Goal: Task Accomplishment & Management: Manage account settings

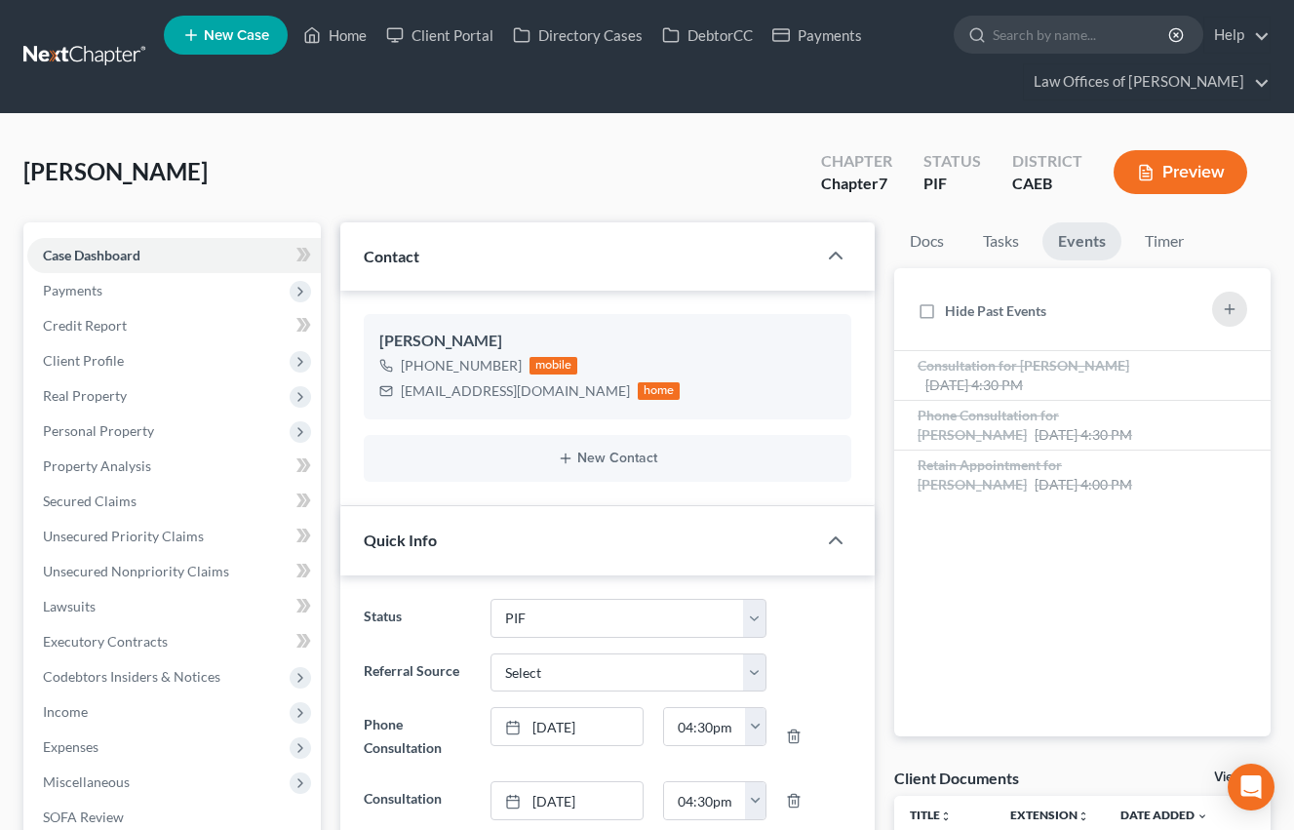
select select "11"
select select "0"
click at [343, 28] on link "Home" at bounding box center [335, 35] width 83 height 35
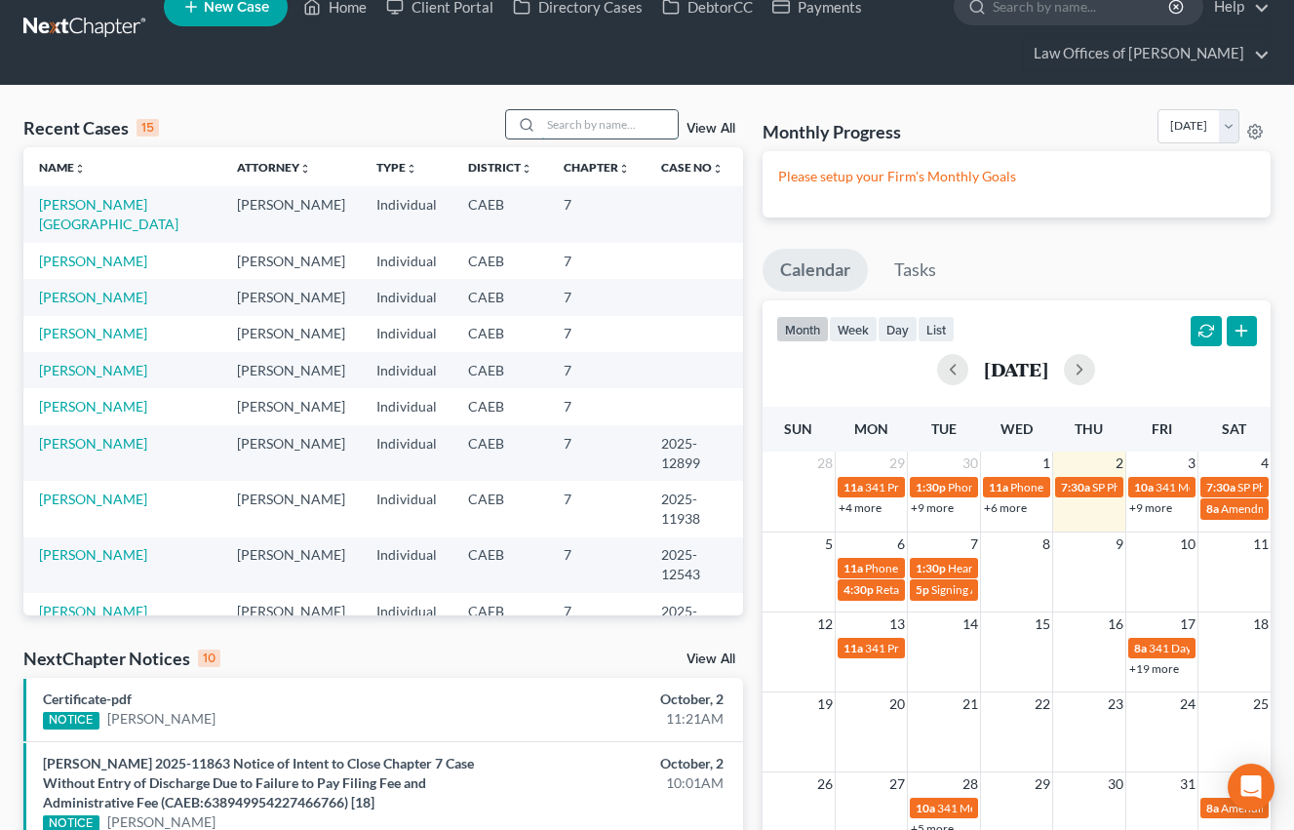
click at [639, 122] on input "search" at bounding box center [609, 124] width 137 height 28
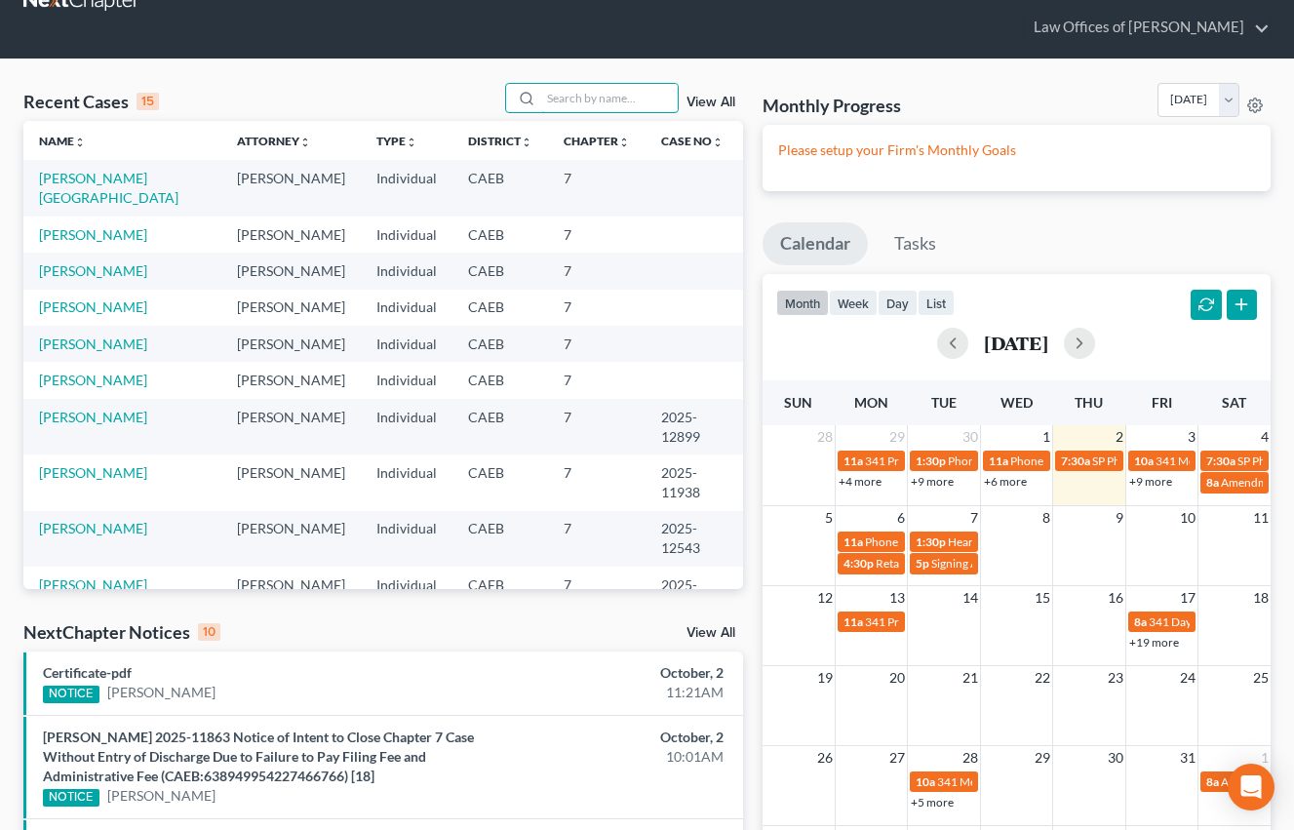
scroll to position [60, 0]
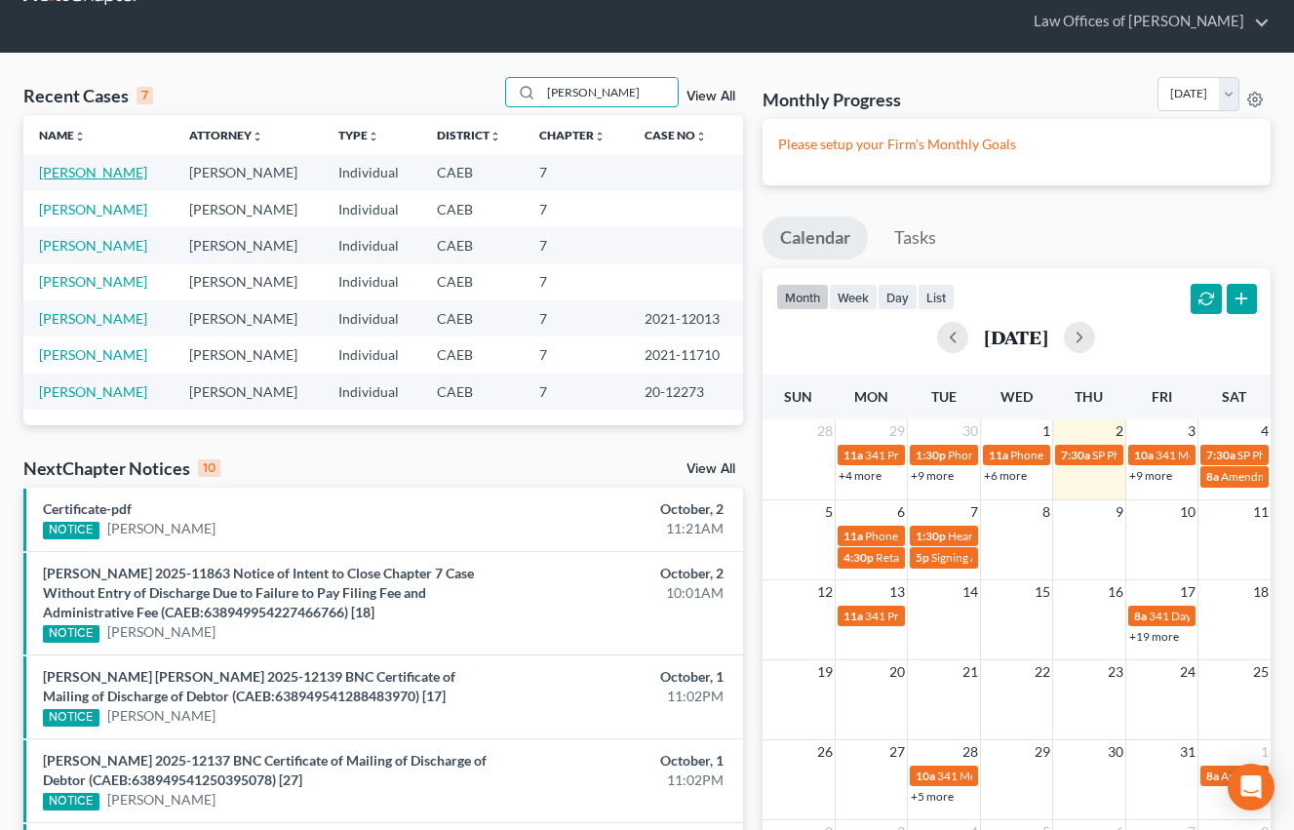
type input "[PERSON_NAME]"
click at [147, 175] on link "[PERSON_NAME]" at bounding box center [93, 172] width 108 height 17
select select "6"
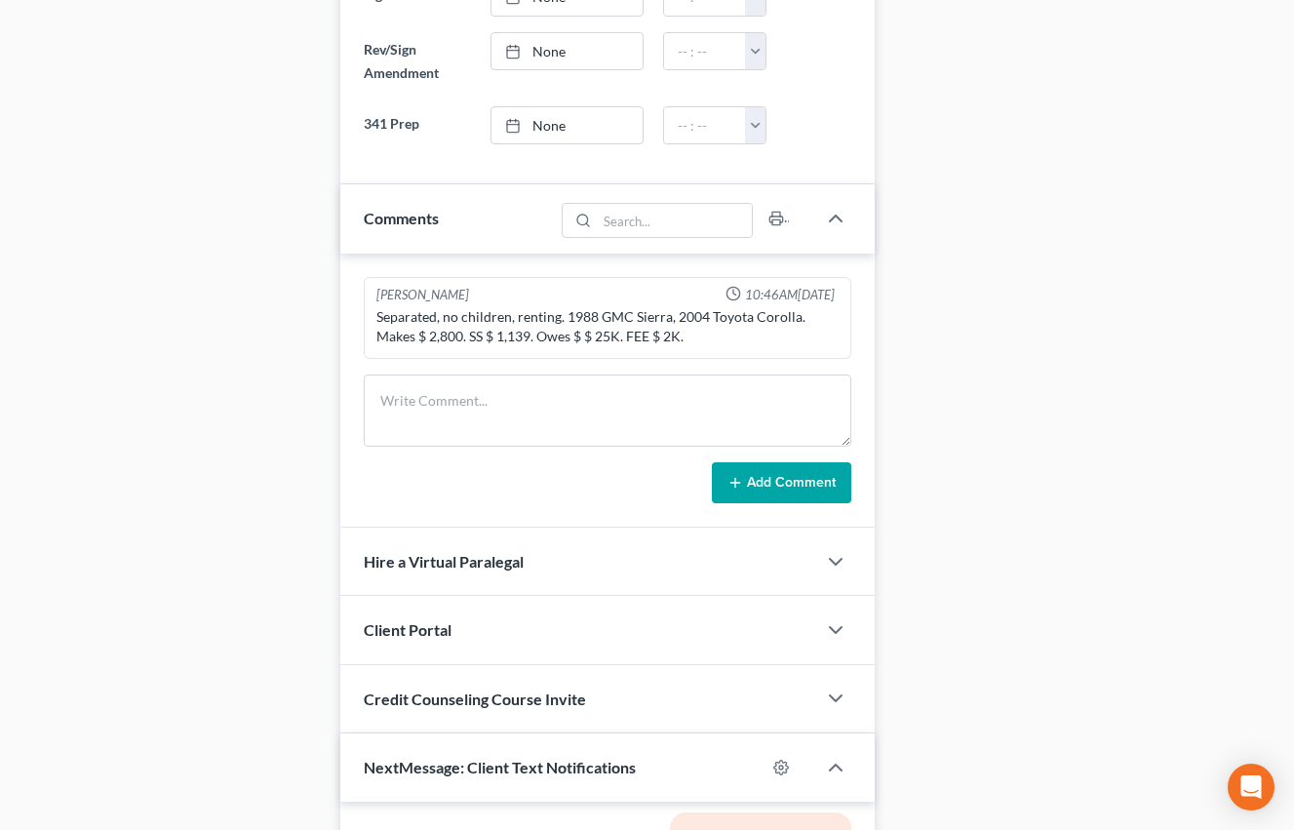
scroll to position [1138, 0]
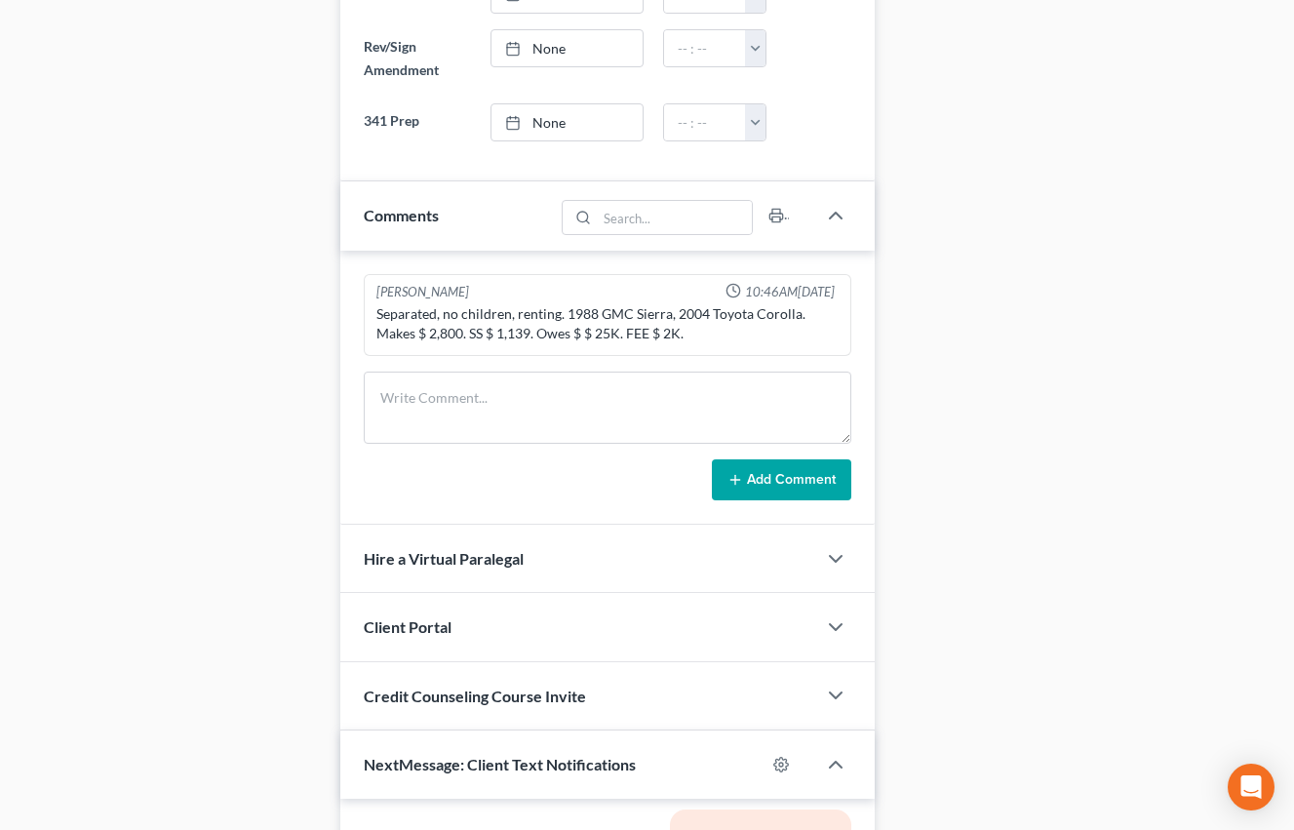
click at [250, 448] on div "Case Dashboard Payments Invoices Payments Payments Credit Report Client Profile" at bounding box center [172, 159] width 317 height 2151
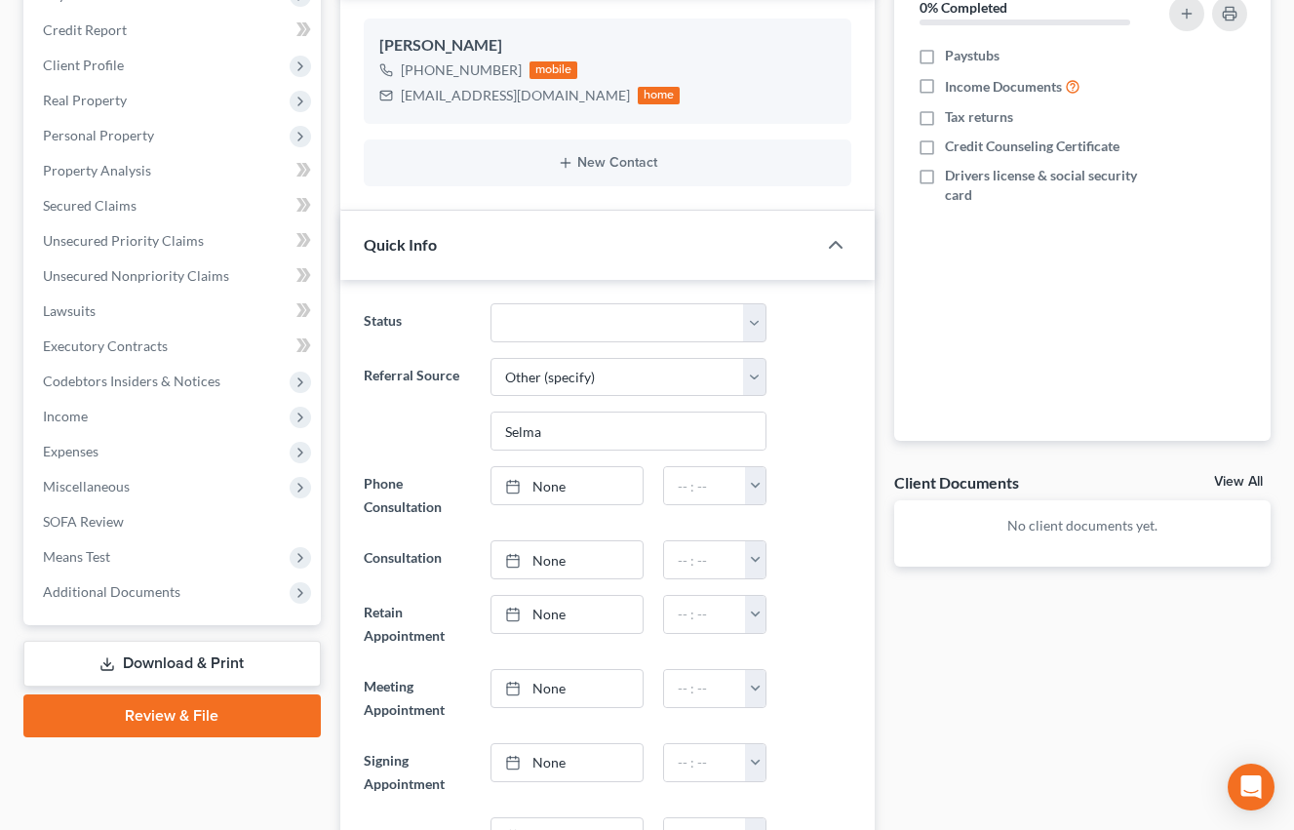
scroll to position [0, 0]
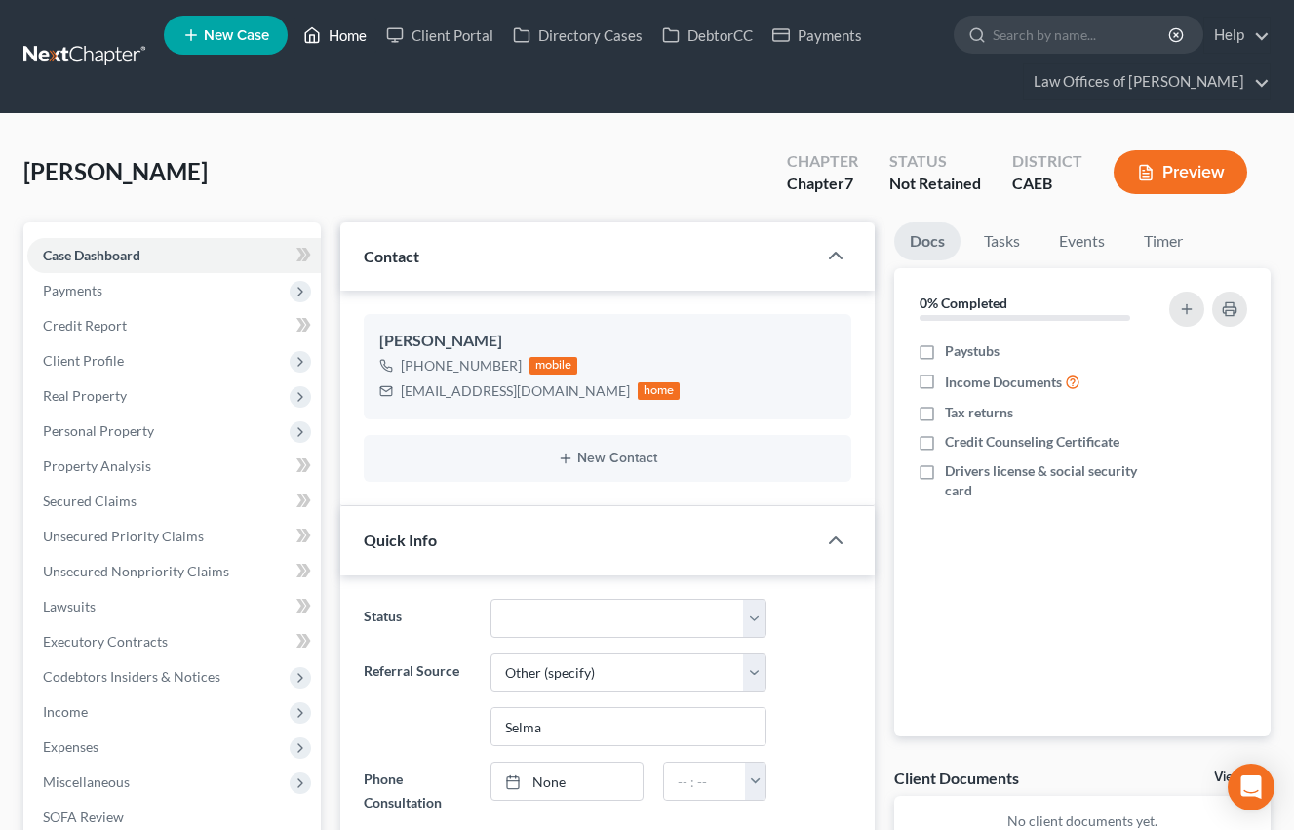
click at [343, 34] on link "Home" at bounding box center [335, 35] width 83 height 35
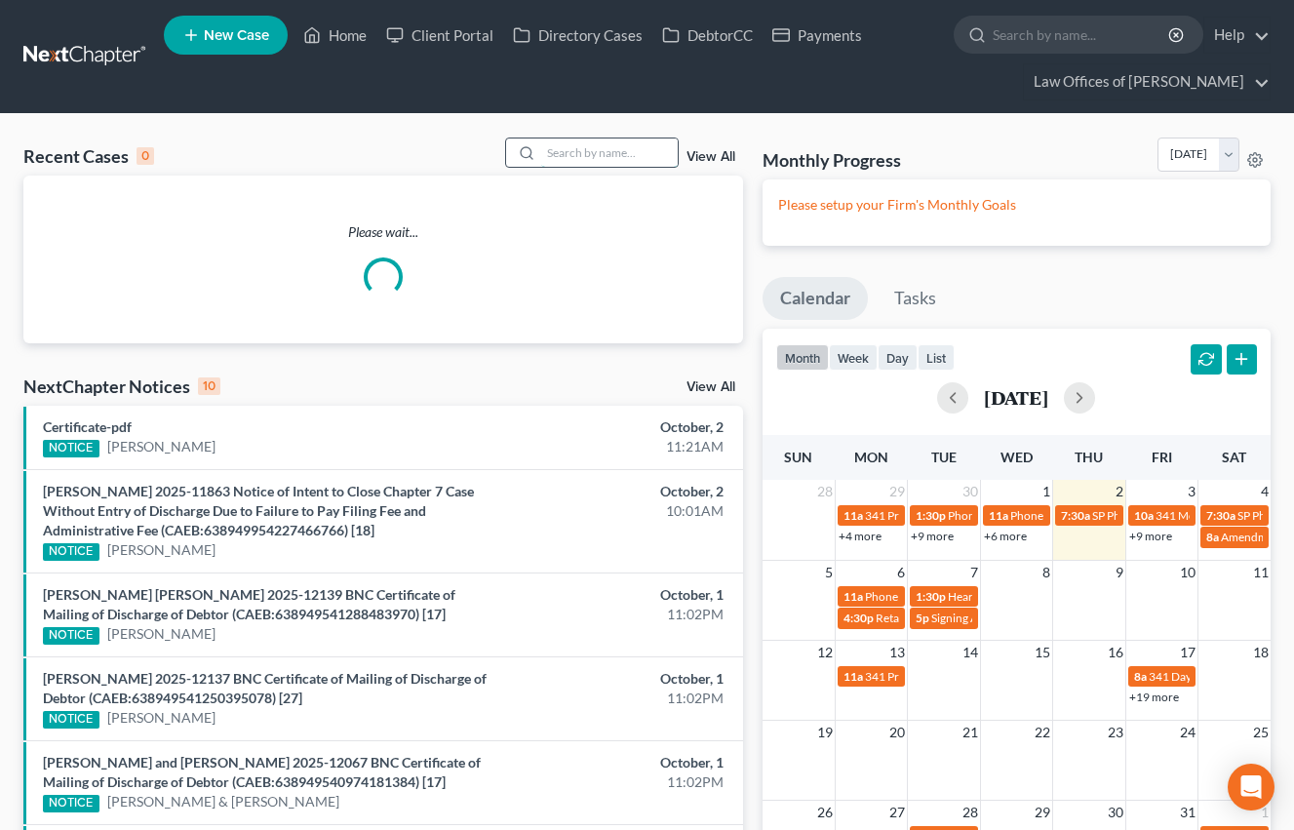
click at [567, 156] on input "search" at bounding box center [609, 152] width 137 height 28
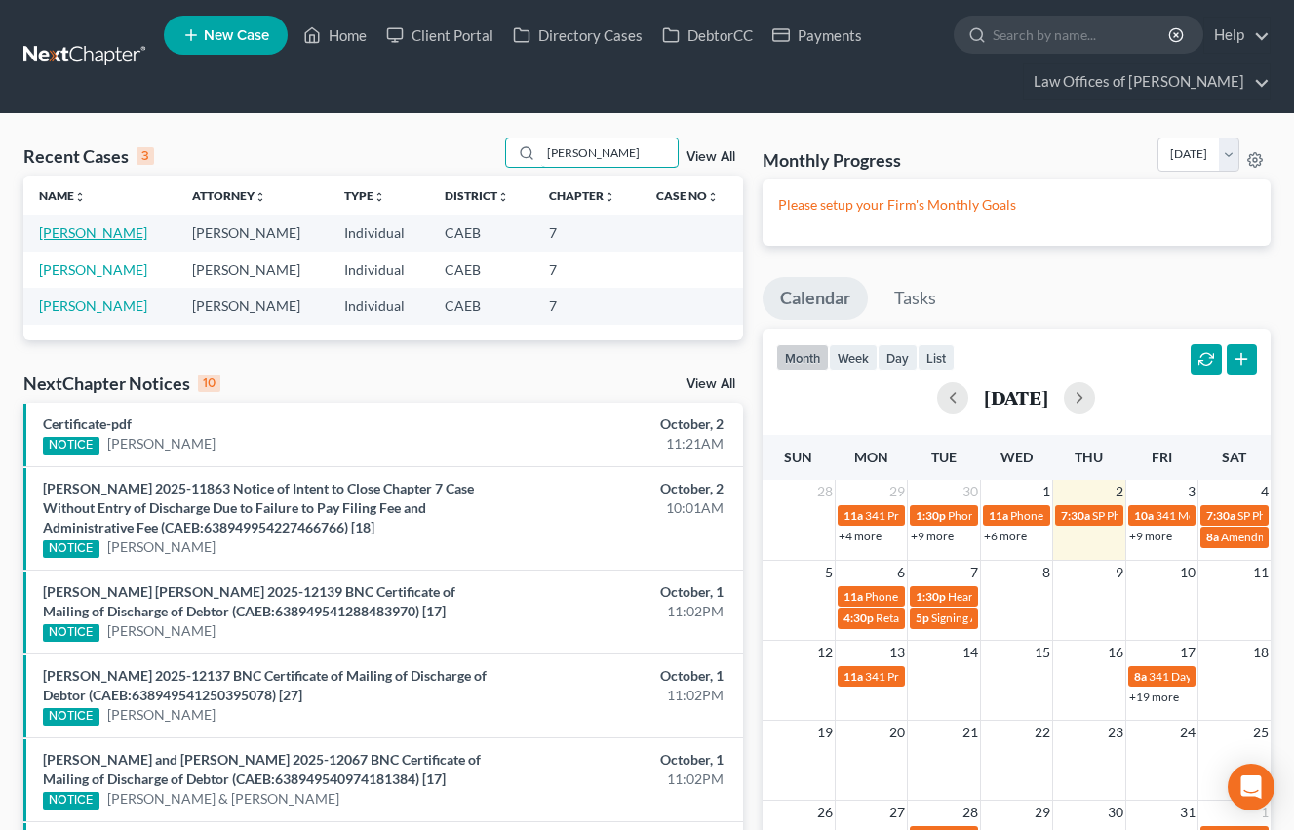
type input "[PERSON_NAME]"
click at [121, 236] on link "[PERSON_NAME]" at bounding box center [93, 232] width 108 height 17
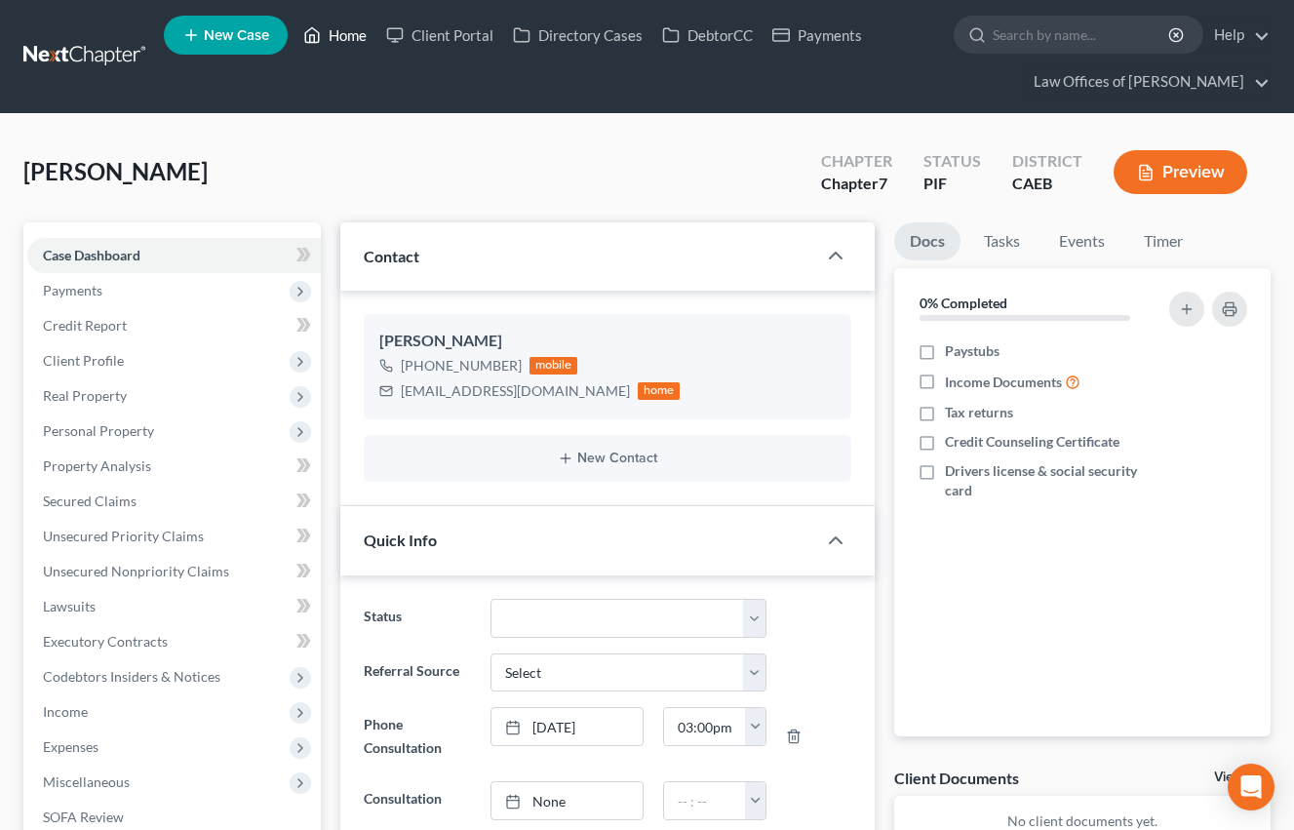
click at [352, 37] on link "Home" at bounding box center [335, 35] width 83 height 35
click at [340, 36] on link "Home" at bounding box center [335, 35] width 83 height 35
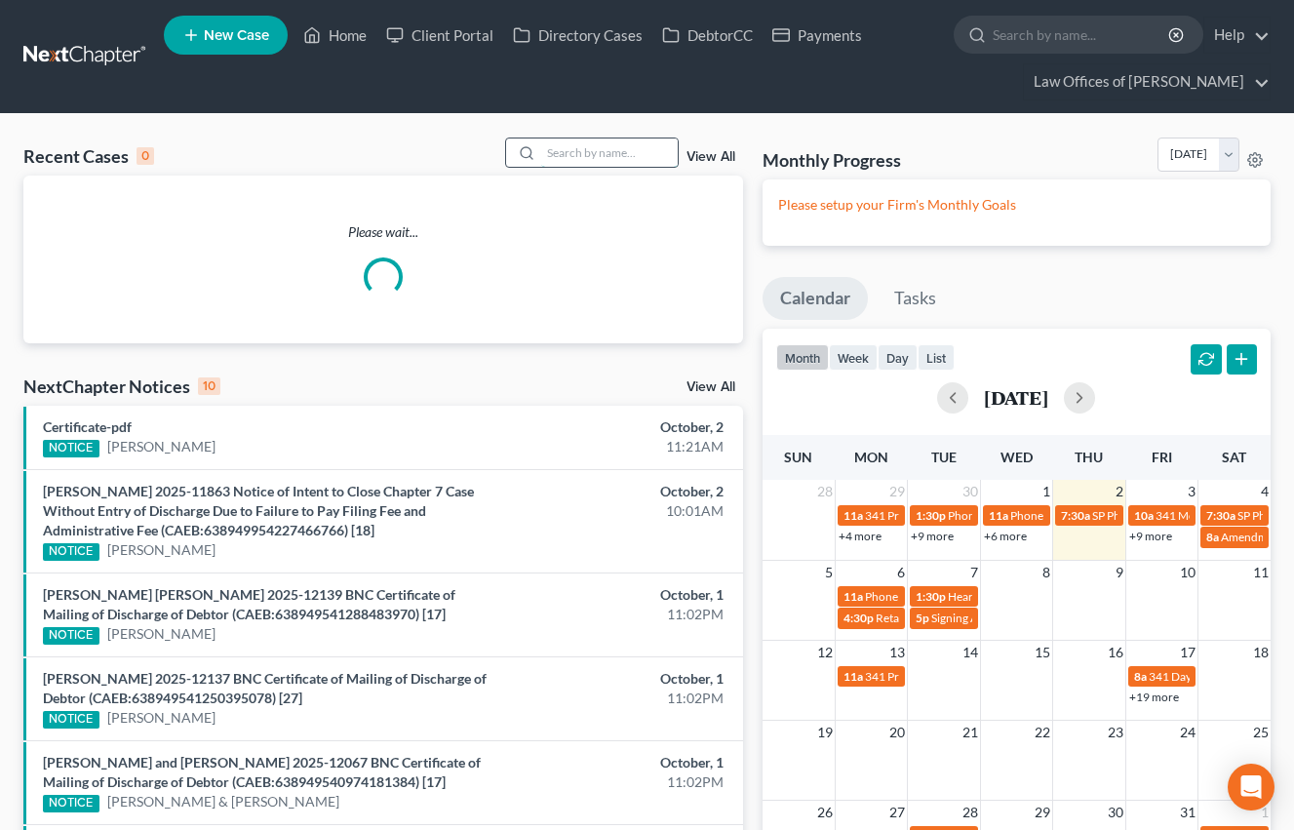
click at [574, 157] on input "search" at bounding box center [609, 152] width 137 height 28
type input "v"
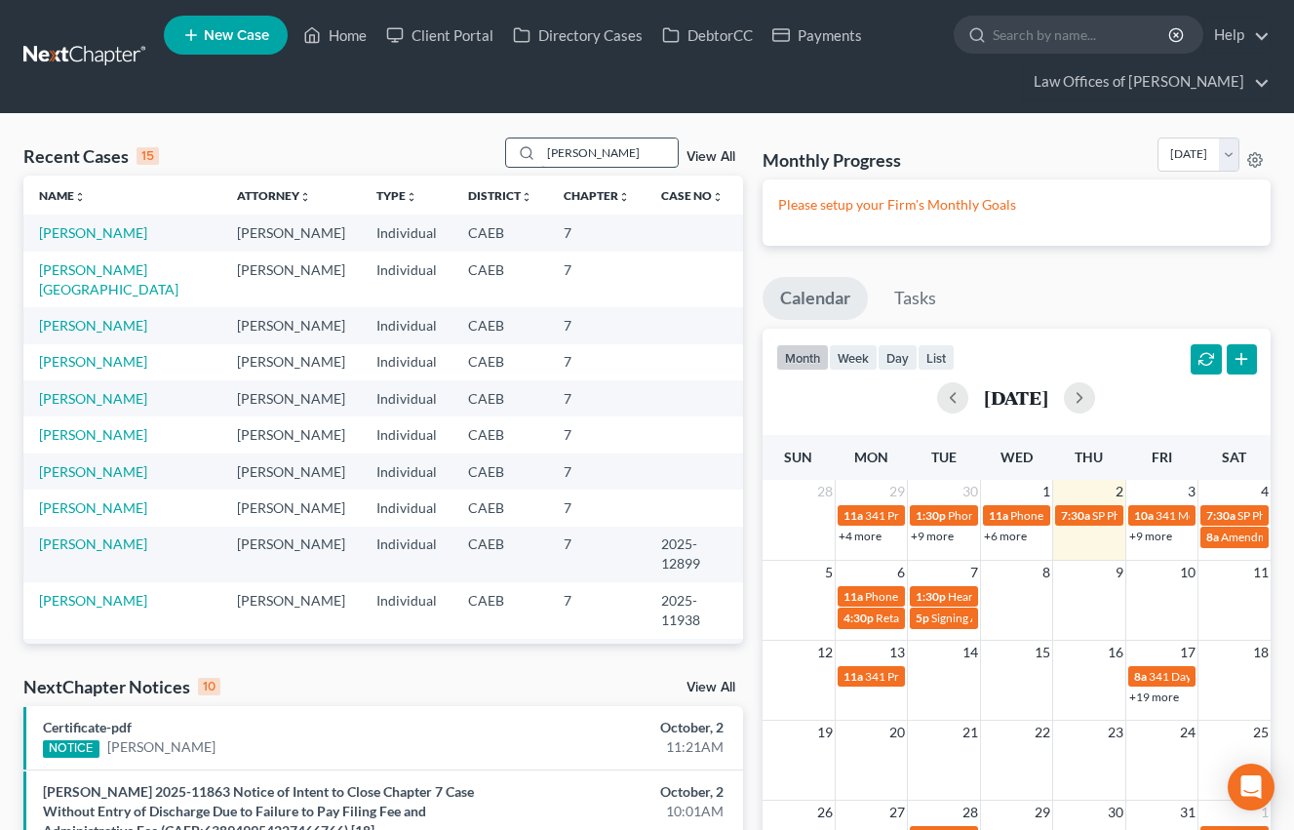
type input "[PERSON_NAME]"
click at [632, 151] on input "[PERSON_NAME]" at bounding box center [609, 152] width 137 height 28
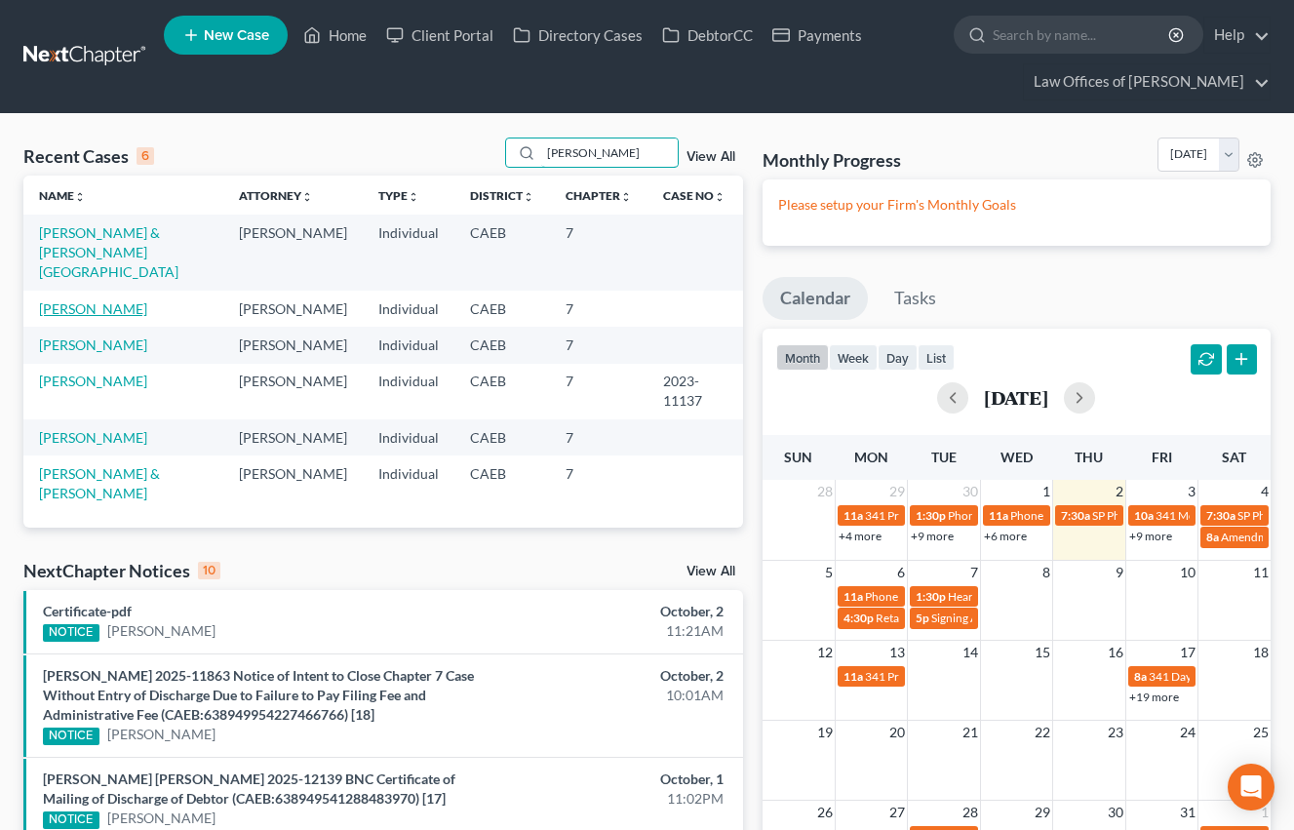
type input "[PERSON_NAME]"
click at [117, 300] on link "[PERSON_NAME]" at bounding box center [93, 308] width 108 height 17
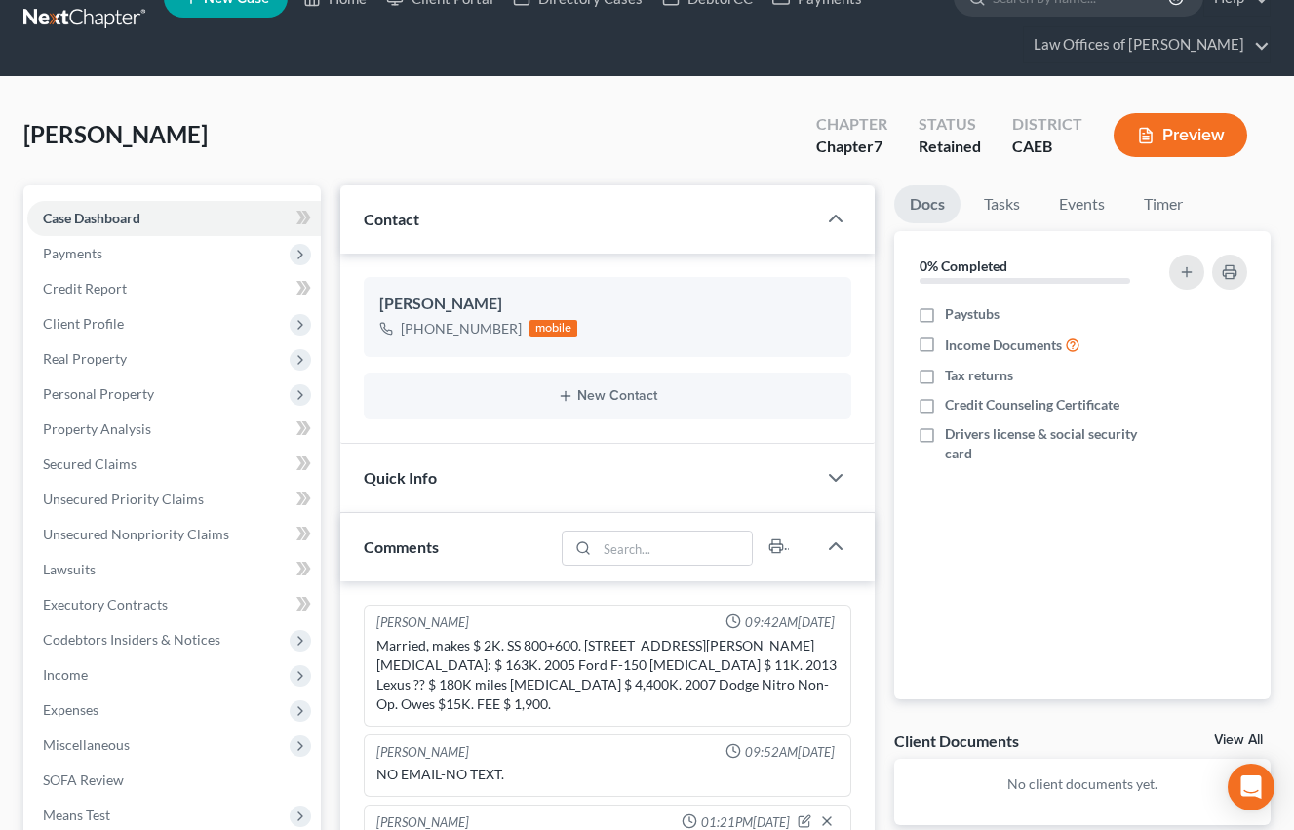
scroll to position [33, 0]
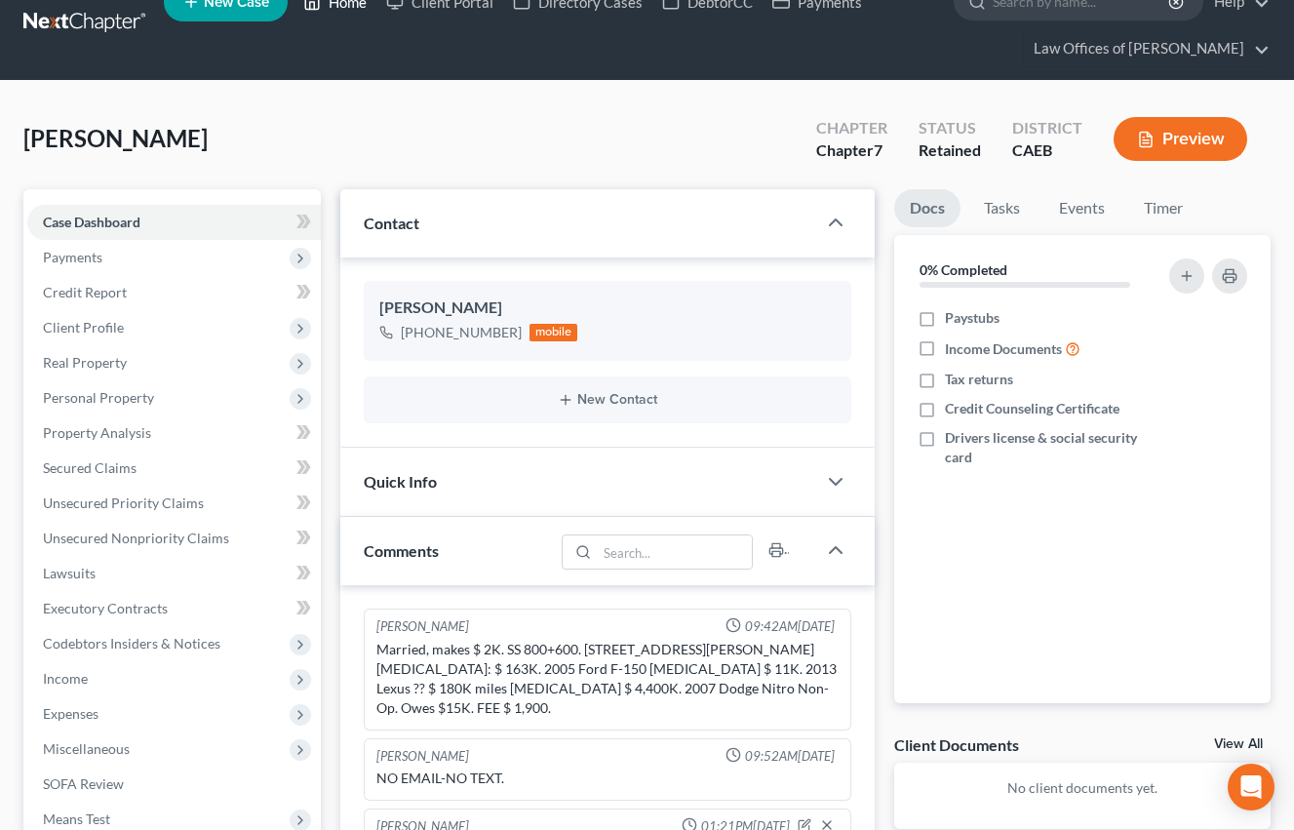
drag, startPoint x: 350, startPoint y: 5, endPoint x: 374, endPoint y: 59, distance: 58.9
click at [350, 5] on link "Home" at bounding box center [335, 1] width 83 height 35
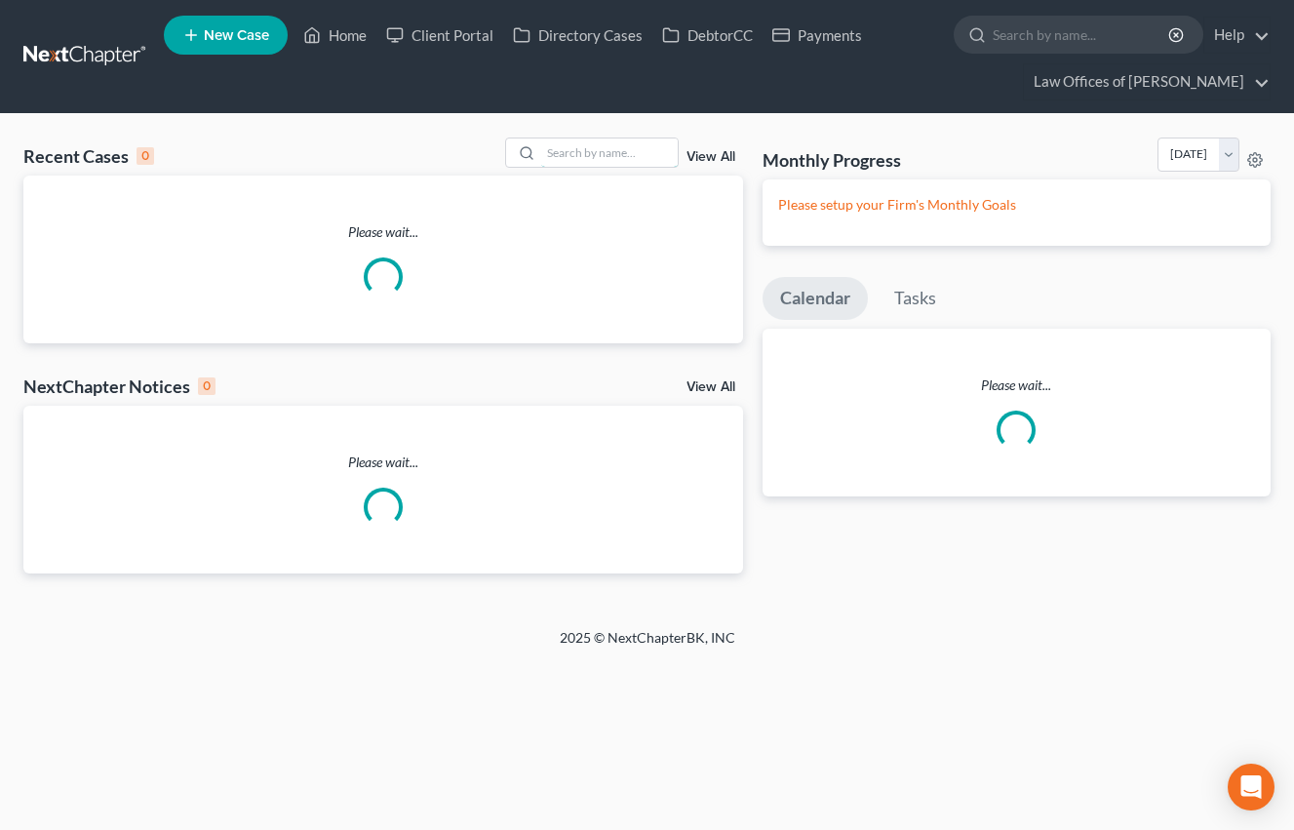
click at [607, 138] on input "search" at bounding box center [609, 152] width 137 height 28
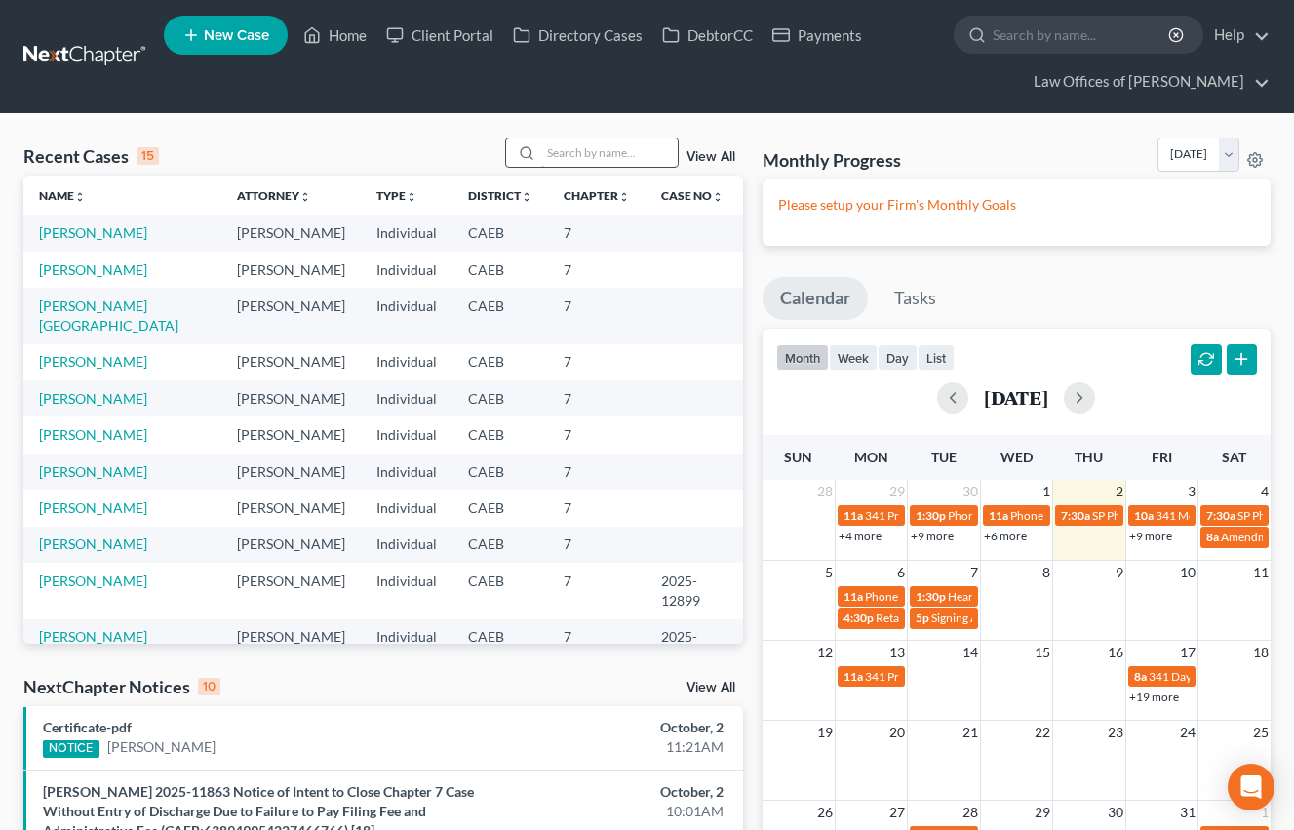
click at [568, 146] on input "search" at bounding box center [609, 152] width 137 height 28
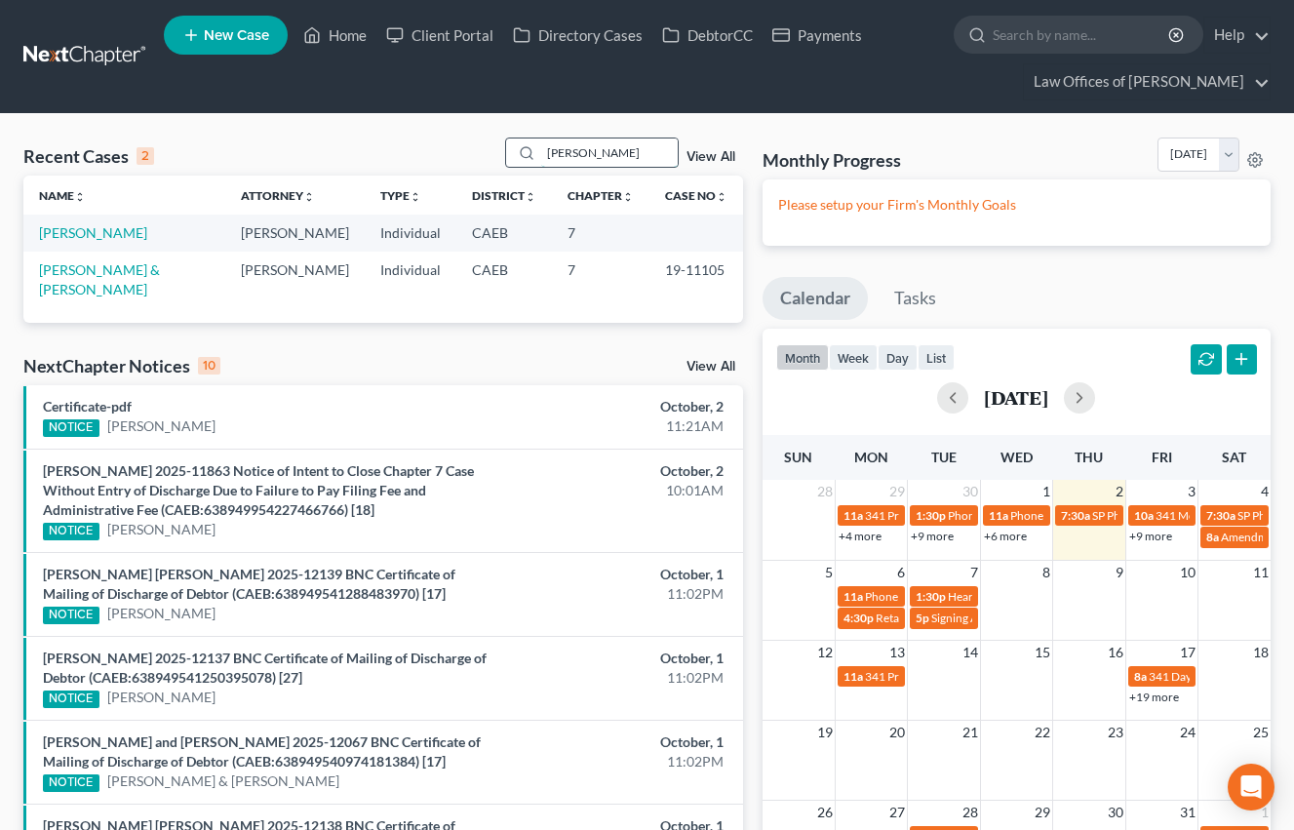
click at [616, 152] on input "[PERSON_NAME]" at bounding box center [609, 152] width 137 height 28
click at [615, 151] on input "[PERSON_NAME]" at bounding box center [609, 152] width 137 height 28
type input "n"
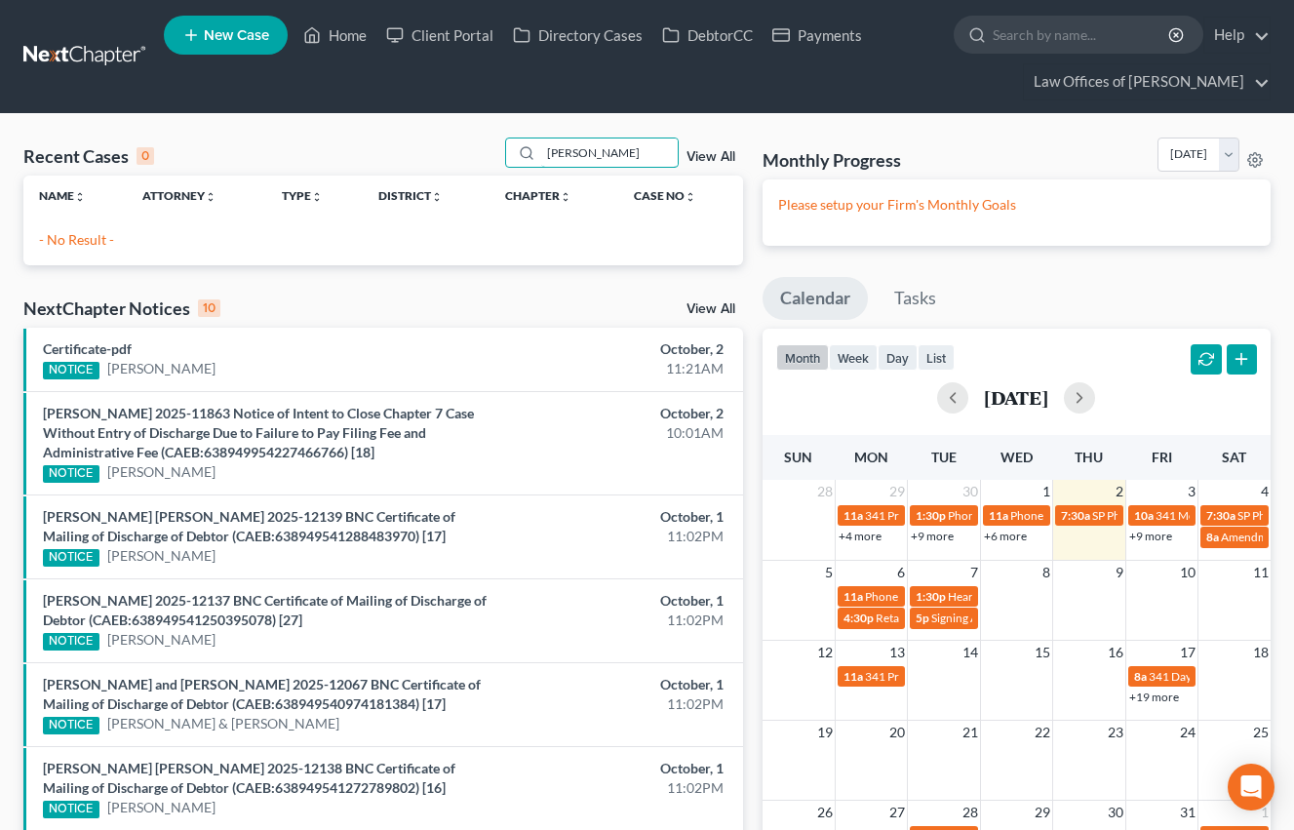
type input "[PERSON_NAME]"
click at [235, 36] on span "New Case" at bounding box center [236, 35] width 65 height 15
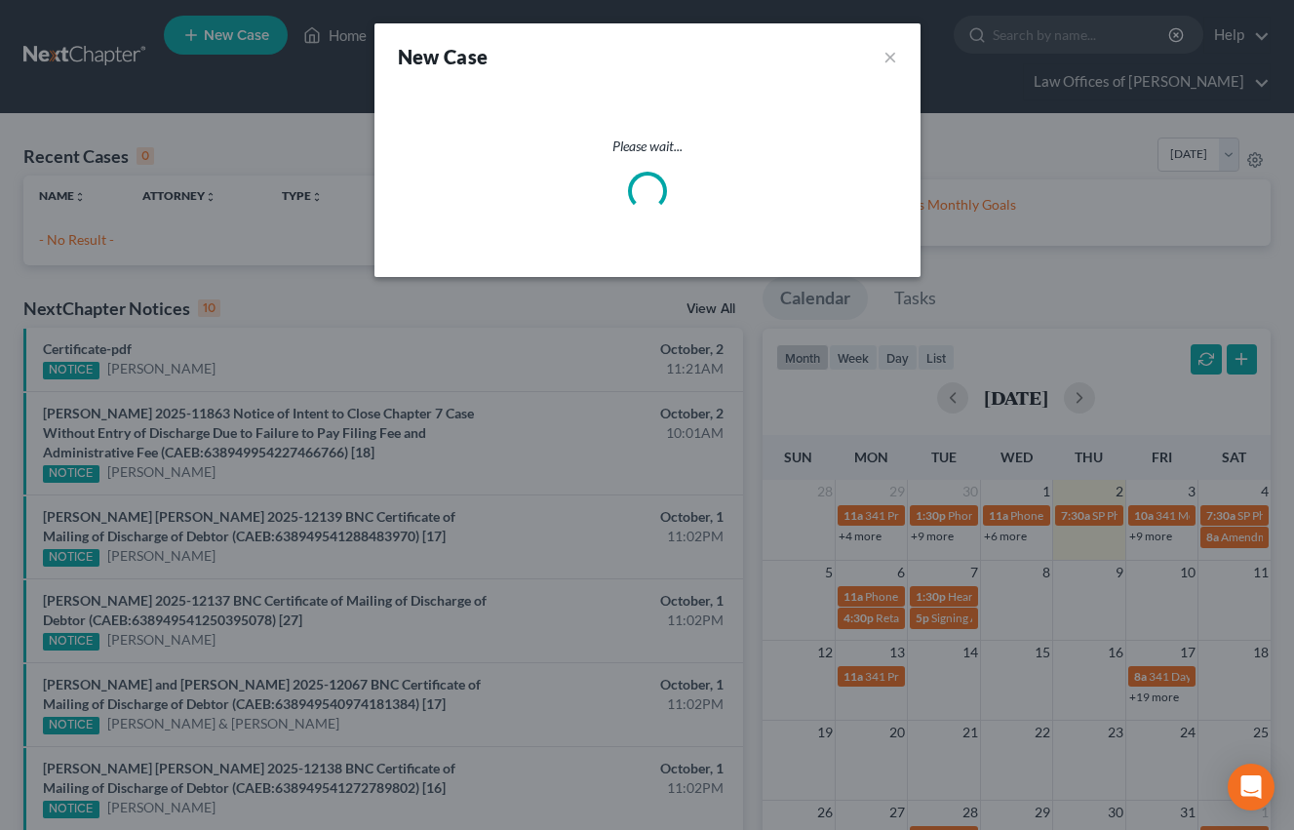
select select "8"
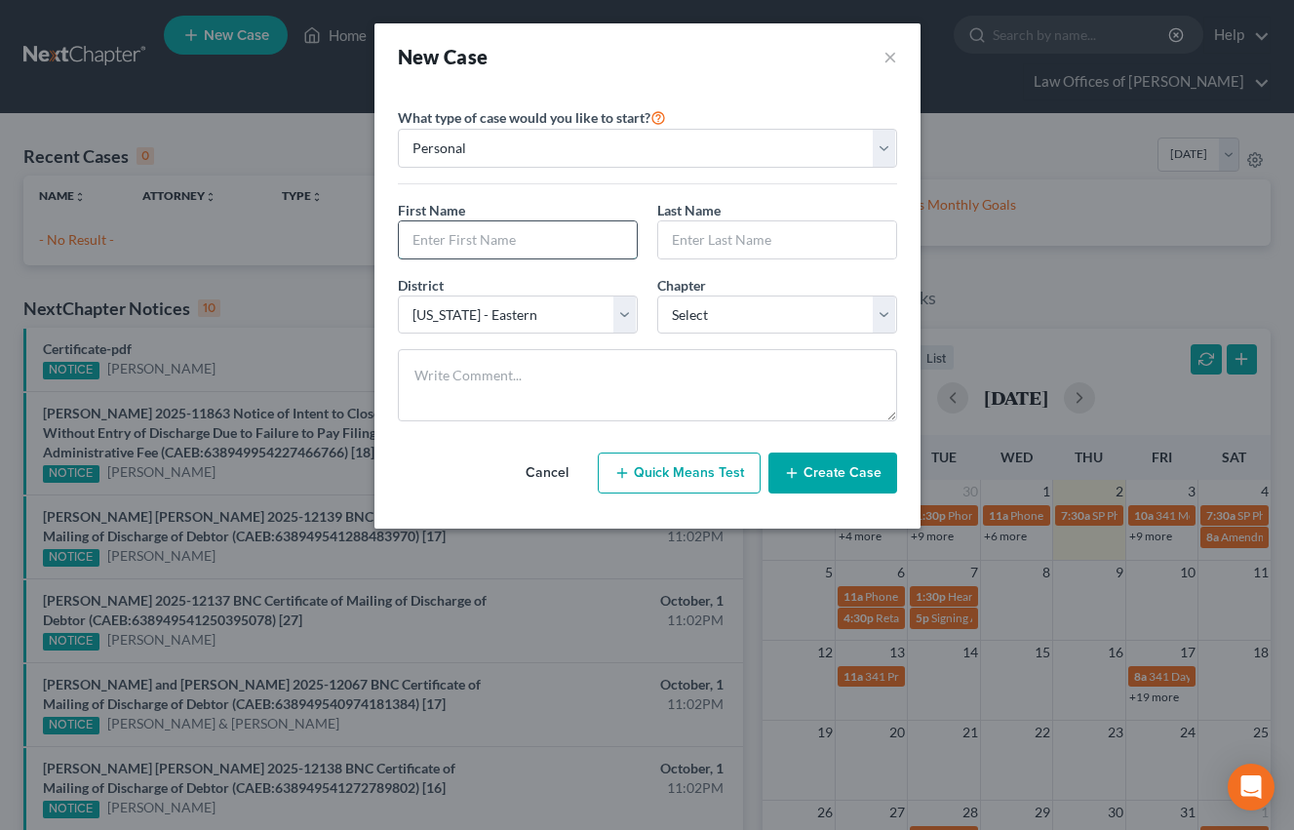
click at [466, 250] on input "text" at bounding box center [518, 239] width 238 height 37
type input "[PERSON_NAME]"
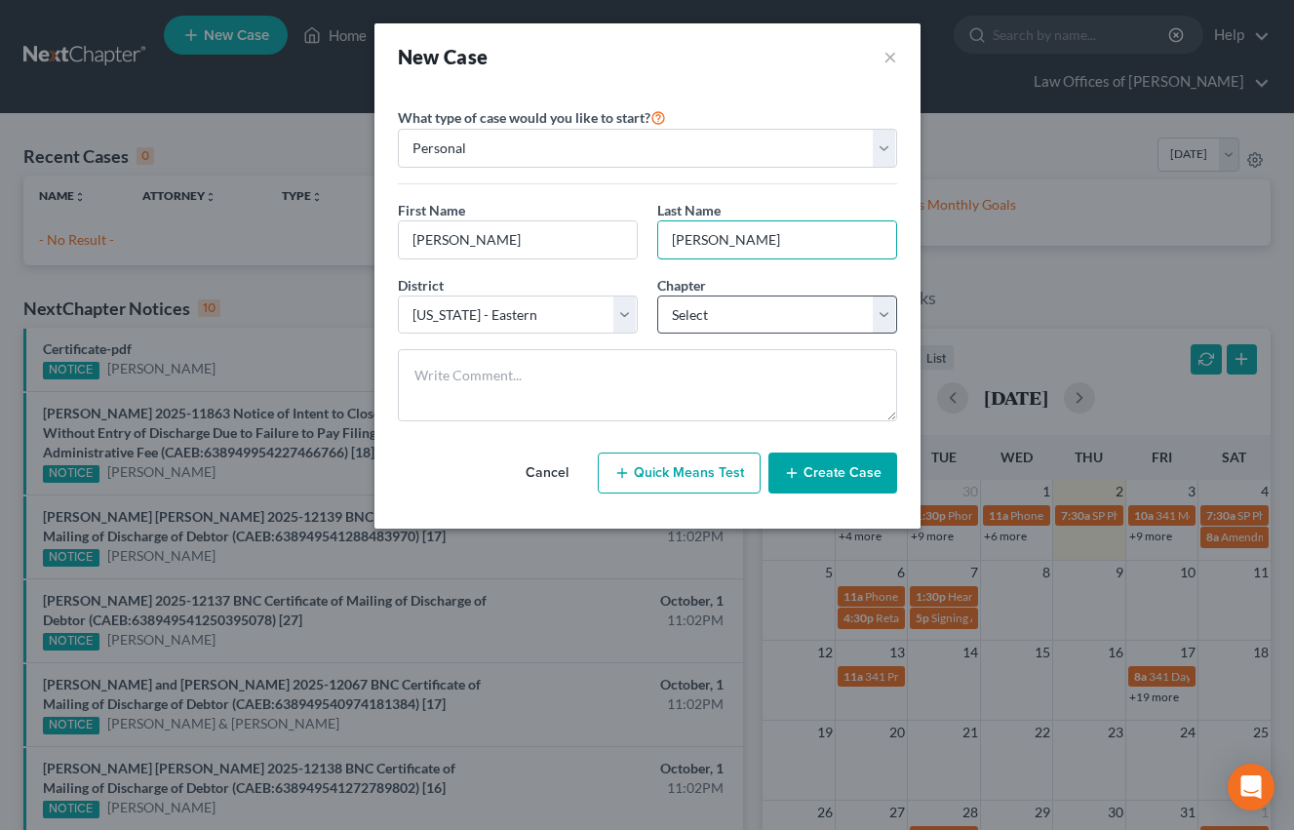
type input "[PERSON_NAME]"
click at [720, 327] on select "Select 7 11 12 13" at bounding box center [777, 314] width 240 height 39
select select "0"
click at [657, 295] on select "Select 7 11 12 13" at bounding box center [777, 314] width 240 height 39
click at [807, 469] on button "Create Case" at bounding box center [832, 472] width 129 height 41
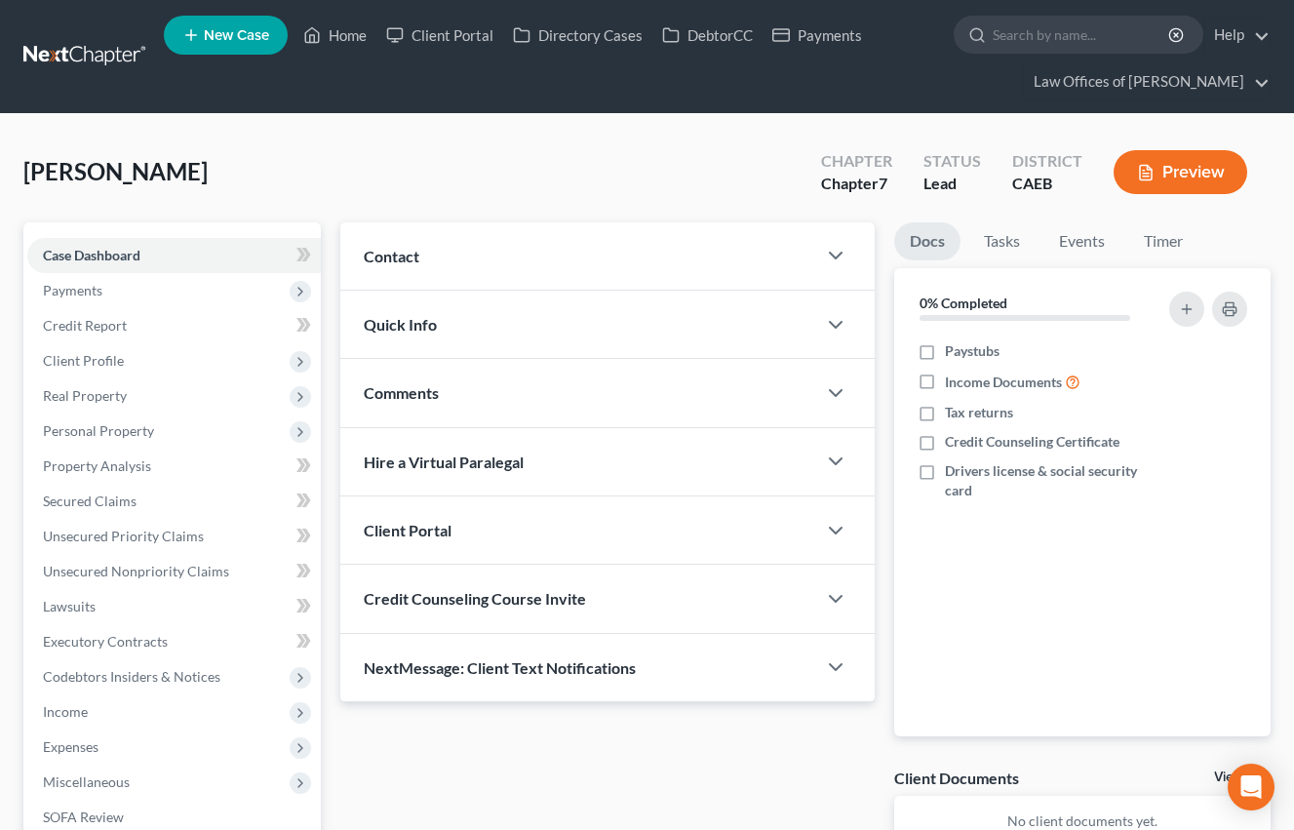
click at [592, 239] on div "Contact" at bounding box center [578, 255] width 476 height 67
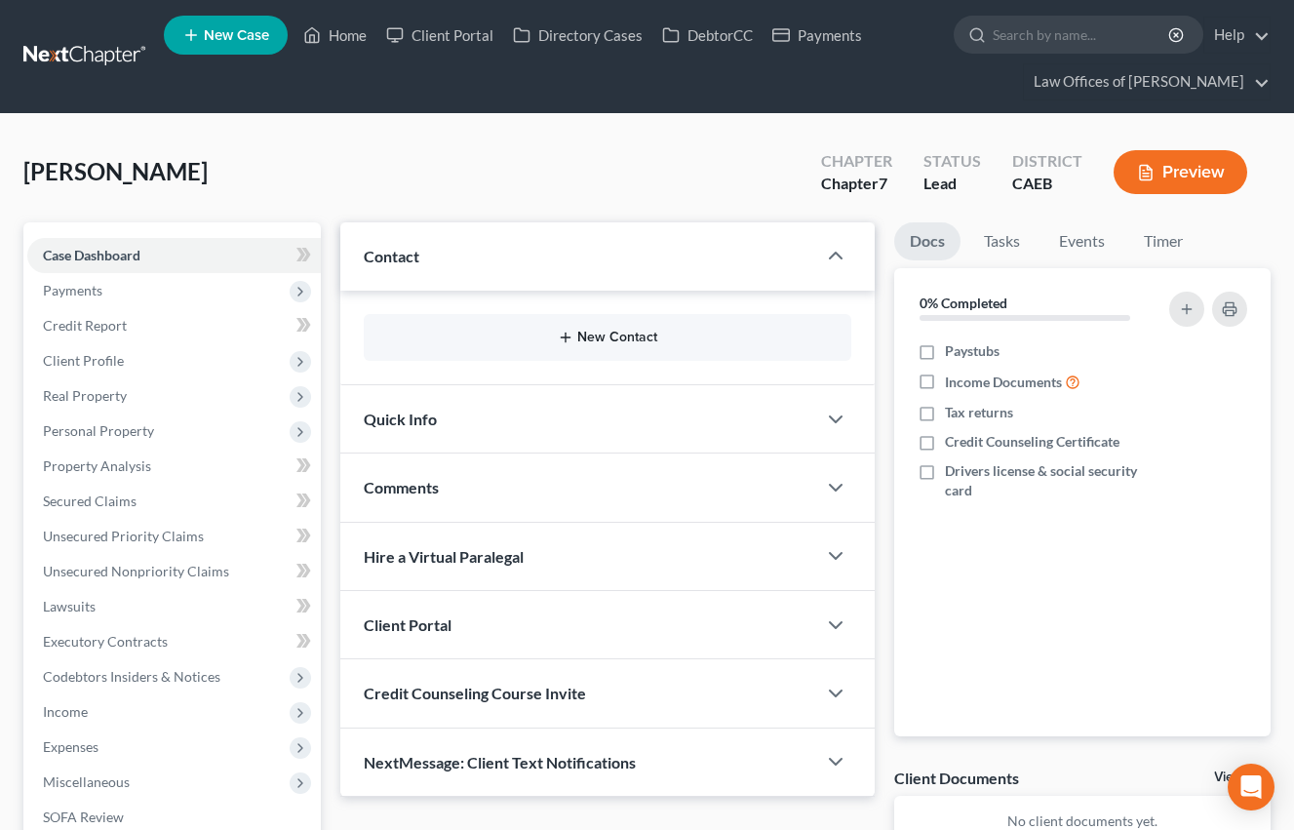
click at [618, 344] on button "New Contact" at bounding box center [607, 338] width 456 height 16
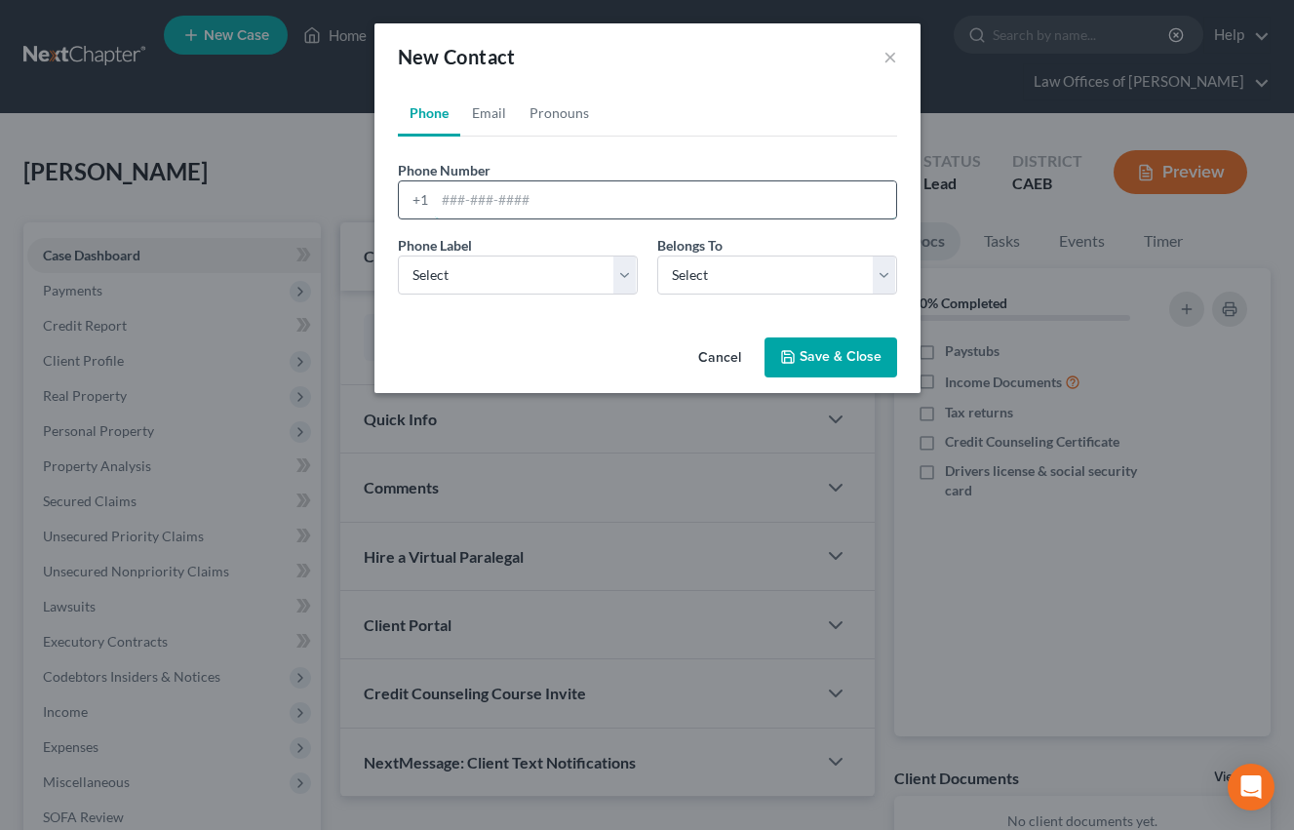
click at [576, 210] on input "tel" at bounding box center [665, 199] width 461 height 37
type input "6"
type input "8052498702"
click at [576, 281] on select "Select Mobile Home Work Other" at bounding box center [518, 274] width 240 height 39
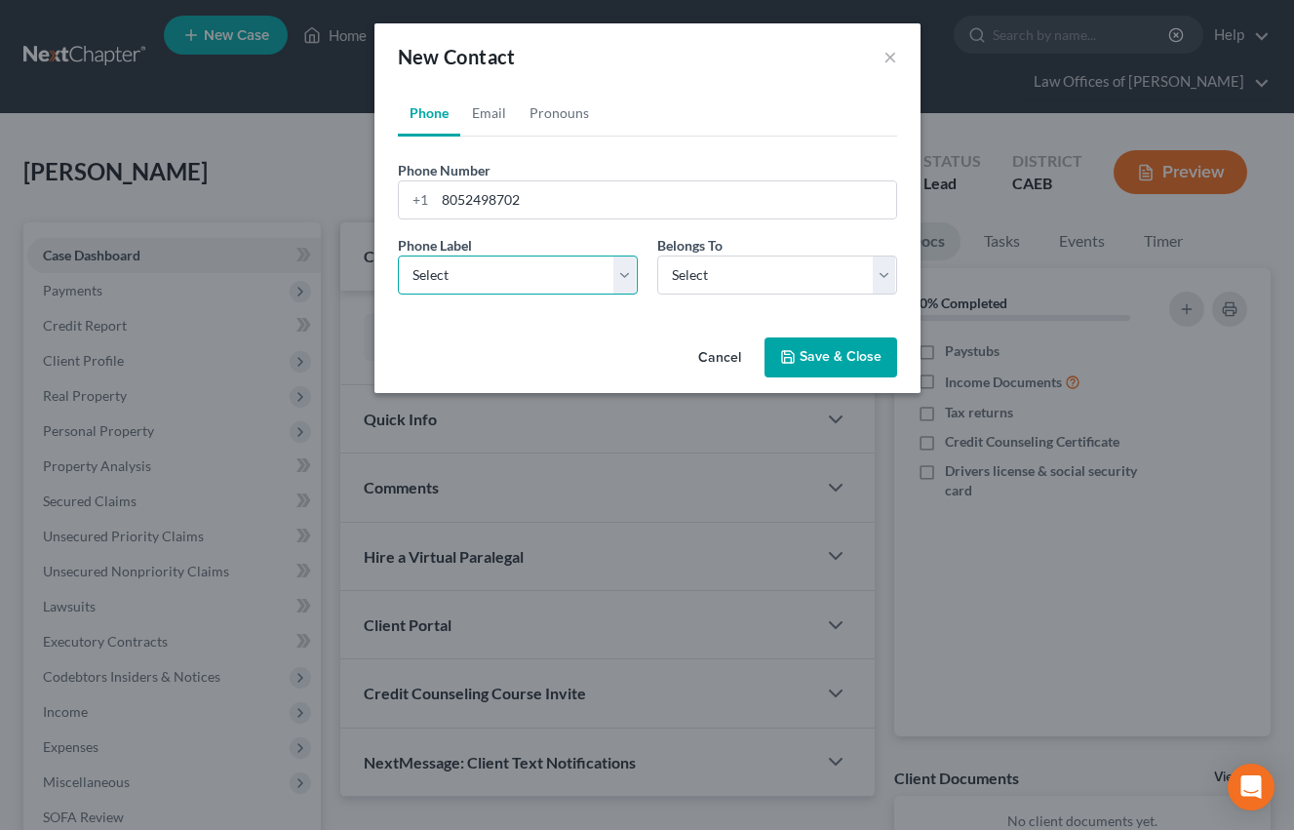
select select "0"
click at [398, 255] on select "Select Mobile Home Work Other" at bounding box center [518, 274] width 240 height 39
click at [737, 274] on select "Select Client Other" at bounding box center [777, 274] width 240 height 39
select select "0"
click at [657, 255] on select "Select Client Other" at bounding box center [777, 274] width 240 height 39
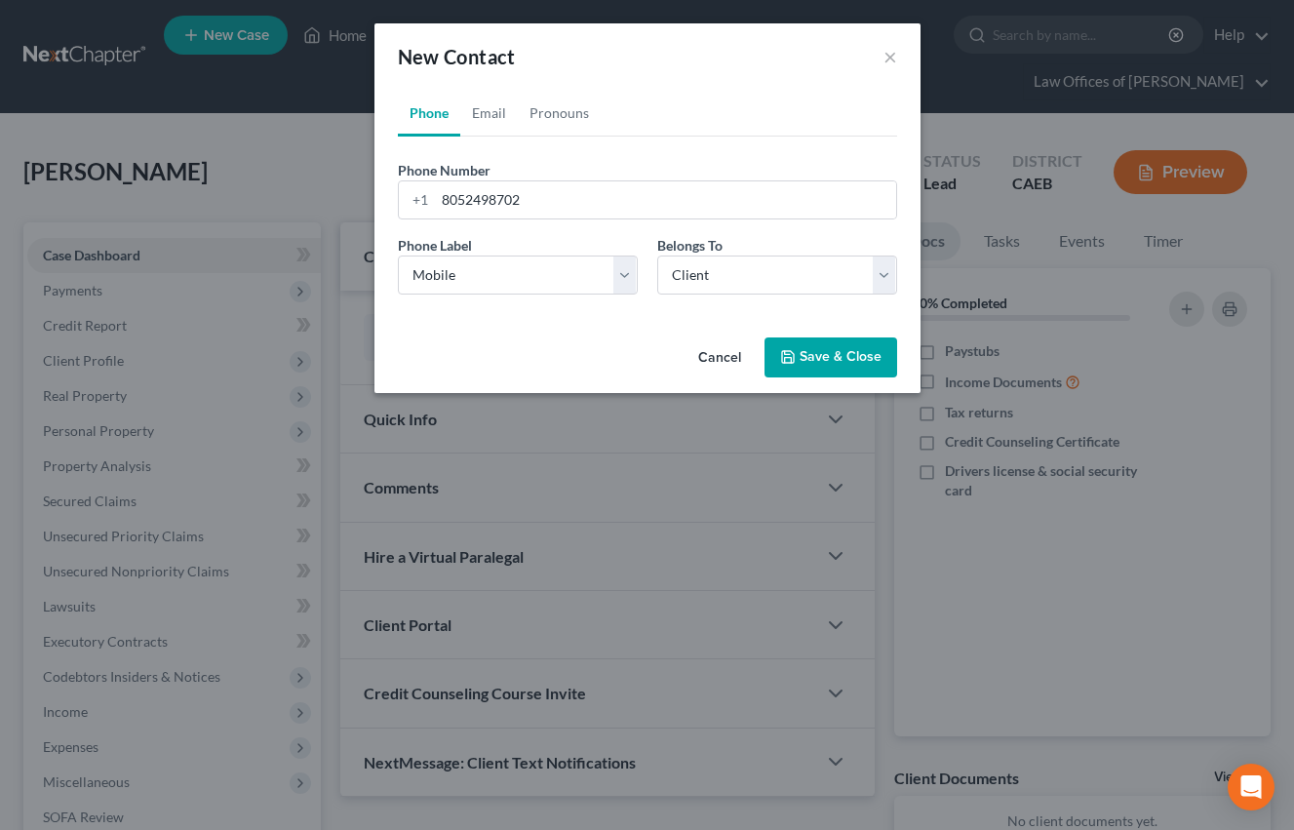
click at [842, 360] on button "Save & Close" at bounding box center [830, 357] width 133 height 41
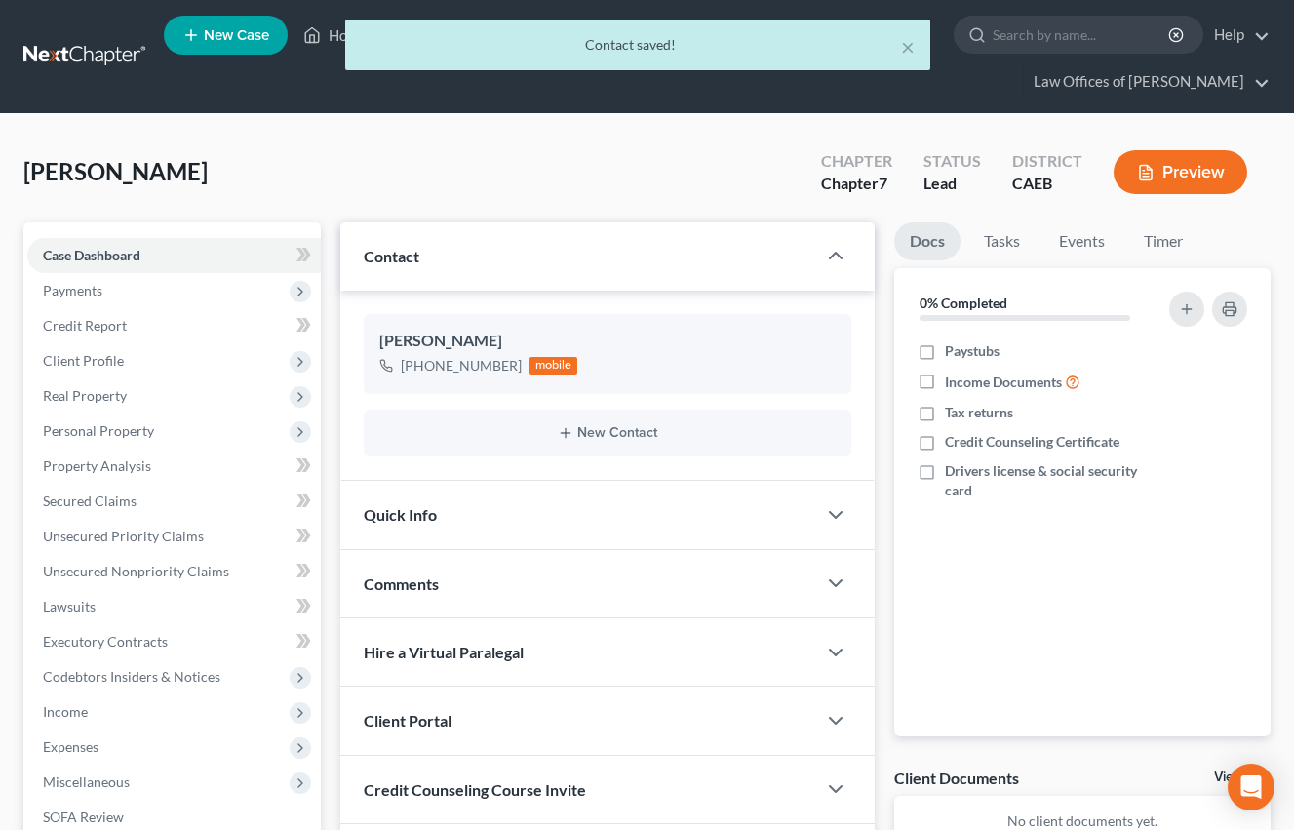
click at [476, 492] on div "Quick Info" at bounding box center [578, 514] width 476 height 67
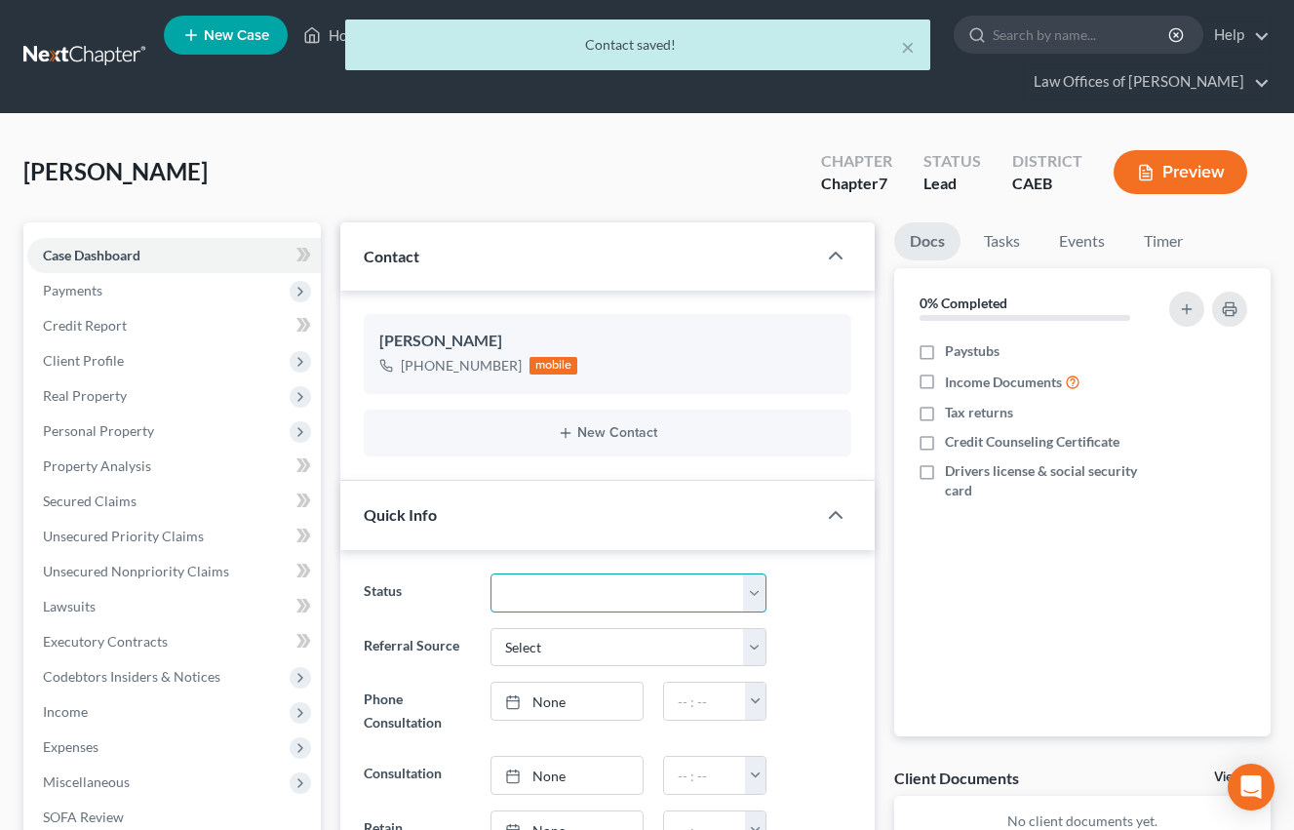
click at [560, 602] on select "Cancelled/Refund Closed Consultation Declined Discharged Filed Income Check In …" at bounding box center [628, 592] width 277 height 39
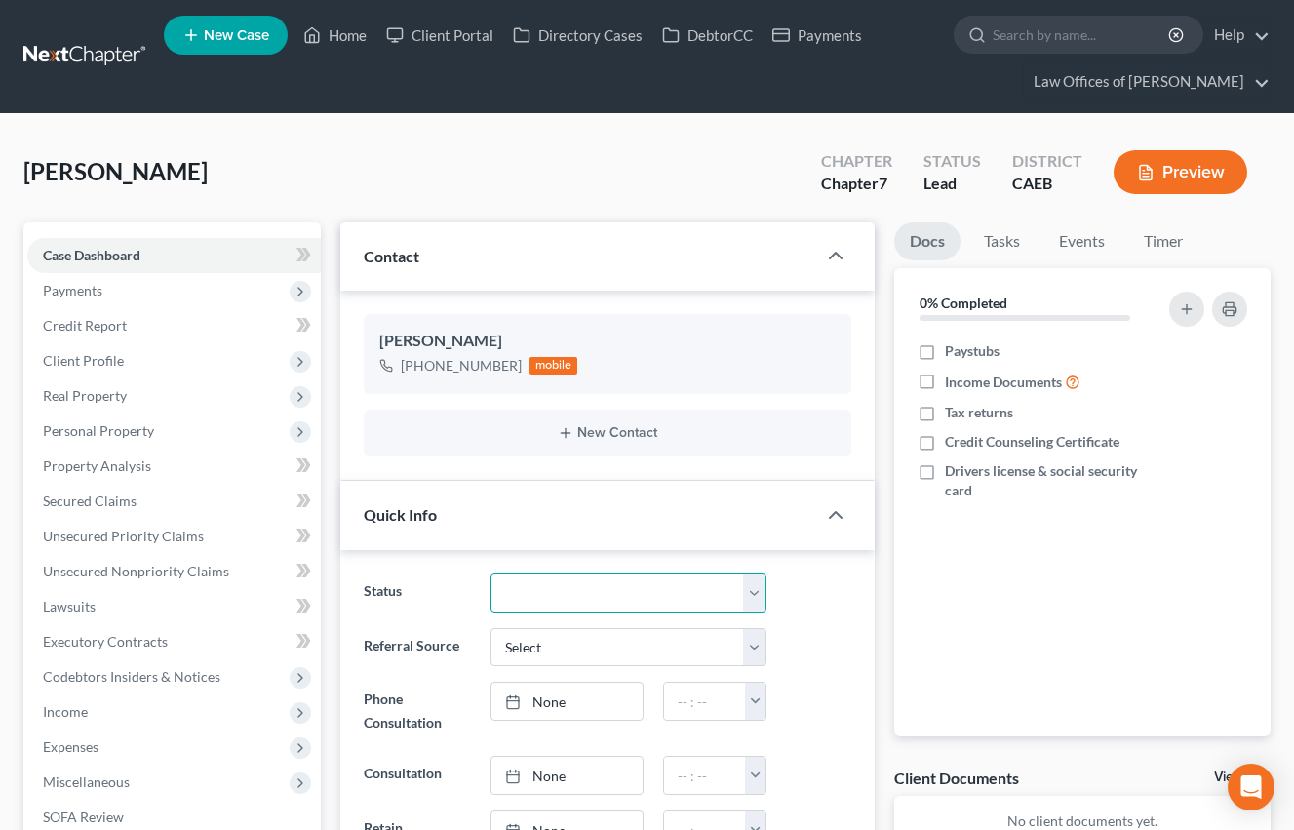
select select "2"
click at [490, 573] on select "Cancelled/Refund Closed Consultation Declined Discharged Filed Income Check In …" at bounding box center [628, 592] width 277 height 39
click at [841, 608] on div "Status Cancelled/Refund Closed Consultation Declined Discharged Filed Income Ch…" at bounding box center [607, 592] width 507 height 39
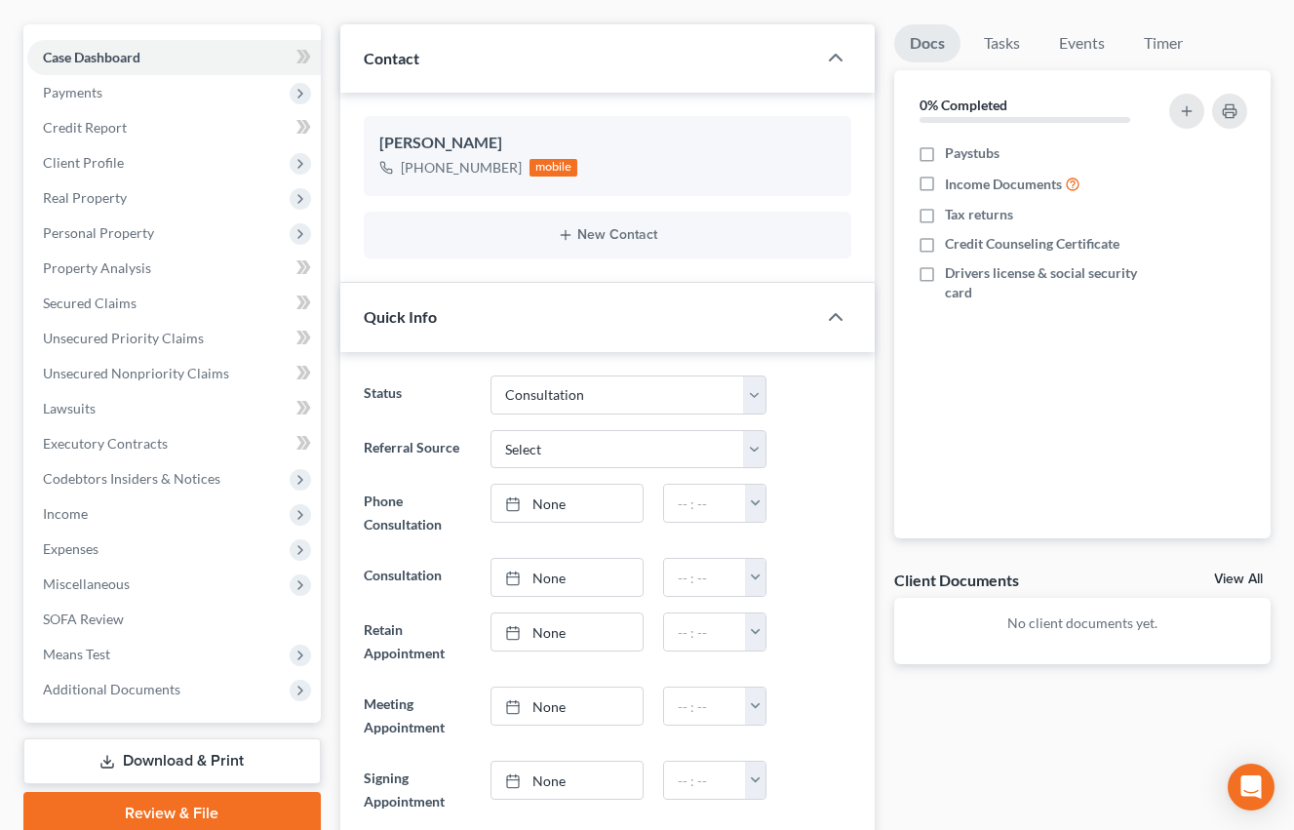
scroll to position [202, 0]
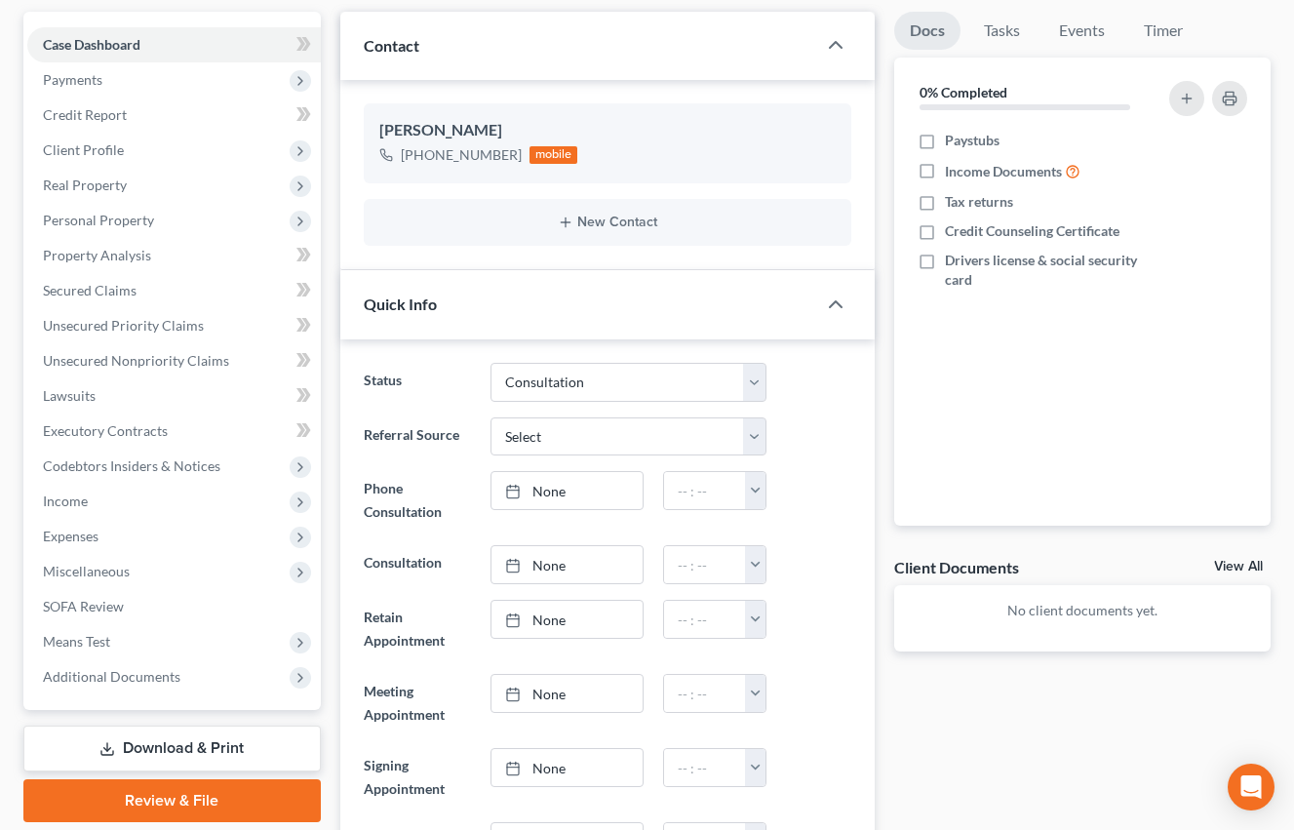
click at [579, 514] on div "None close Date Time chevron_left [DATE] chevron_right Su M Tu W Th F Sa 28 29 …" at bounding box center [629, 500] width 296 height 59
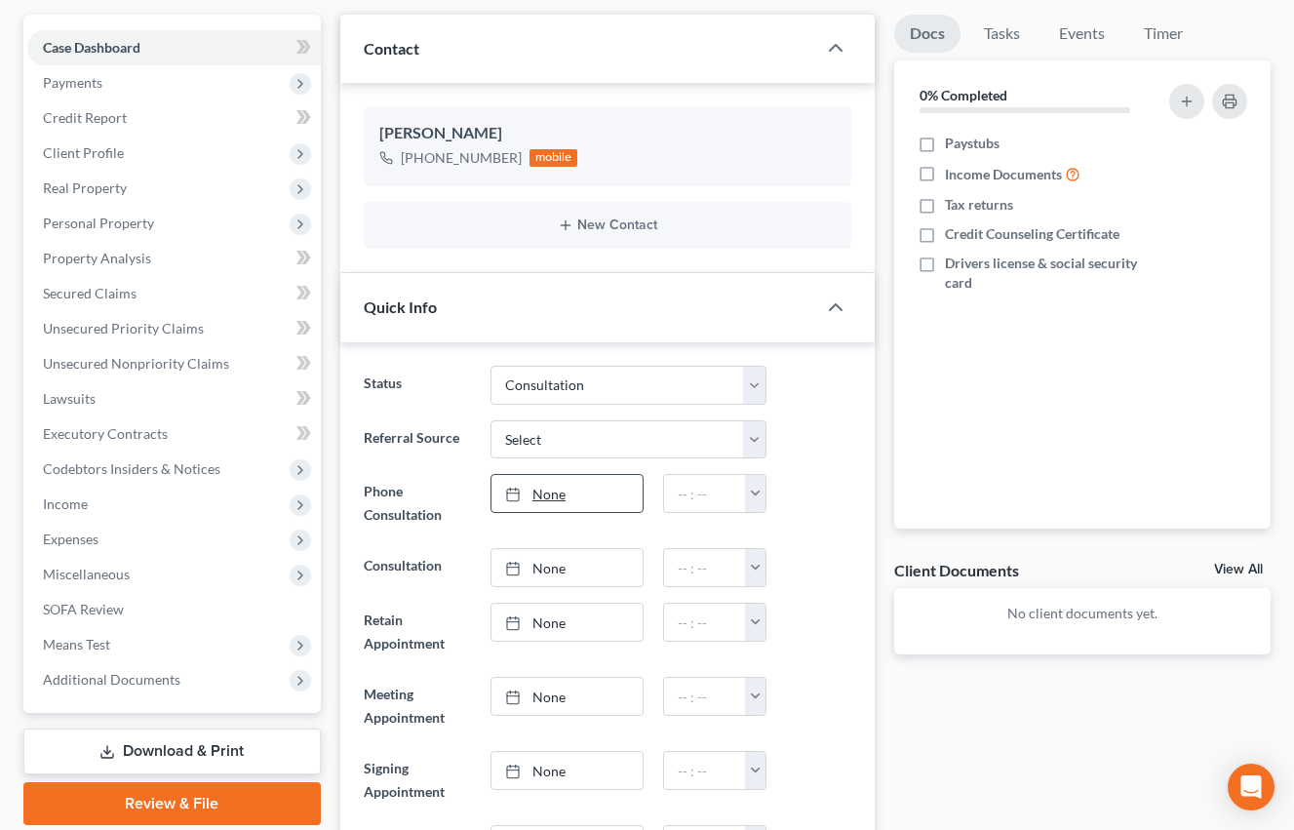
click at [583, 503] on link "None" at bounding box center [566, 493] width 151 height 37
type input "[DATE]"
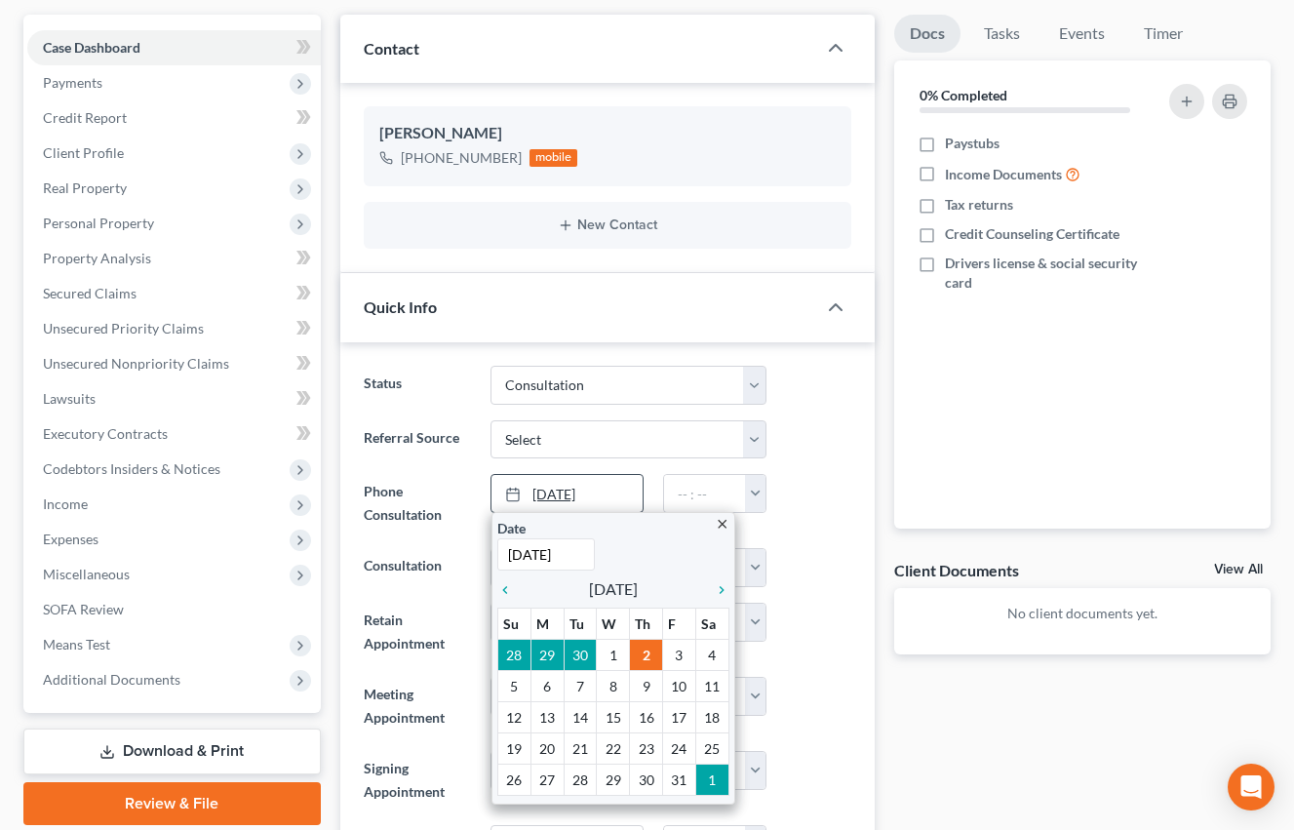
scroll to position [211, 0]
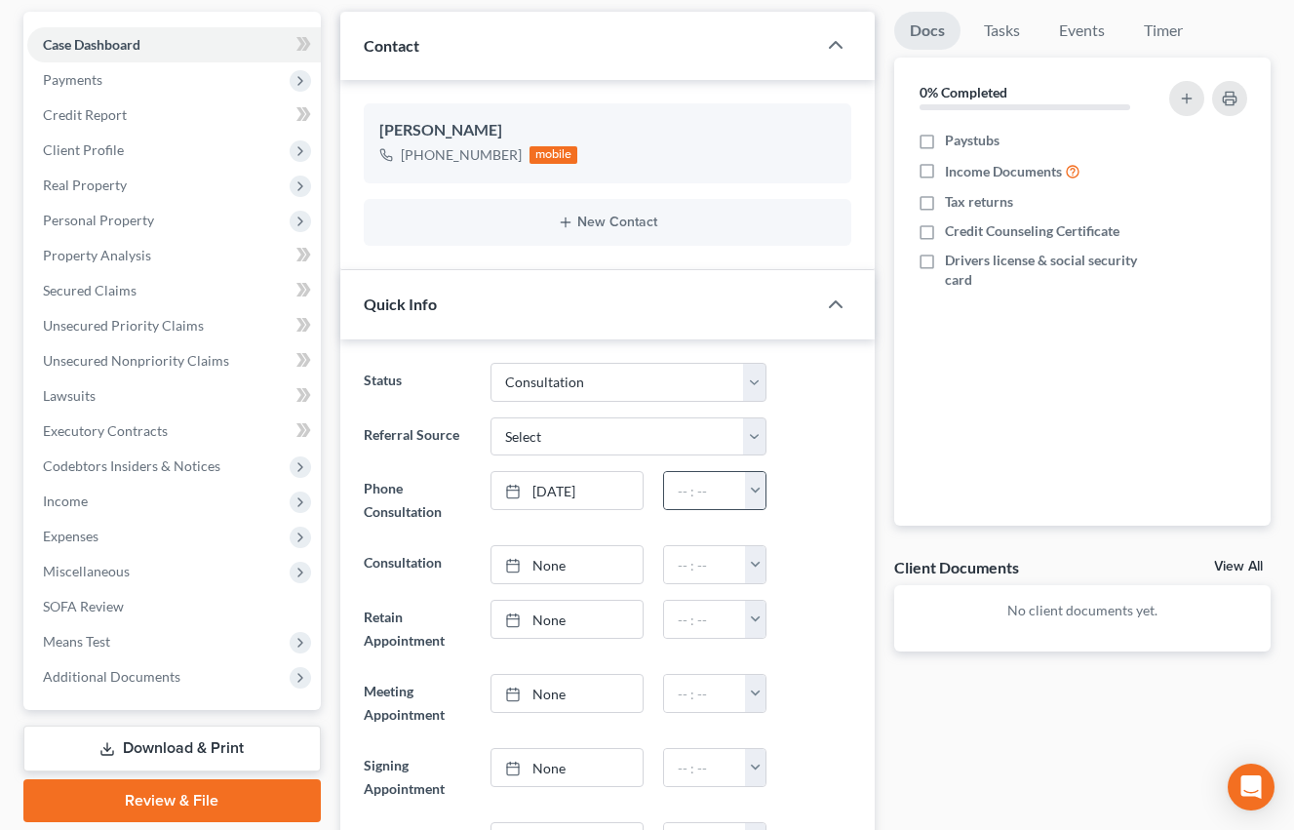
click at [749, 495] on button "button" at bounding box center [755, 490] width 21 height 37
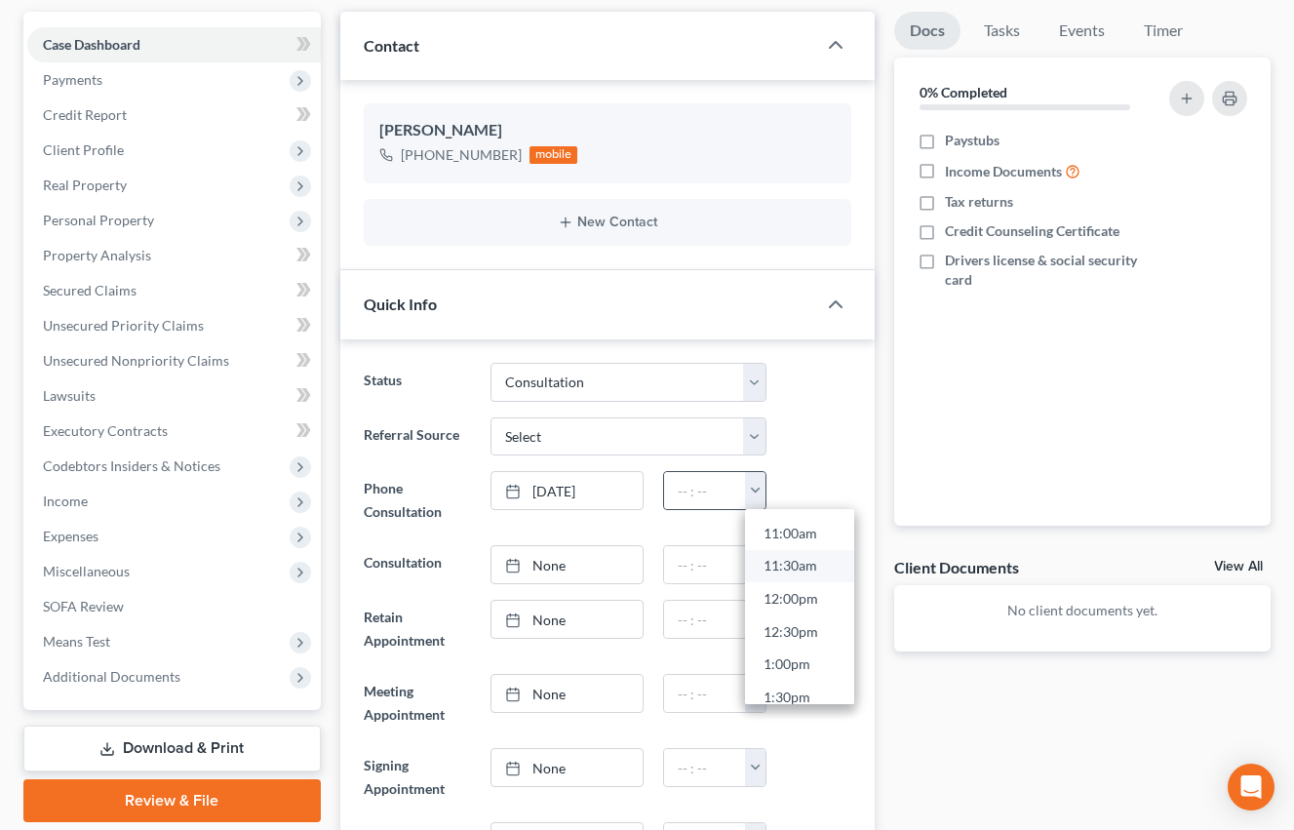
scroll to position [725, 0]
click at [814, 602] on link "12:00pm" at bounding box center [799, 594] width 109 height 33
type input "12:00pm"
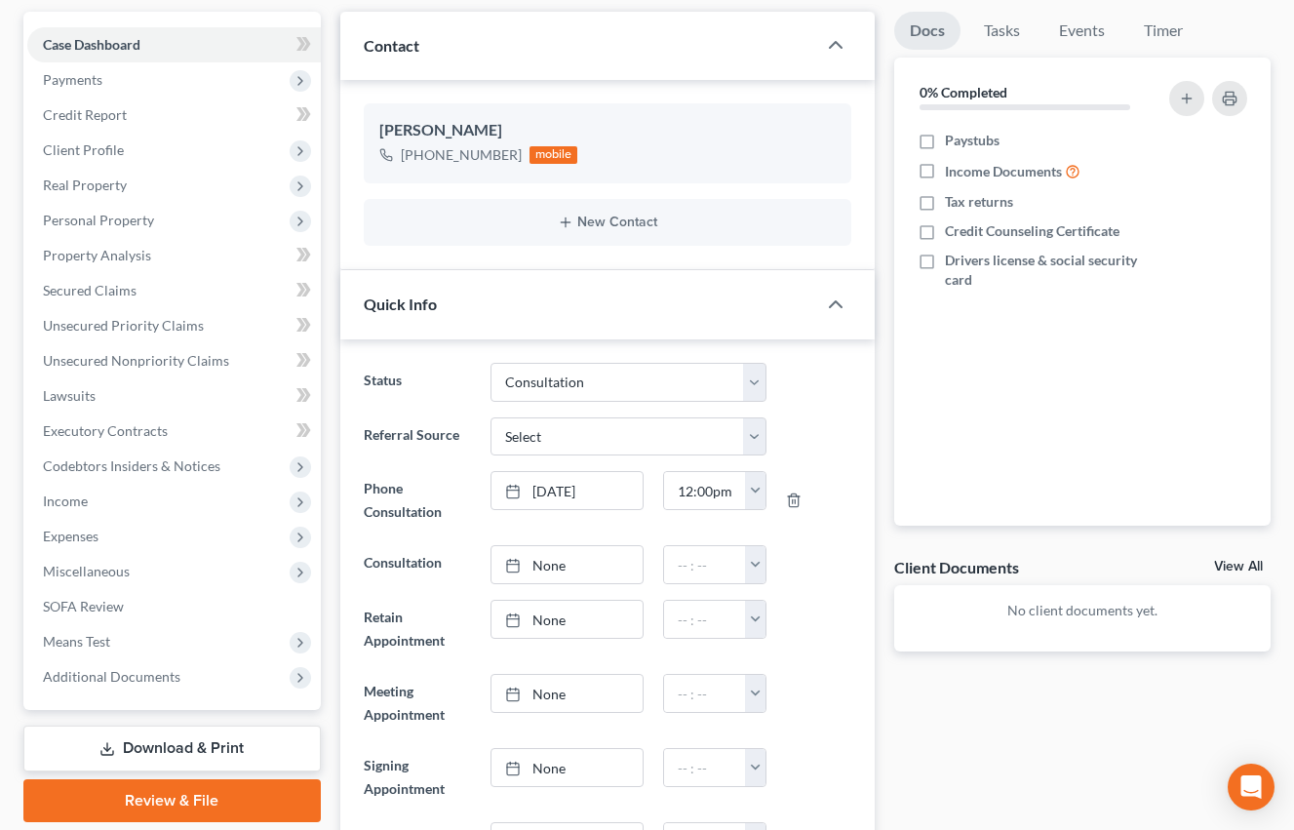
click at [866, 583] on div "Status Cancelled/Refund Closed Consultation Declined Discharged Filed Income Ch…" at bounding box center [607, 684] width 534 height 690
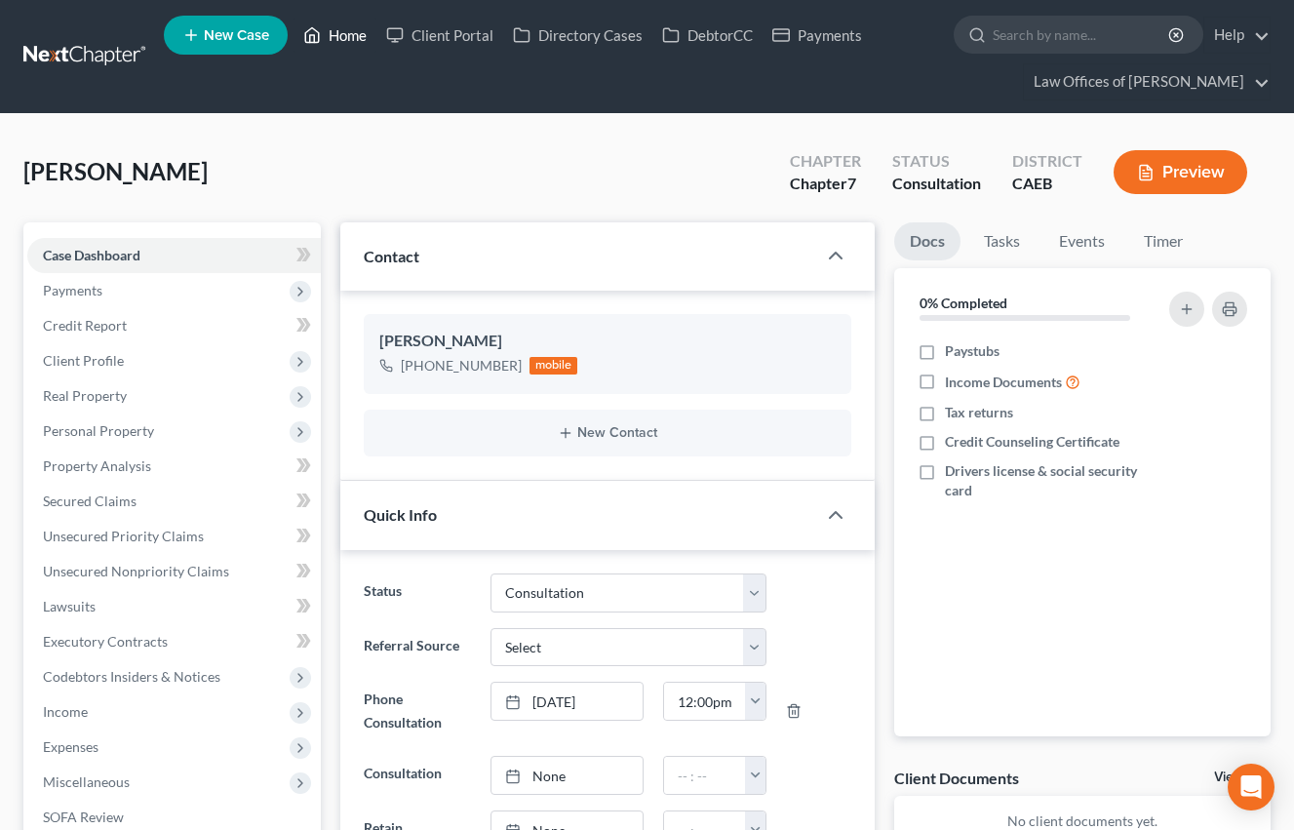
click at [332, 24] on link "Home" at bounding box center [335, 35] width 83 height 35
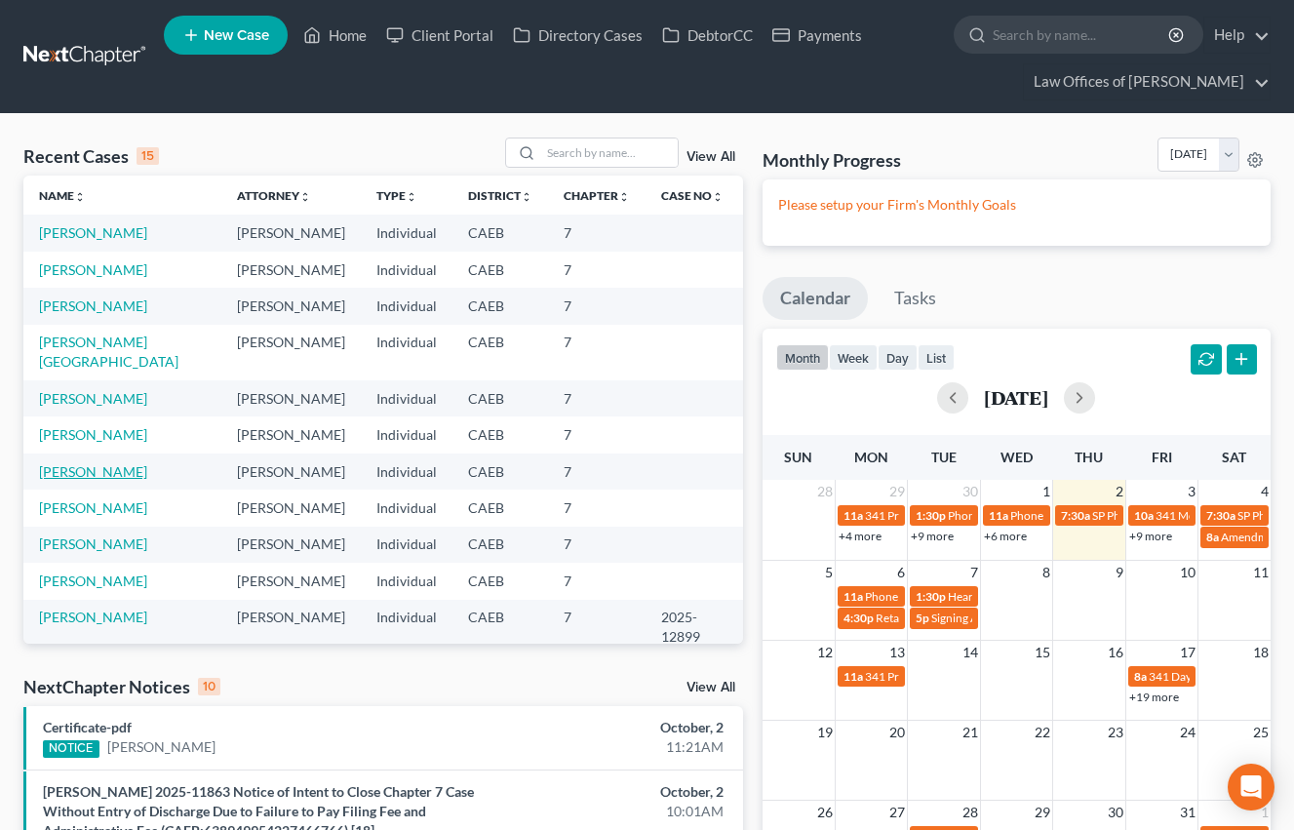
click at [133, 460] on td "[PERSON_NAME]" at bounding box center [122, 471] width 198 height 36
click at [133, 463] on link "[PERSON_NAME]" at bounding box center [93, 471] width 108 height 17
select select "2"
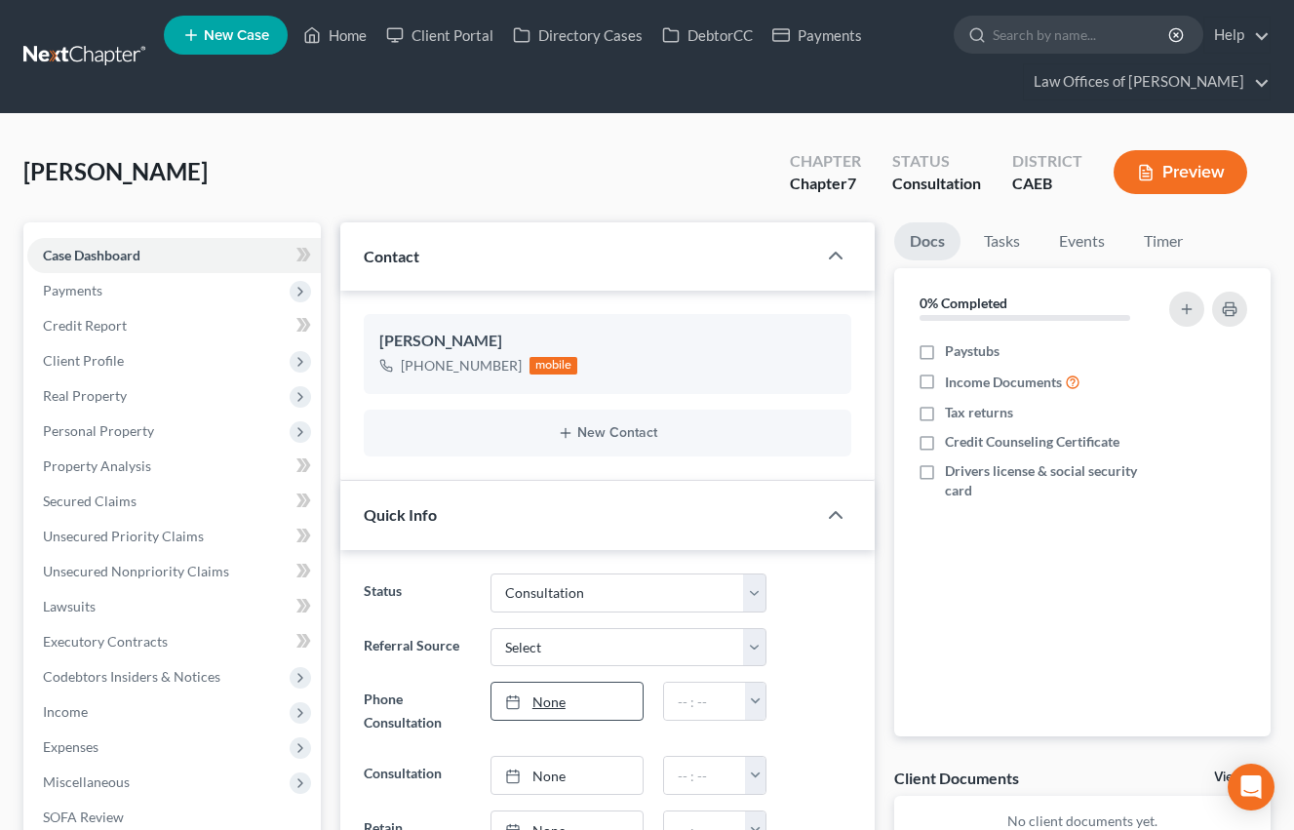
scroll to position [149, 0]
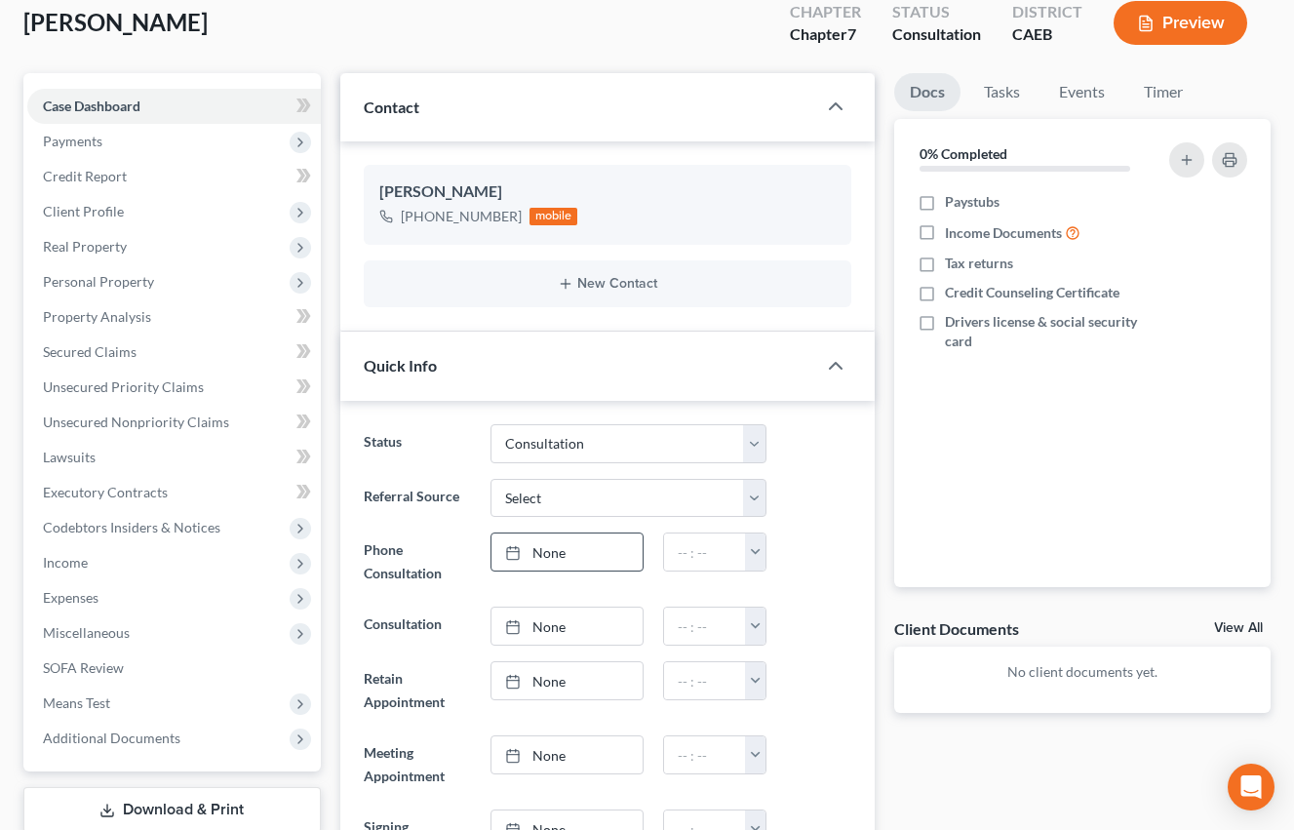
click at [572, 556] on link "None" at bounding box center [566, 551] width 151 height 37
click at [754, 561] on button "button" at bounding box center [755, 551] width 21 height 37
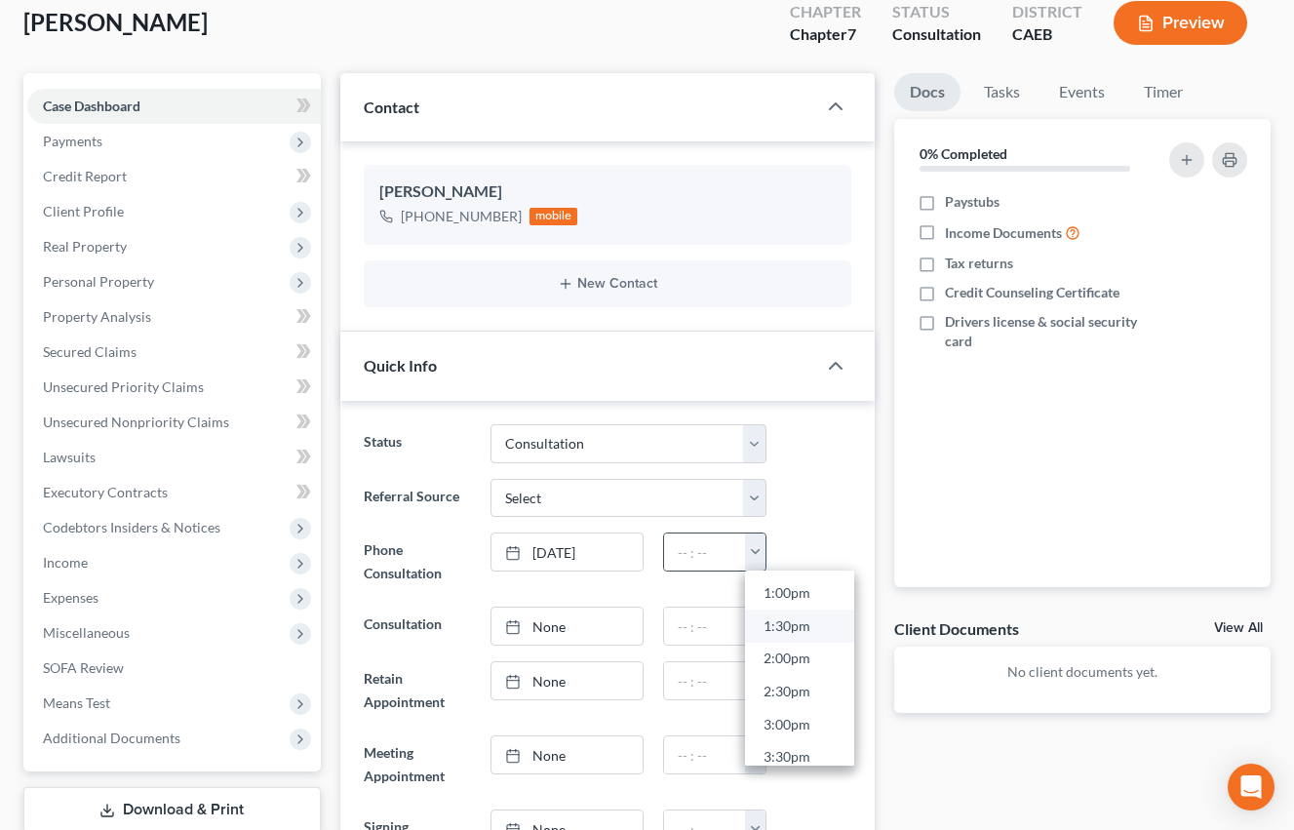
scroll to position [849, 0]
click at [792, 595] on link "1:00pm" at bounding box center [799, 597] width 109 height 33
type input "1:00pm"
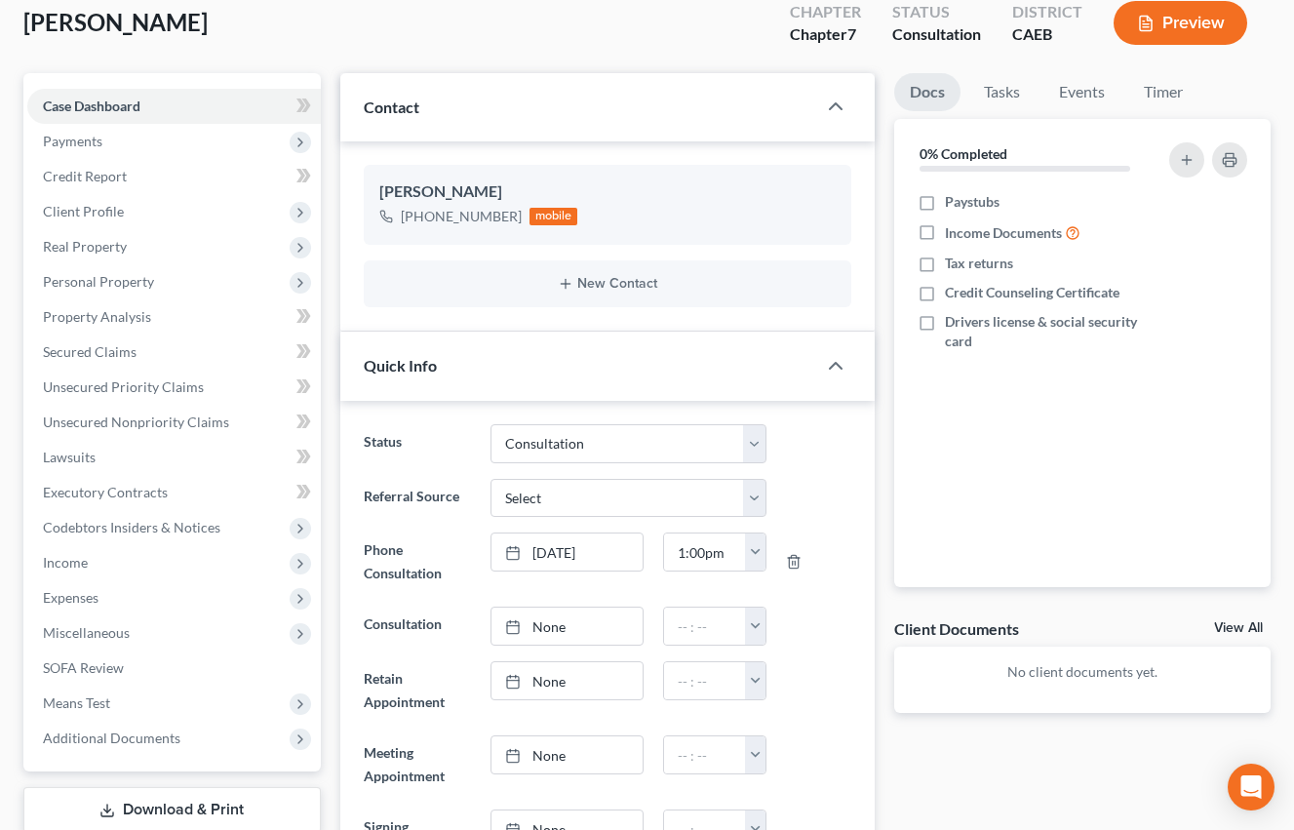
drag, startPoint x: 815, startPoint y: 608, endPoint x: 330, endPoint y: 190, distance: 640.9
click at [815, 608] on div at bounding box center [818, 626] width 85 height 39
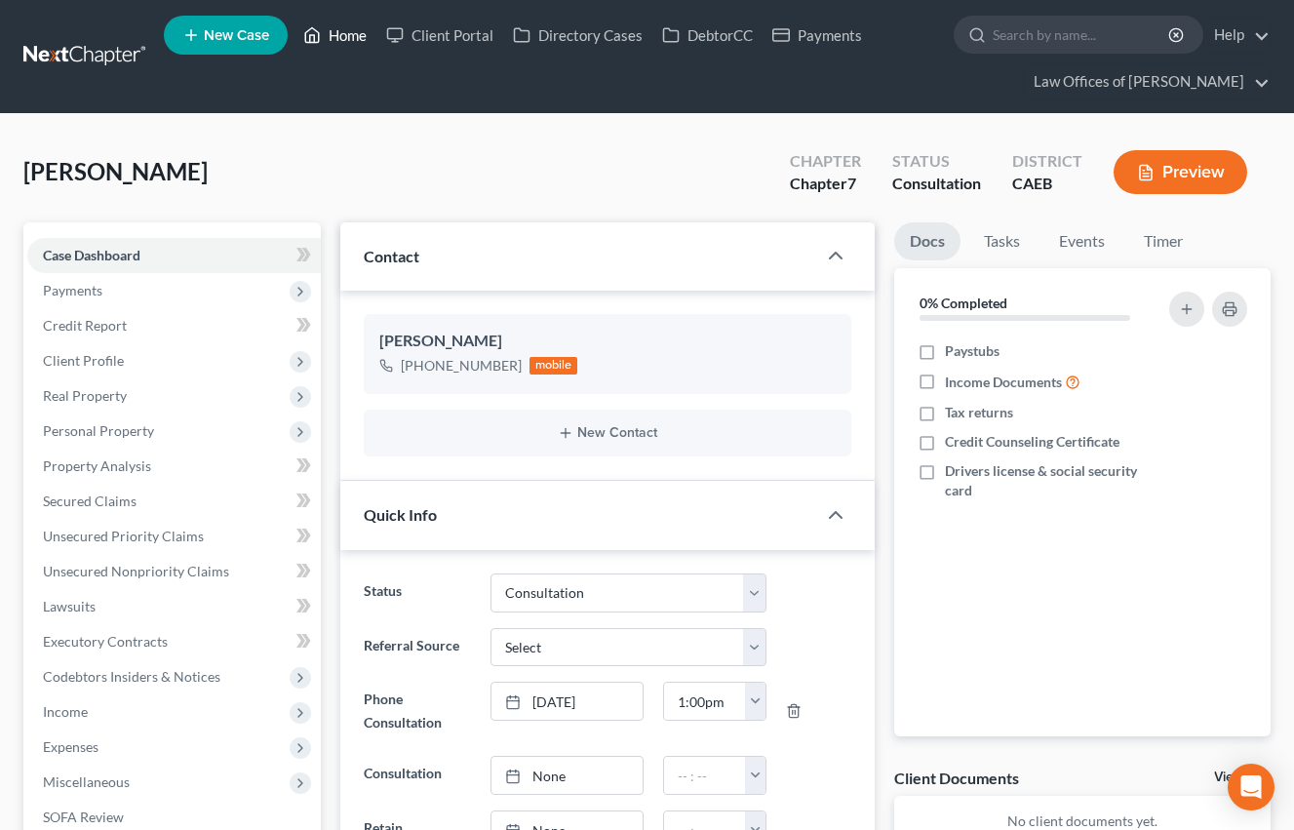
drag, startPoint x: 345, startPoint y: 30, endPoint x: 331, endPoint y: 35, distance: 15.4
click at [345, 31] on link "Home" at bounding box center [335, 35] width 83 height 35
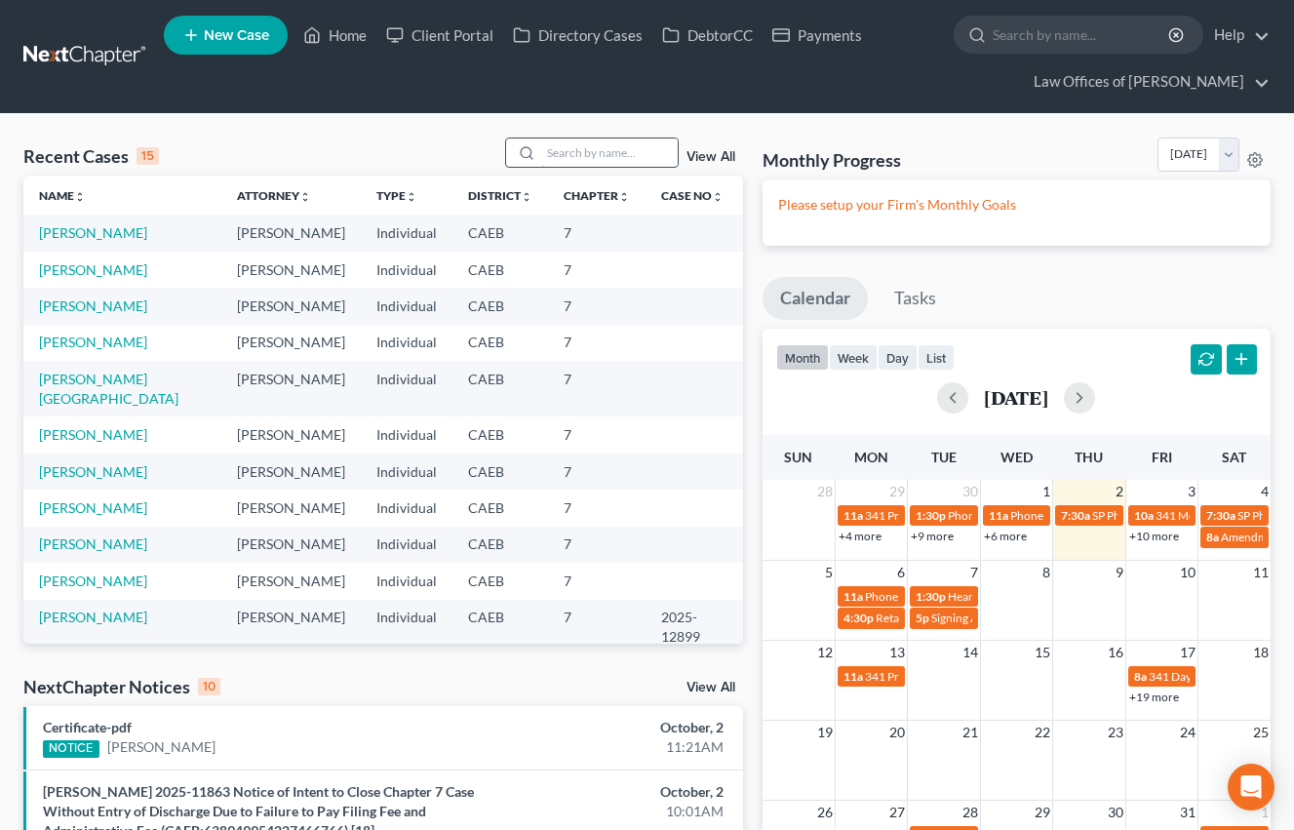
click at [588, 164] on input "search" at bounding box center [609, 152] width 137 height 28
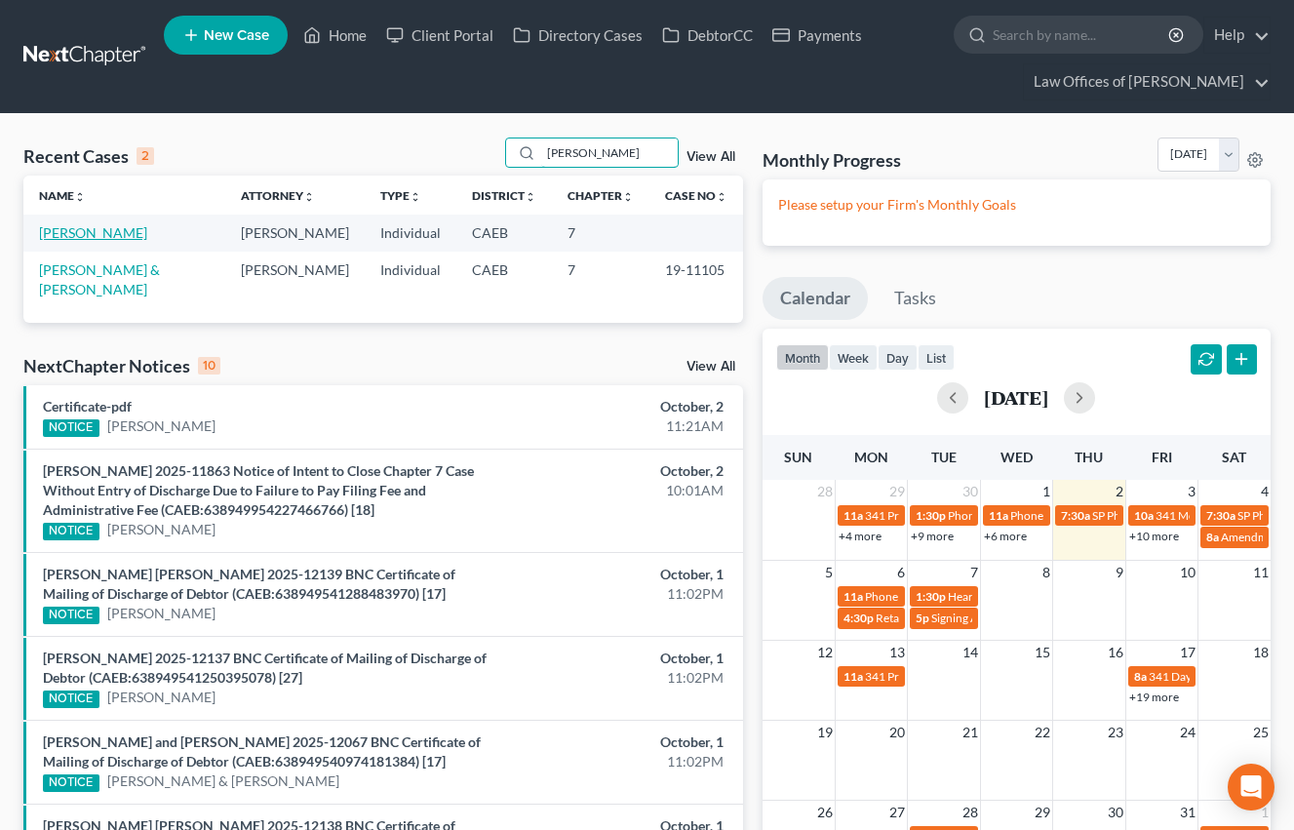
type input "[PERSON_NAME]"
click at [123, 238] on link "[PERSON_NAME]" at bounding box center [93, 232] width 108 height 17
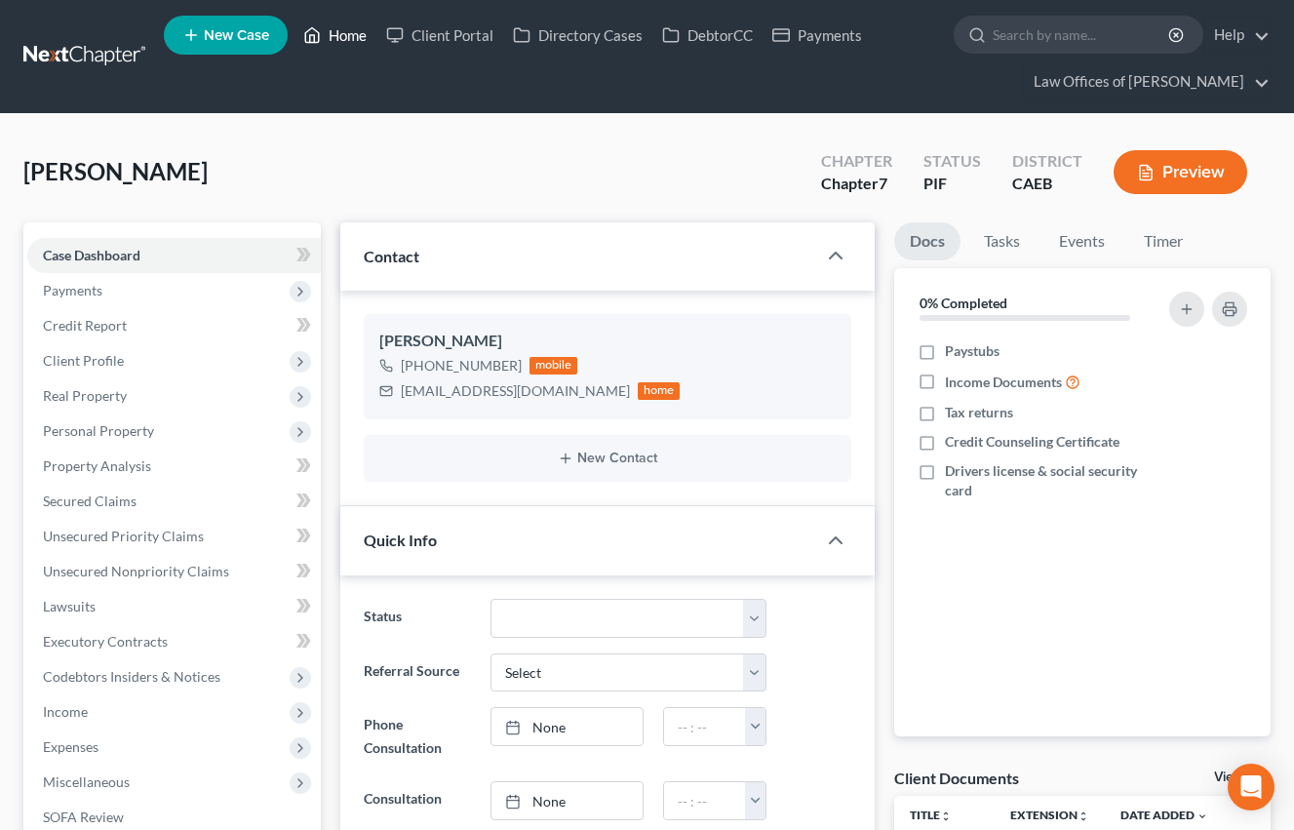
click at [351, 36] on link "Home" at bounding box center [335, 35] width 83 height 35
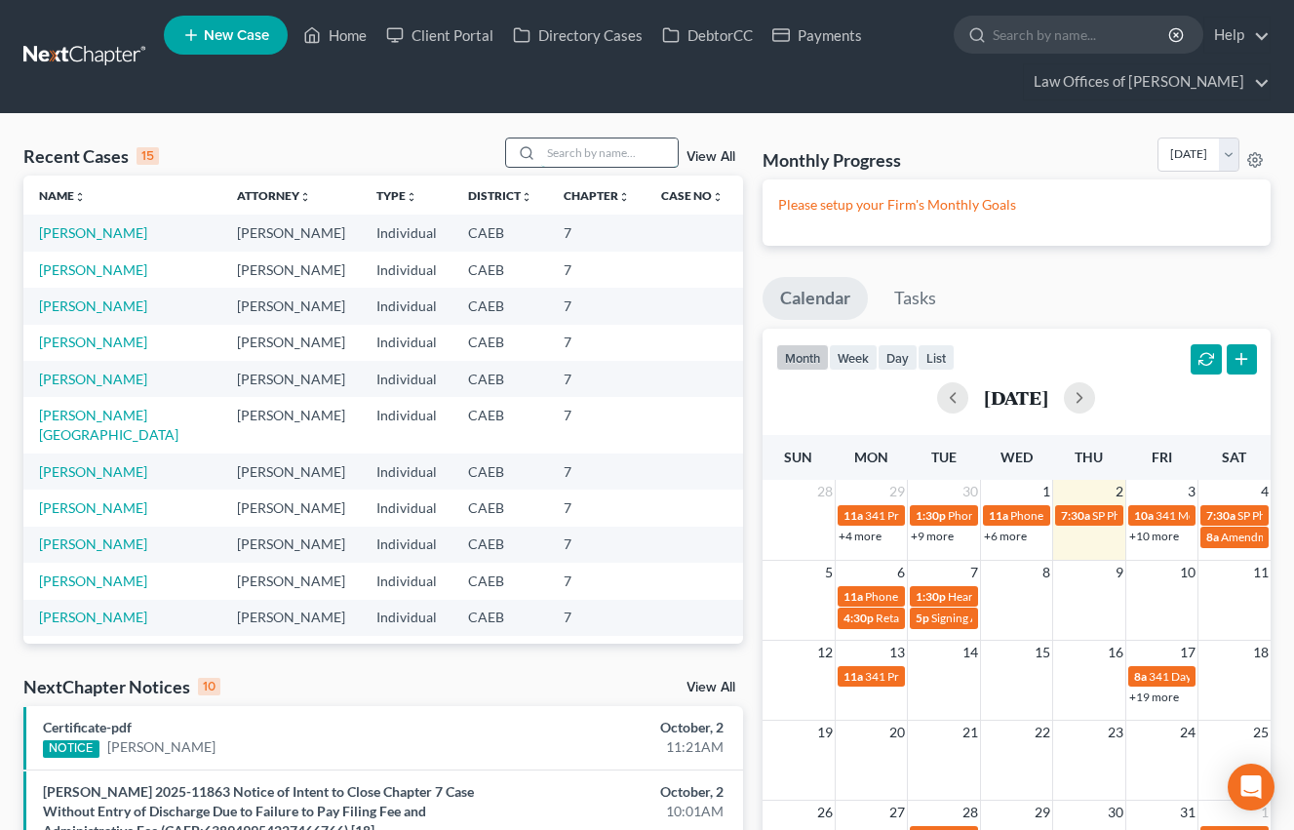
click at [607, 159] on input "search" at bounding box center [609, 152] width 137 height 28
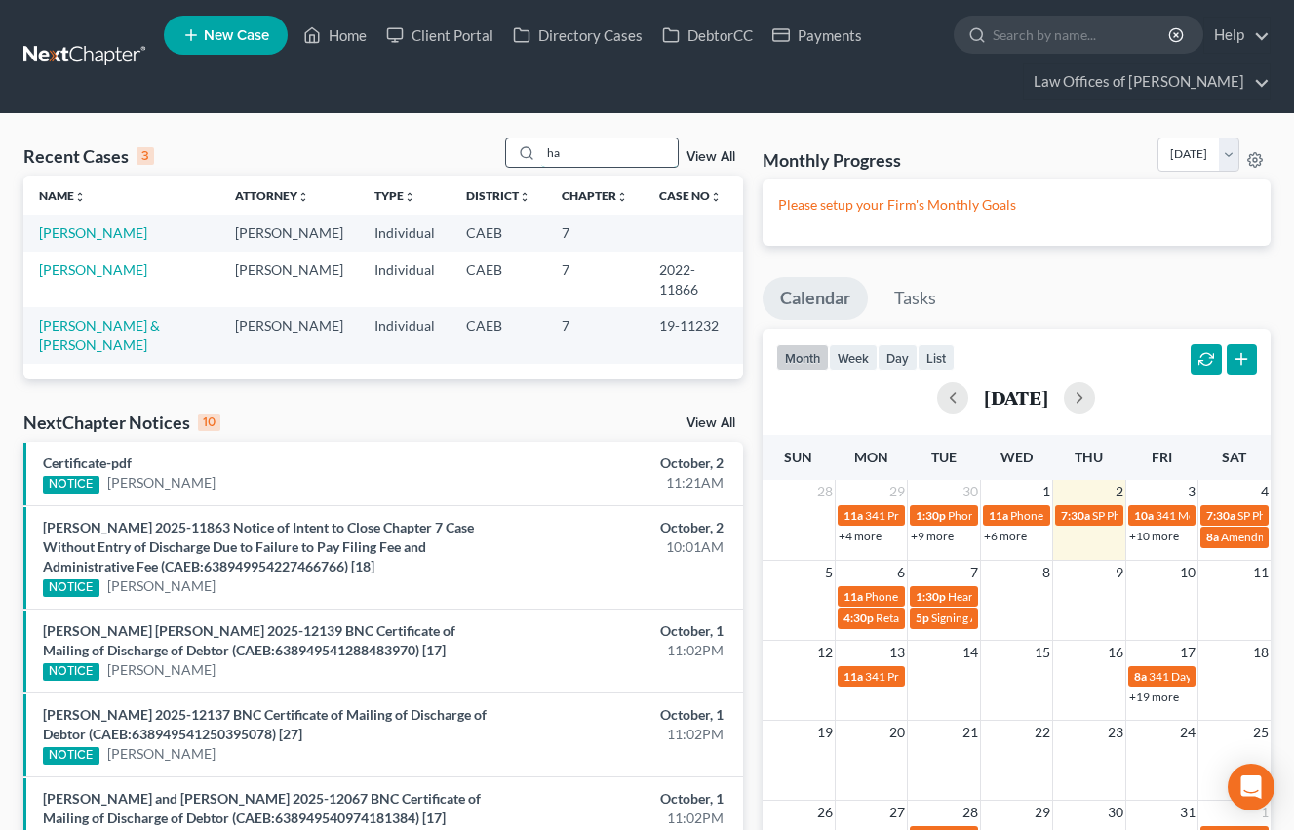
type input "h"
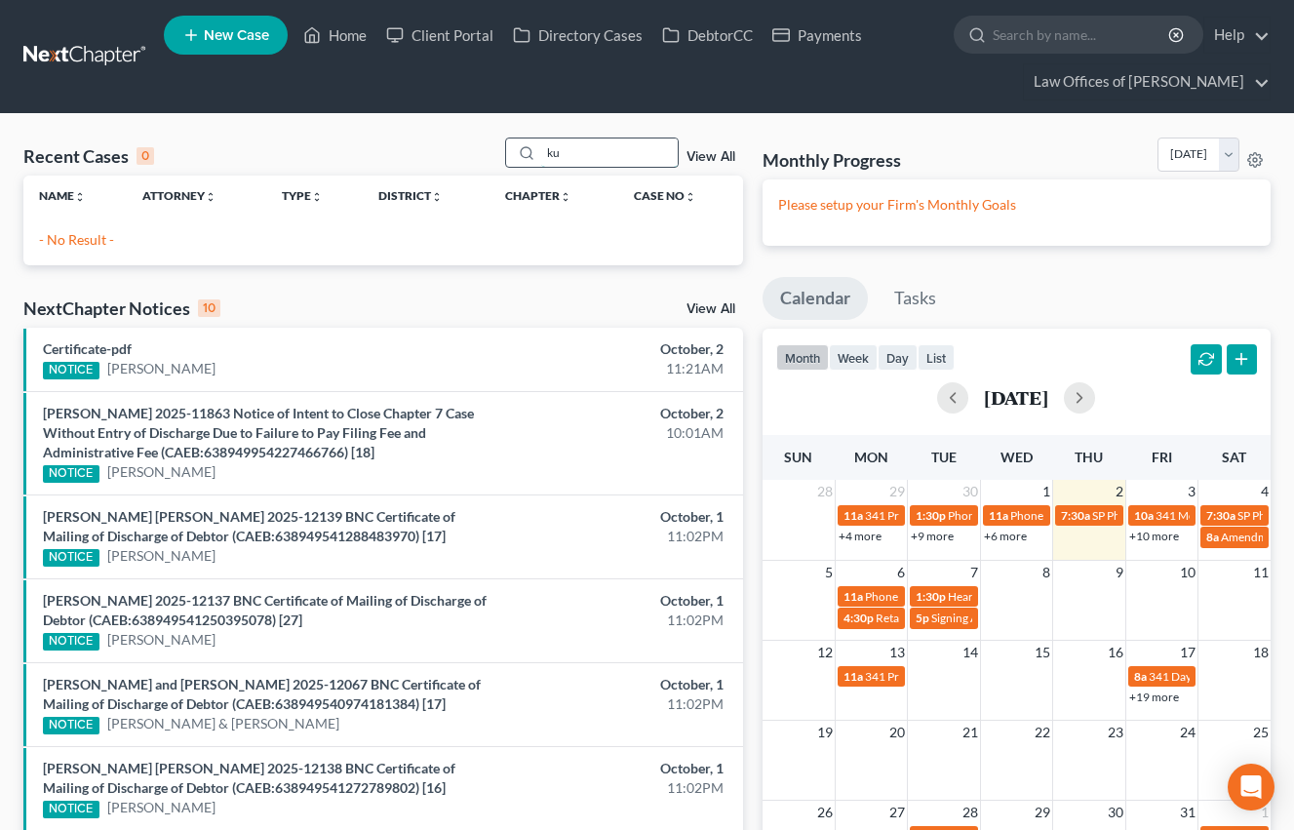
type input "k"
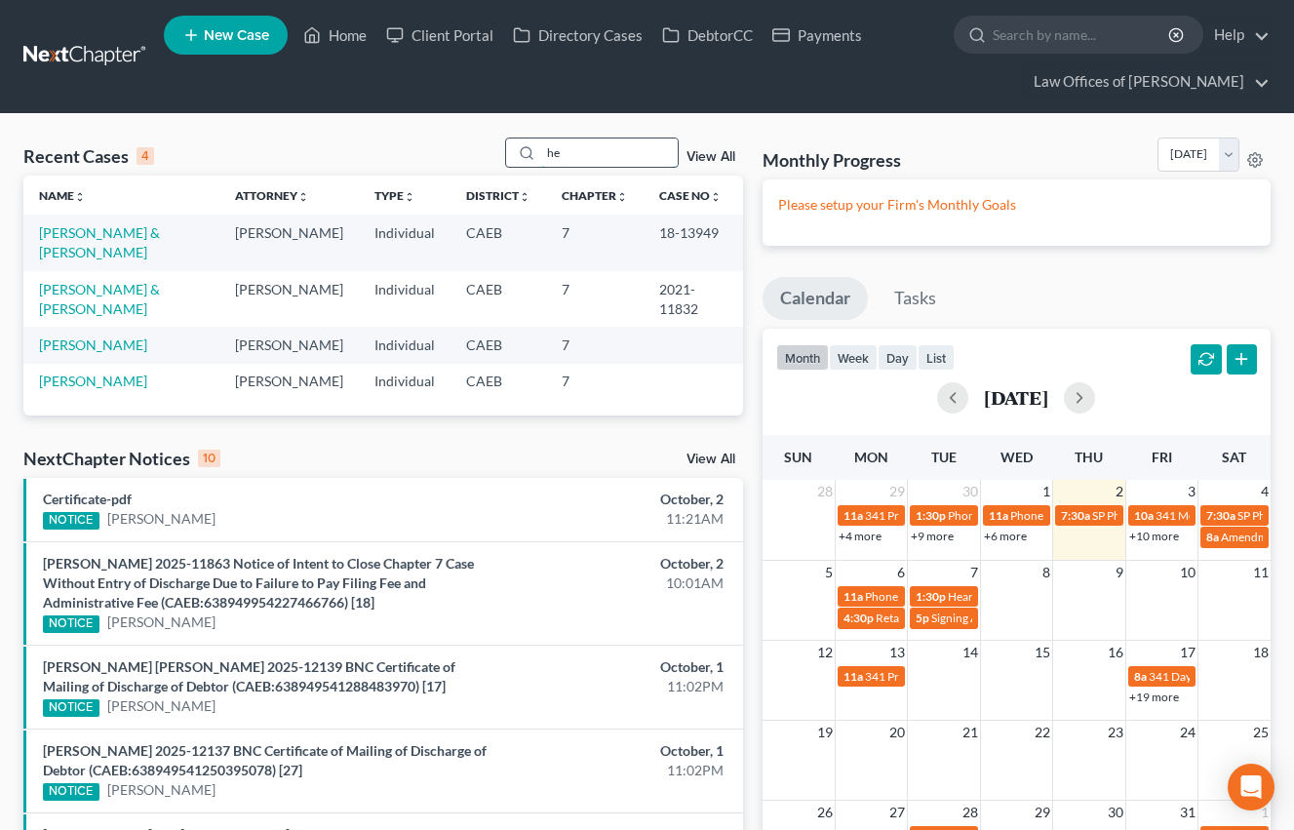
type input "h"
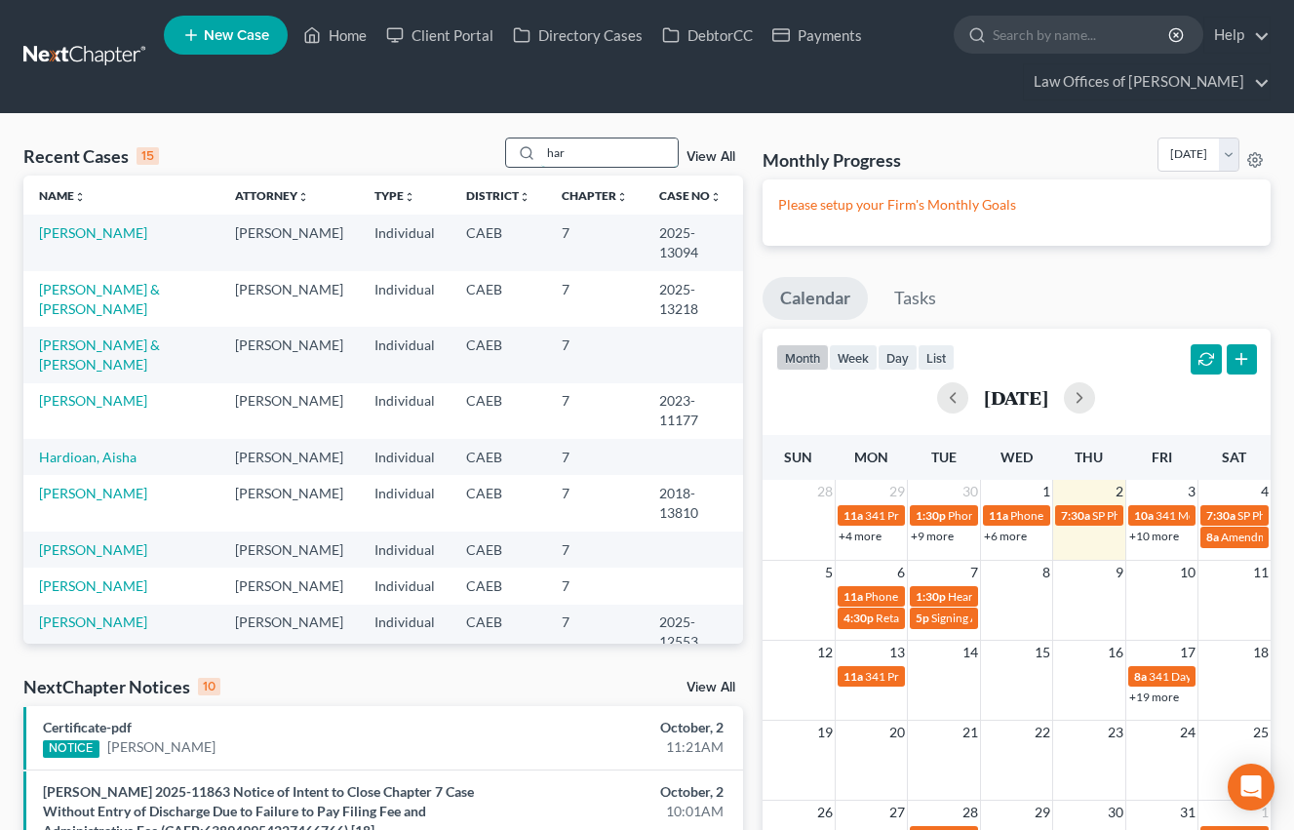
click at [592, 158] on input "har" at bounding box center [609, 152] width 137 height 28
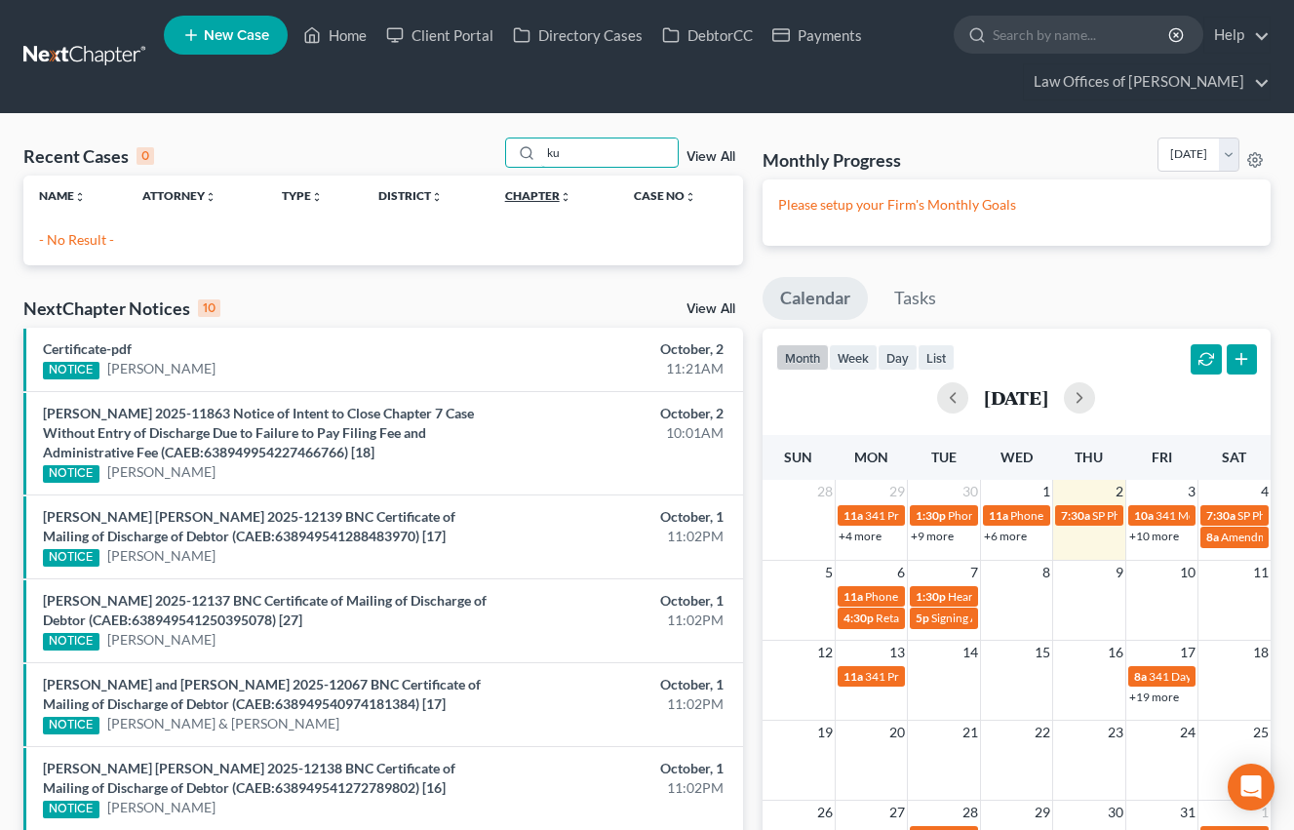
type input "k"
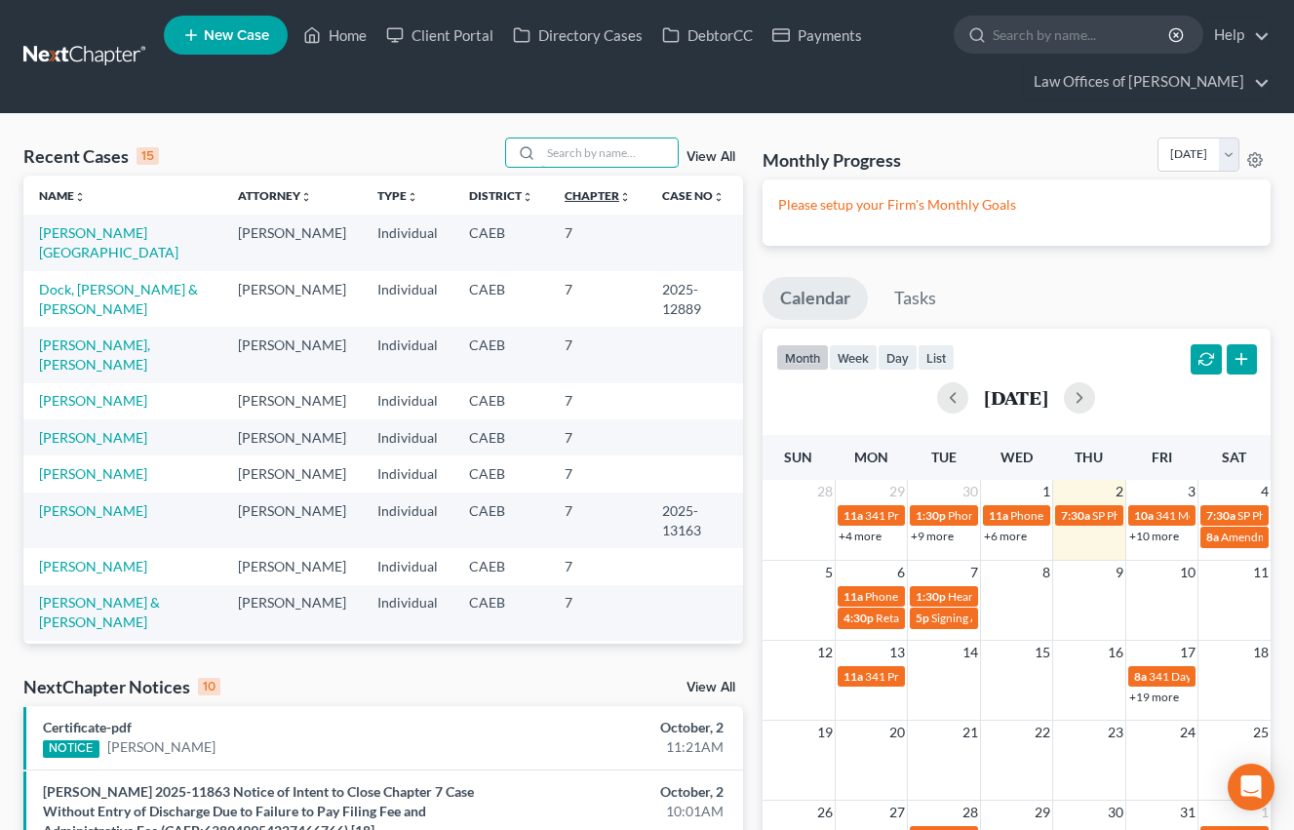
type input "K"
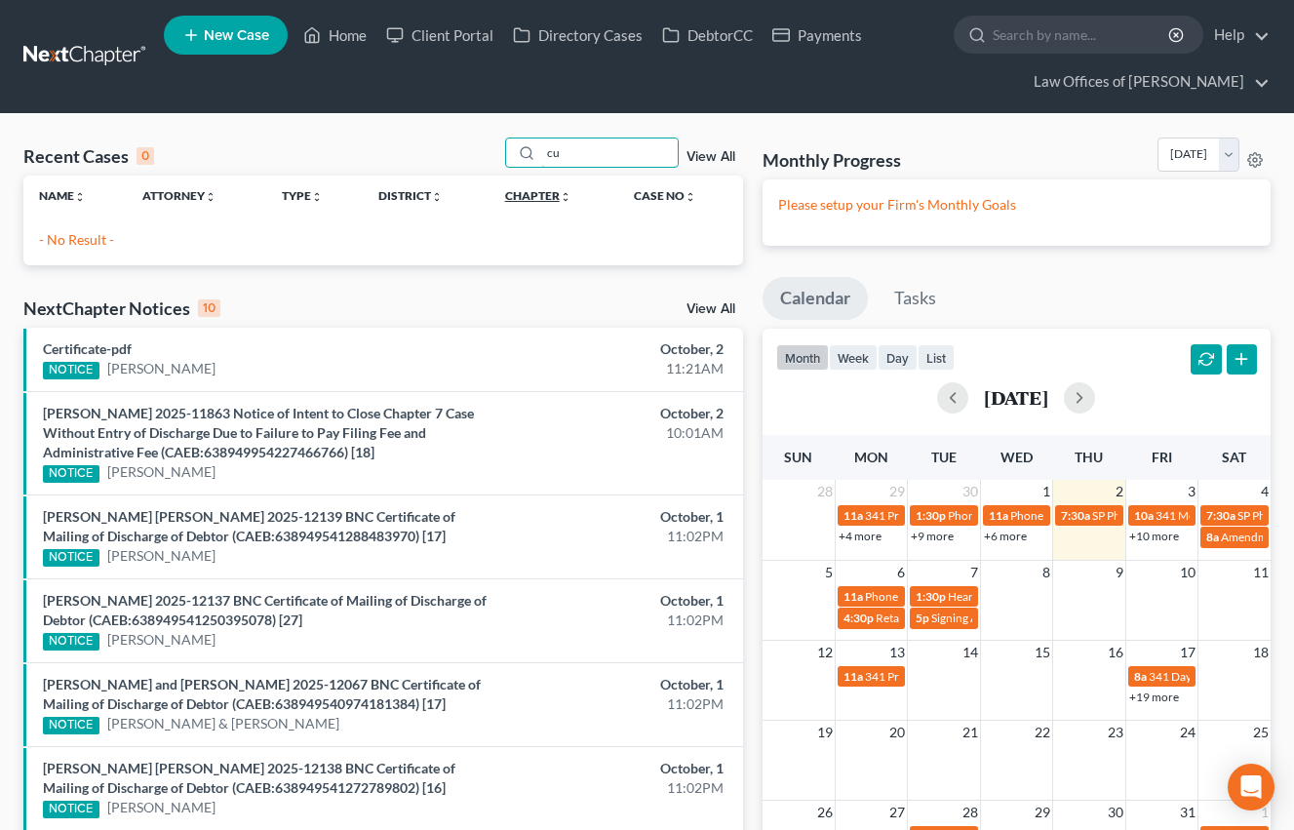
type input "c"
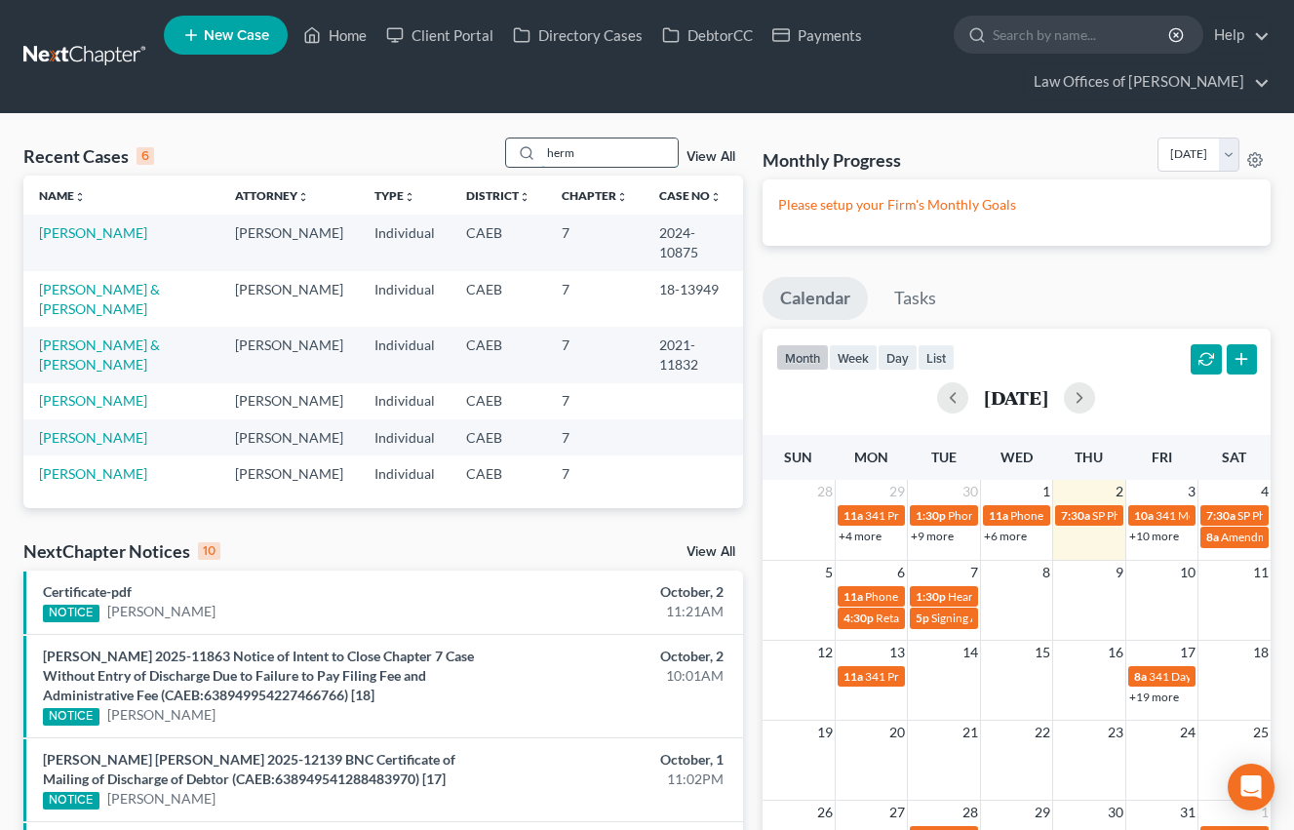
click at [591, 158] on input "herm" at bounding box center [609, 152] width 137 height 28
click at [591, 159] on input "herm" at bounding box center [609, 152] width 137 height 28
type input "k"
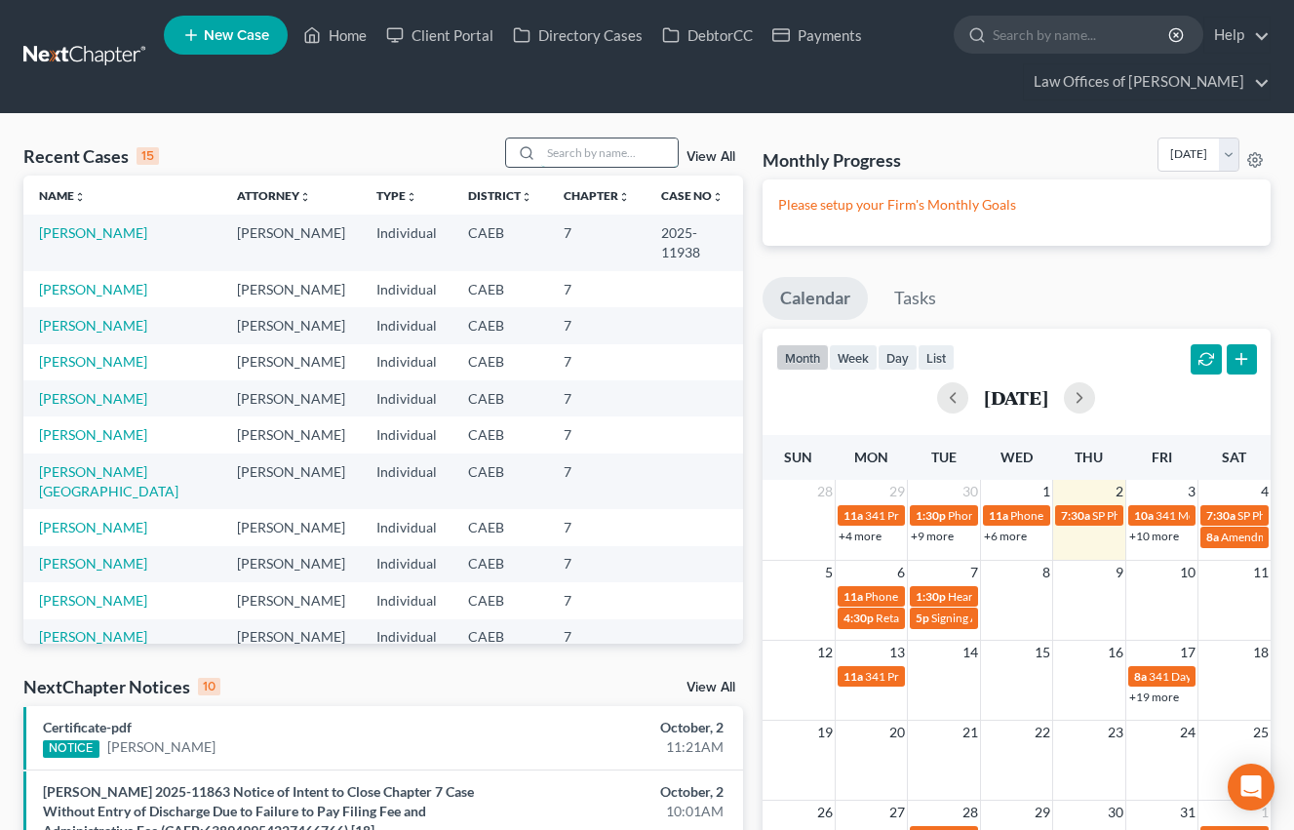
click at [571, 155] on input "search" at bounding box center [609, 152] width 137 height 28
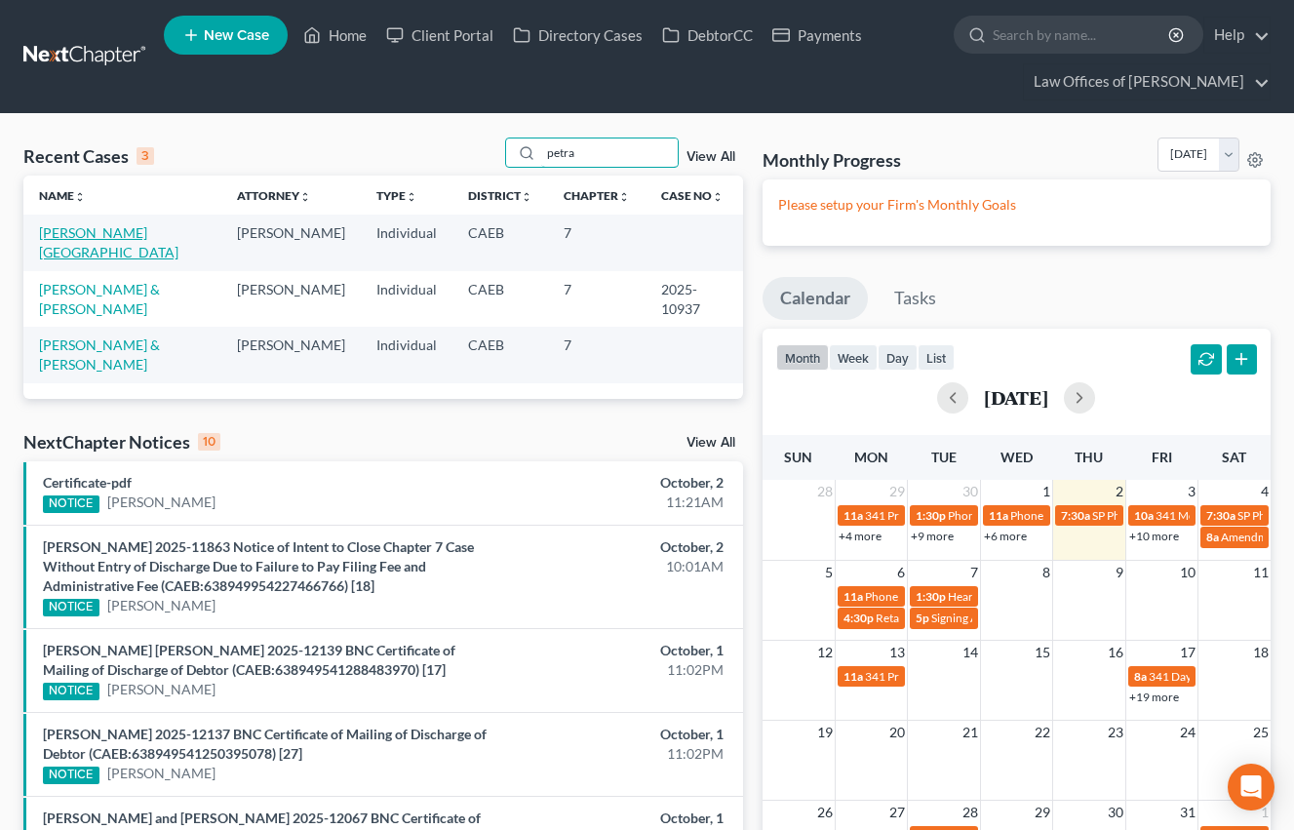
type input "petra"
click at [113, 229] on link "[PERSON_NAME][GEOGRAPHIC_DATA]" at bounding box center [108, 242] width 139 height 36
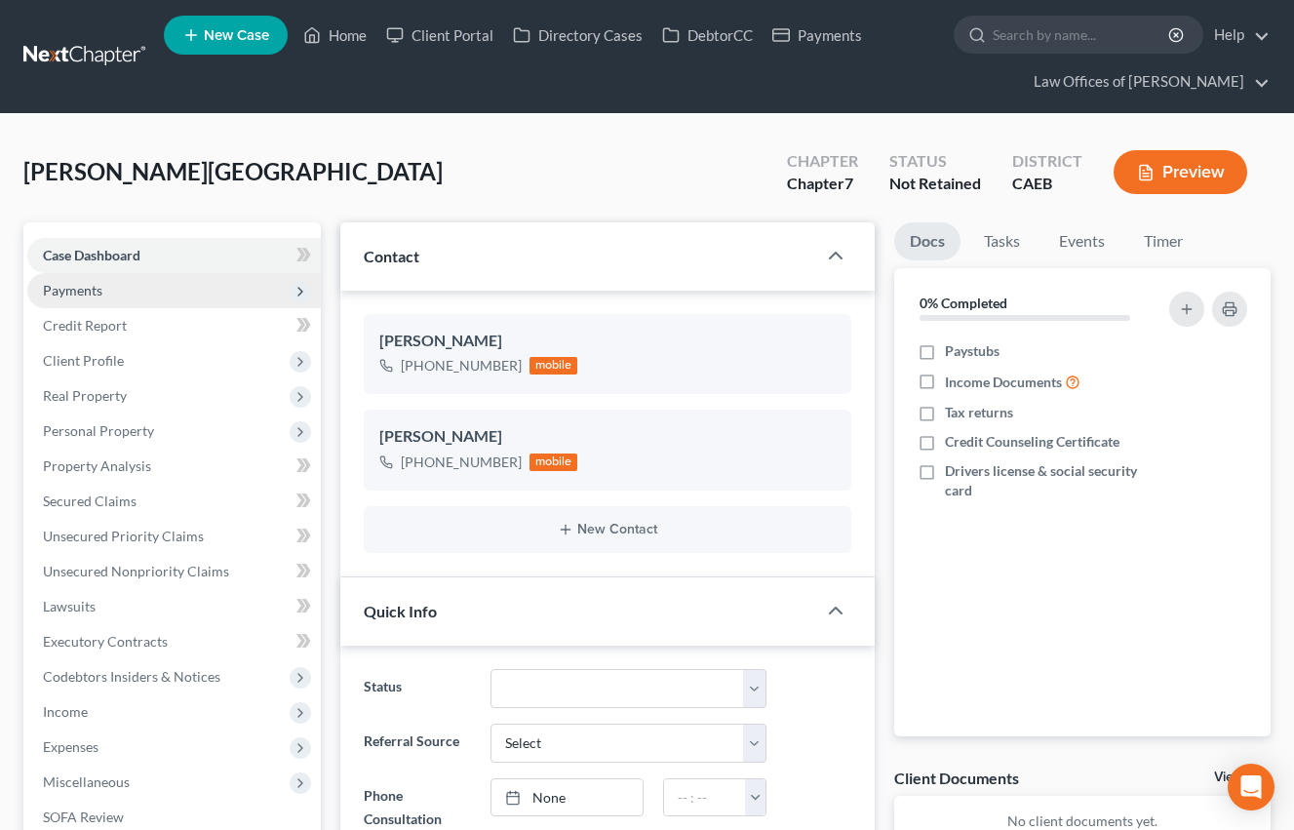
drag, startPoint x: 99, startPoint y: 287, endPoint x: 127, endPoint y: 296, distance: 29.0
click at [99, 287] on span "Payments" at bounding box center [72, 290] width 59 height 17
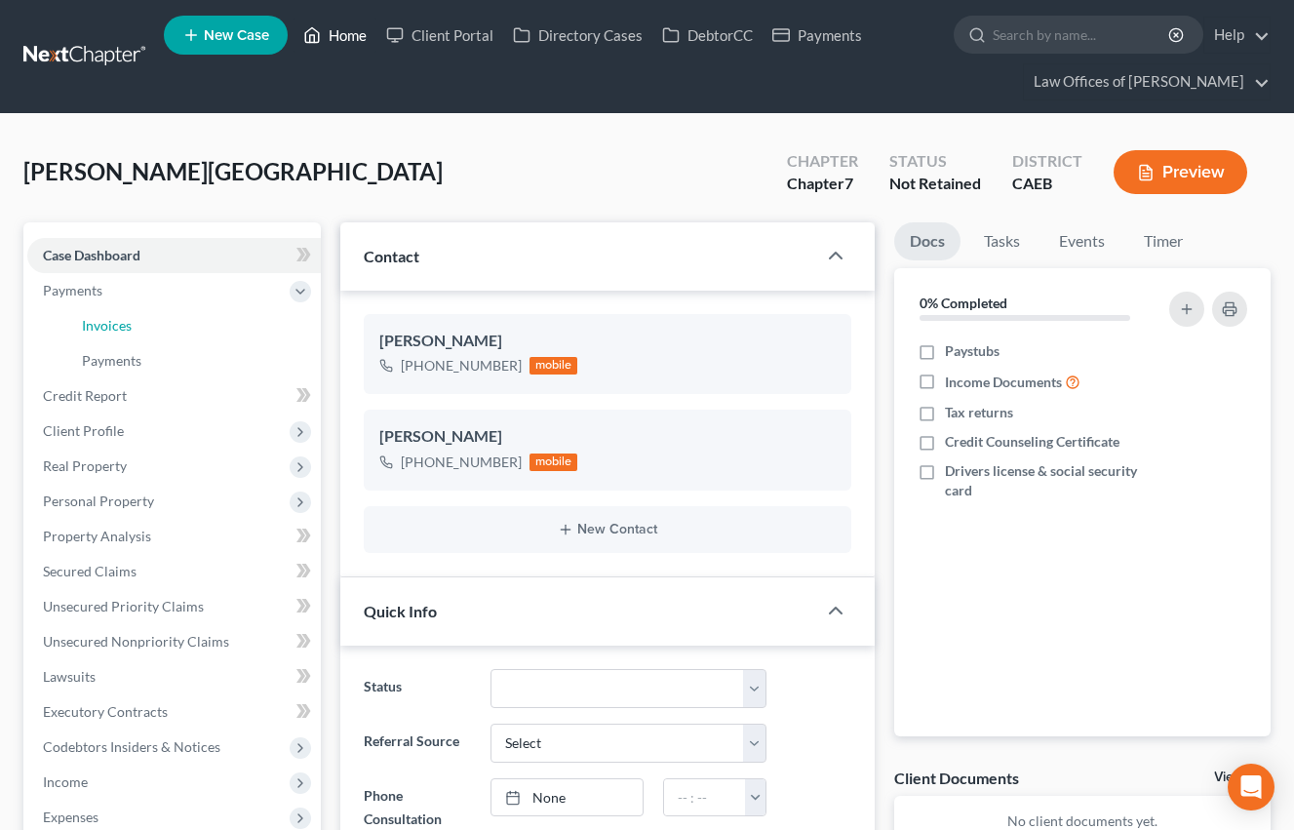
click at [159, 330] on link "Invoices" at bounding box center [193, 325] width 254 height 35
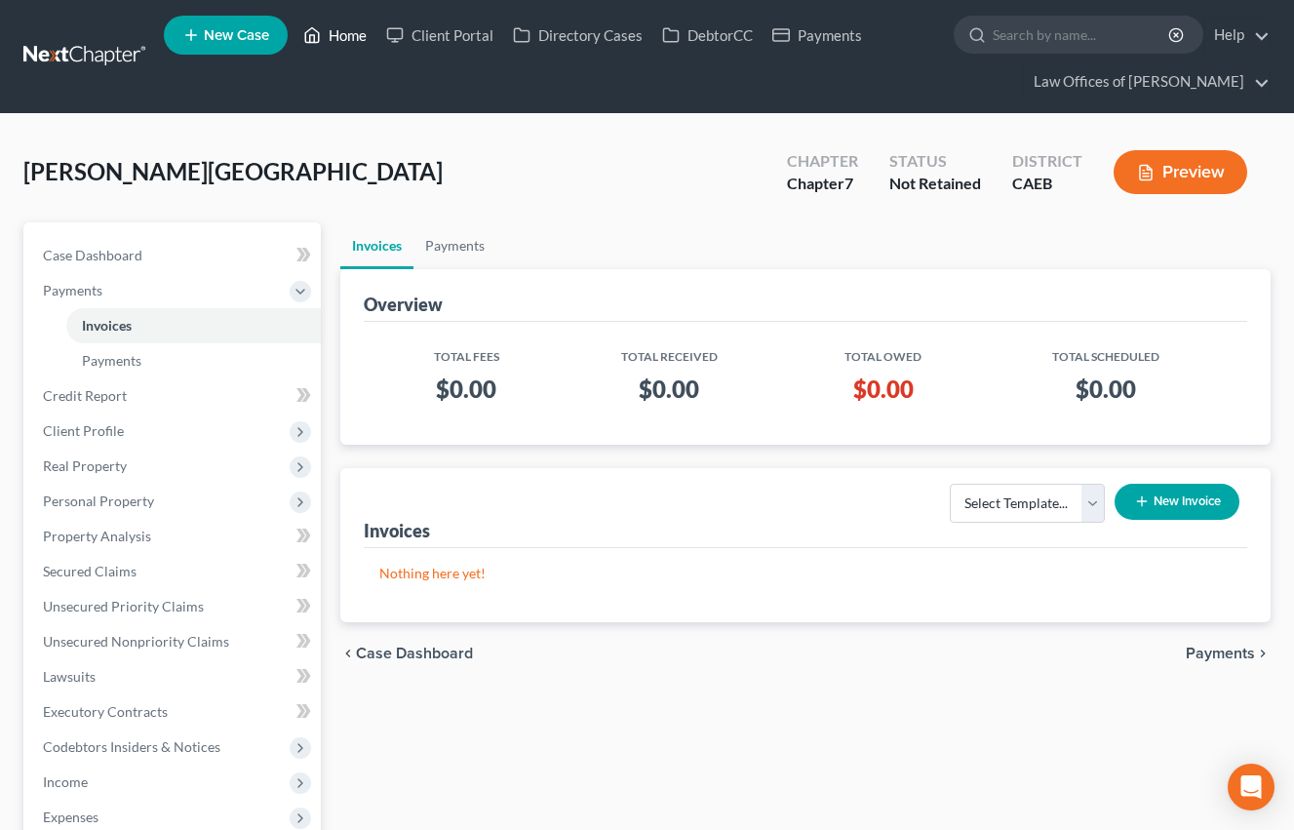
click at [347, 30] on link "Home" at bounding box center [335, 35] width 83 height 35
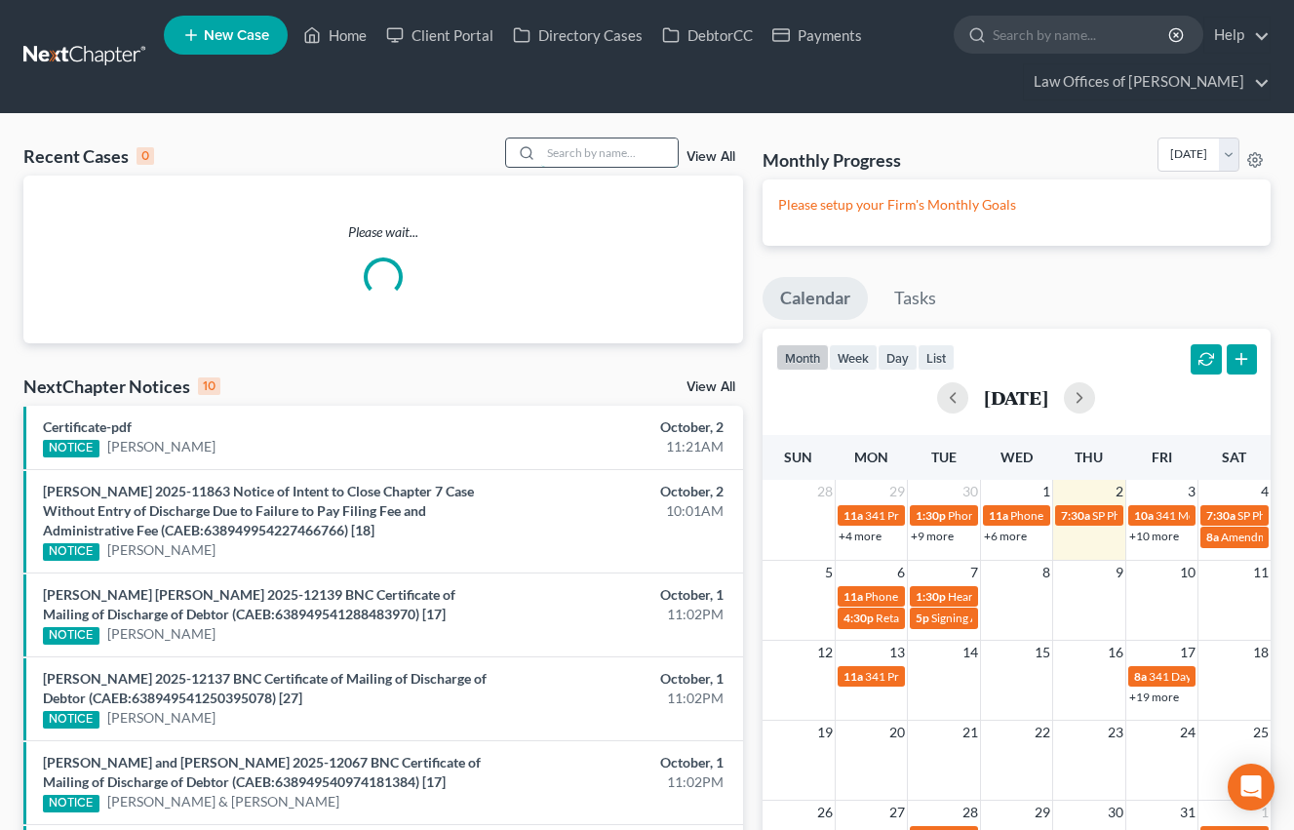
click at [575, 160] on input "search" at bounding box center [609, 152] width 137 height 28
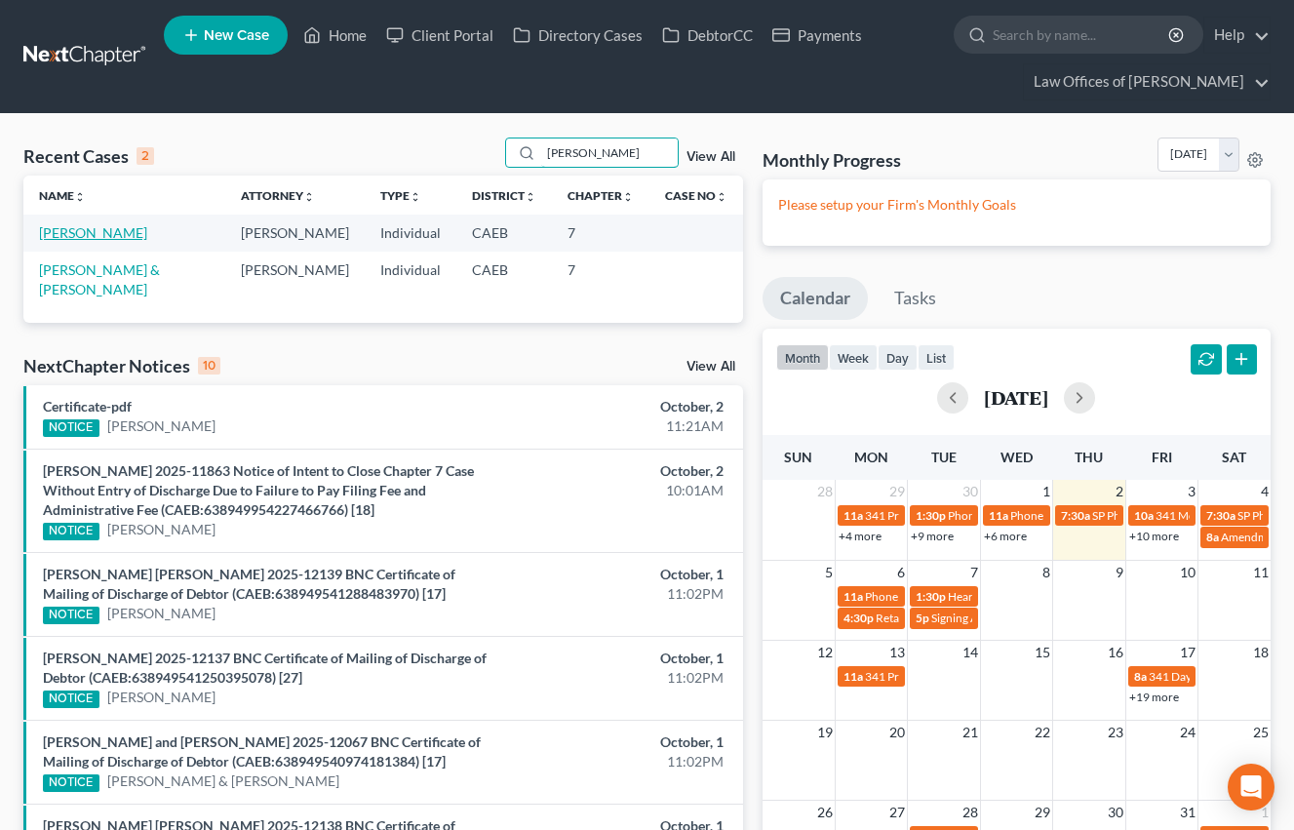
type input "[PERSON_NAME]"
click at [130, 239] on link "[PERSON_NAME]" at bounding box center [93, 232] width 108 height 17
select select "11"
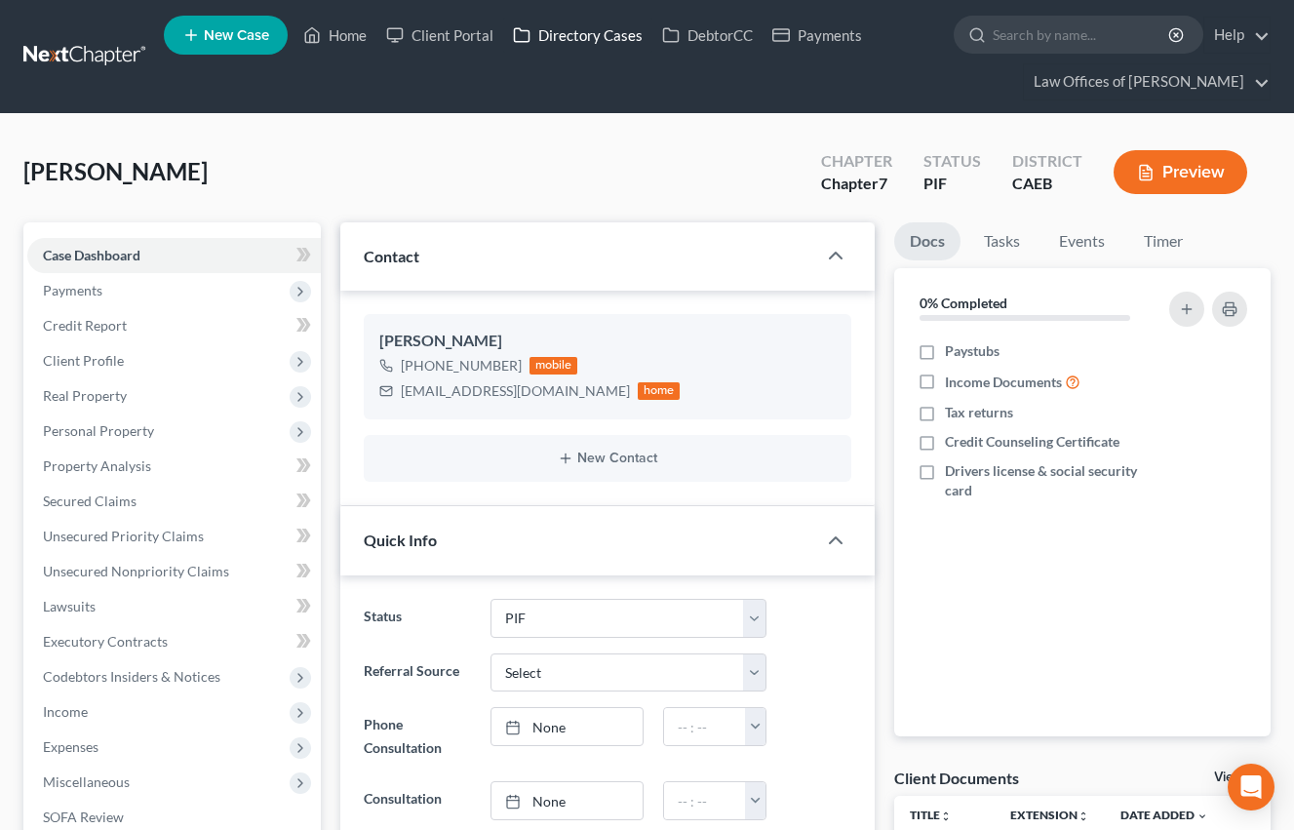
scroll to position [5747, 0]
click at [89, 369] on span "Client Profile" at bounding box center [174, 360] width 294 height 35
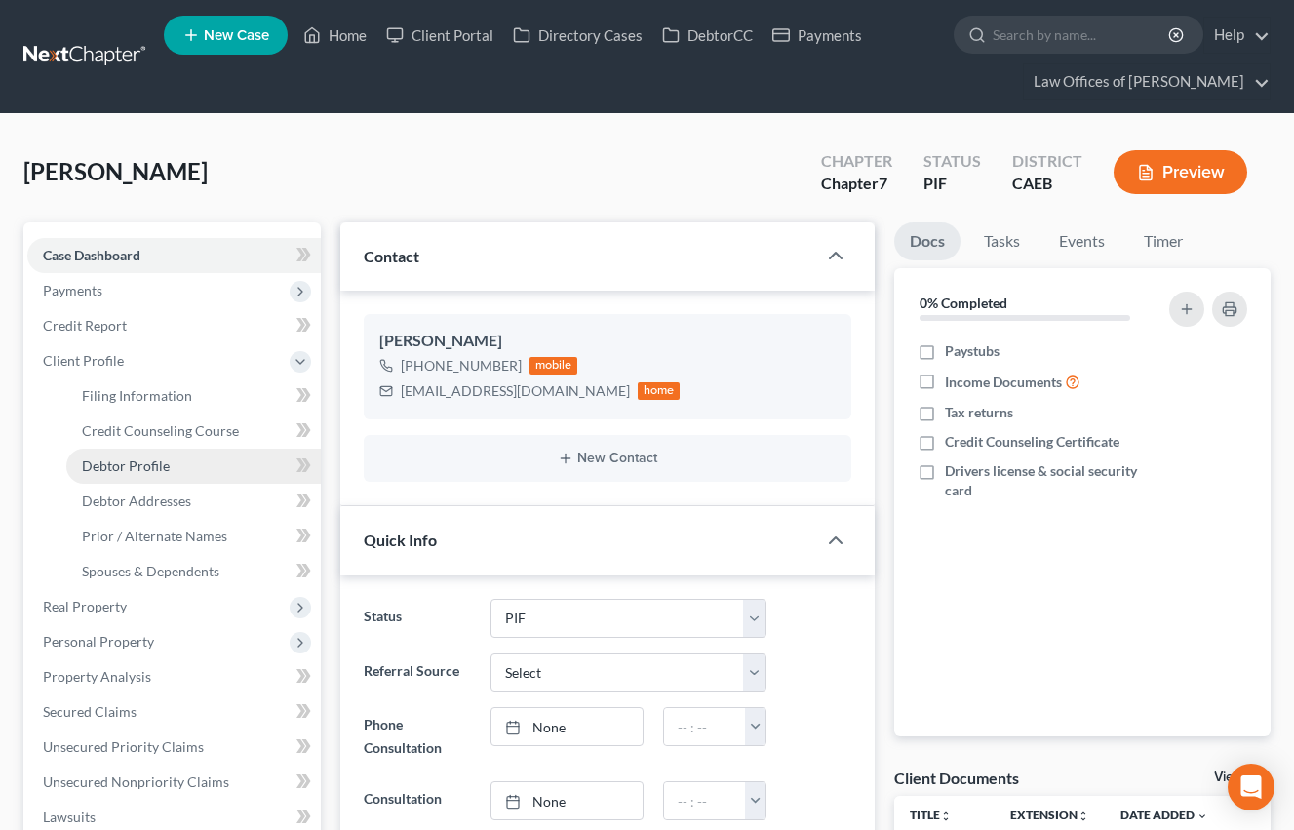
click at [150, 467] on span "Debtor Profile" at bounding box center [126, 465] width 88 height 17
select select "0"
select select "5"
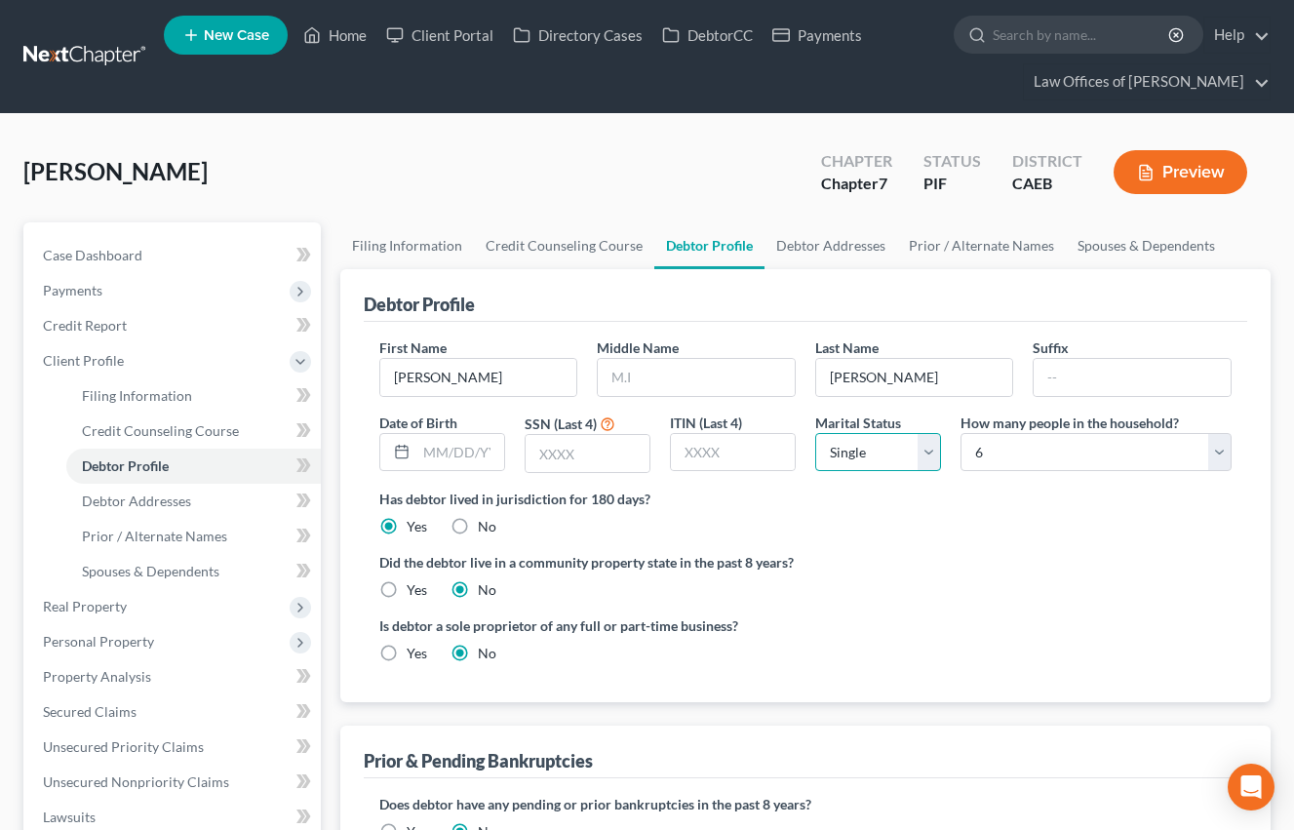
click at [852, 458] on select "Select Single Married Separated Divorced Widowed" at bounding box center [878, 452] width 126 height 39
click at [815, 433] on select "Select Single Married Separated Divorced Widowed" at bounding box center [878, 452] width 126 height 39
click at [137, 253] on span "Case Dashboard" at bounding box center [92, 255] width 99 height 17
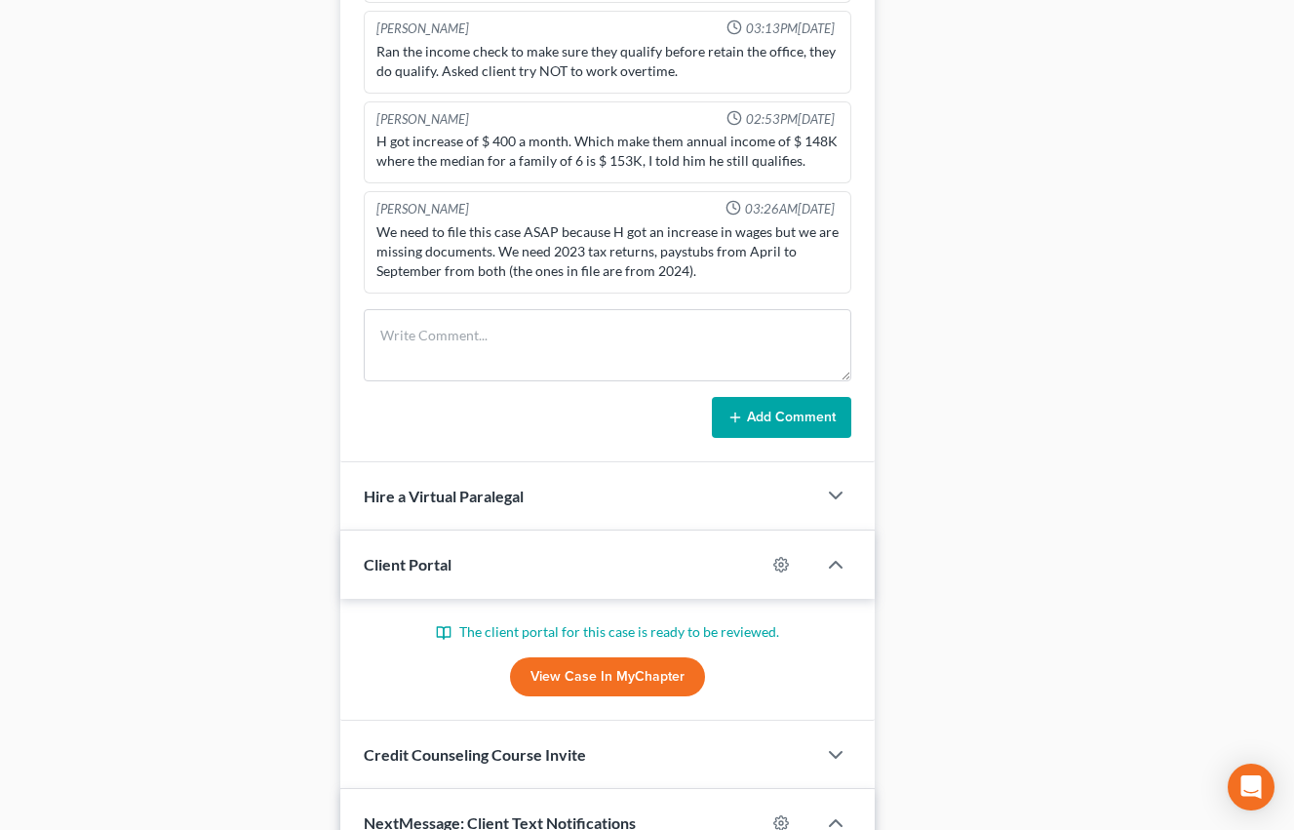
scroll to position [1382, 0]
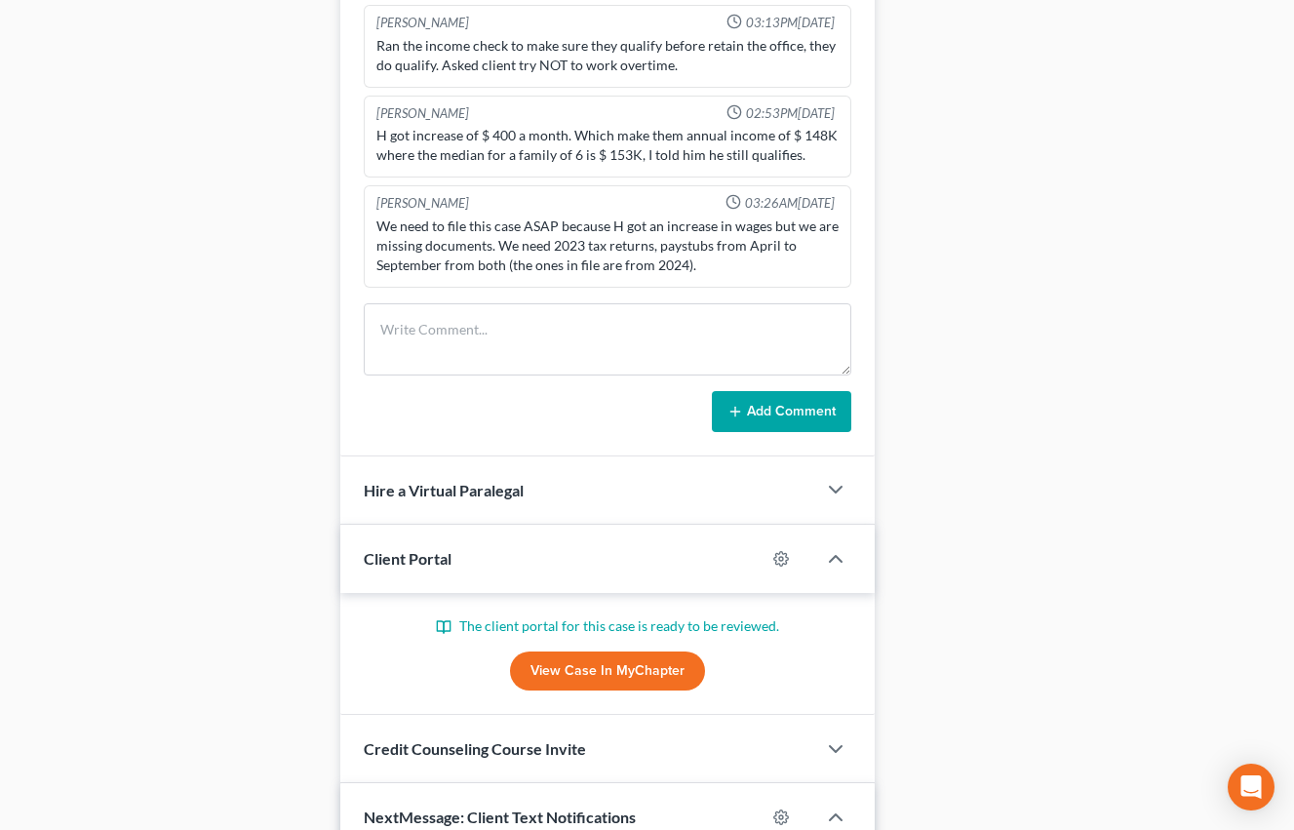
drag, startPoint x: 556, startPoint y: 679, endPoint x: 538, endPoint y: 670, distance: 19.6
click at [556, 679] on link "View Case in MyChapter" at bounding box center [607, 670] width 195 height 39
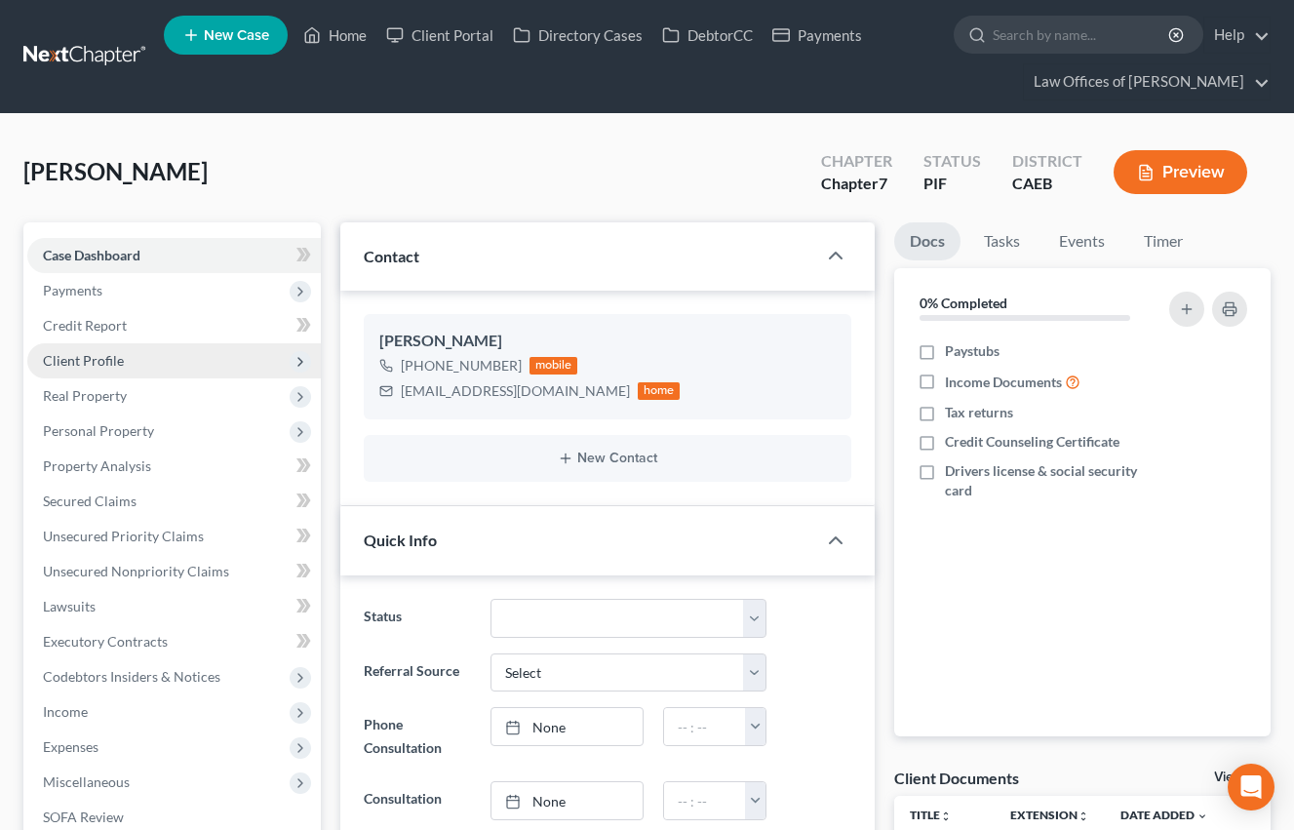
scroll to position [2, 0]
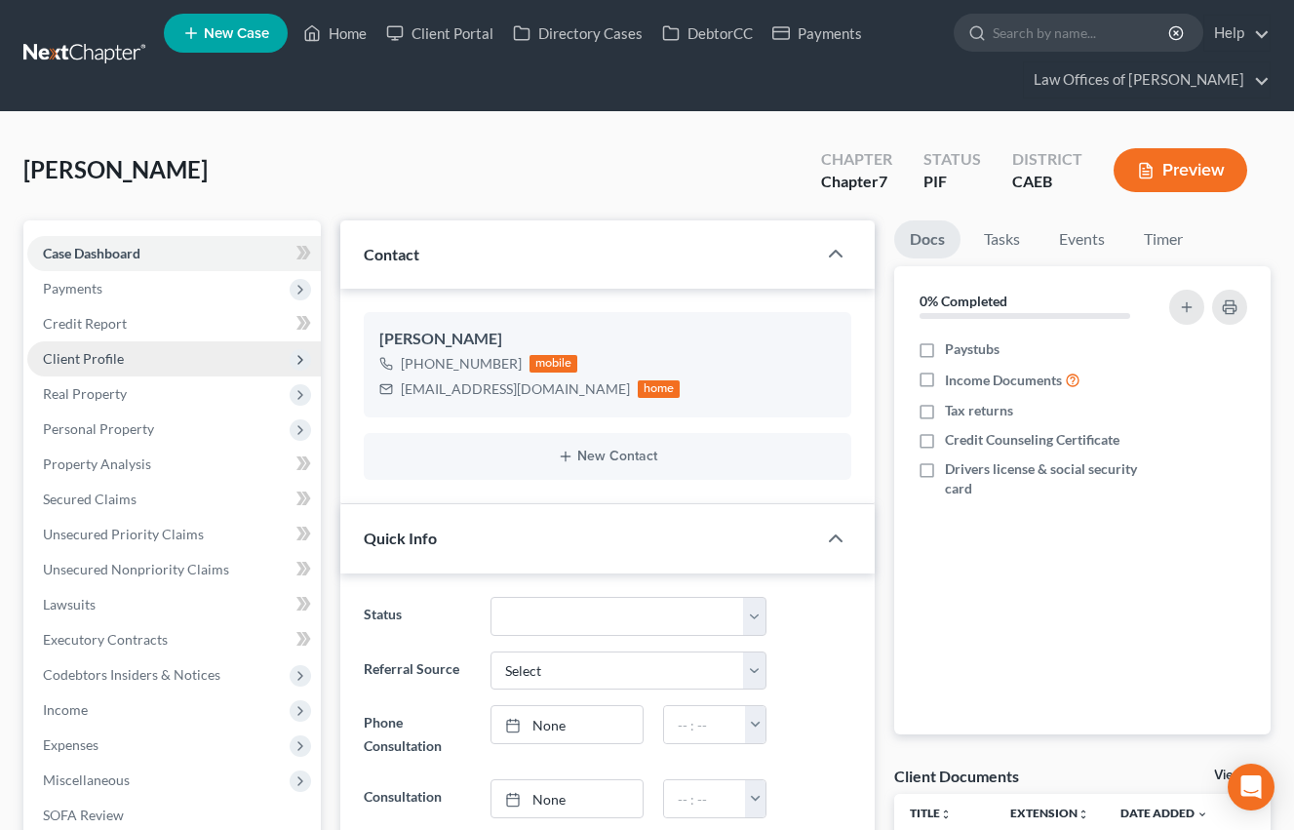
drag, startPoint x: 150, startPoint y: 356, endPoint x: 137, endPoint y: 359, distance: 13.0
click at [150, 356] on span "Client Profile" at bounding box center [174, 358] width 294 height 35
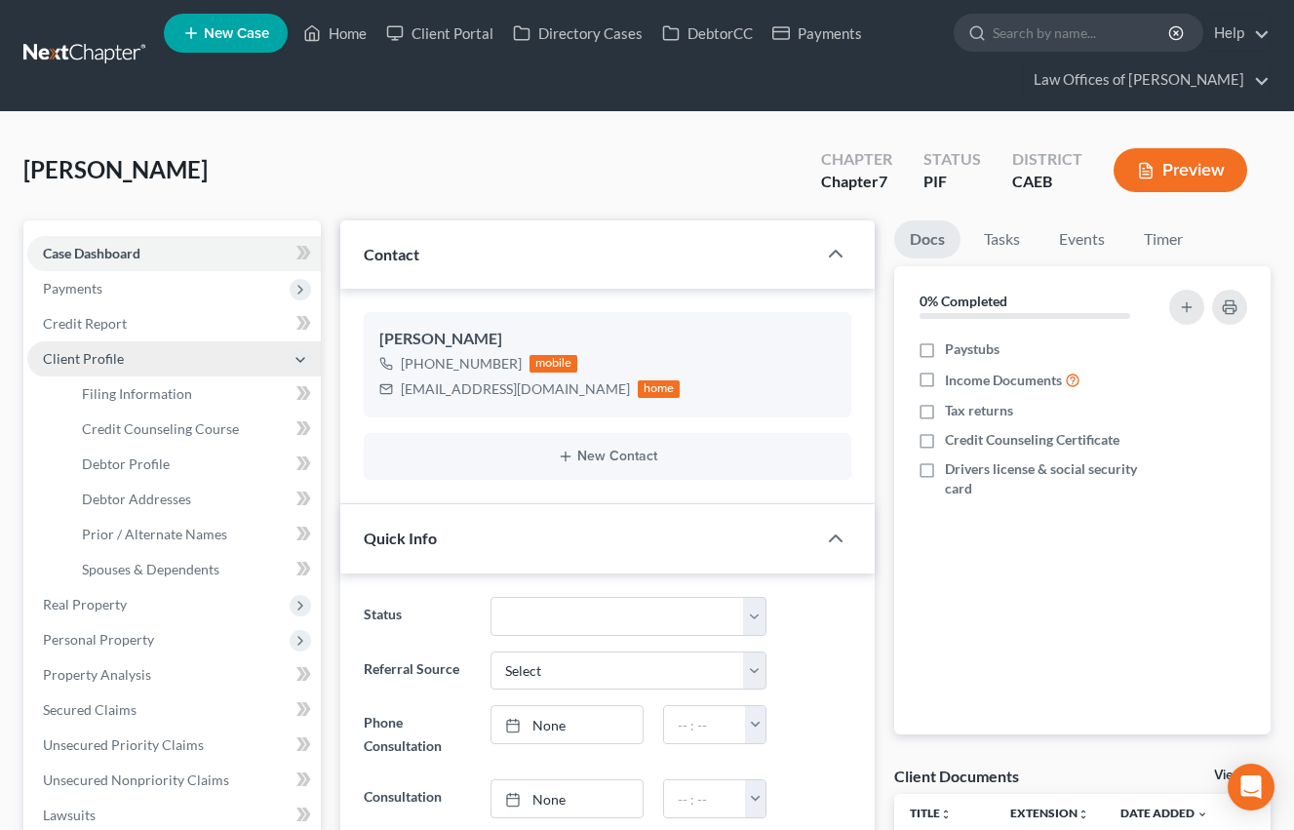
scroll to position [0, 0]
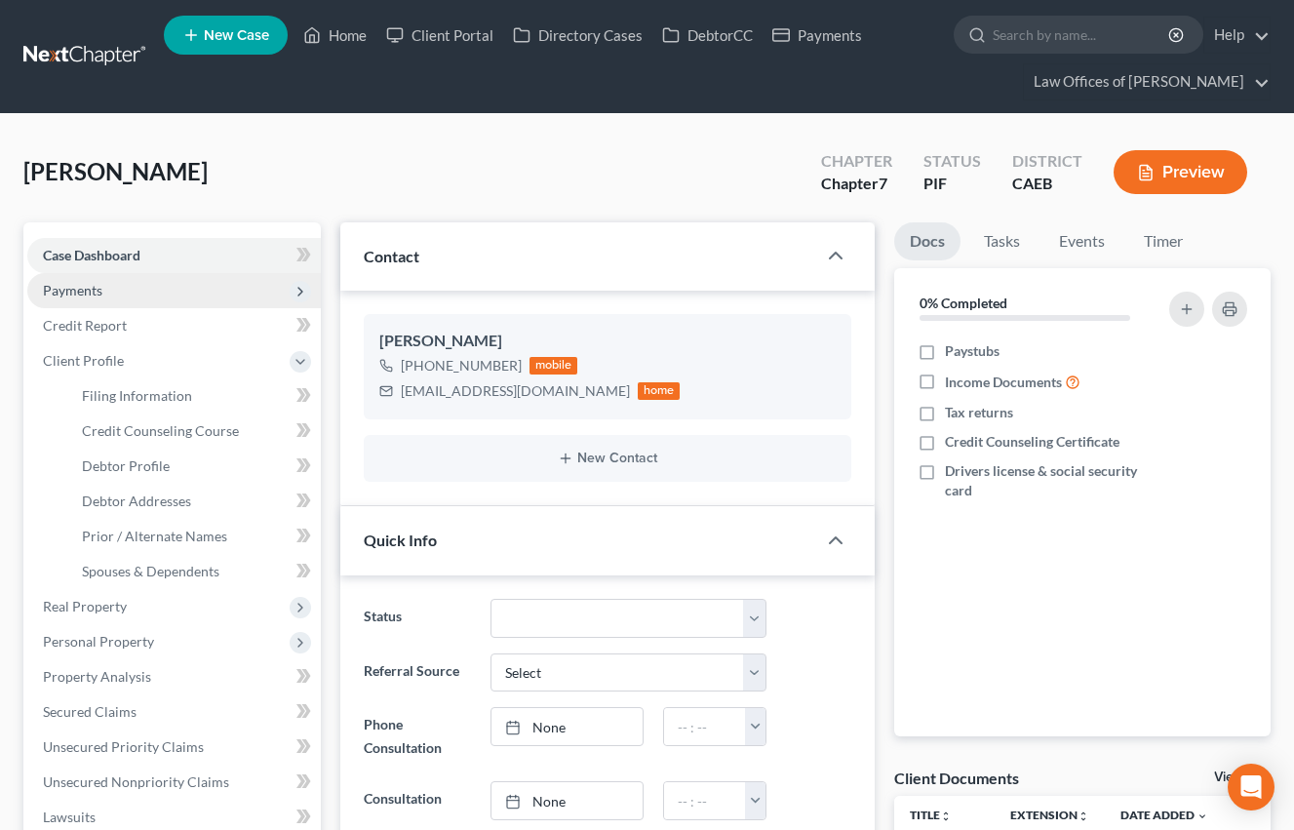
click at [88, 294] on span "Payments" at bounding box center [72, 290] width 59 height 17
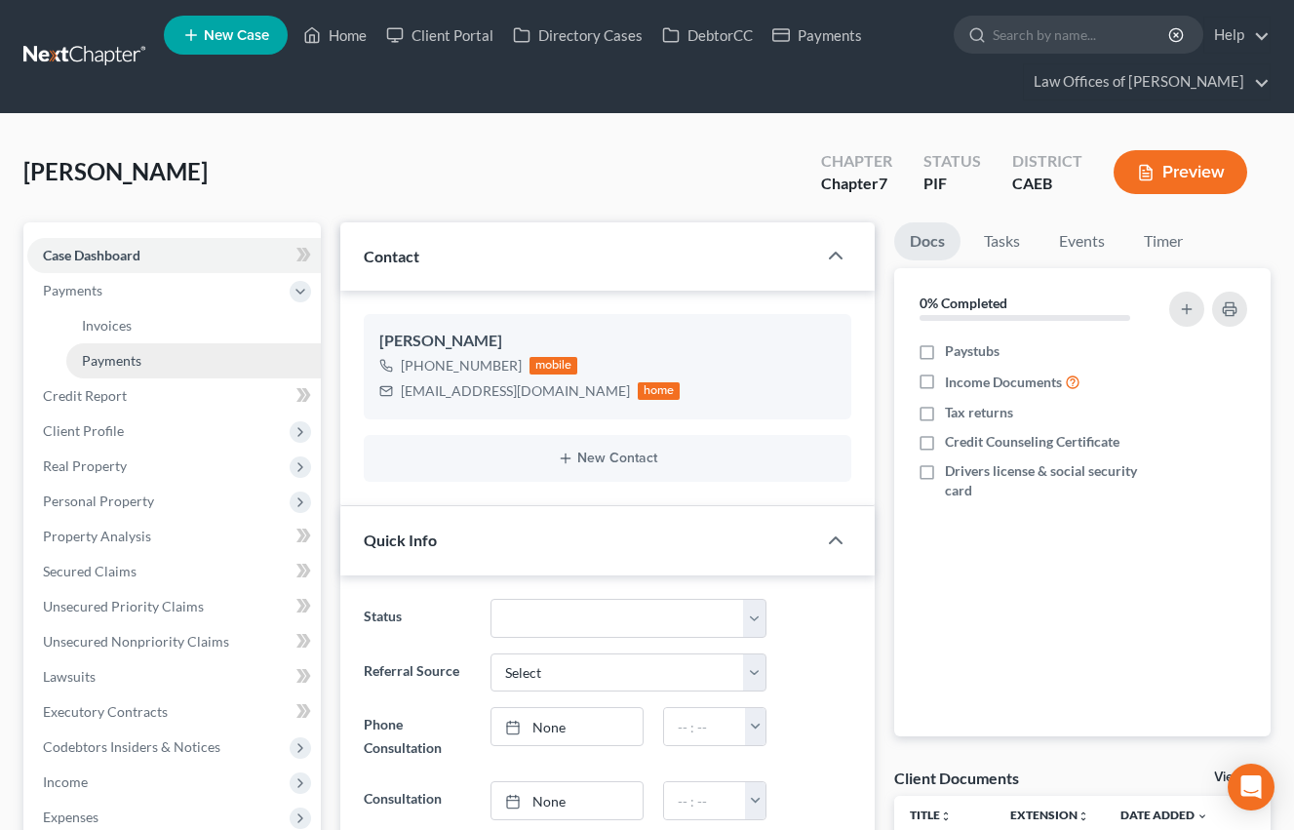
click at [144, 372] on link "Payments" at bounding box center [193, 360] width 254 height 35
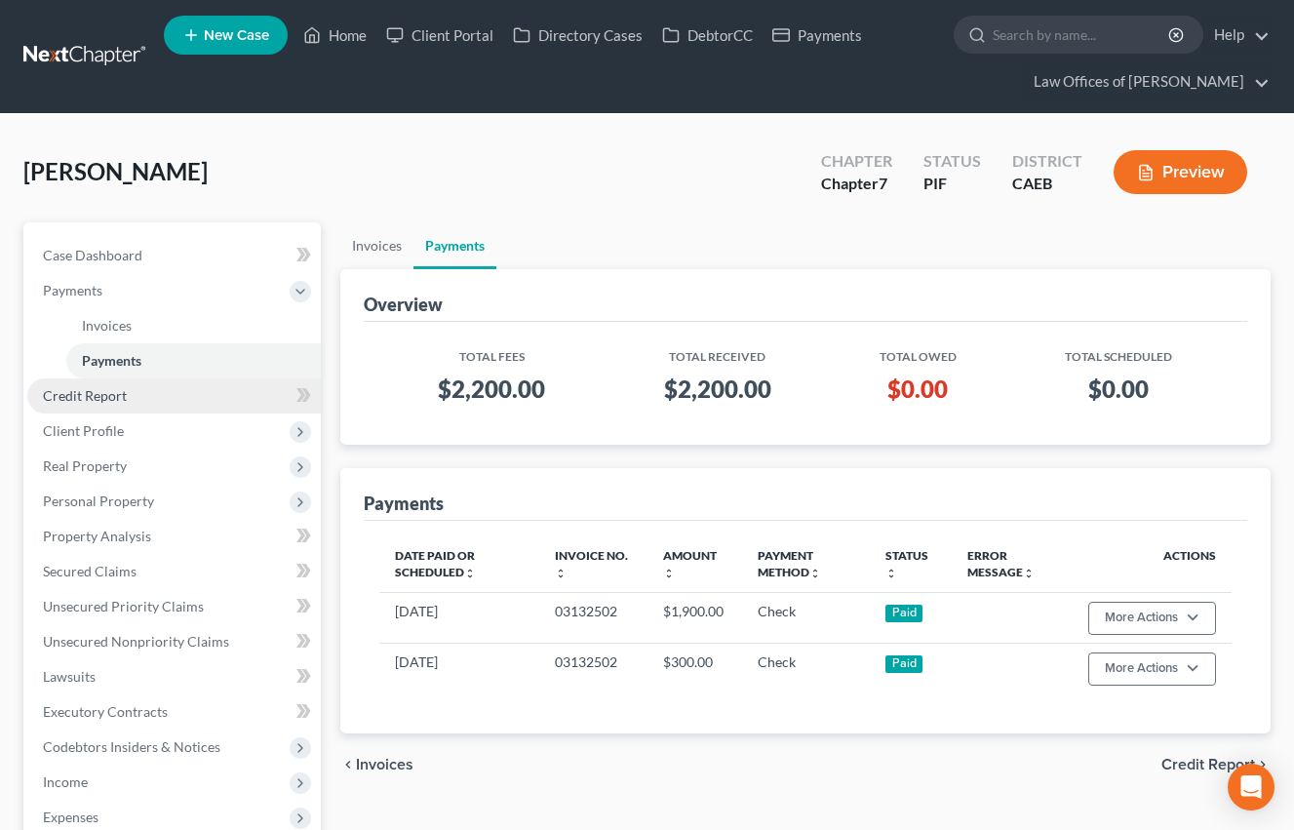
click at [122, 397] on span "Credit Report" at bounding box center [85, 395] width 84 height 17
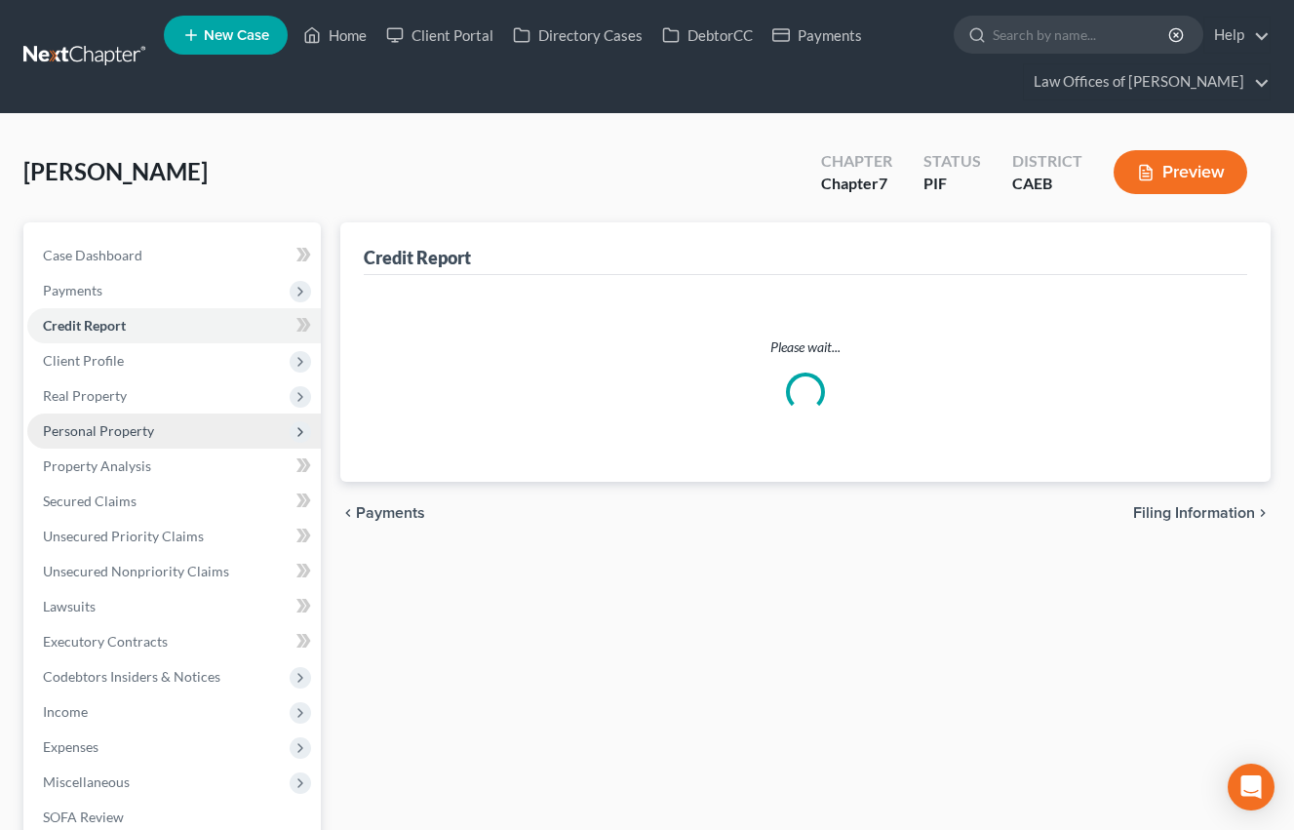
click at [110, 434] on span "Personal Property" at bounding box center [174, 430] width 294 height 35
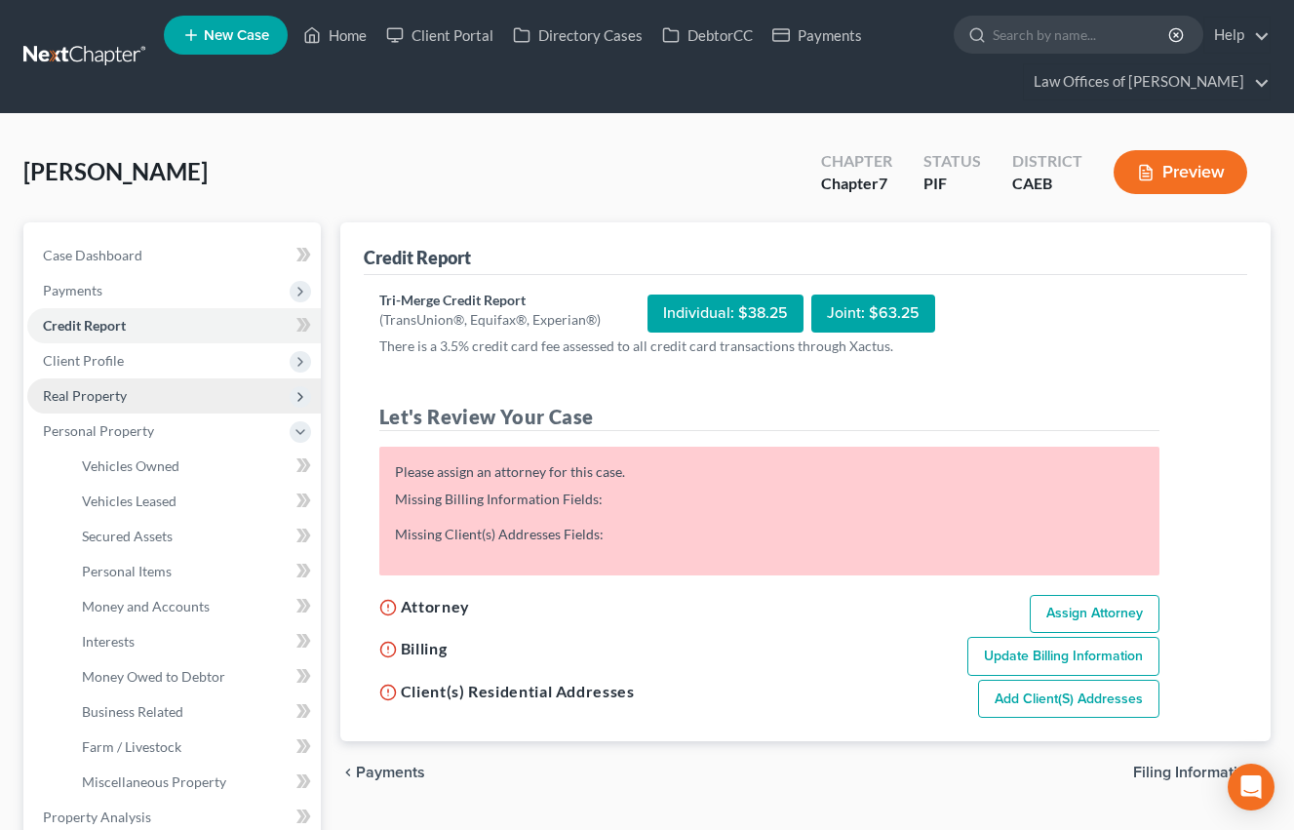
scroll to position [3, 0]
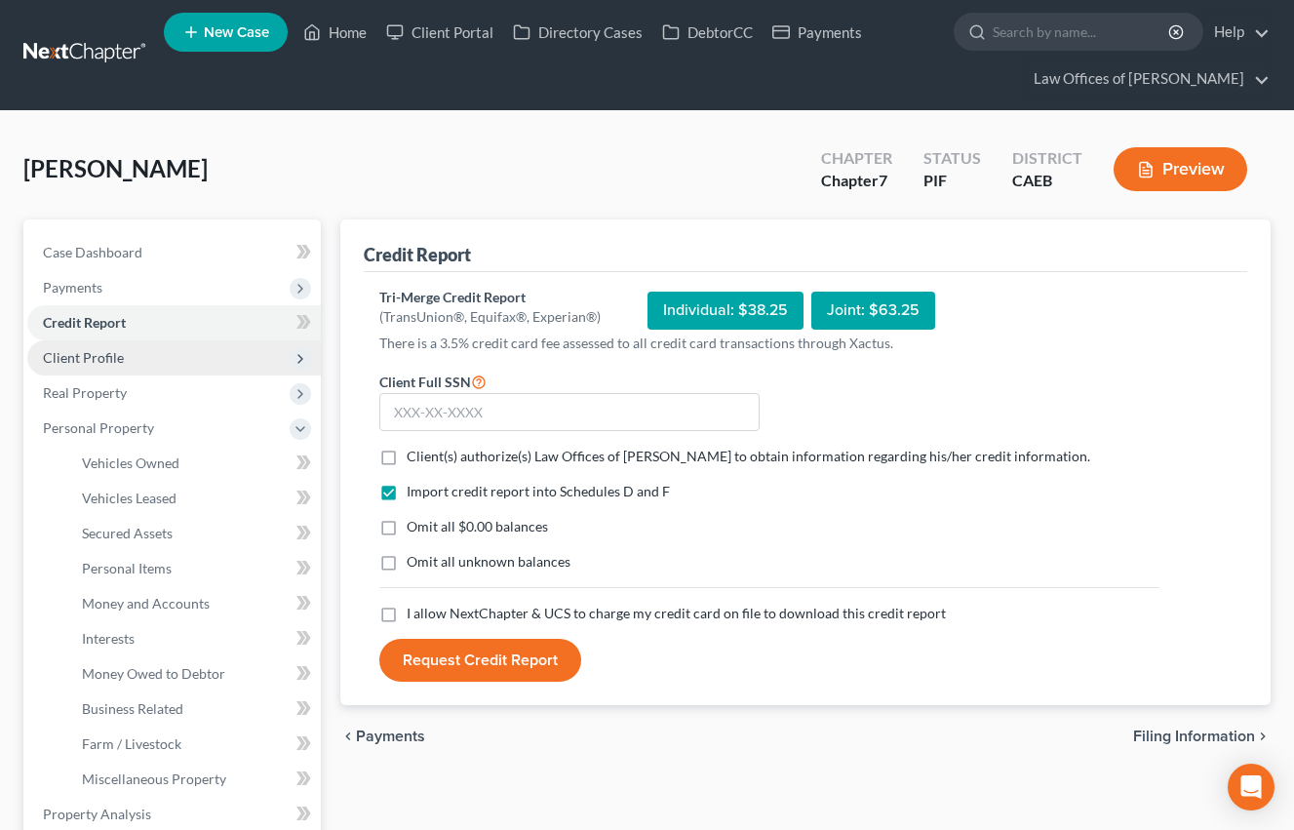
click at [107, 368] on span "Client Profile" at bounding box center [174, 357] width 294 height 35
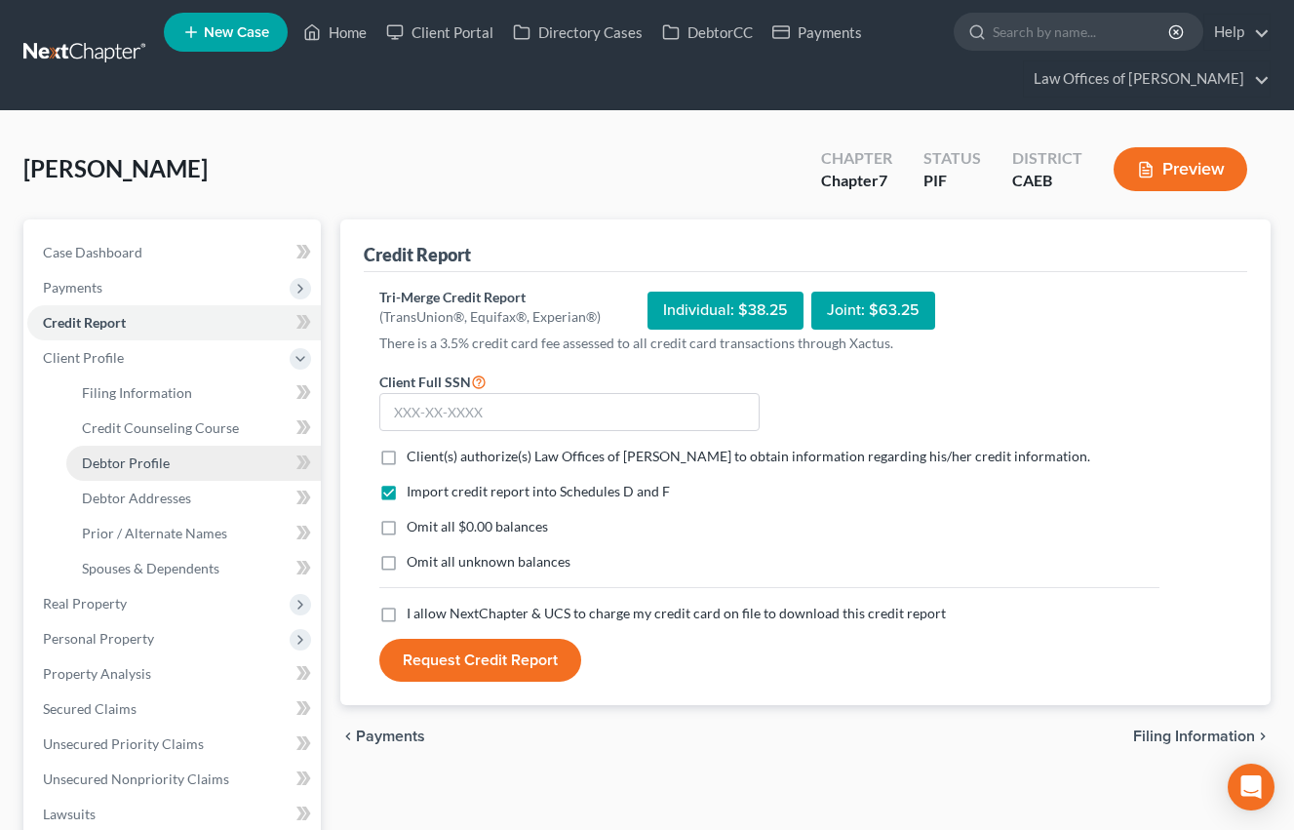
click at [149, 454] on span "Debtor Profile" at bounding box center [126, 462] width 88 height 17
select select "0"
select select "5"
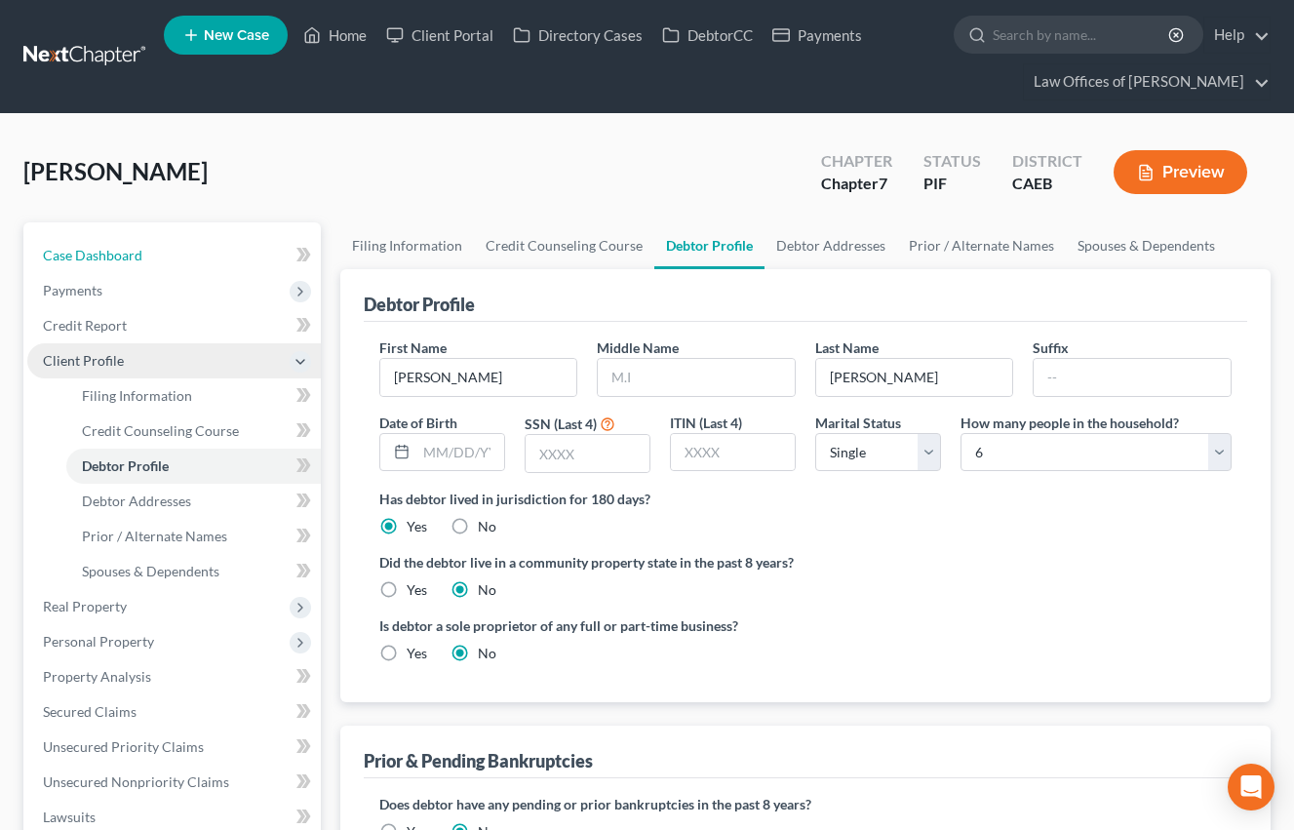
click at [122, 252] on span "Case Dashboard" at bounding box center [92, 255] width 99 height 17
select select "11"
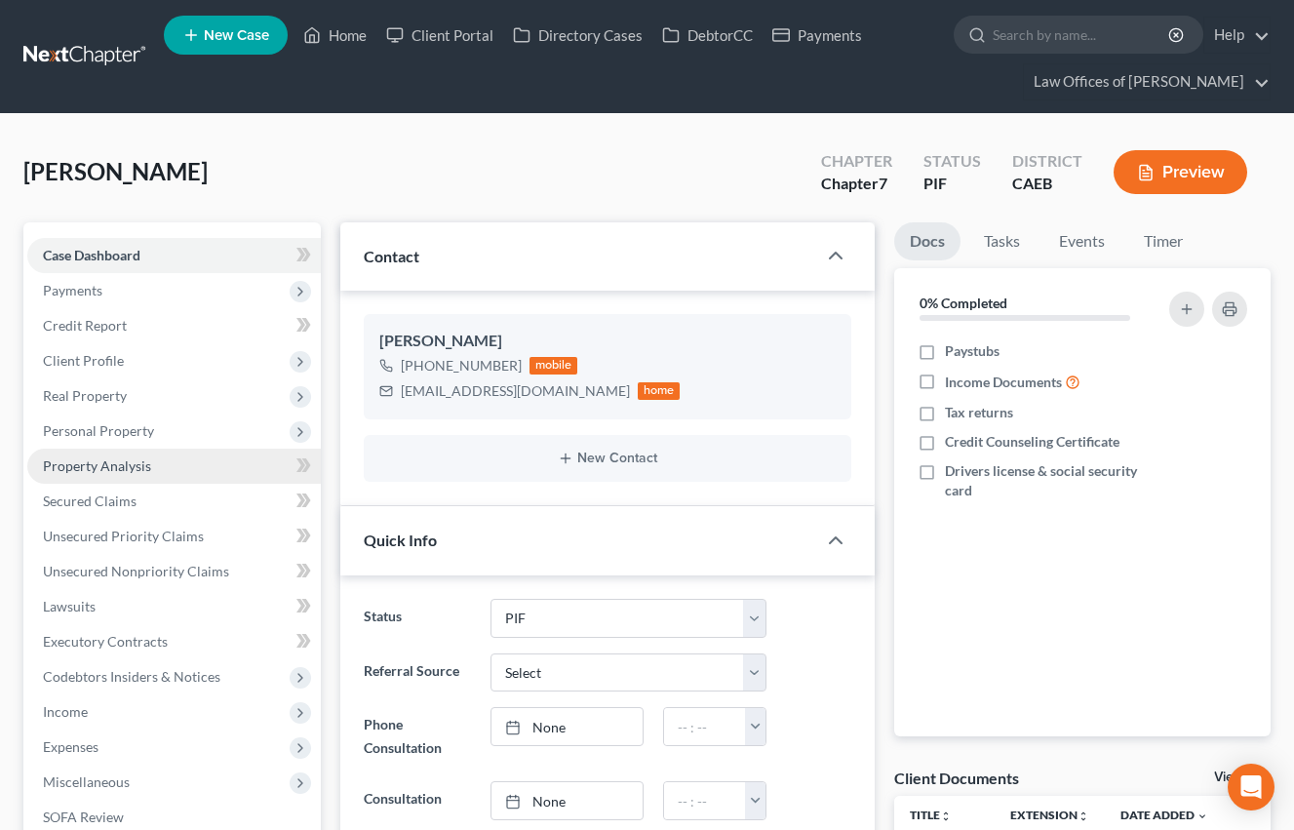
drag, startPoint x: 89, startPoint y: 359, endPoint x: 154, endPoint y: 480, distance: 137.4
click at [89, 359] on span "Client Profile" at bounding box center [83, 360] width 81 height 17
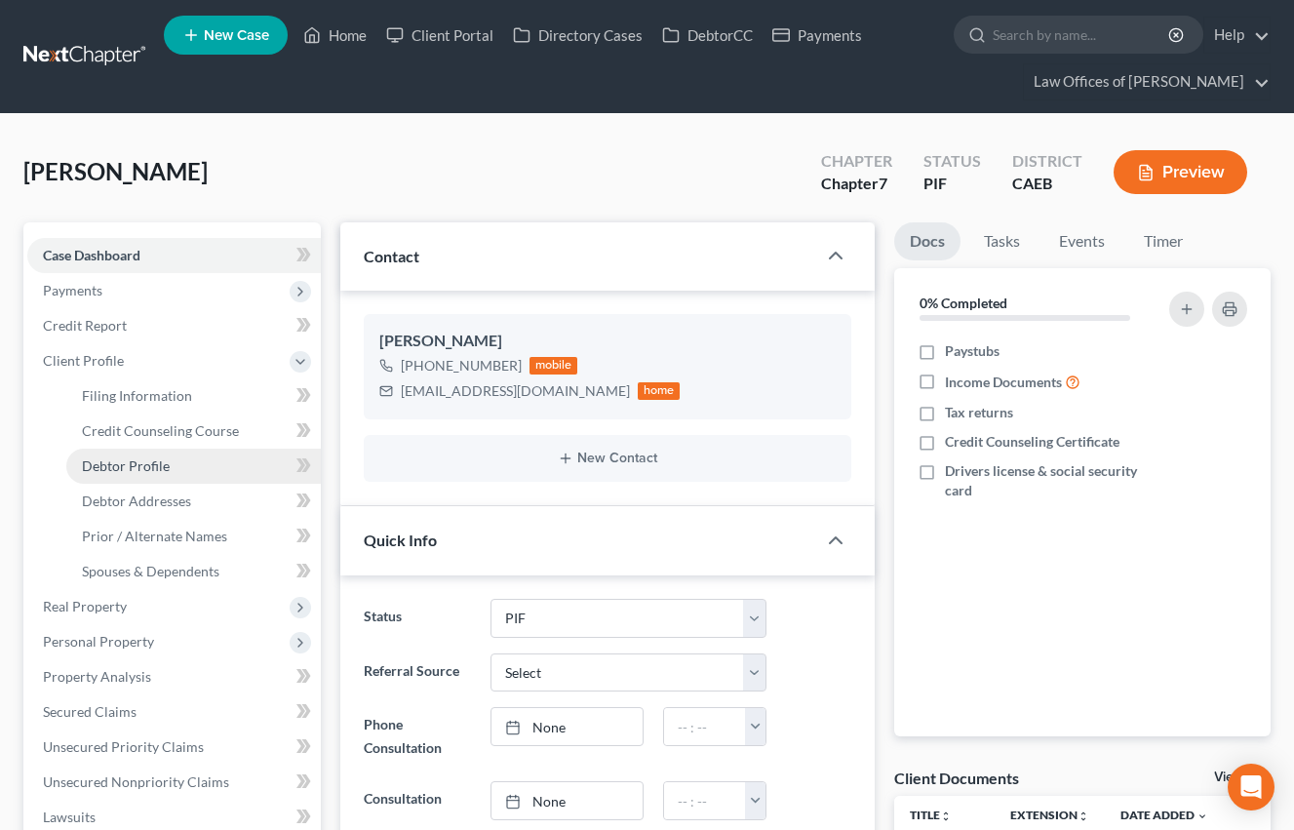
click at [170, 466] on link "Debtor Profile" at bounding box center [193, 466] width 254 height 35
select select "0"
select select "5"
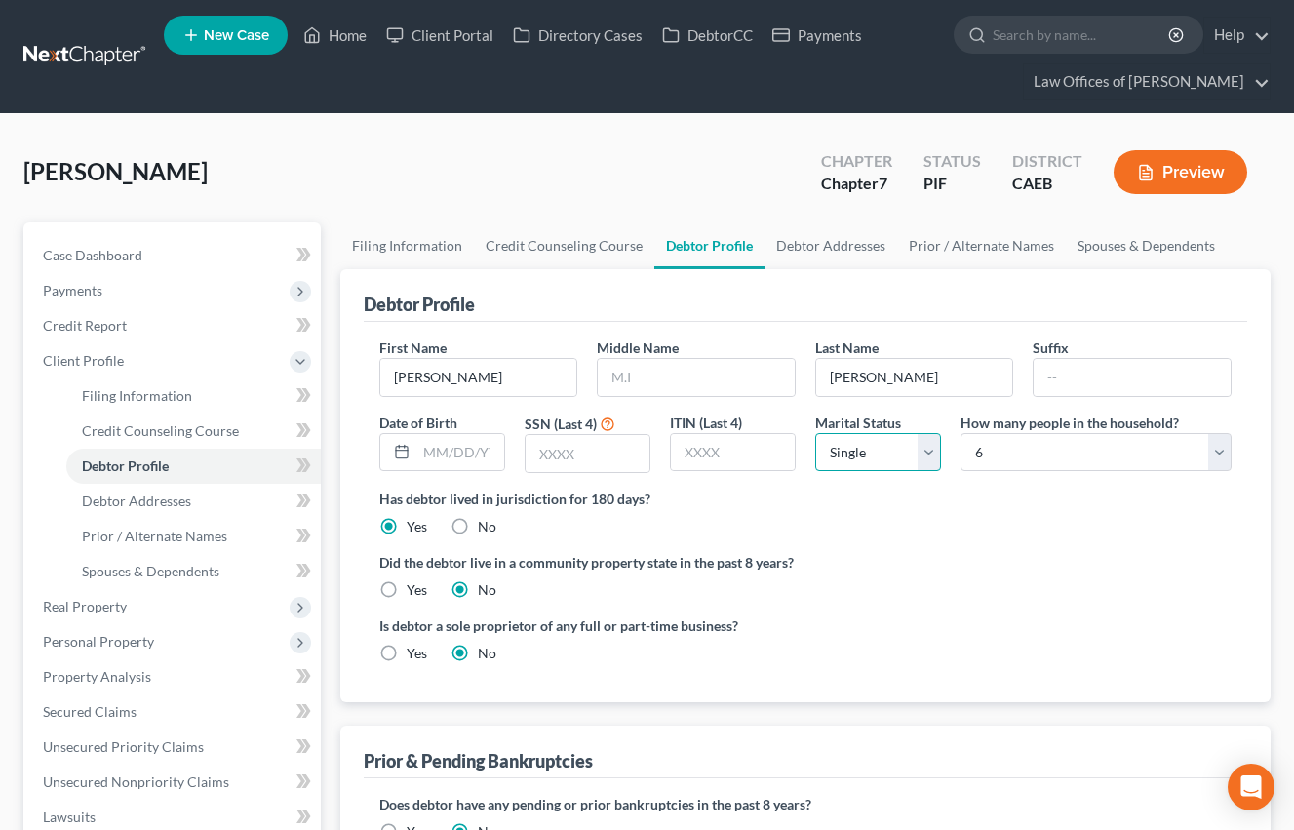
click at [826, 452] on select "Select Single Married Separated Divorced Widowed" at bounding box center [878, 452] width 126 height 39
select select "1"
click at [815, 433] on select "Select Single Married Separated Divorced Widowed" at bounding box center [878, 452] width 126 height 39
click at [195, 405] on link "Filing Information" at bounding box center [193, 395] width 254 height 35
select select "1"
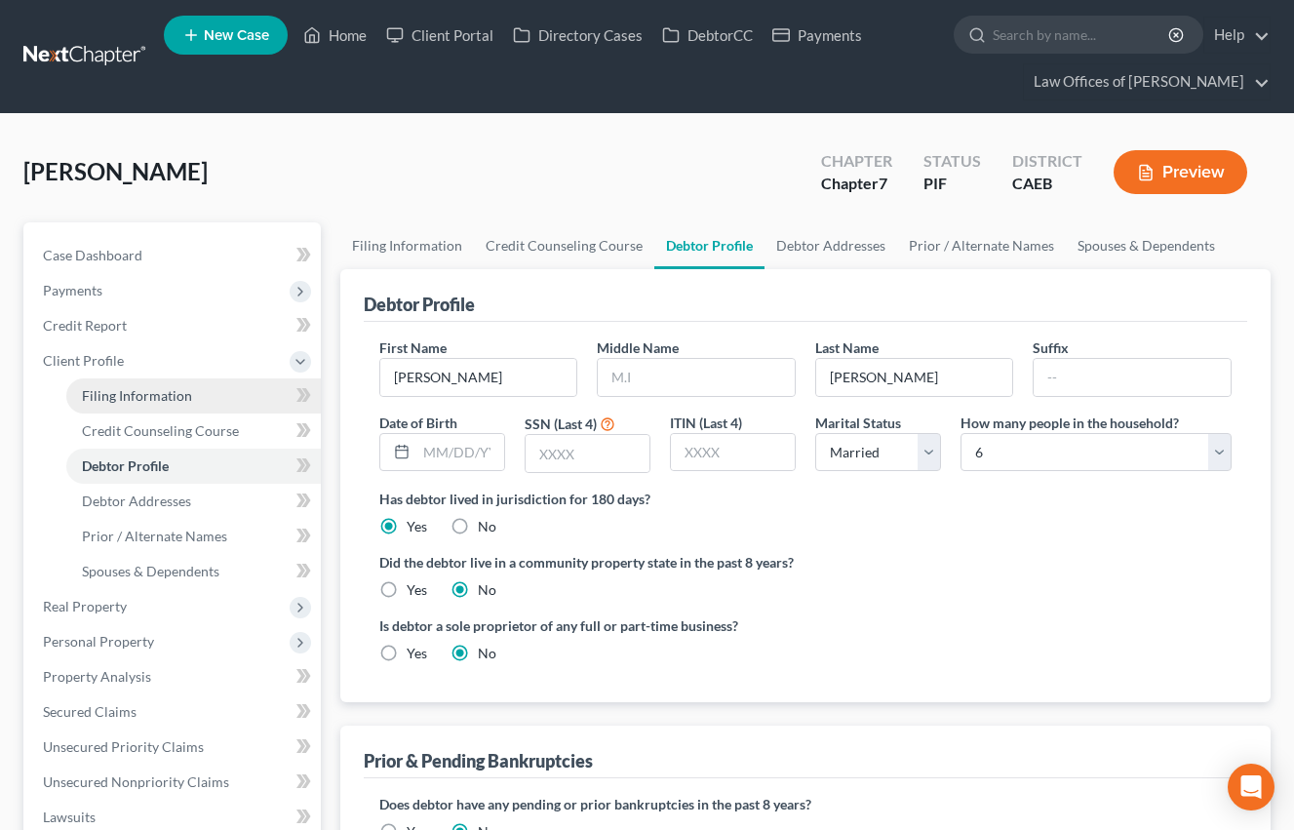
select select "0"
select select "8"
select select "0"
select select "4"
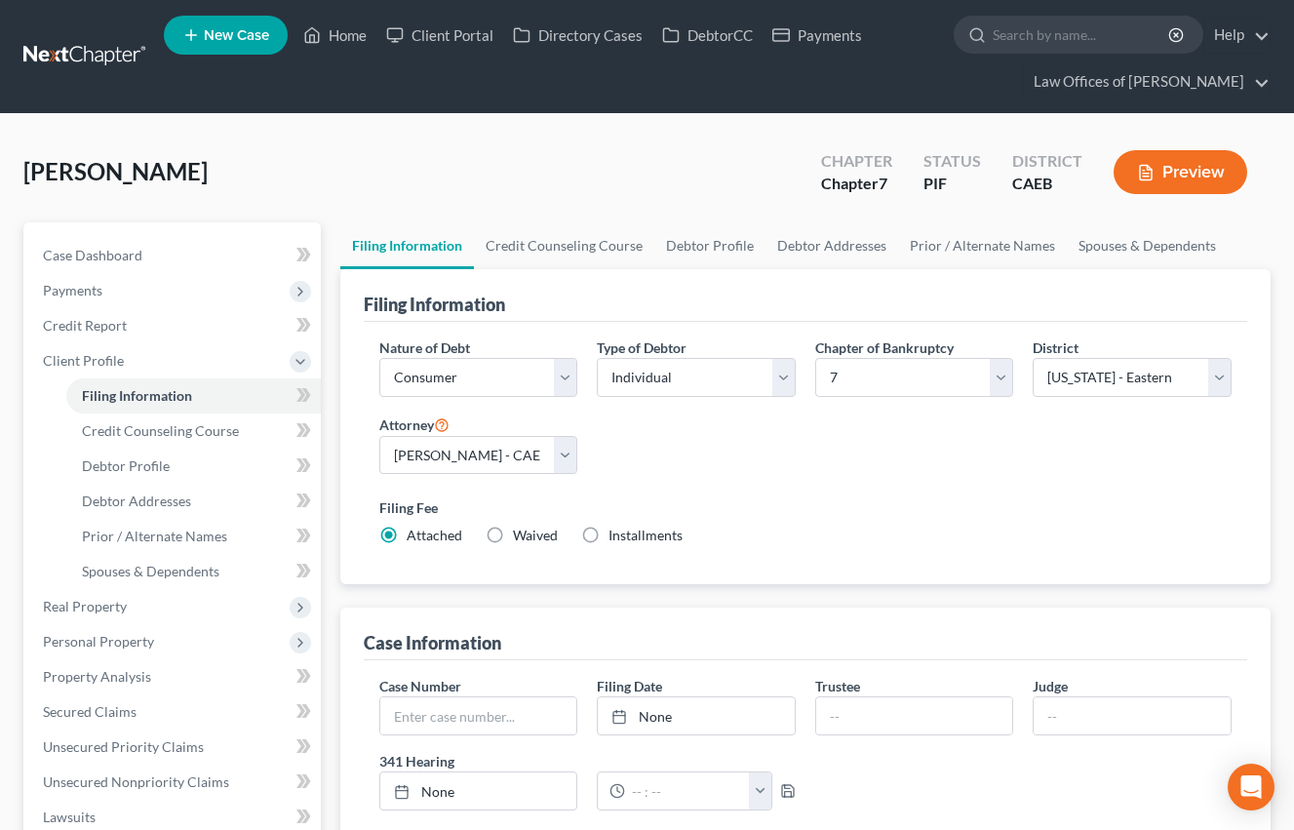
click at [616, 536] on span "Installments" at bounding box center [645, 535] width 74 height 17
click at [616, 536] on input "Installments Installments" at bounding box center [622, 532] width 13 height 13
radio input "true"
radio input "false"
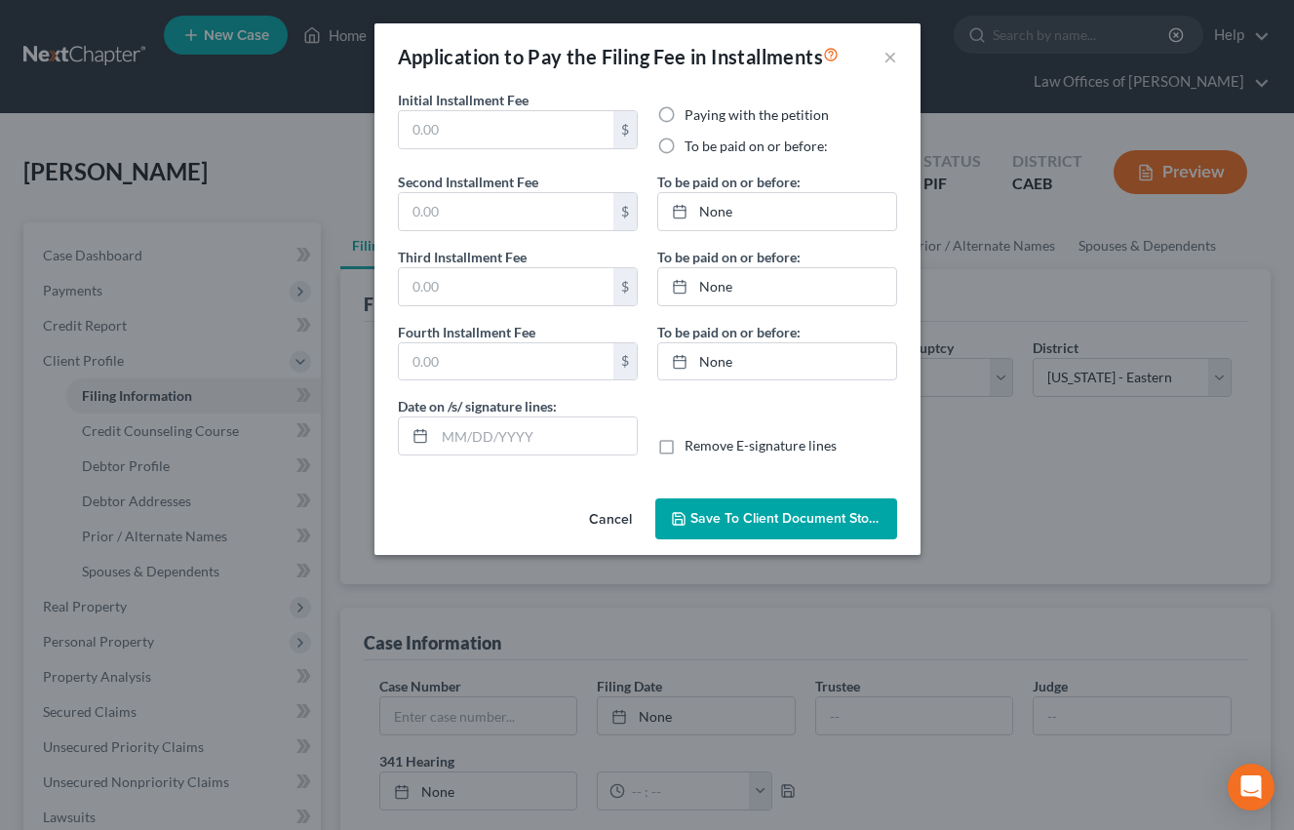
type input "0.00"
radio input "true"
type input "0.00"
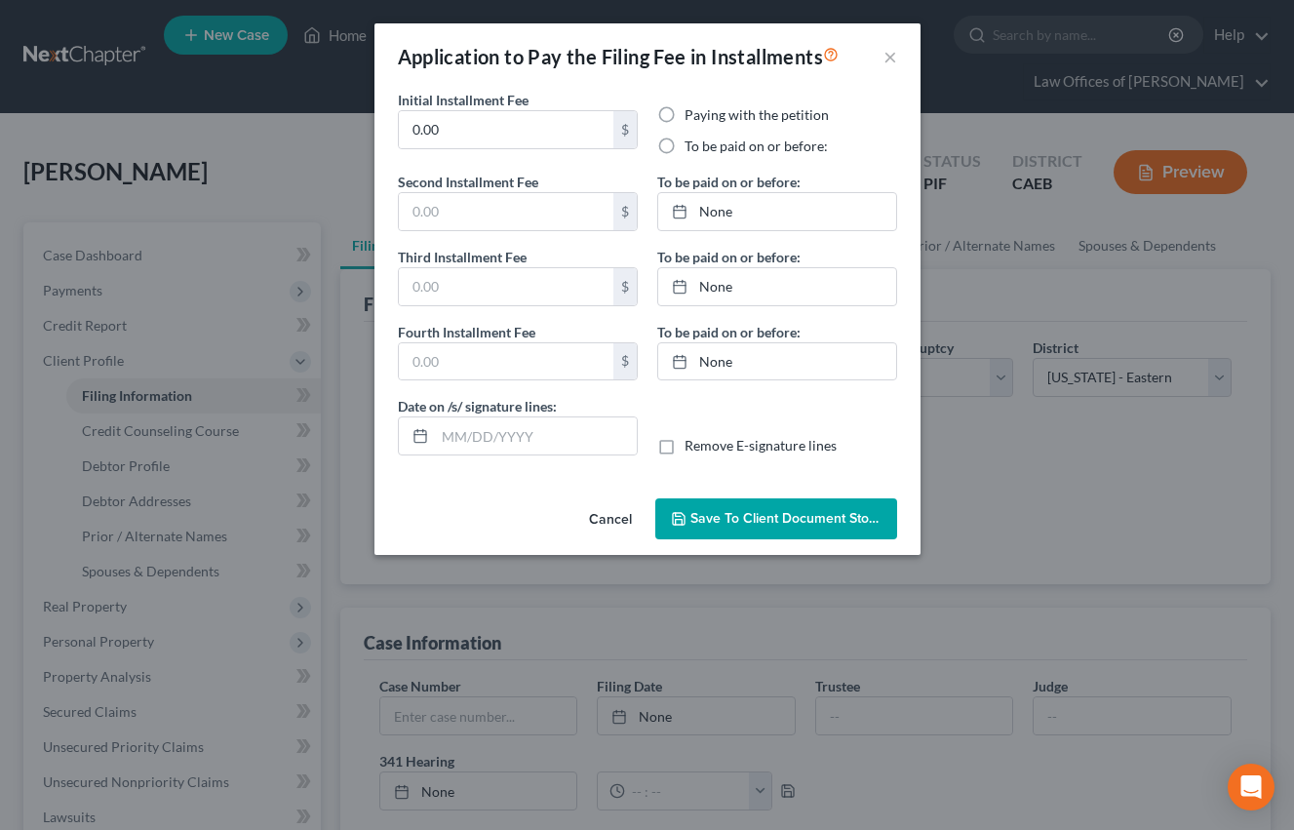
type input "[DATE]"
click at [613, 512] on button "Cancel" at bounding box center [610, 519] width 74 height 39
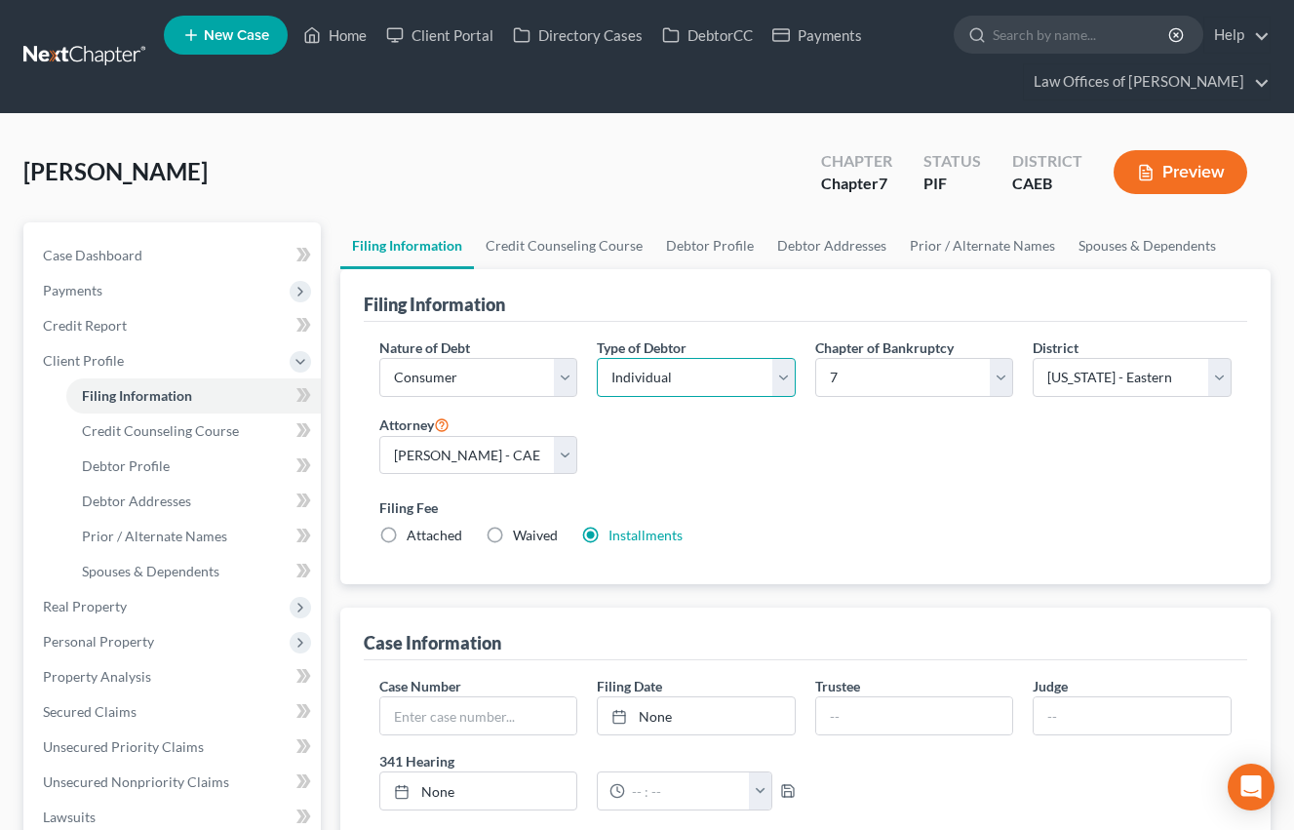
click at [715, 379] on select "Select Individual Joint" at bounding box center [696, 377] width 199 height 39
select select "1"
click at [597, 397] on select "Select Individual Joint" at bounding box center [696, 377] width 199 height 39
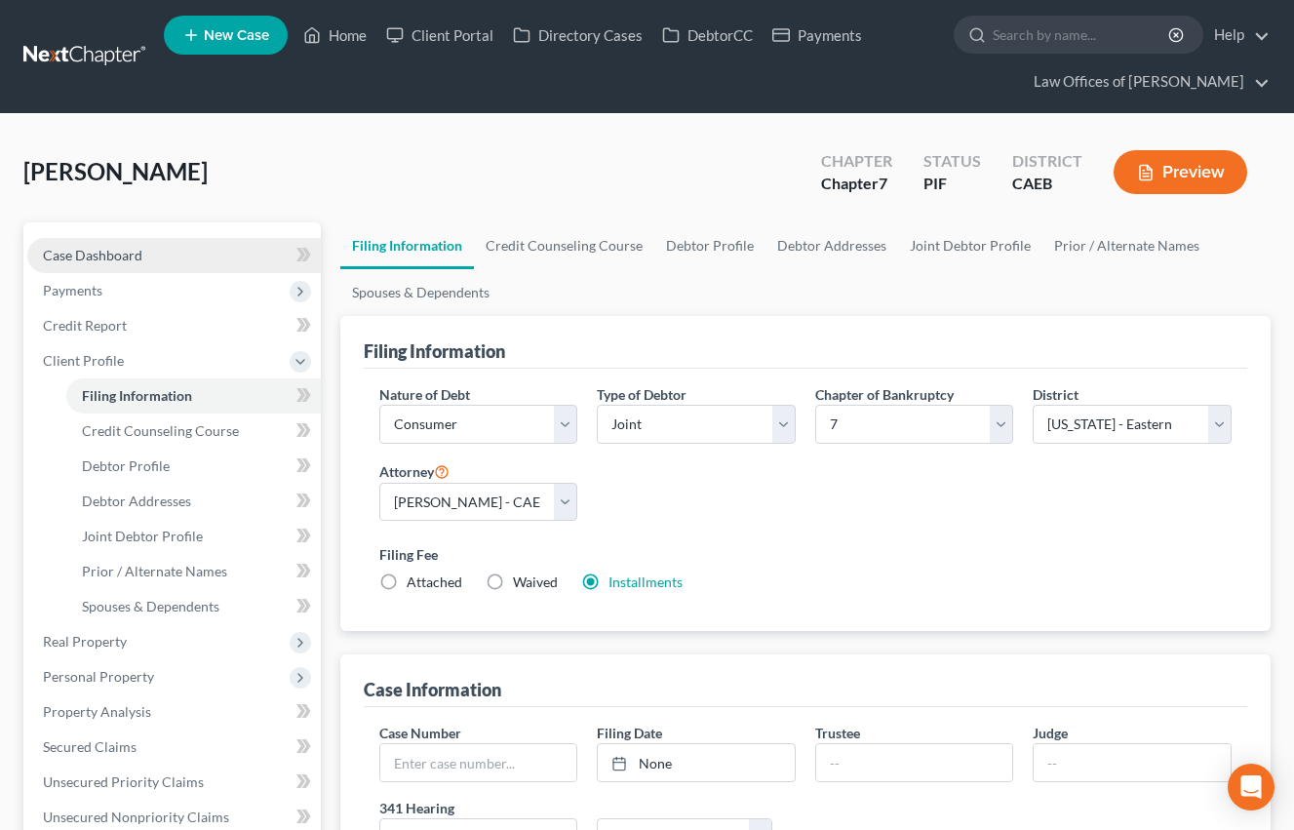
click at [197, 251] on link "Case Dashboard" at bounding box center [174, 255] width 294 height 35
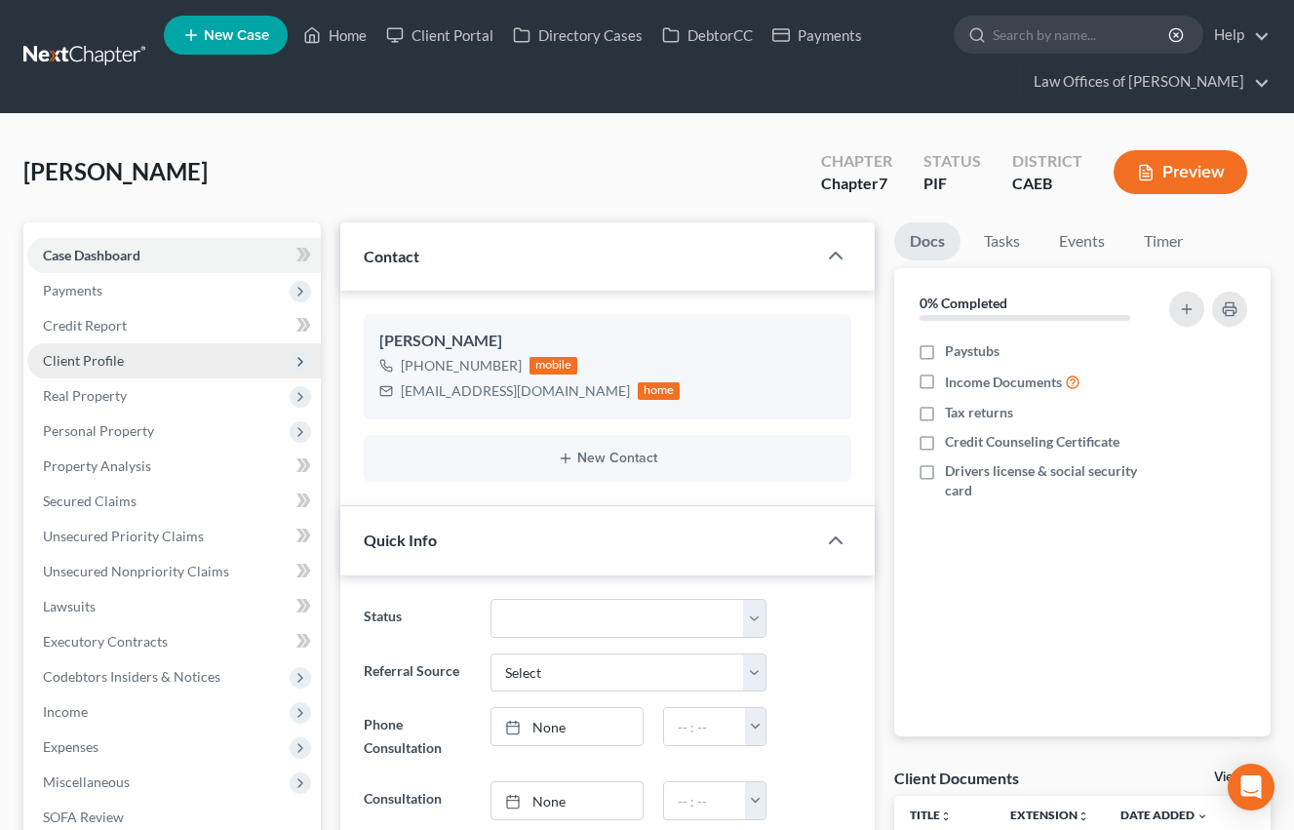
click at [97, 362] on span "Client Profile" at bounding box center [83, 360] width 81 height 17
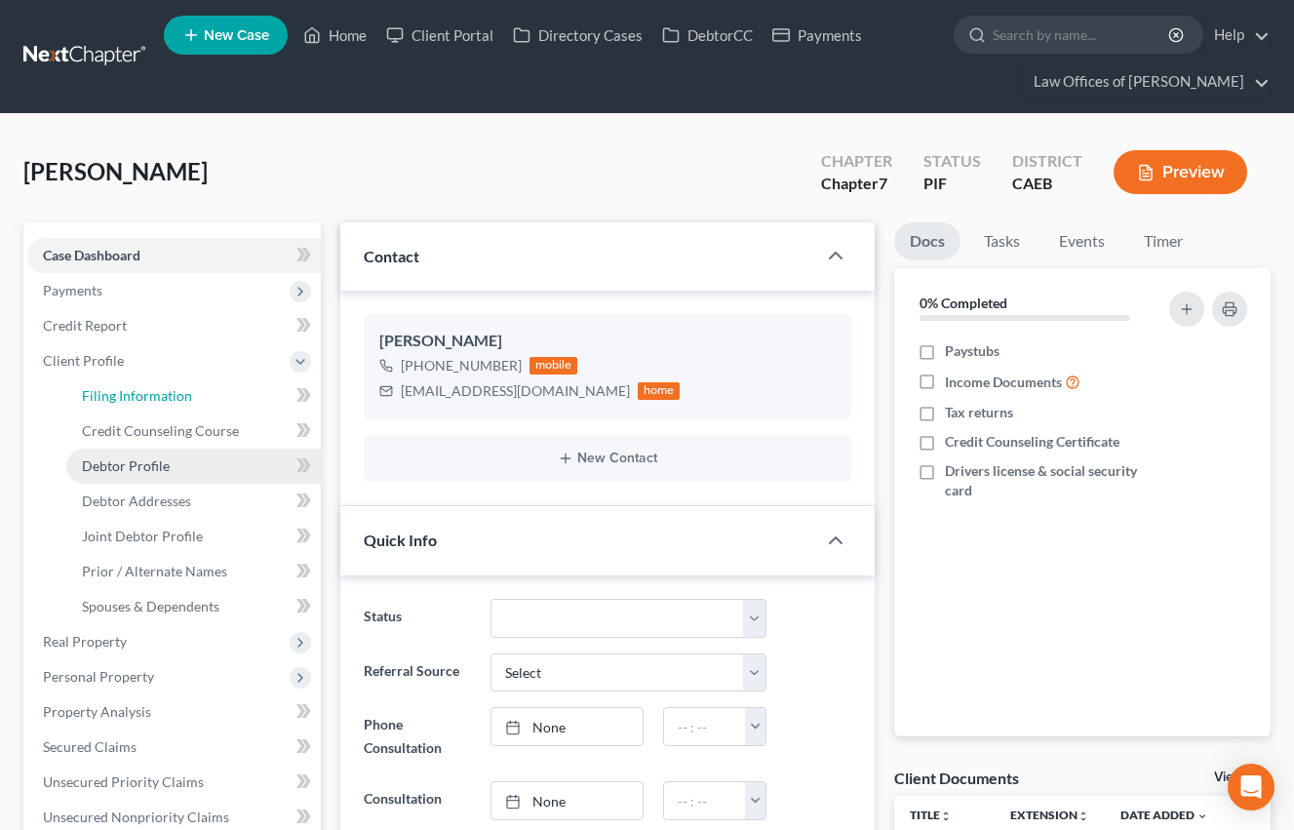
drag, startPoint x: 140, startPoint y: 403, endPoint x: 196, endPoint y: 457, distance: 77.9
click at [140, 403] on span "Filing Information" at bounding box center [137, 395] width 110 height 17
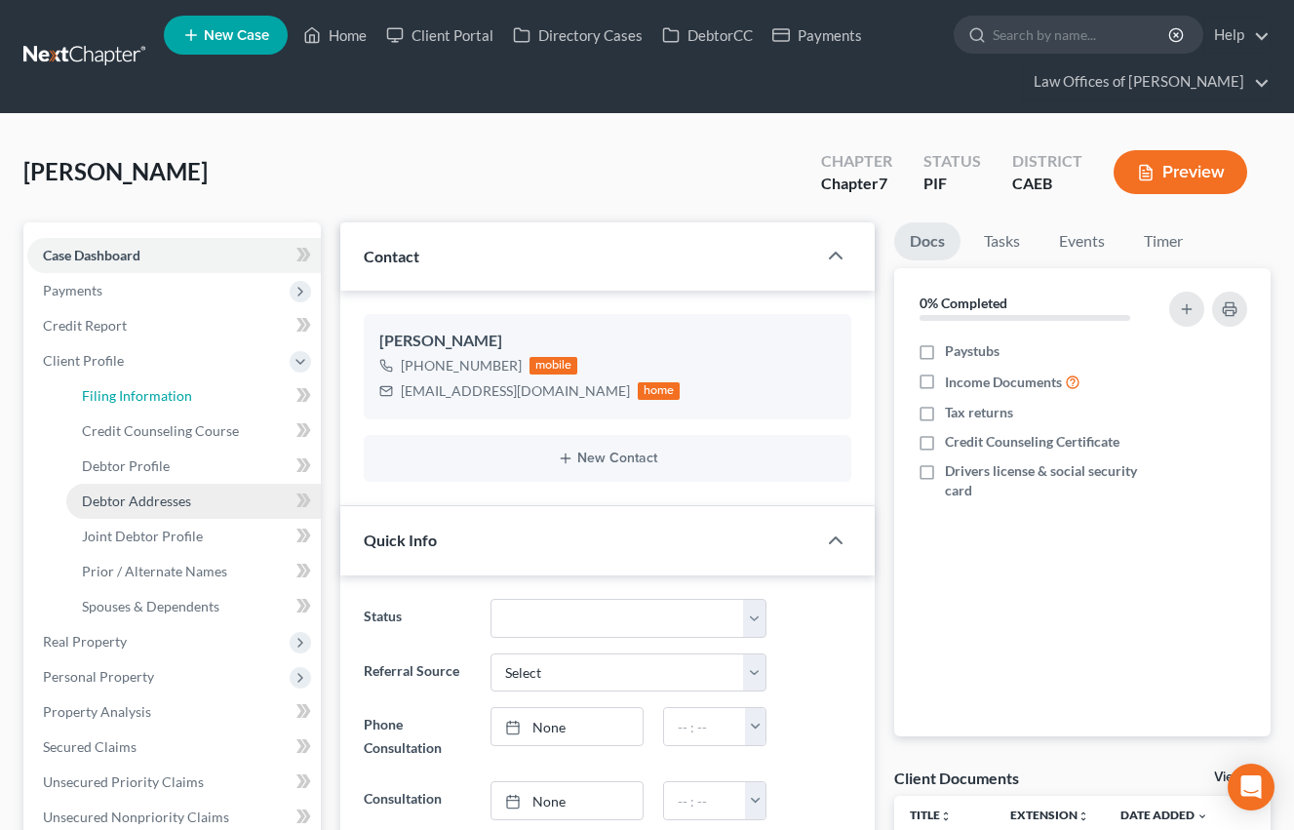
select select "1"
select select "0"
select select "8"
select select "0"
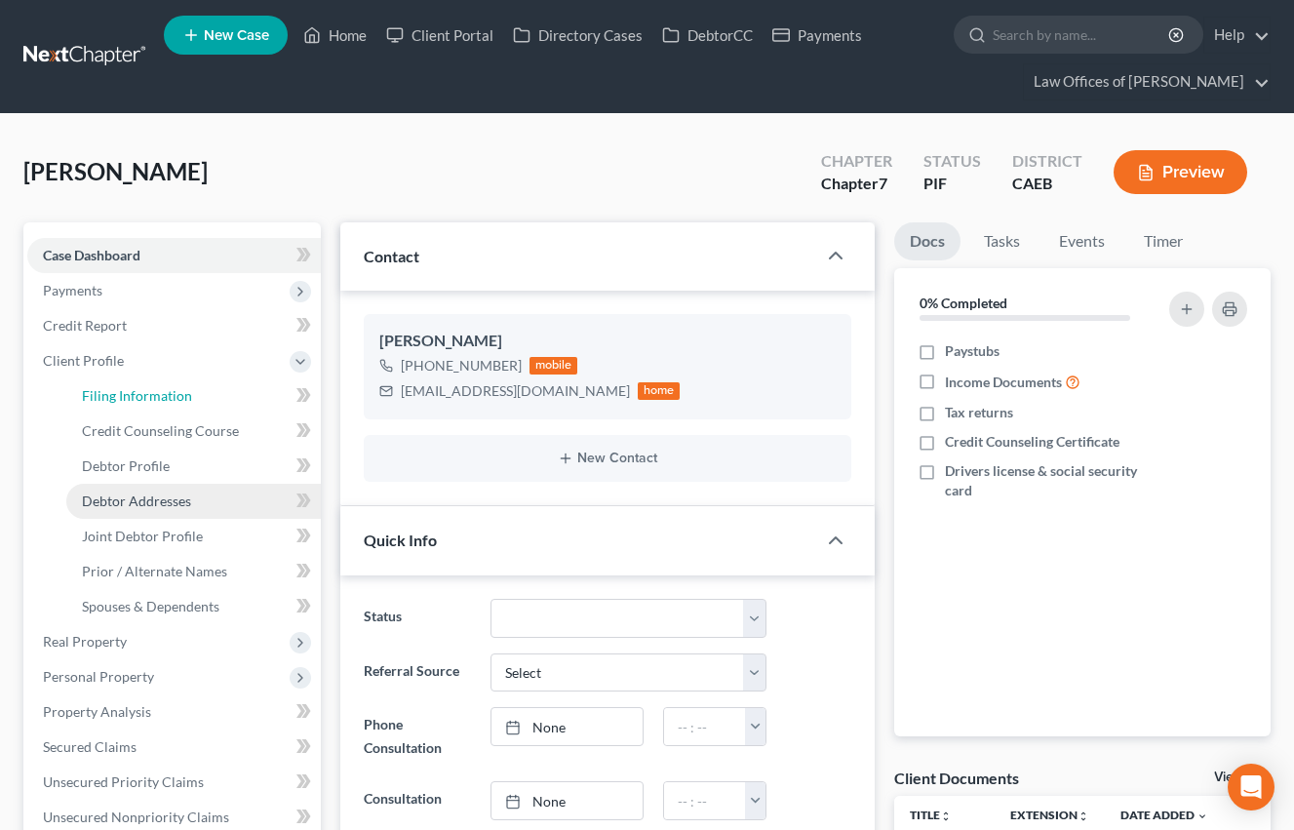
select select "4"
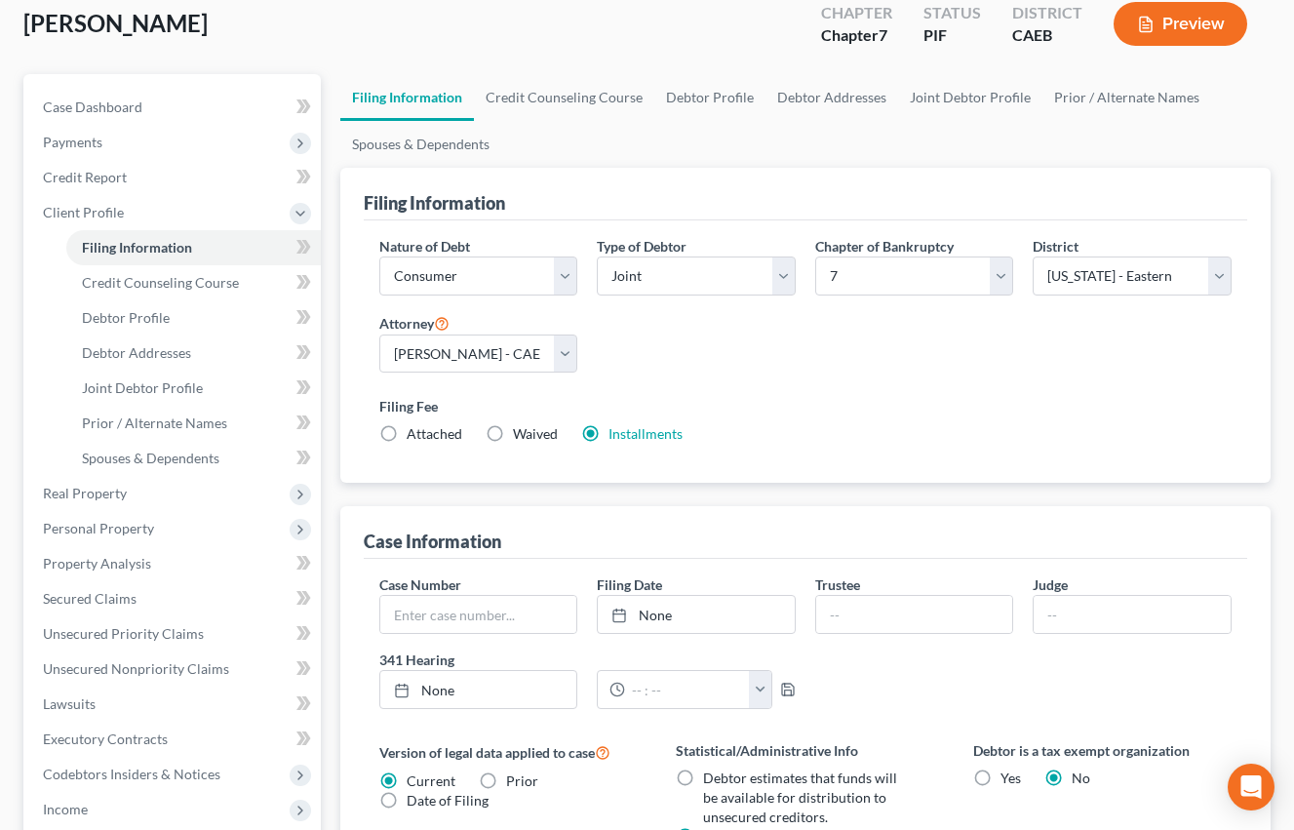
scroll to position [151, 0]
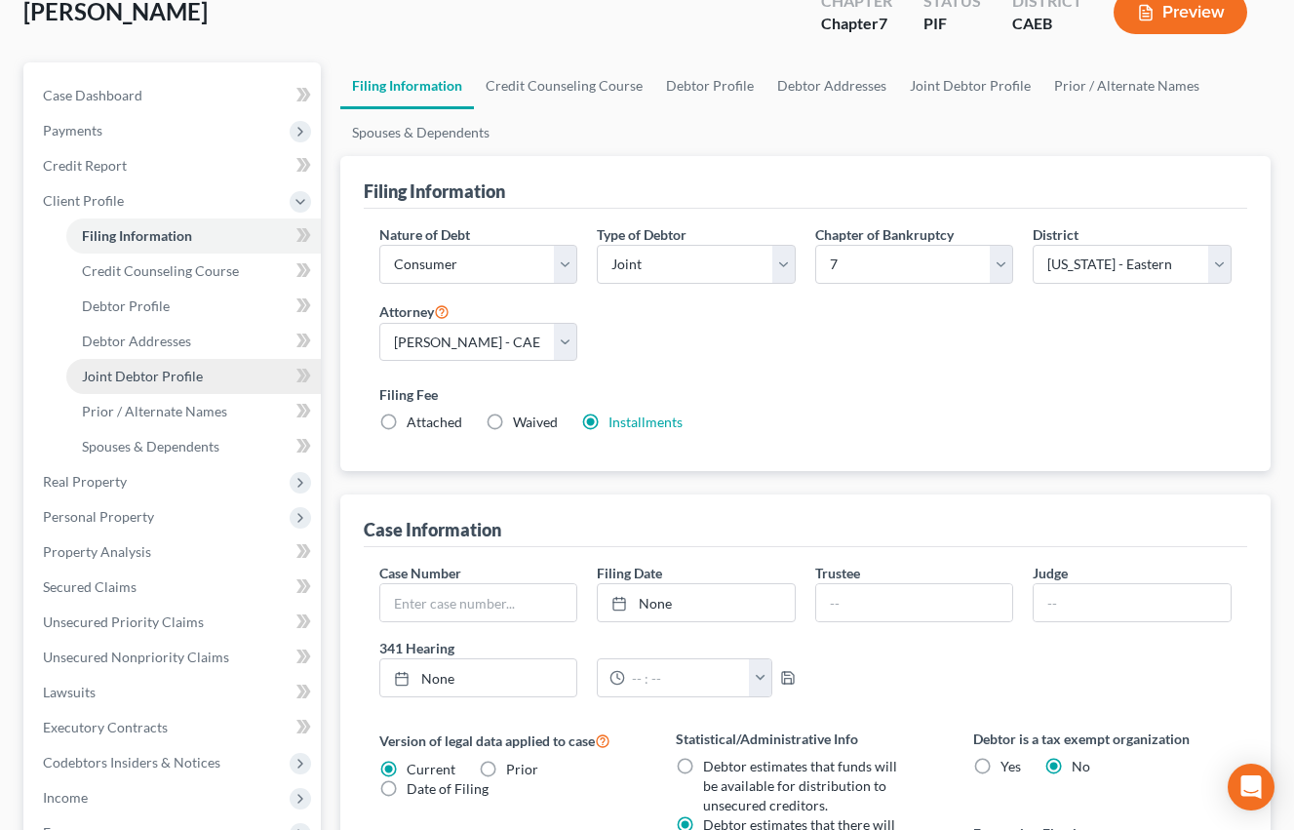
click at [181, 384] on span "Joint Debtor Profile" at bounding box center [142, 376] width 121 height 17
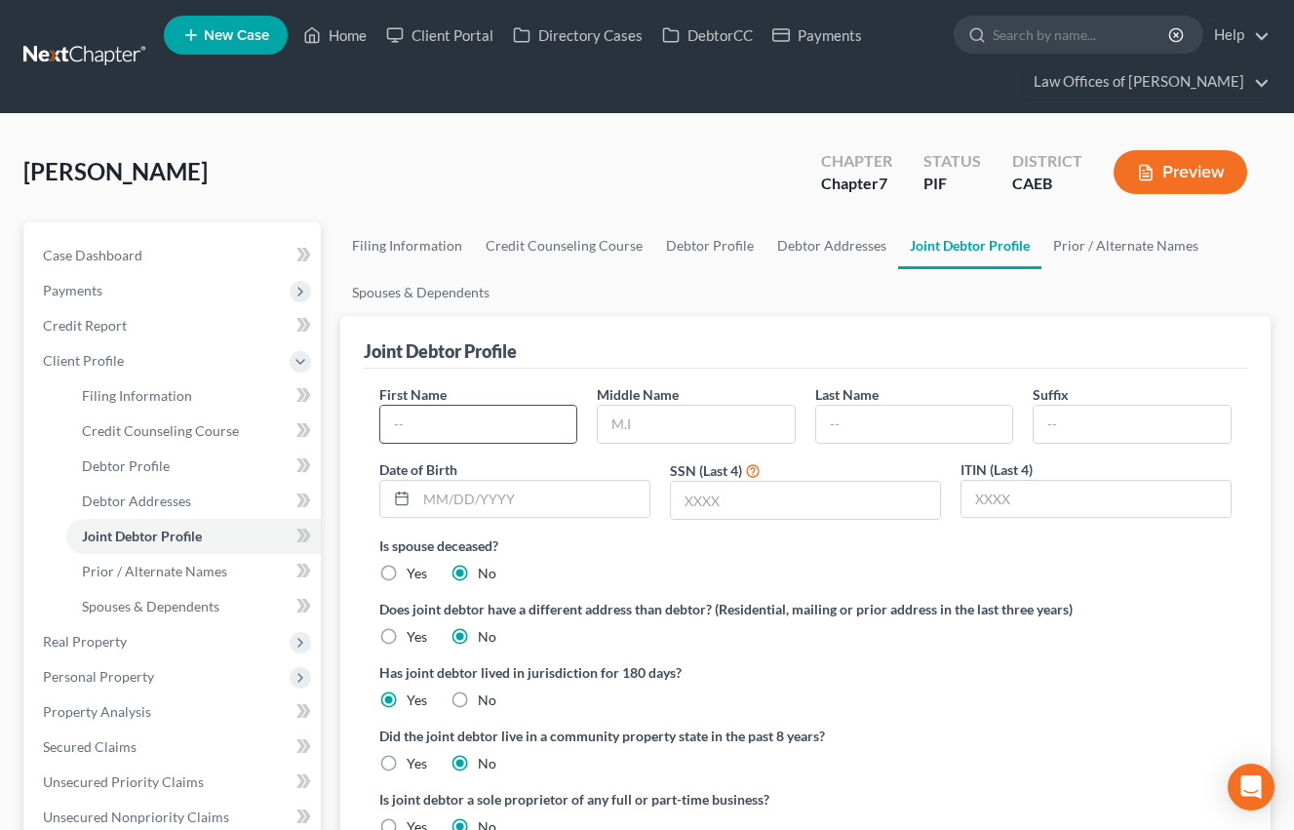
click at [481, 421] on input "text" at bounding box center [478, 424] width 197 height 37
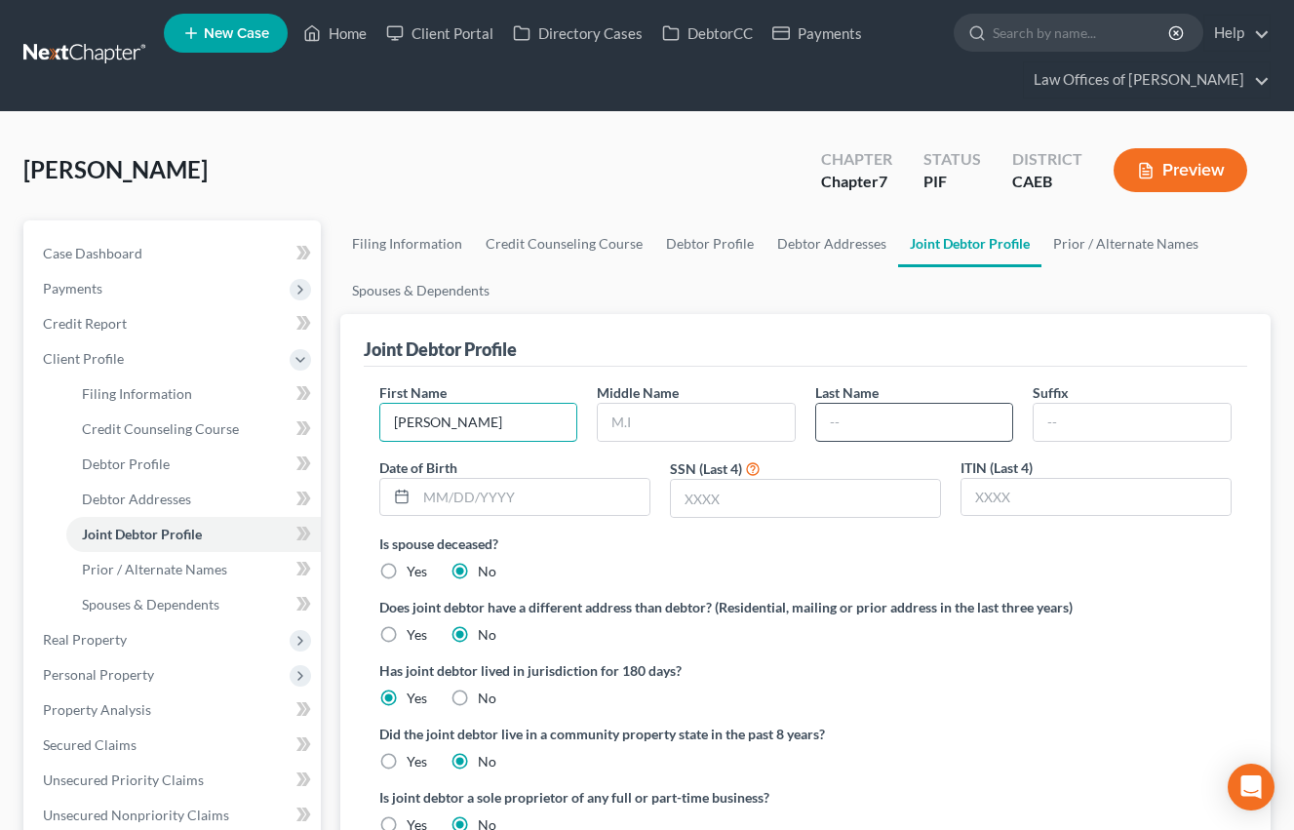
type input "[PERSON_NAME]"
click at [921, 416] on input "text" at bounding box center [914, 422] width 197 height 37
type input "[PERSON_NAME]"
click at [151, 503] on span "Debtor Addresses" at bounding box center [136, 498] width 109 height 17
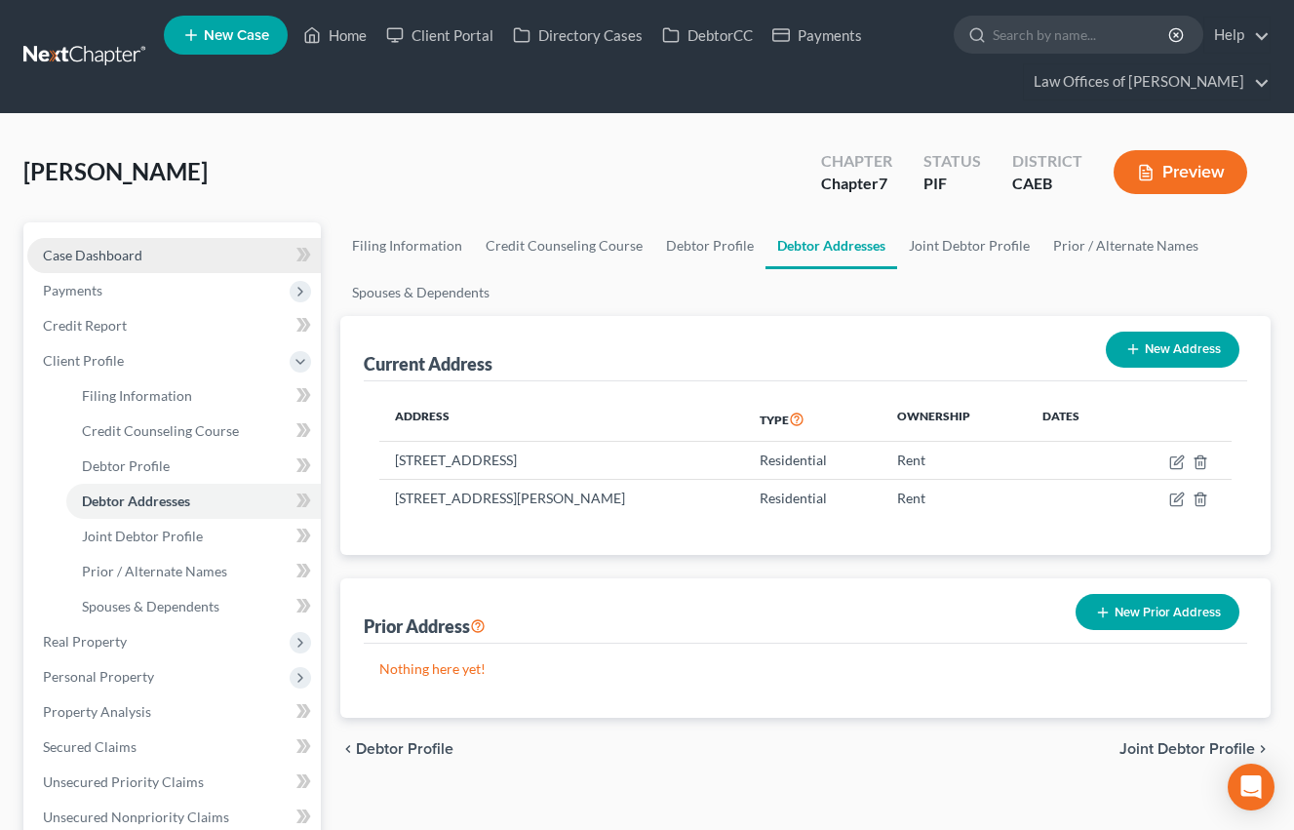
click at [107, 256] on span "Case Dashboard" at bounding box center [92, 255] width 99 height 17
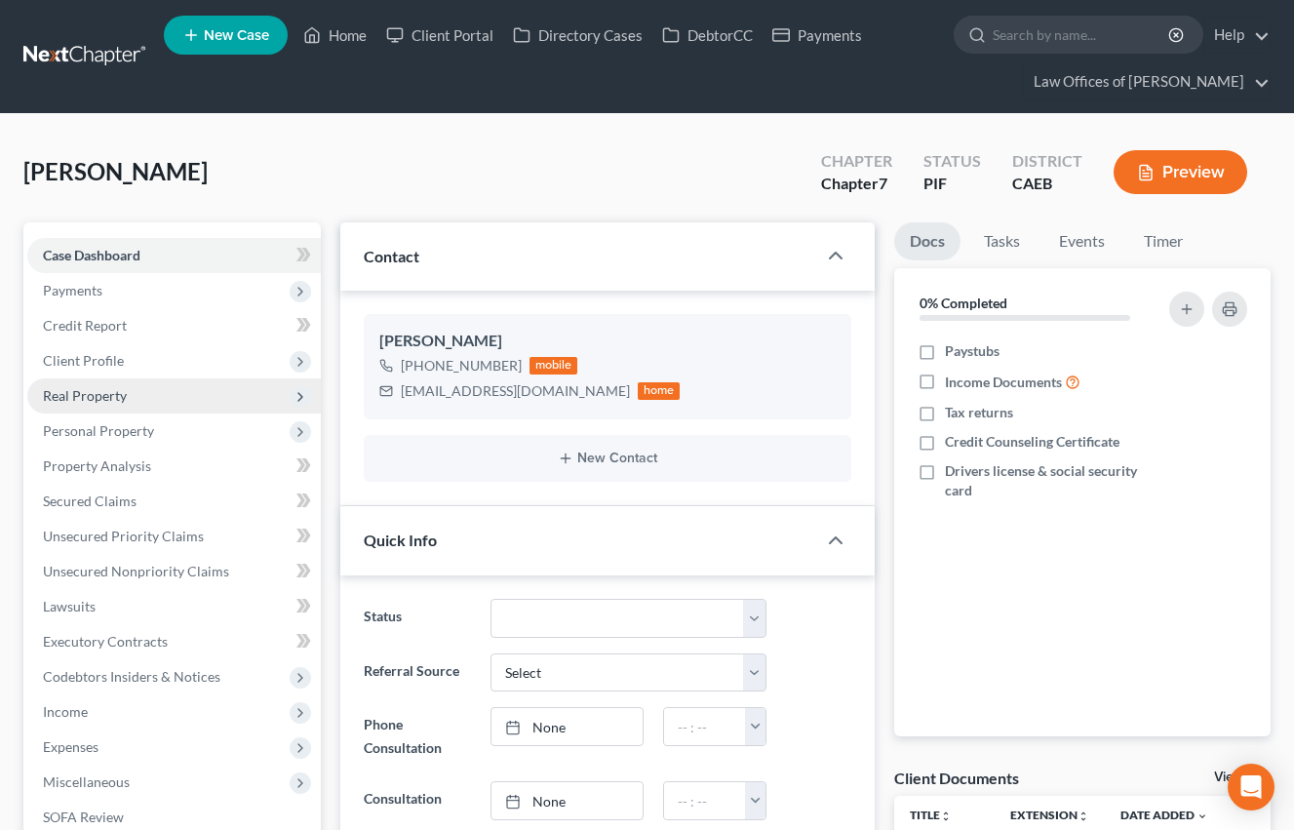
scroll to position [5747, 0]
click at [333, 39] on link "Home" at bounding box center [335, 35] width 83 height 35
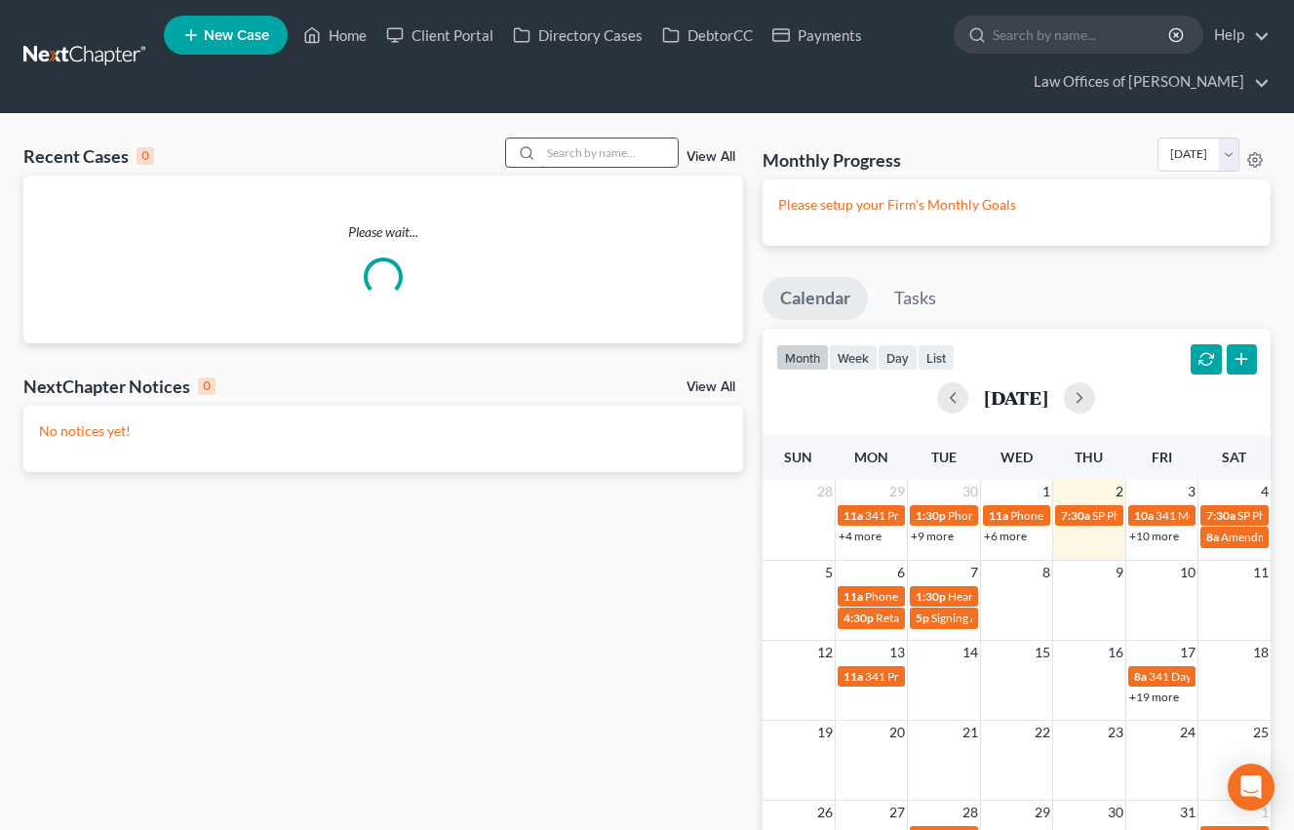
click at [632, 148] on input "search" at bounding box center [609, 152] width 137 height 28
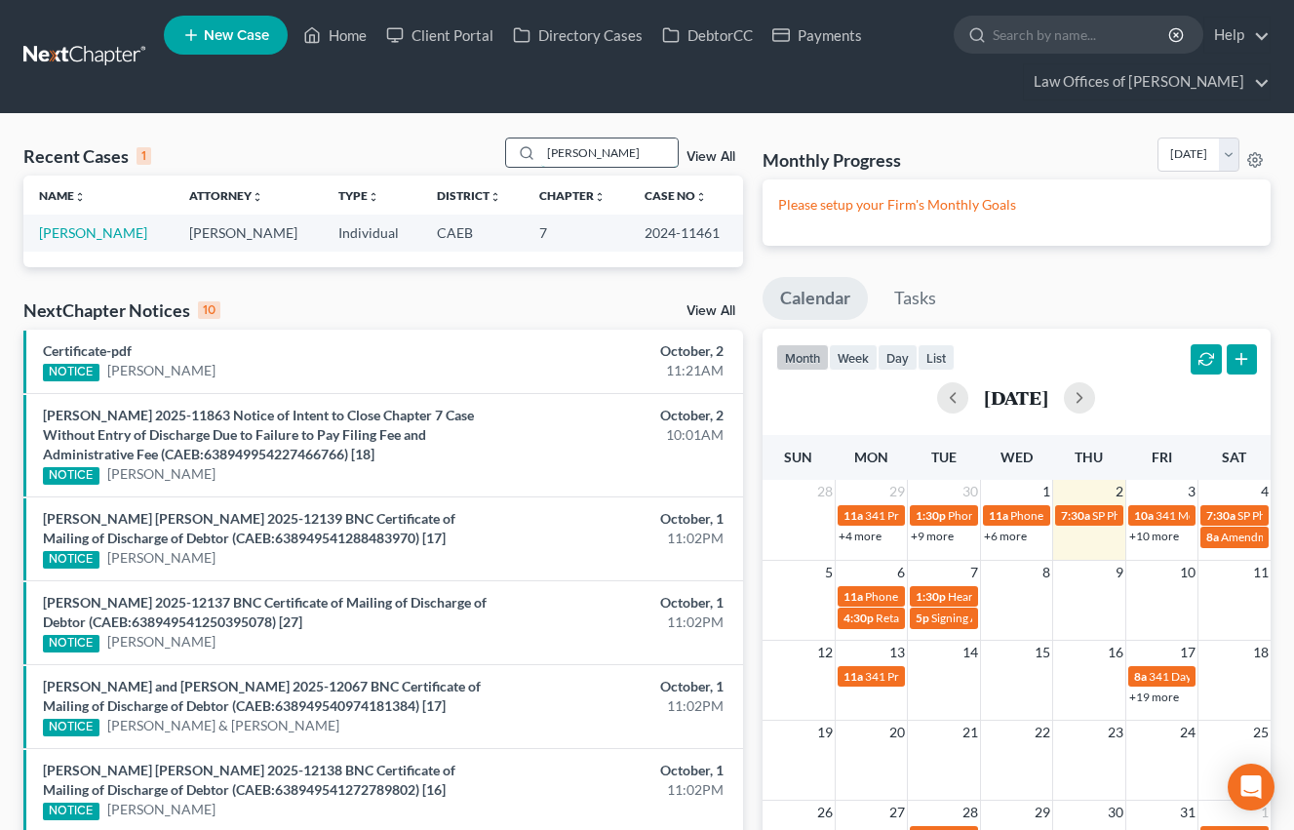
click at [589, 155] on input "[PERSON_NAME]" at bounding box center [609, 152] width 137 height 28
click at [590, 155] on input "[PERSON_NAME]" at bounding box center [609, 152] width 137 height 28
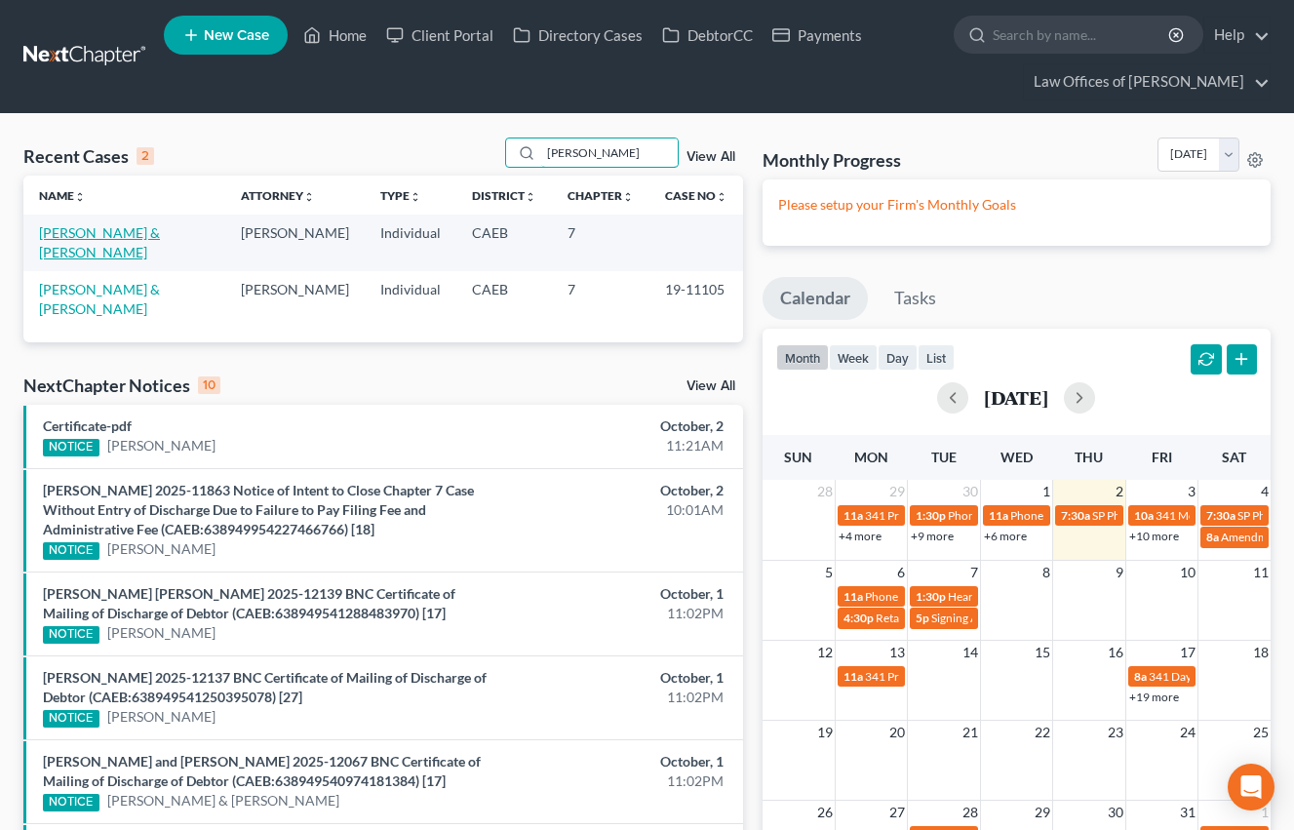
type input "[PERSON_NAME]"
click at [160, 233] on link "[PERSON_NAME] & [PERSON_NAME]" at bounding box center [99, 242] width 121 height 36
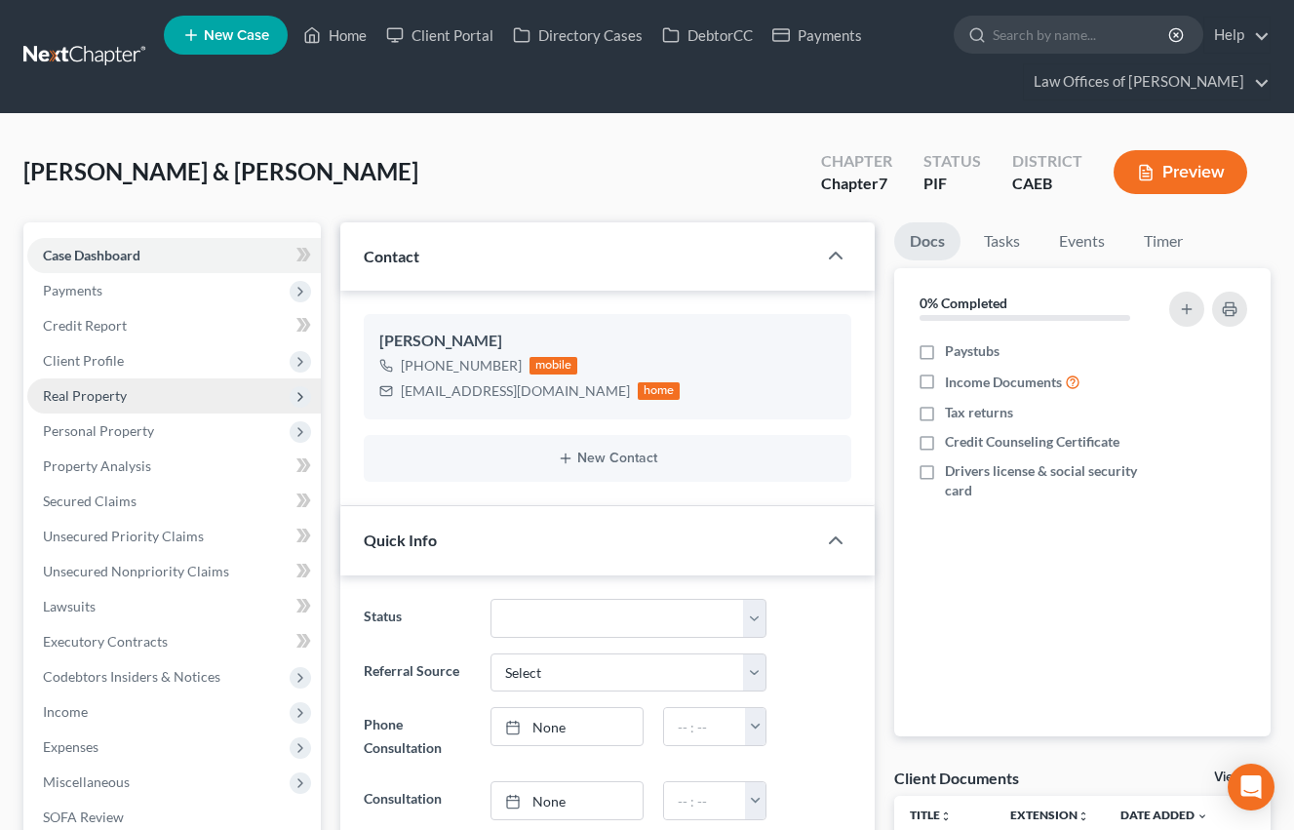
scroll to position [5747, 0]
click at [114, 362] on span "Client Profile" at bounding box center [83, 360] width 81 height 17
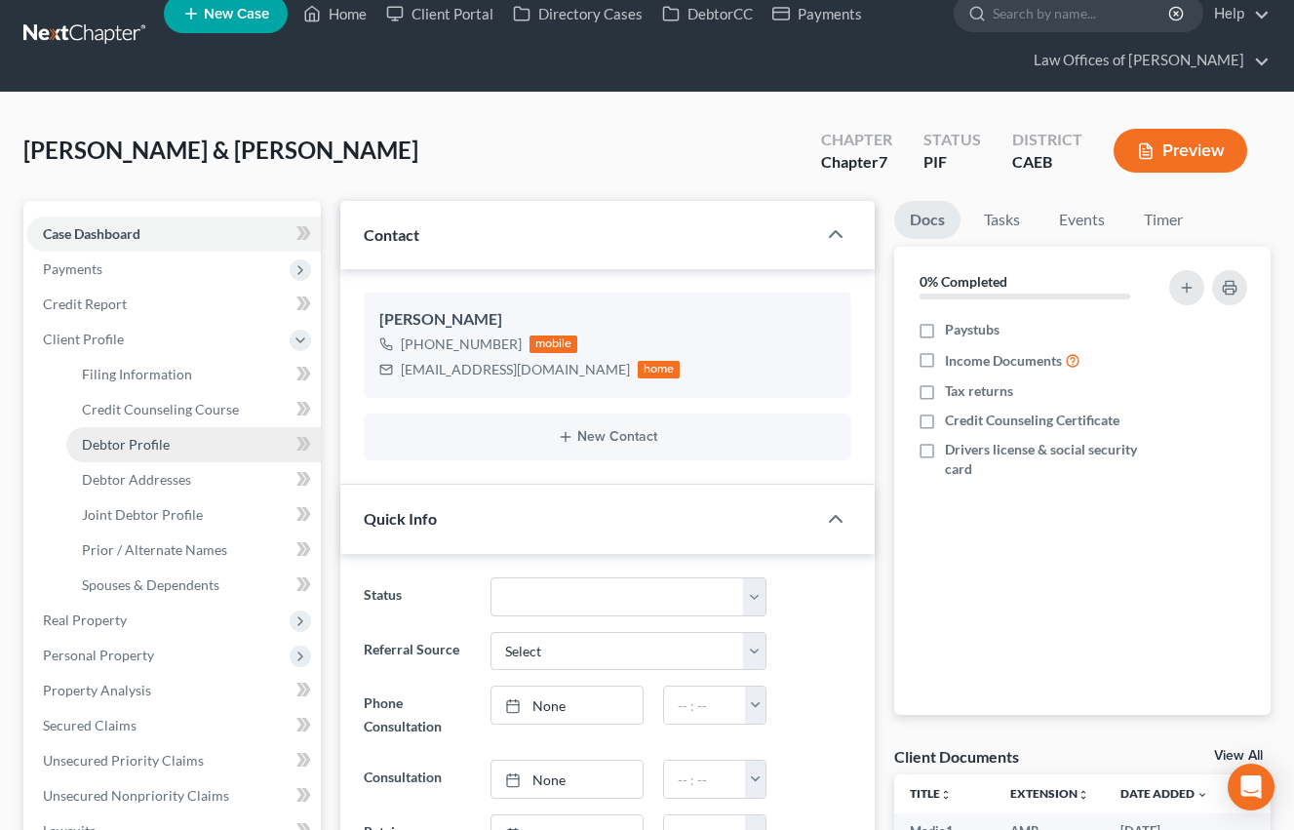
scroll to position [25, 0]
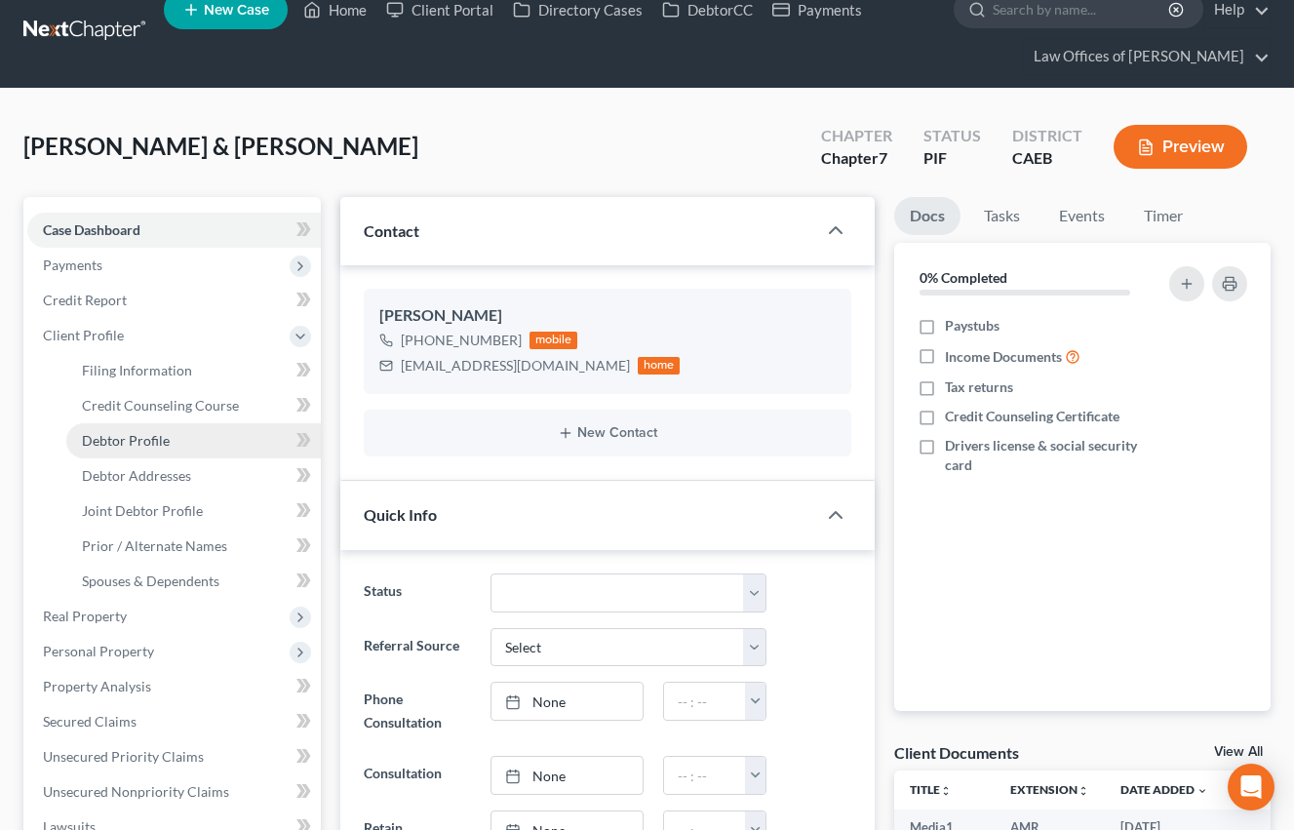
click at [168, 438] on link "Debtor Profile" at bounding box center [193, 440] width 254 height 35
select select "1"
select select "5"
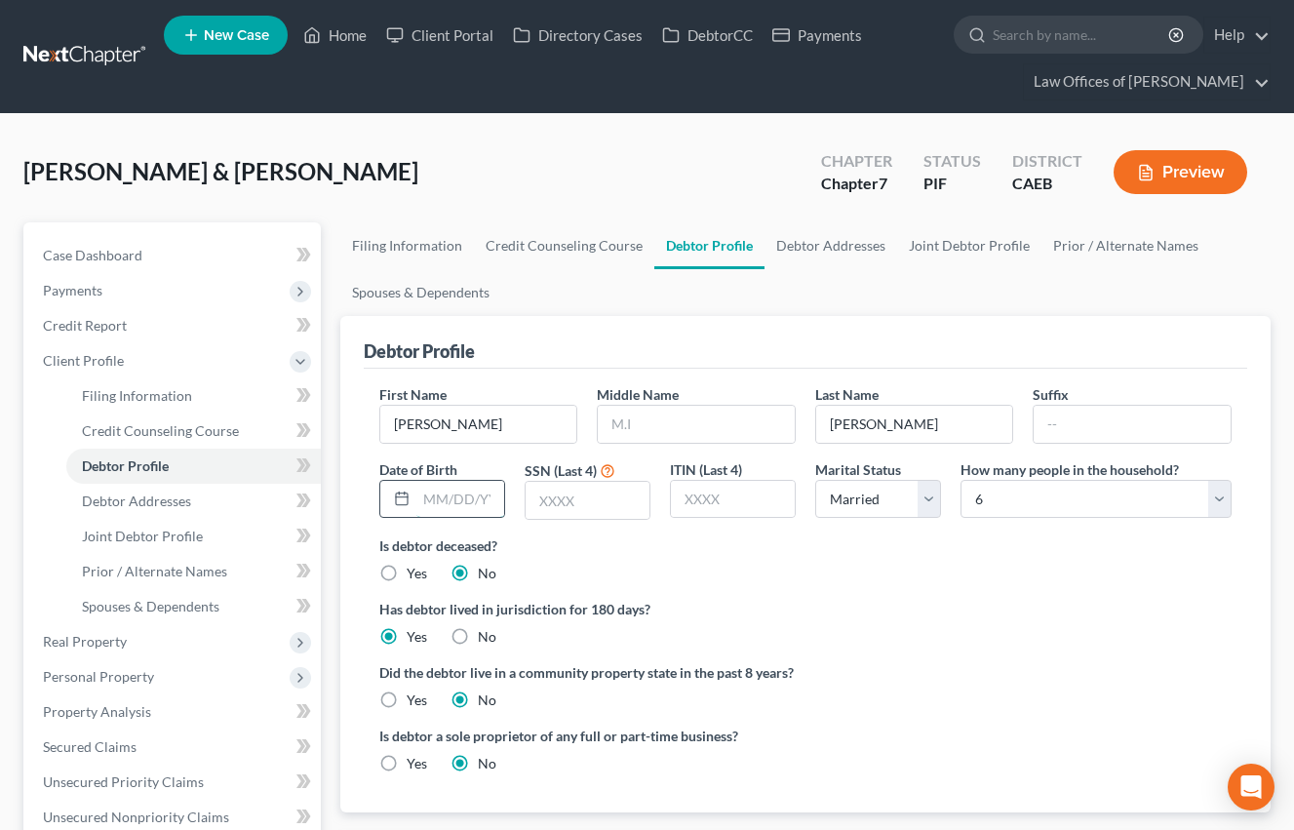
click at [463, 504] on input "text" at bounding box center [460, 499] width 88 height 37
type input "08/171986"
drag, startPoint x: 616, startPoint y: 502, endPoint x: 33, endPoint y: 504, distance: 583.1
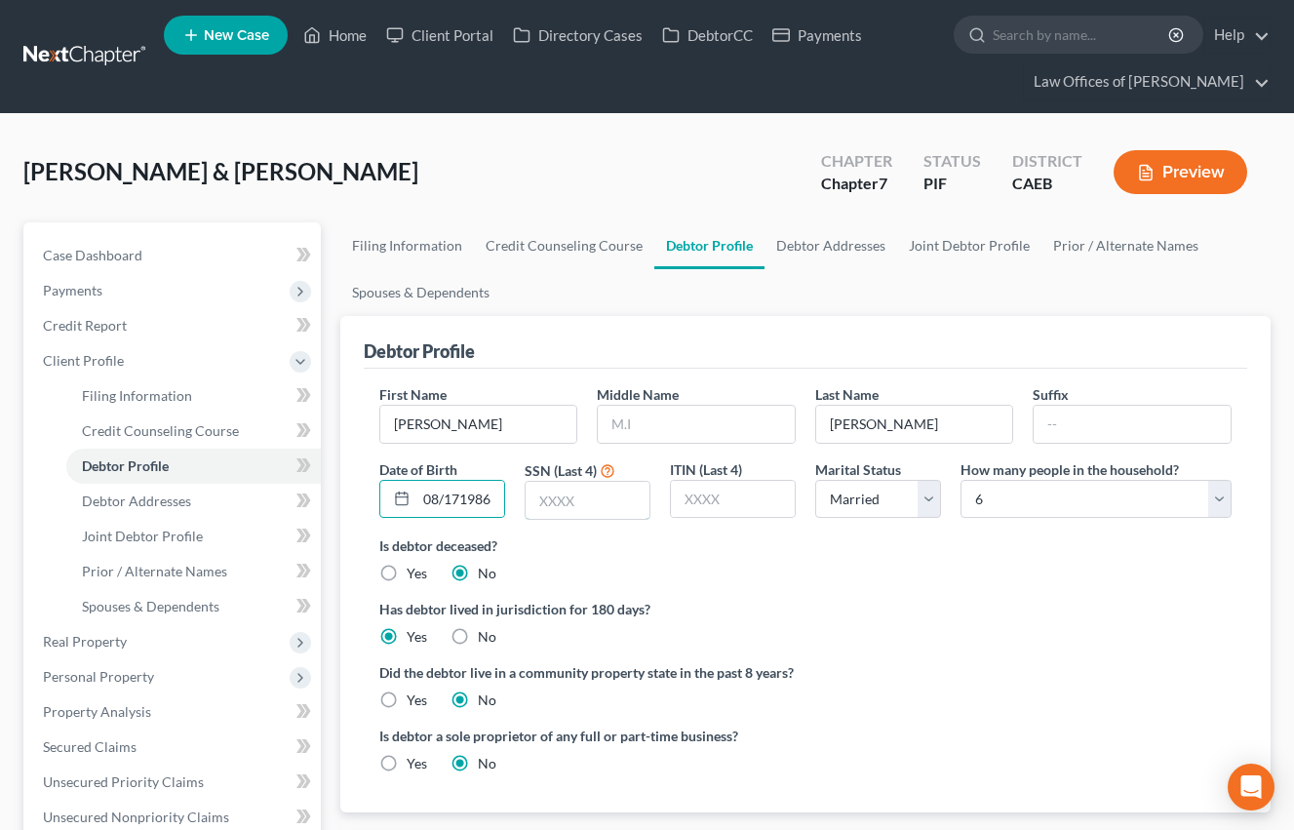
click at [616, 502] on input "text" at bounding box center [588, 500] width 124 height 37
type input "7774"
click at [176, 542] on span "Joint Debtor Profile" at bounding box center [142, 536] width 121 height 17
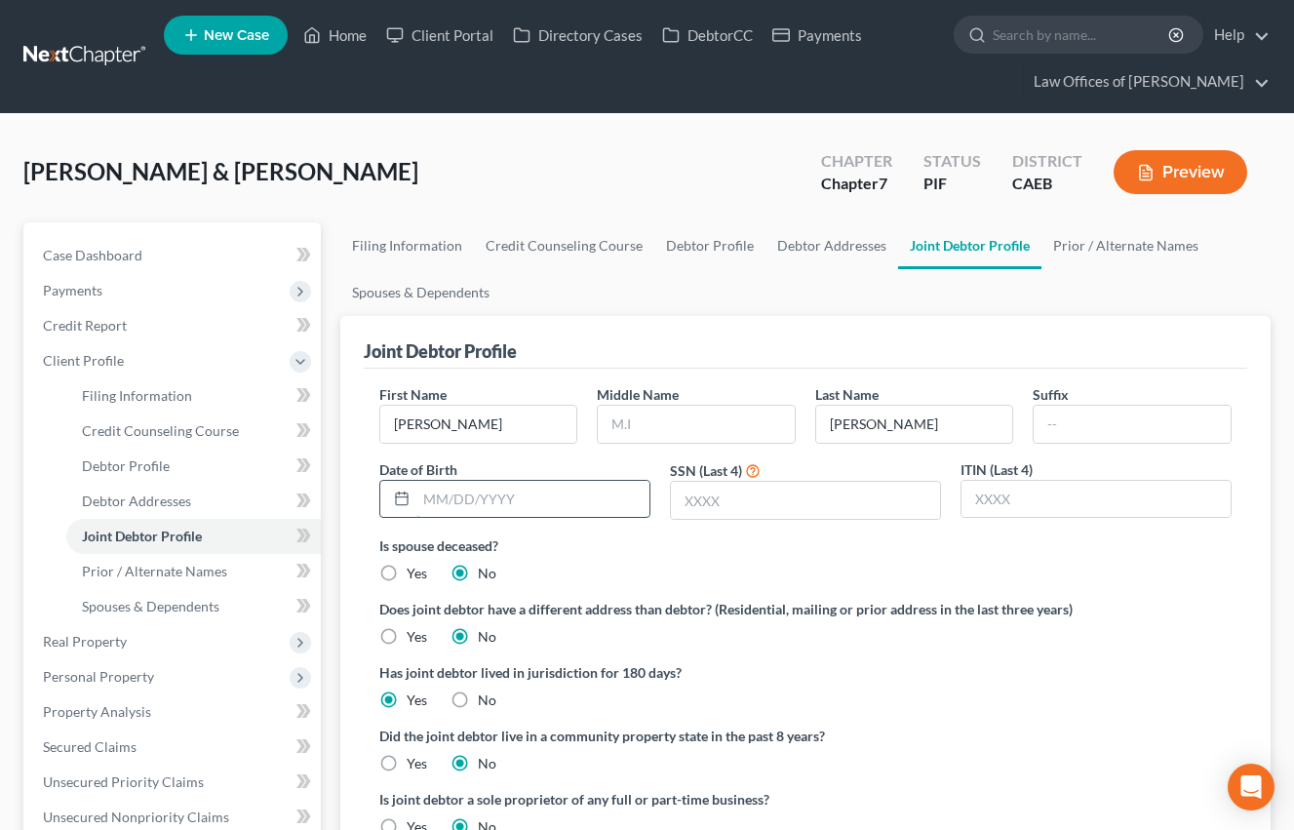
click at [516, 497] on input "text" at bounding box center [532, 499] width 233 height 37
type input "[DATE]"
click at [756, 495] on input "text" at bounding box center [805, 500] width 269 height 37
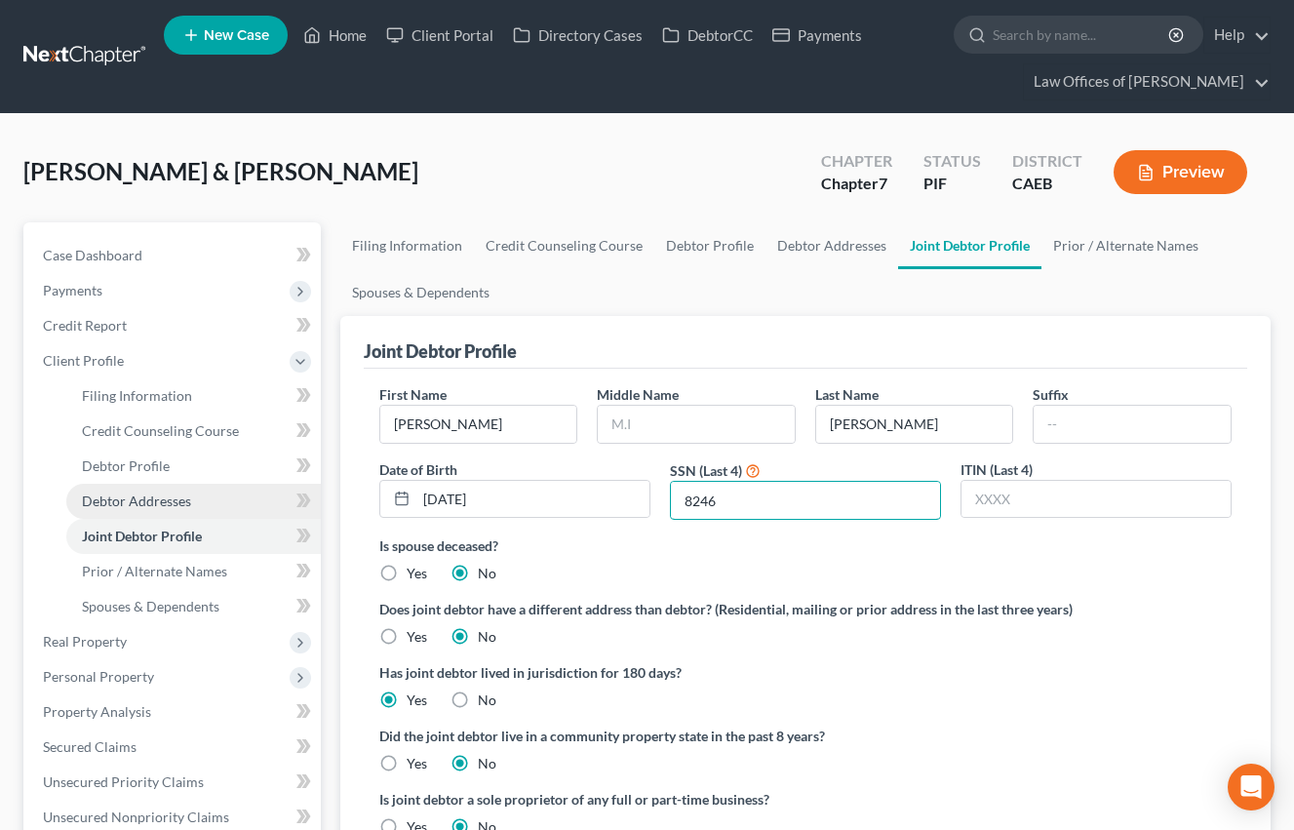
type input "8246"
click at [180, 508] on span "Debtor Addresses" at bounding box center [136, 500] width 109 height 17
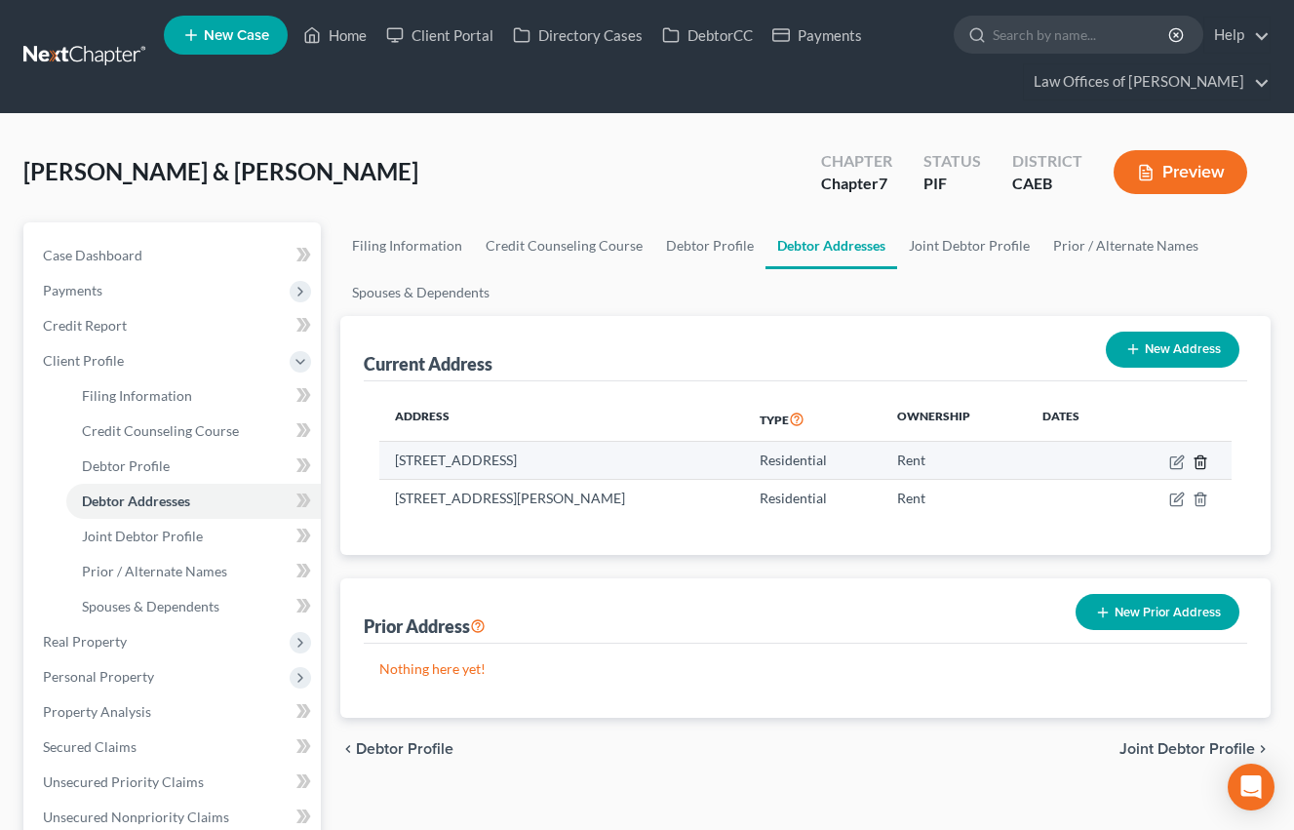
click at [1202, 460] on icon "button" at bounding box center [1201, 462] width 16 height 16
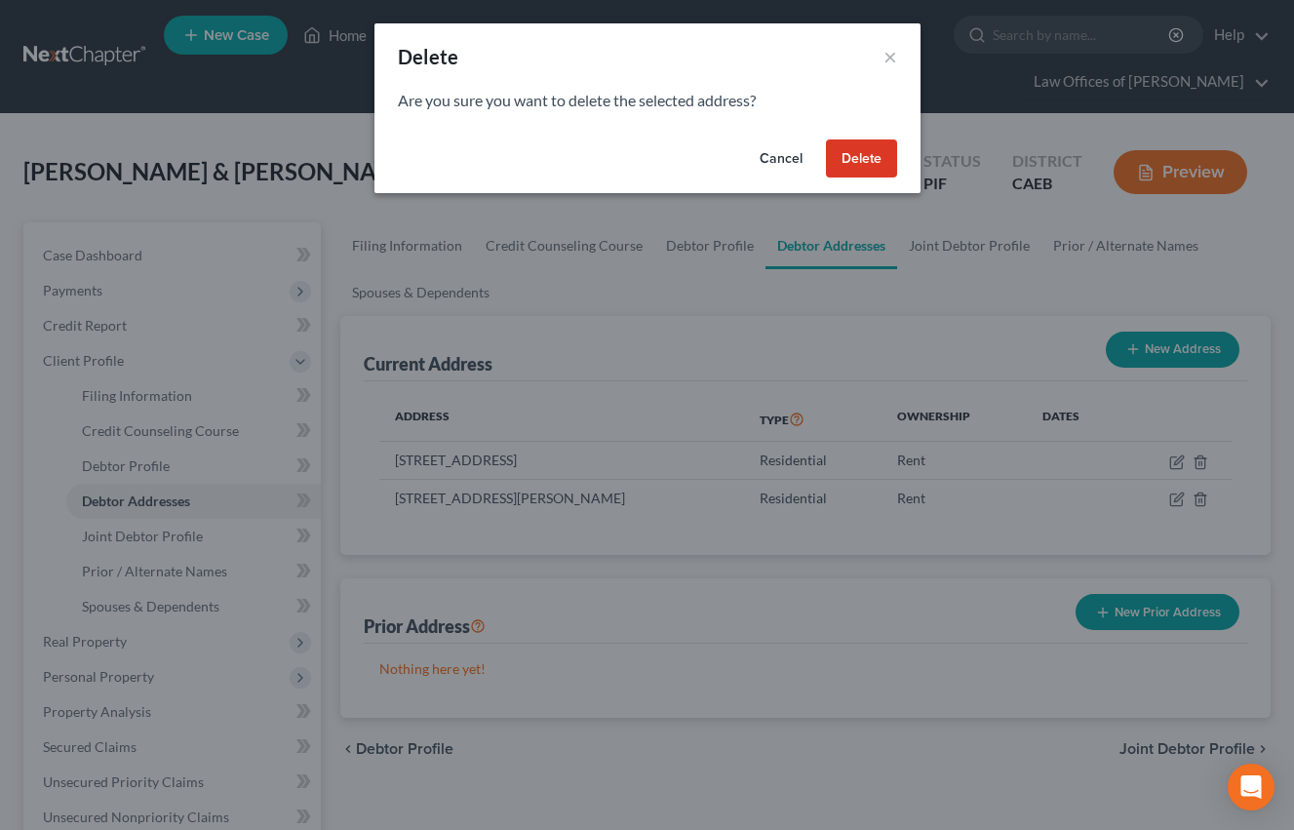
drag, startPoint x: 876, startPoint y: 157, endPoint x: 50, endPoint y: 99, distance: 827.9
click at [876, 157] on button "Delete" at bounding box center [861, 158] width 71 height 39
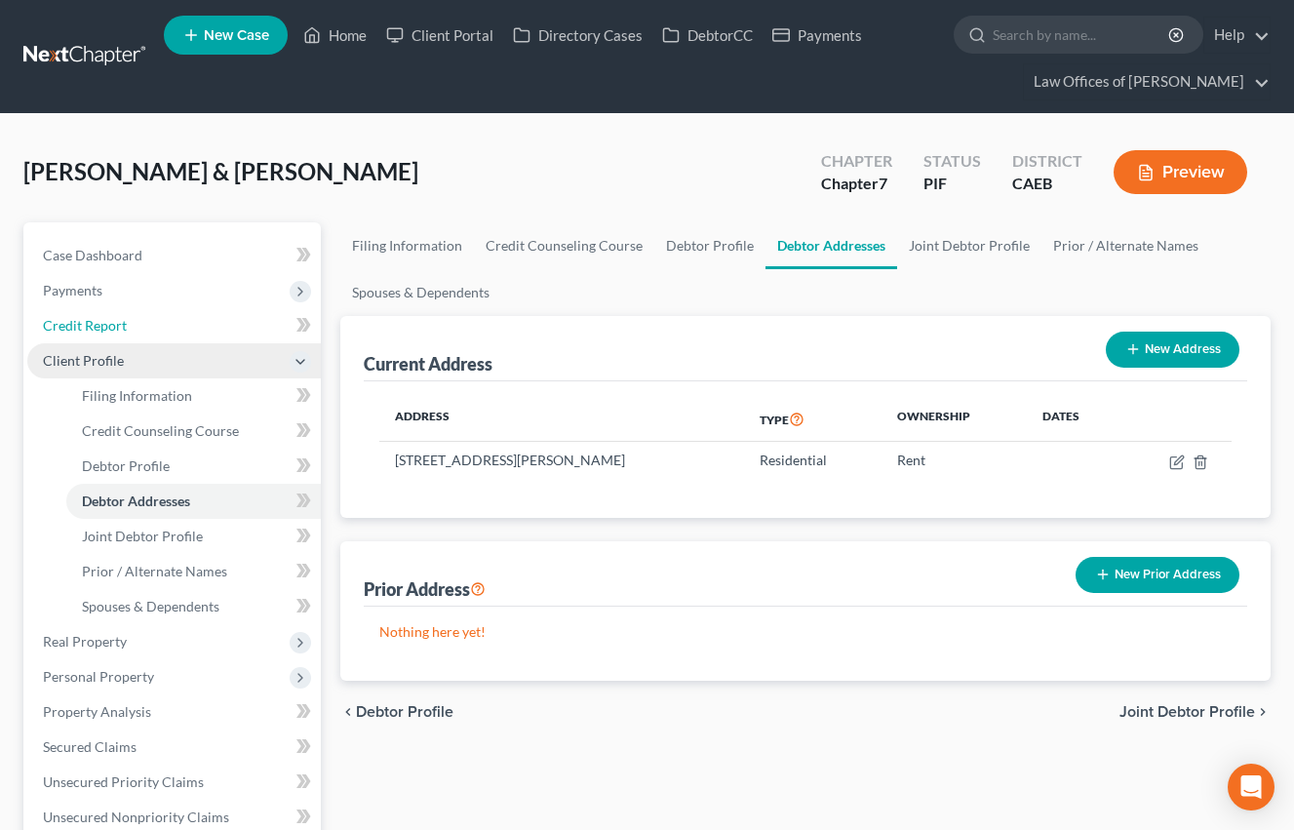
click at [111, 335] on link "Credit Report" at bounding box center [174, 325] width 294 height 35
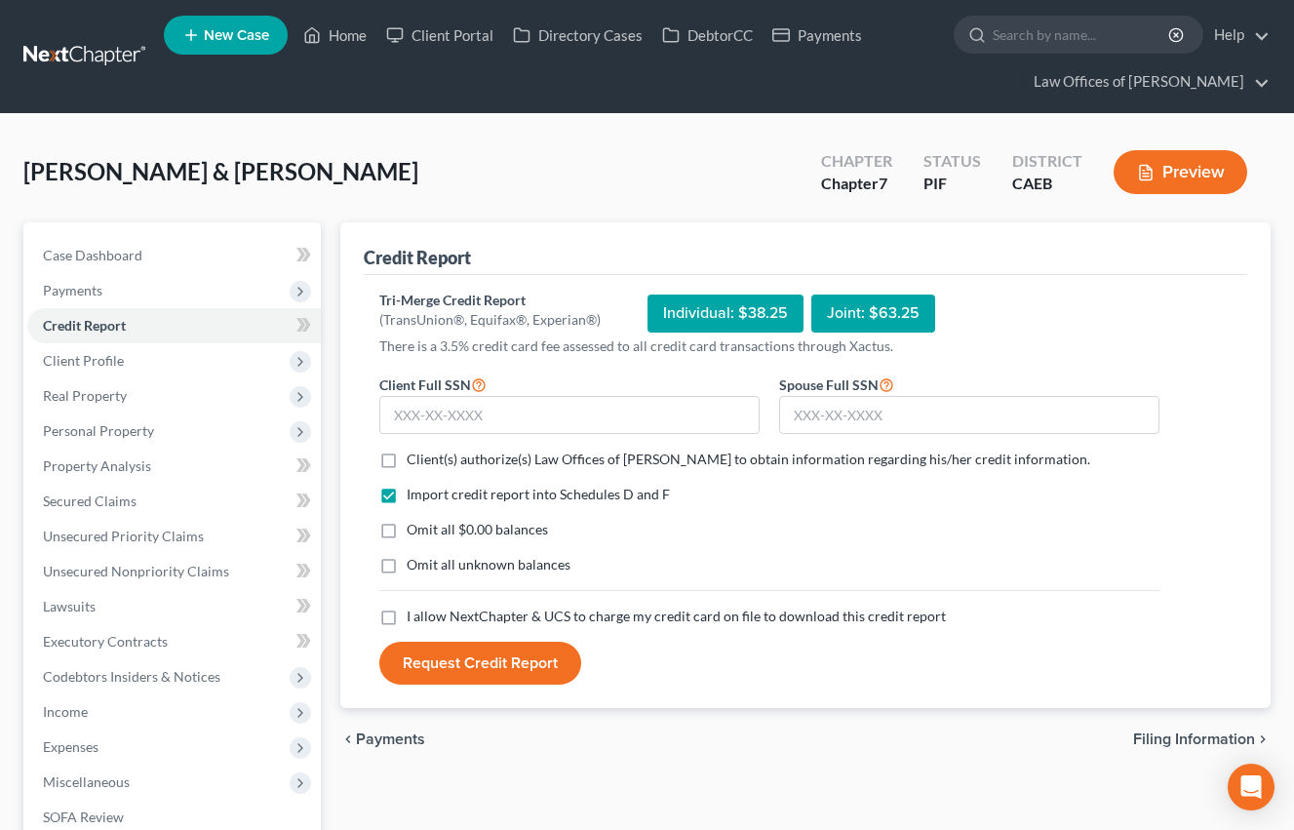
drag, startPoint x: 389, startPoint y: 533, endPoint x: 392, endPoint y: 619, distance: 85.9
click at [407, 533] on label "Omit all $0.00 balances" at bounding box center [477, 530] width 141 height 20
click at [414, 532] on input "Omit all $0.00 balances" at bounding box center [420, 526] width 13 height 13
checkbox input "true"
drag, startPoint x: 392, startPoint y: 619, endPoint x: 381, endPoint y: 462, distance: 157.4
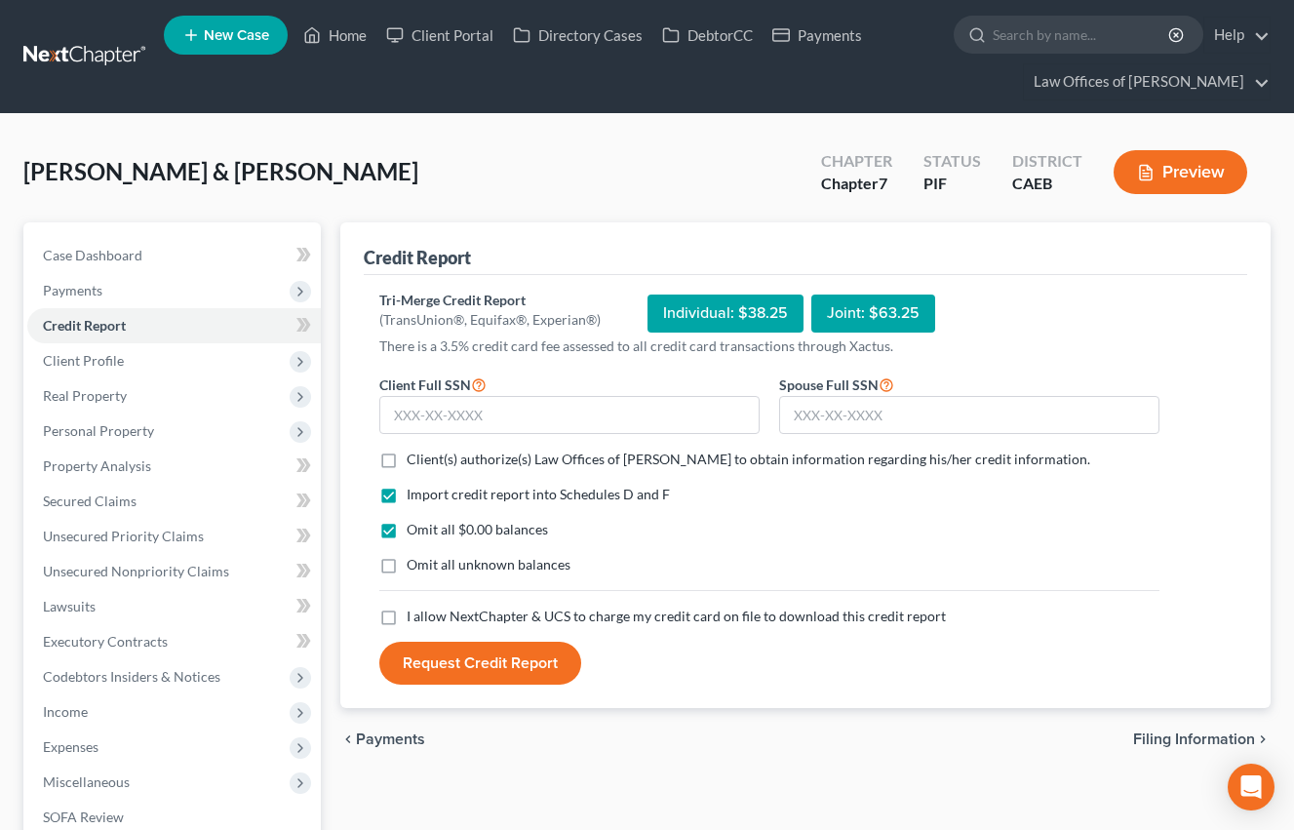
click at [407, 619] on label "I allow NextChapter & UCS to charge my credit card on file to download this cre…" at bounding box center [676, 617] width 539 height 20
click at [414, 619] on input "I allow NextChapter & UCS to charge my credit card on file to download this cre…" at bounding box center [420, 613] width 13 height 13
checkbox input "true"
click at [407, 462] on label "Client(s) authorize(s) Law Offices of [PERSON_NAME] to obtain information regar…" at bounding box center [749, 460] width 684 height 20
click at [414, 462] on input "Client(s) authorize(s) Law Offices of [PERSON_NAME] to obtain information regar…" at bounding box center [420, 456] width 13 height 13
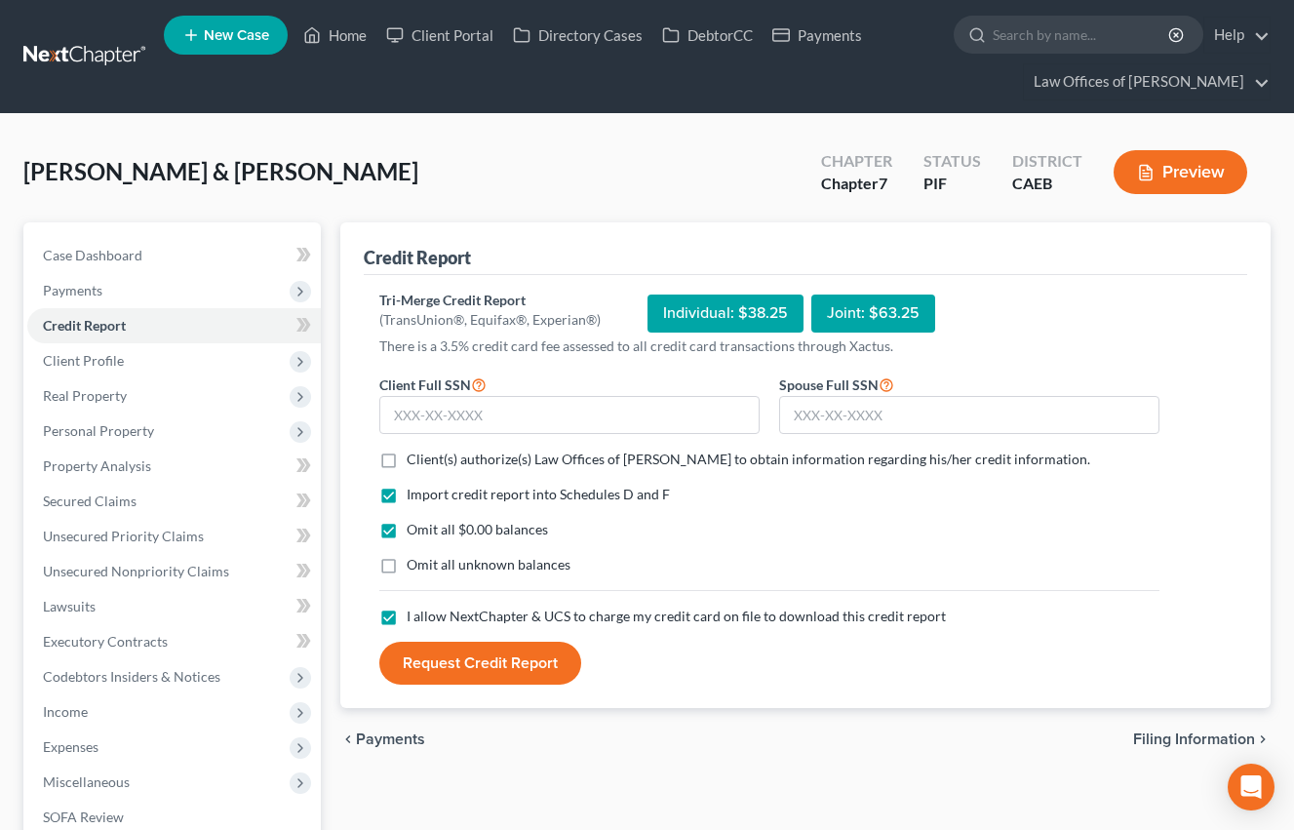
checkbox input "true"
click at [903, 408] on input "text" at bounding box center [969, 415] width 380 height 39
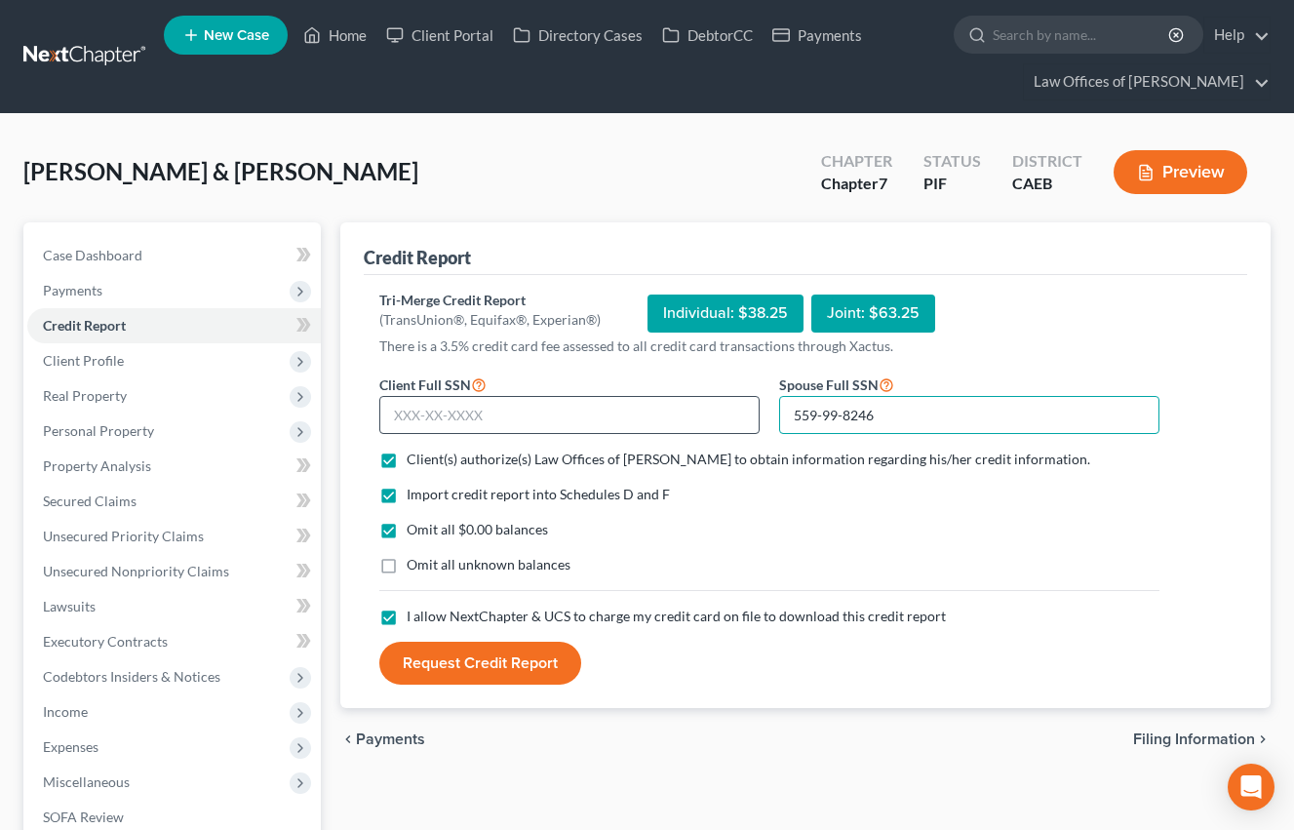
type input "559-99-8246"
click at [537, 425] on input "text" at bounding box center [569, 415] width 380 height 39
type input "553-91-7774"
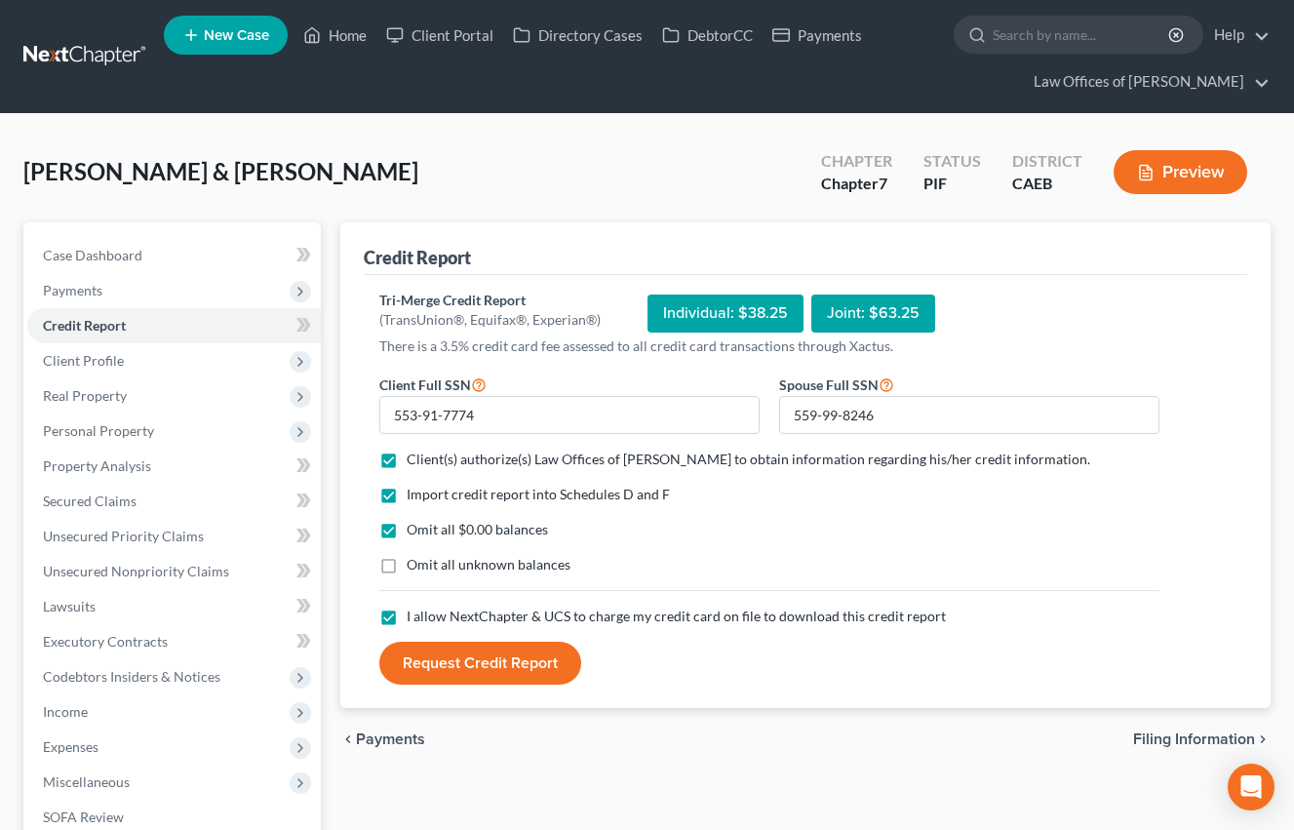
click at [507, 647] on button "Request Credit Report" at bounding box center [480, 663] width 202 height 43
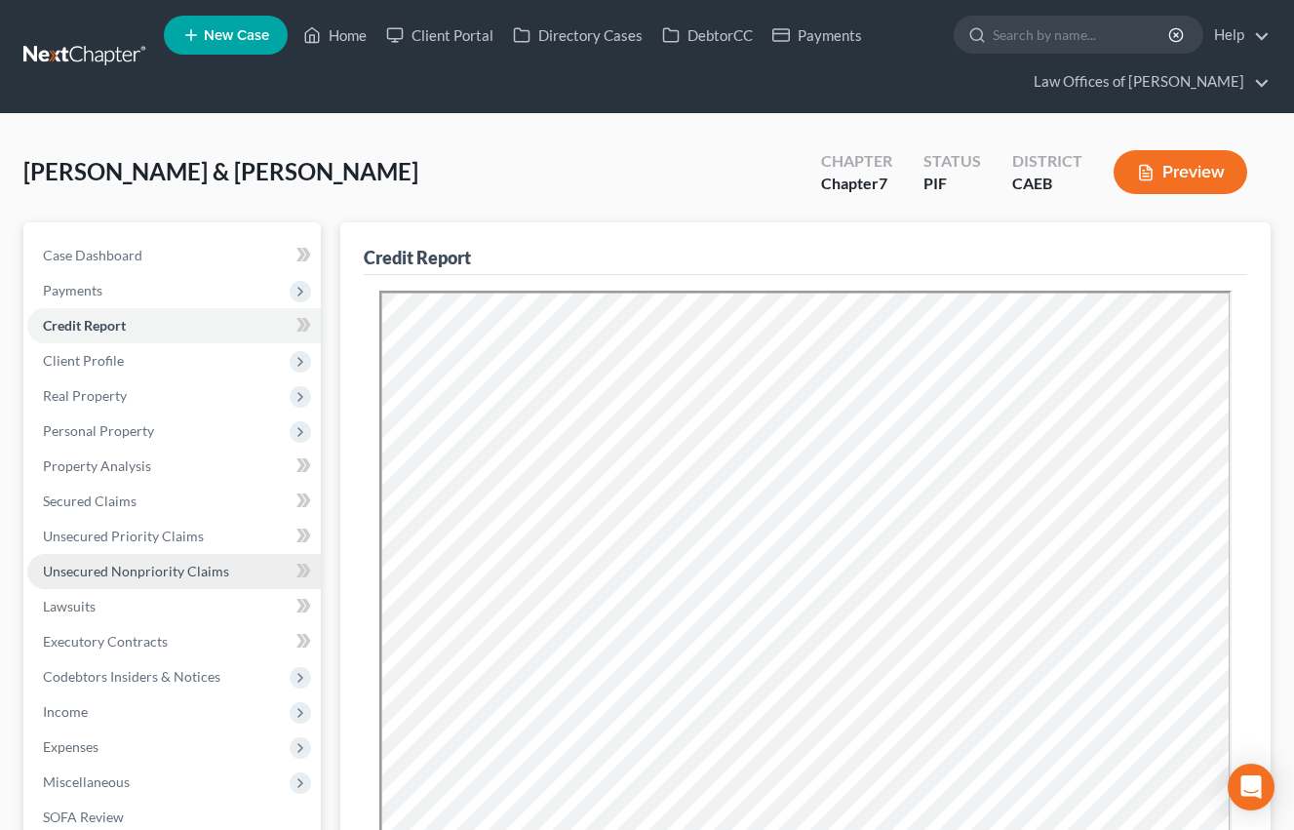
click at [171, 571] on span "Unsecured Nonpriority Claims" at bounding box center [136, 571] width 186 height 17
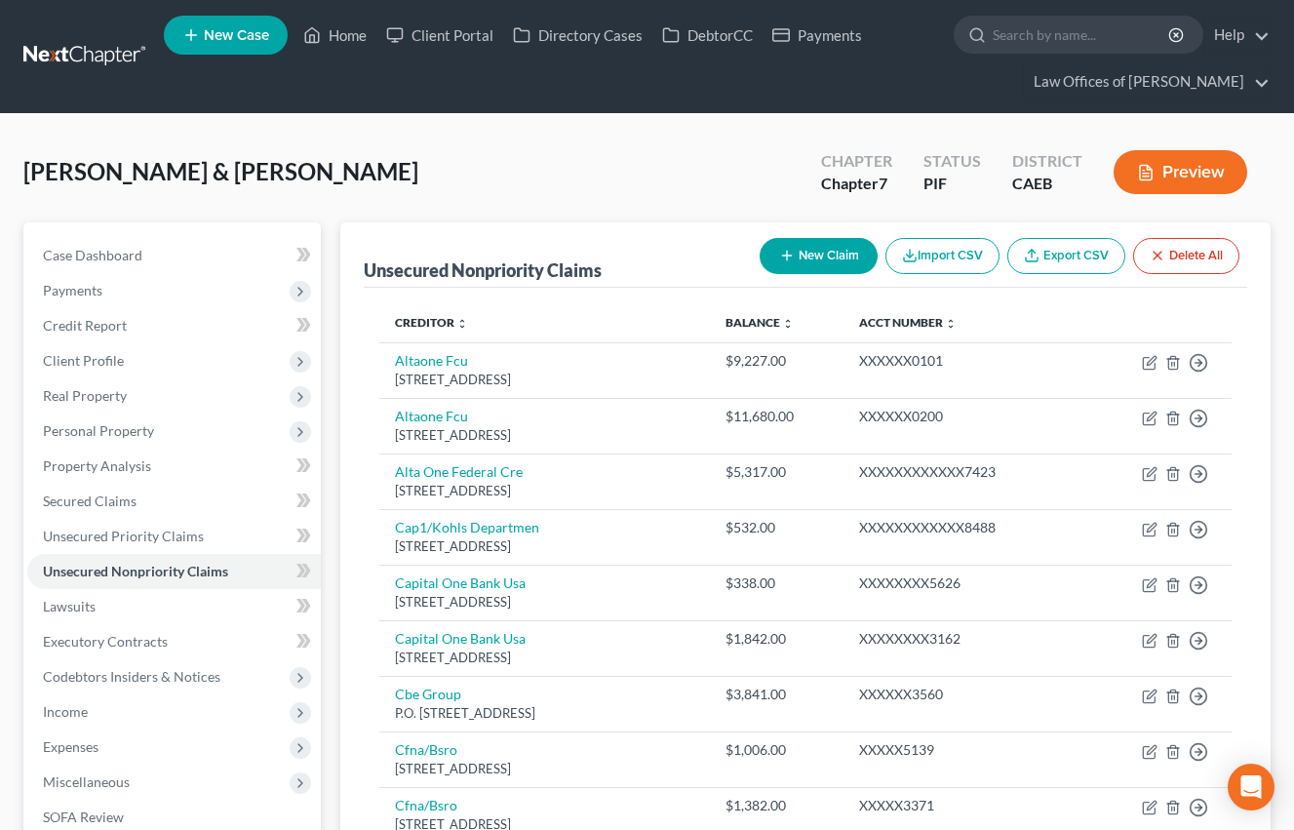
click at [1205, 184] on button "Preview" at bounding box center [1181, 172] width 134 height 44
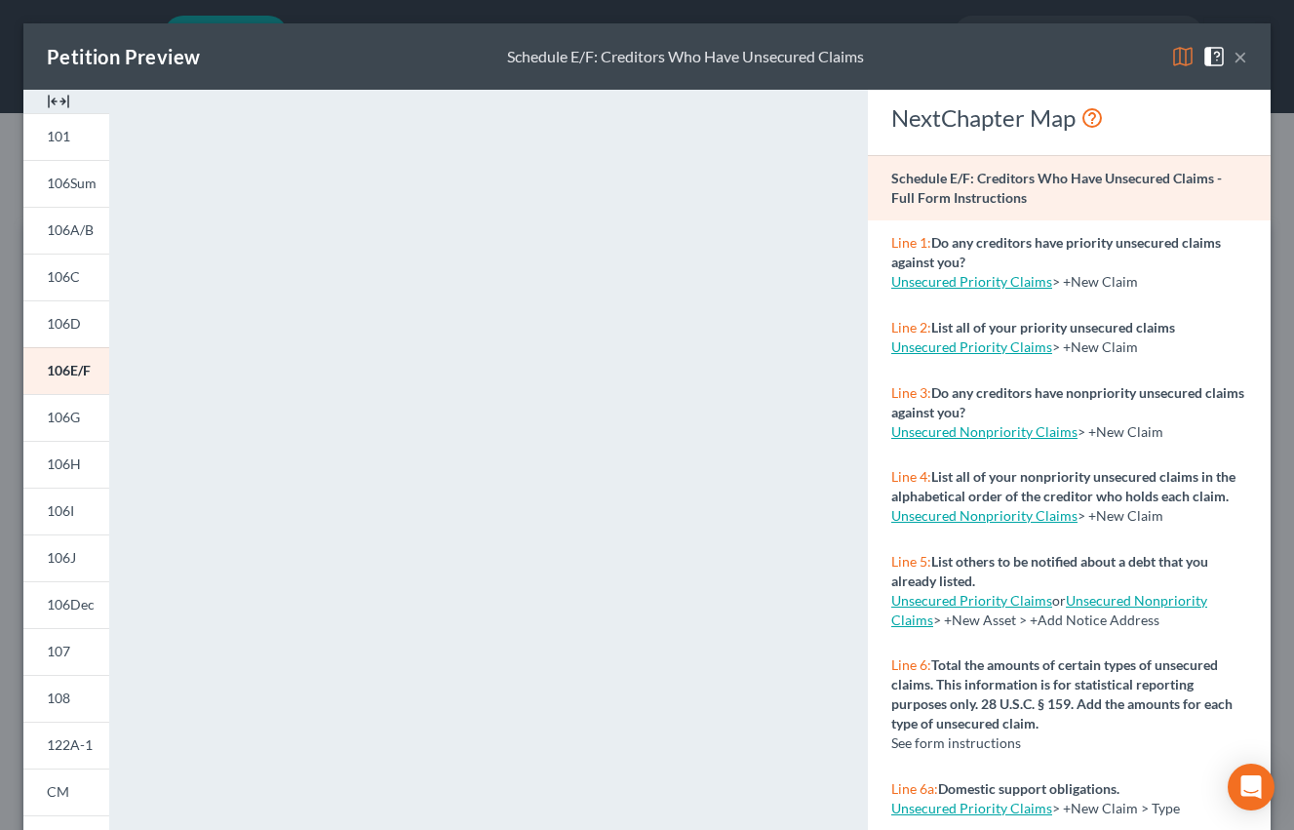
click at [1240, 56] on button "×" at bounding box center [1240, 56] width 14 height 23
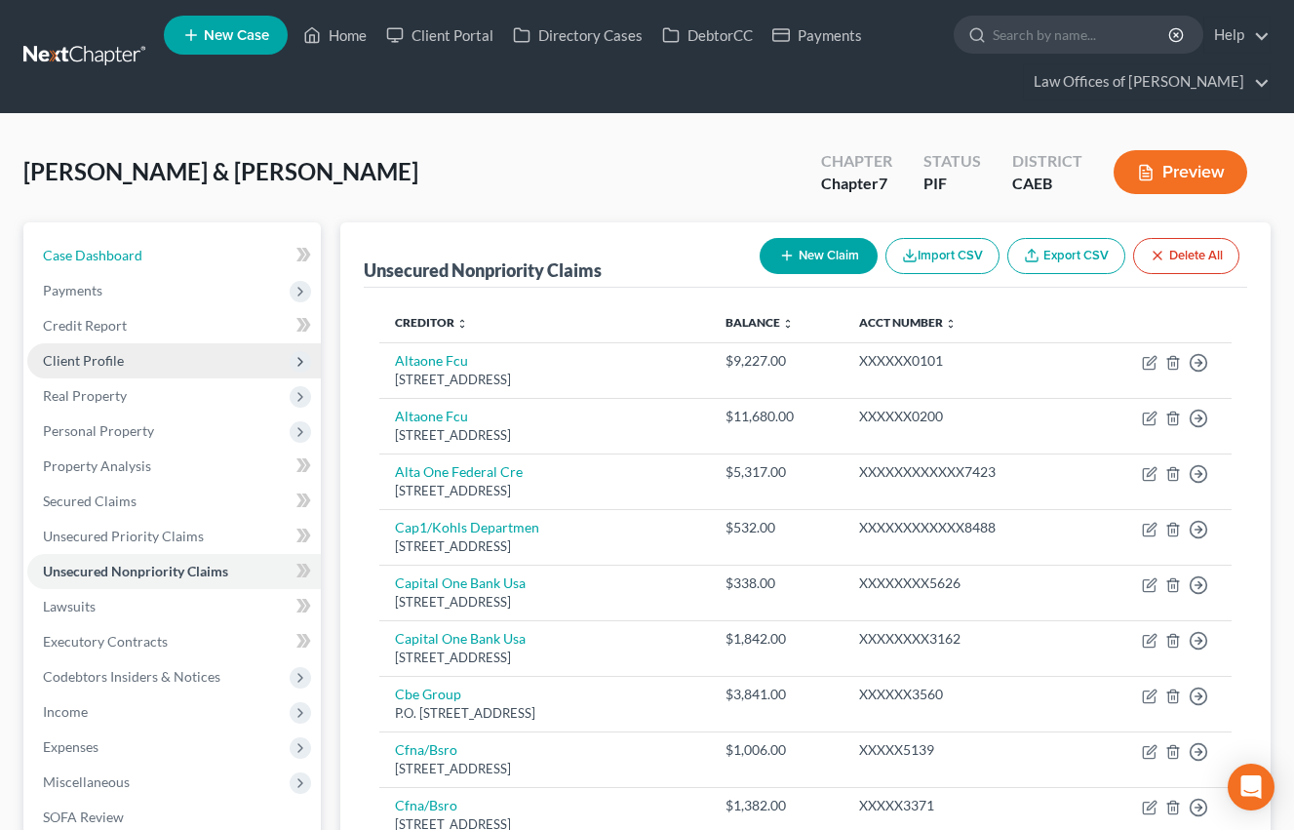
drag, startPoint x: 105, startPoint y: 261, endPoint x: 247, endPoint y: 356, distance: 170.1
click at [105, 261] on span "Case Dashboard" at bounding box center [92, 255] width 99 height 17
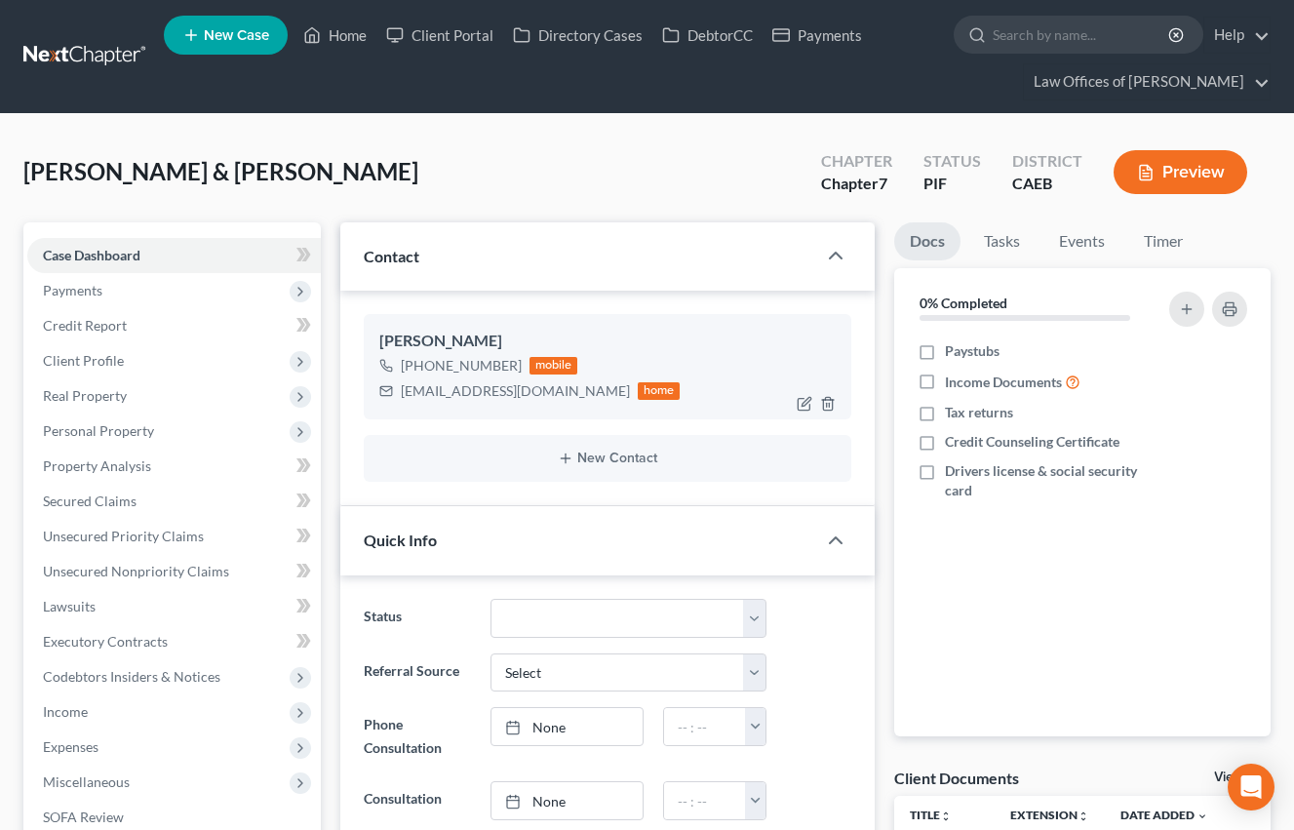
scroll to position [5747, 0]
drag, startPoint x: 400, startPoint y: 391, endPoint x: 544, endPoint y: 393, distance: 144.3
click at [544, 392] on div "[EMAIL_ADDRESS][DOMAIN_NAME] home" at bounding box center [529, 390] width 301 height 25
copy div "[EMAIL_ADDRESS][DOMAIN_NAME]"
click at [125, 362] on span "Client Profile" at bounding box center [174, 360] width 294 height 35
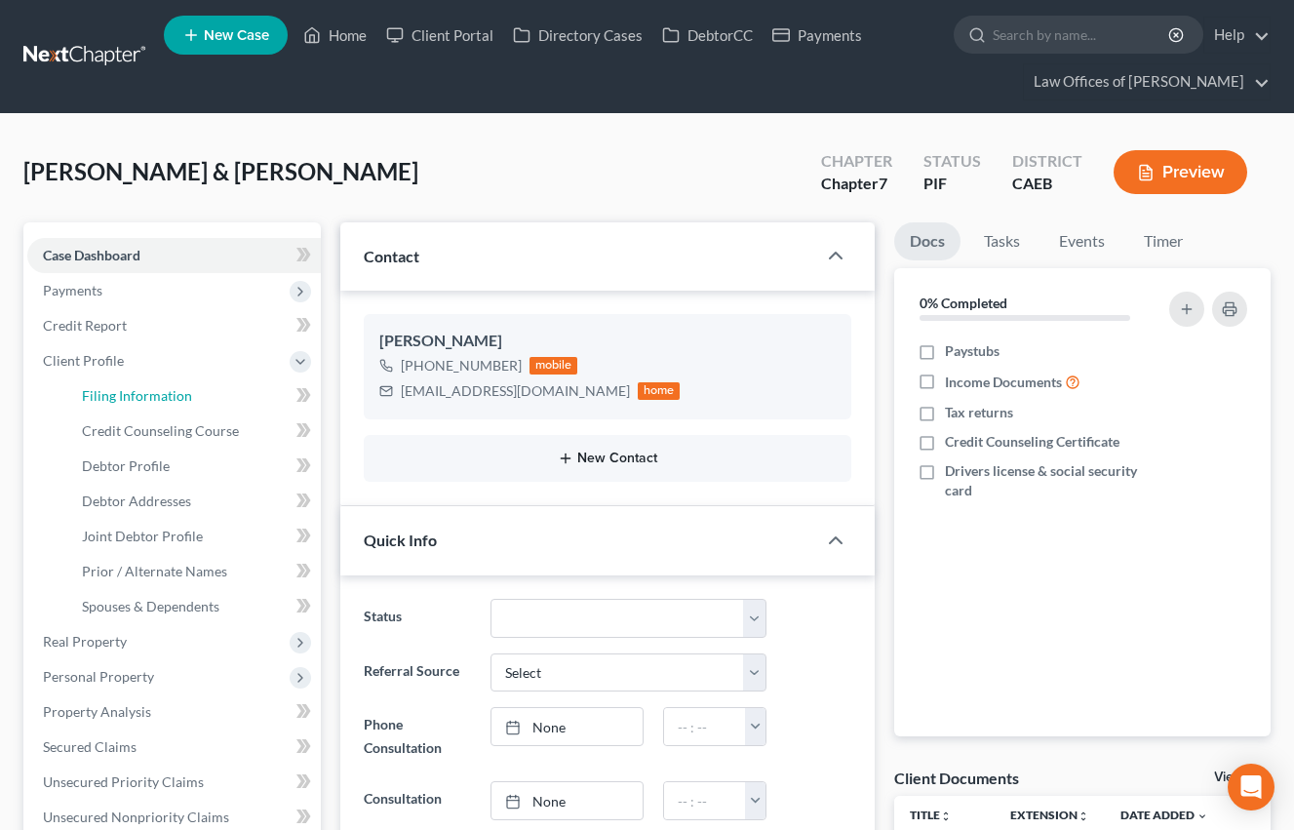
click at [176, 392] on span "Filing Information" at bounding box center [137, 395] width 110 height 17
select select "1"
select select "0"
select select "8"
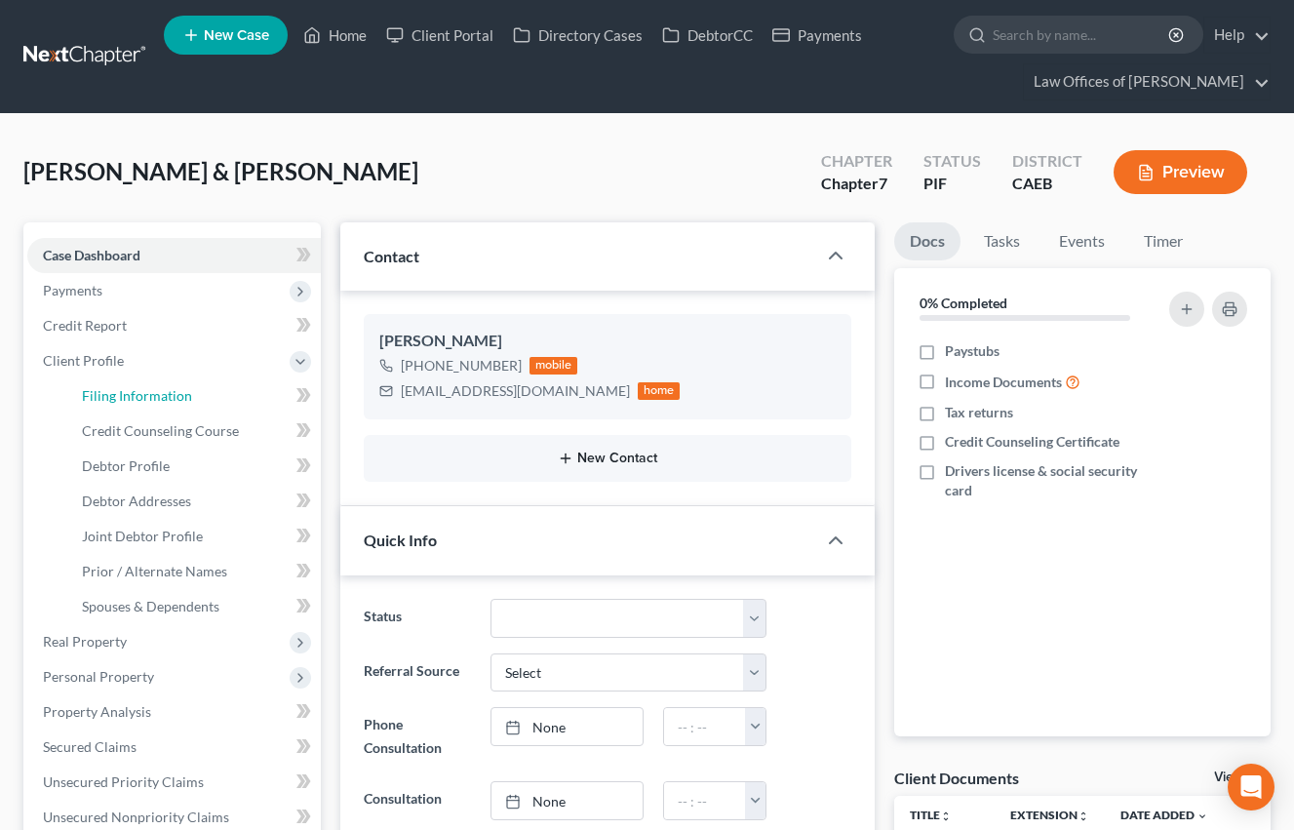
select select "0"
select select "4"
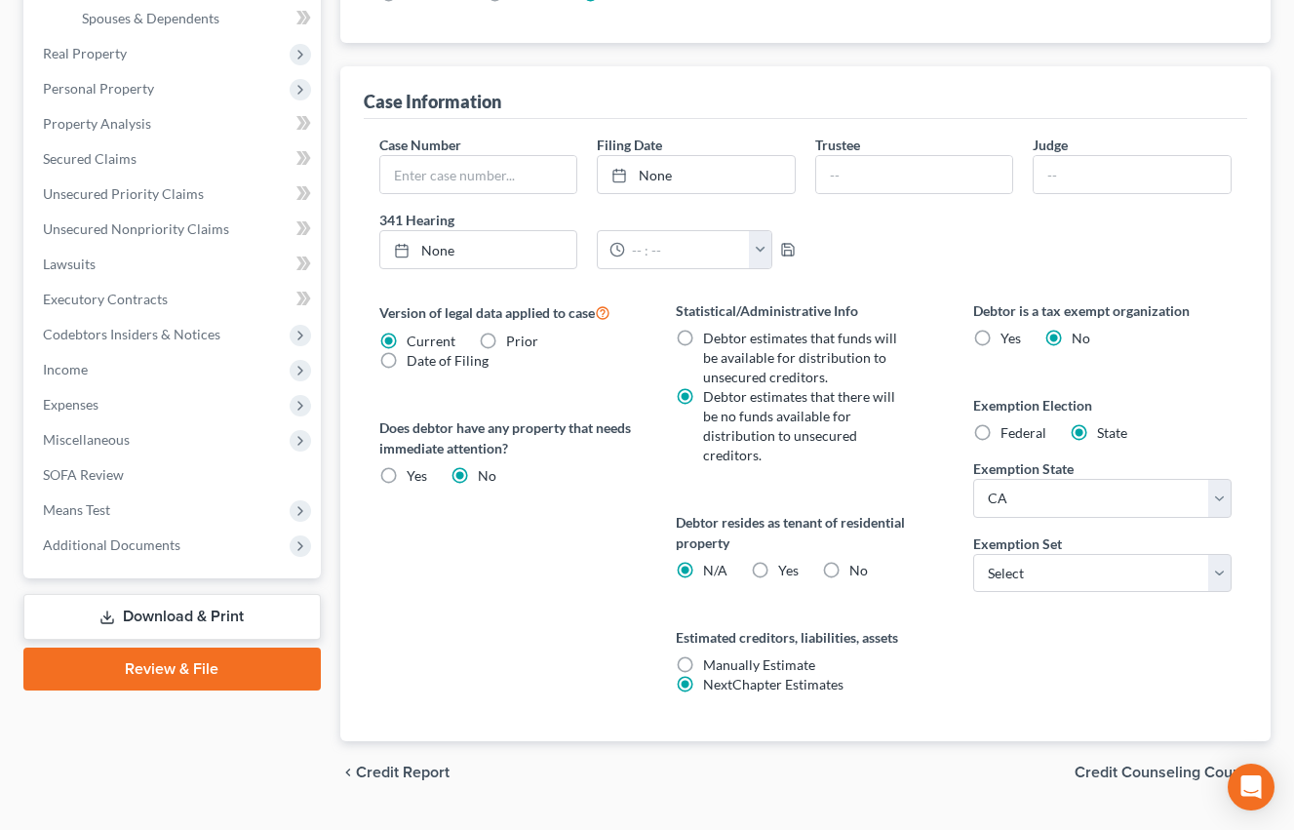
scroll to position [592, 0]
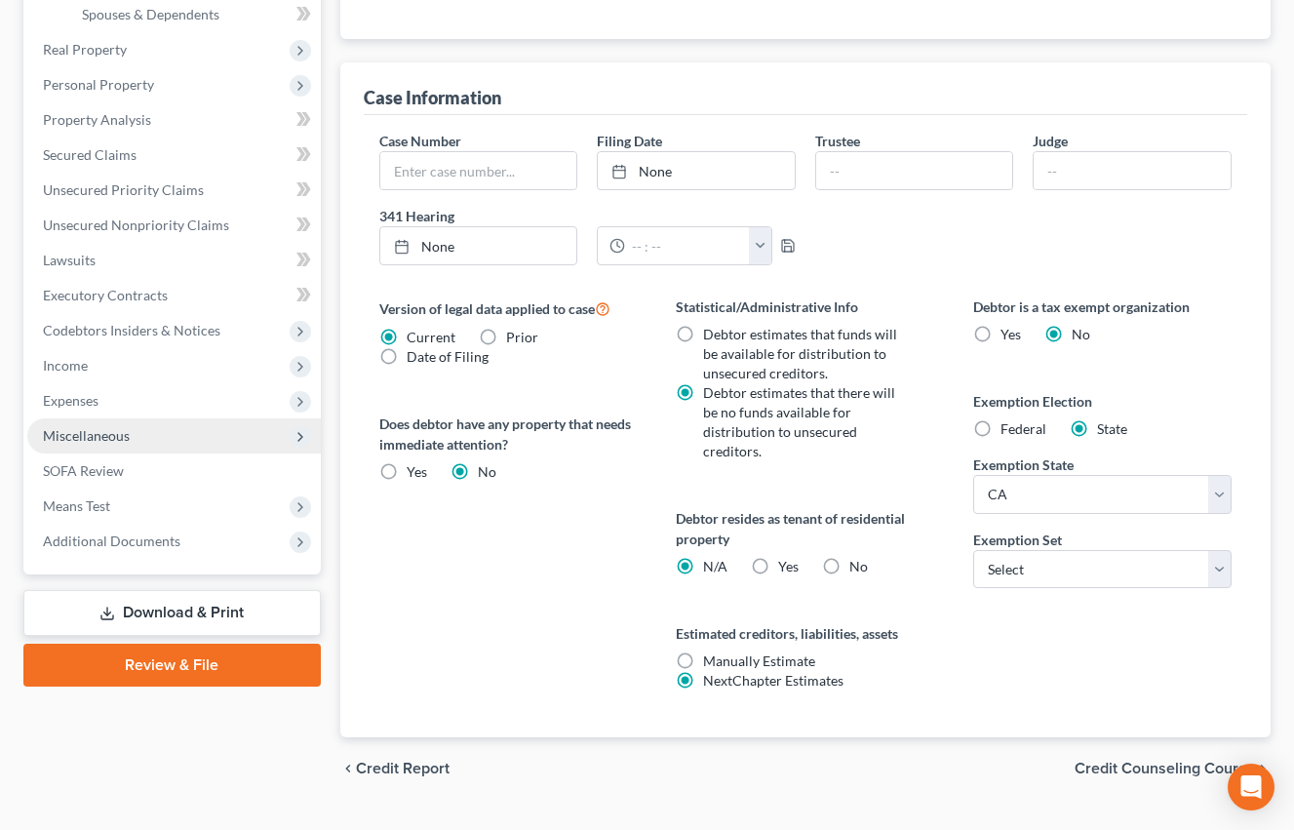
click at [123, 436] on span "Miscellaneous" at bounding box center [86, 435] width 87 height 17
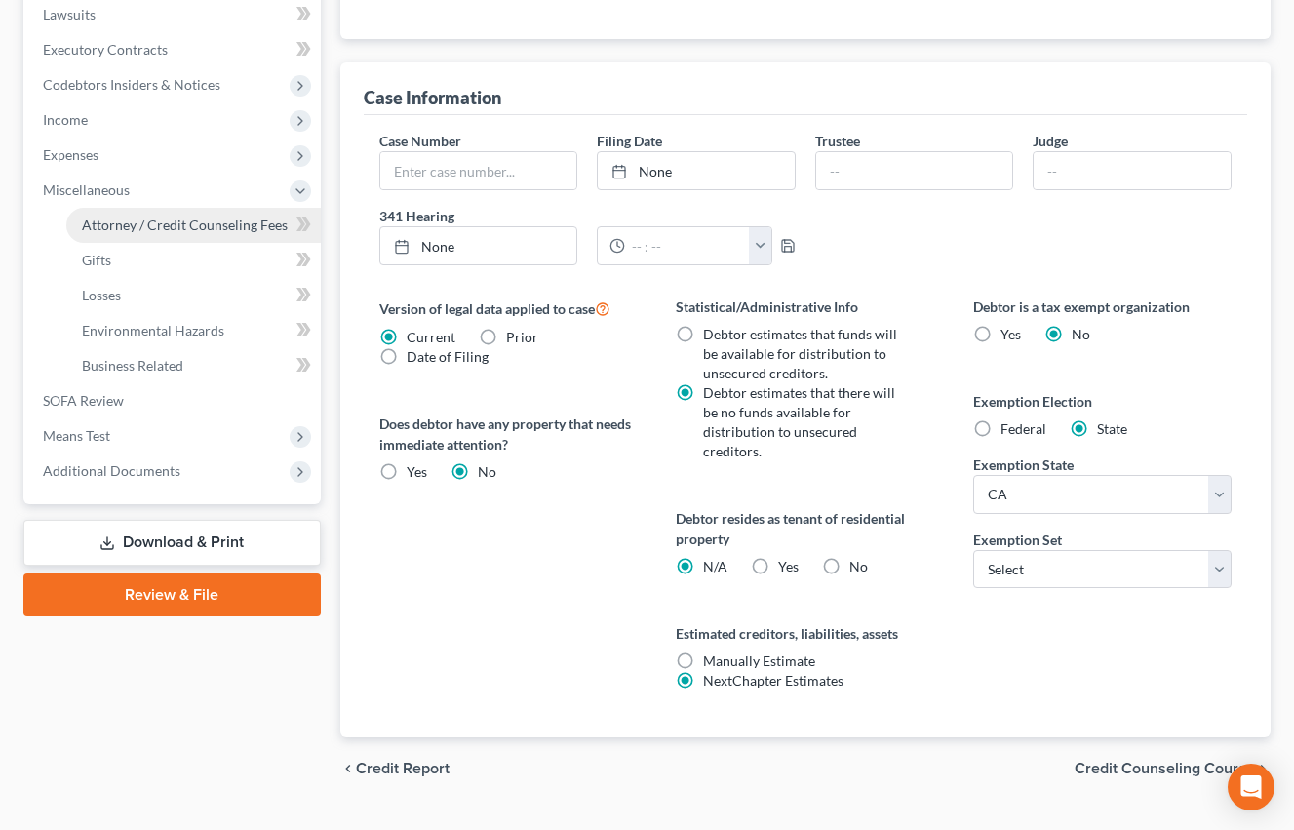
click at [176, 228] on span "Attorney / Credit Counseling Fees" at bounding box center [185, 224] width 206 height 17
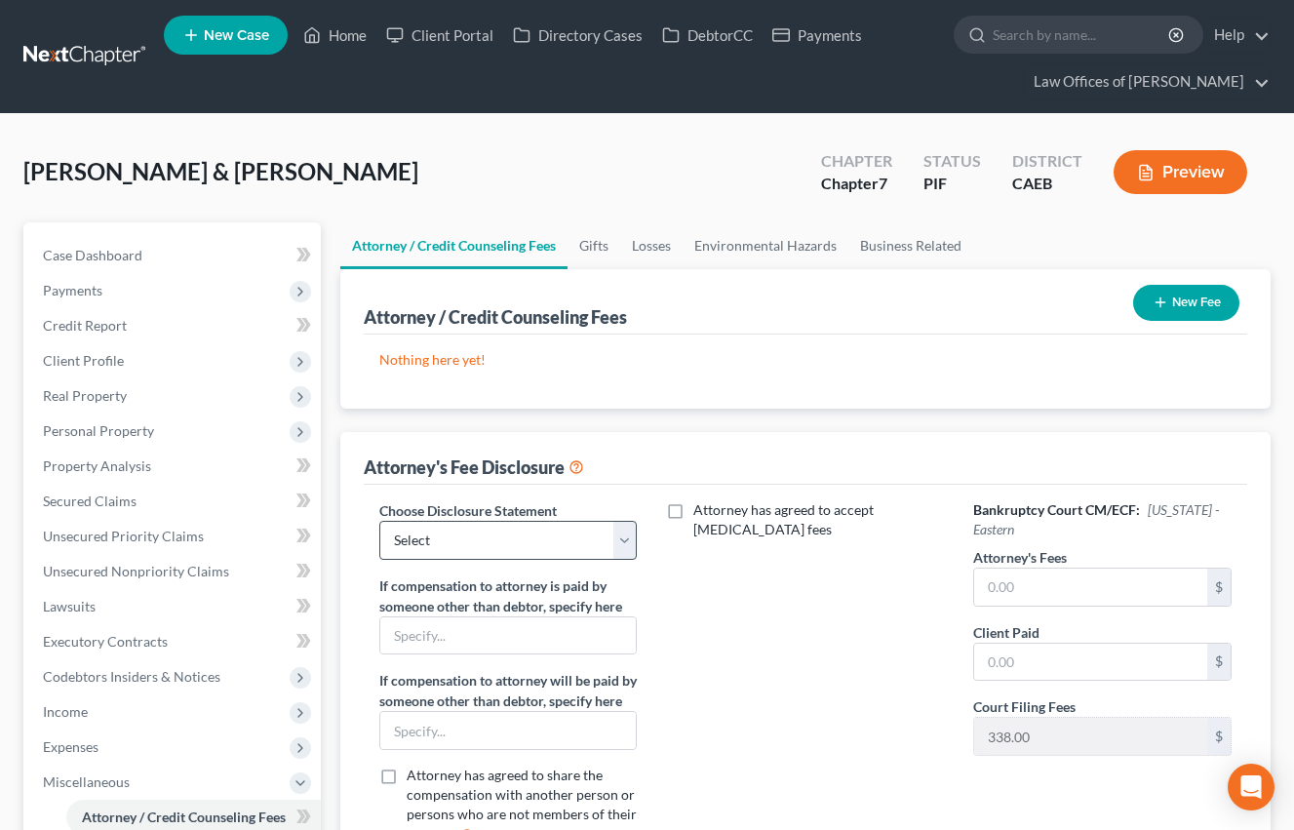
scroll to position [185, 0]
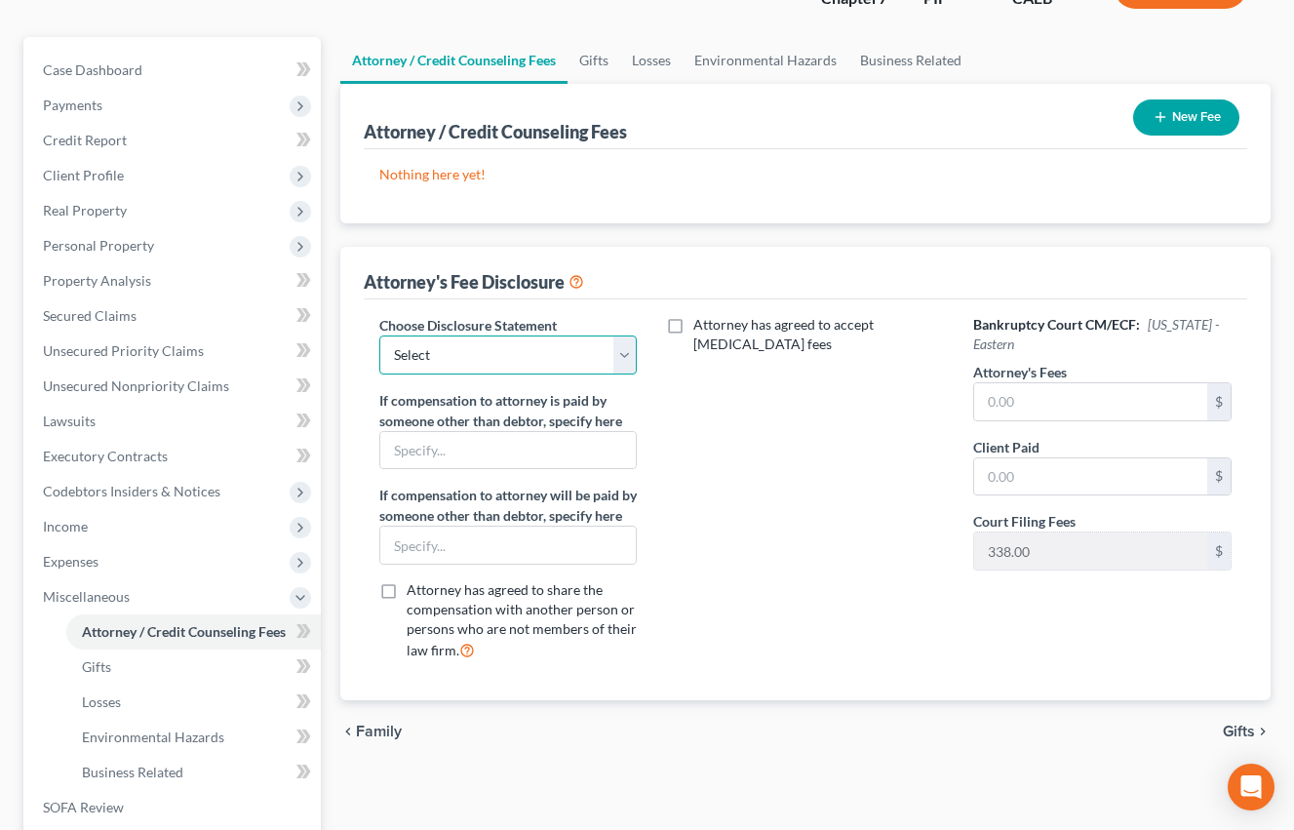
click at [614, 367] on select "Select Disclosure" at bounding box center [508, 354] width 258 height 39
select select "0"
click at [379, 335] on select "Select Disclosure" at bounding box center [508, 354] width 258 height 39
click at [1039, 401] on input "text" at bounding box center [1090, 401] width 233 height 37
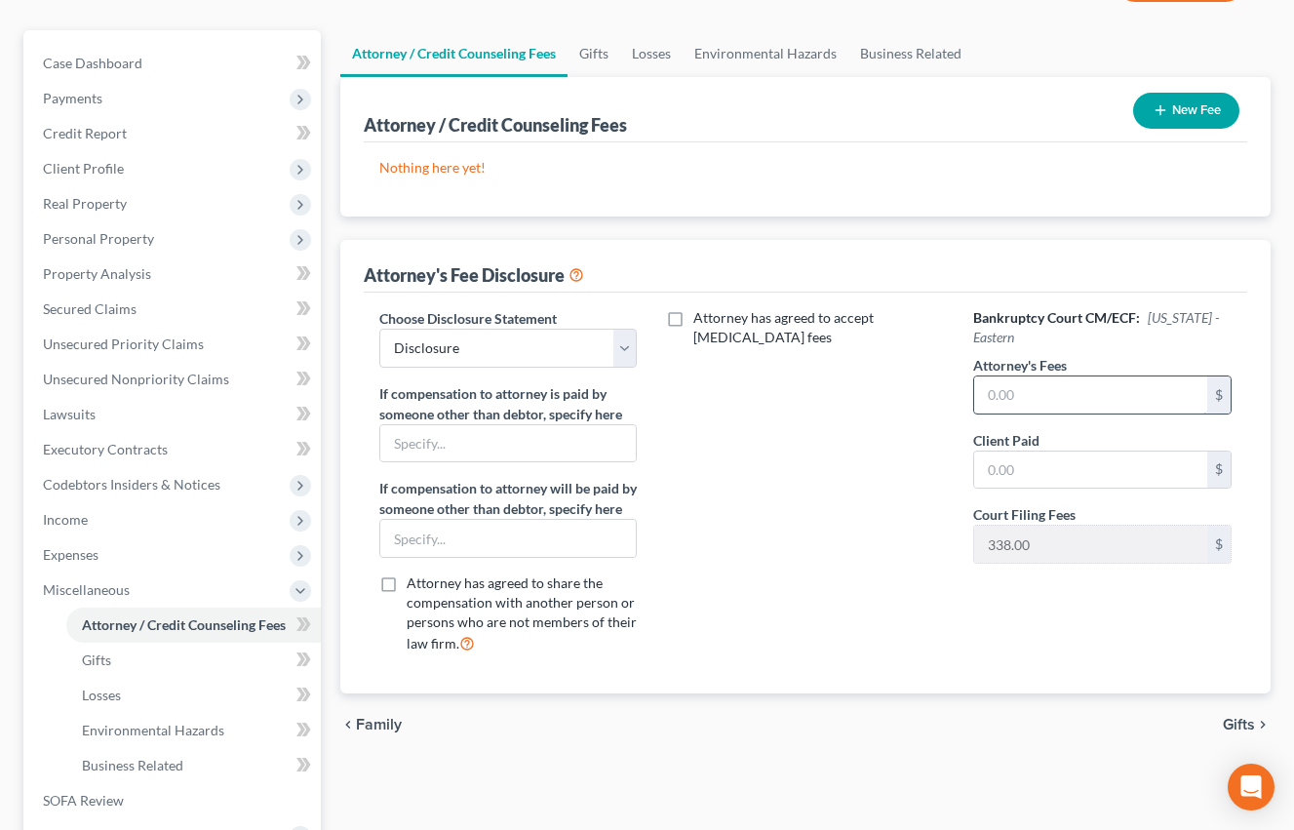
scroll to position [193, 0]
type input "2,200"
click at [1047, 478] on input "text" at bounding box center [1090, 468] width 233 height 37
type input "2,200"
click at [1194, 102] on button "New Fee" at bounding box center [1186, 110] width 106 height 36
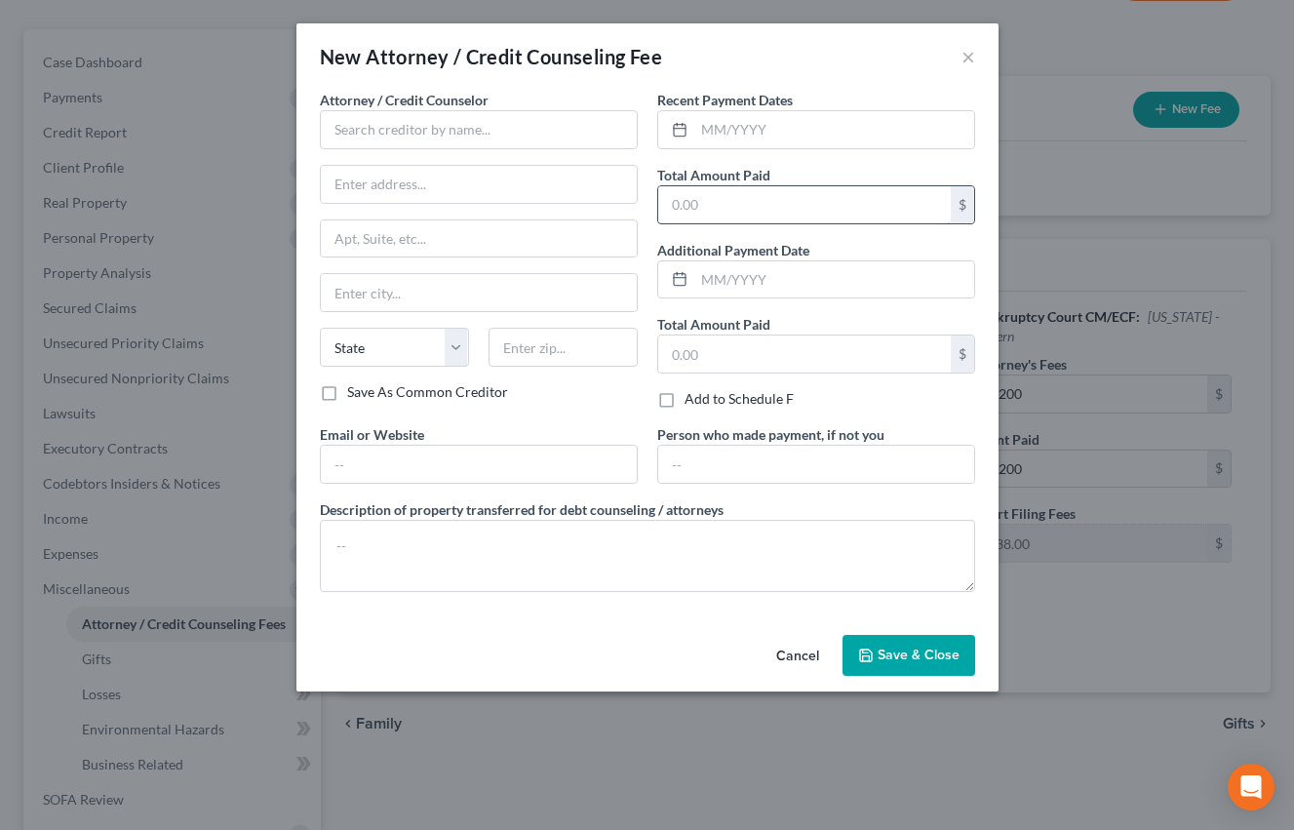
click at [781, 192] on input "text" at bounding box center [804, 204] width 293 height 37
type input "2,200"
click at [799, 146] on input "text" at bounding box center [834, 129] width 280 height 37
type input "09/2025"
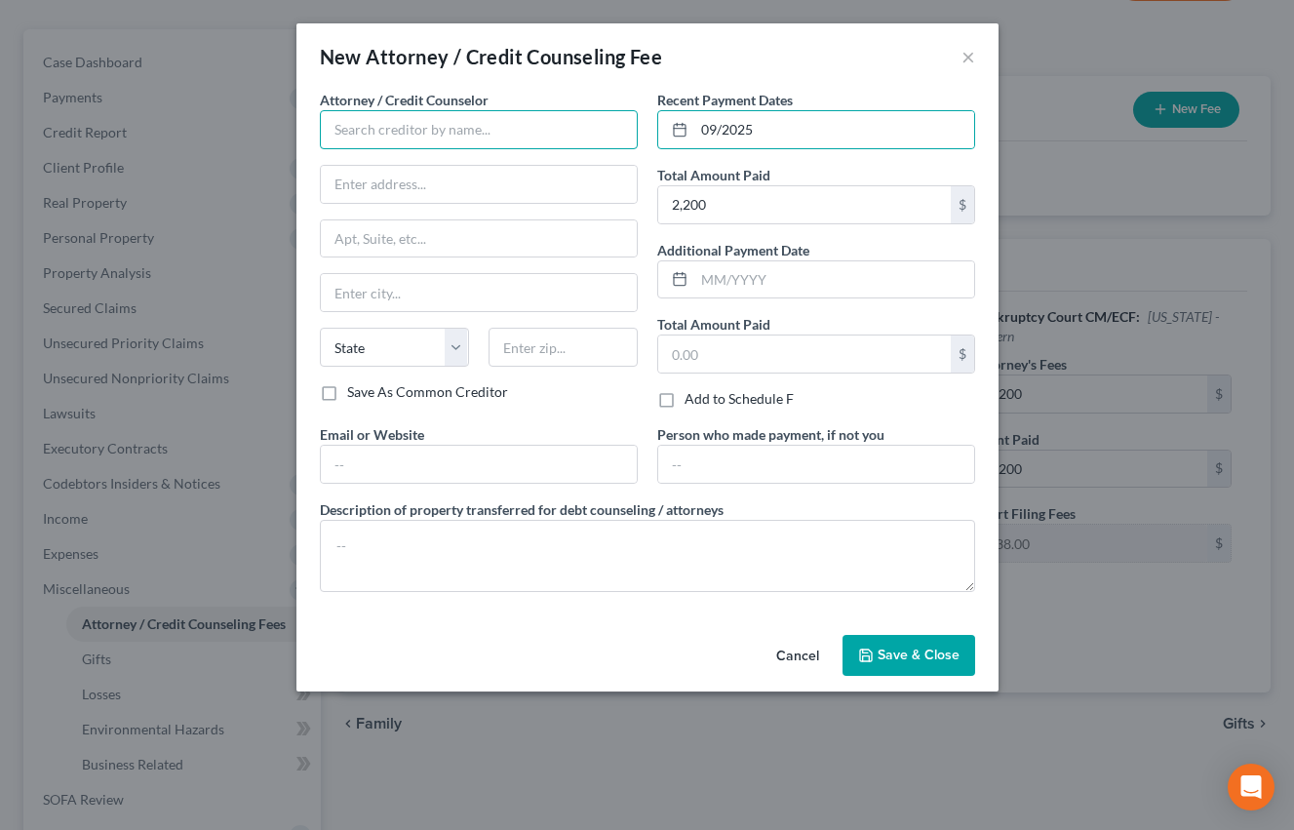
click at [519, 139] on input "text" at bounding box center [479, 129] width 318 height 39
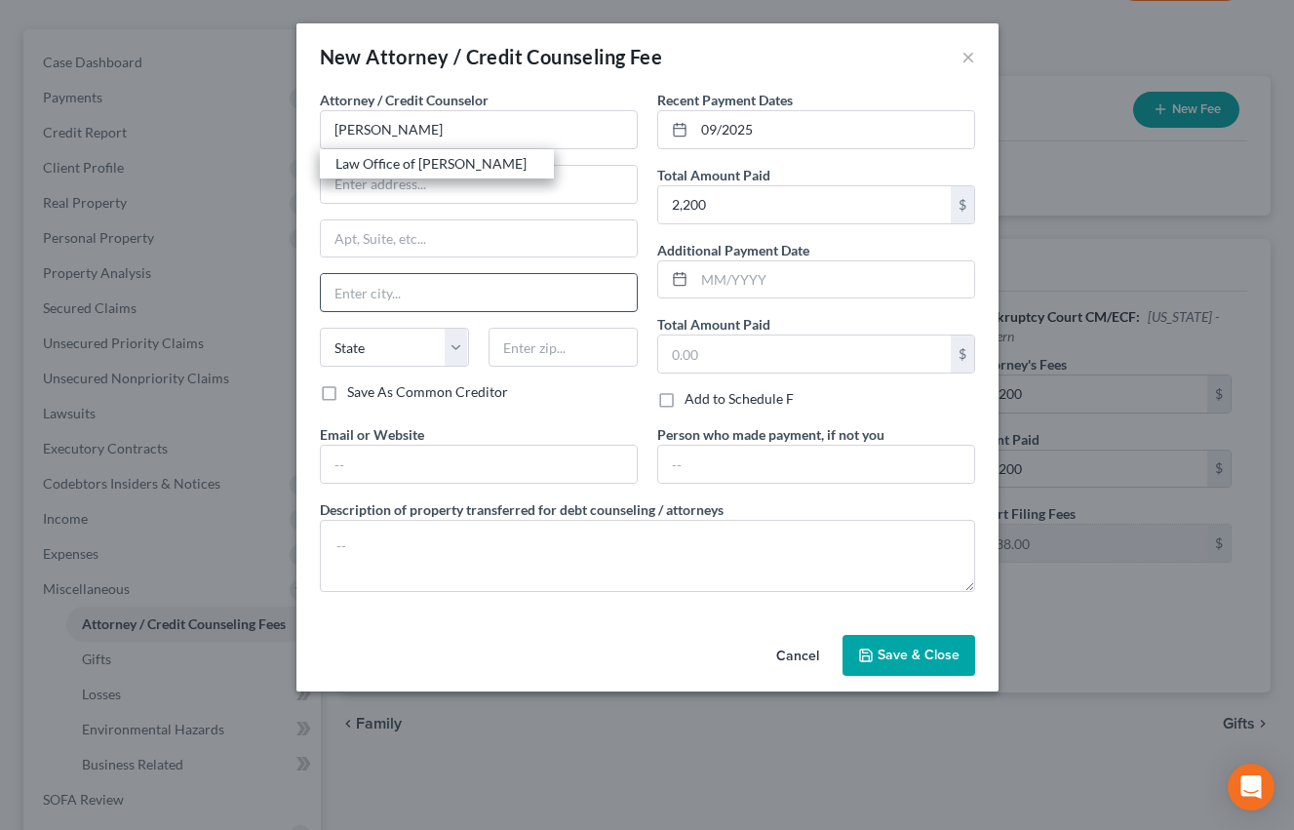
drag, startPoint x: 431, startPoint y: 164, endPoint x: 618, endPoint y: 294, distance: 227.7
click at [431, 164] on div "Law Office of [PERSON_NAME]" at bounding box center [436, 164] width 203 height 20
type input "Law Office of [PERSON_NAME]"
type input "[STREET_ADDRESS]"
type input "[GEOGRAPHIC_DATA]"
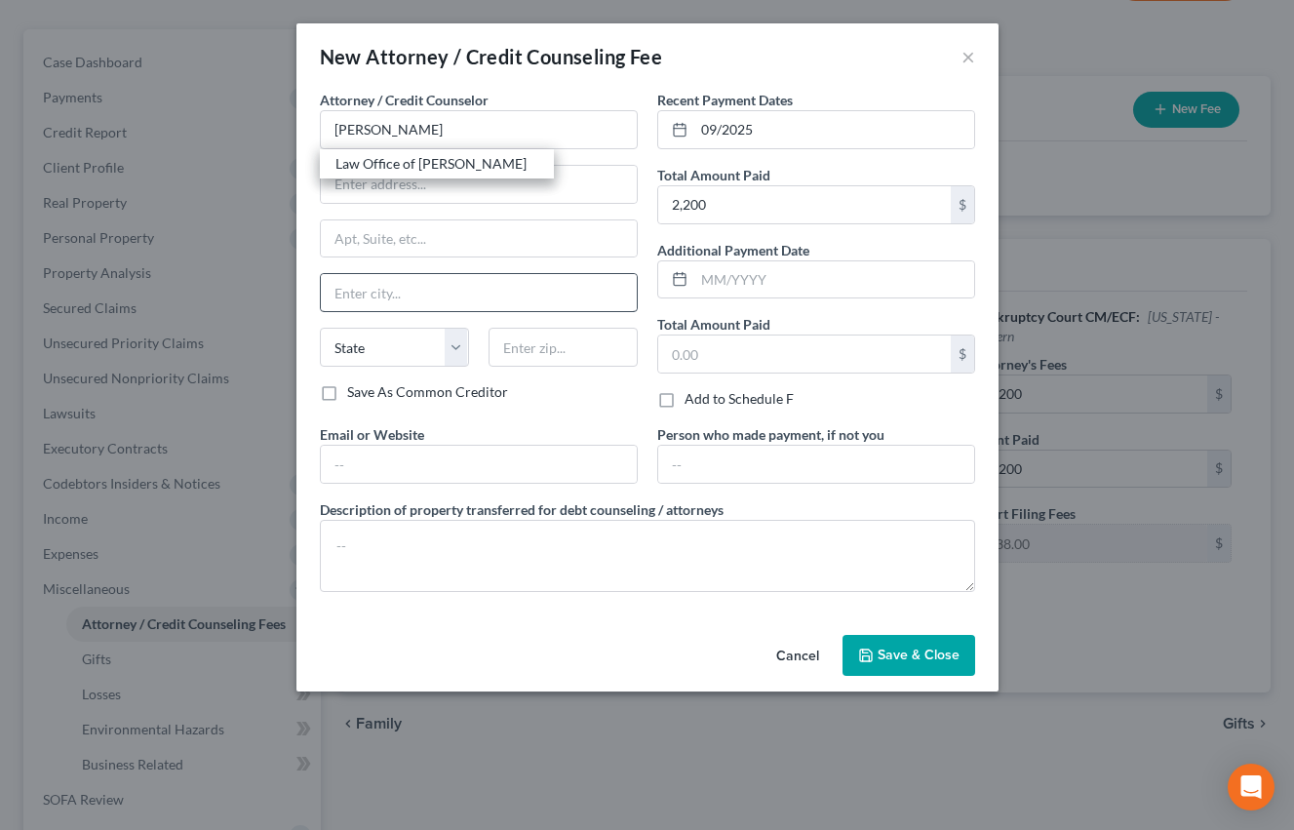
select select "4"
type input "93301"
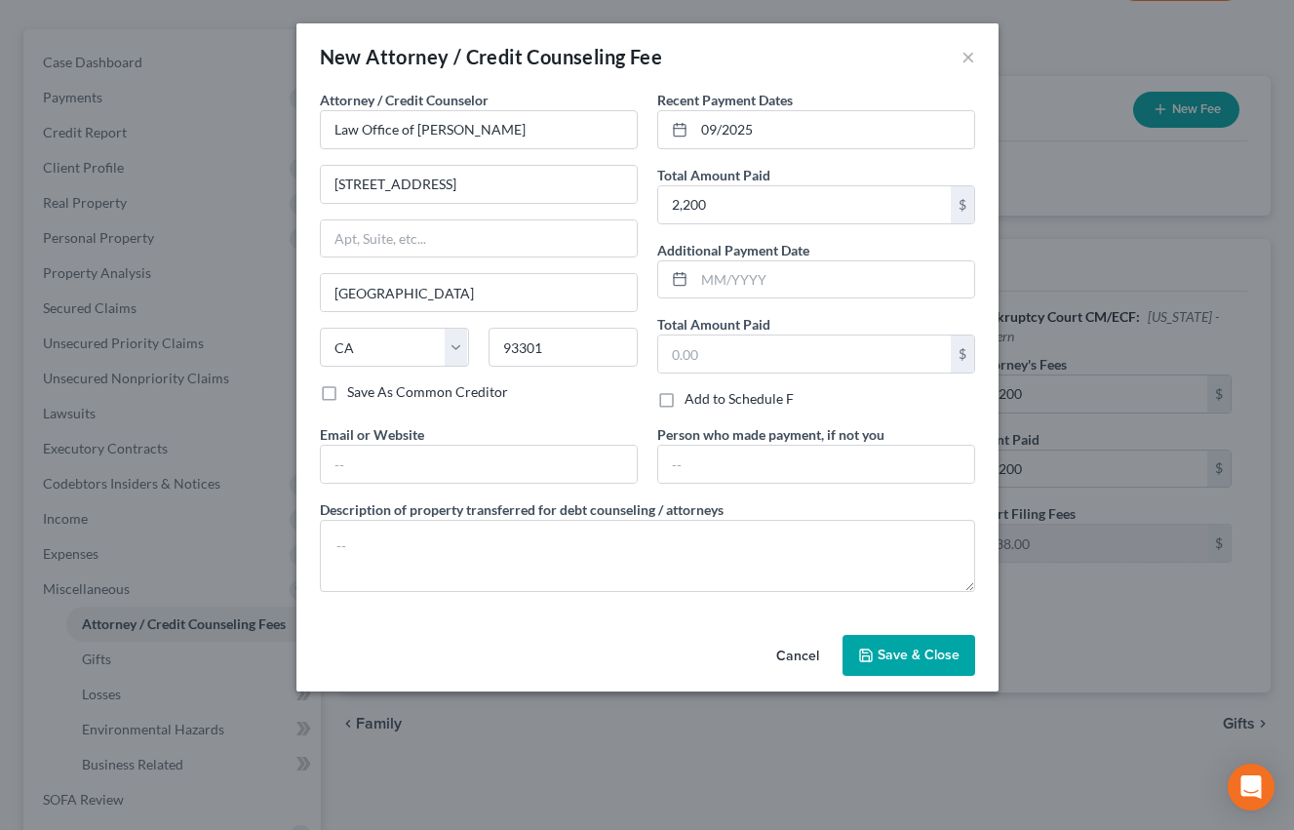
click at [921, 655] on span "Save & Close" at bounding box center [919, 654] width 82 height 17
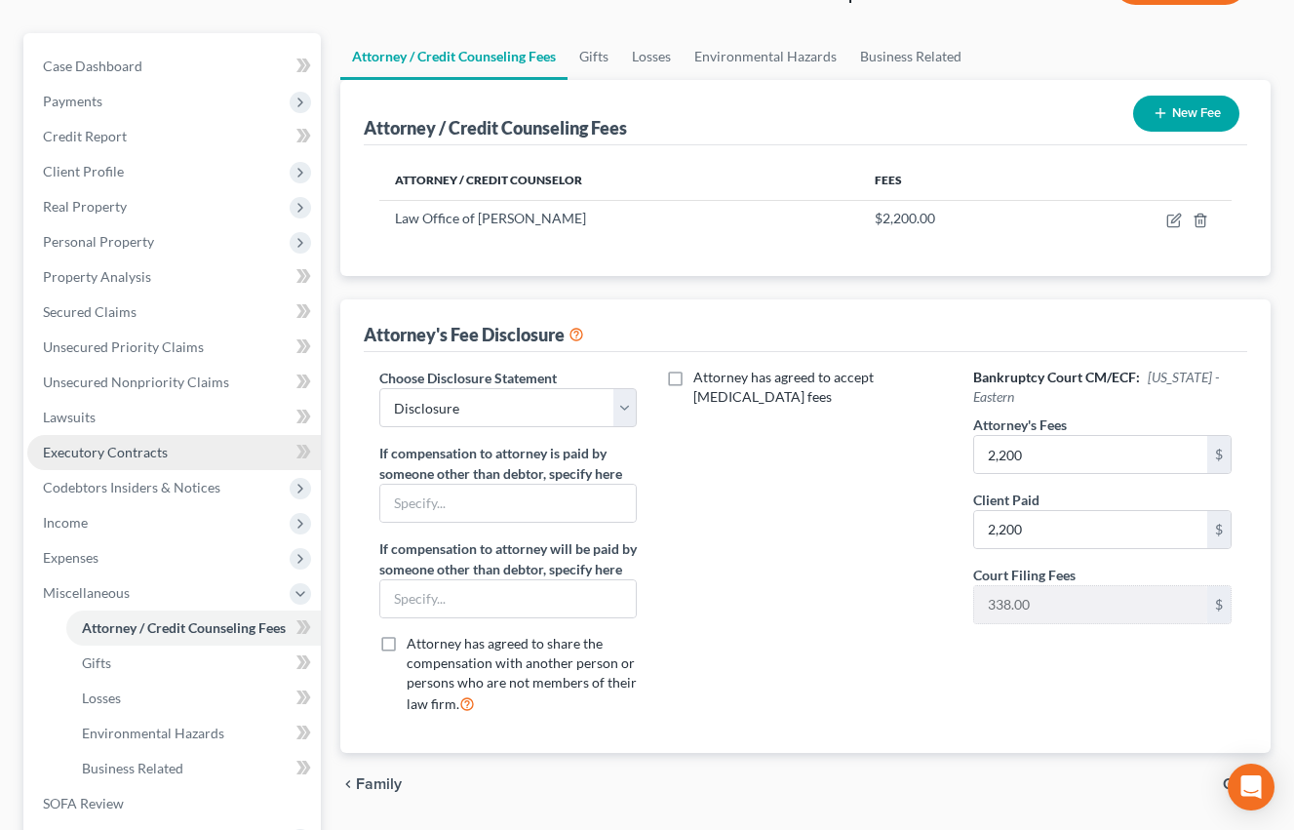
scroll to position [184, 0]
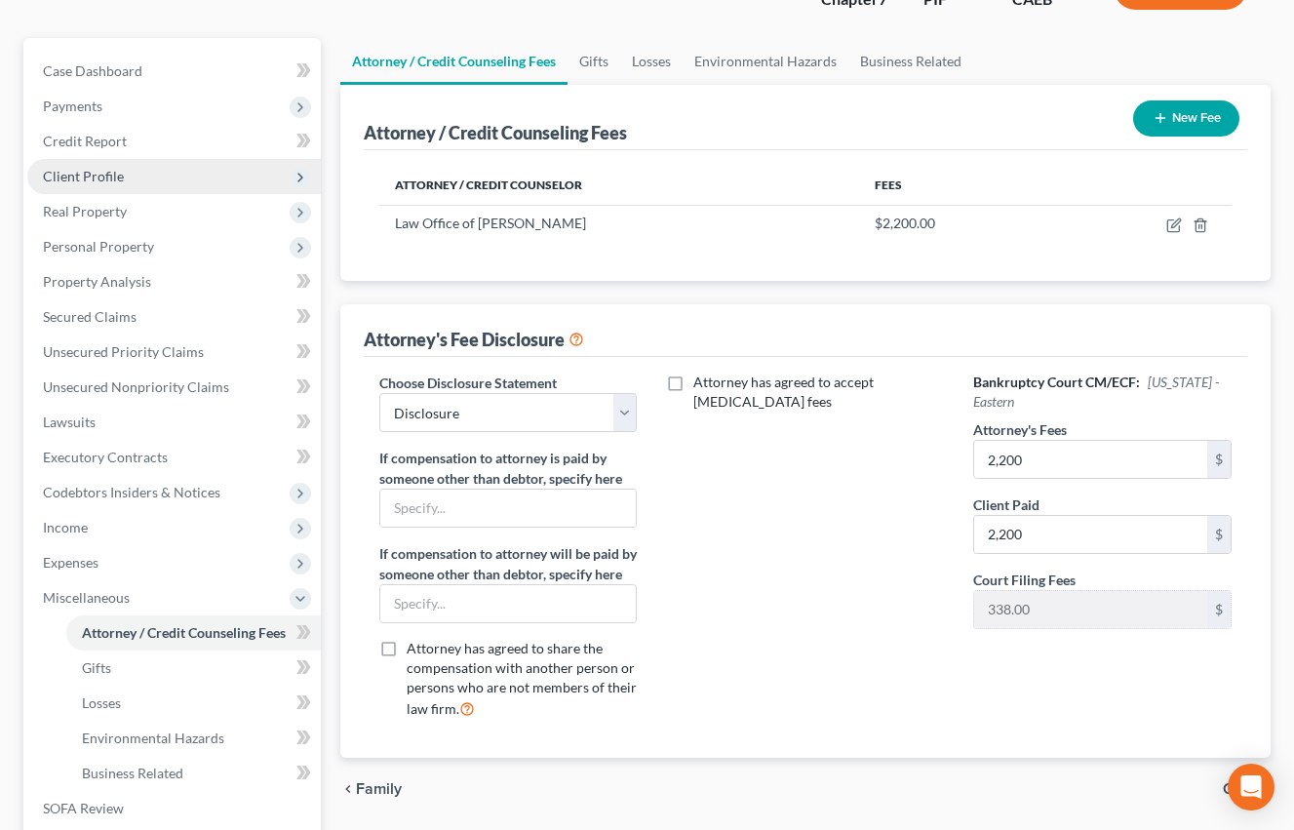
click at [105, 176] on span "Client Profile" at bounding box center [83, 176] width 81 height 17
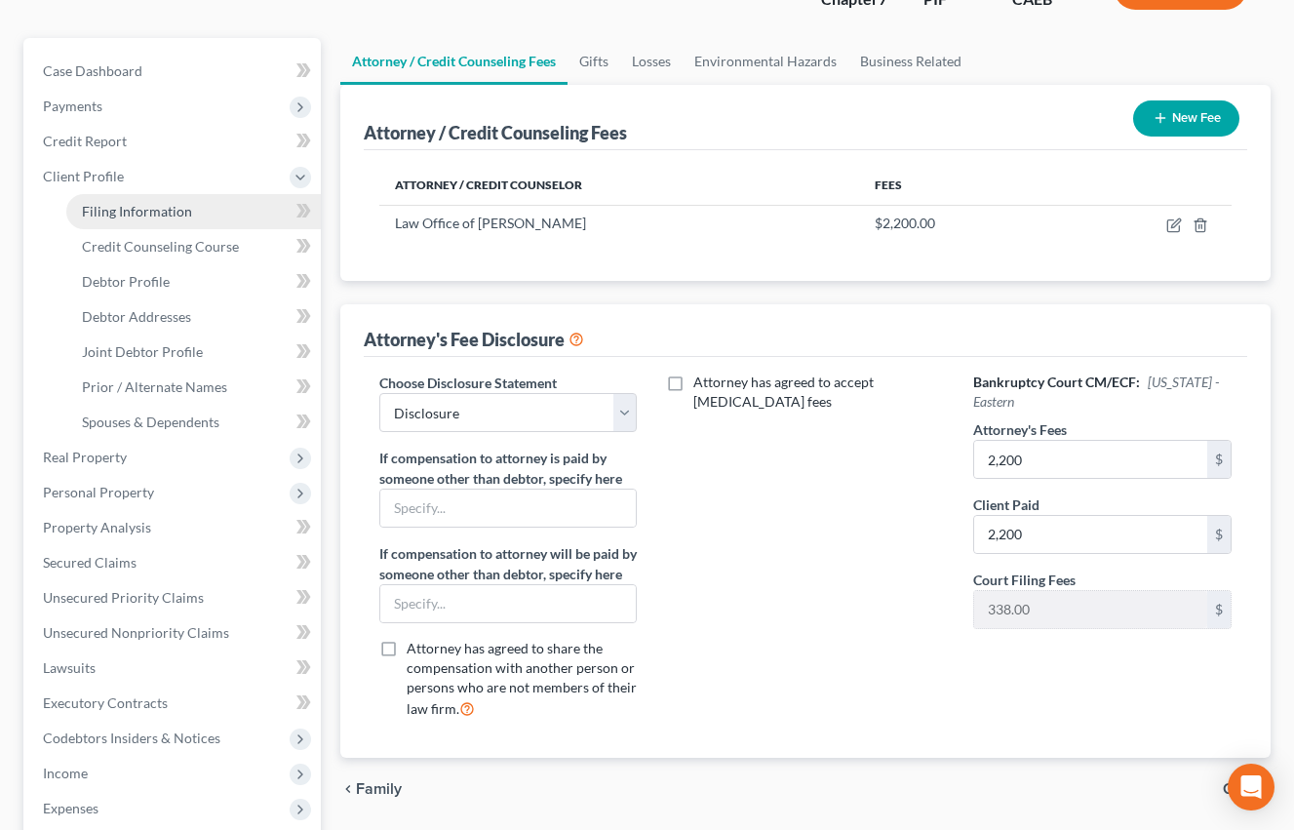
click at [168, 216] on span "Filing Information" at bounding box center [137, 211] width 110 height 17
select select "1"
select select "0"
select select "8"
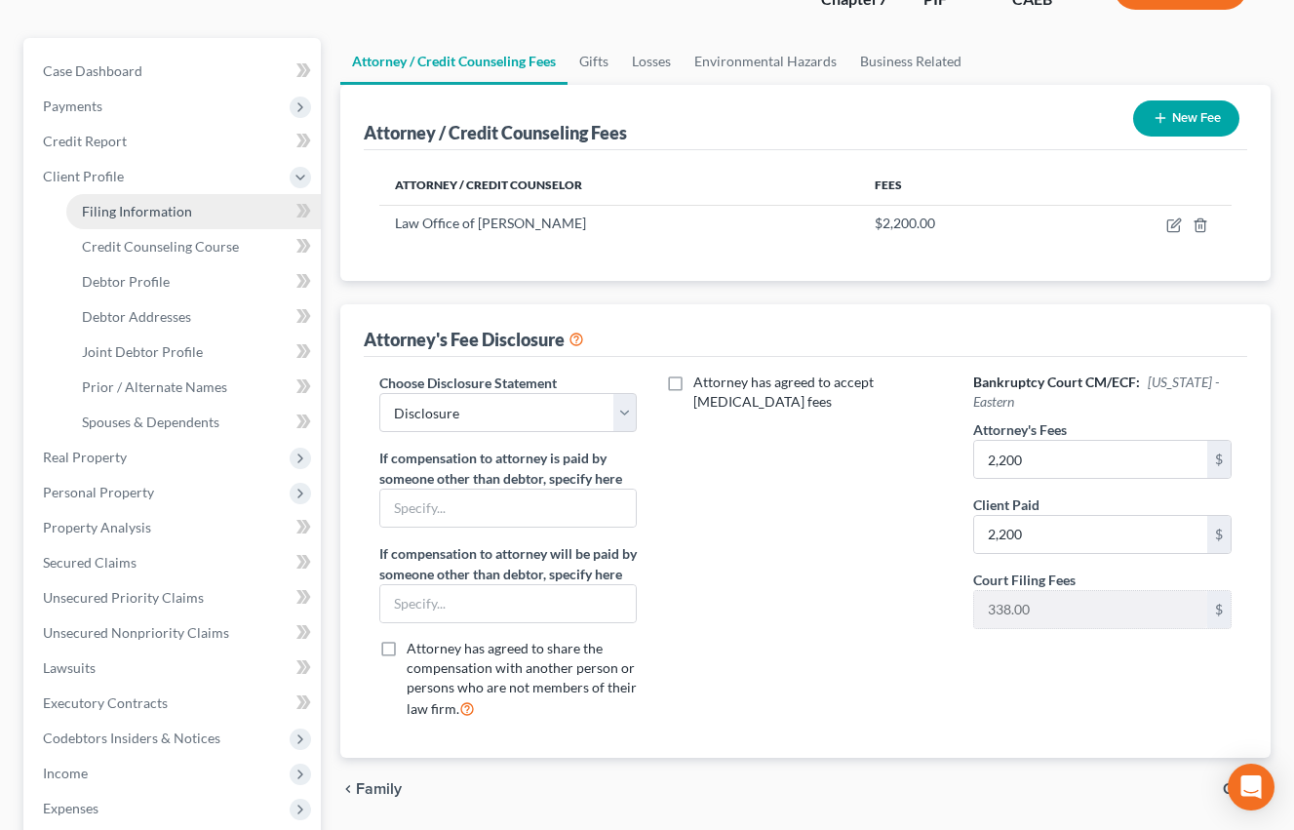
select select "0"
select select "4"
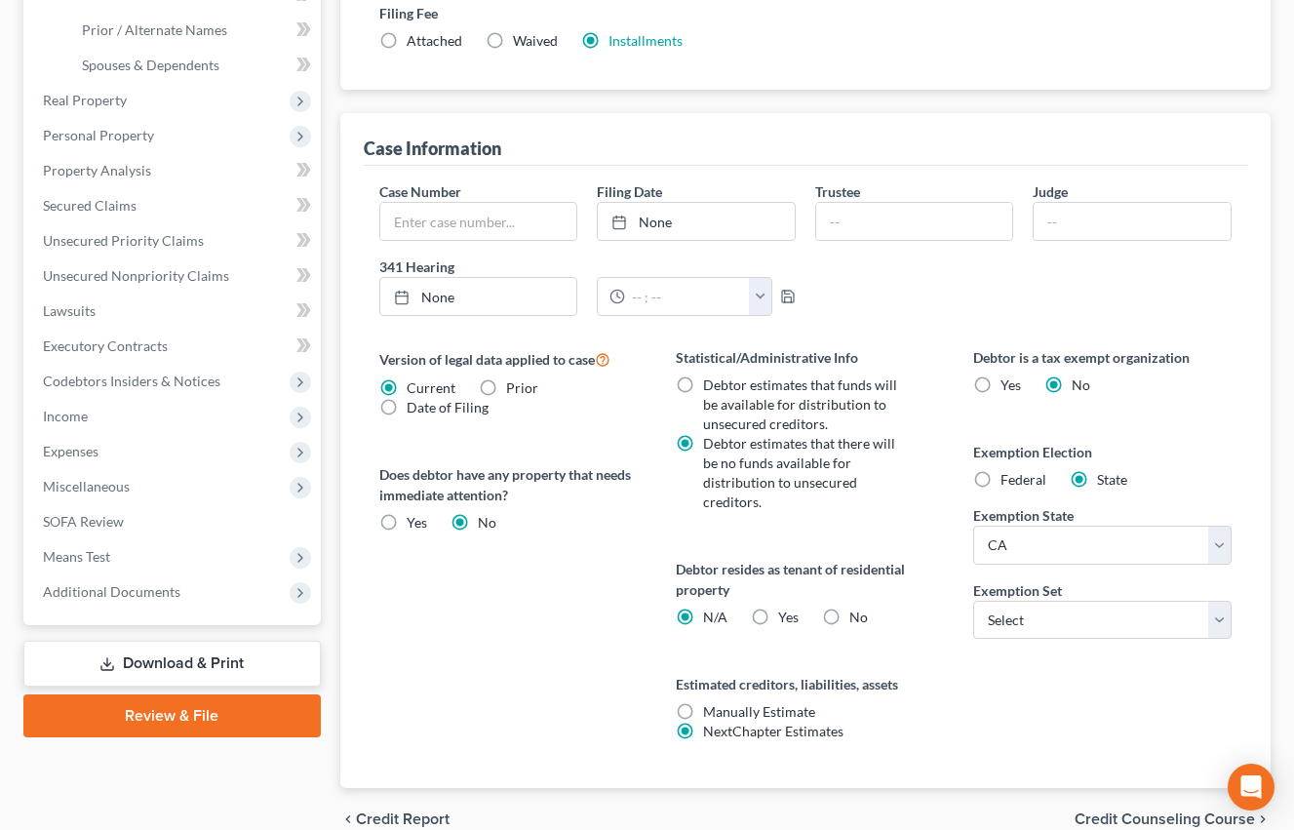
scroll to position [616, 0]
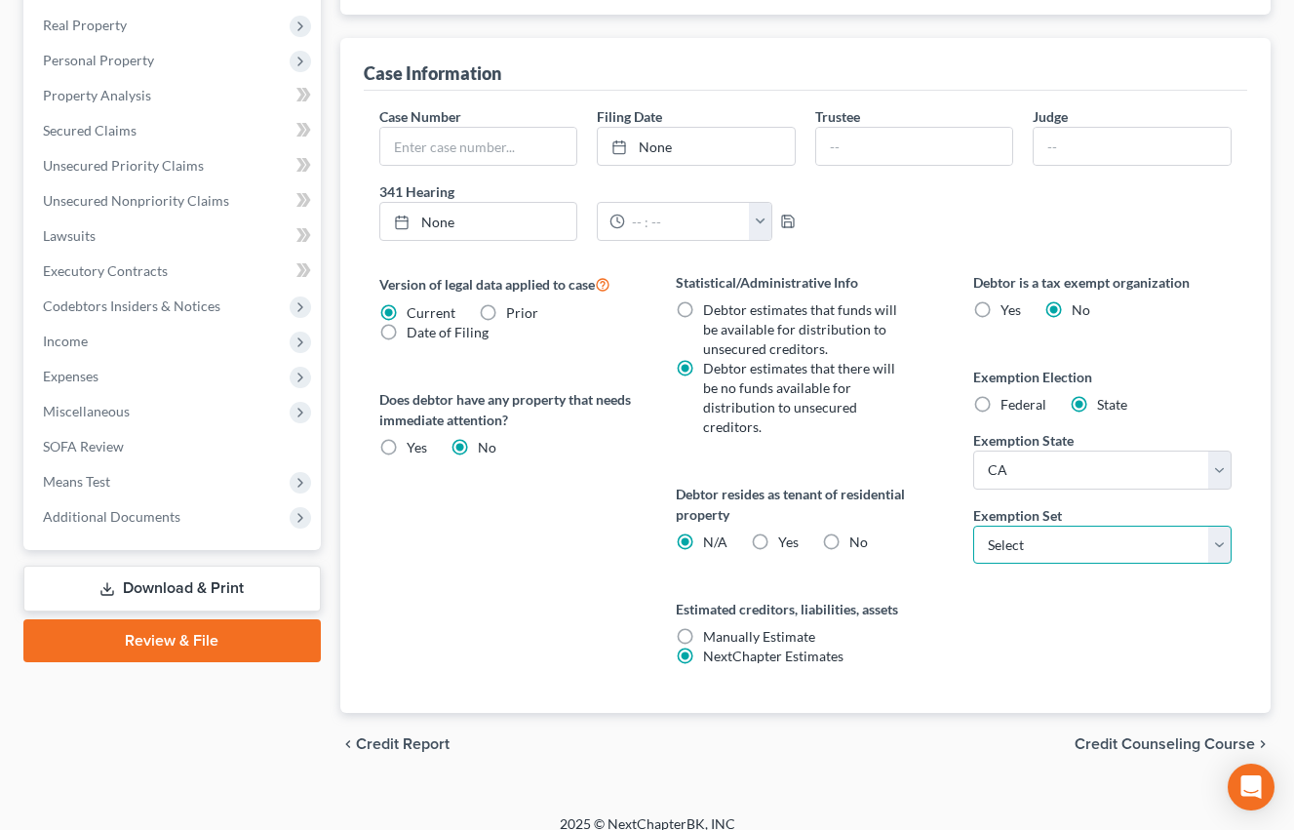
click at [1091, 549] on select "Select 703 704" at bounding box center [1102, 545] width 258 height 39
select select "0"
click at [973, 526] on select "Select 703 704" at bounding box center [1102, 545] width 258 height 39
click at [778, 532] on label "Yes Yes" at bounding box center [788, 542] width 20 height 20
click at [786, 532] on input "Yes Yes" at bounding box center [792, 538] width 13 height 13
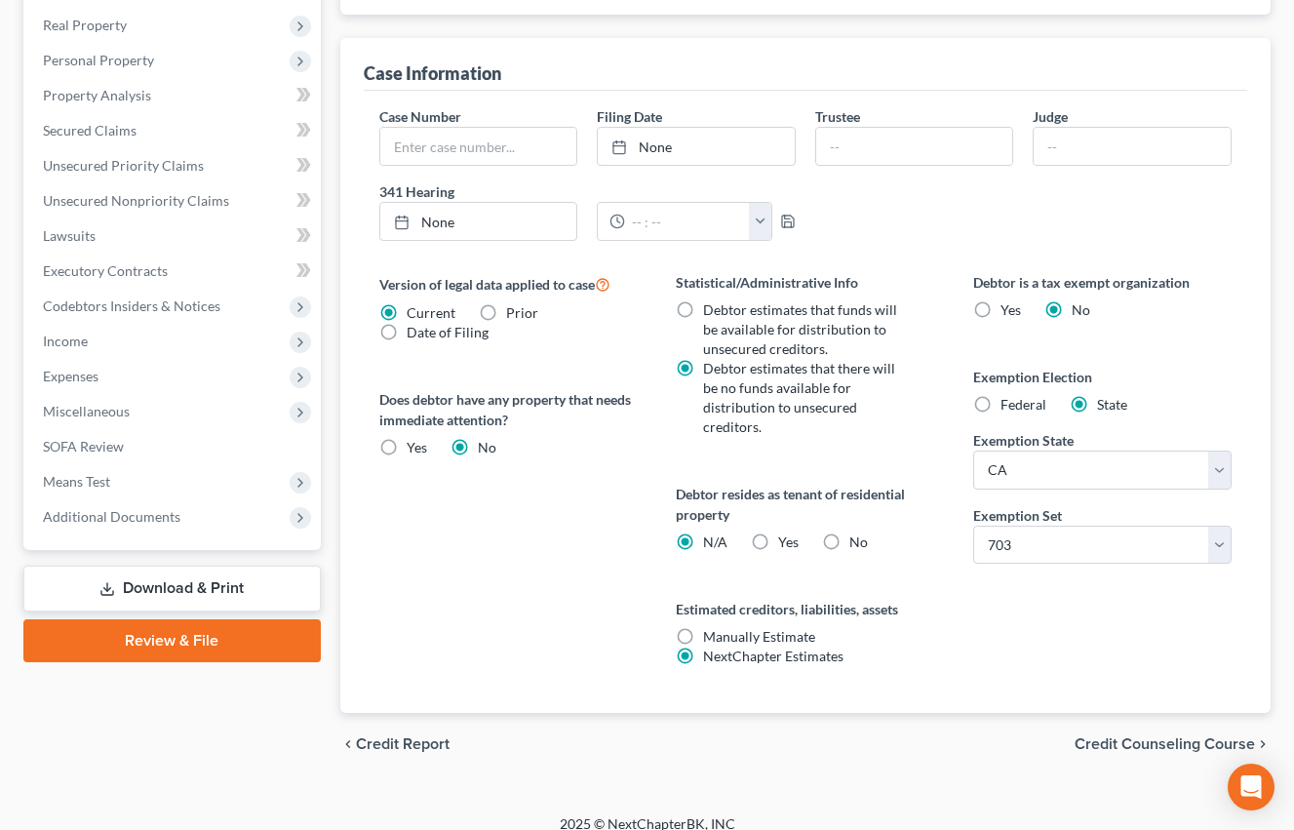
radio input "true"
radio input "false"
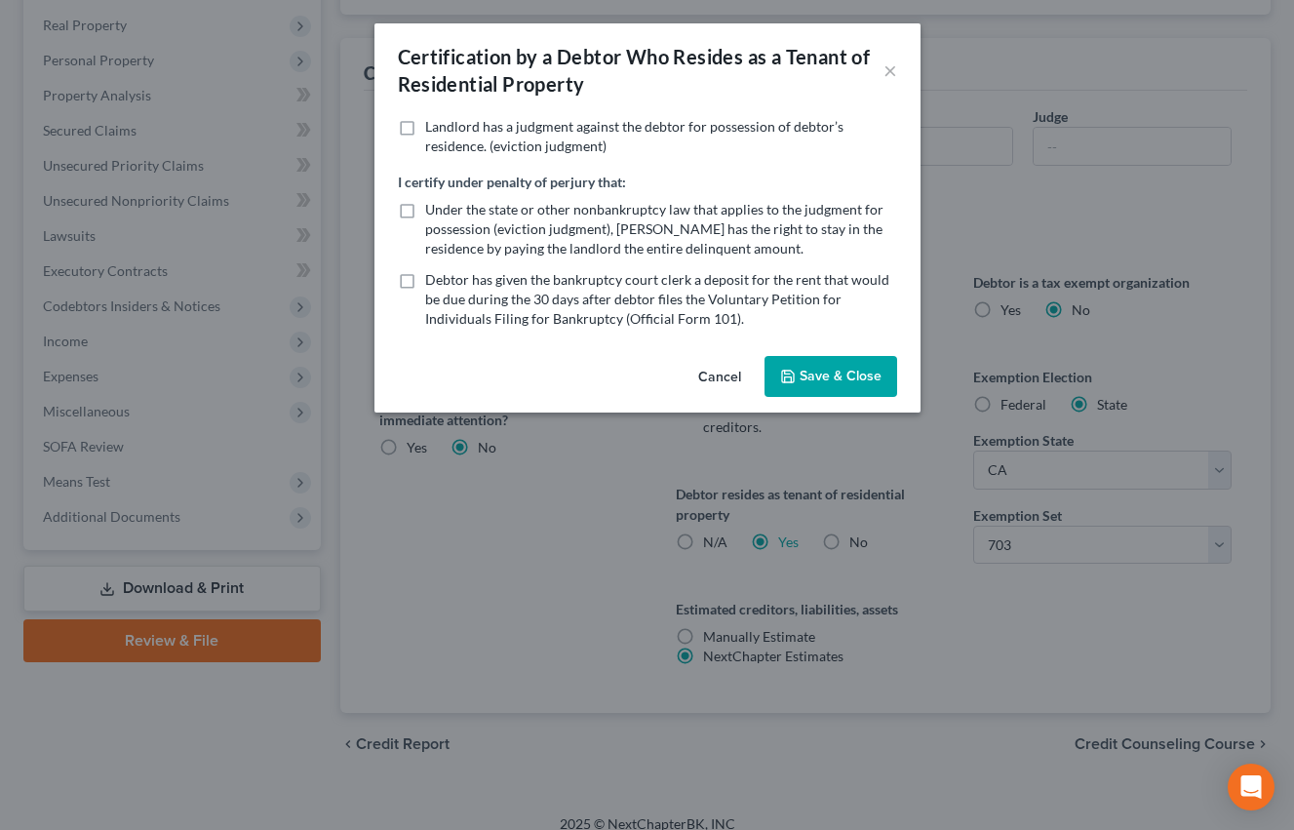
drag, startPoint x: 721, startPoint y: 369, endPoint x: 227, endPoint y: 390, distance: 493.9
click at [721, 369] on button "Cancel" at bounding box center [720, 377] width 74 height 39
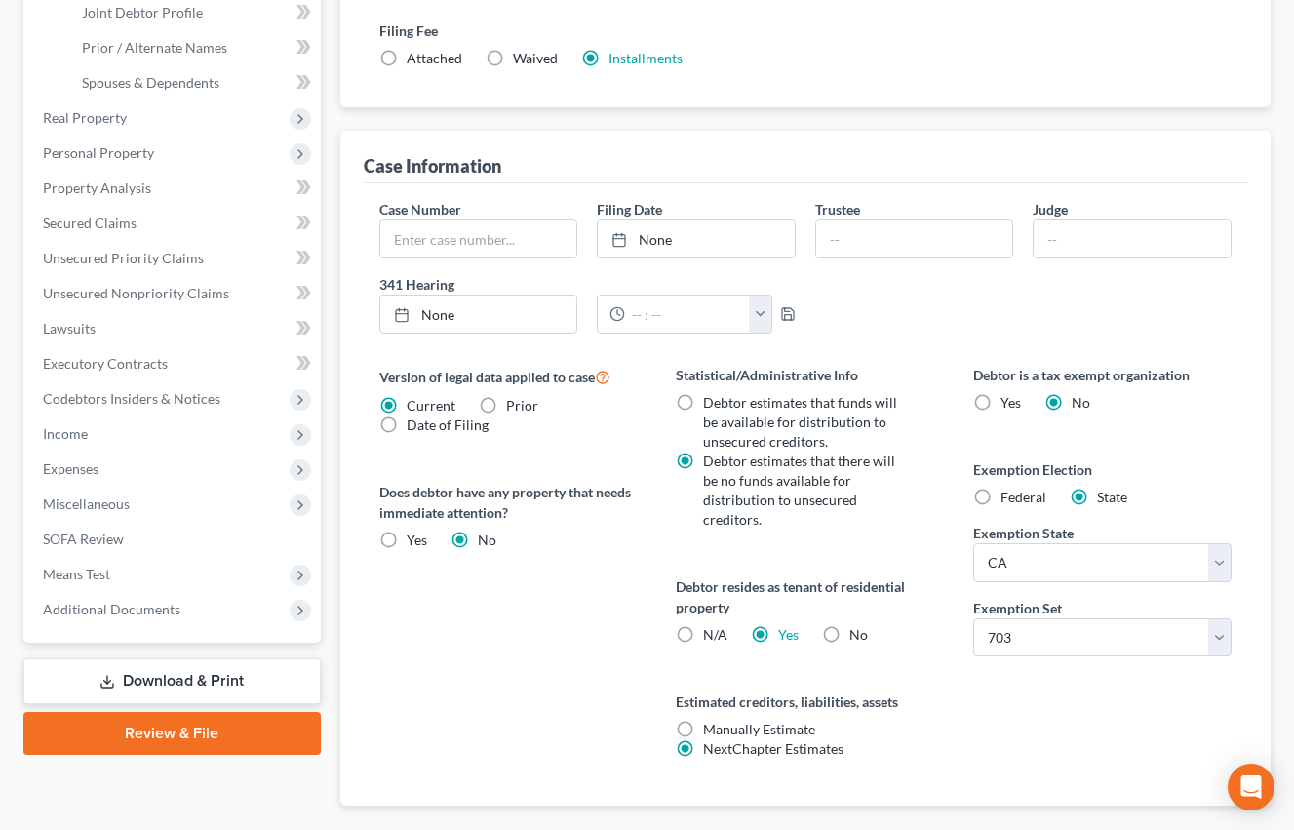
scroll to position [0, 0]
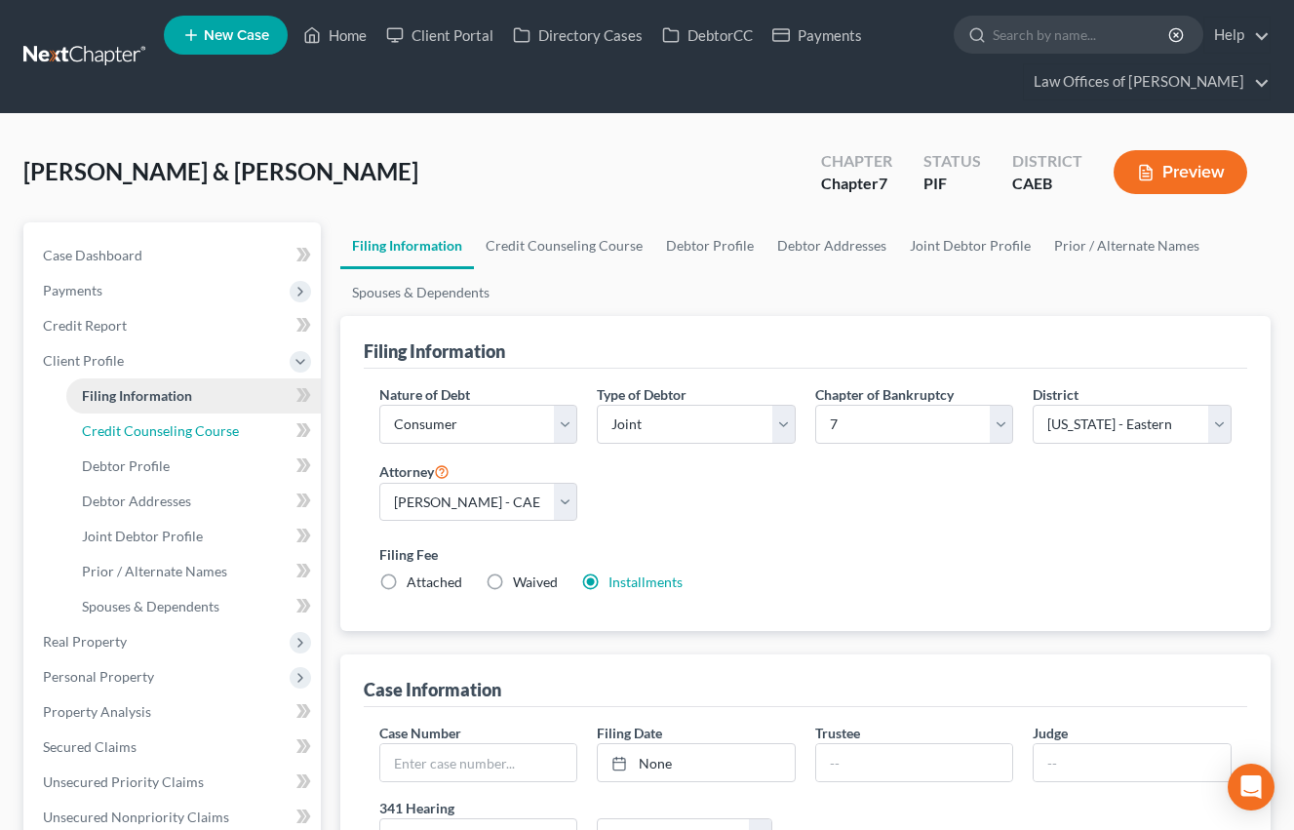
drag, startPoint x: 181, startPoint y: 438, endPoint x: 168, endPoint y: 410, distance: 31.4
click at [181, 438] on span "Credit Counseling Course" at bounding box center [160, 430] width 157 height 17
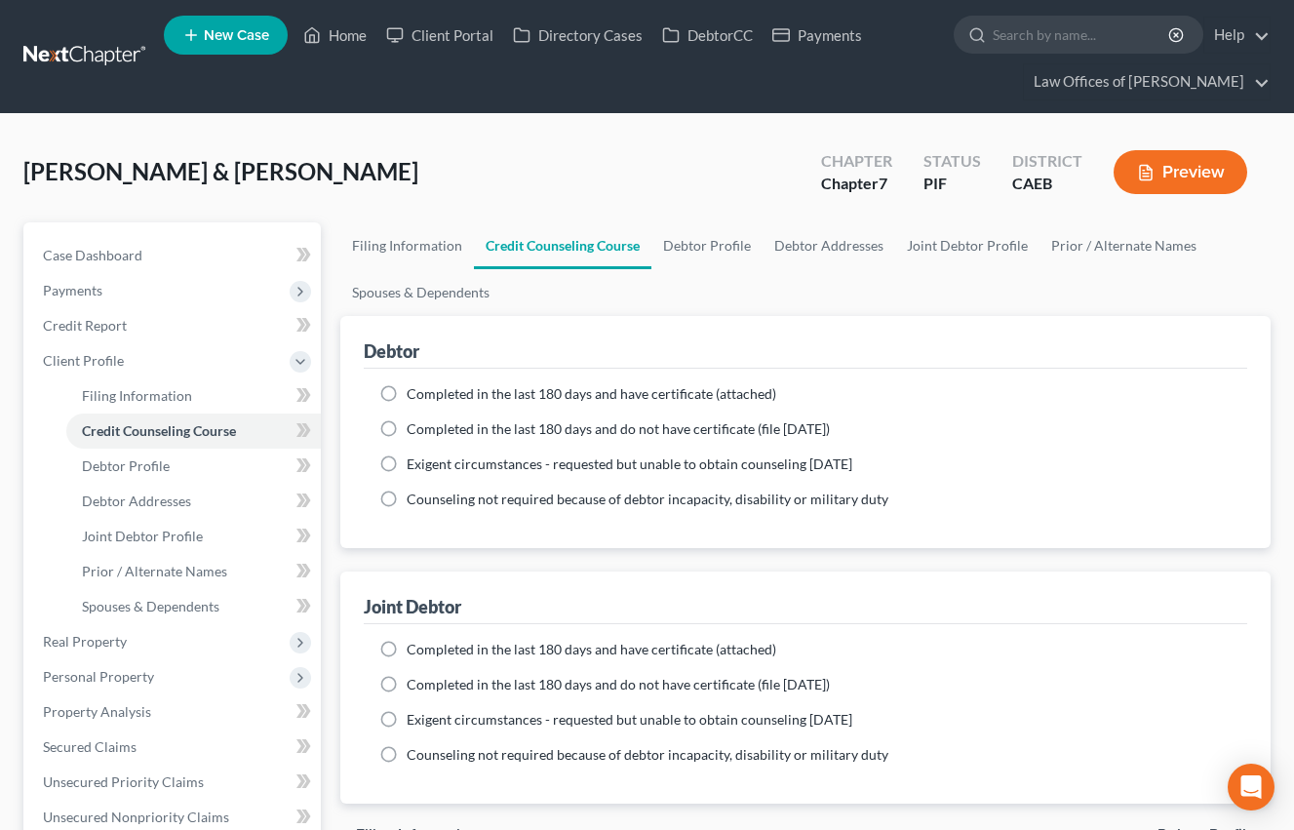
drag, startPoint x: 389, startPoint y: 395, endPoint x: 412, endPoint y: 477, distance: 85.2
click at [407, 395] on label "Completed in the last 180 days and have certificate (attached)" at bounding box center [592, 394] width 370 height 20
click at [414, 395] on input "Completed in the last 180 days and have certificate (attached)" at bounding box center [420, 390] width 13 height 13
radio input "true"
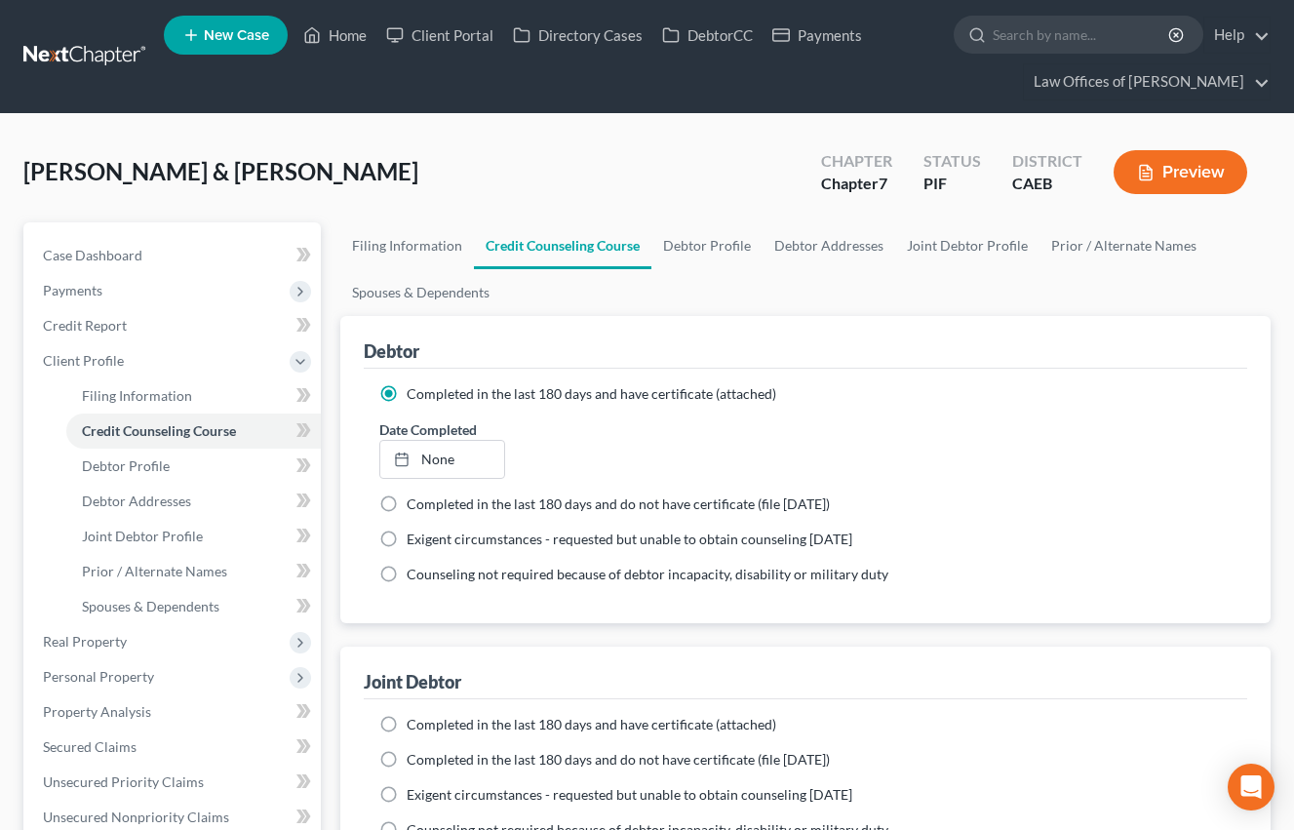
scroll to position [144, 0]
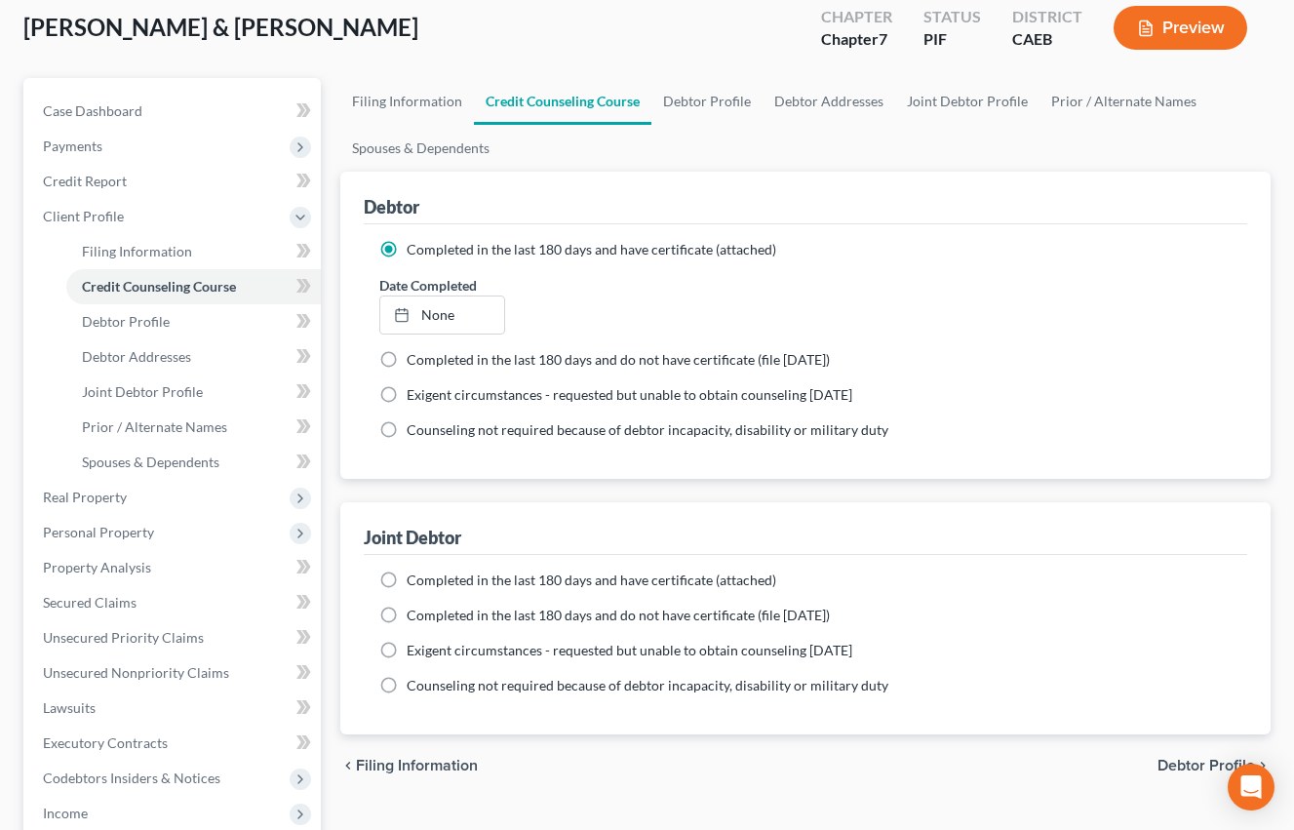
click at [407, 583] on label "Completed in the last 180 days and have certificate (attached)" at bounding box center [592, 580] width 370 height 20
click at [414, 583] on input "Completed in the last 180 days and have certificate (attached)" at bounding box center [420, 576] width 13 height 13
radio input "true"
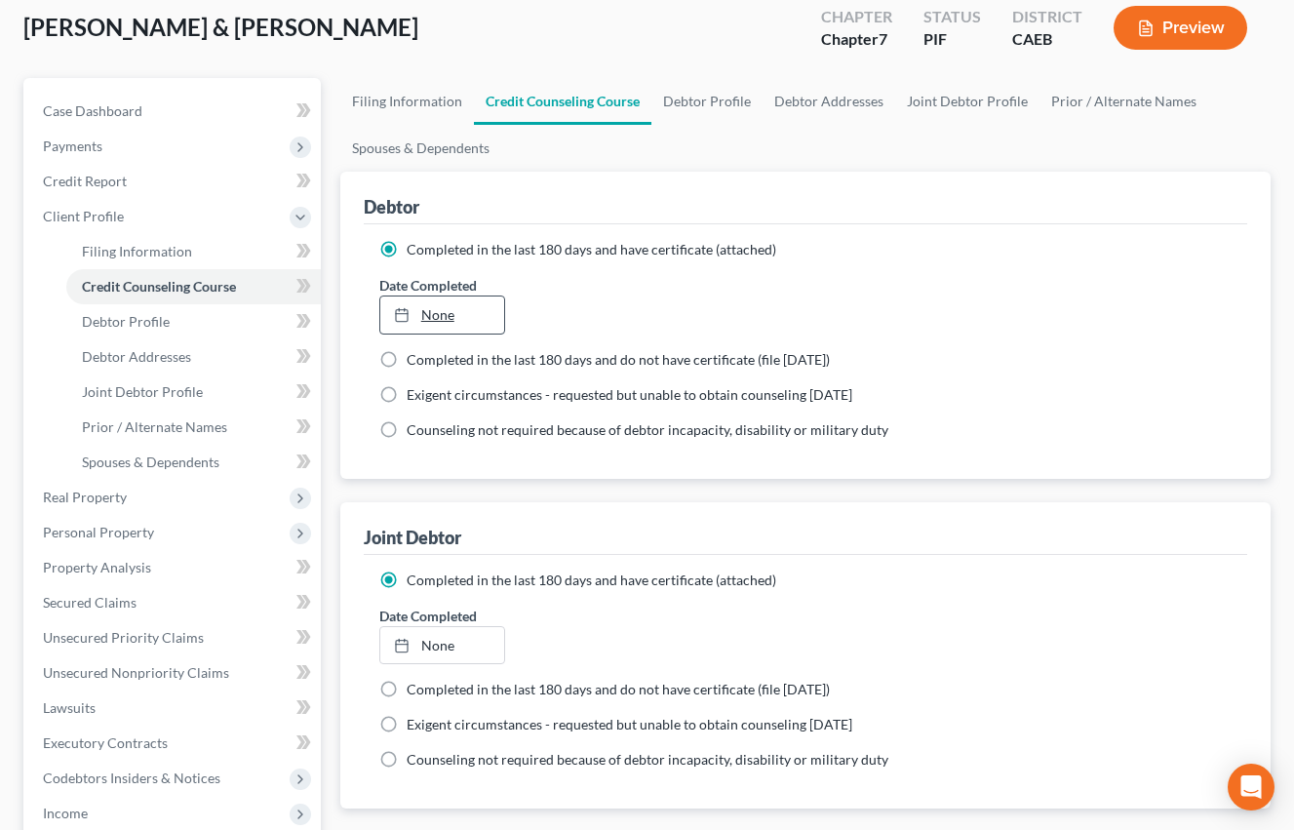
click at [458, 322] on link "None" at bounding box center [442, 314] width 124 height 37
type input "[DATE]"
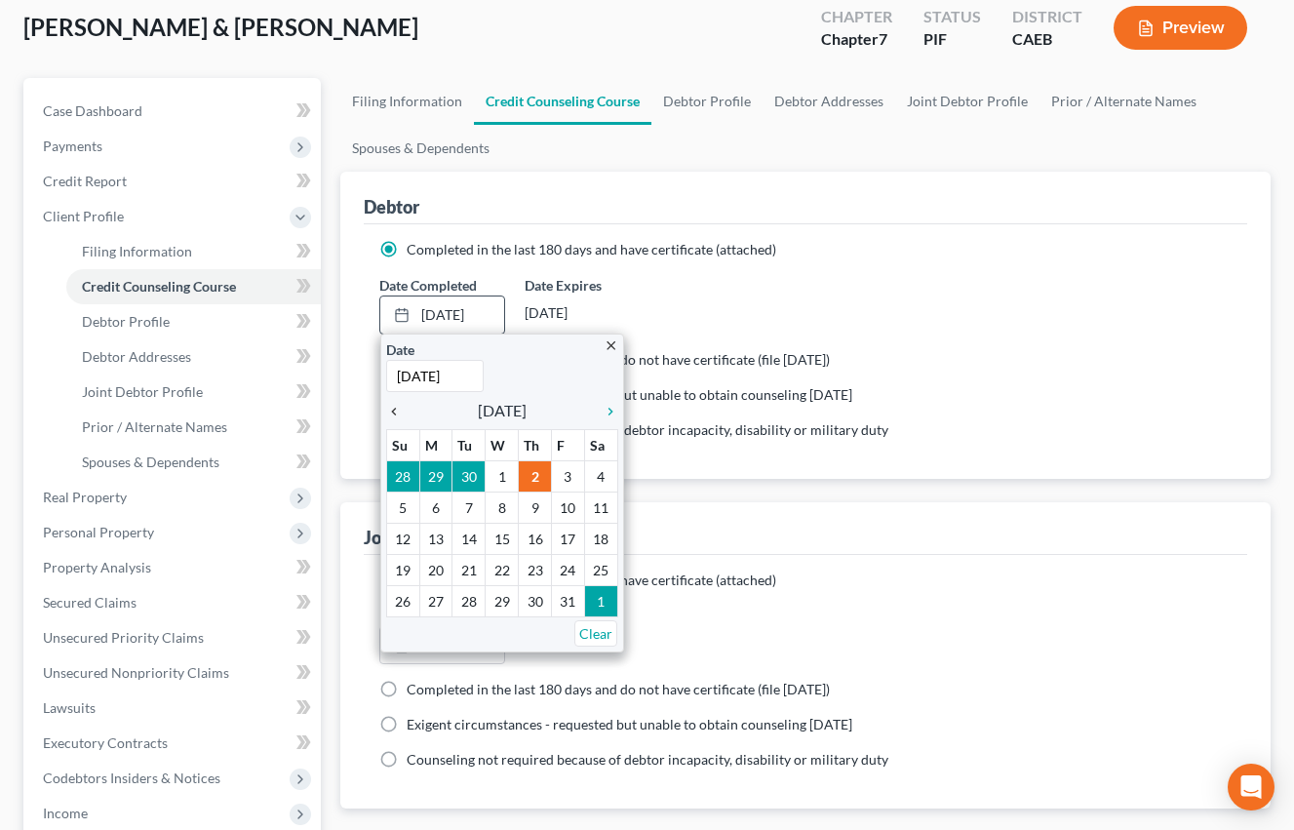
click at [395, 413] on icon "chevron_left" at bounding box center [398, 412] width 25 height 16
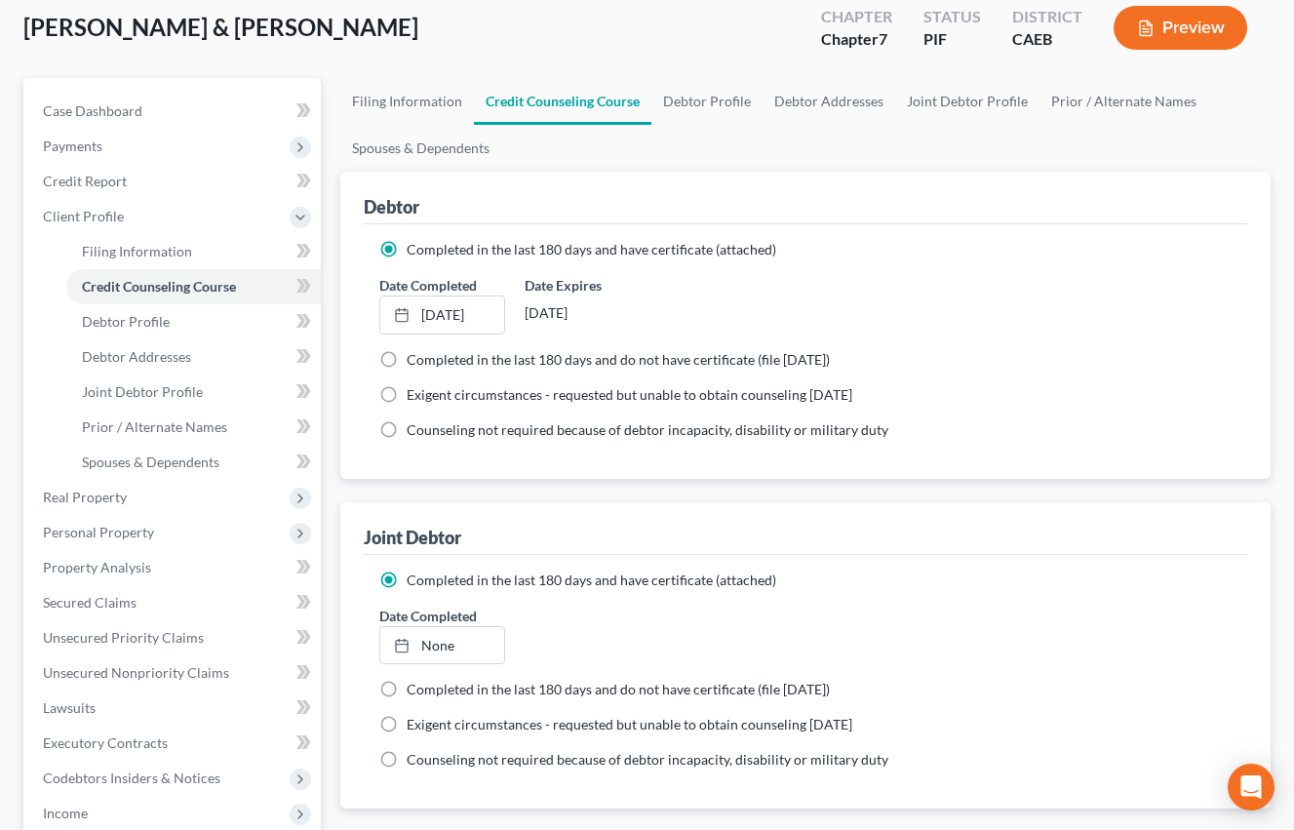
scroll to position [244, 0]
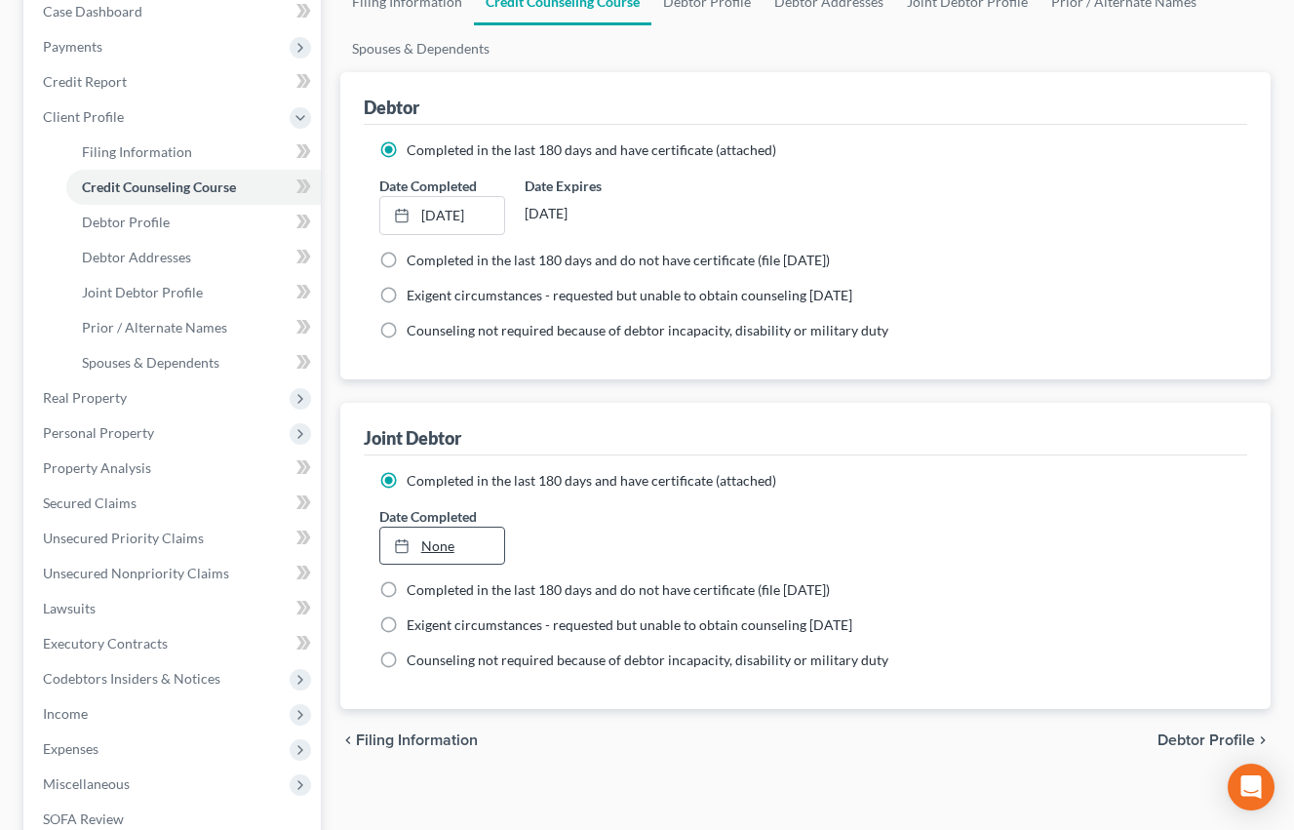
click at [452, 528] on link "None" at bounding box center [442, 546] width 124 height 37
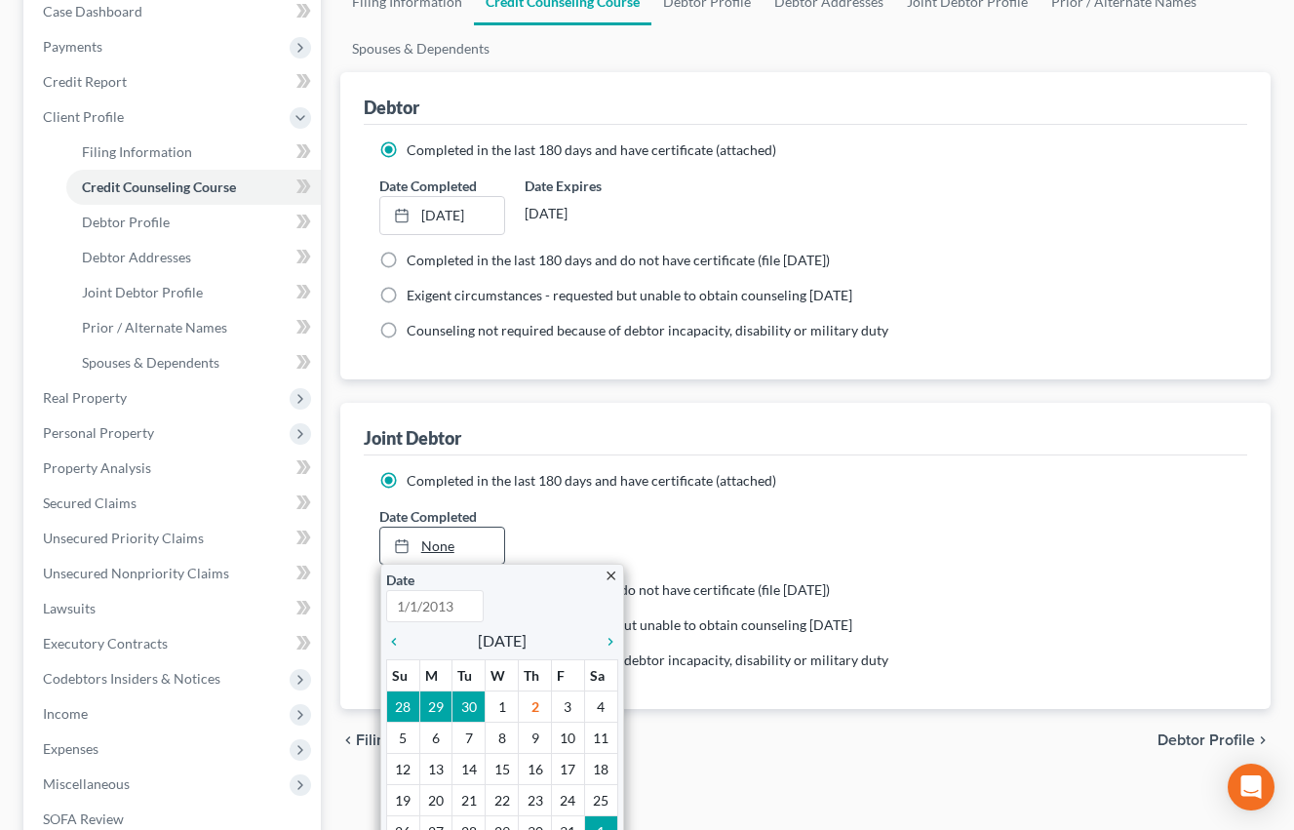
scroll to position [287, 0]
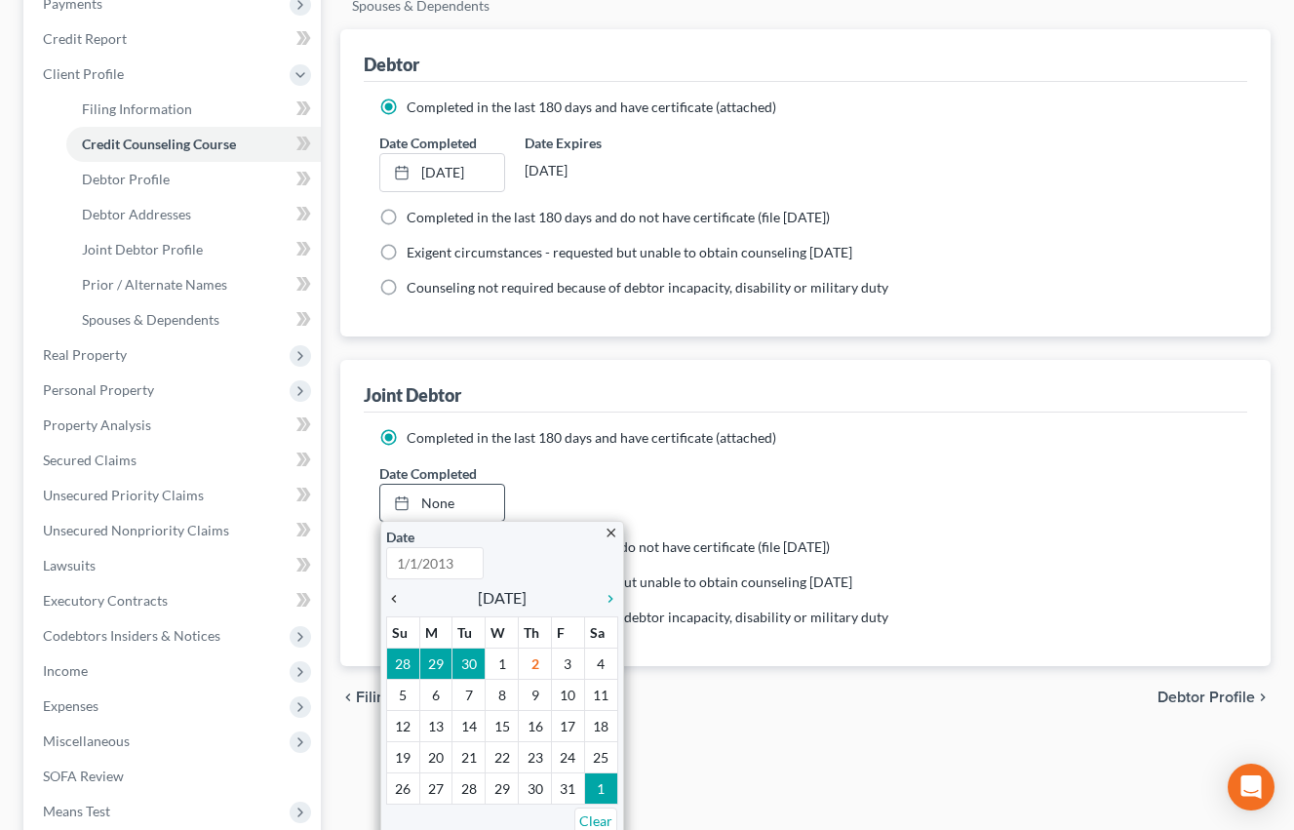
click at [398, 594] on icon "chevron_left" at bounding box center [398, 599] width 25 height 16
type input "[DATE]"
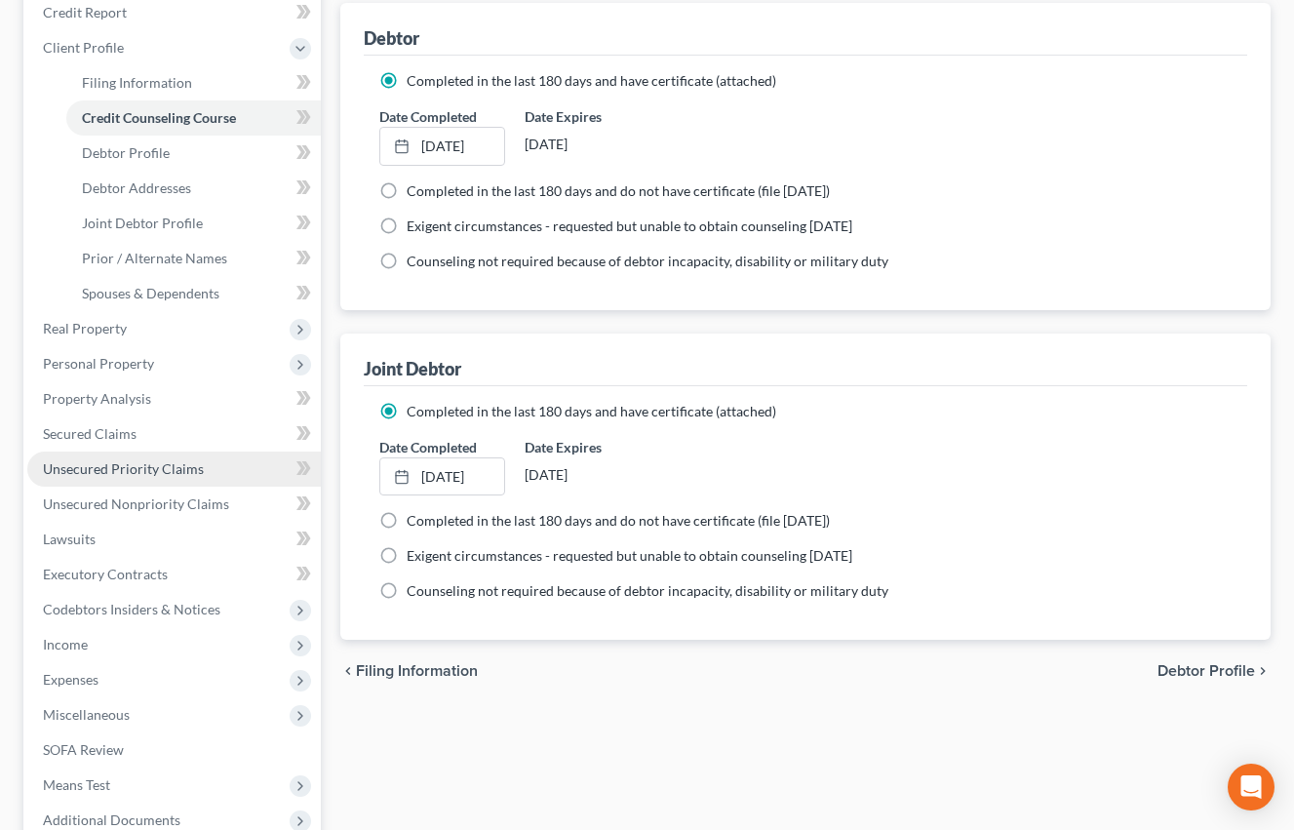
scroll to position [315, 0]
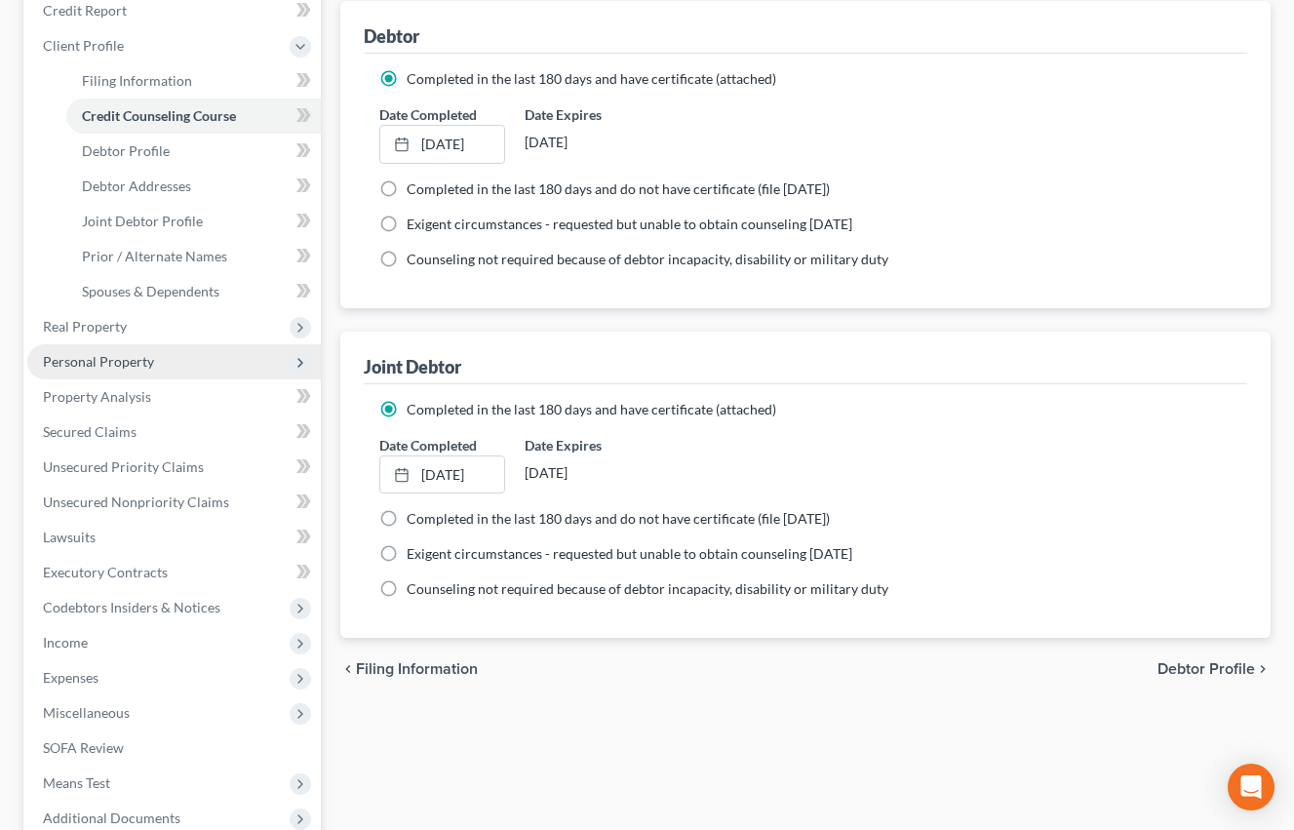
click at [120, 361] on span "Personal Property" at bounding box center [98, 361] width 111 height 17
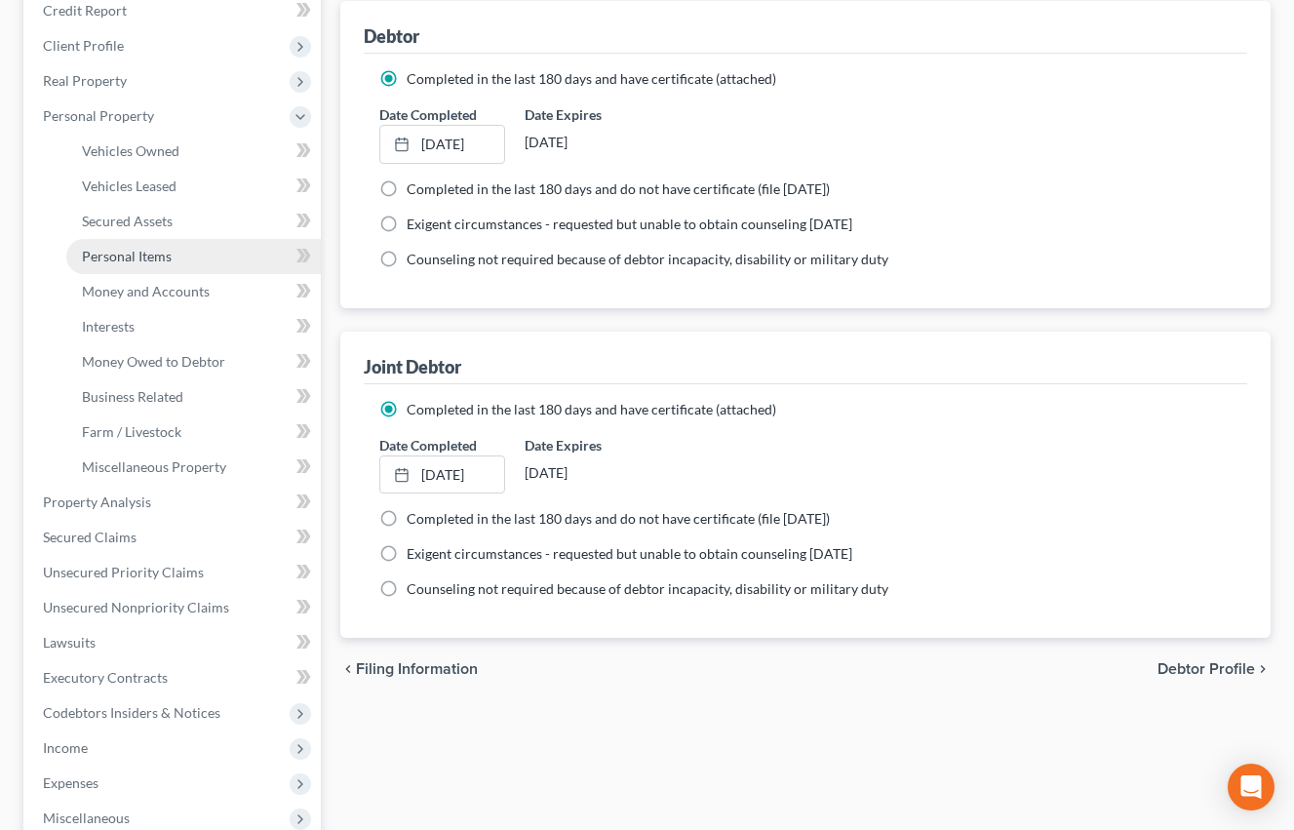
click at [156, 268] on link "Personal Items" at bounding box center [193, 256] width 254 height 35
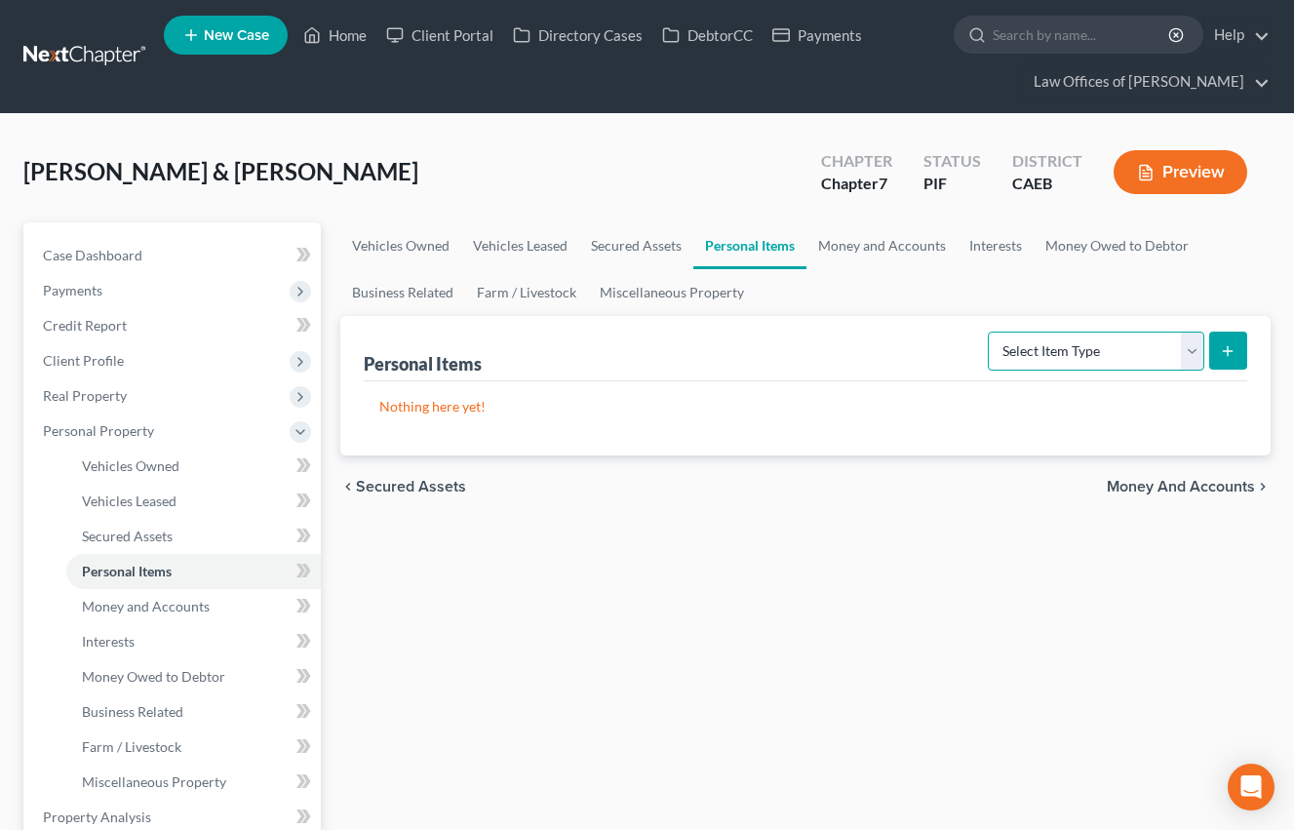
click at [1078, 352] on select "Select Item Type Clothing Collectibles Of Value Electronics Firearms Household …" at bounding box center [1096, 351] width 216 height 39
select select "clothing"
click at [990, 332] on select "Select Item Type Clothing Collectibles Of Value Electronics Firearms Household …" at bounding box center [1096, 351] width 216 height 39
click at [1232, 351] on line "submit" at bounding box center [1228, 351] width 9 height 0
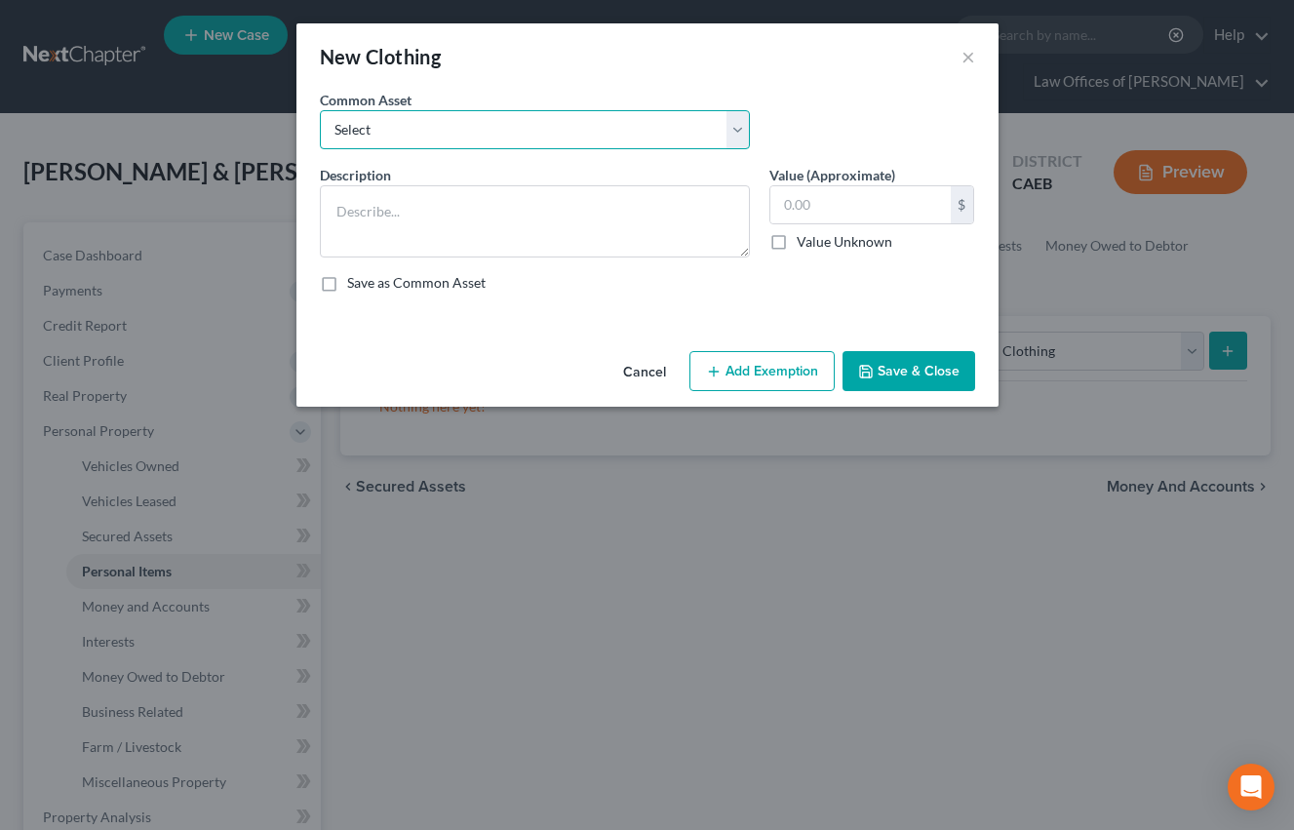
click at [700, 143] on select "Select Wardrobe" at bounding box center [535, 129] width 430 height 39
select select "0"
click at [320, 110] on select "Select Wardrobe" at bounding box center [535, 129] width 430 height 39
type textarea "Wardrobe"
click at [809, 210] on input "600.00" at bounding box center [860, 204] width 180 height 37
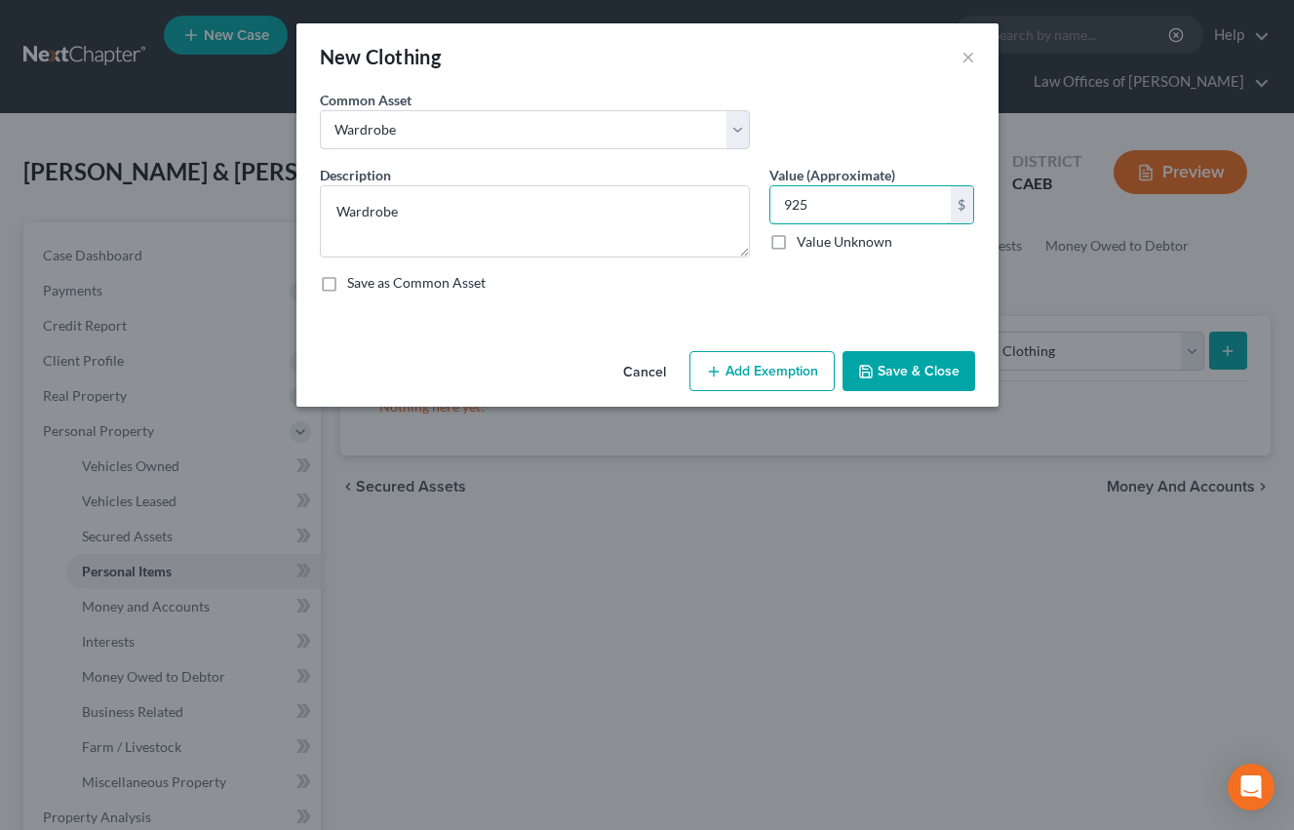
type input "925"
click at [772, 363] on button "Add Exemption" at bounding box center [761, 371] width 145 height 41
select select "2"
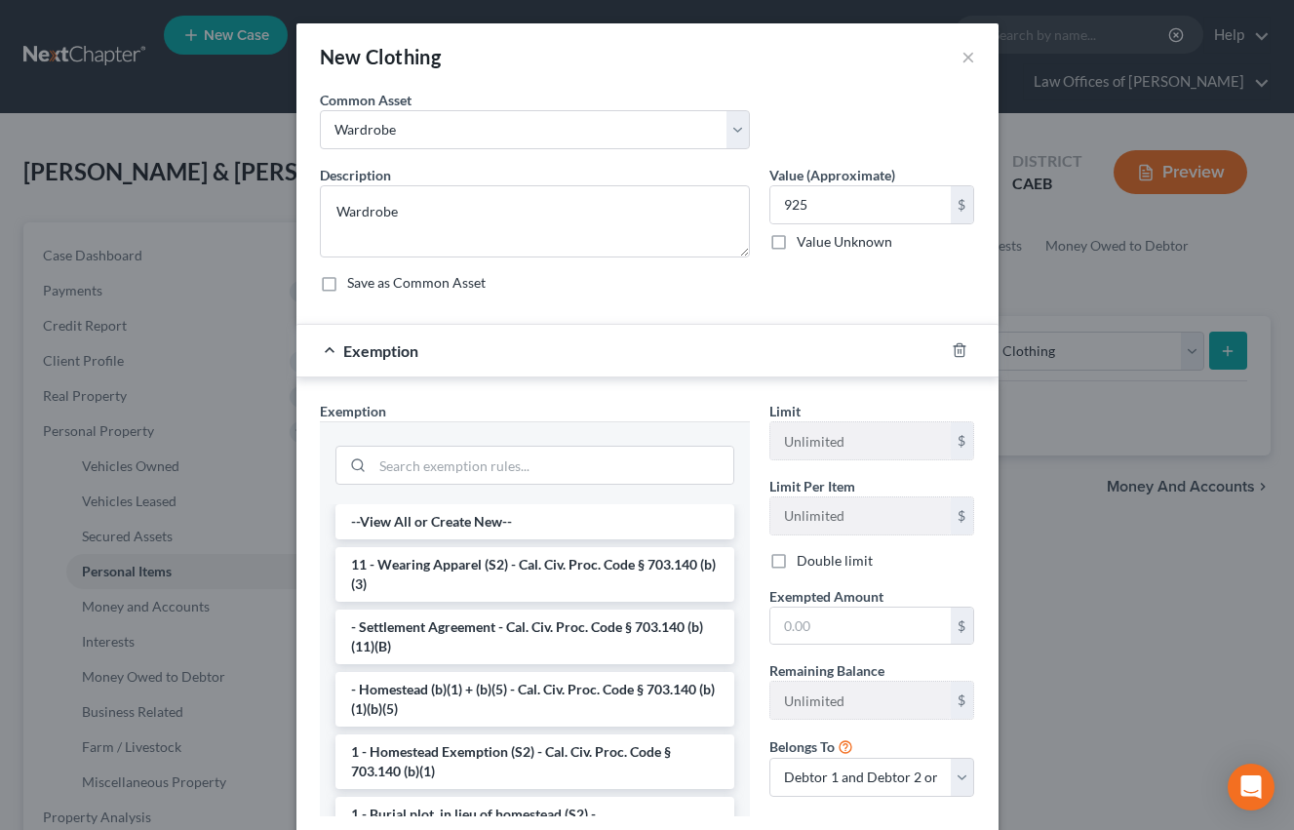
drag, startPoint x: 524, startPoint y: 567, endPoint x: 765, endPoint y: 633, distance: 250.7
click at [524, 567] on li "11 - Wearing Apparel (S2) - Cal. Civ. Proc. Code § 703.140 (b)(3)" at bounding box center [534, 574] width 399 height 55
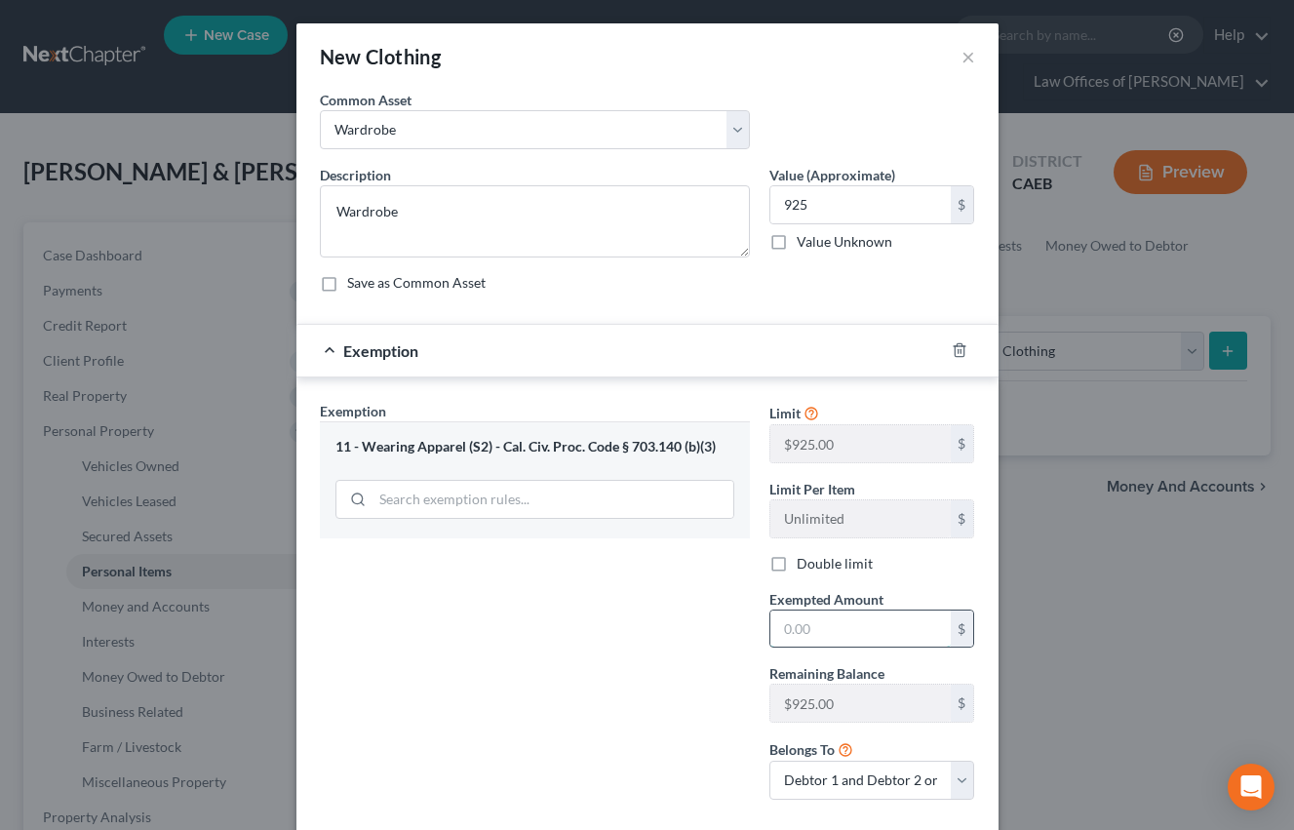
click at [826, 627] on input "text" at bounding box center [860, 628] width 180 height 37
type input "925"
click at [701, 603] on div "Exemption Set must be selected for CA. Exemption * 11 - Wearing Apparel (S2) - …" at bounding box center [535, 608] width 450 height 414
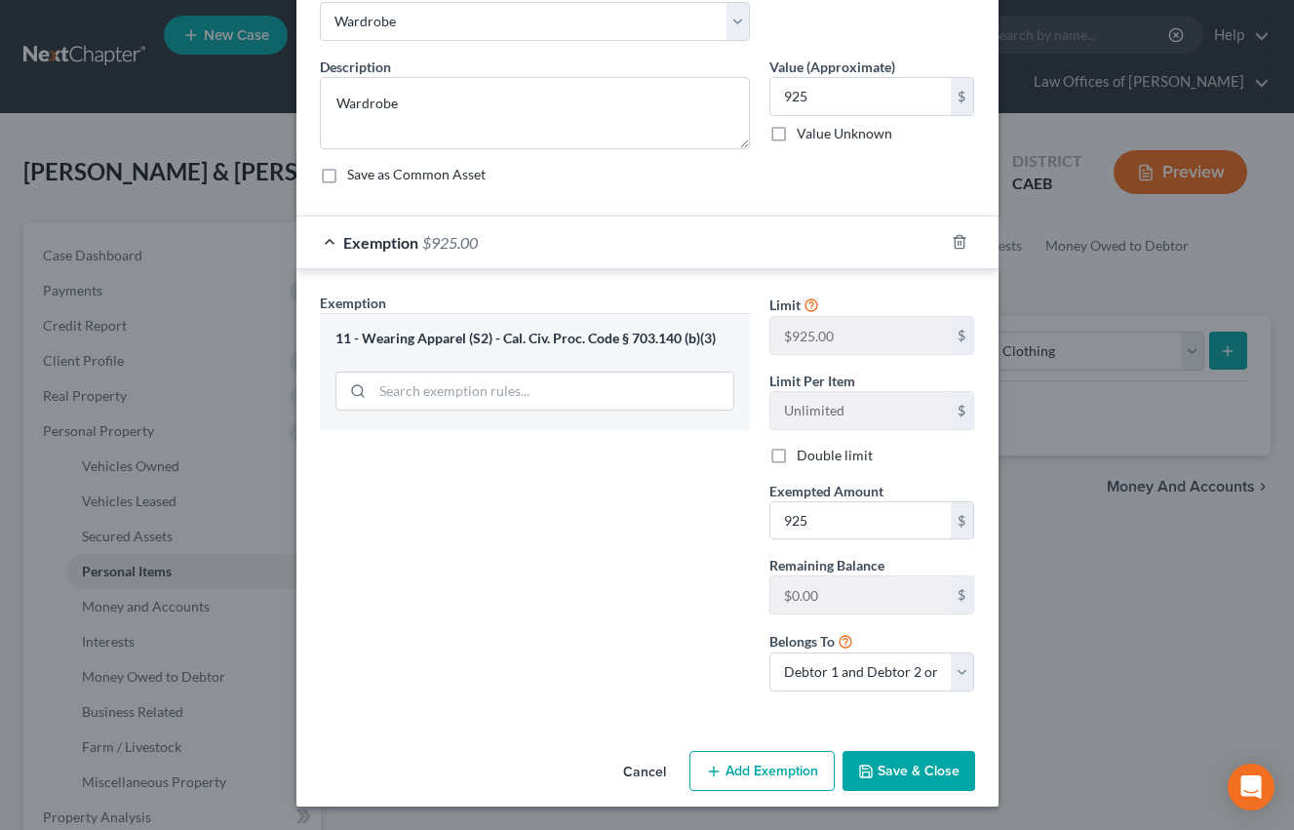
click at [930, 761] on button "Save & Close" at bounding box center [908, 771] width 133 height 41
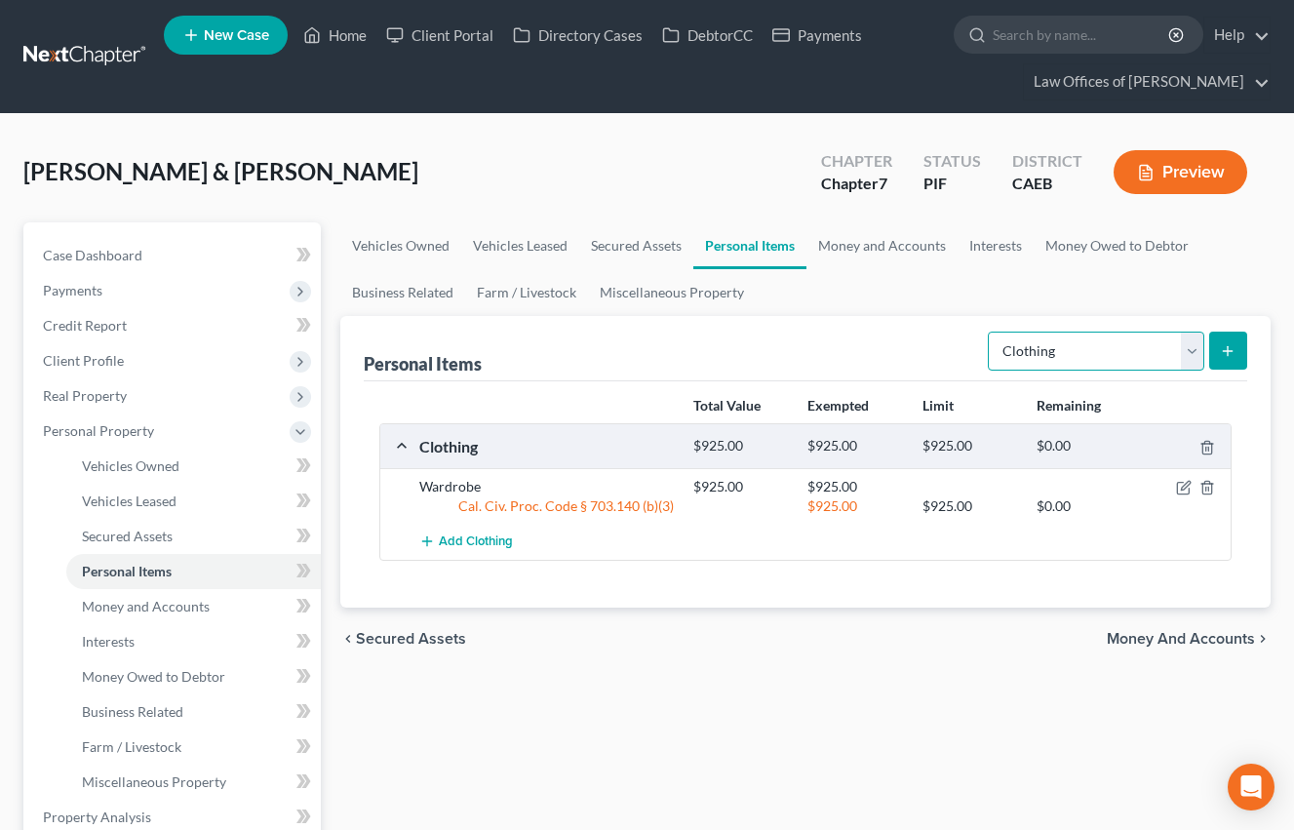
click at [1096, 360] on select "Select Item Type Clothing Collectibles Of Value Electronics Firearms Household …" at bounding box center [1096, 351] width 216 height 39
select select "electronics"
click at [990, 332] on select "Select Item Type Clothing Collectibles Of Value Electronics Firearms Household …" at bounding box center [1096, 351] width 216 height 39
click at [1230, 345] on icon "submit" at bounding box center [1228, 351] width 16 height 16
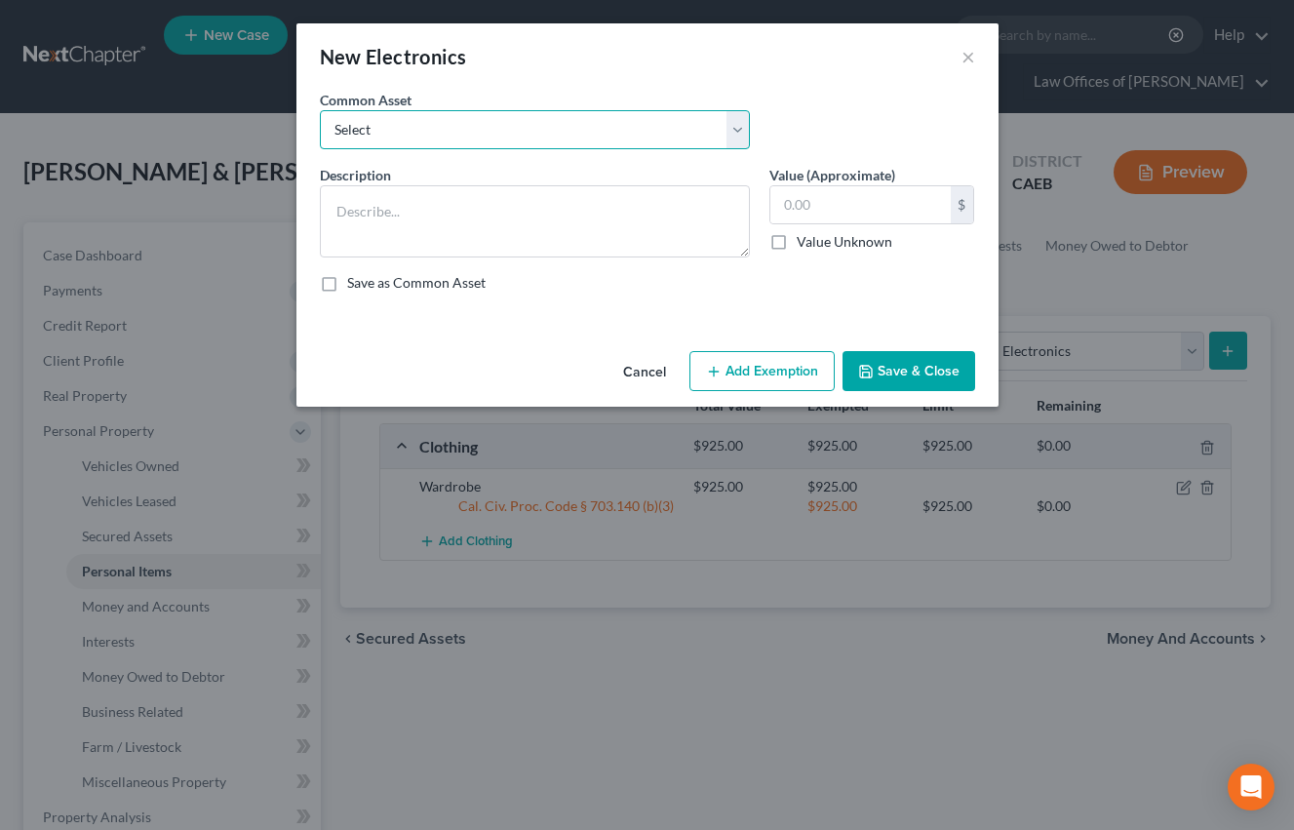
click at [661, 127] on select "Select Miscellaneous Electronic Items" at bounding box center [535, 129] width 430 height 39
select select "0"
click at [320, 110] on select "Select Miscellaneous Electronic Items" at bounding box center [535, 129] width 430 height 39
type textarea "Miscellaneous Electronic Items"
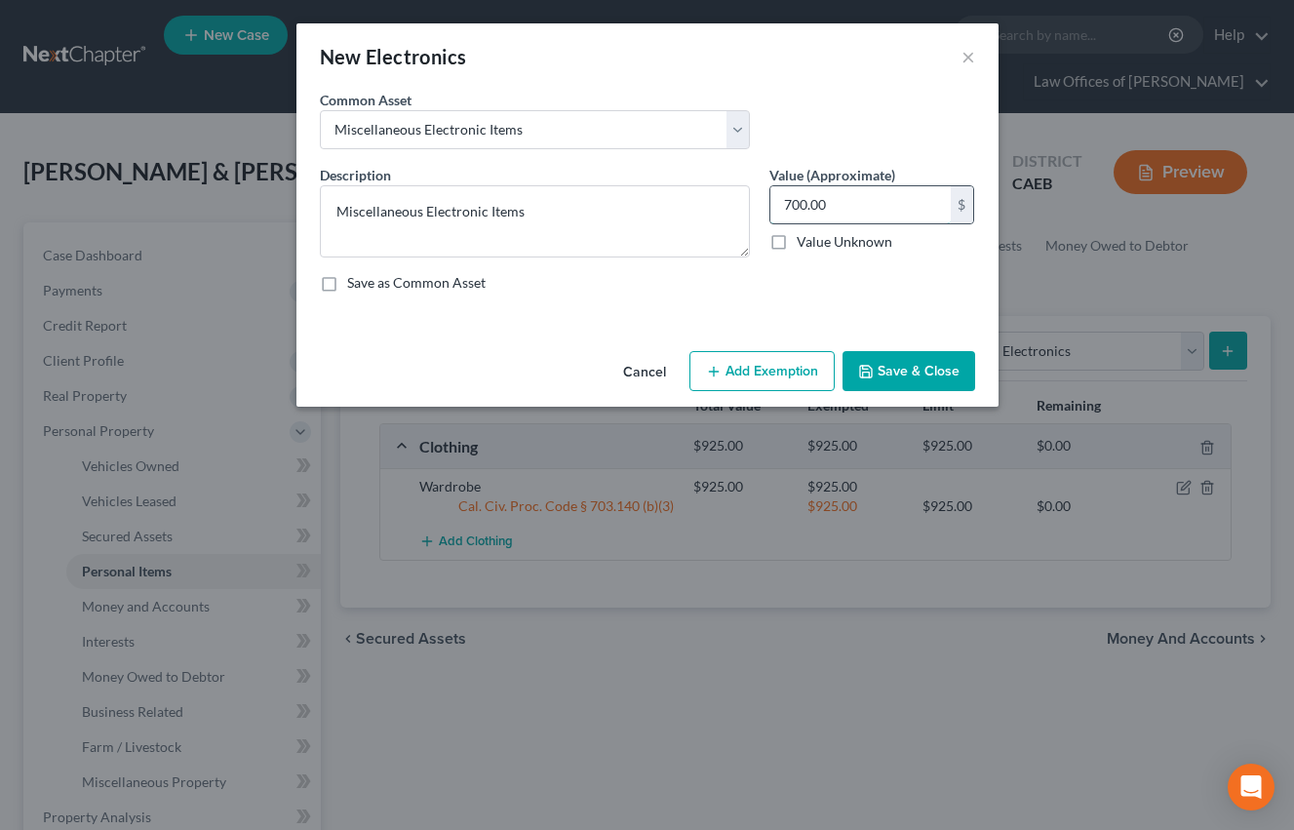
click at [817, 205] on input "700.00" at bounding box center [860, 204] width 180 height 37
type input "12,000"
click at [757, 366] on button "Add Exemption" at bounding box center [761, 371] width 145 height 41
select select "2"
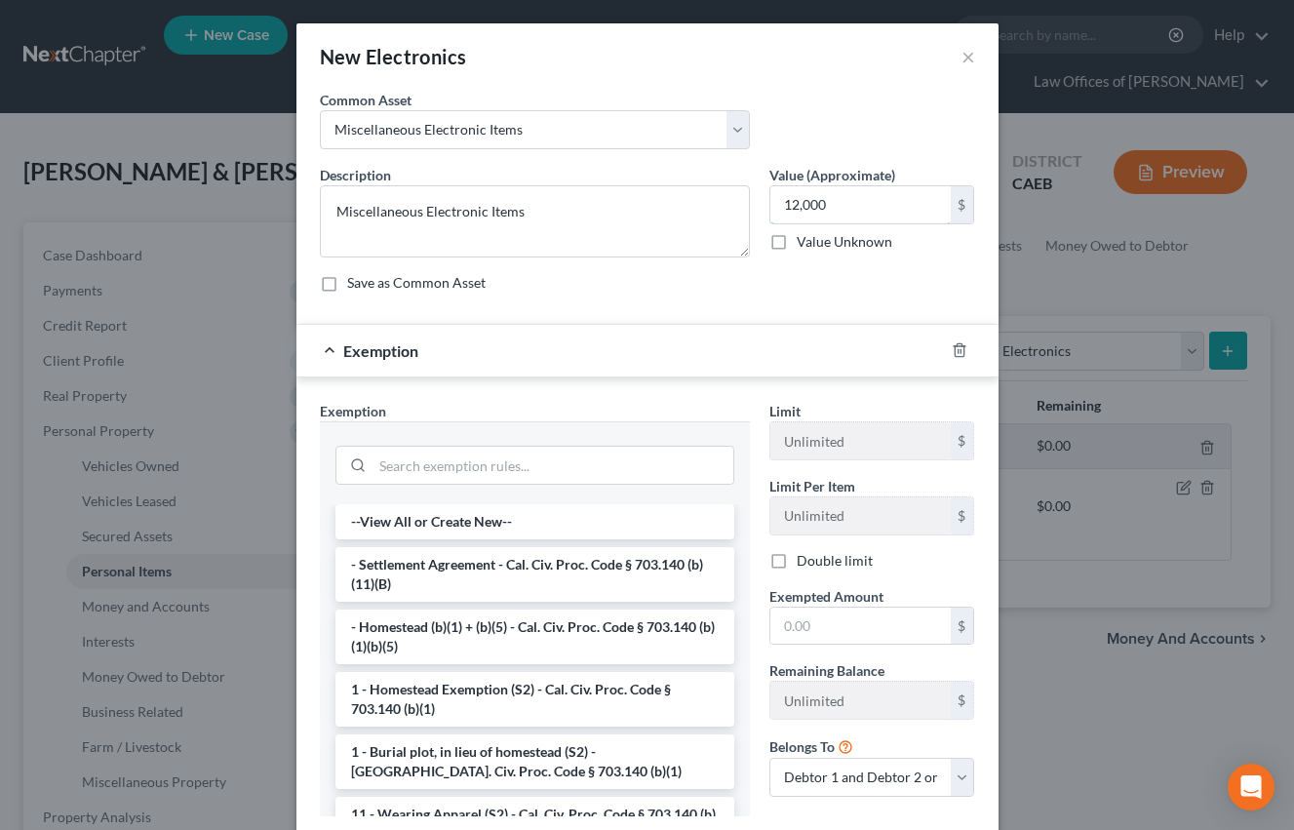
click at [797, 206] on input "12,000" at bounding box center [860, 204] width 180 height 37
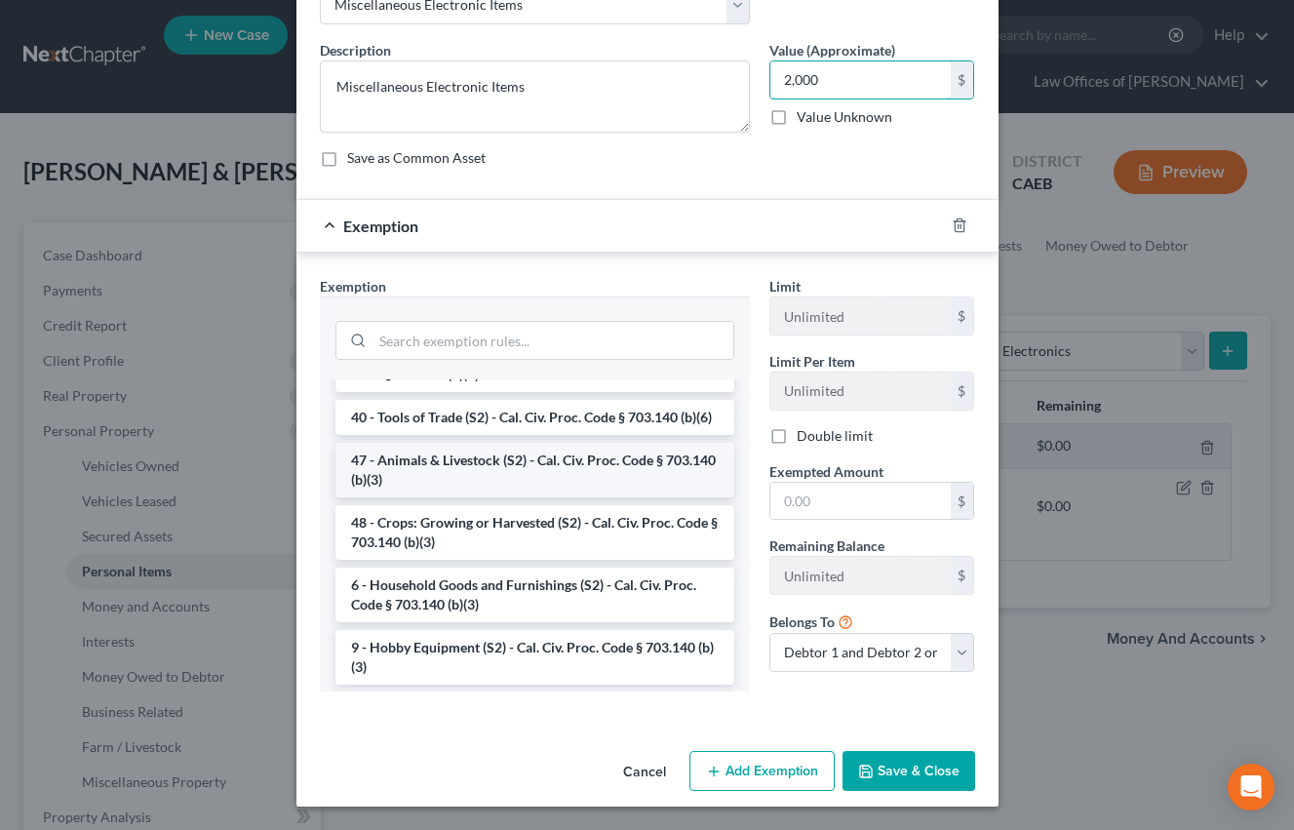
scroll to position [1552, 0]
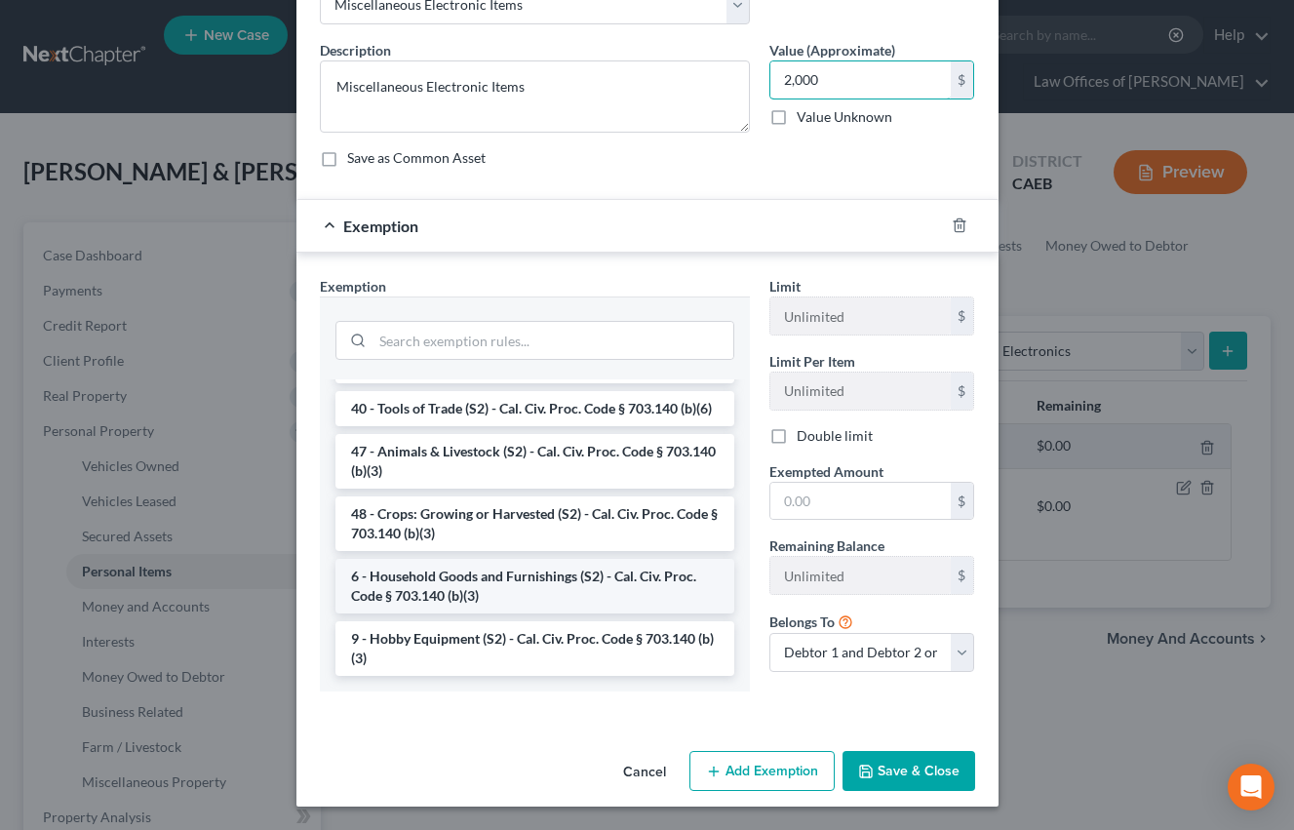
type input "2,000"
drag, startPoint x: 507, startPoint y: 596, endPoint x: 812, endPoint y: 569, distance: 306.3
click at [506, 596] on li "6 - Household Goods and Furnishings (S2) - Cal. Civ. Proc. Code § 703.140 (b)(3)" at bounding box center [534, 586] width 399 height 55
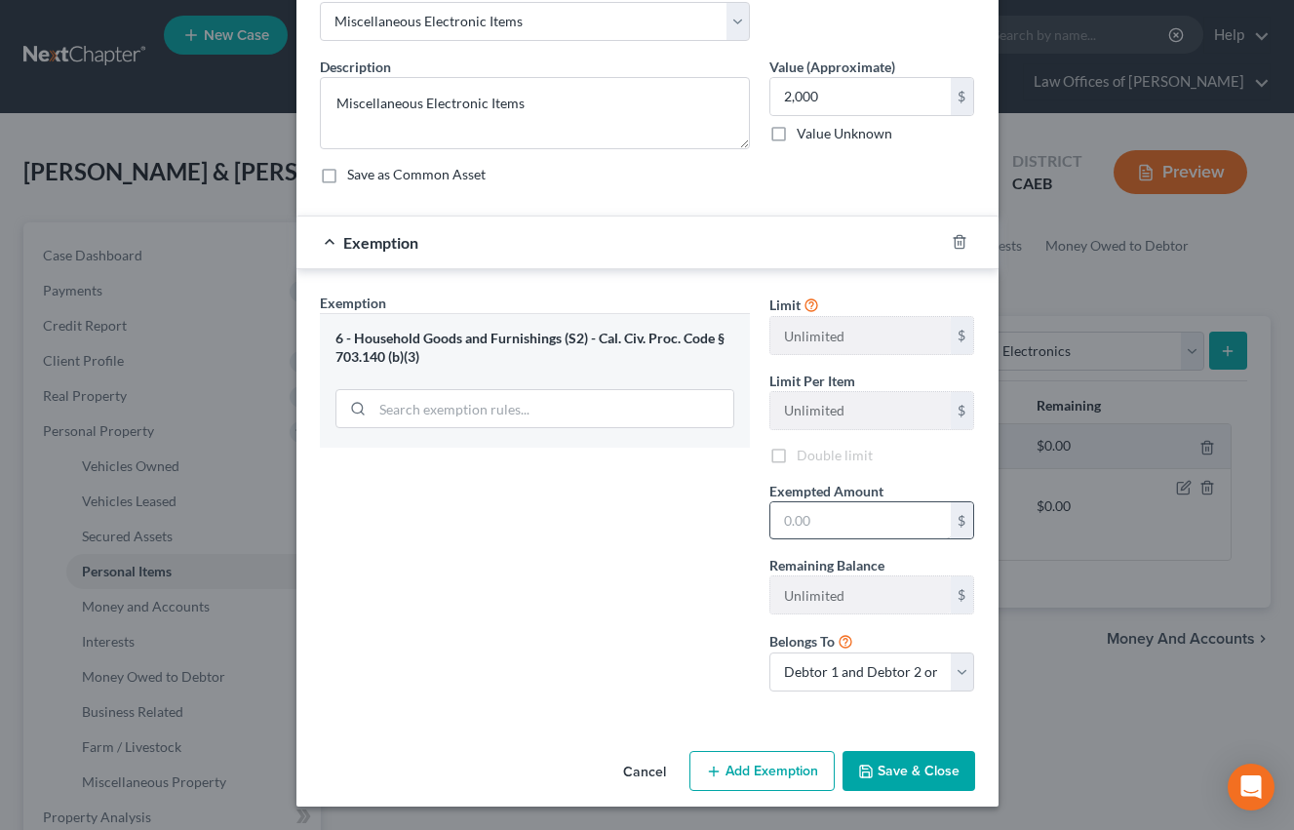
scroll to position [108, 0]
click at [831, 525] on input "text" at bounding box center [860, 520] width 180 height 37
type input "2,000"
click at [921, 782] on button "Save & Close" at bounding box center [908, 771] width 133 height 41
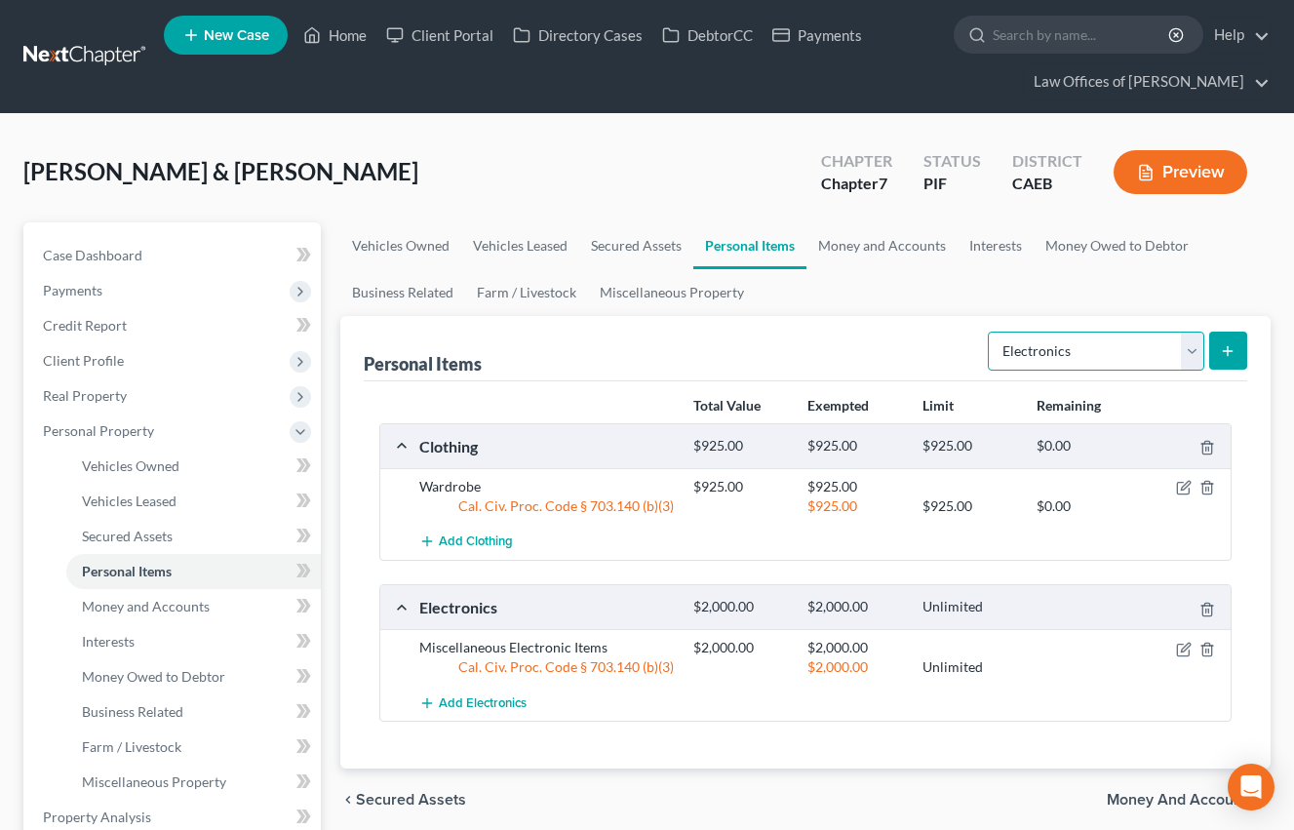
click at [1086, 349] on select "Select Item Type Clothing Collectibles Of Value Electronics Firearms Household …" at bounding box center [1096, 351] width 216 height 39
select select "household_goods"
click at [990, 332] on select "Select Item Type Clothing Collectibles Of Value Electronics Firearms Household …" at bounding box center [1096, 351] width 216 height 39
click at [1234, 351] on icon "submit" at bounding box center [1228, 351] width 16 height 16
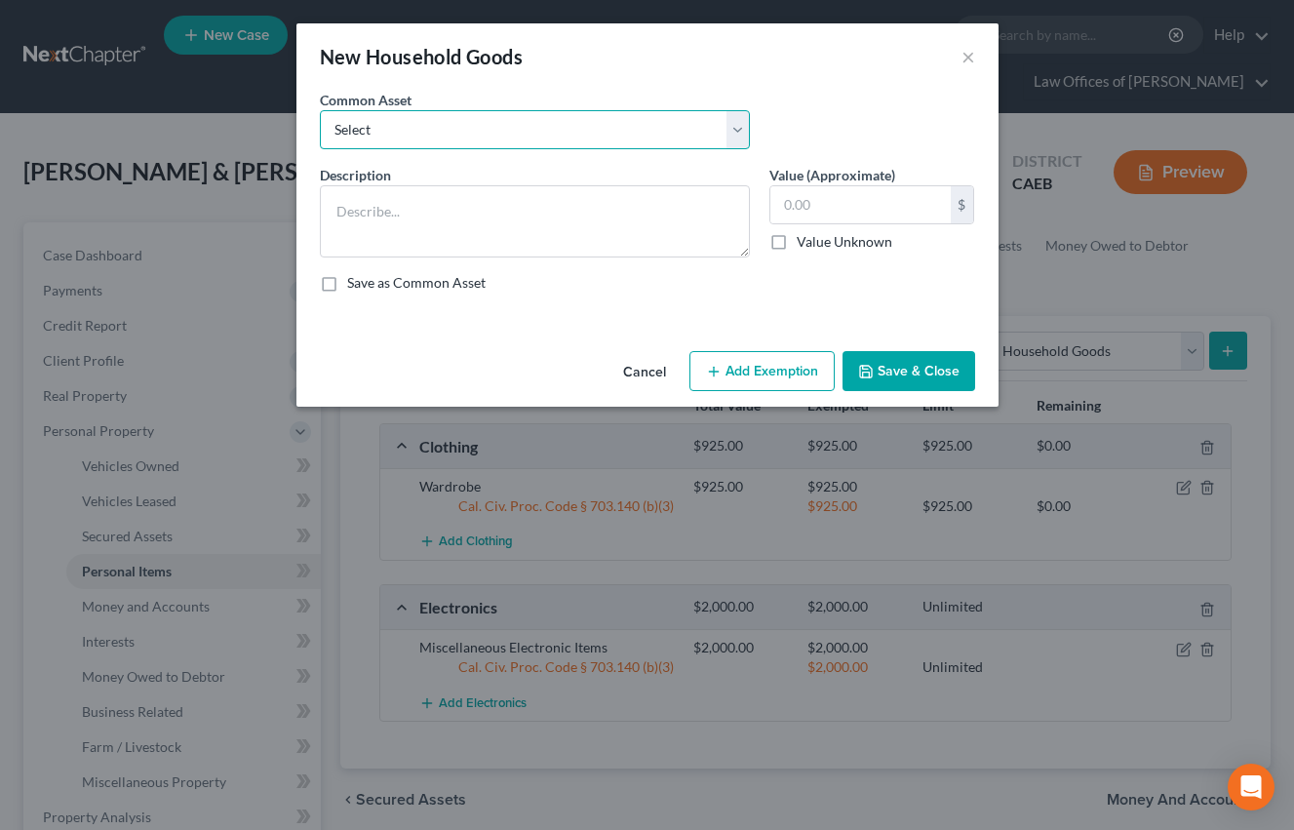
click at [648, 134] on select "Select Furniture and furnishings" at bounding box center [535, 129] width 430 height 39
select select "0"
click at [320, 110] on select "Select Furniture and furnishings" at bounding box center [535, 129] width 430 height 39
type textarea "Furniture and furnishings"
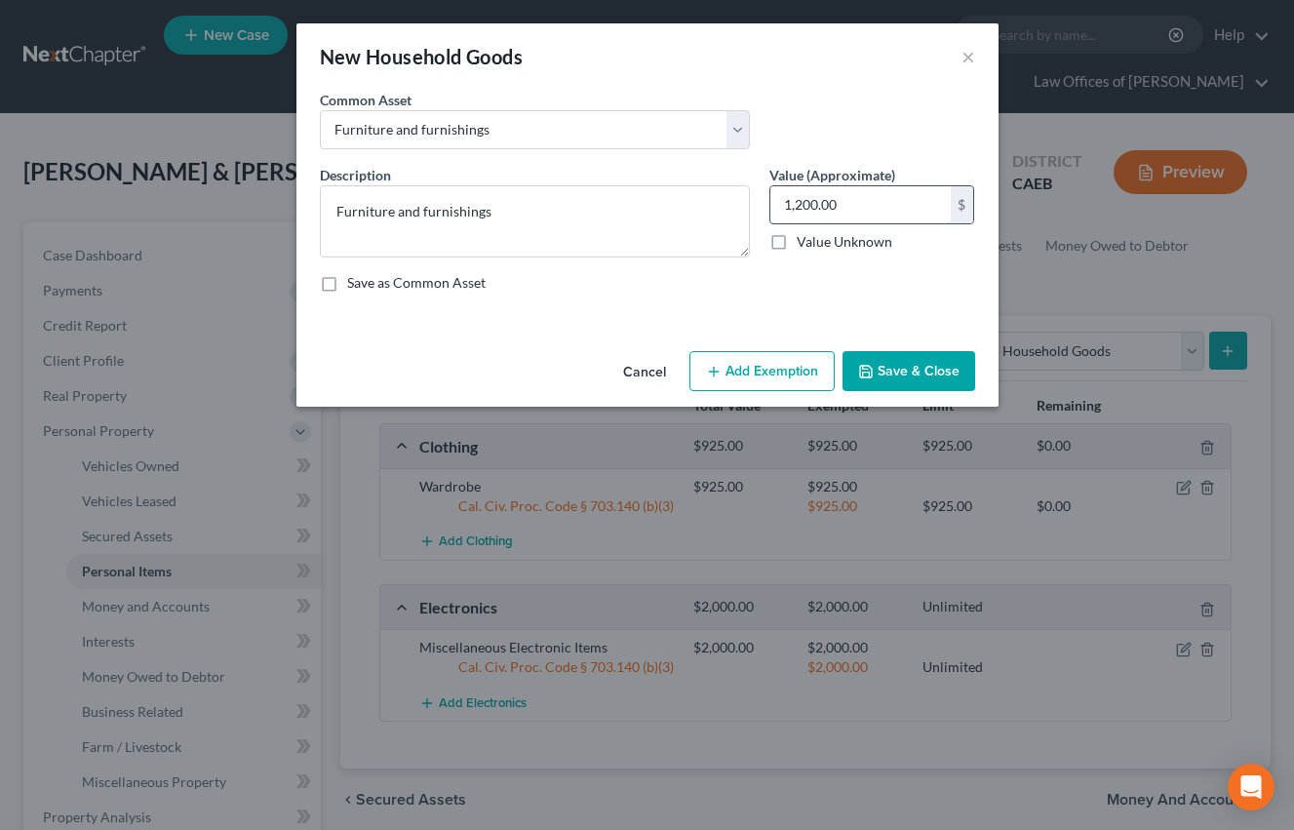
click at [812, 207] on input "1,200.00" at bounding box center [860, 204] width 180 height 37
type input "2,000"
click at [768, 372] on button "Add Exemption" at bounding box center [761, 371] width 145 height 41
select select "2"
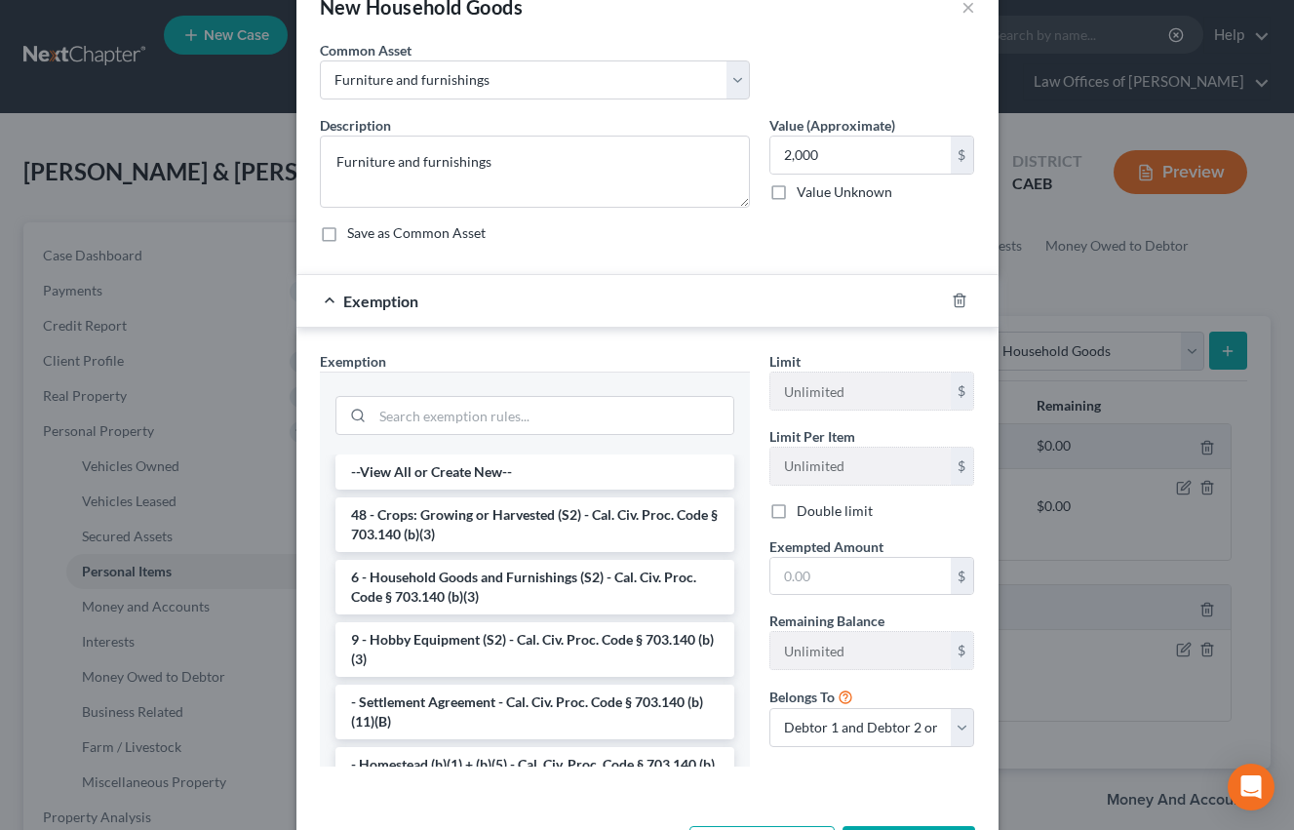
scroll to position [101, 0]
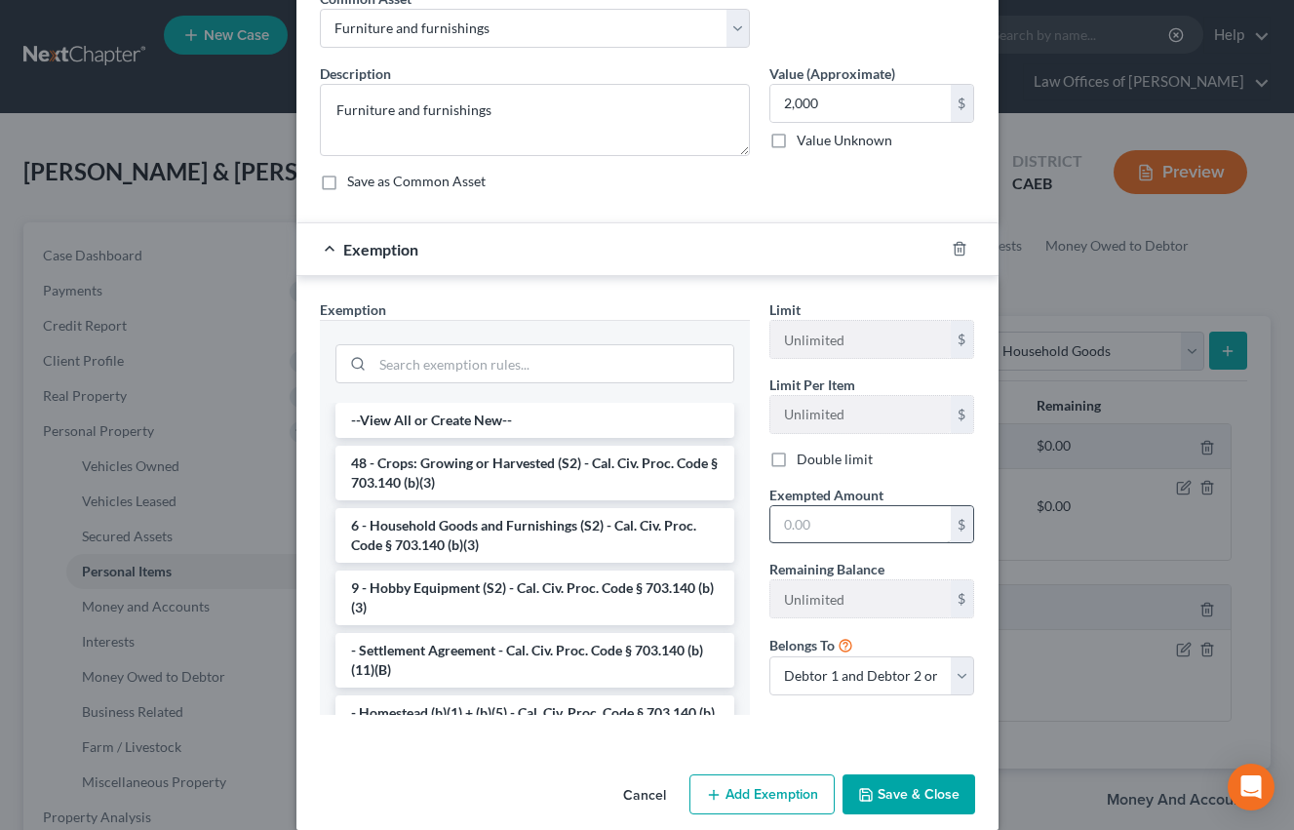
drag, startPoint x: 510, startPoint y: 533, endPoint x: 825, endPoint y: 526, distance: 315.0
click at [510, 533] on li "6 - Household Goods and Furnishings (S2) - Cal. Civ. Proc. Code § 703.140 (b)(3)" at bounding box center [534, 535] width 399 height 55
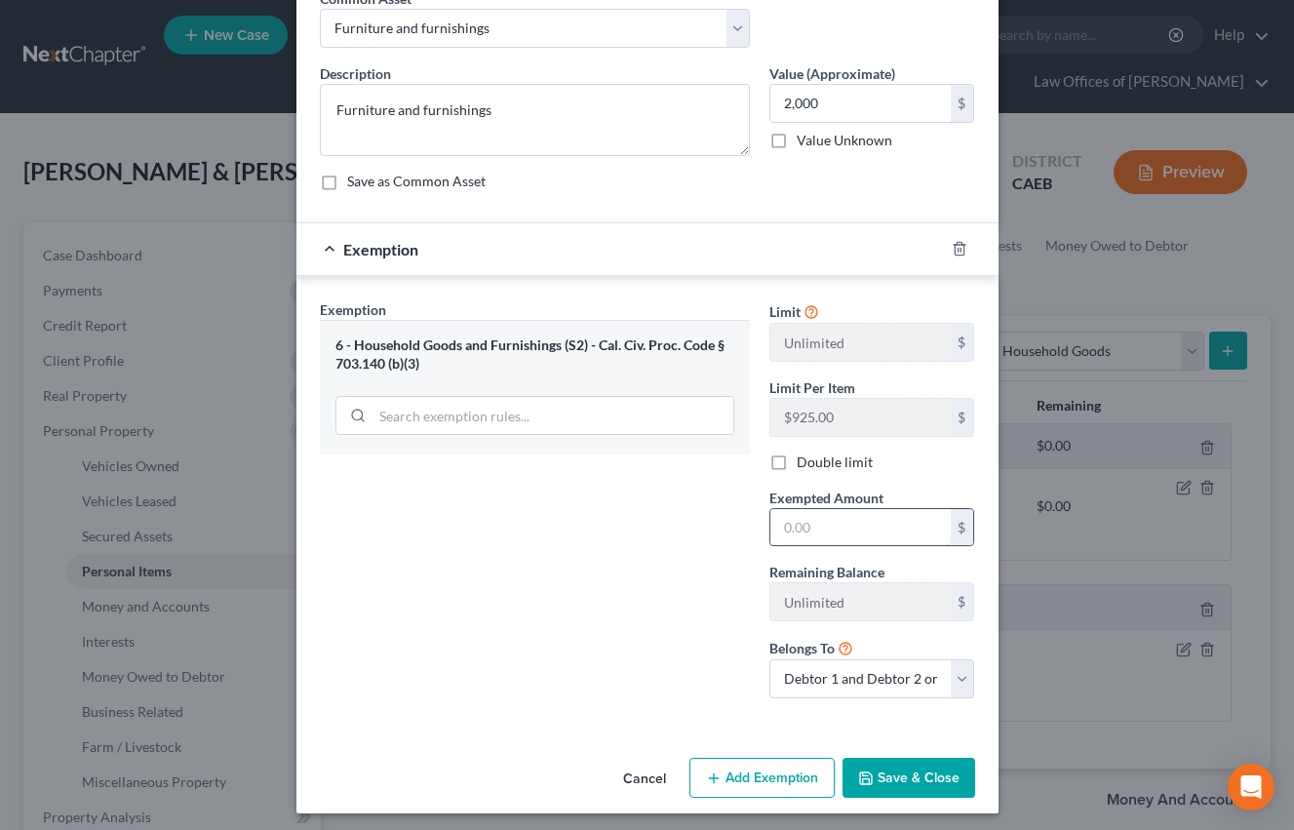
click at [834, 522] on input "text" at bounding box center [860, 527] width 180 height 37
type input "2,000"
drag, startPoint x: 614, startPoint y: 628, endPoint x: 865, endPoint y: 759, distance: 282.6
click at [614, 628] on div "Exemption Set must be selected for CA. Exemption * 6 - Household Goods and Furn…" at bounding box center [535, 506] width 450 height 414
drag, startPoint x: 901, startPoint y: 772, endPoint x: 1042, endPoint y: 603, distance: 220.9
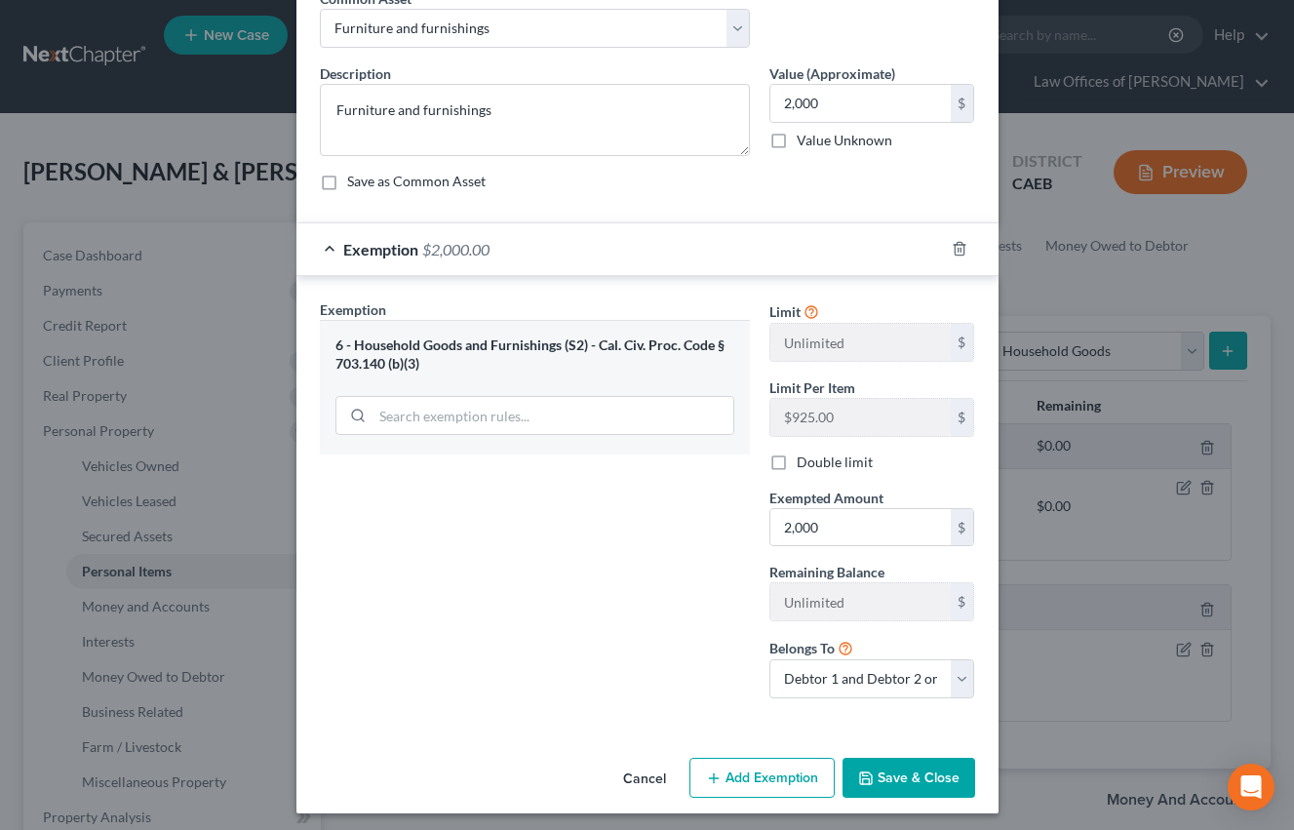
click at [901, 772] on button "Save & Close" at bounding box center [908, 778] width 133 height 41
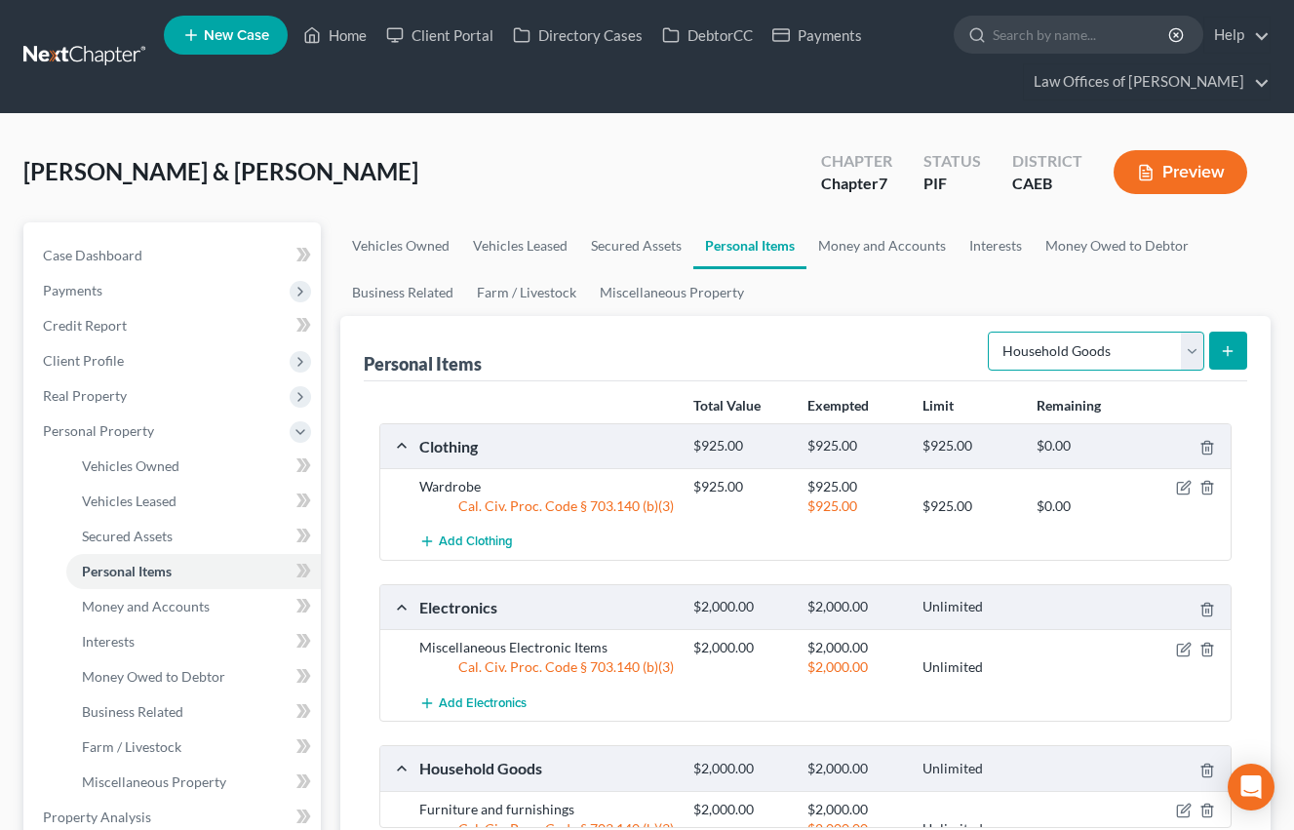
click at [1055, 350] on select "Select Item Type Clothing Collectibles Of Value Electronics Firearms Household …" at bounding box center [1096, 351] width 216 height 39
select select "jewelry"
click at [990, 332] on select "Select Item Type Clothing Collectibles Of Value Electronics Firearms Household …" at bounding box center [1096, 351] width 216 height 39
click at [1235, 347] on button "submit" at bounding box center [1228, 351] width 38 height 38
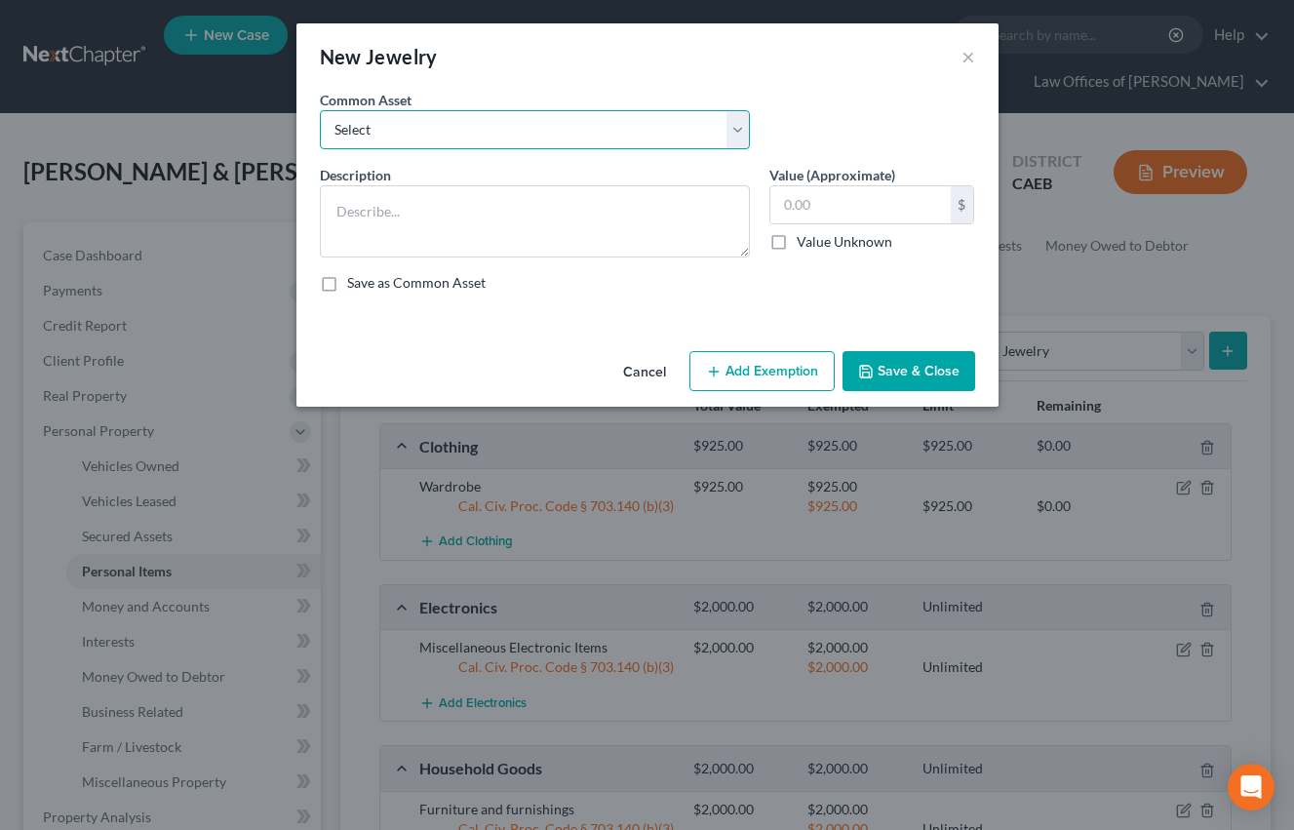
click at [596, 131] on select "Select Miscellaneous Jewelry" at bounding box center [535, 129] width 430 height 39
select select "0"
click at [320, 110] on select "Select Miscellaneous Jewelry" at bounding box center [535, 129] width 430 height 39
type textarea "Miscellaneous Jewelry"
type input "100.00"
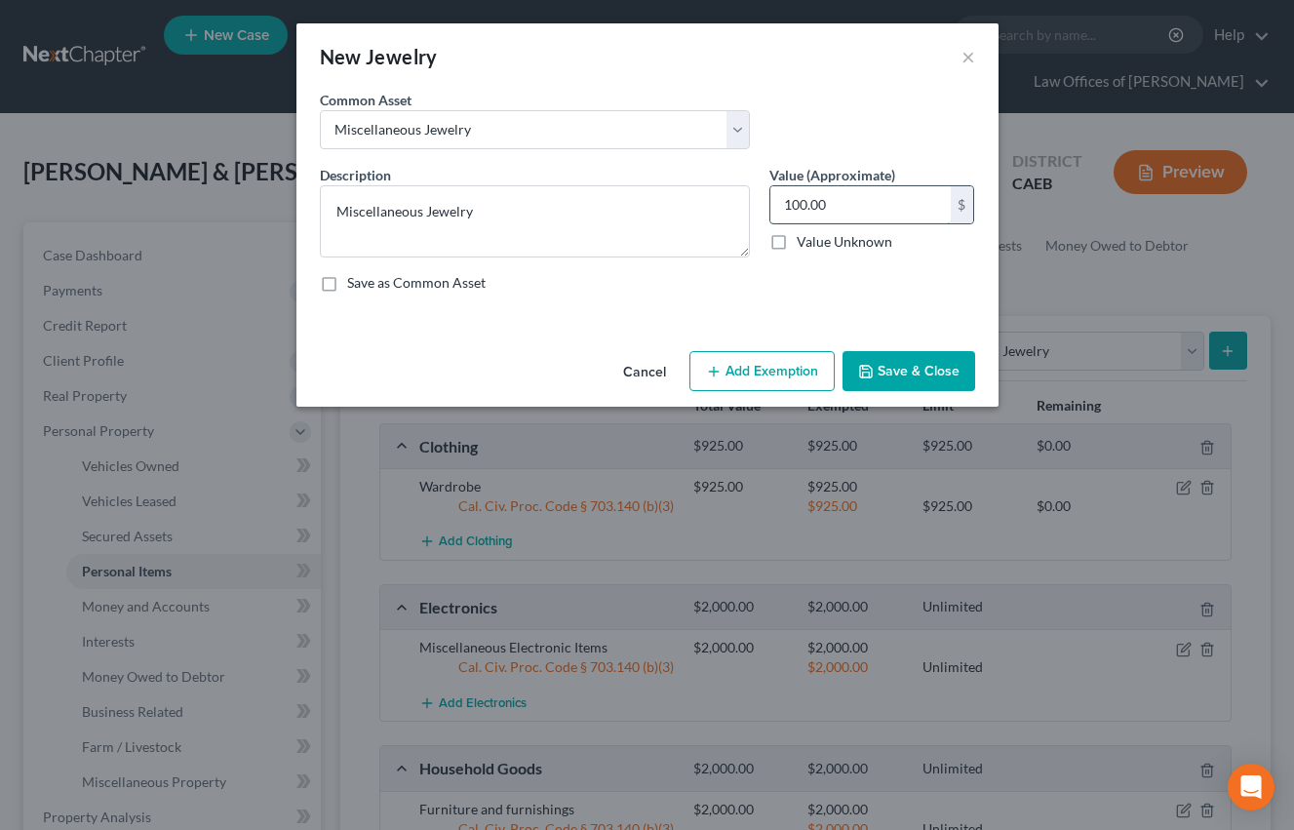
click at [813, 207] on input "100.00" at bounding box center [860, 204] width 180 height 37
drag, startPoint x: 772, startPoint y: 367, endPoint x: 521, endPoint y: 415, distance: 256.3
click at [772, 367] on button "Add Exemption" at bounding box center [761, 371] width 145 height 41
select select "2"
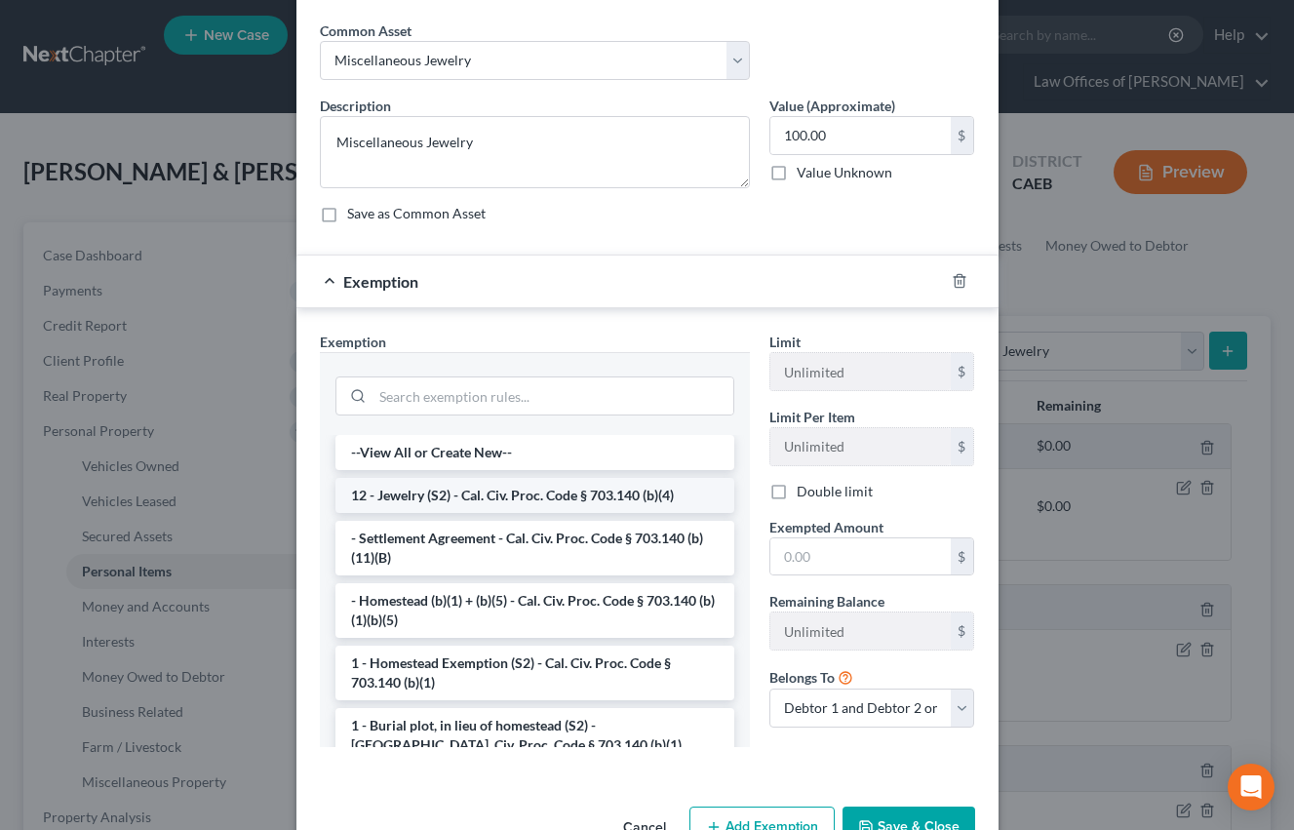
scroll to position [82, 0]
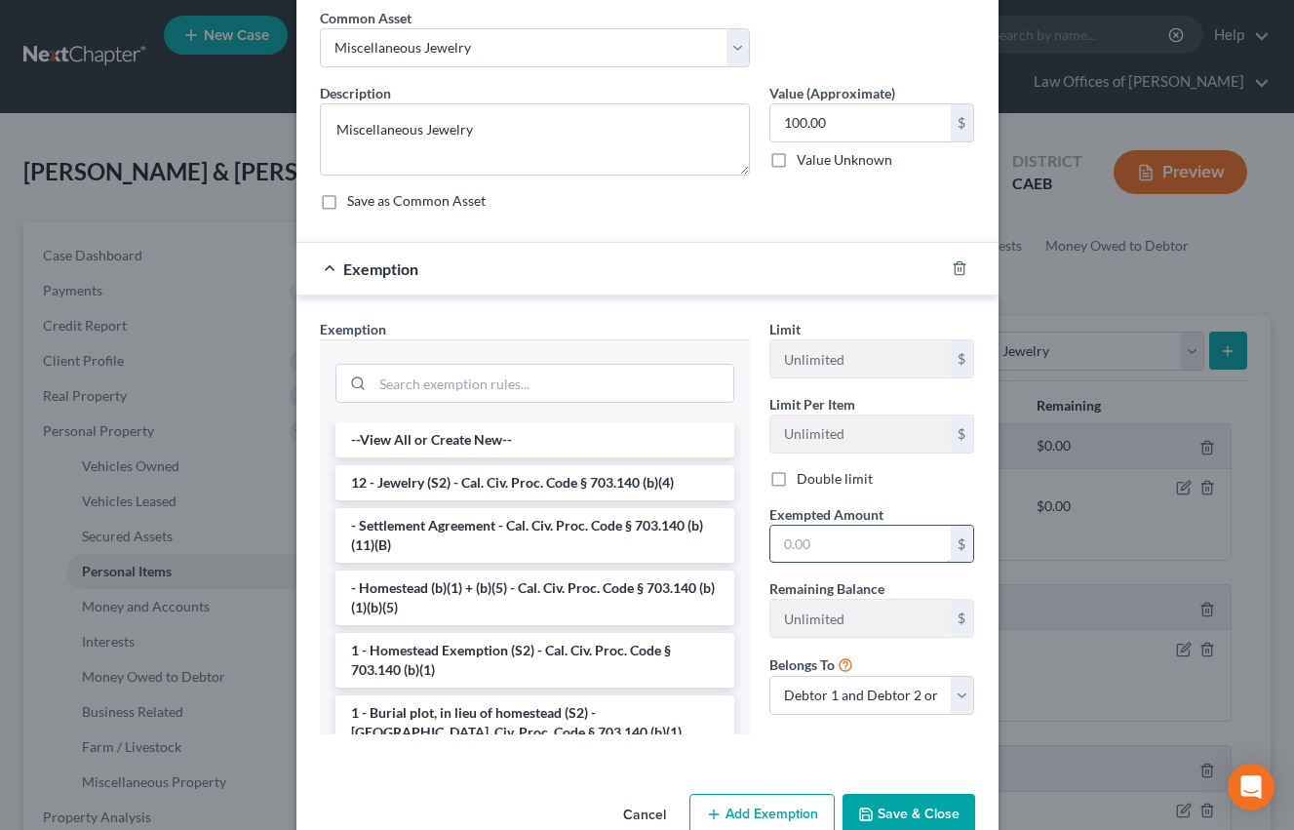
drag, startPoint x: 554, startPoint y: 480, endPoint x: 833, endPoint y: 552, distance: 288.1
click at [554, 480] on li "12 - Jewelry (S2) - Cal. Civ. Proc. Code § 703.140 (b)(4)" at bounding box center [534, 482] width 399 height 35
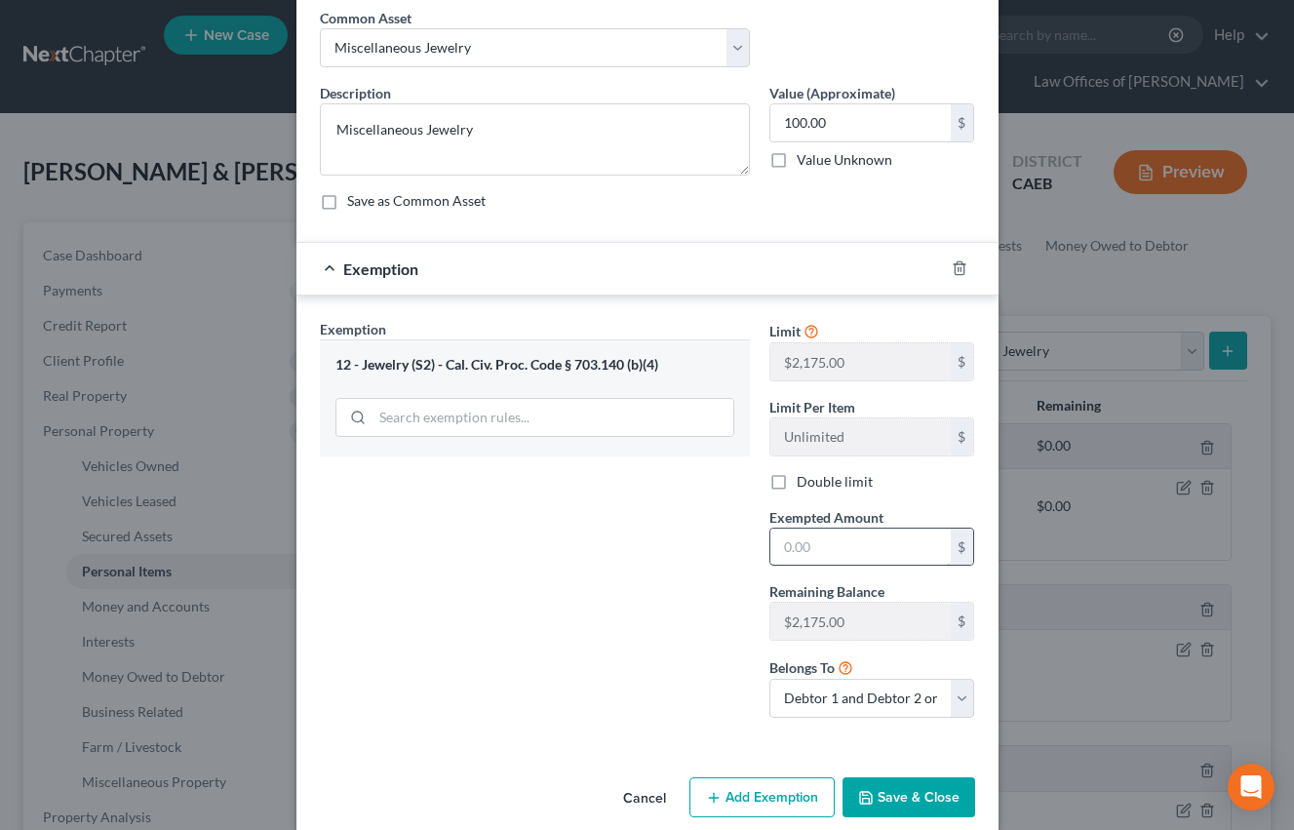
click at [833, 552] on input "text" at bounding box center [860, 546] width 180 height 37
type input "100"
click at [563, 600] on div "Exemption Set must be selected for CA. Exemption * 12 - Jewelry (S2) - Cal. Civ…" at bounding box center [535, 526] width 450 height 414
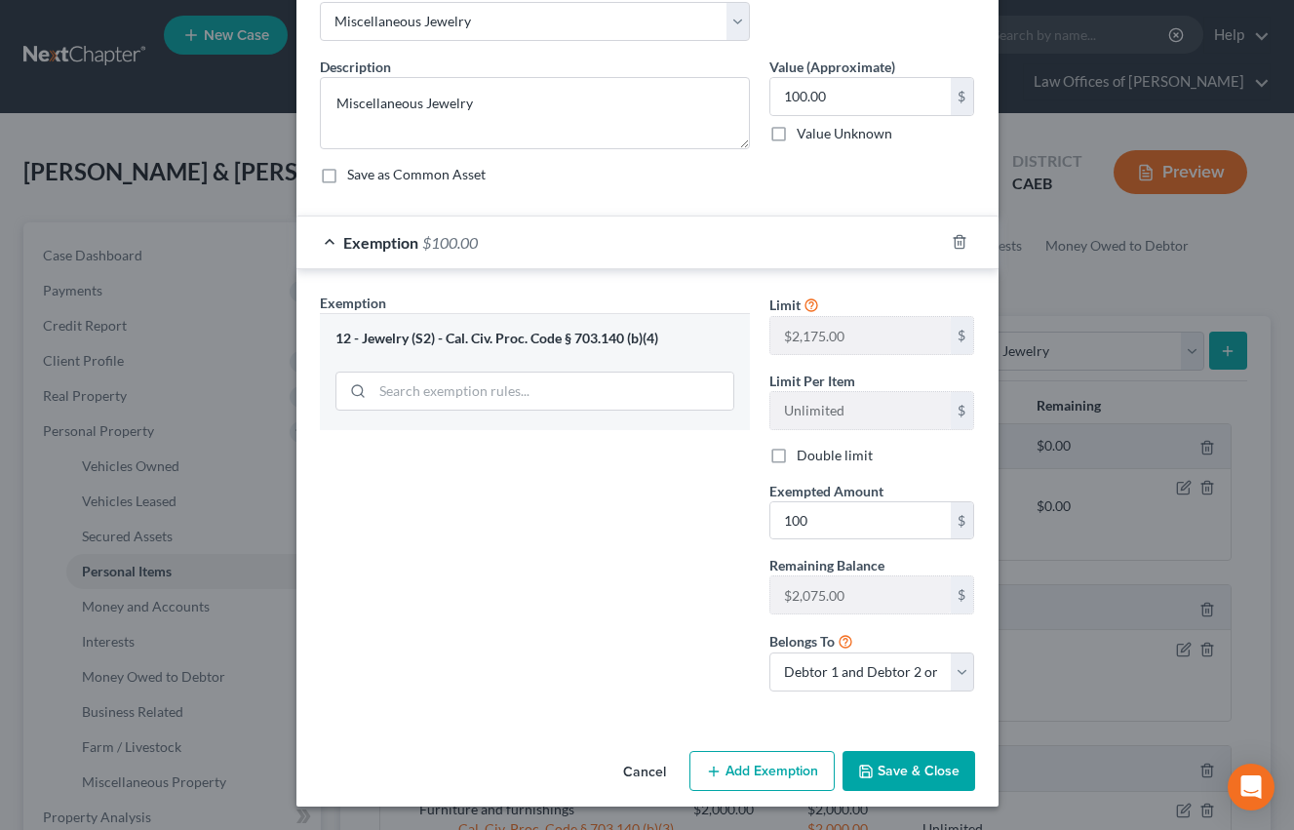
click at [920, 764] on button "Save & Close" at bounding box center [908, 771] width 133 height 41
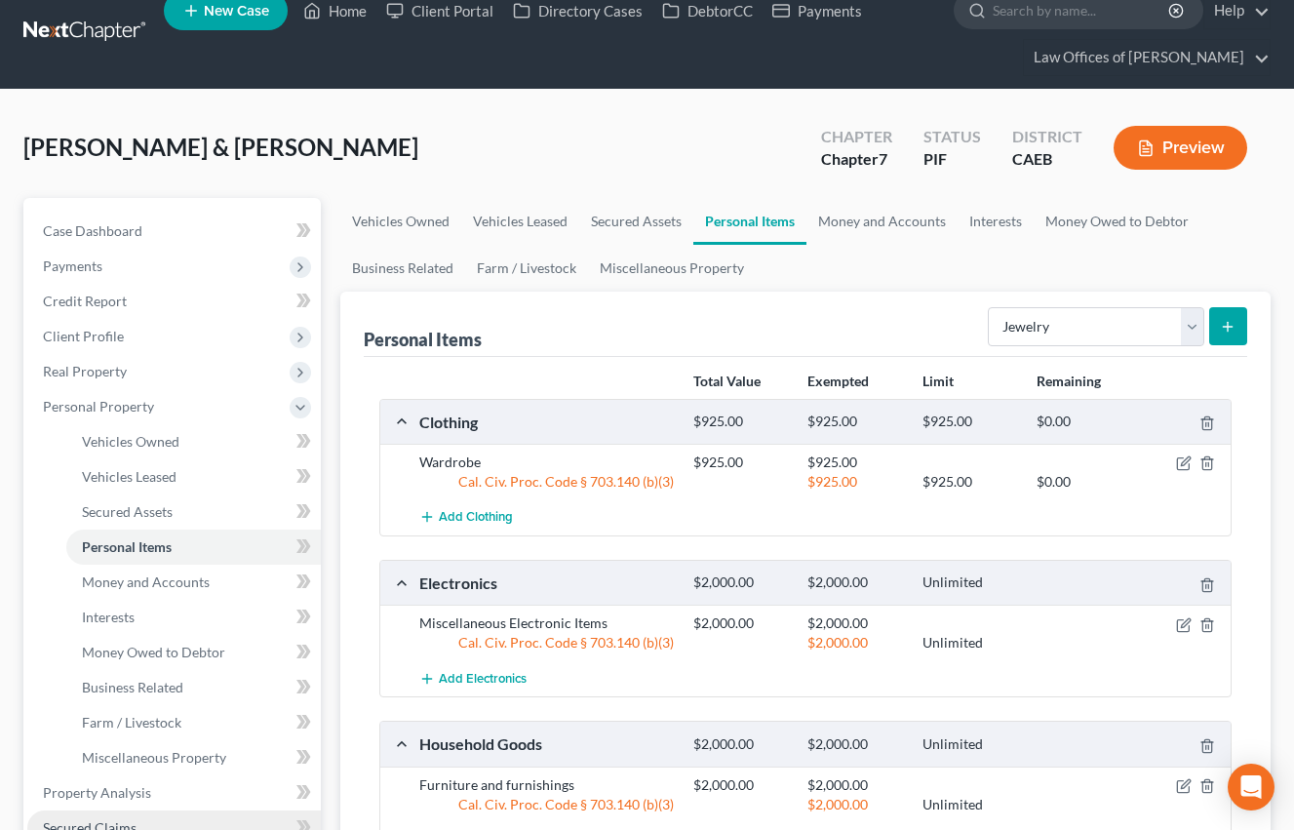
scroll to position [0, 0]
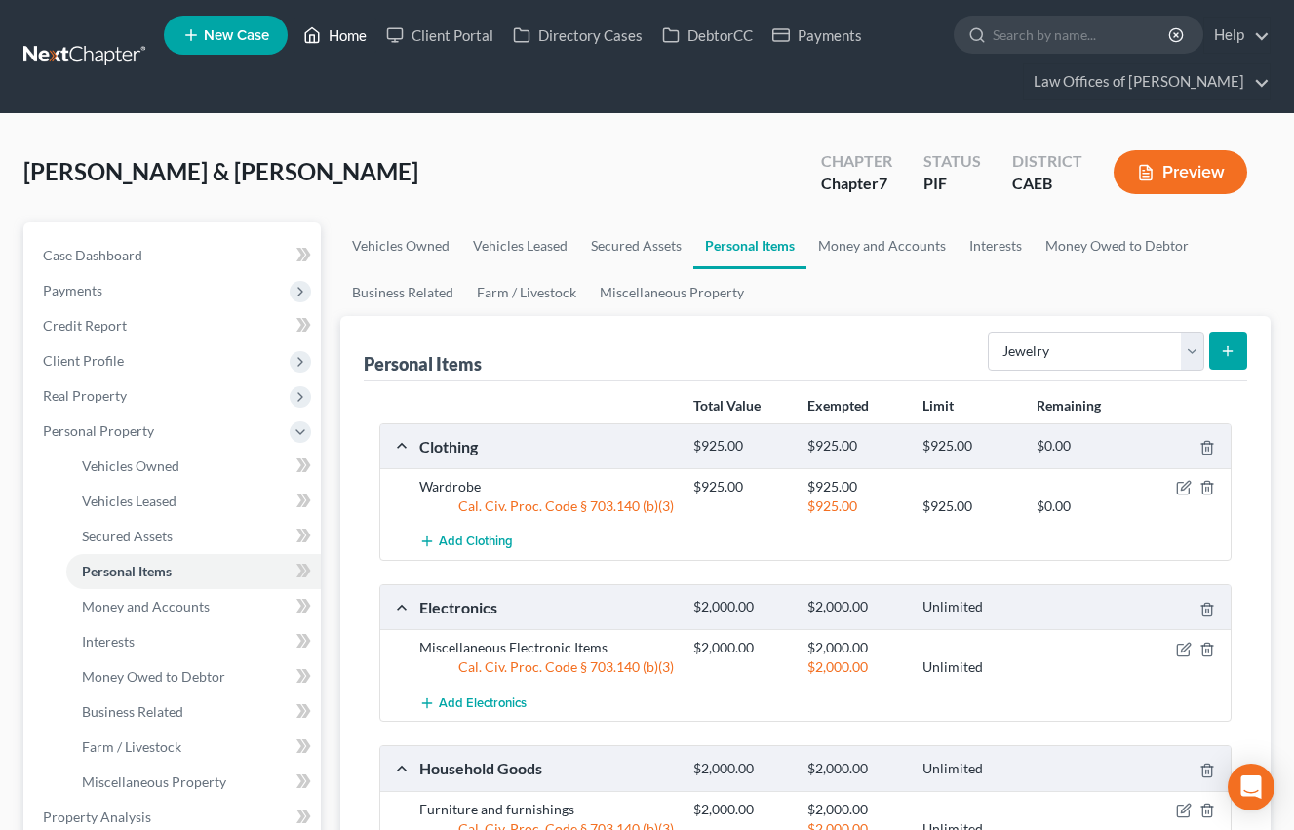
click at [361, 46] on link "Home" at bounding box center [335, 35] width 83 height 35
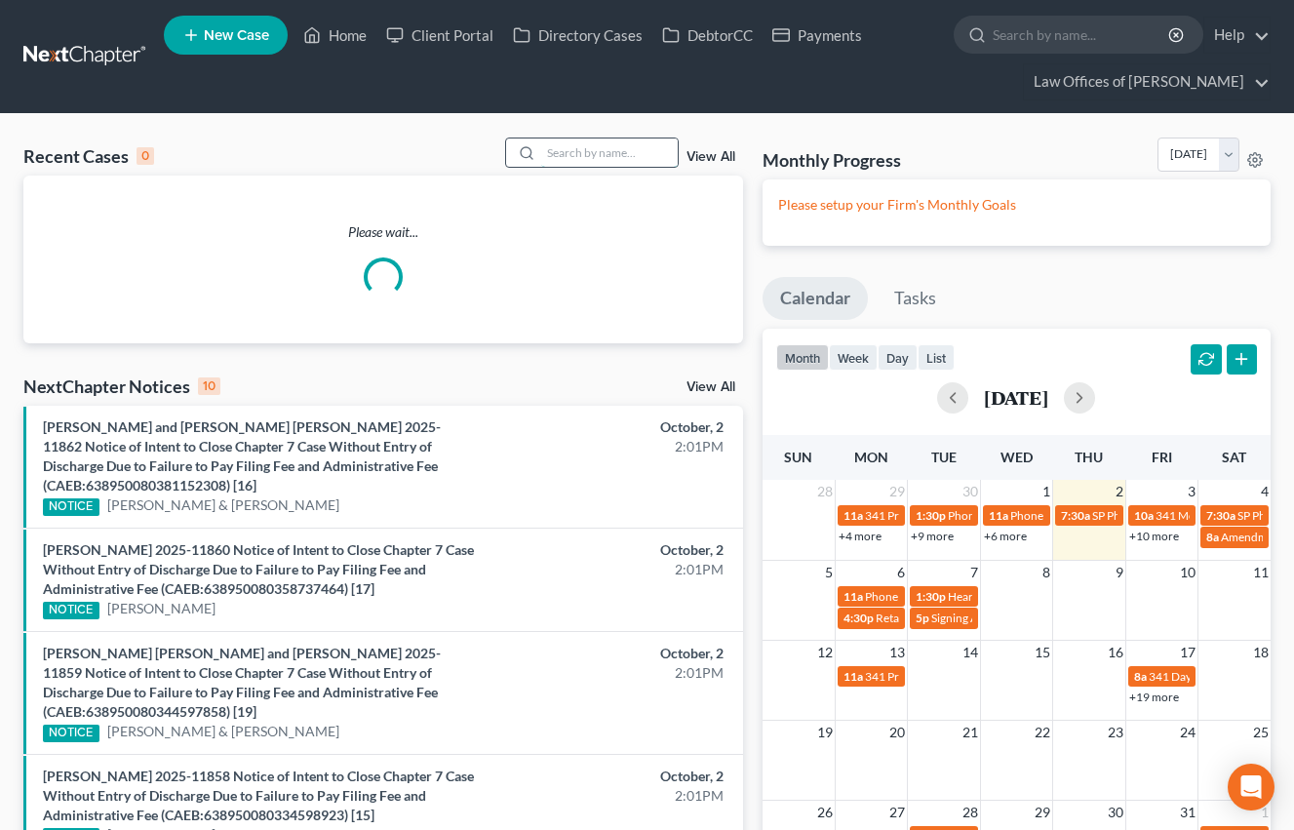
click at [610, 150] on input "search" at bounding box center [609, 152] width 137 height 28
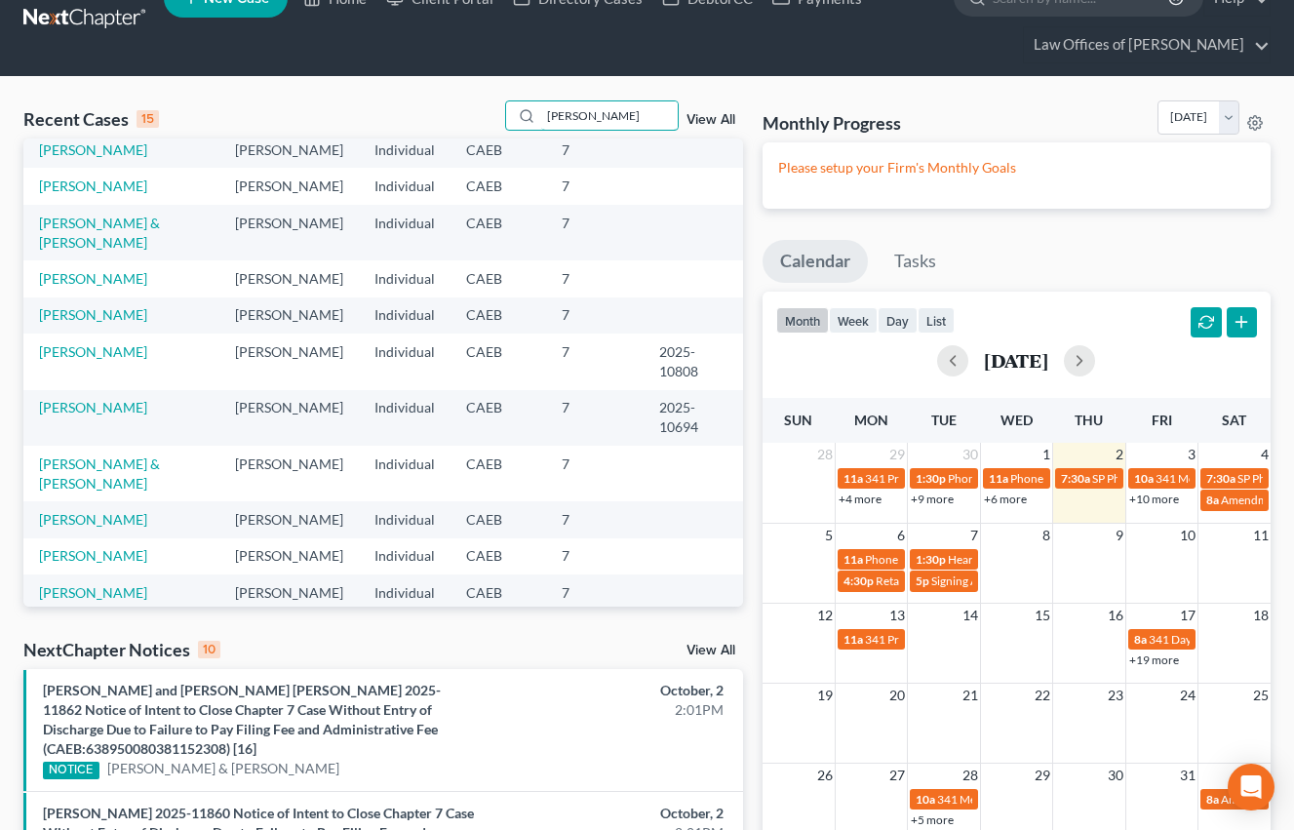
scroll to position [44, 0]
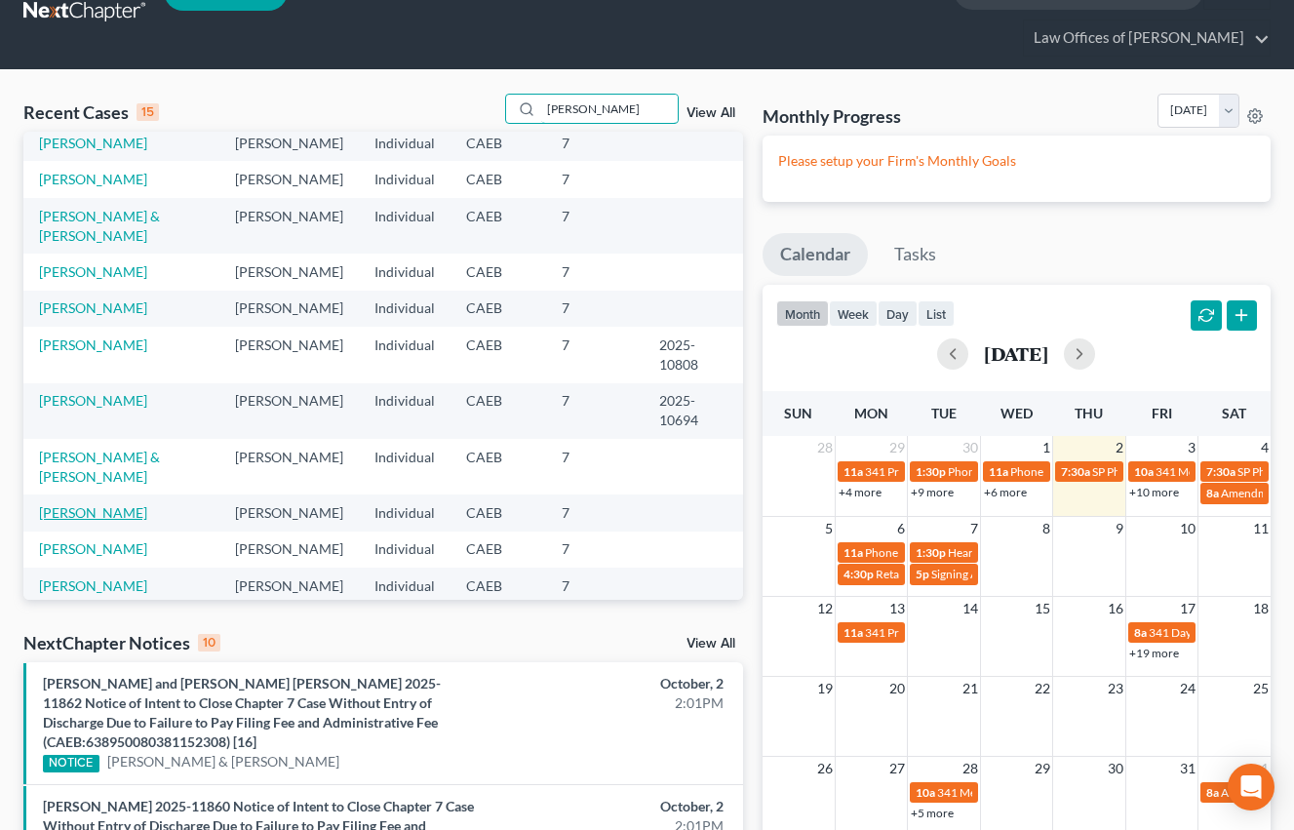
type input "[PERSON_NAME]"
click at [104, 504] on link "[PERSON_NAME]" at bounding box center [93, 512] width 108 height 17
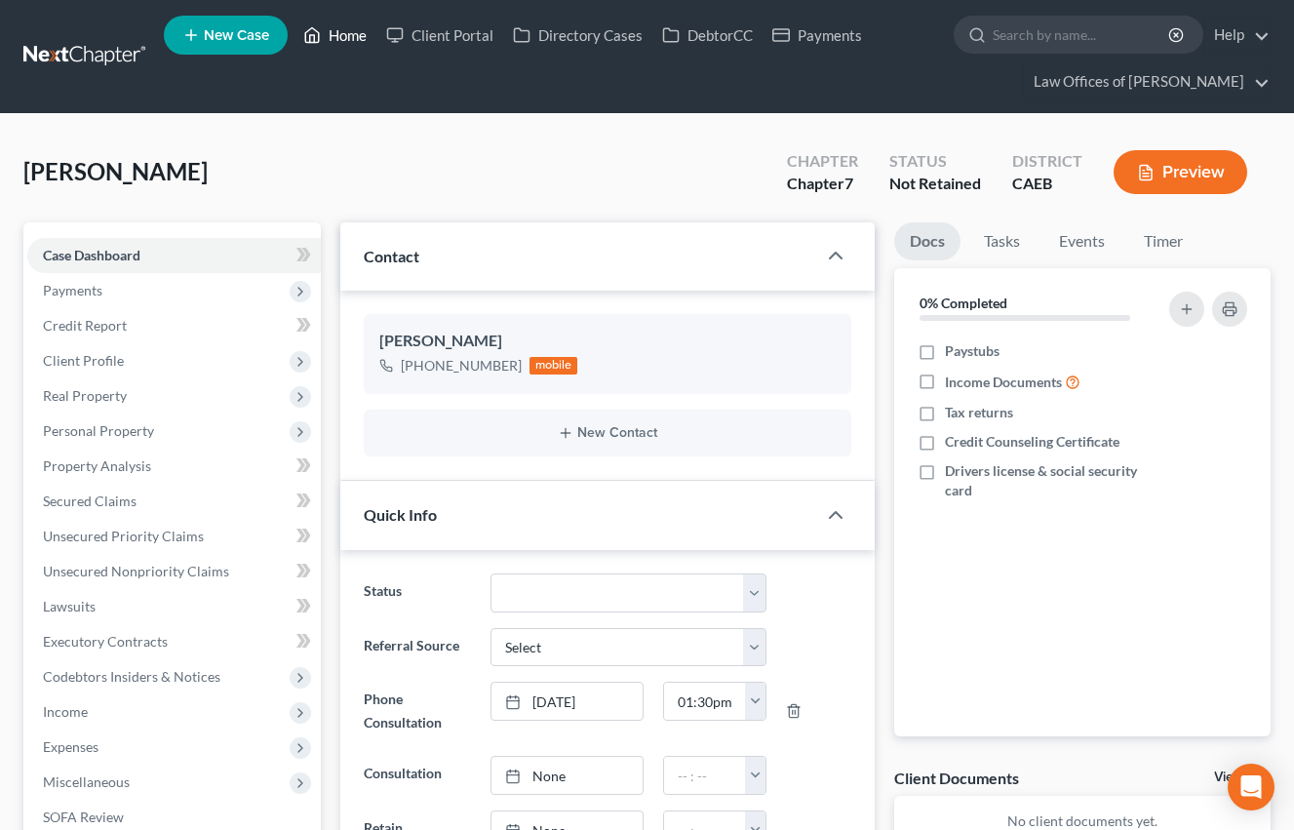
click at [347, 31] on link "Home" at bounding box center [335, 35] width 83 height 35
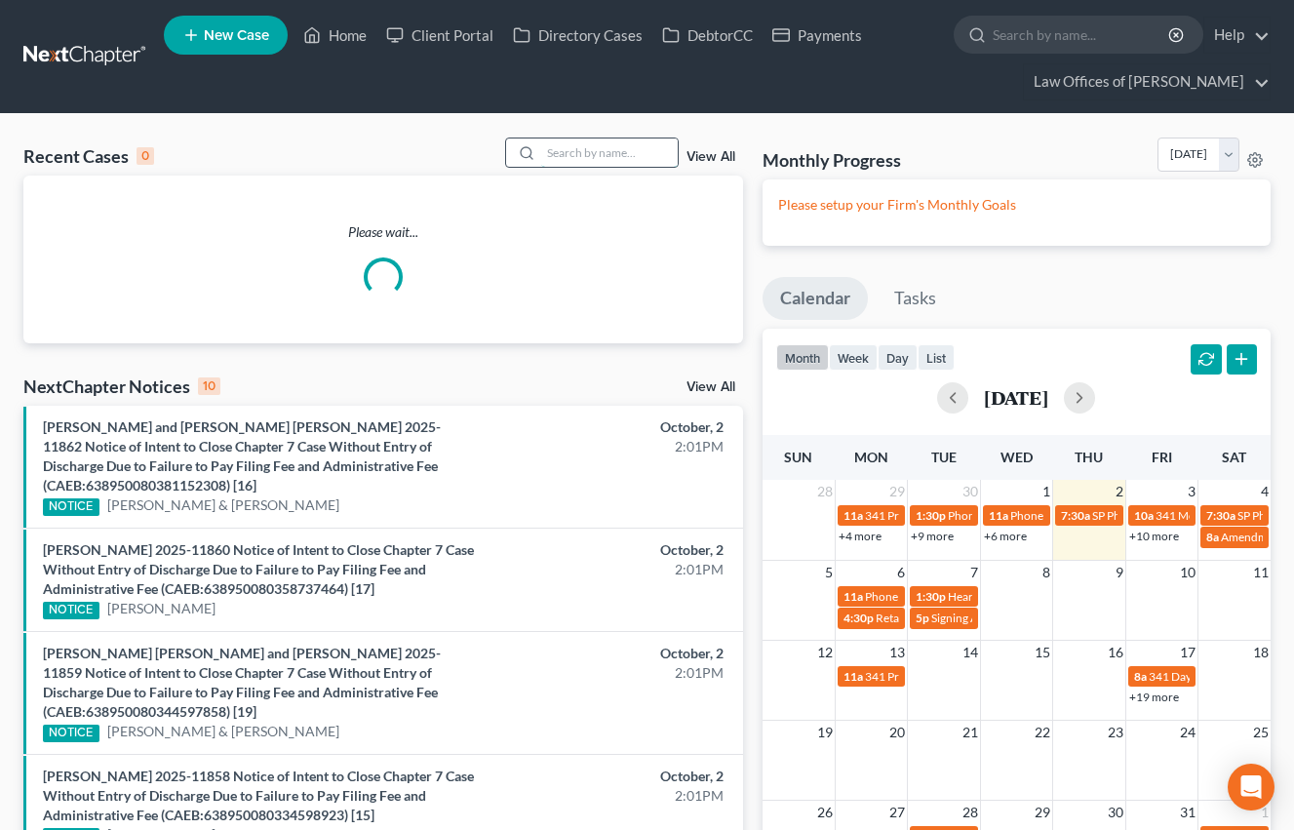
click at [602, 147] on input "search" at bounding box center [609, 152] width 137 height 28
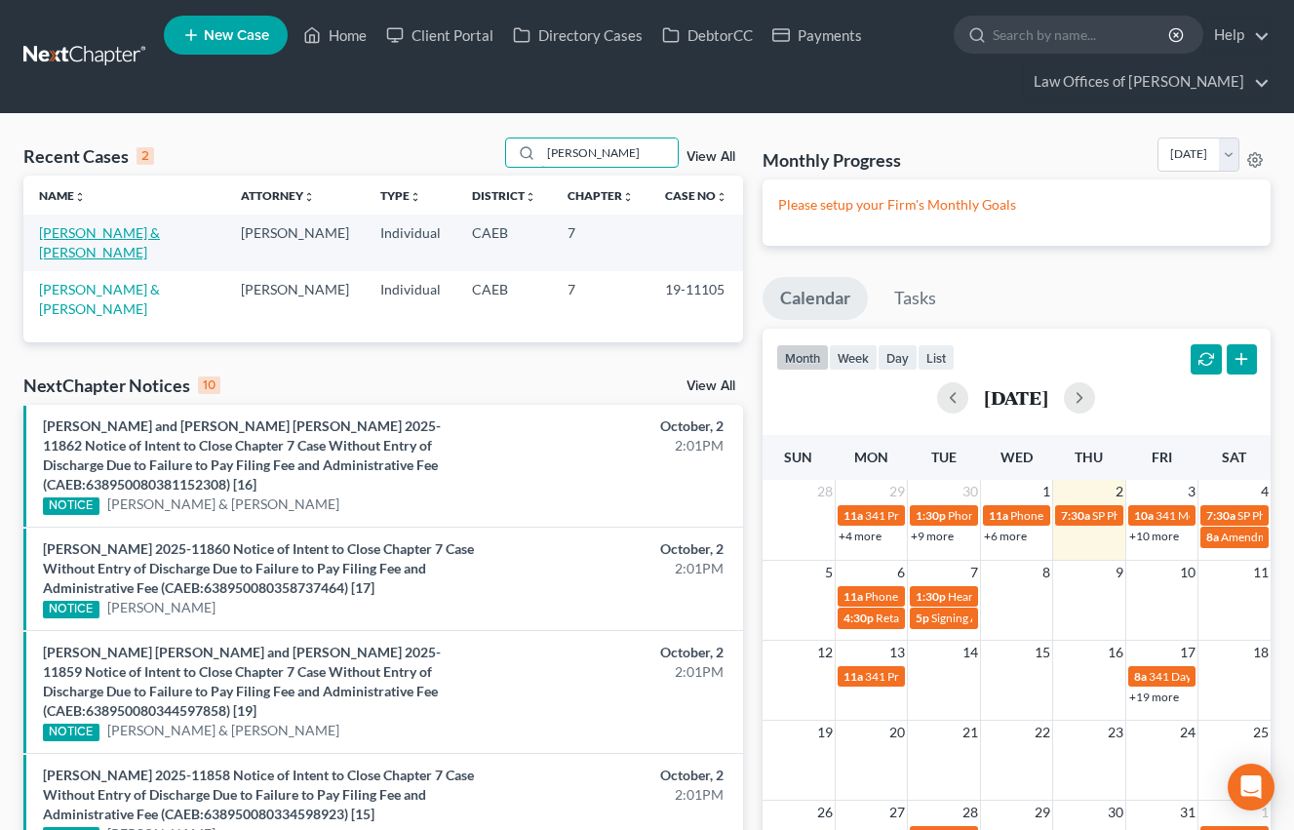
type input "[PERSON_NAME]"
click at [155, 235] on link "[PERSON_NAME] & [PERSON_NAME]" at bounding box center [99, 242] width 121 height 36
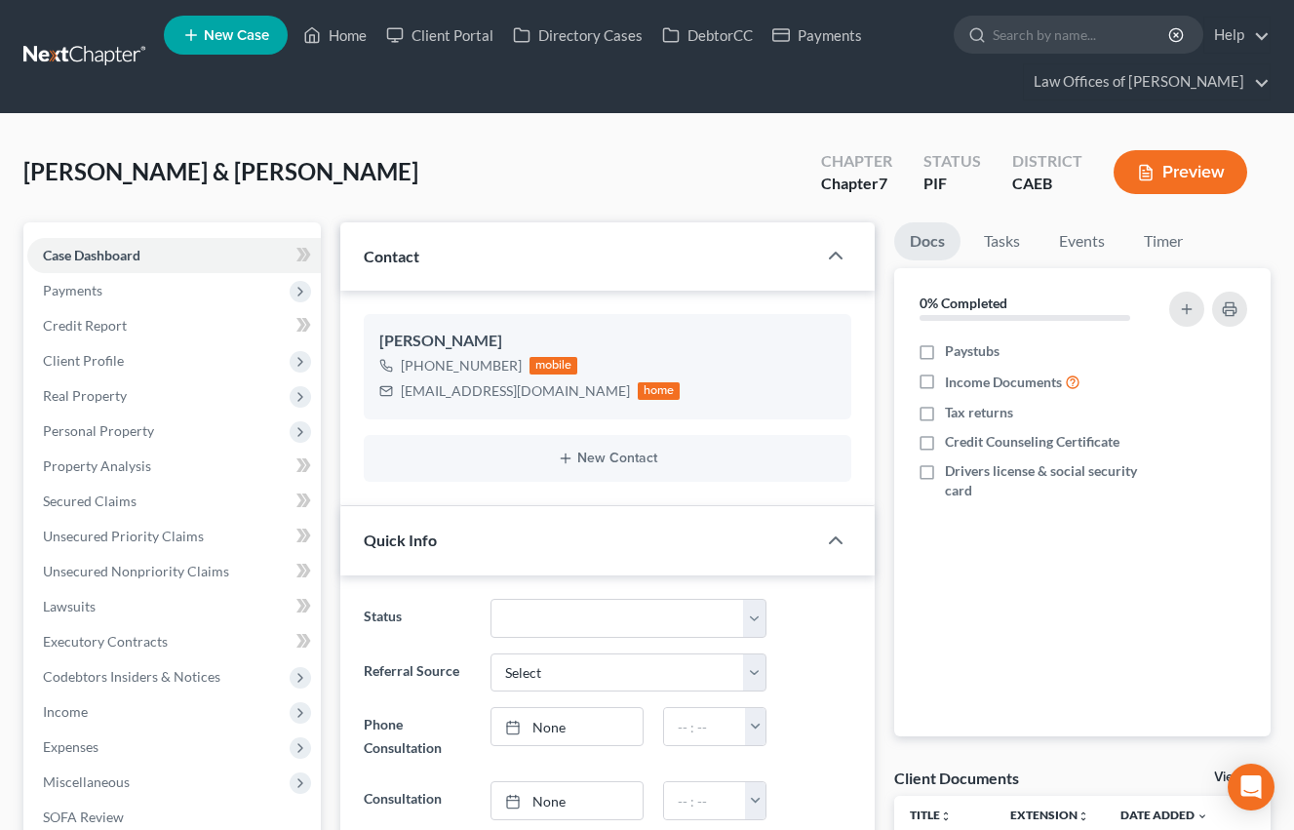
scroll to position [5747, 0]
click at [315, 175] on div "[PERSON_NAME] & [PERSON_NAME] Upgraded Chapter Chapter 7 Status PIF District CA…" at bounding box center [646, 179] width 1247 height 85
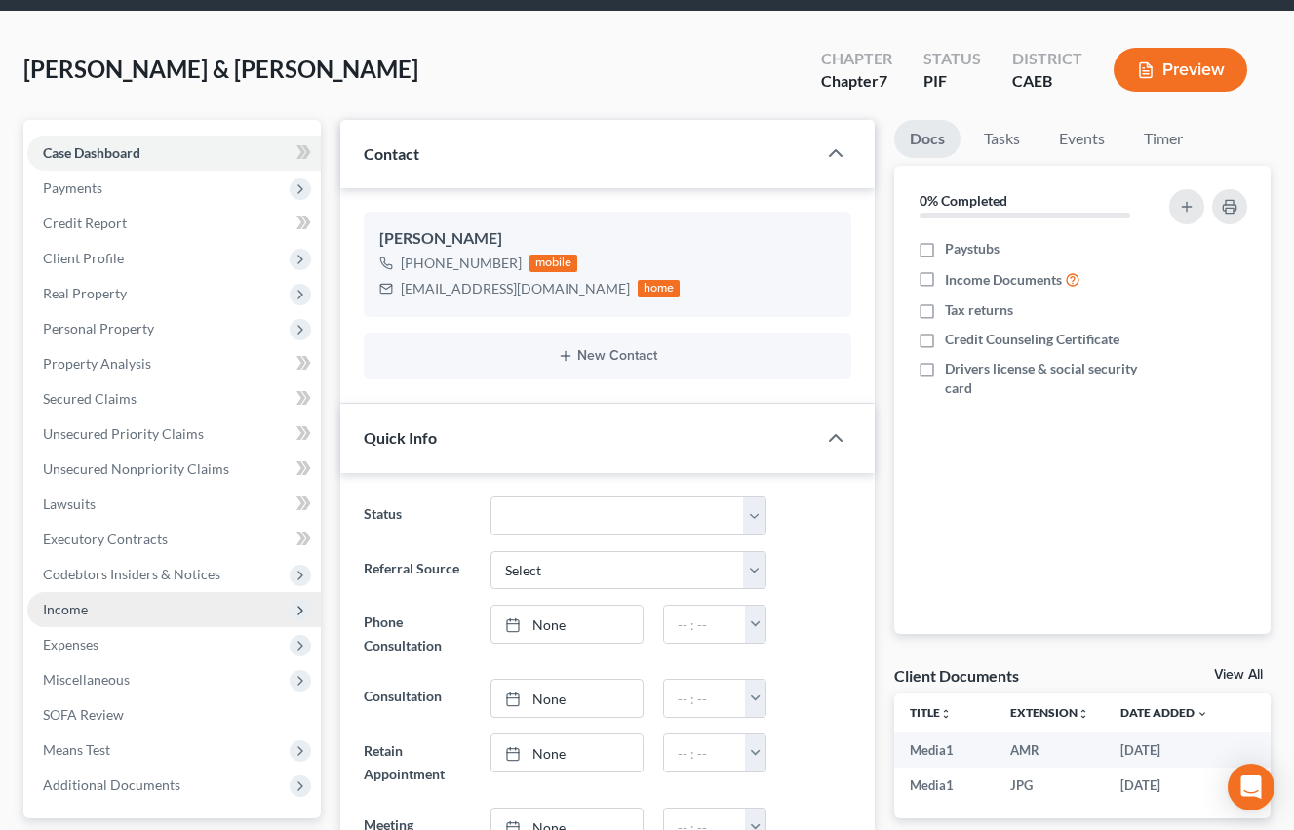
scroll to position [127, 0]
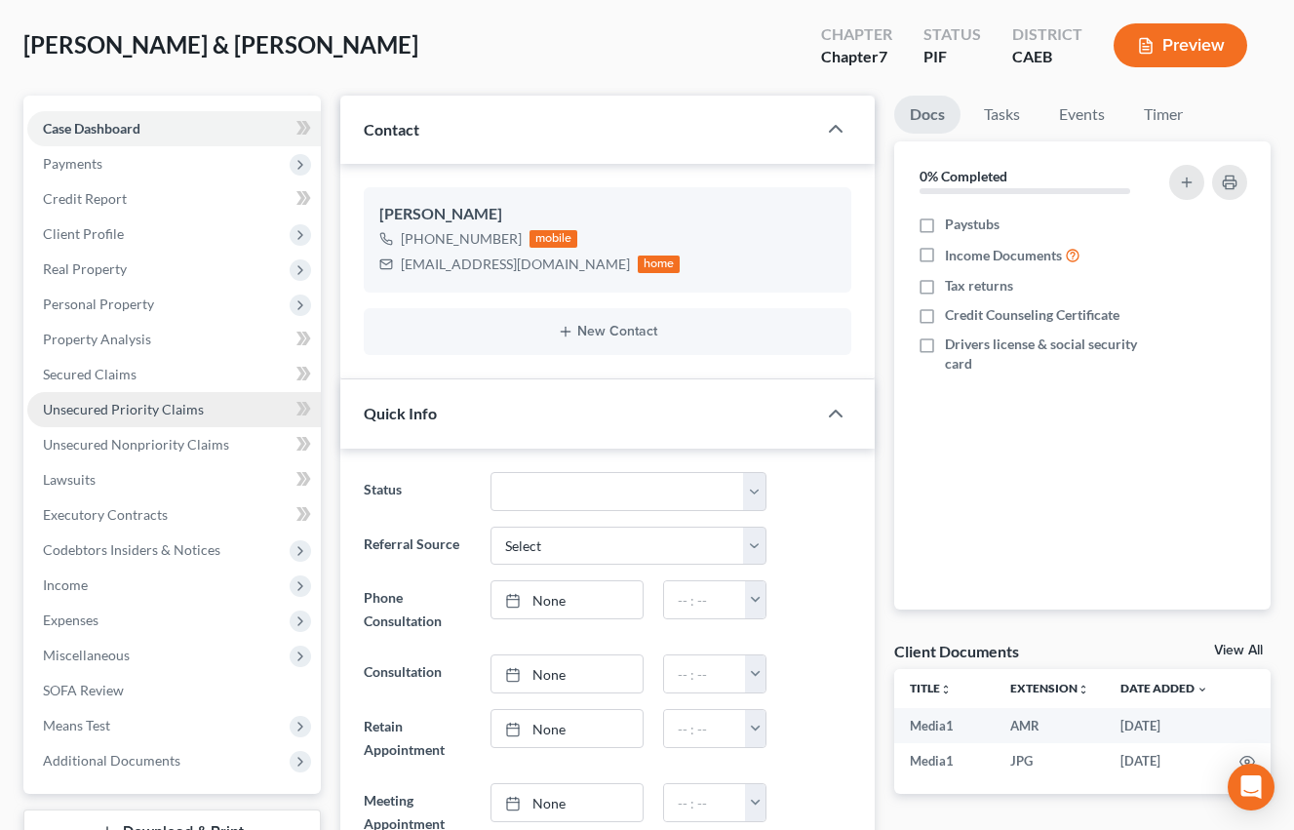
drag, startPoint x: 112, startPoint y: 308, endPoint x: 168, endPoint y: 413, distance: 119.1
click at [112, 308] on span "Personal Property" at bounding box center [98, 303] width 111 height 17
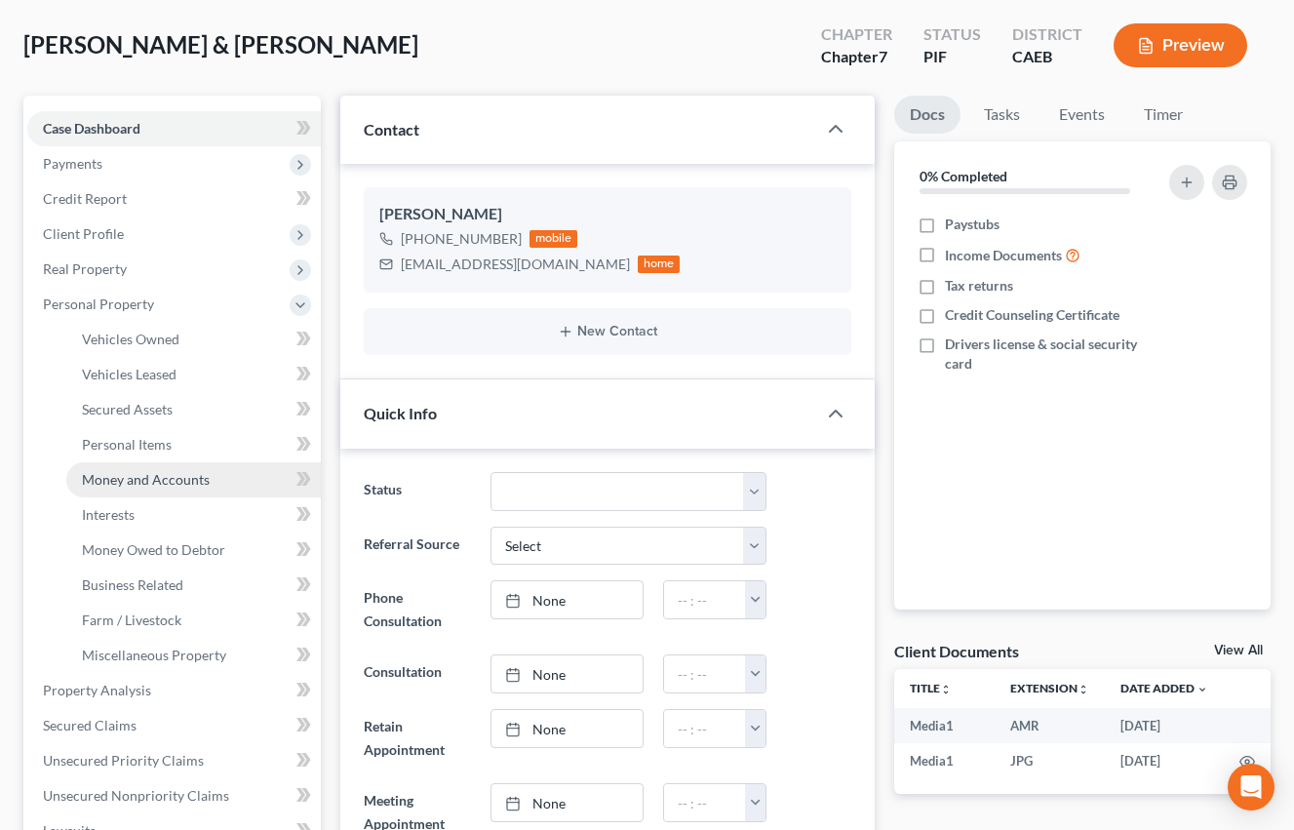
click at [155, 484] on span "Money and Accounts" at bounding box center [146, 479] width 128 height 17
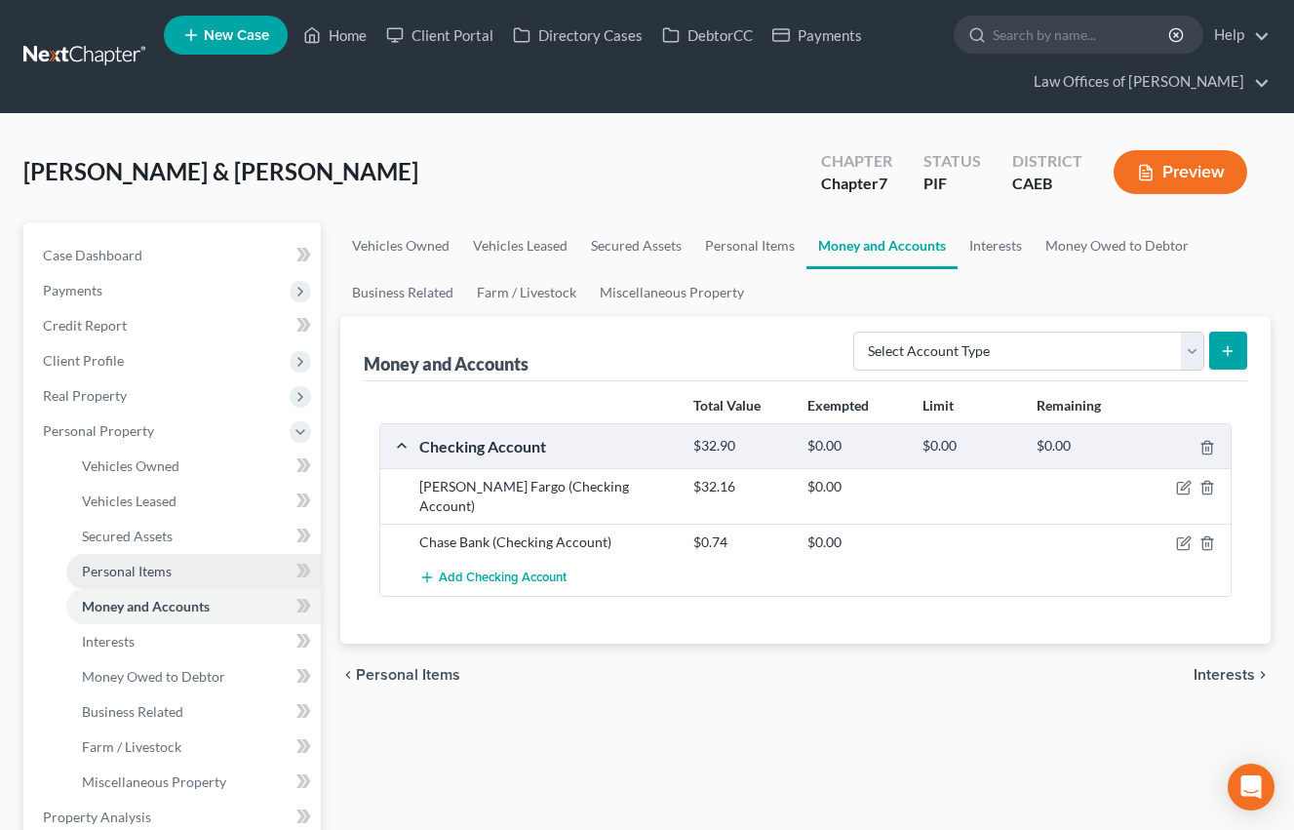
click at [144, 569] on span "Personal Items" at bounding box center [127, 571] width 90 height 17
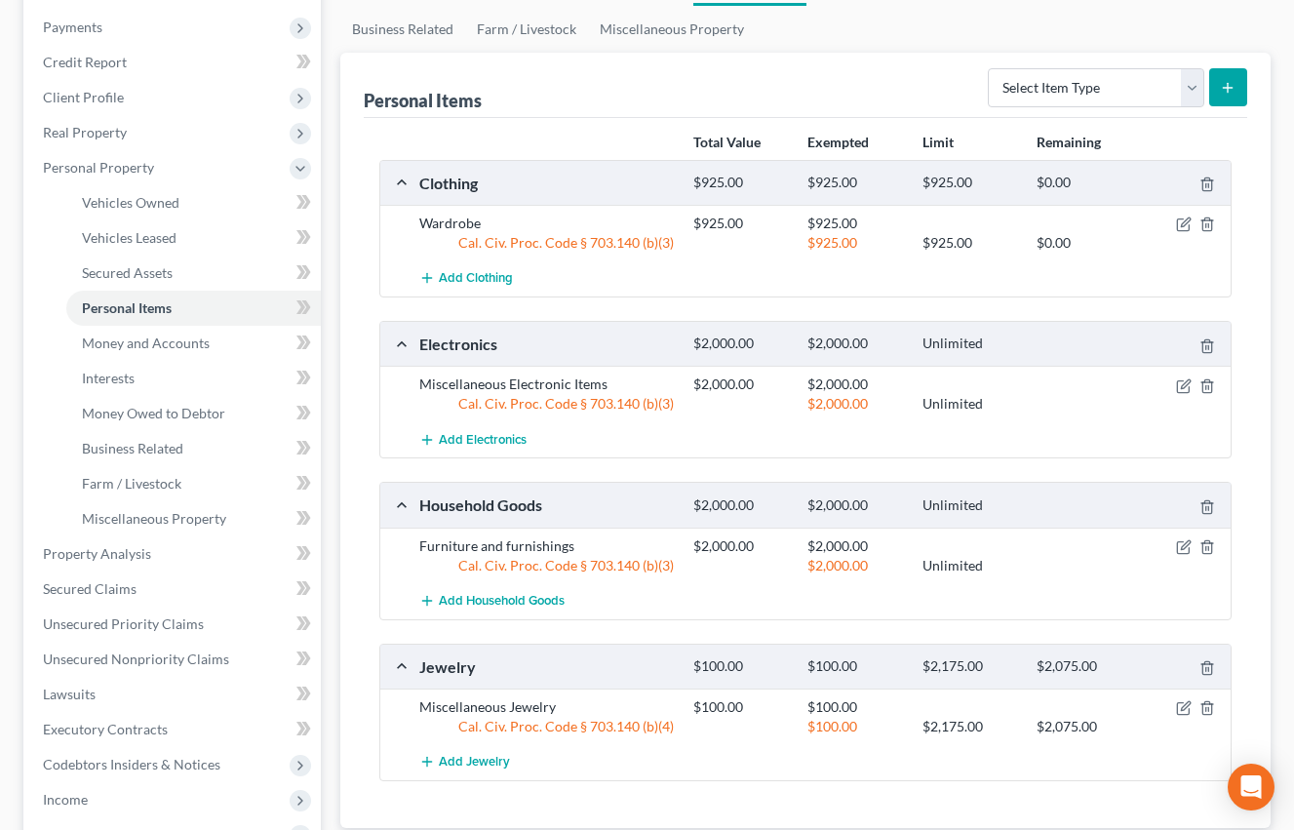
scroll to position [303, 0]
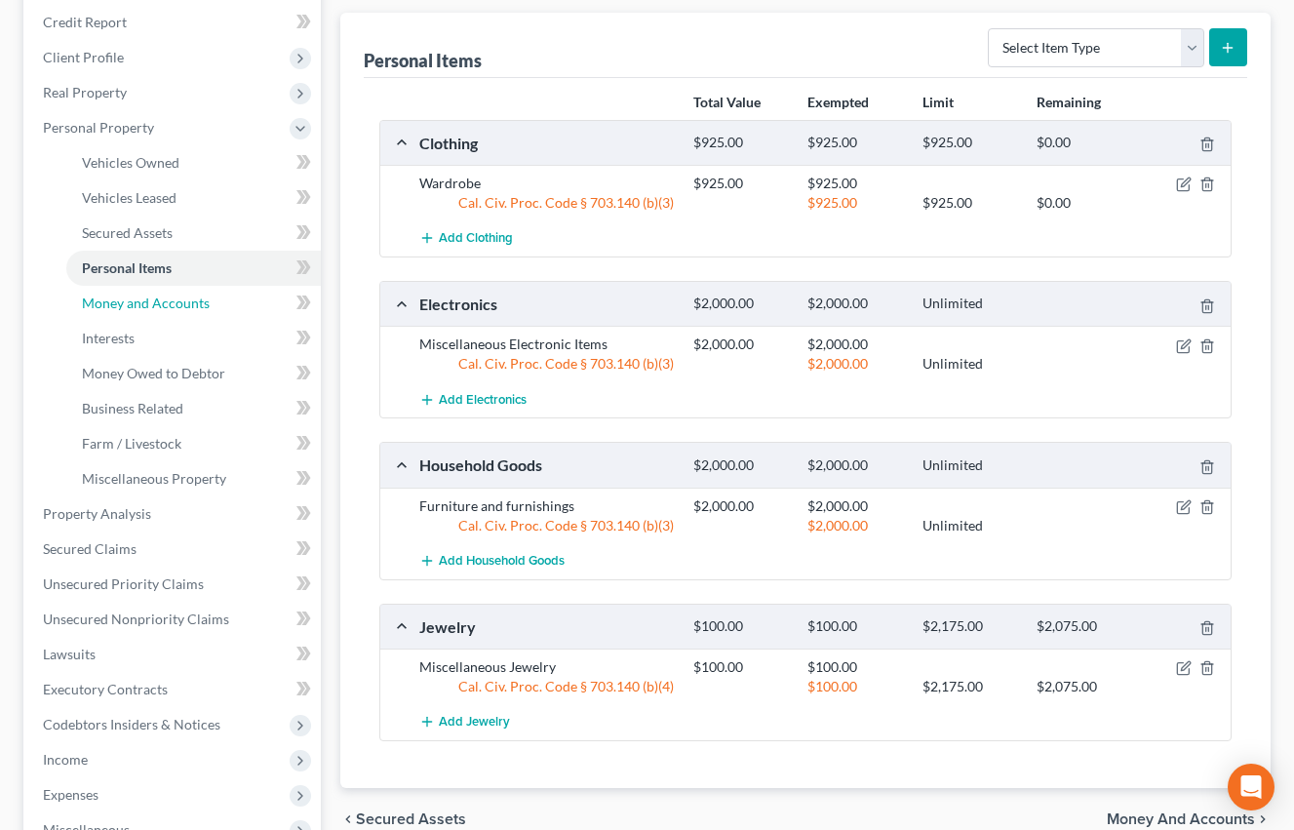
drag, startPoint x: 147, startPoint y: 296, endPoint x: 888, endPoint y: 230, distance: 744.0
click at [147, 296] on span "Money and Accounts" at bounding box center [146, 302] width 128 height 17
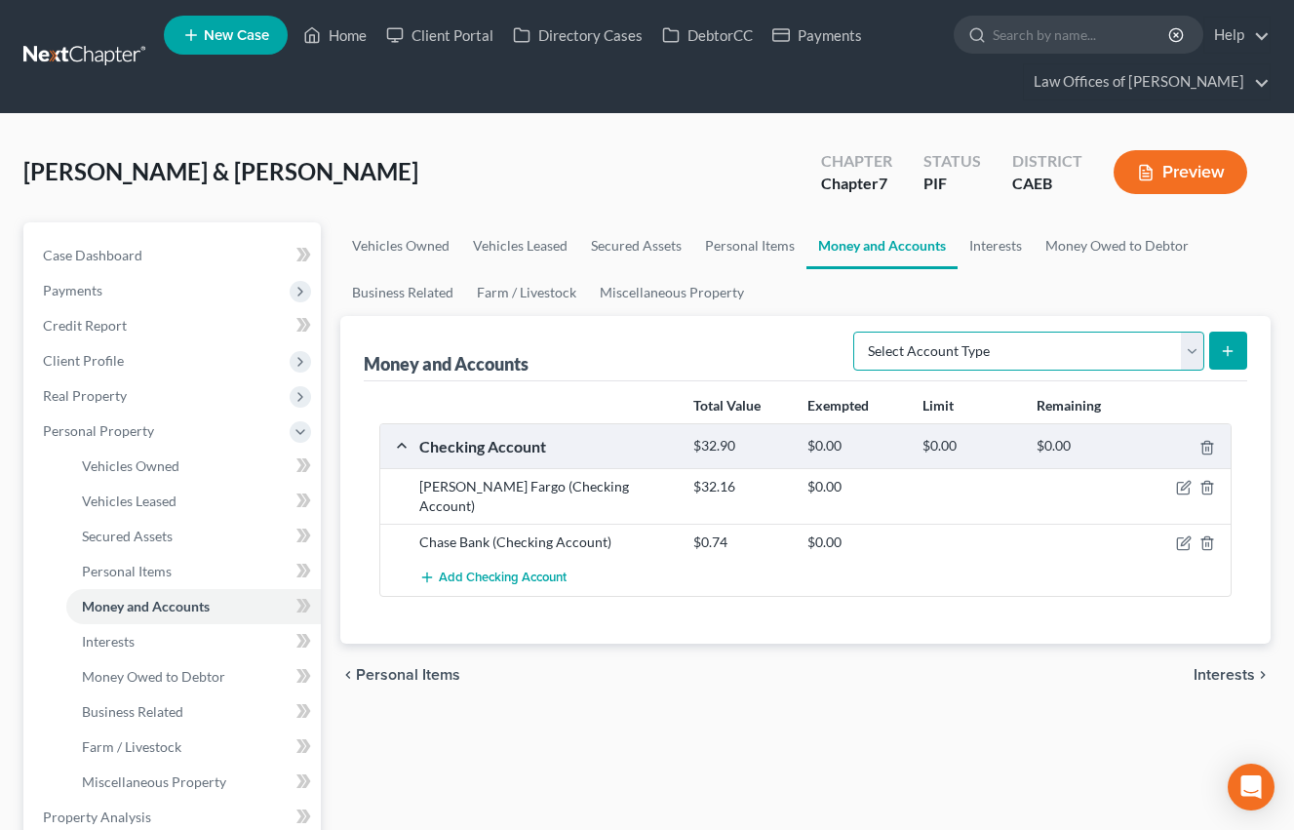
click at [1024, 346] on select "Select Account Type Brokerage Cash on Hand Certificates of Deposit Checking Acc…" at bounding box center [1028, 351] width 351 height 39
select select "cash_on_hand"
click at [857, 332] on select "Select Account Type Brokerage Cash on Hand Certificates of Deposit Checking Acc…" at bounding box center [1028, 351] width 351 height 39
click at [1233, 348] on icon "submit" at bounding box center [1228, 351] width 16 height 16
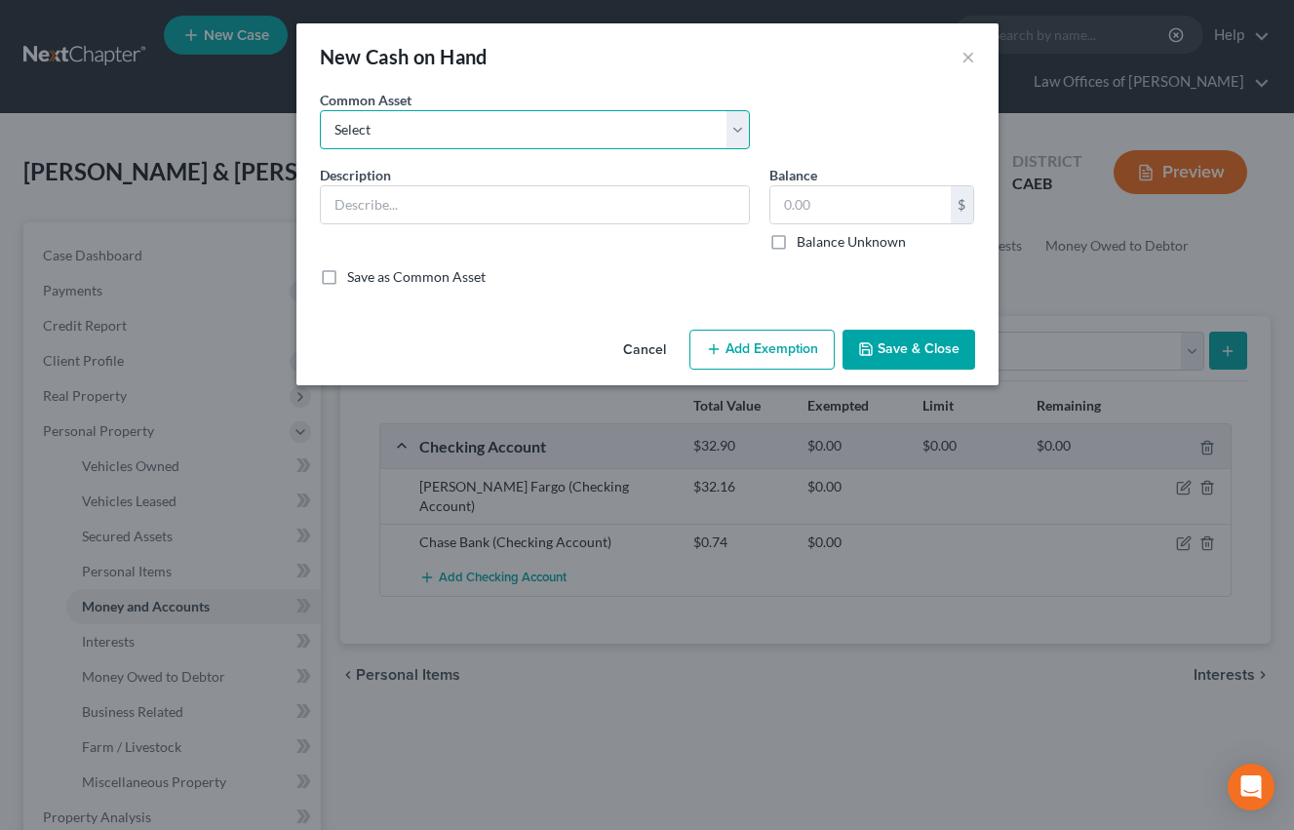
click at [679, 140] on select "Select Cash on Hand" at bounding box center [535, 129] width 430 height 39
click at [569, 132] on select "Select Cash on Hand" at bounding box center [535, 129] width 430 height 39
click at [461, 131] on select "Select Cash on Hand" at bounding box center [535, 129] width 430 height 39
select select "0"
click at [320, 110] on select "Select Cash on Hand" at bounding box center [535, 129] width 430 height 39
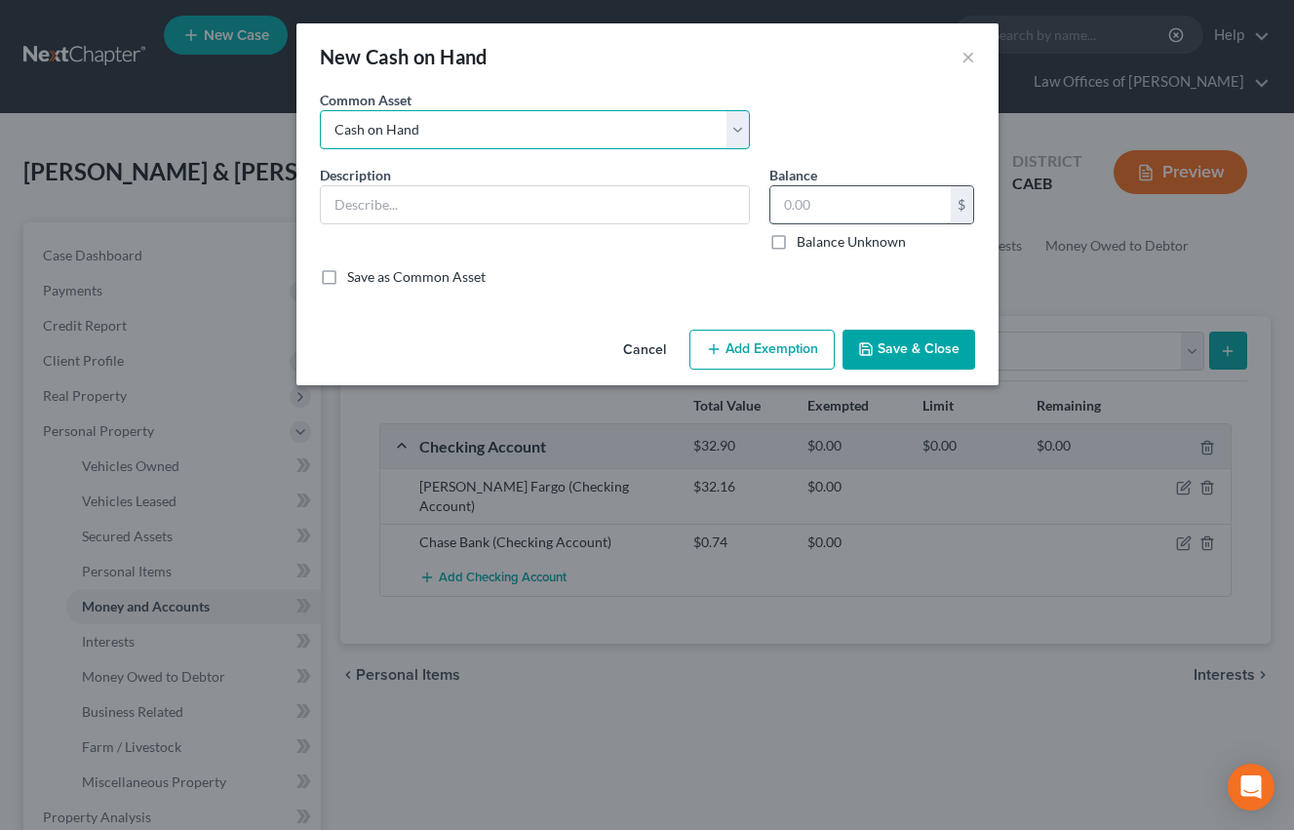
type input "Cash on Hand"
click at [793, 200] on input "200.00" at bounding box center [860, 204] width 180 height 37
type input "100"
click at [808, 344] on button "Add Exemption" at bounding box center [761, 350] width 145 height 41
select select "2"
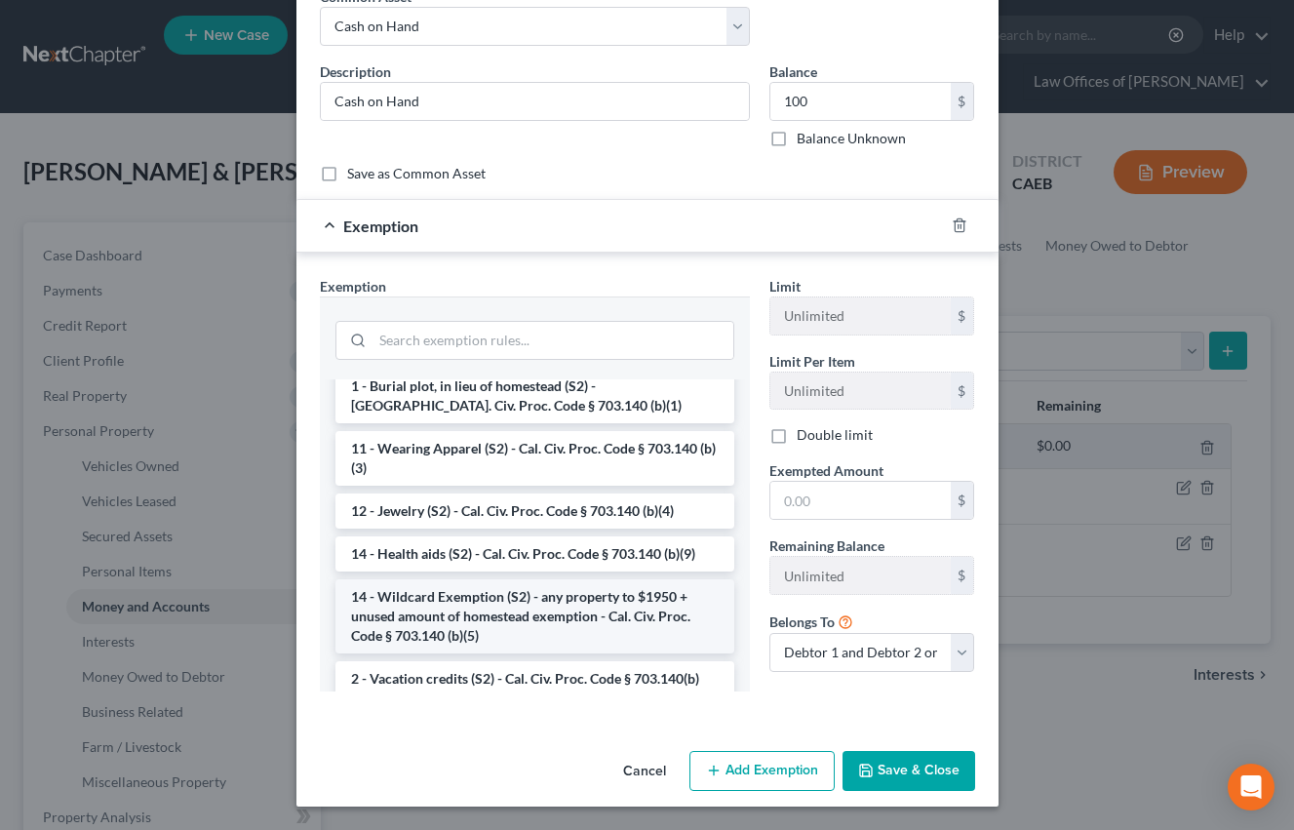
scroll to position [360, 0]
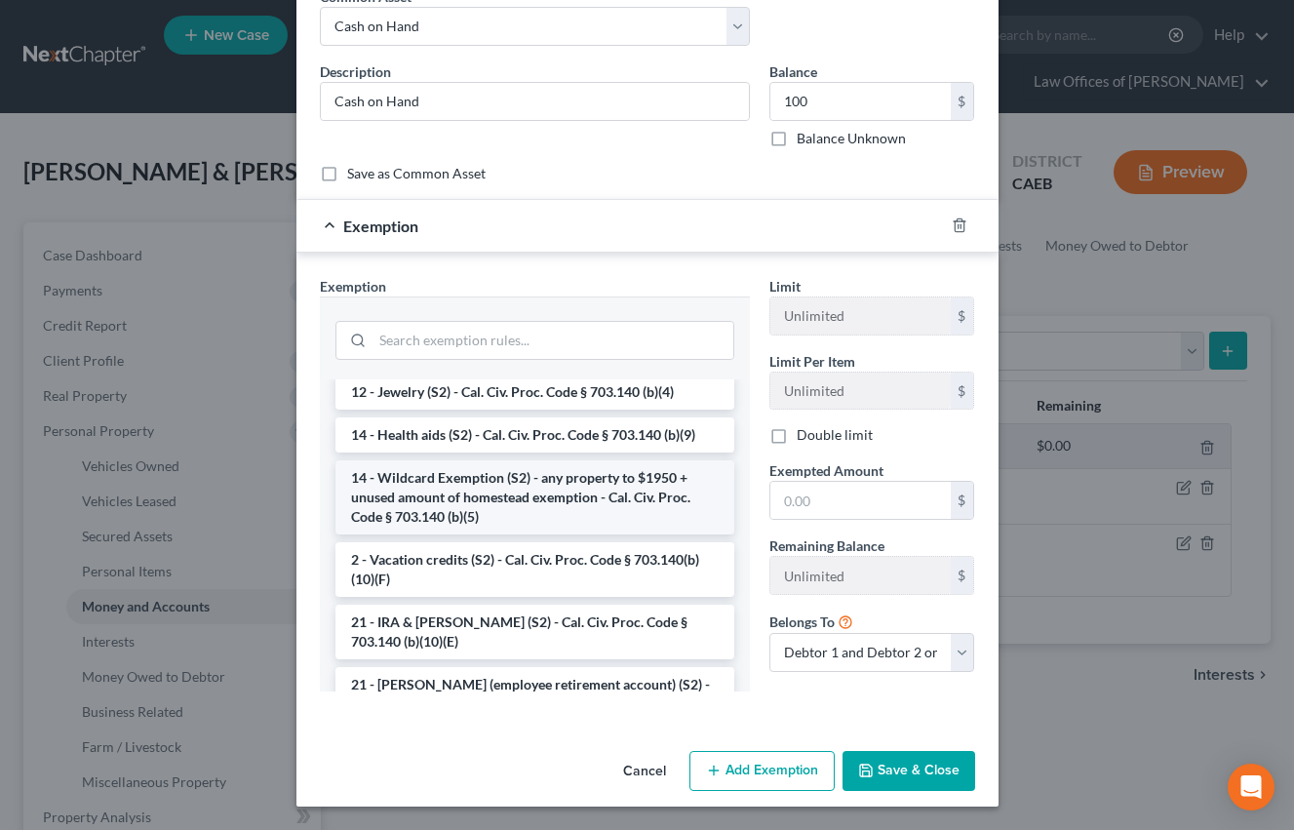
drag, startPoint x: 493, startPoint y: 484, endPoint x: 815, endPoint y: 504, distance: 322.4
click at [493, 484] on li "14 - Wildcard Exemption (S2) - any property to $1950 + unused amount of homeste…" at bounding box center [534, 497] width 399 height 74
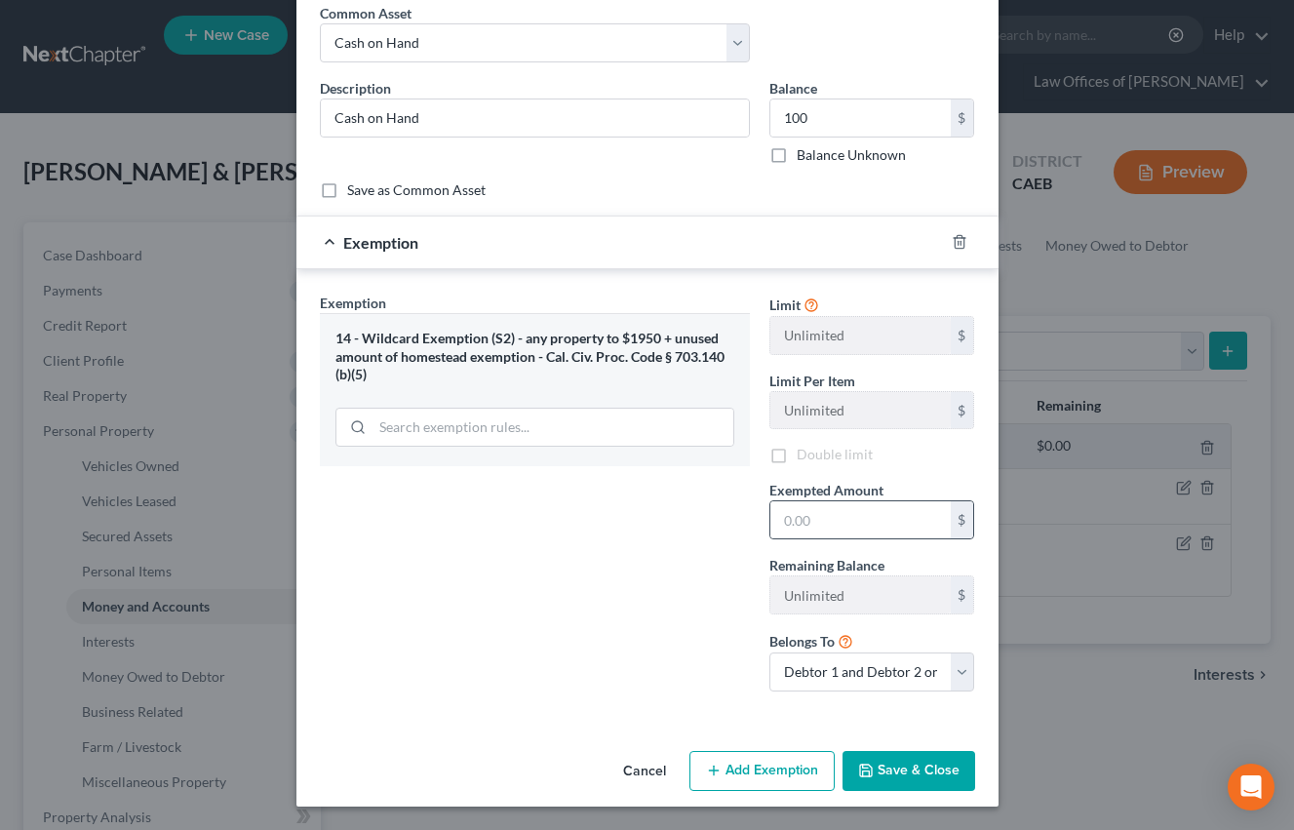
scroll to position [87, 0]
drag, startPoint x: 823, startPoint y: 500, endPoint x: 825, endPoint y: 515, distance: 14.8
click at [823, 500] on div "$" at bounding box center [872, 519] width 206 height 39
click at [825, 515] on input "text" at bounding box center [860, 519] width 180 height 37
type input "100"
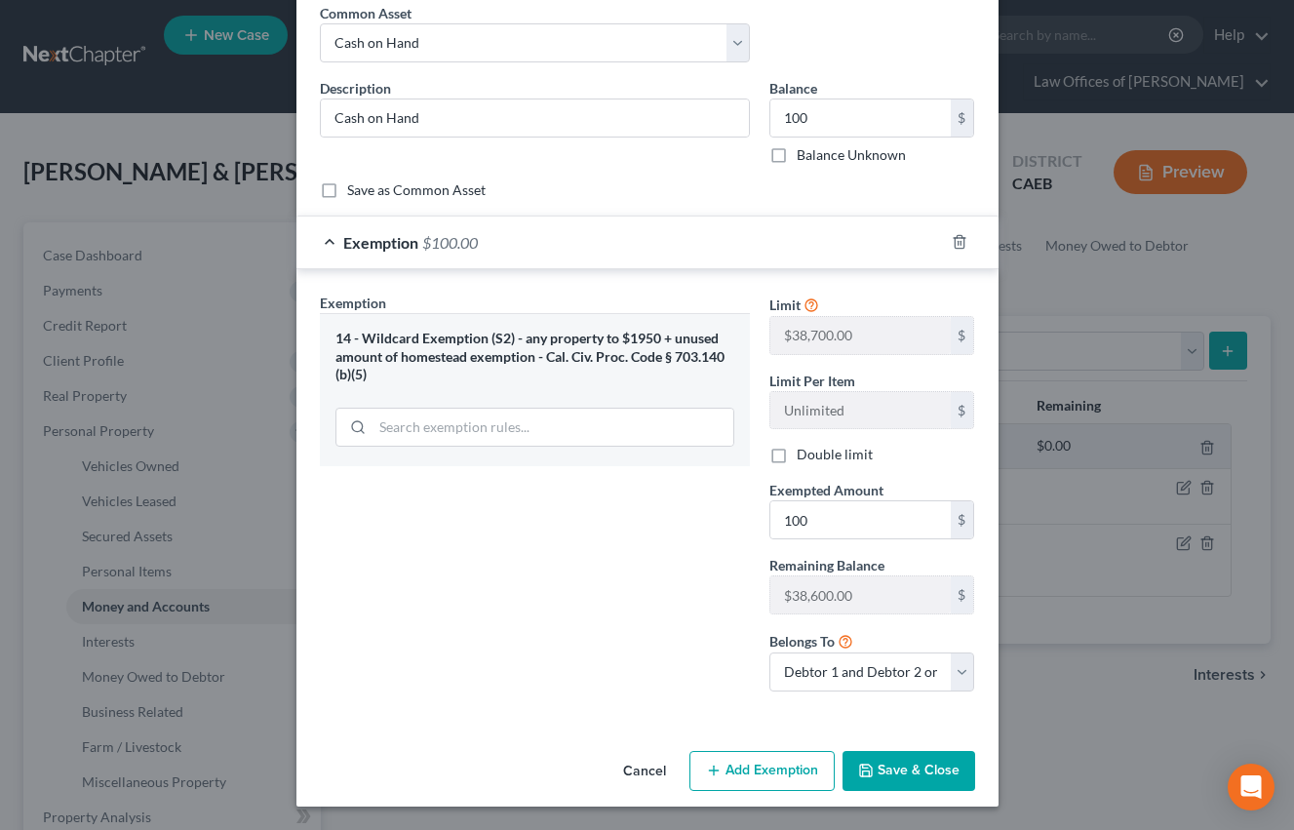
drag, startPoint x: 621, startPoint y: 549, endPoint x: 918, endPoint y: 764, distance: 366.5
click at [621, 549] on div "Exemption Set must be selected for CA. Exemption * 14 - Wildcard Exemption (S2)…" at bounding box center [535, 500] width 450 height 414
click at [917, 773] on button "Save & Close" at bounding box center [908, 771] width 133 height 41
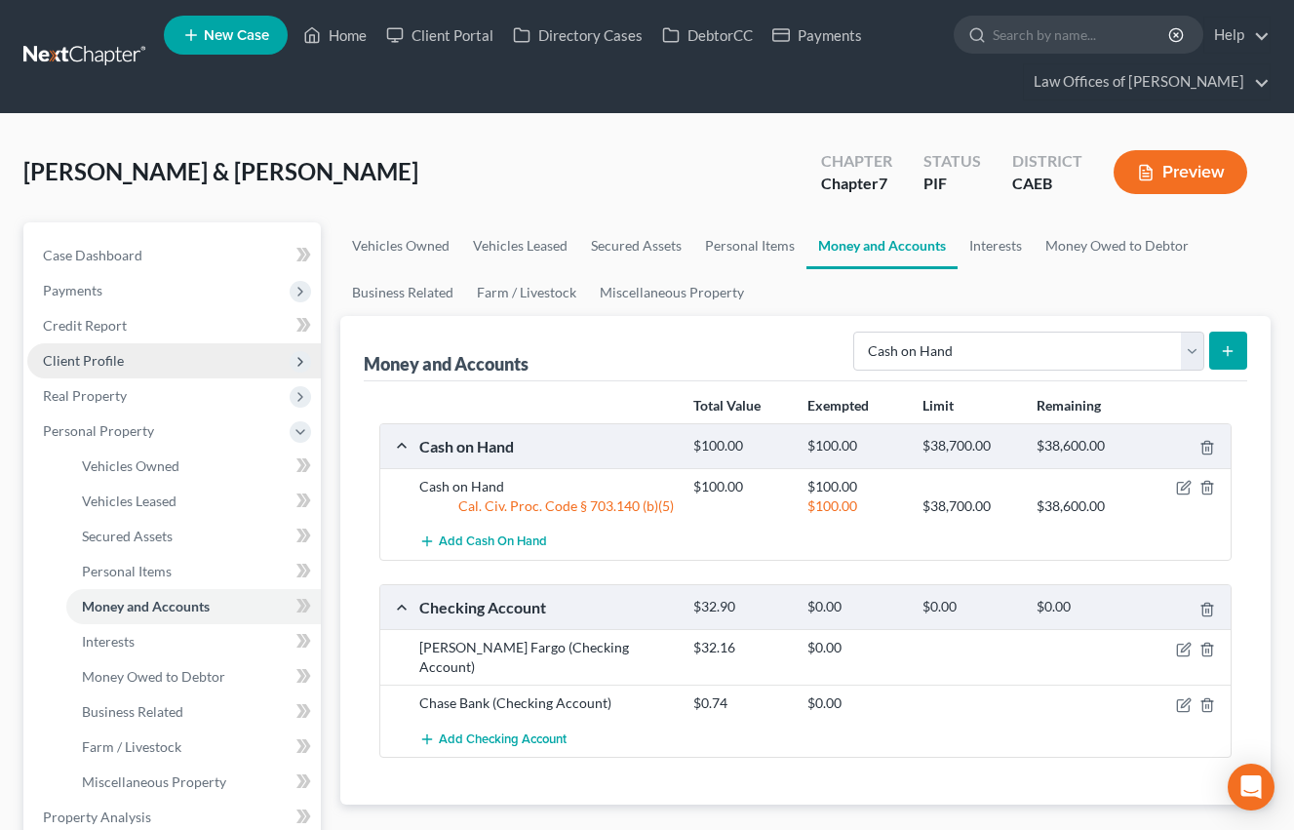
click at [108, 367] on span "Client Profile" at bounding box center [83, 360] width 81 height 17
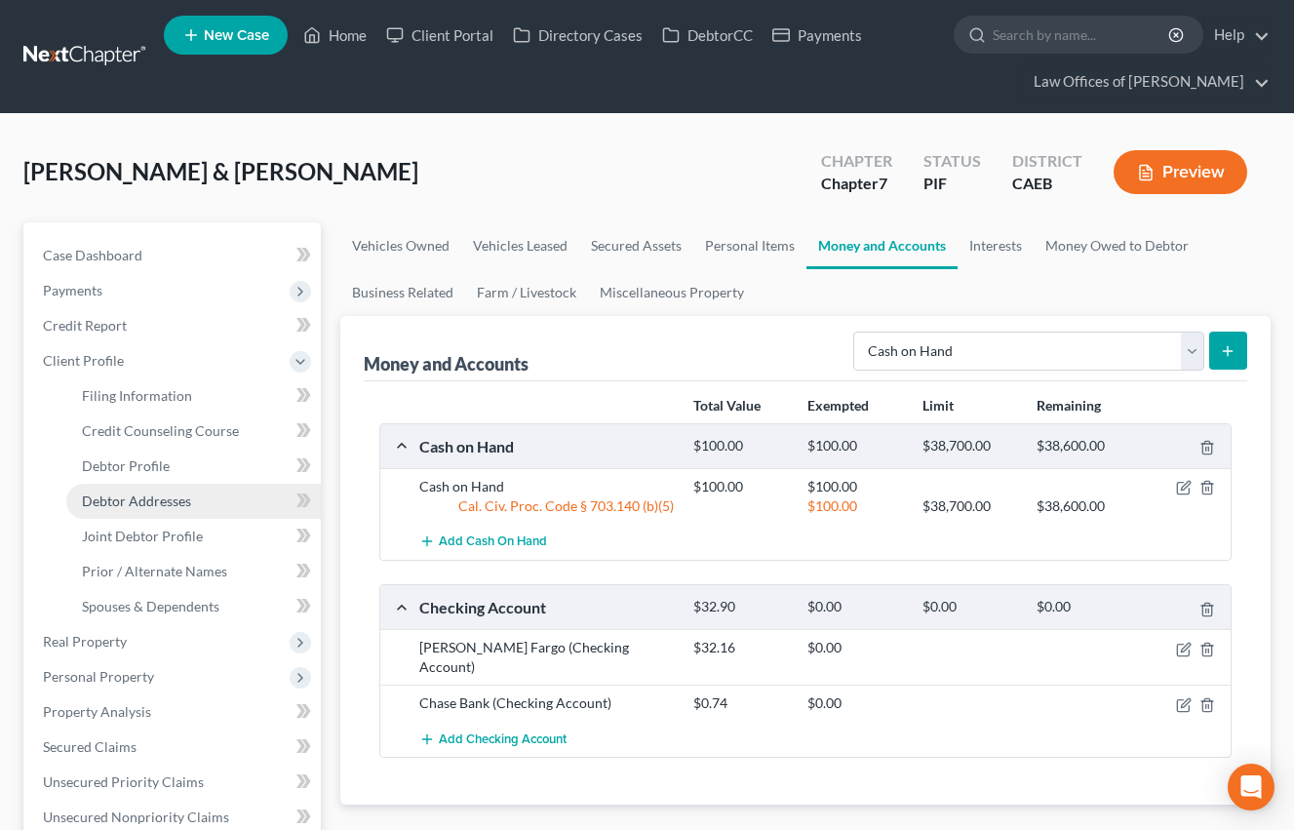
click at [172, 490] on link "Debtor Addresses" at bounding box center [193, 501] width 254 height 35
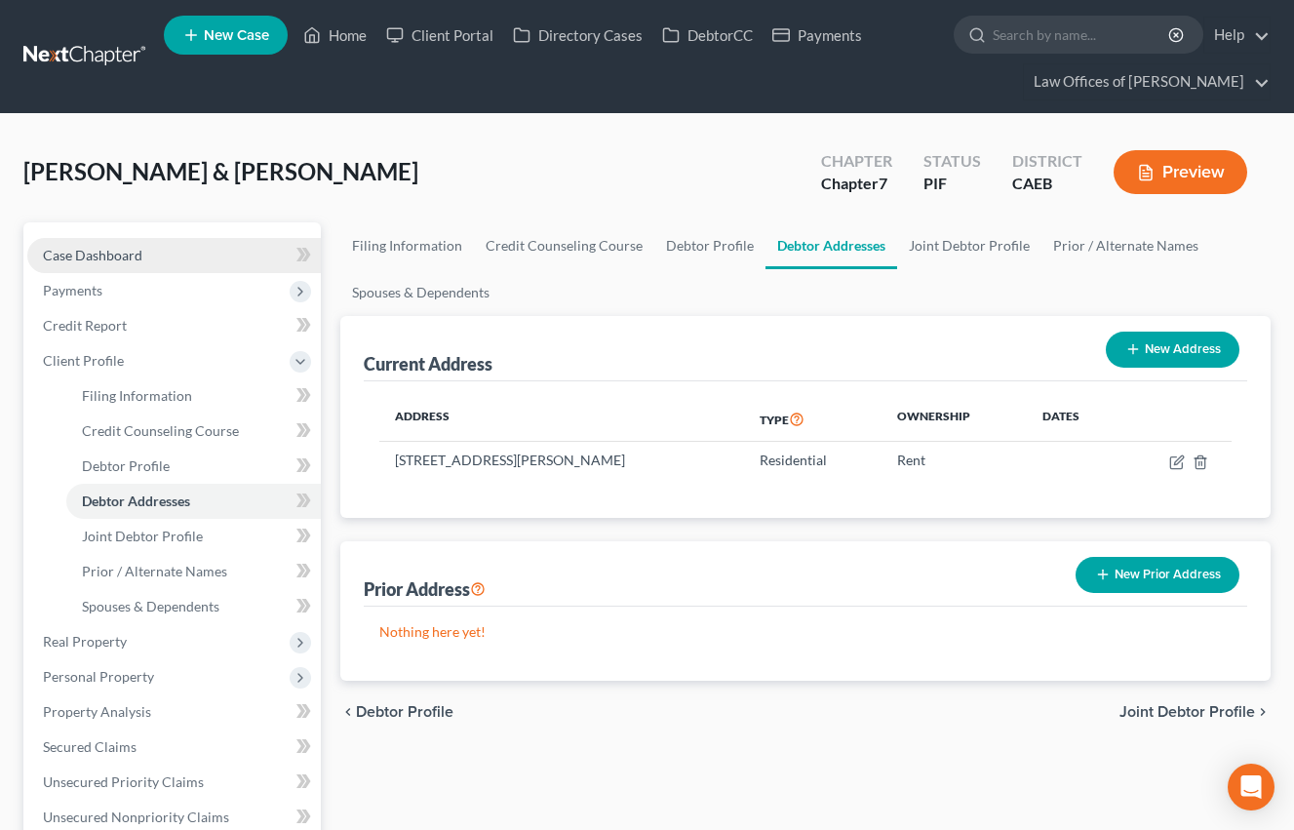
drag, startPoint x: 144, startPoint y: 249, endPoint x: 155, endPoint y: 253, distance: 11.4
click at [144, 249] on link "Case Dashboard" at bounding box center [174, 255] width 294 height 35
click at [143, 252] on link "Case Dashboard" at bounding box center [174, 255] width 294 height 35
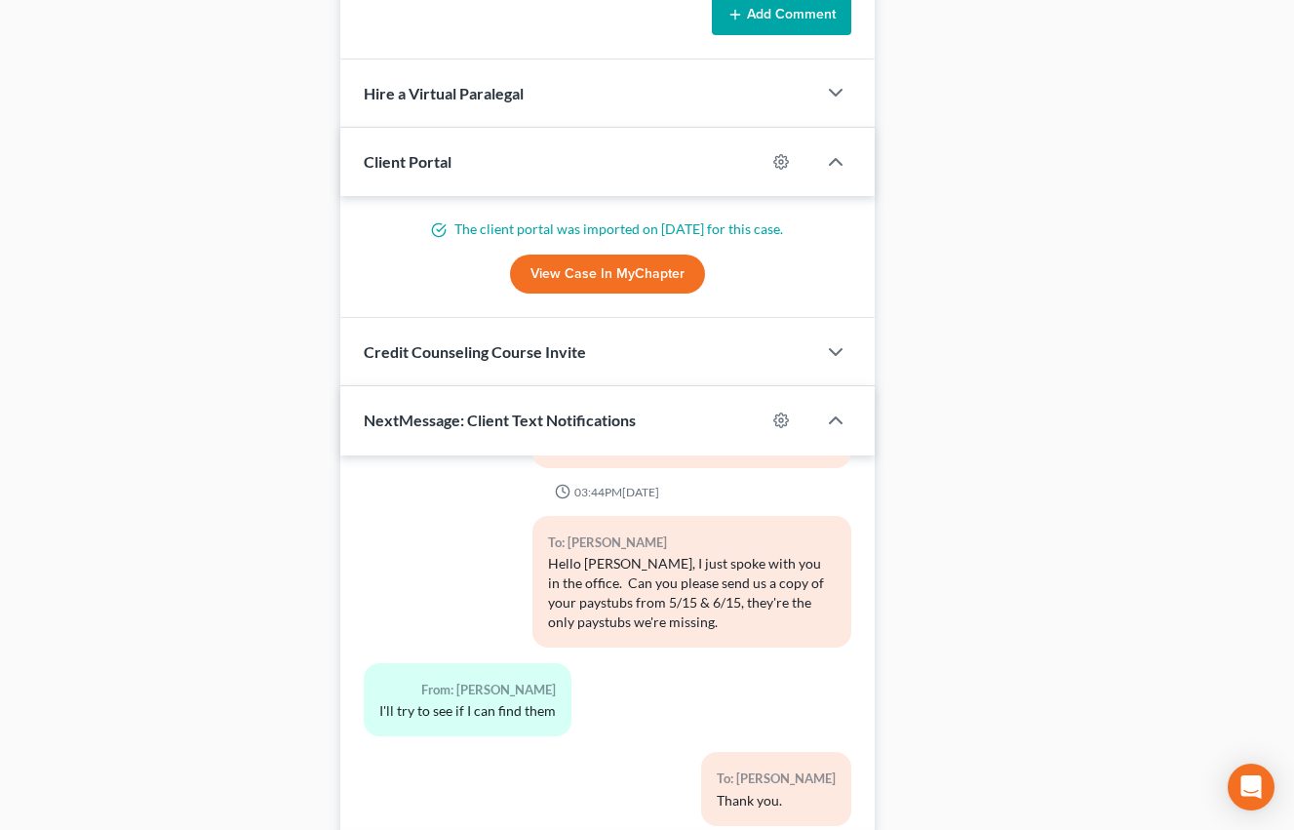
scroll to position [1361, 0]
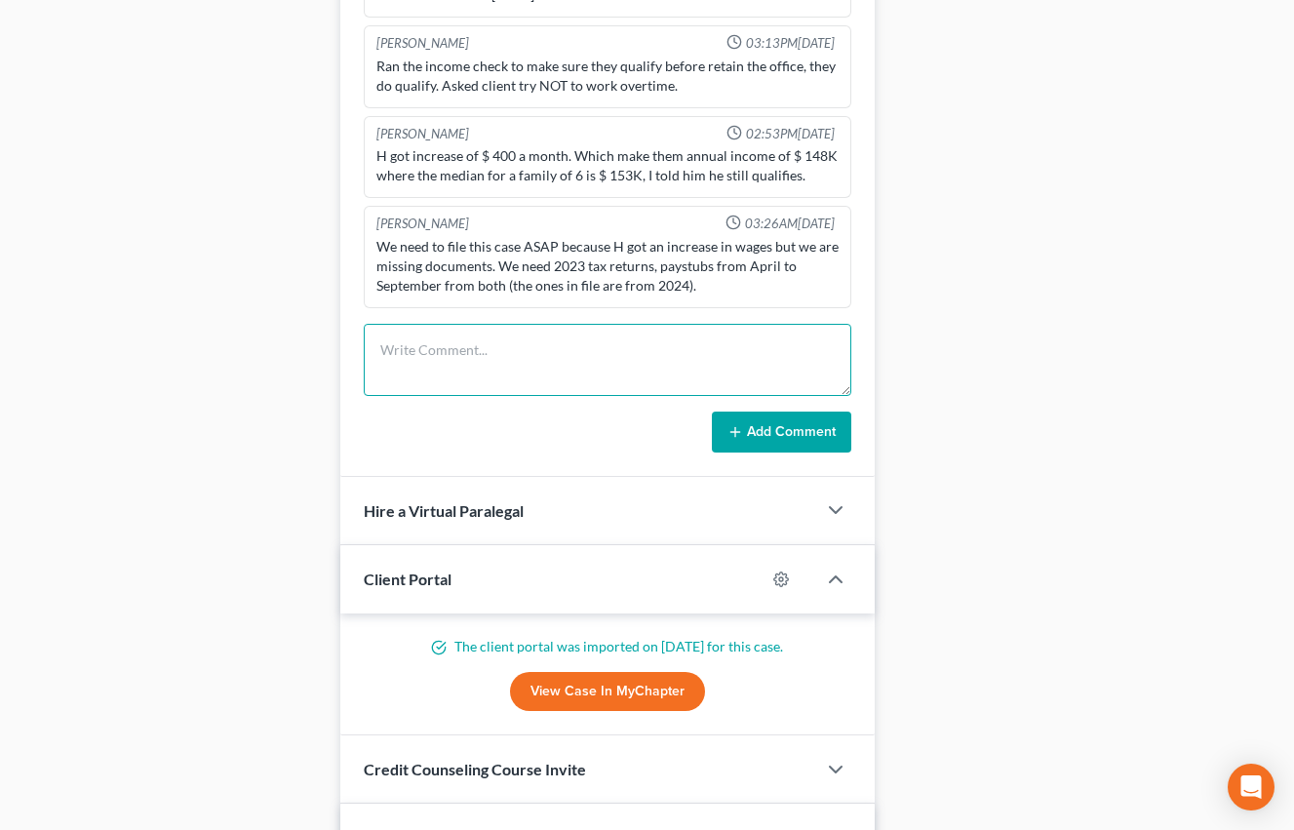
click at [483, 338] on textarea at bounding box center [608, 360] width 488 height 72
type textarea "Pre-petition complete."
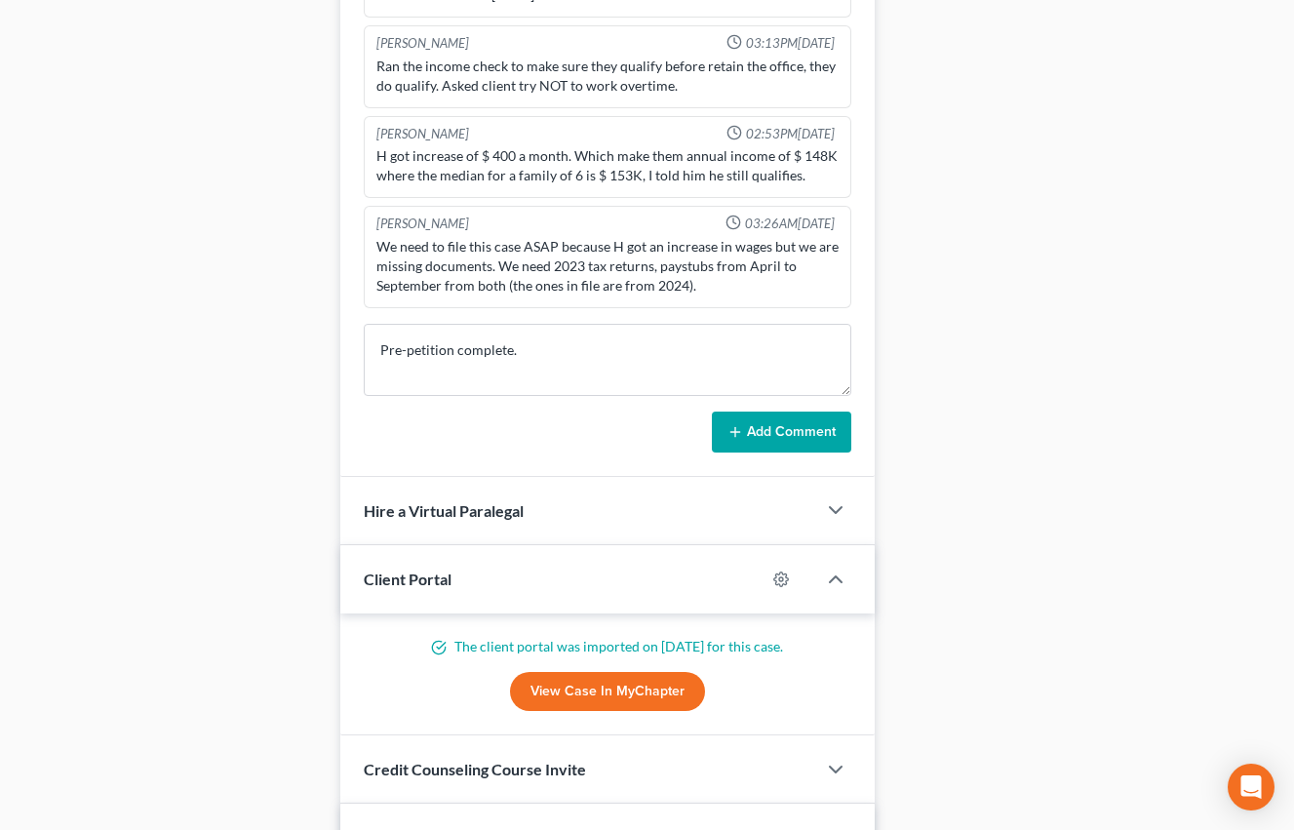
click at [836, 432] on button "Add Comment" at bounding box center [781, 431] width 139 height 41
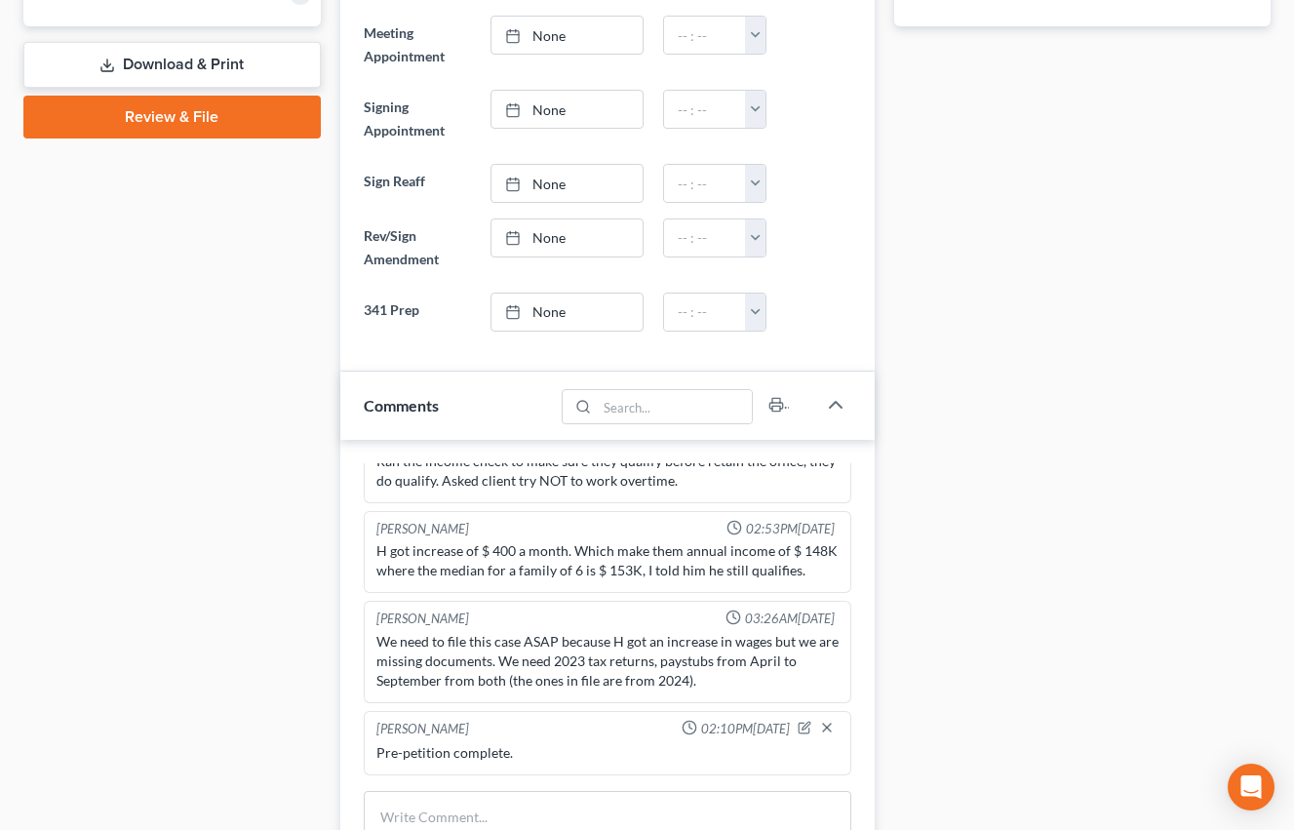
scroll to position [0, 0]
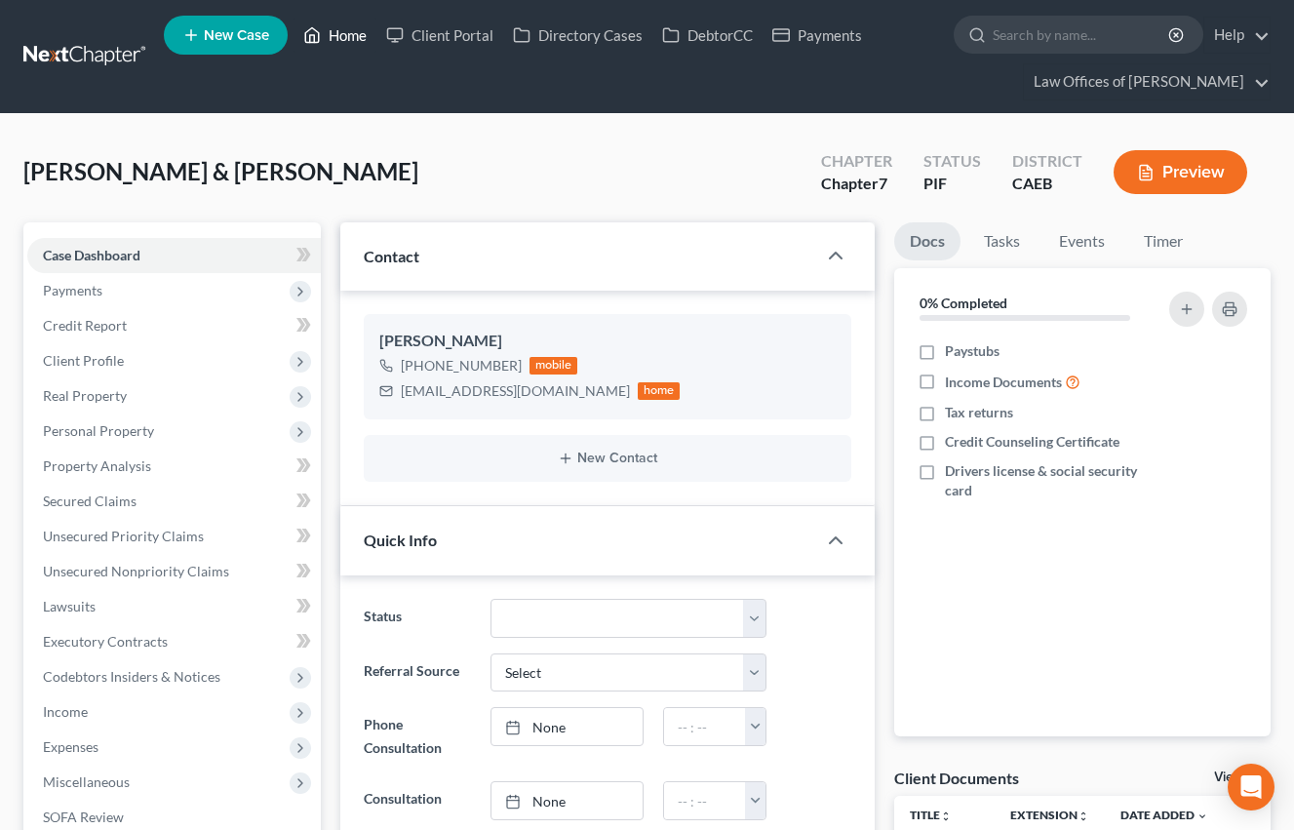
drag, startPoint x: 347, startPoint y: 32, endPoint x: 536, endPoint y: 182, distance: 241.5
click at [347, 32] on link "Home" at bounding box center [335, 35] width 83 height 35
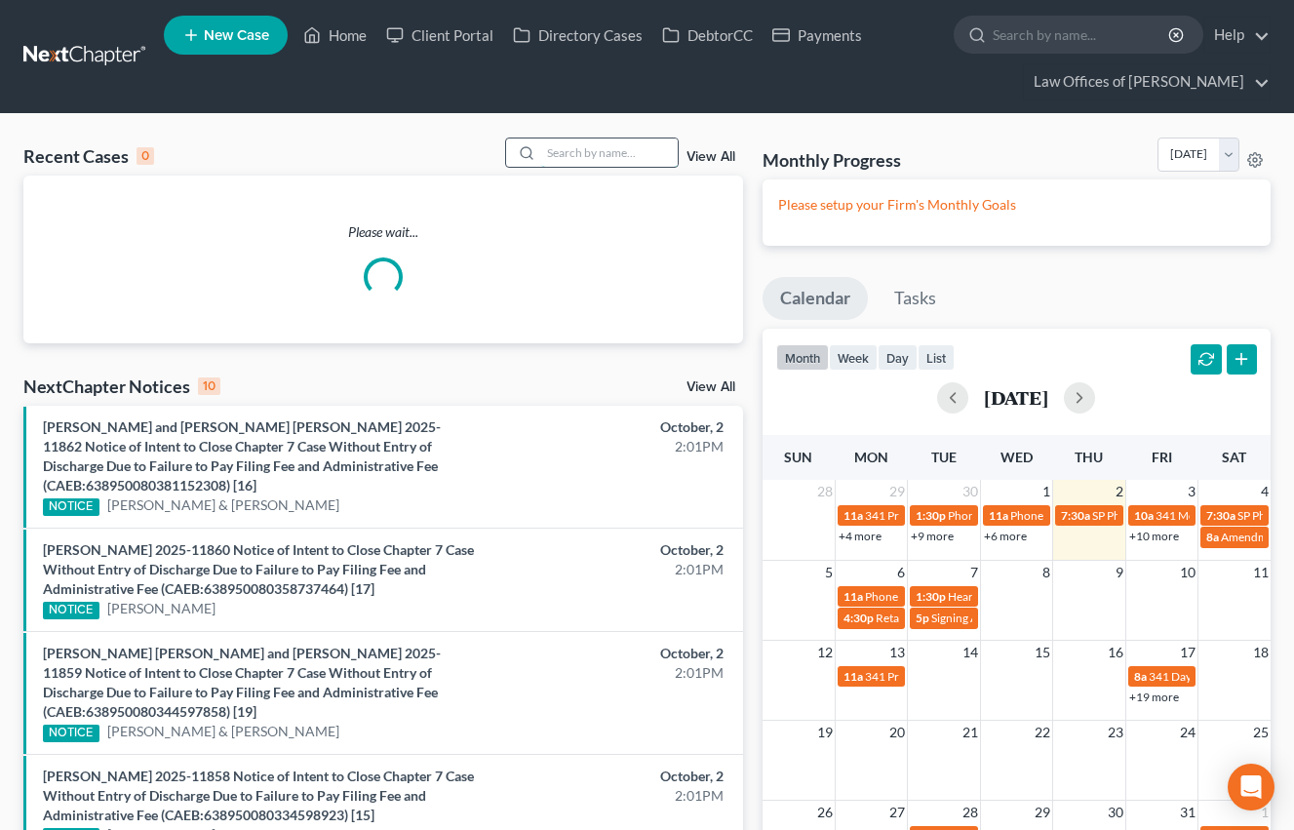
click at [607, 153] on input "search" at bounding box center [609, 152] width 137 height 28
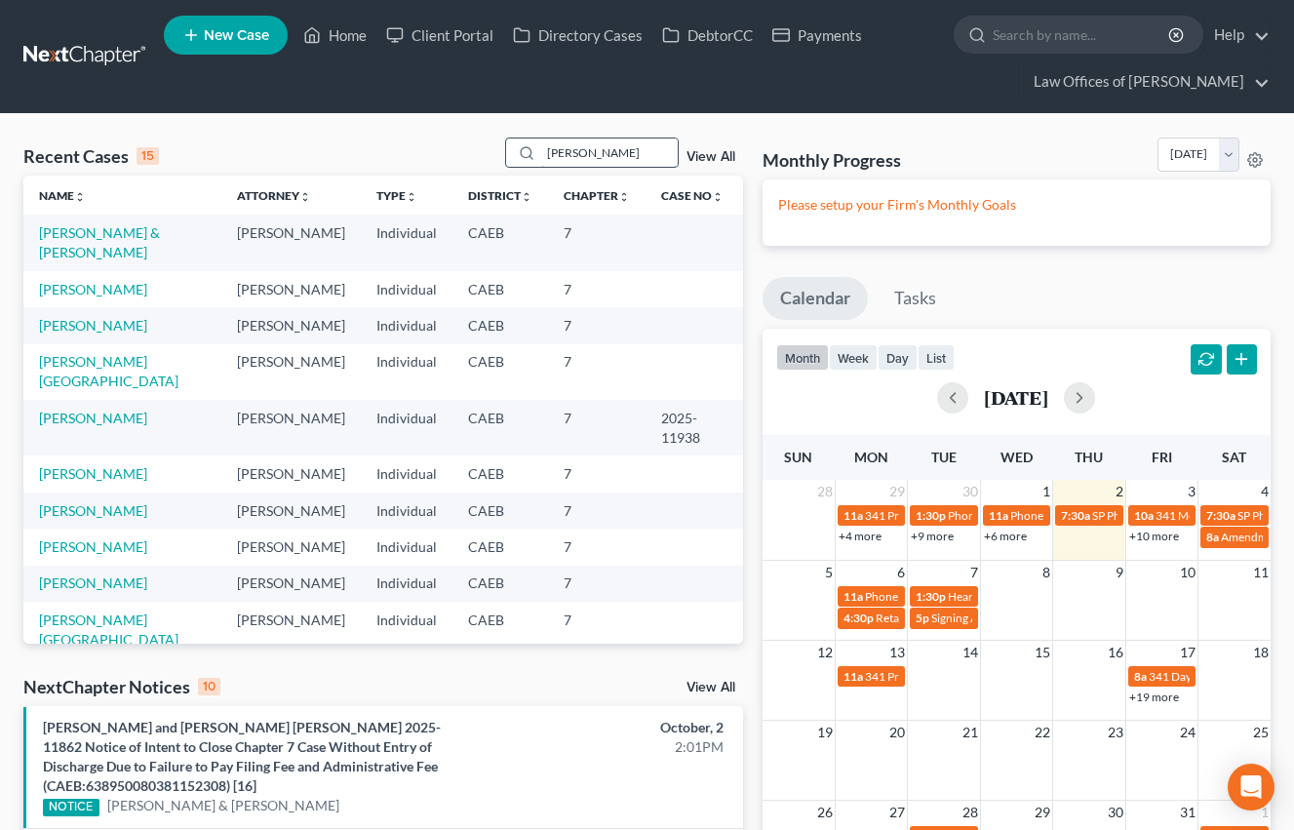
click at [594, 162] on input "[PERSON_NAME]" at bounding box center [609, 152] width 137 height 28
click at [598, 161] on input "[PERSON_NAME]" at bounding box center [609, 152] width 137 height 28
type input "b"
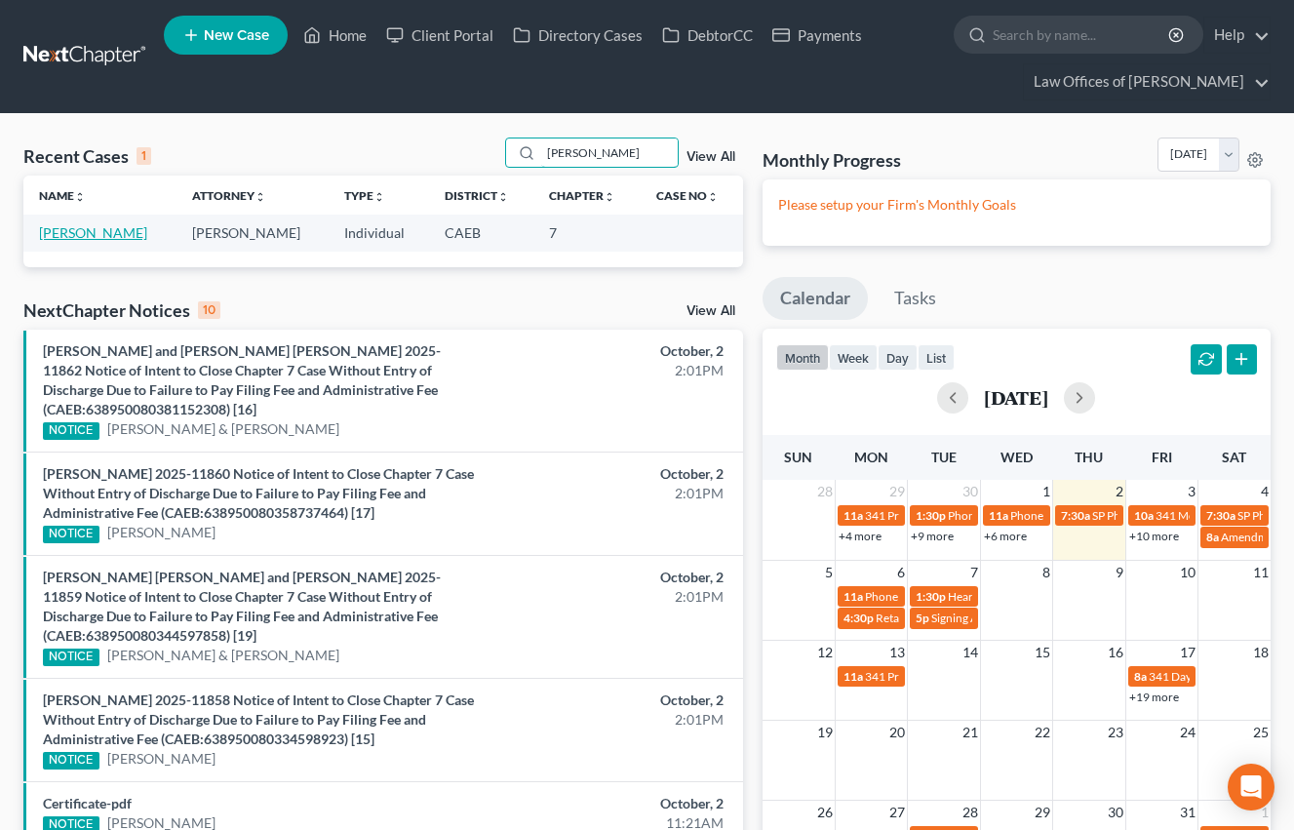
type input "[PERSON_NAME]"
click at [119, 237] on link "[PERSON_NAME]" at bounding box center [93, 232] width 108 height 17
select select "6"
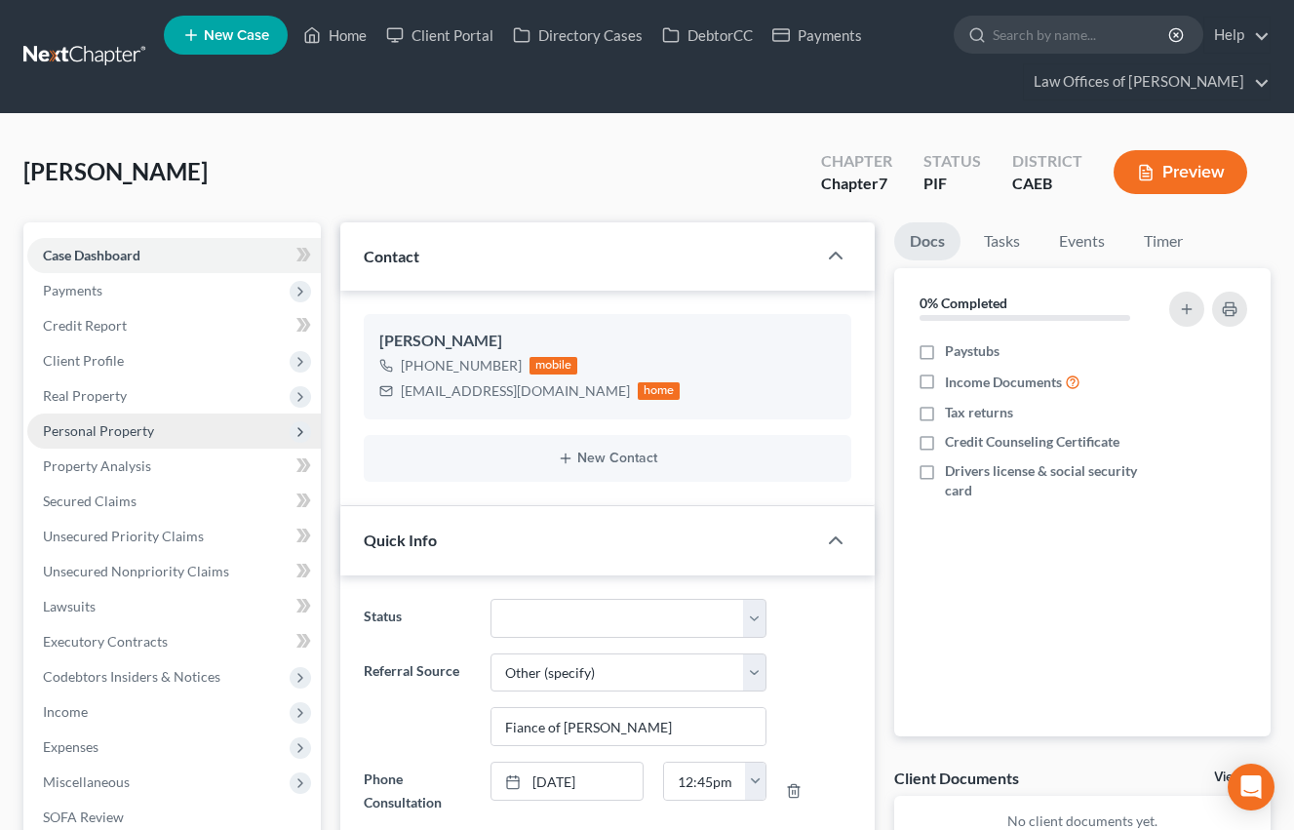
drag, startPoint x: 103, startPoint y: 372, endPoint x: 316, endPoint y: 412, distance: 216.3
click at [103, 372] on span "Client Profile" at bounding box center [174, 360] width 294 height 35
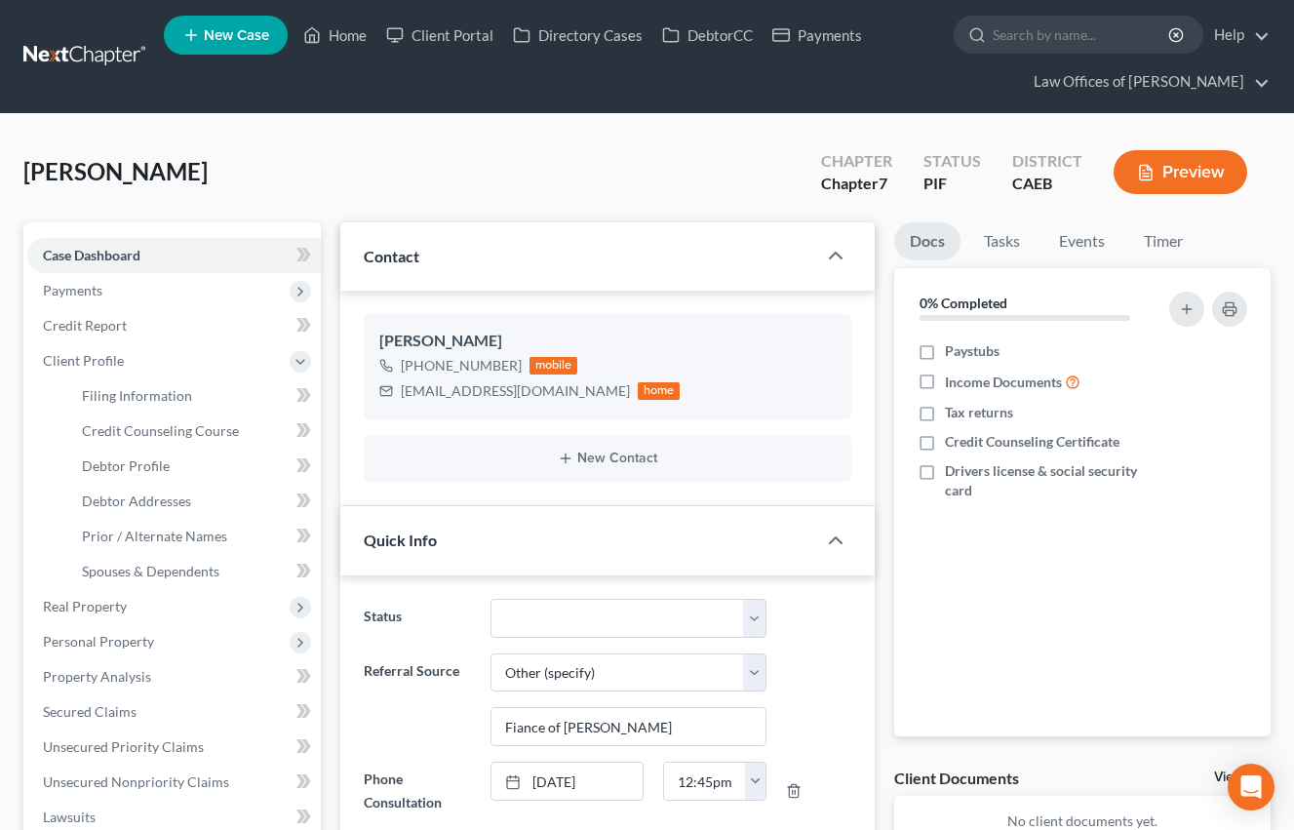
scroll to position [1498, 0]
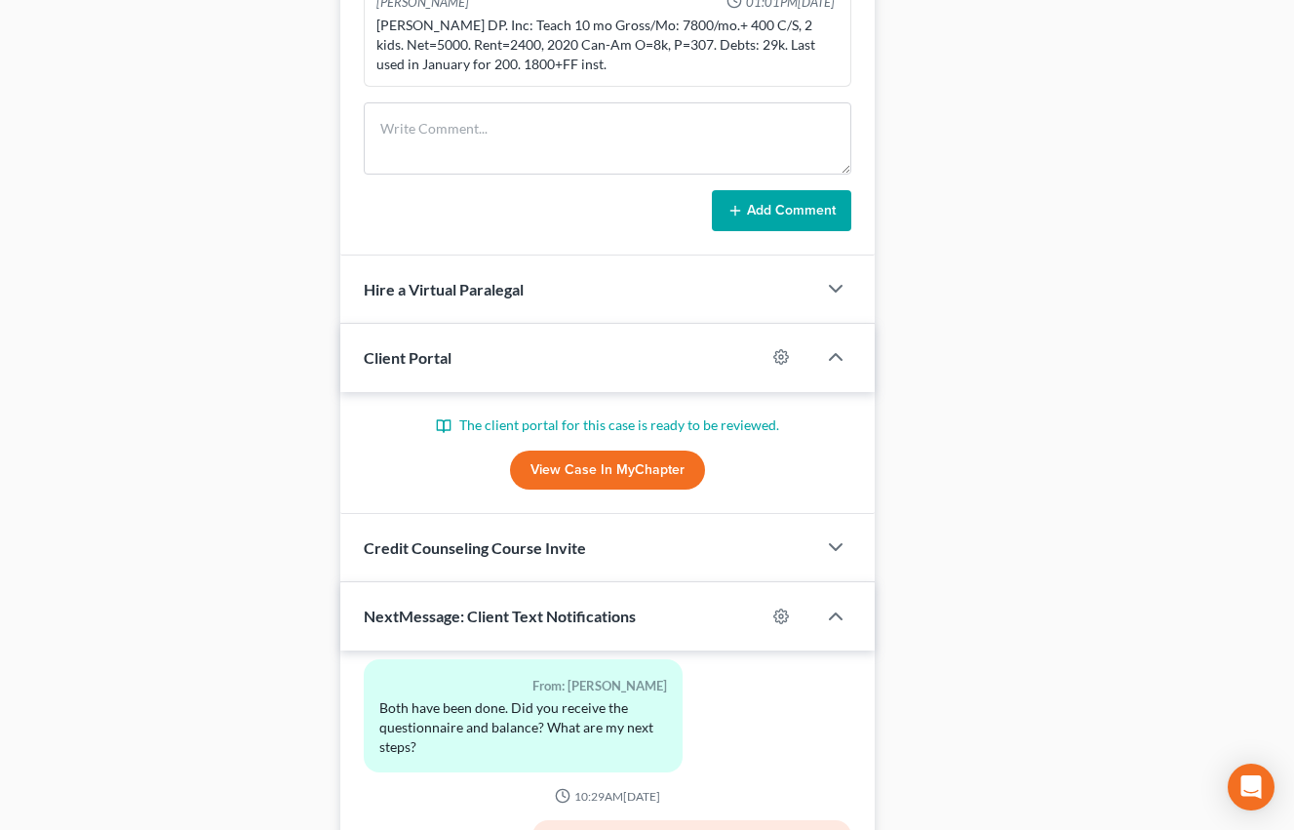
click at [661, 458] on link "View Case in MyChapter" at bounding box center [607, 469] width 195 height 39
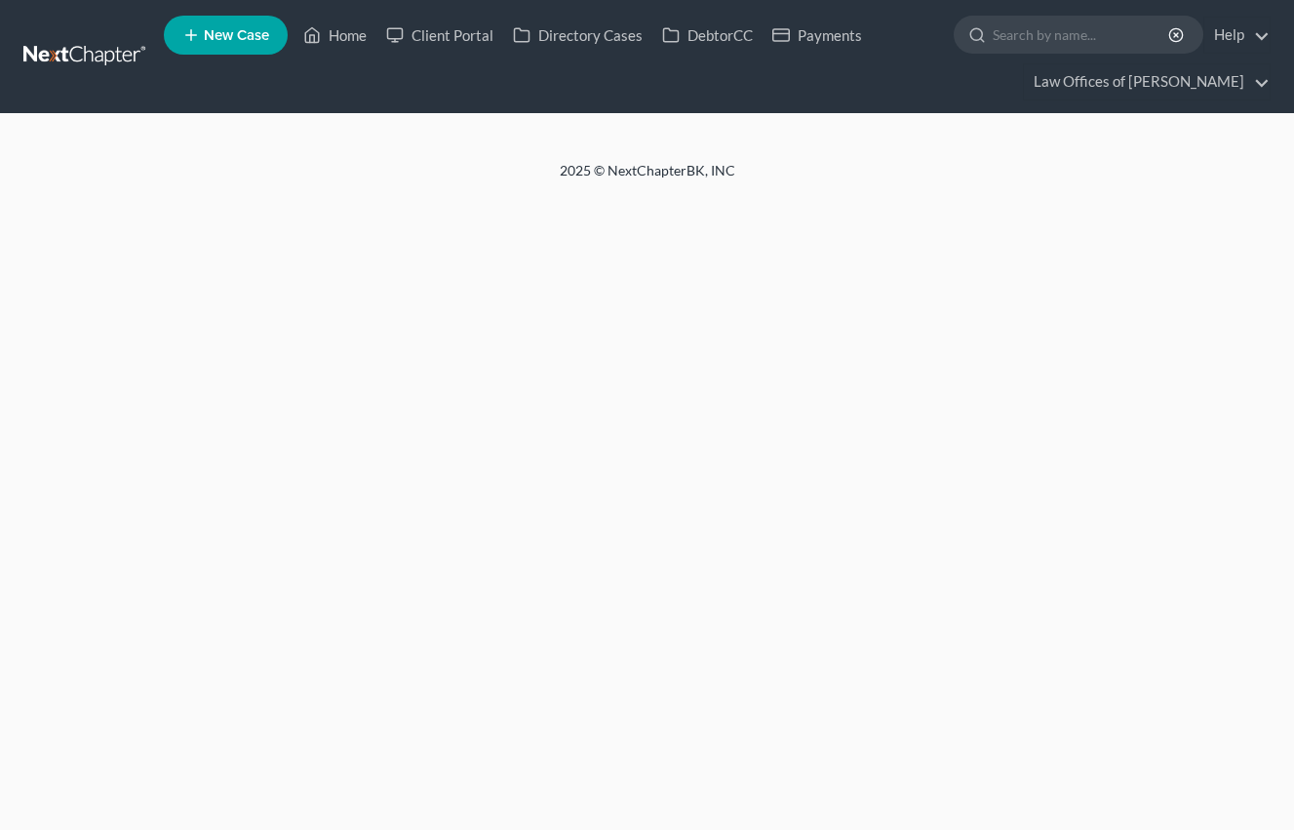
select select "6"
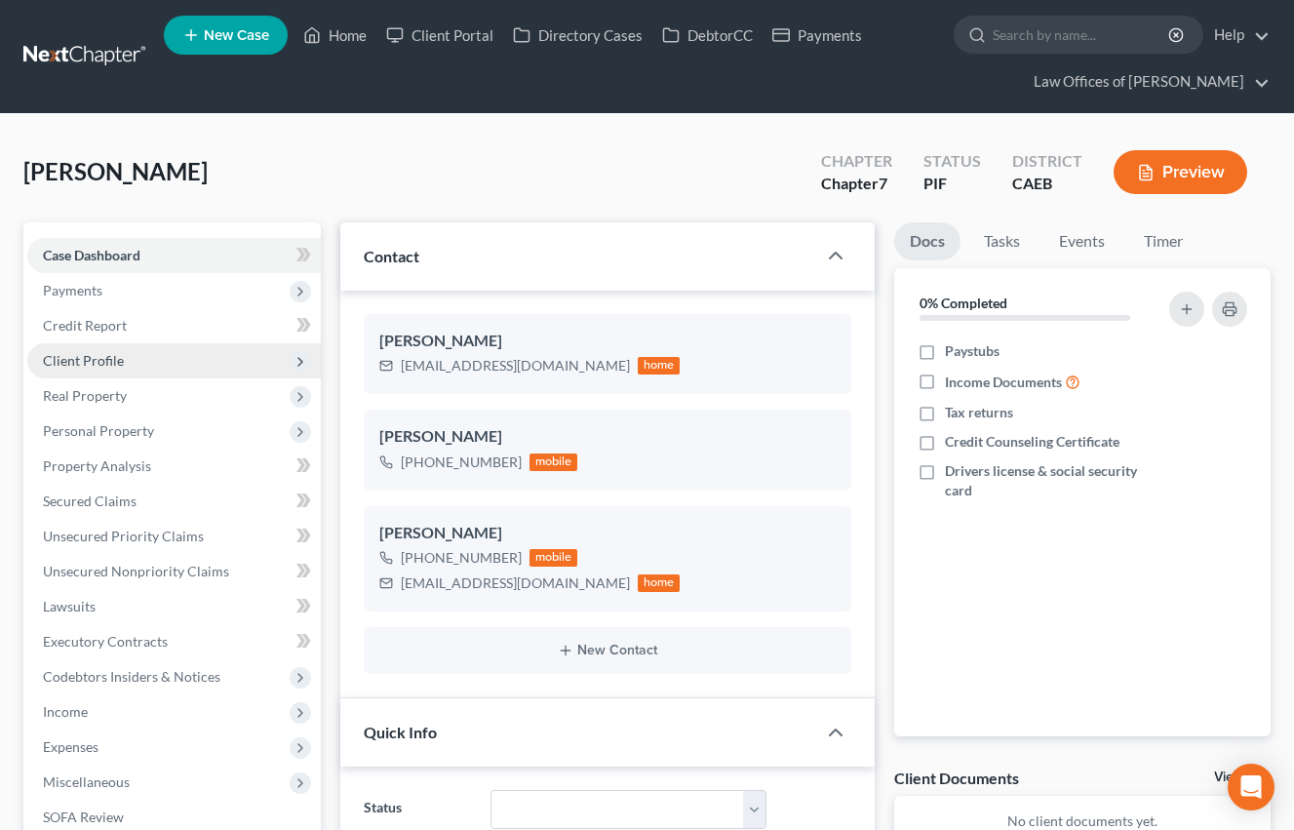
click at [90, 352] on span "Client Profile" at bounding box center [83, 360] width 81 height 17
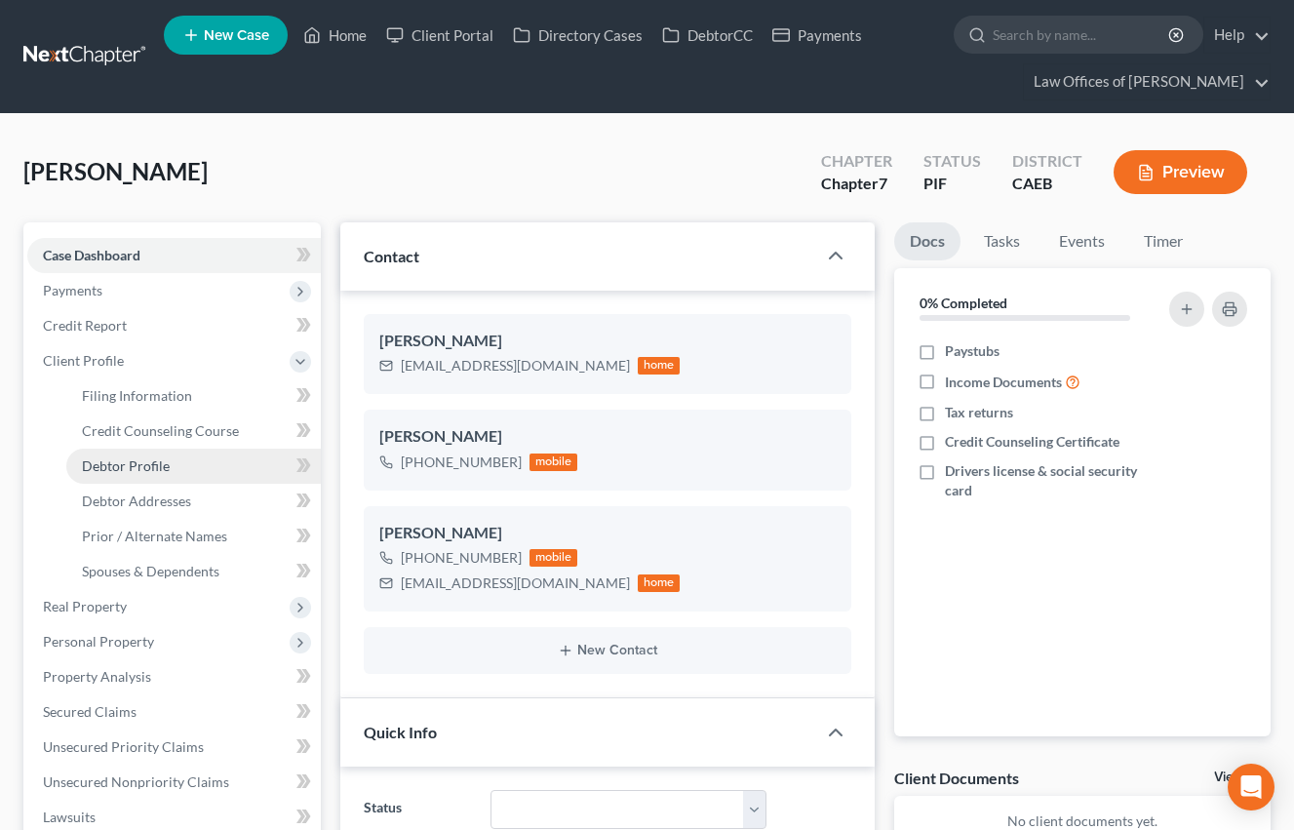
click at [159, 465] on span "Debtor Profile" at bounding box center [126, 465] width 88 height 17
select select "0"
select select "2"
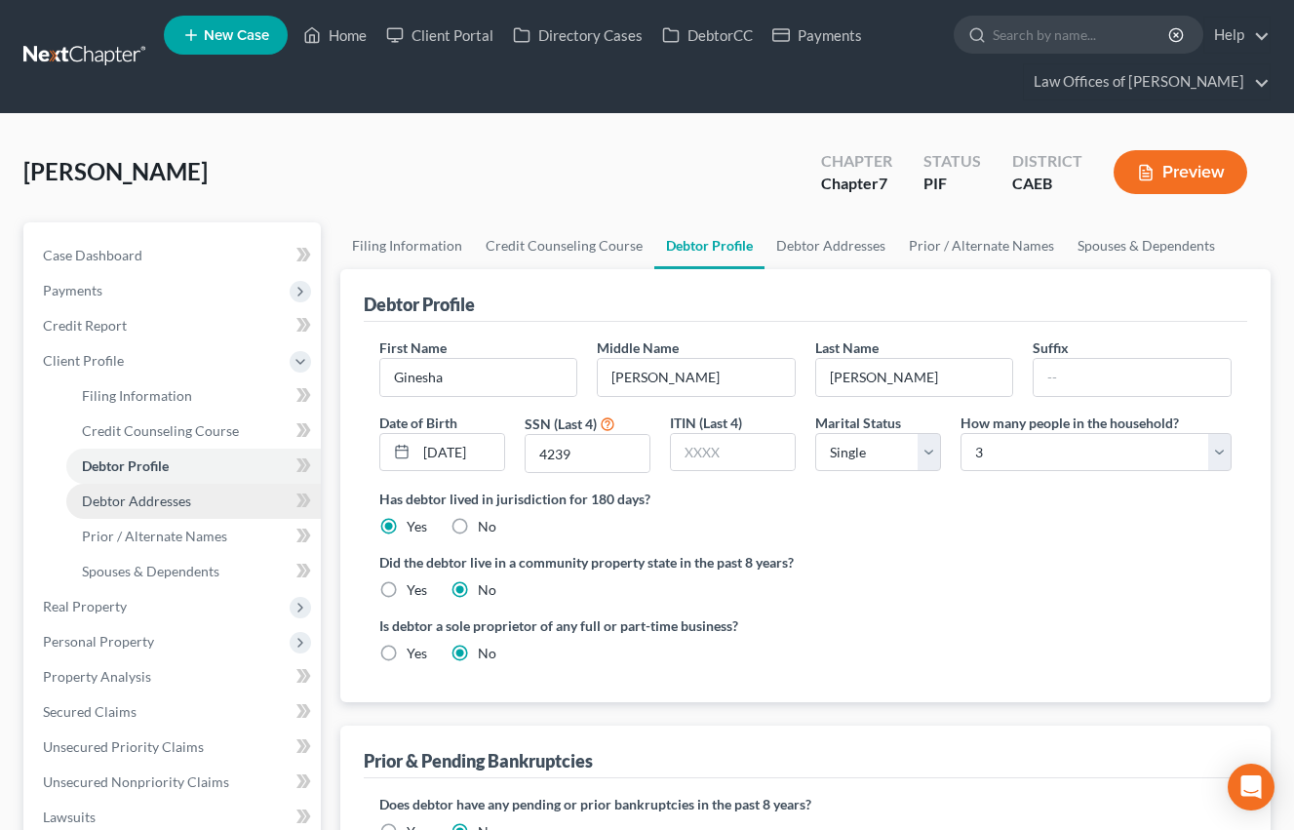
click at [172, 501] on span "Debtor Addresses" at bounding box center [136, 500] width 109 height 17
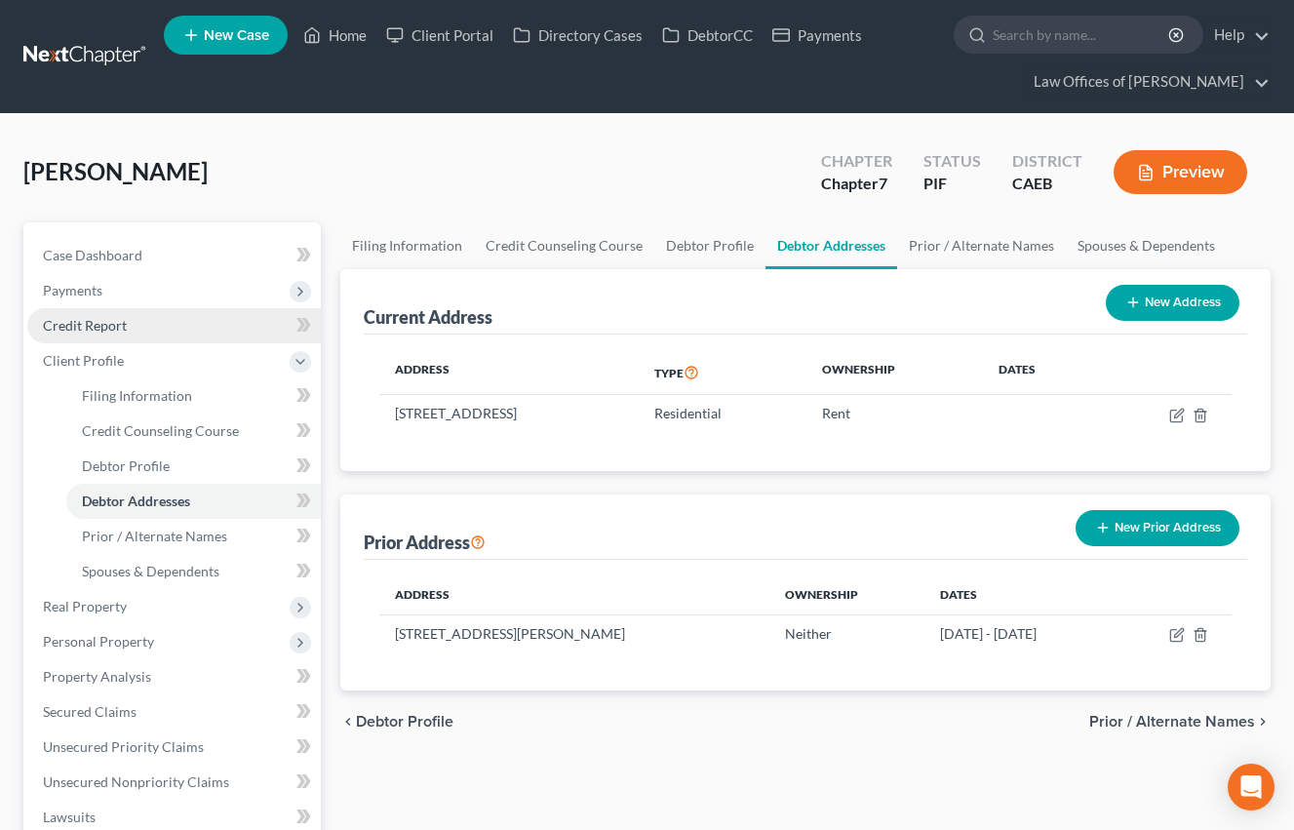
click at [103, 324] on span "Credit Report" at bounding box center [85, 325] width 84 height 17
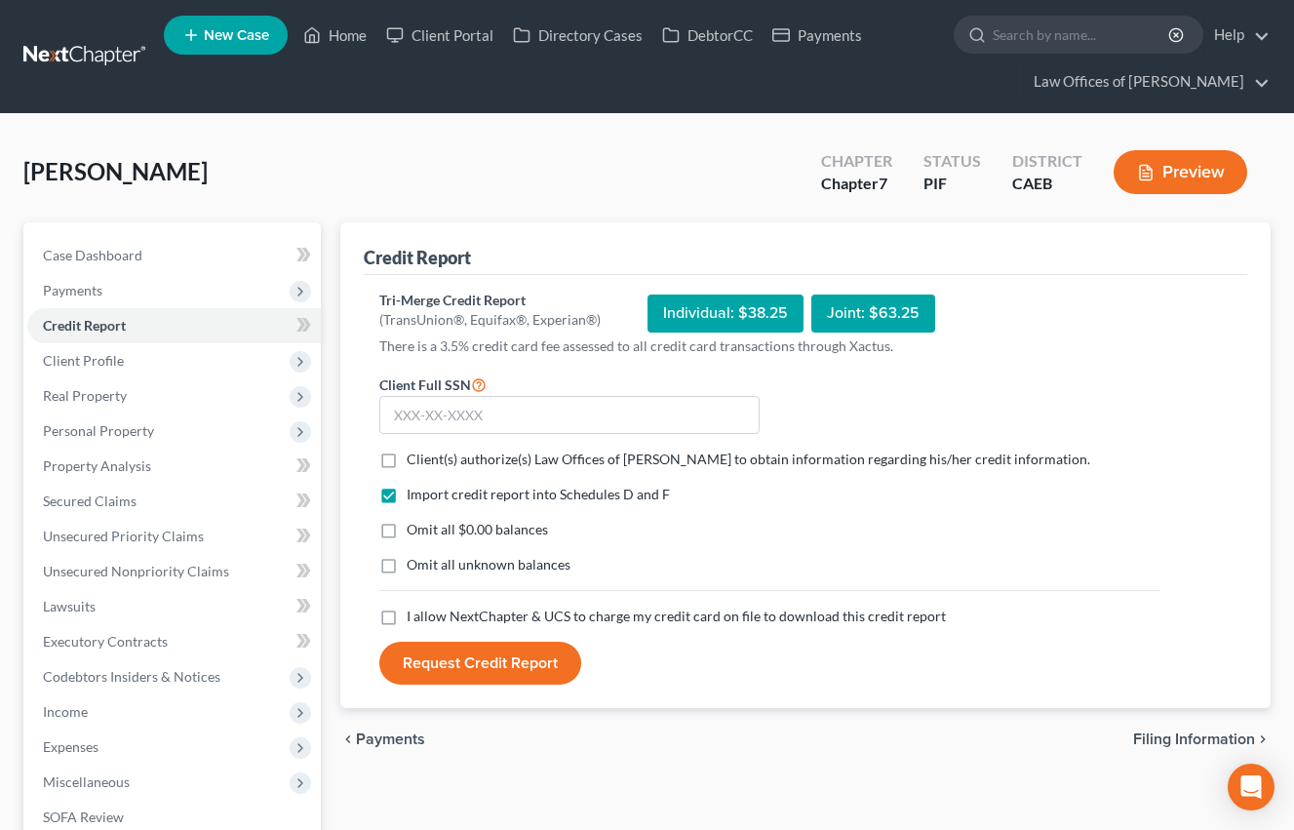
click at [407, 460] on label "Client(s) authorize(s) Law Offices of [PERSON_NAME] to obtain information regar…" at bounding box center [749, 460] width 684 height 20
click at [414, 460] on input "Client(s) authorize(s) Law Offices of [PERSON_NAME] to obtain information regar…" at bounding box center [420, 456] width 13 height 13
checkbox input "true"
click at [407, 535] on label "Omit all $0.00 balances" at bounding box center [477, 530] width 141 height 20
click at [414, 532] on input "Omit all $0.00 balances" at bounding box center [420, 526] width 13 height 13
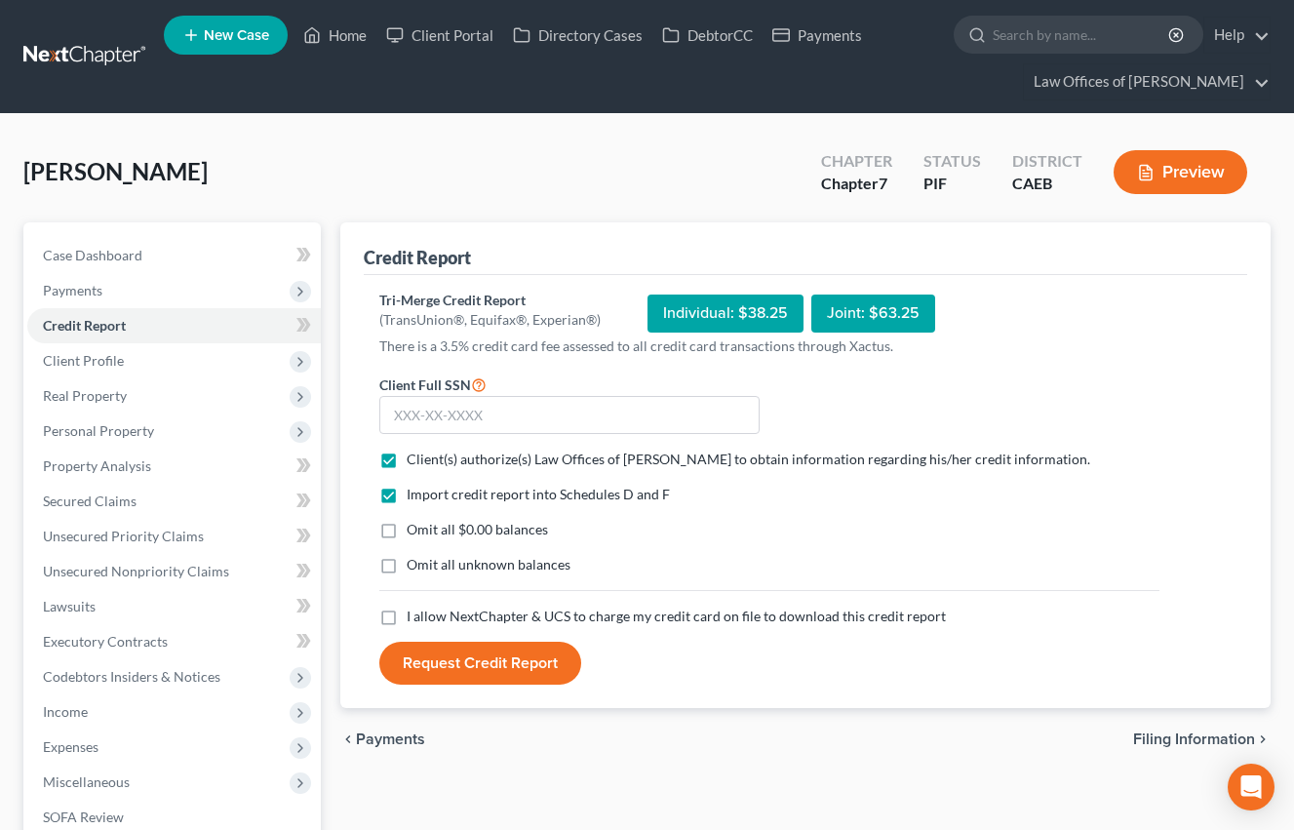
checkbox input "true"
click at [407, 616] on label "I allow NextChapter & UCS to charge my credit card on file to download this cre…" at bounding box center [676, 617] width 539 height 20
click at [414, 616] on input "I allow NextChapter & UCS to charge my credit card on file to download this cre…" at bounding box center [420, 613] width 13 height 13
checkbox input "true"
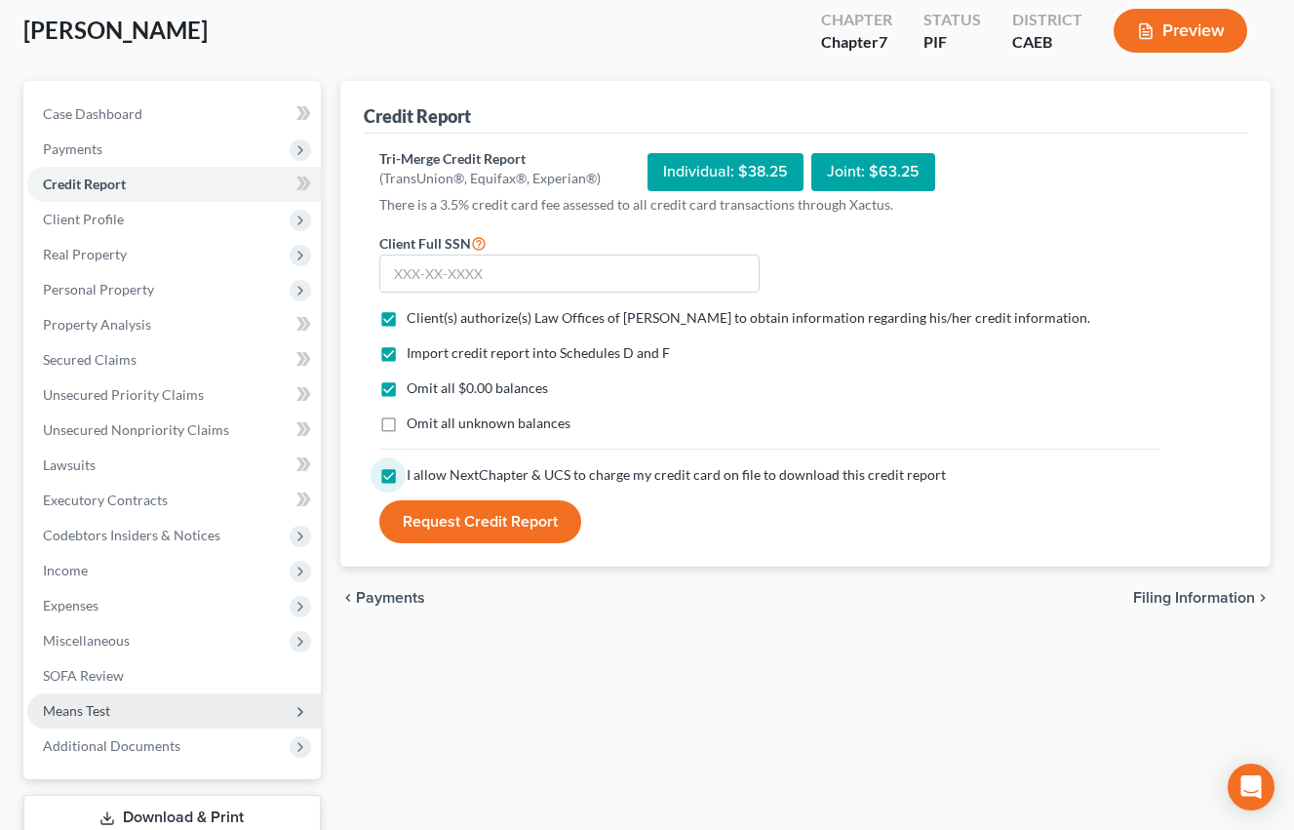
scroll to position [277, 0]
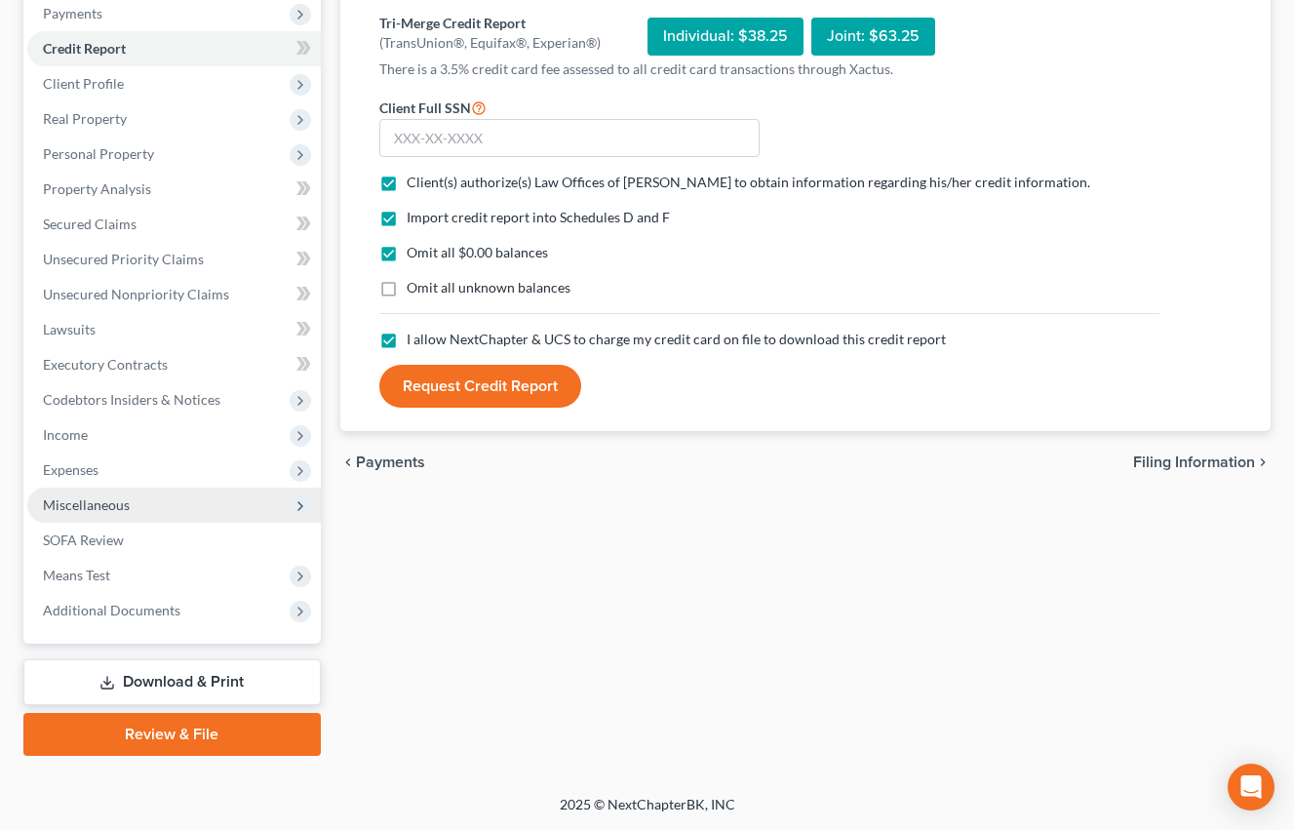
click at [91, 505] on span "Miscellaneous" at bounding box center [86, 504] width 87 height 17
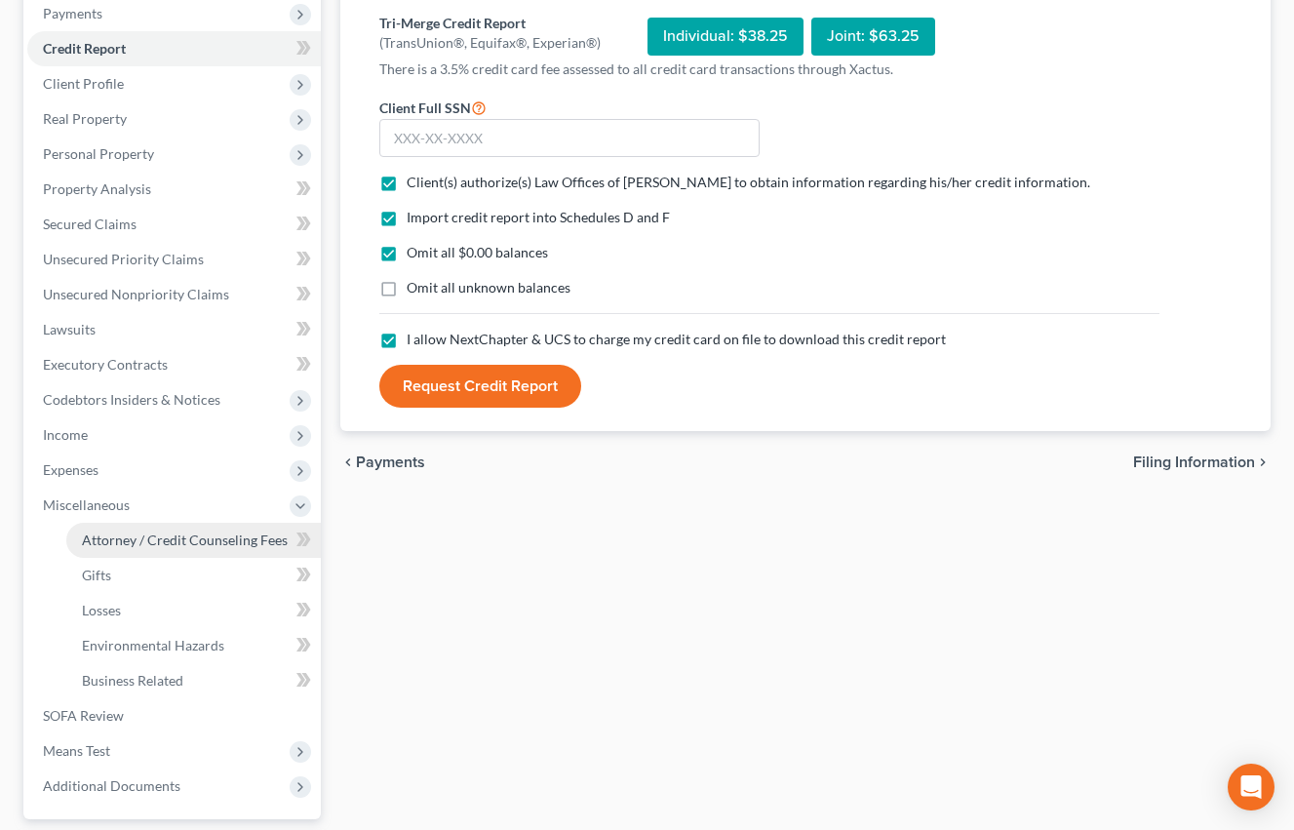
click at [165, 546] on span "Attorney / Credit Counseling Fees" at bounding box center [185, 539] width 206 height 17
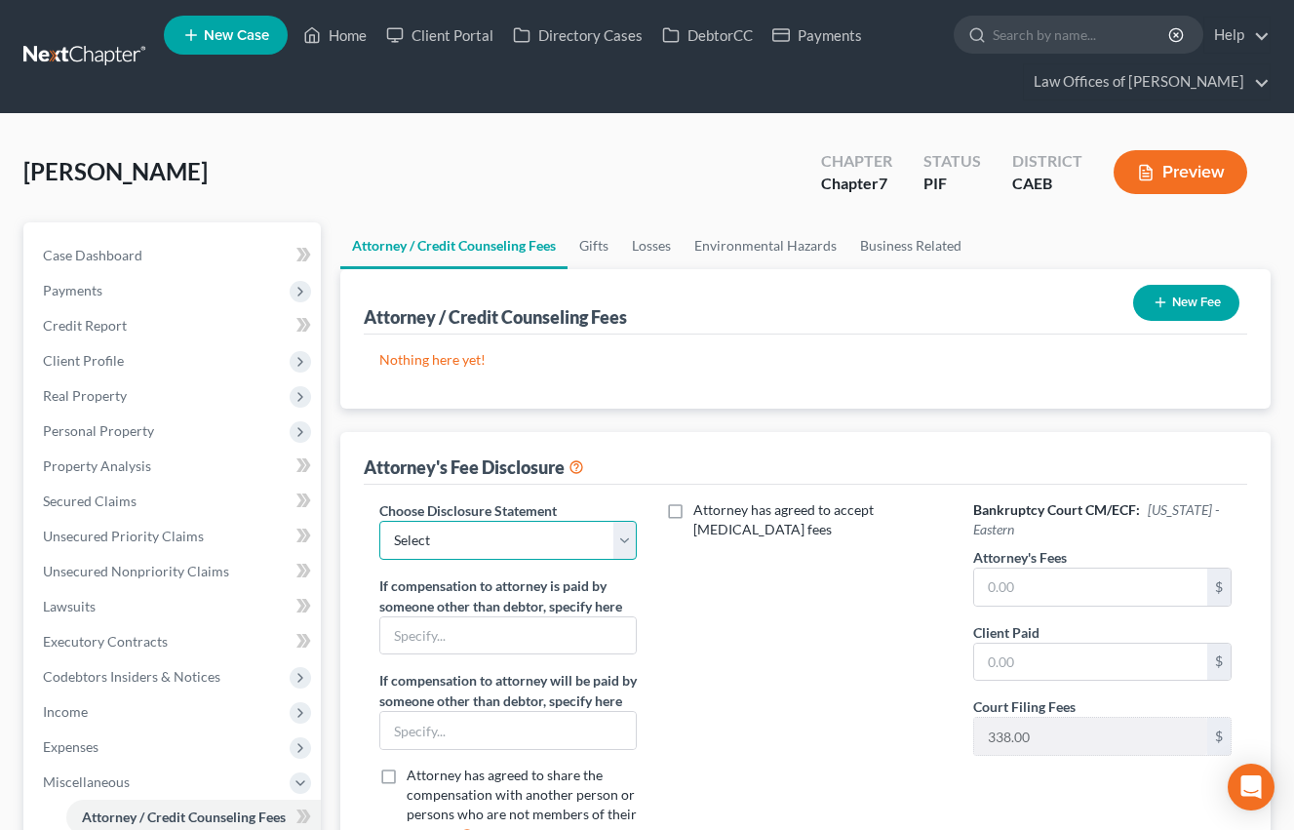
click at [488, 543] on select "Select Disclosure" at bounding box center [508, 540] width 258 height 39
select select "0"
click at [379, 521] on select "Select Disclosure" at bounding box center [508, 540] width 258 height 39
click at [1057, 576] on input "text" at bounding box center [1090, 586] width 233 height 37
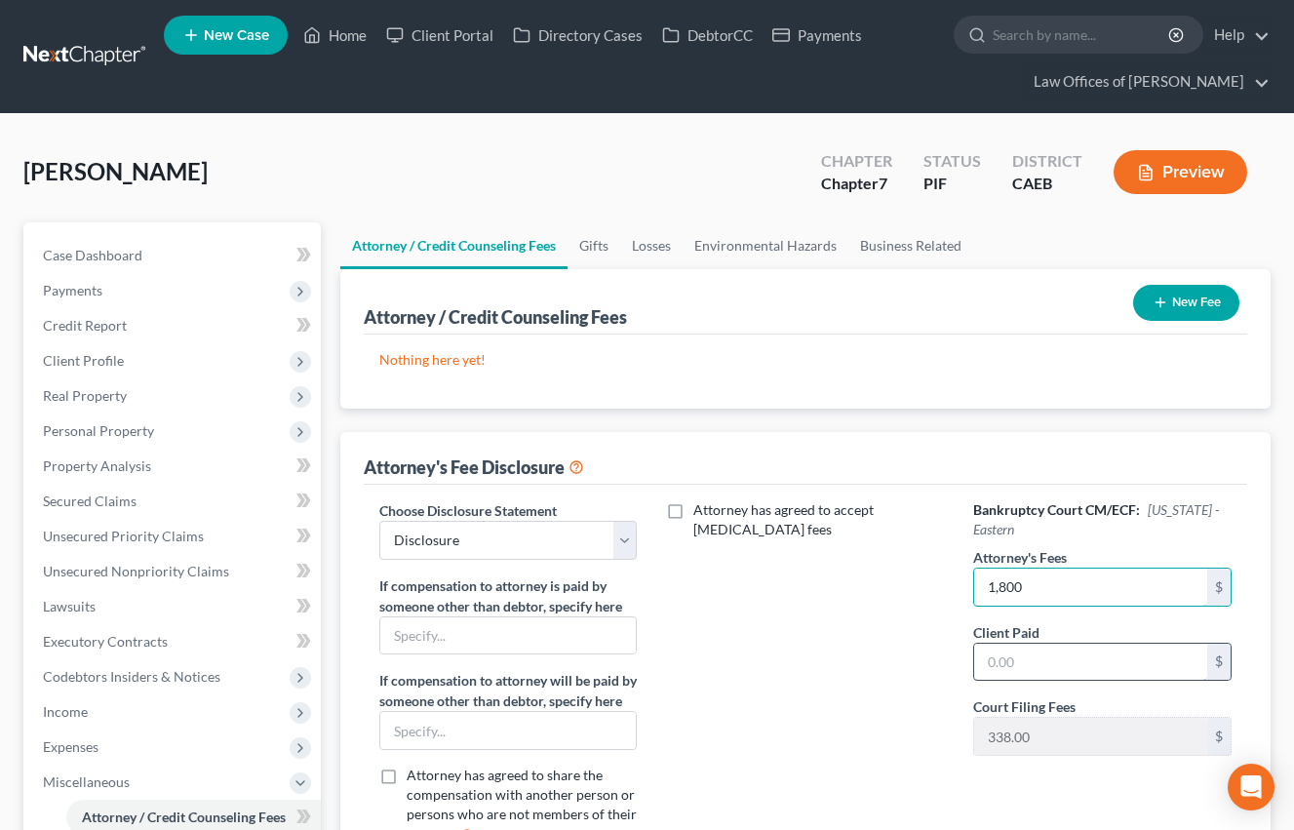
type input "1,800"
click at [1037, 656] on input "text" at bounding box center [1090, 662] width 233 height 37
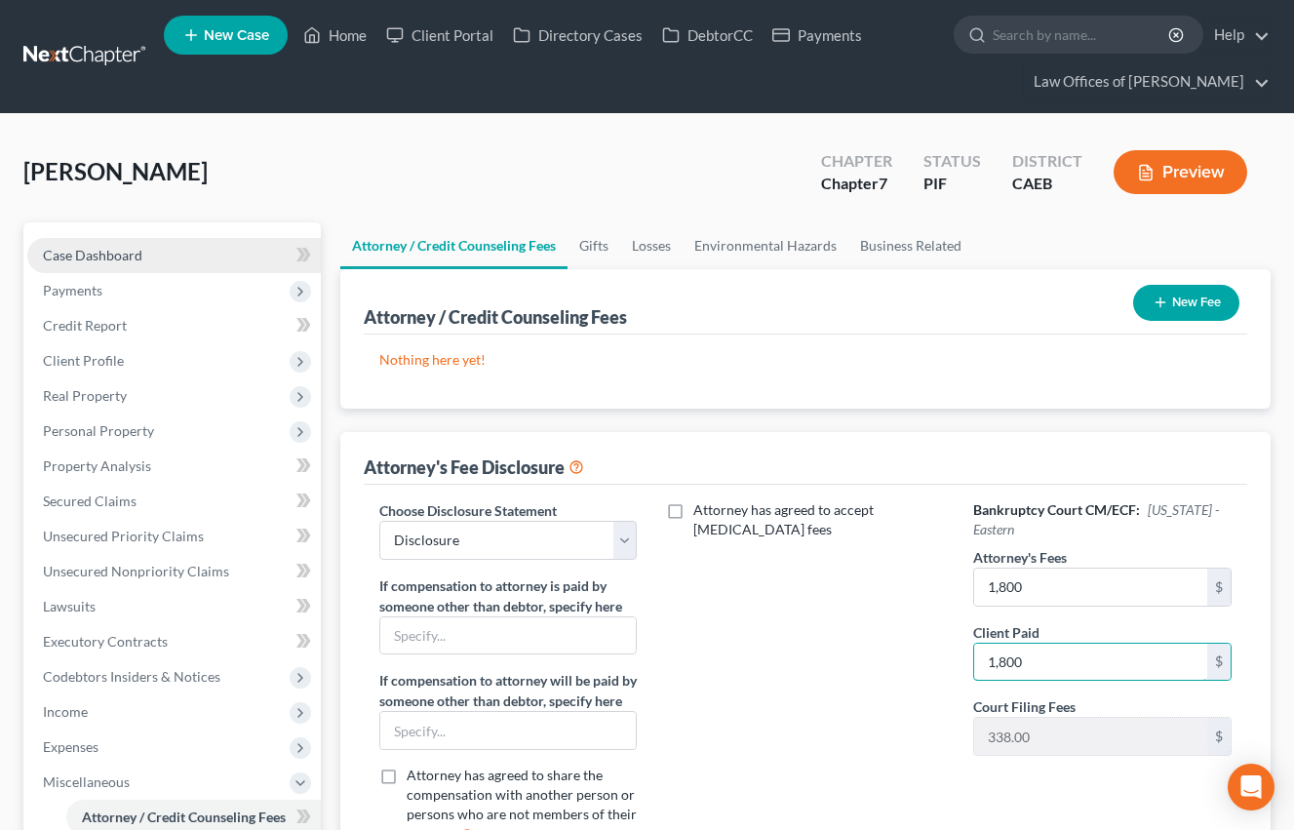
type input "1,800"
click at [119, 251] on span "Case Dashboard" at bounding box center [92, 255] width 99 height 17
select select "6"
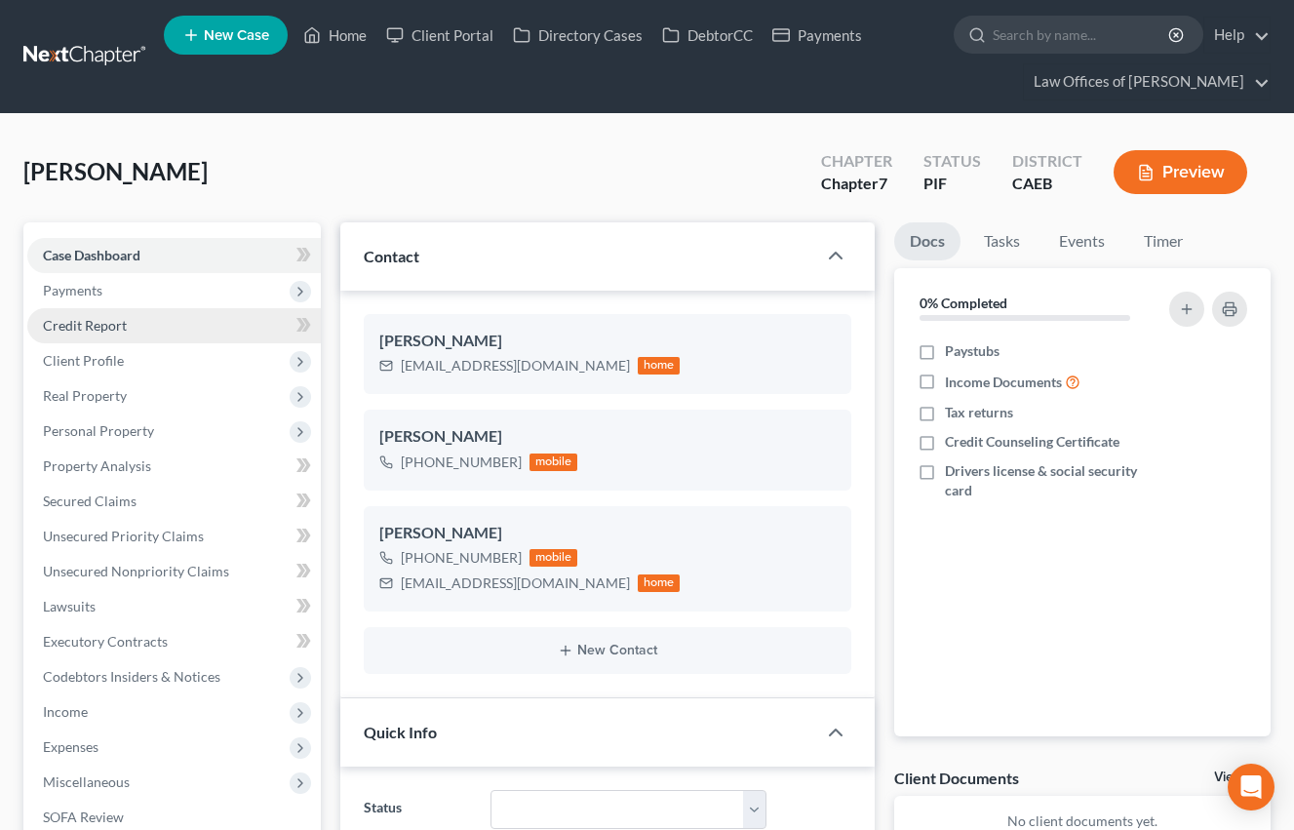
scroll to position [520, 0]
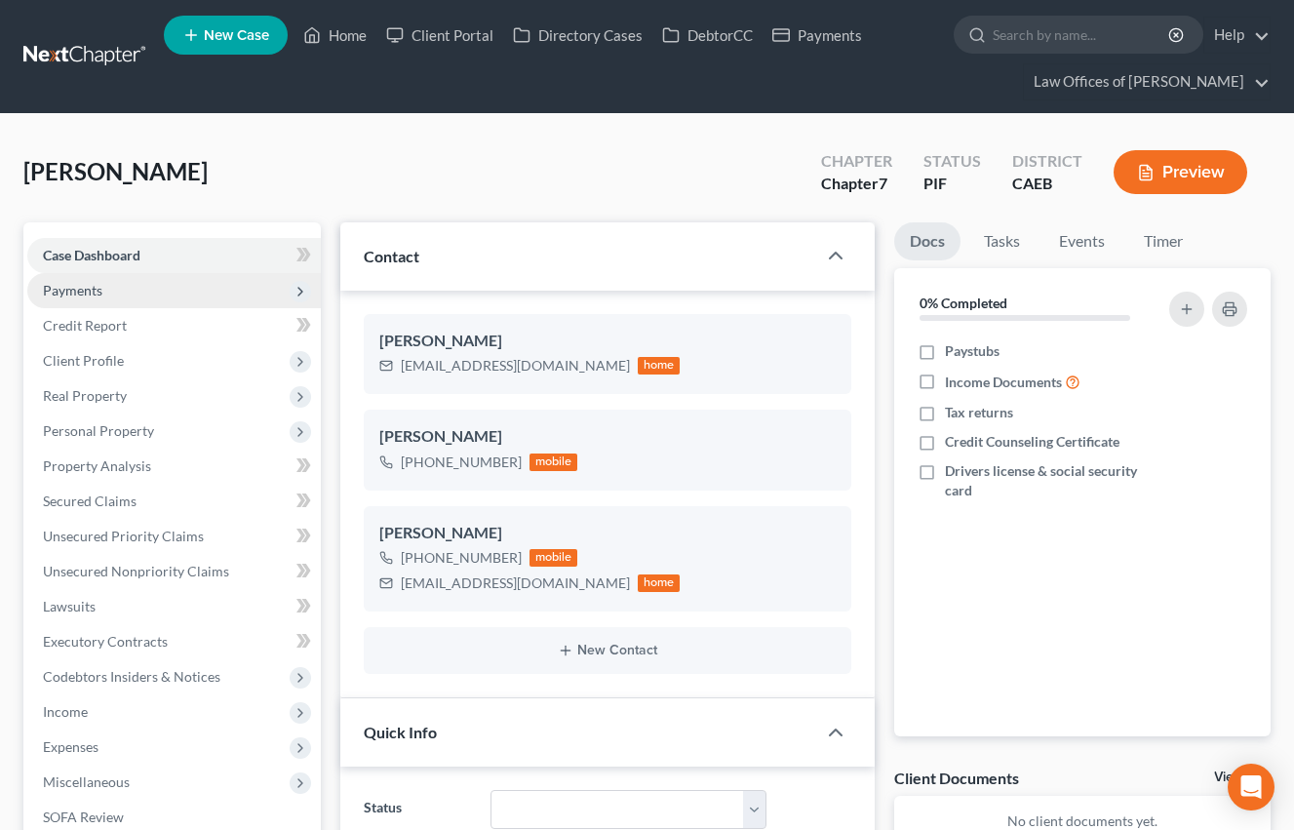
click at [94, 291] on span "Payments" at bounding box center [72, 290] width 59 height 17
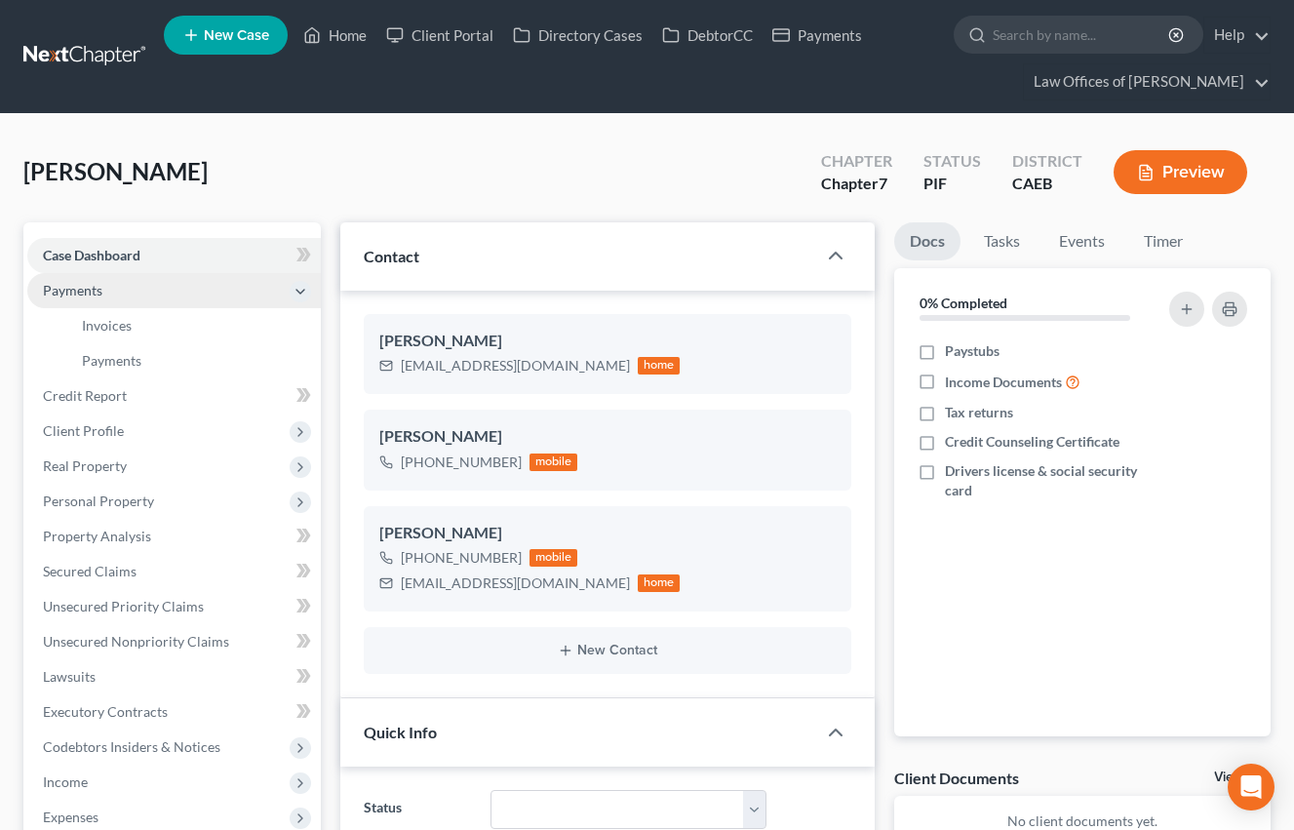
scroll to position [2274, 0]
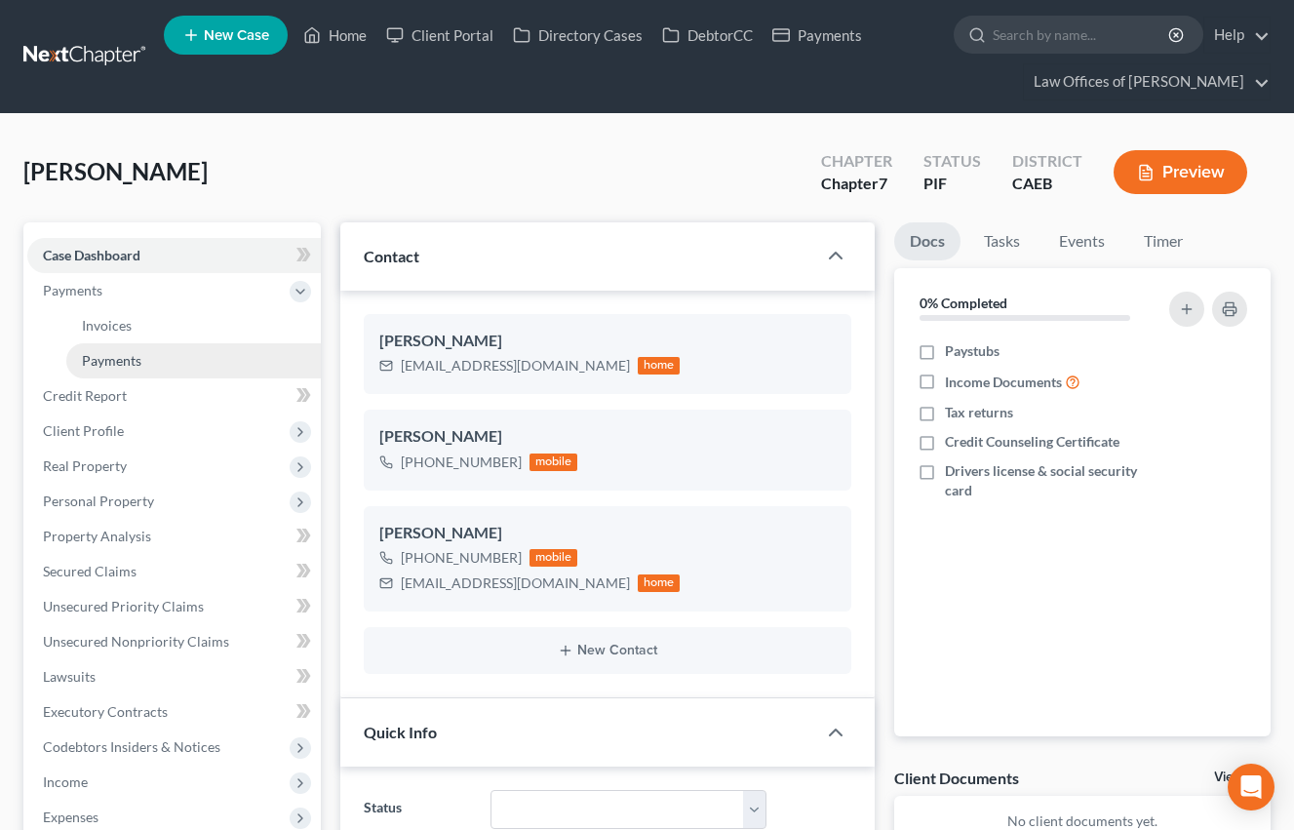
click at [119, 358] on span "Payments" at bounding box center [111, 360] width 59 height 17
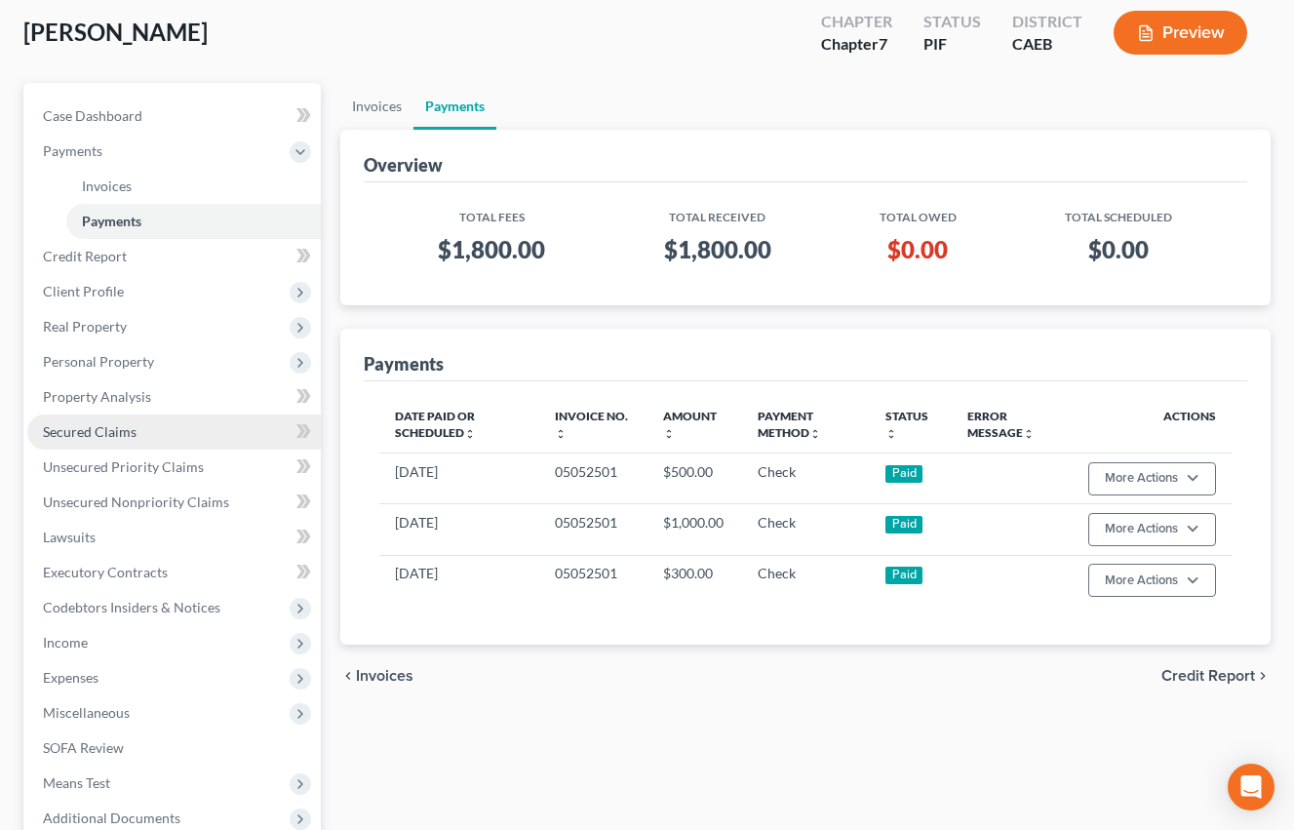
scroll to position [347, 0]
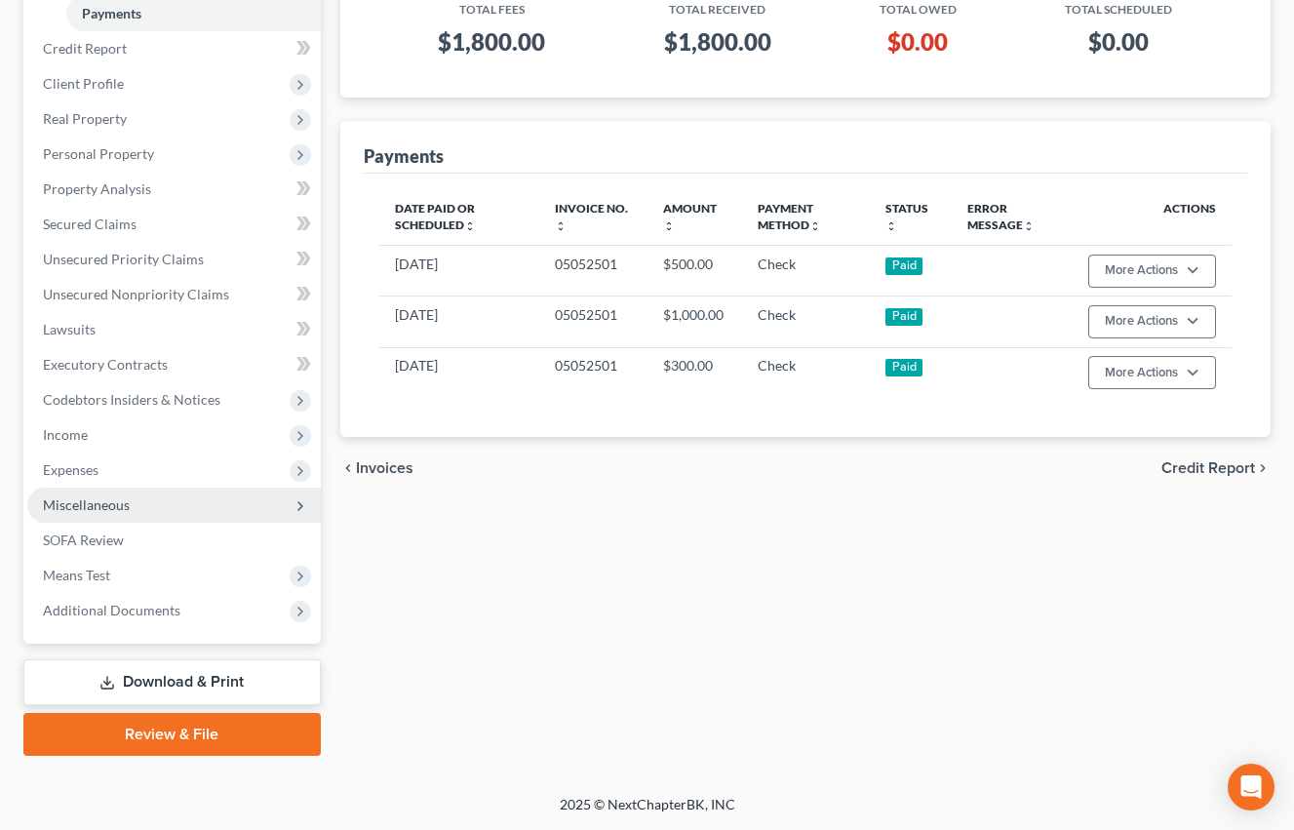
click at [125, 507] on span "Miscellaneous" at bounding box center [86, 504] width 87 height 17
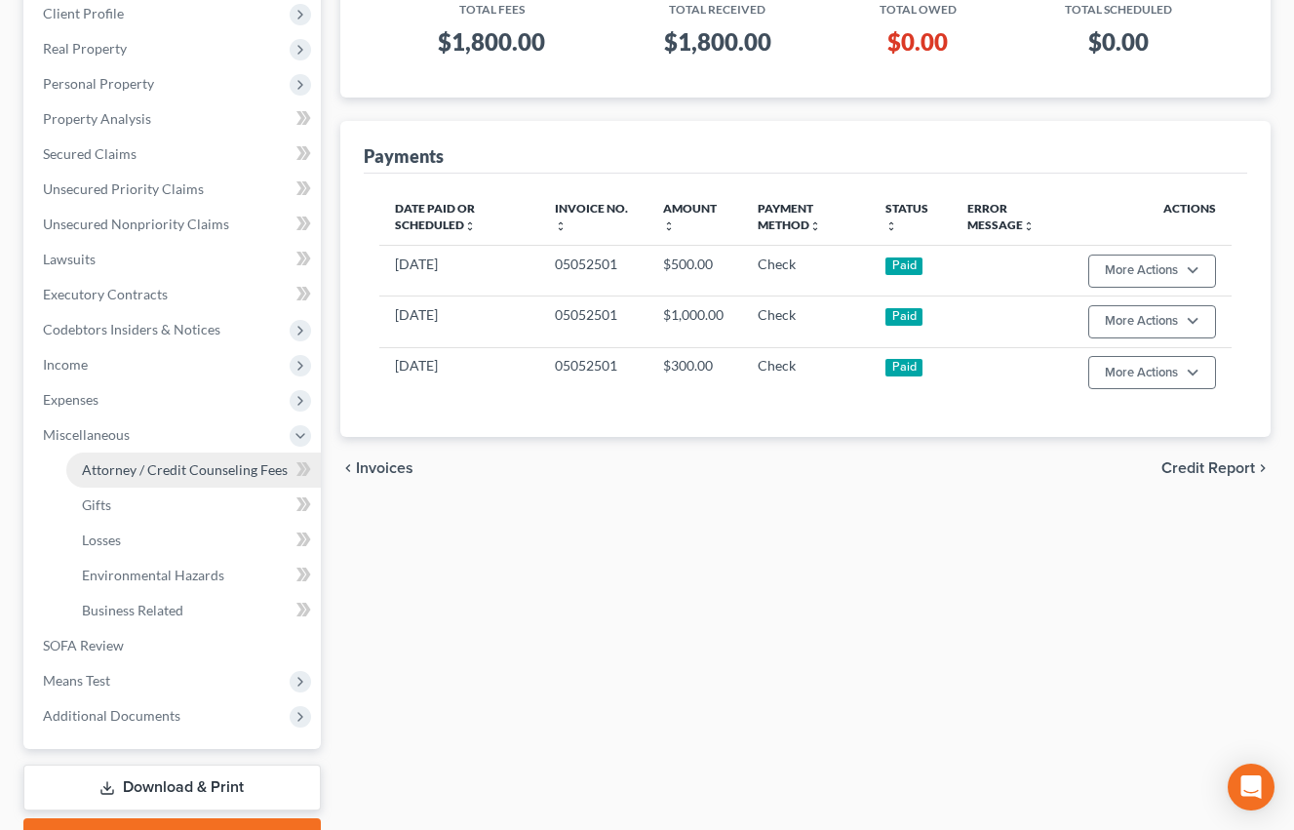
click at [173, 469] on span "Attorney / Credit Counseling Fees" at bounding box center [185, 469] width 206 height 17
select select "0"
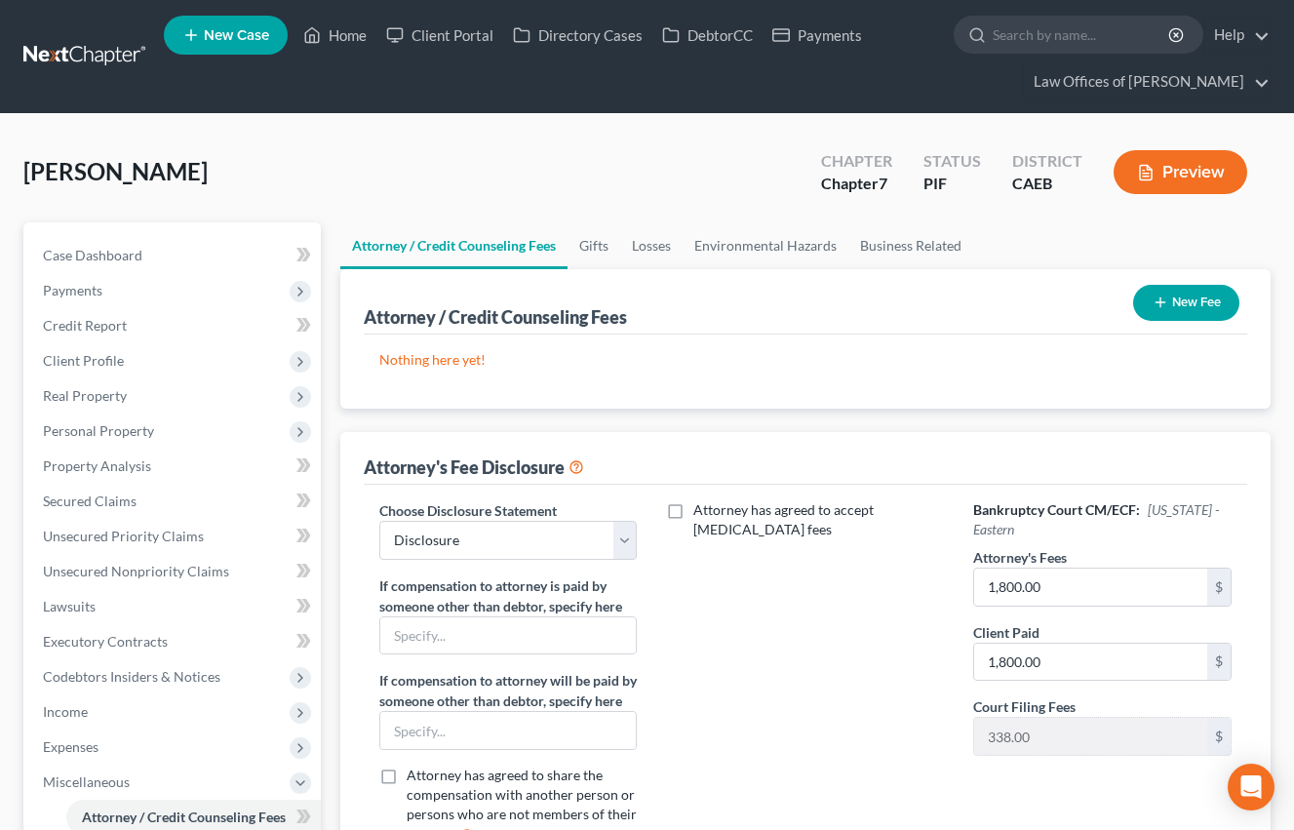
click at [1158, 304] on icon "button" at bounding box center [1161, 302] width 16 height 16
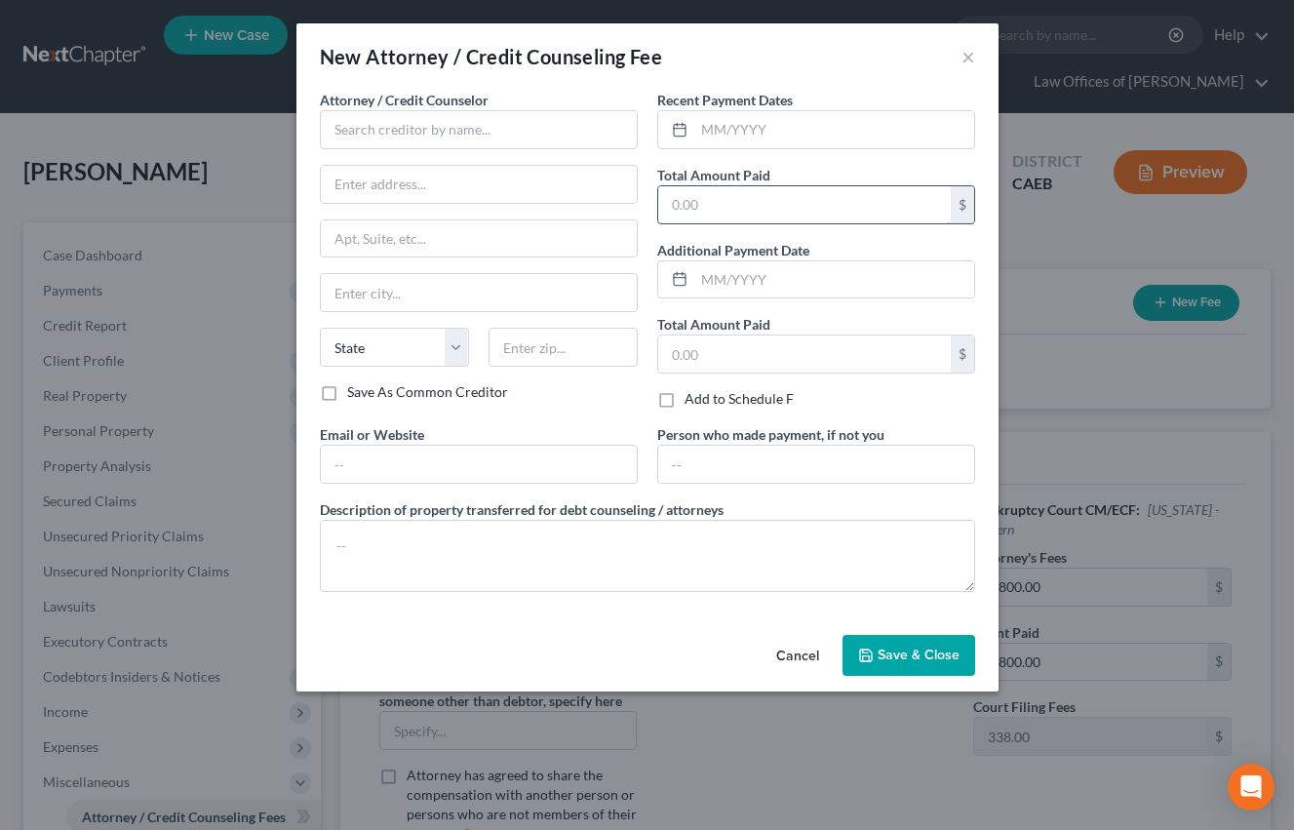
click at [782, 215] on input "text" at bounding box center [804, 204] width 293 height 37
type input "1,800"
click at [784, 140] on input "text" at bounding box center [834, 129] width 280 height 37
type input "09/2025"
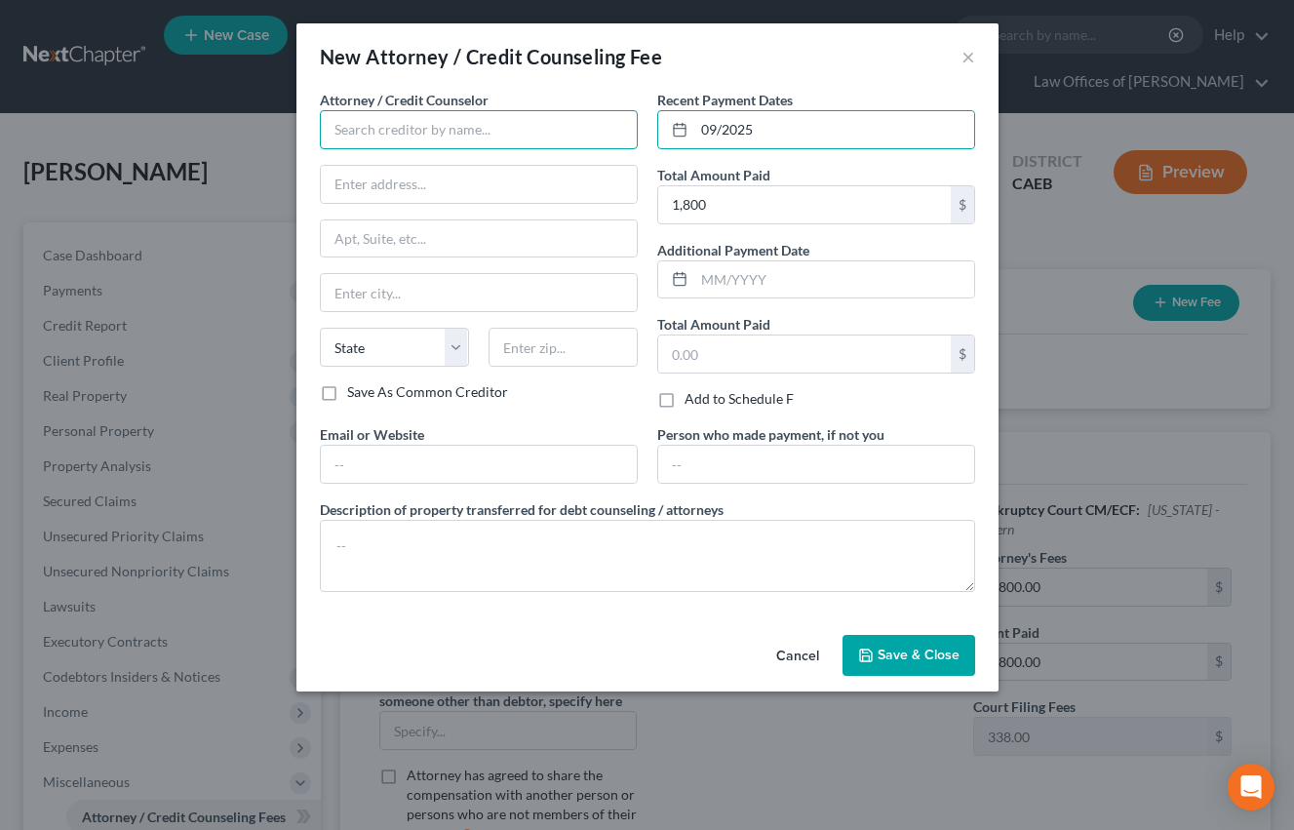
click at [546, 126] on input "text" at bounding box center [479, 129] width 318 height 39
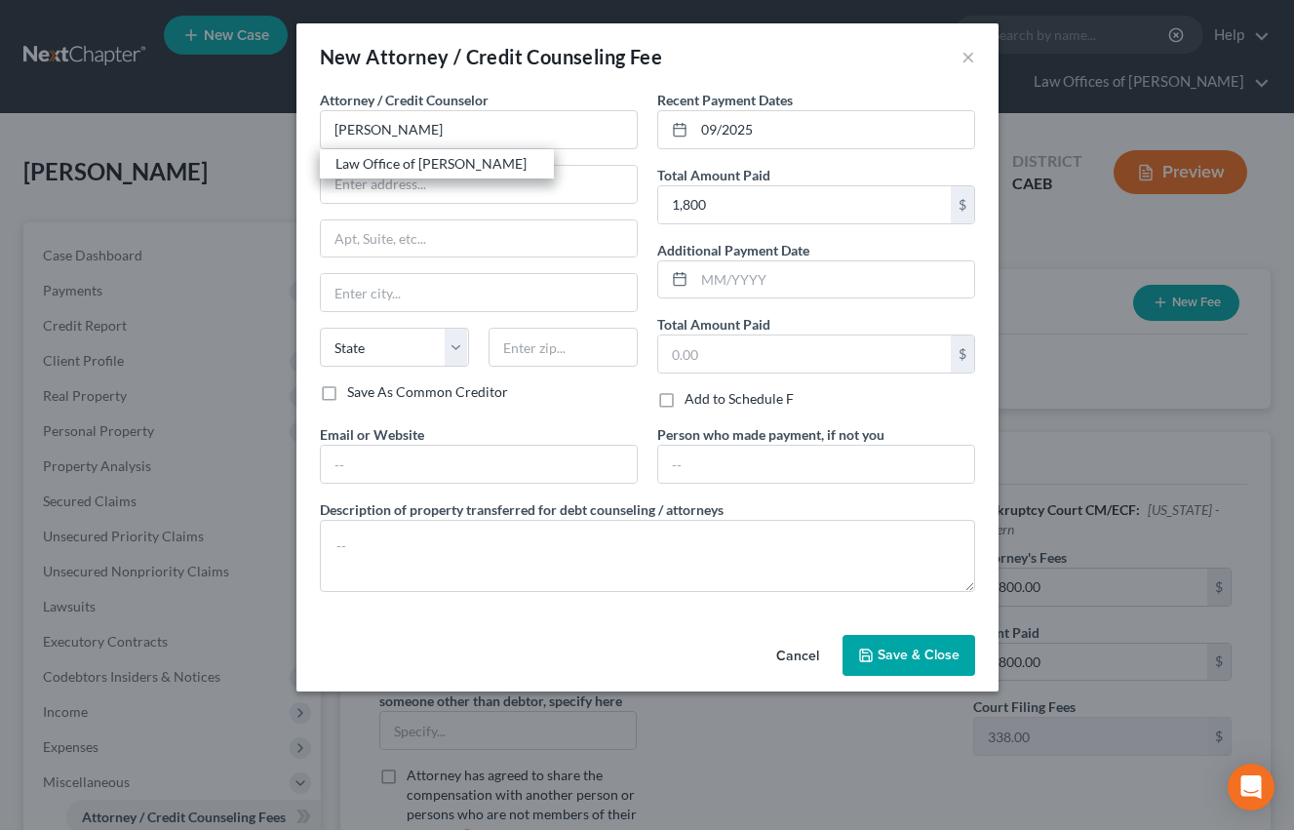
click at [418, 163] on div "Law Office of [PERSON_NAME]" at bounding box center [436, 164] width 203 height 20
type input "Law Office of [PERSON_NAME]"
type input "[STREET_ADDRESS]"
type input "[GEOGRAPHIC_DATA]"
select select "4"
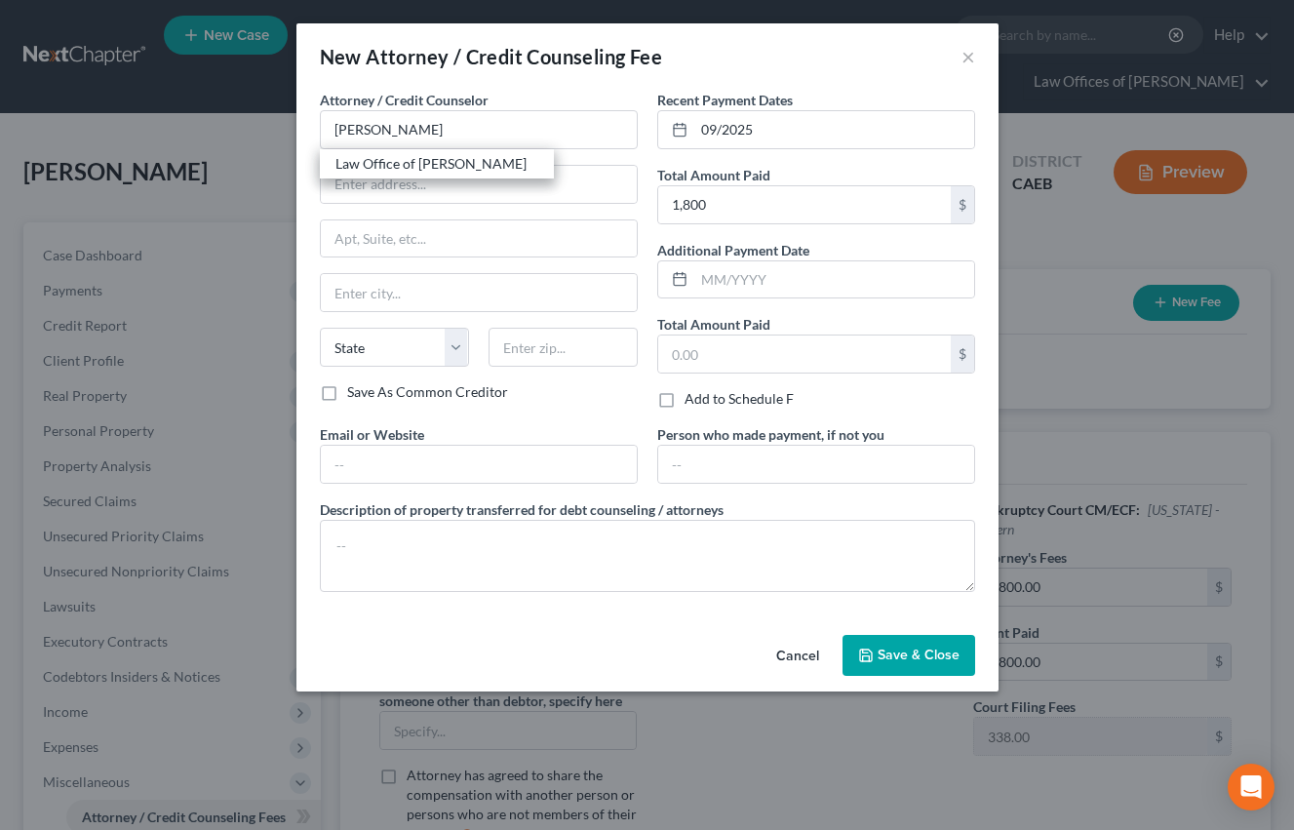
type input "93301"
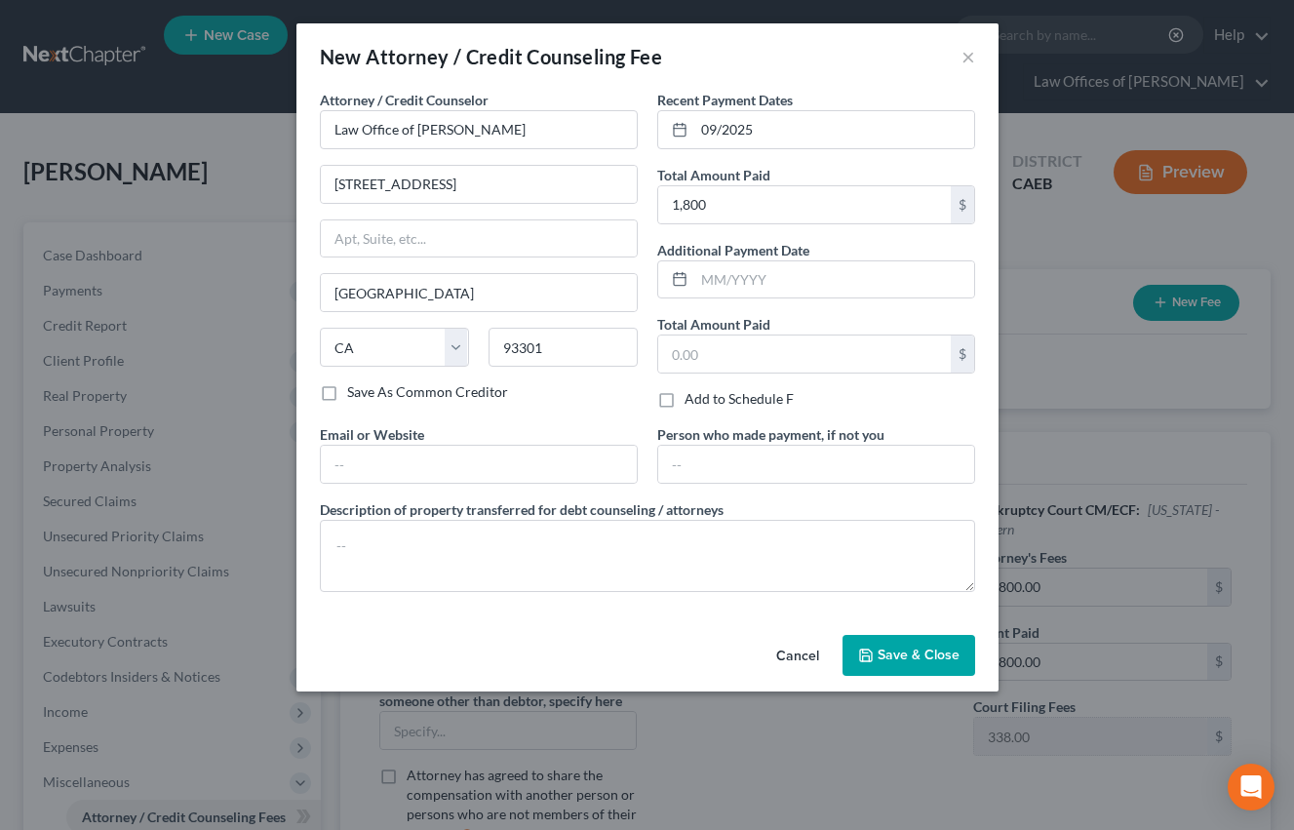
click at [910, 642] on button "Save & Close" at bounding box center [908, 655] width 133 height 41
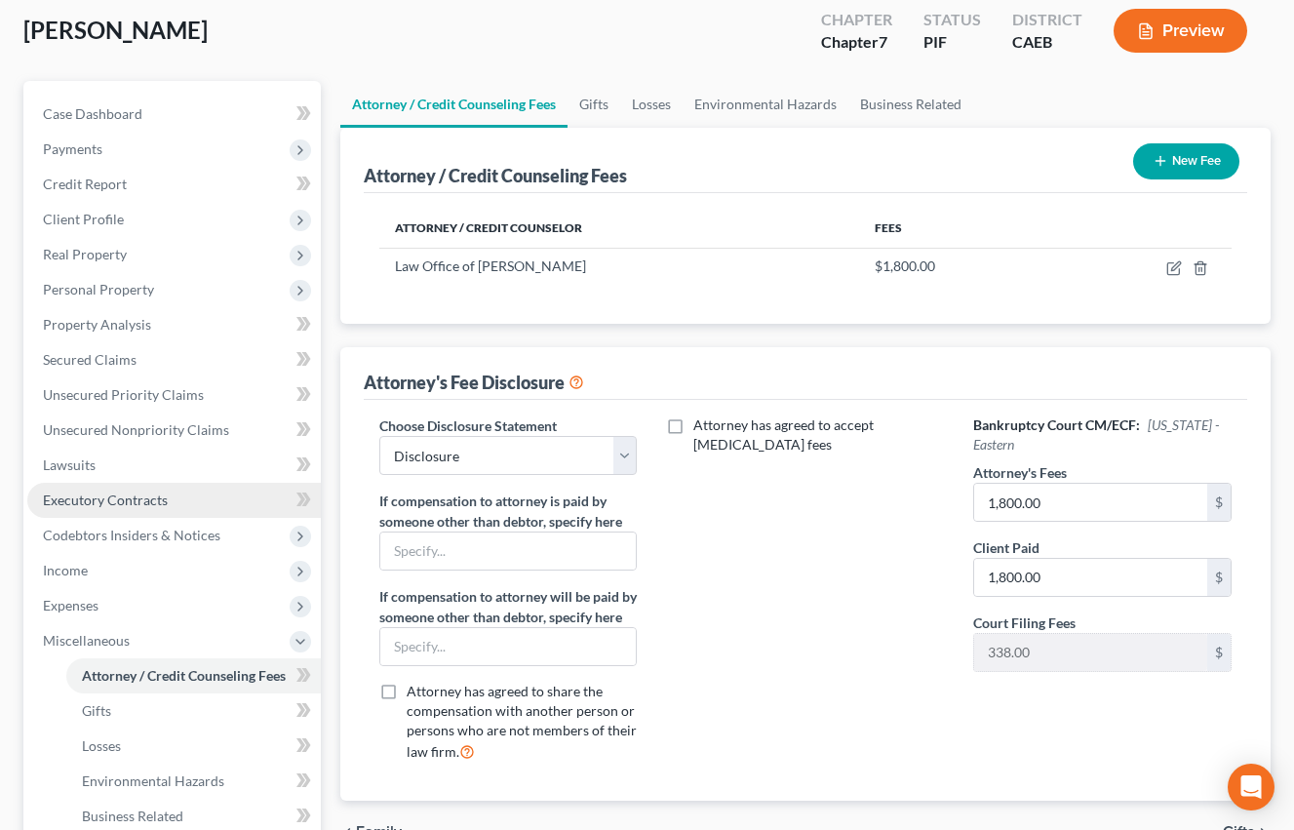
scroll to position [135, 0]
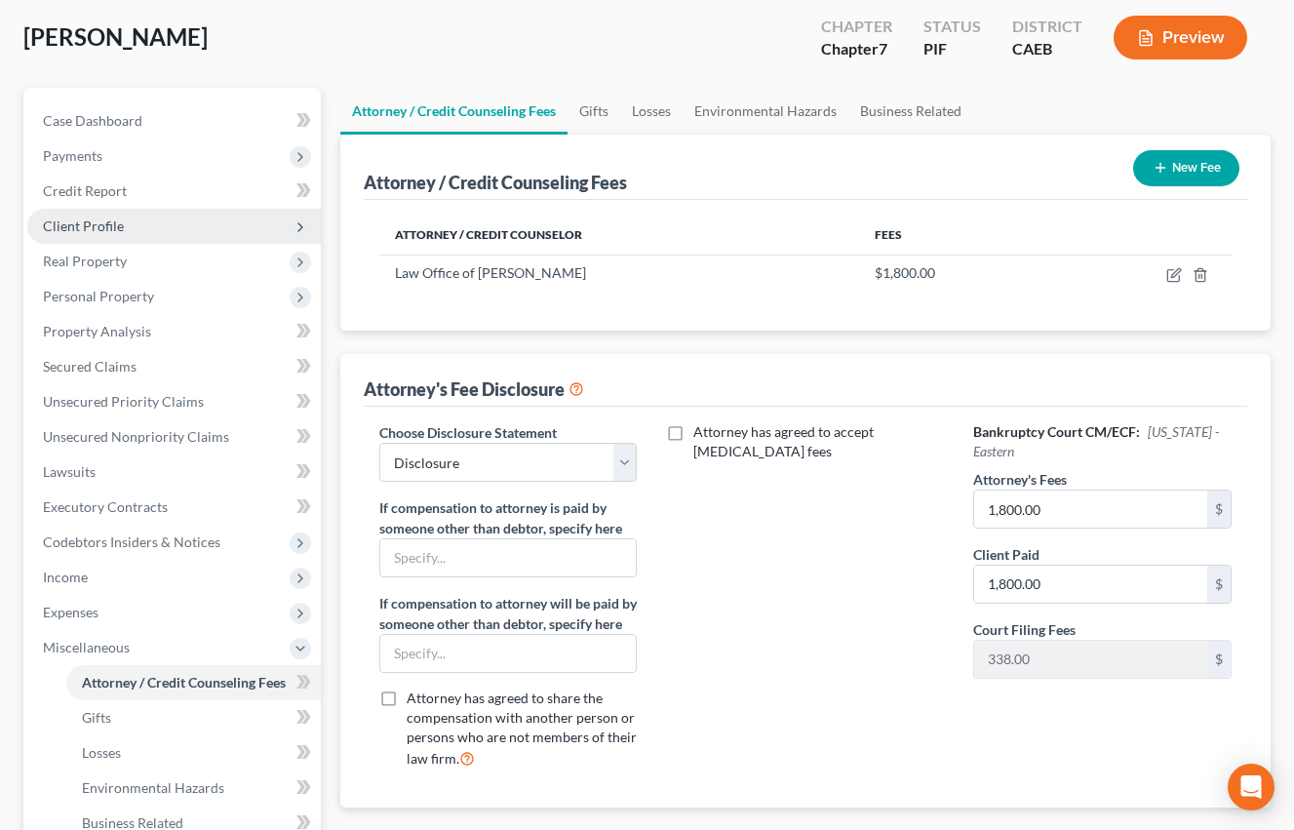
click at [101, 219] on span "Client Profile" at bounding box center [83, 225] width 81 height 17
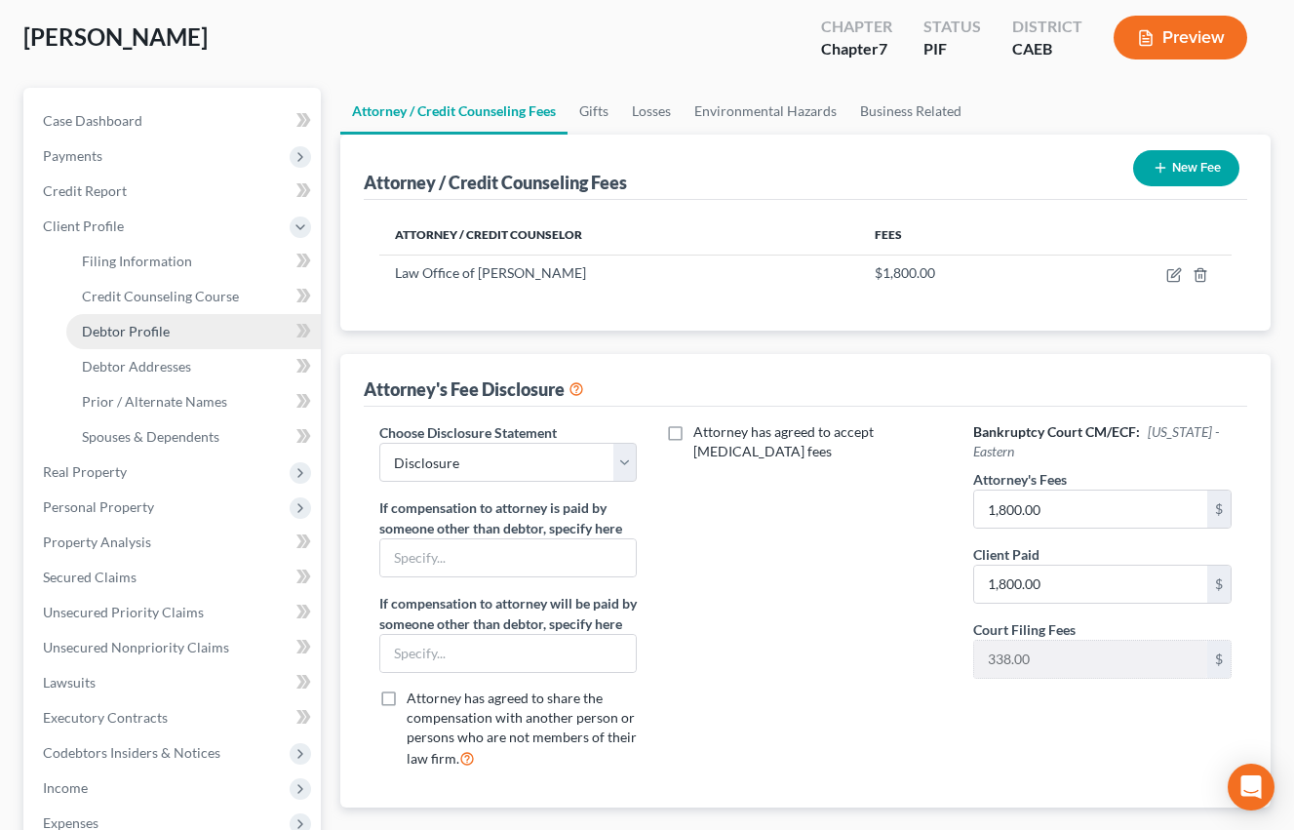
click at [147, 334] on span "Debtor Profile" at bounding box center [126, 331] width 88 height 17
select select "0"
select select "2"
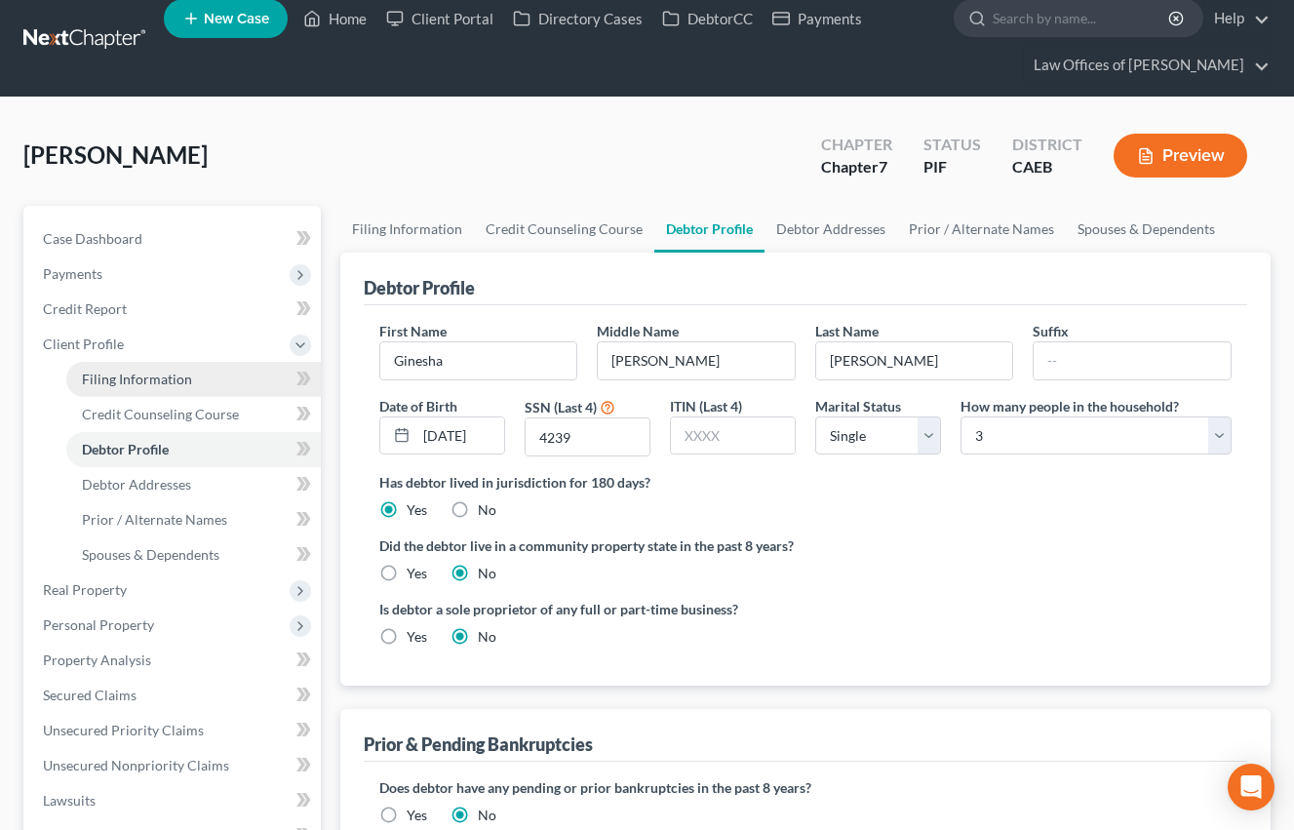
click at [137, 373] on span "Filing Information" at bounding box center [137, 379] width 110 height 17
select select "1"
select select "0"
select select "4"
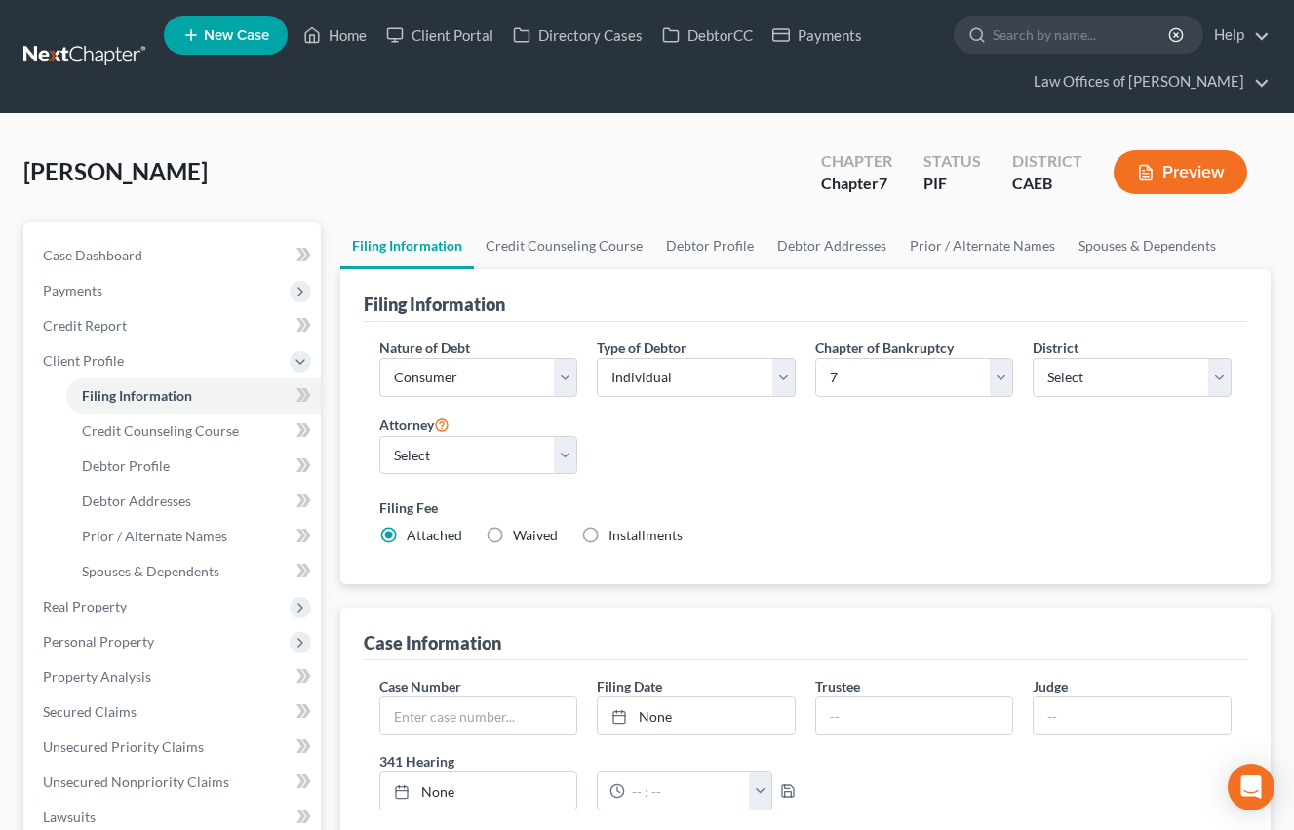
click at [608, 531] on label "Installments Installments" at bounding box center [645, 536] width 74 height 20
click at [616, 531] on input "Installments Installments" at bounding box center [622, 532] width 13 height 13
radio input "true"
radio input "false"
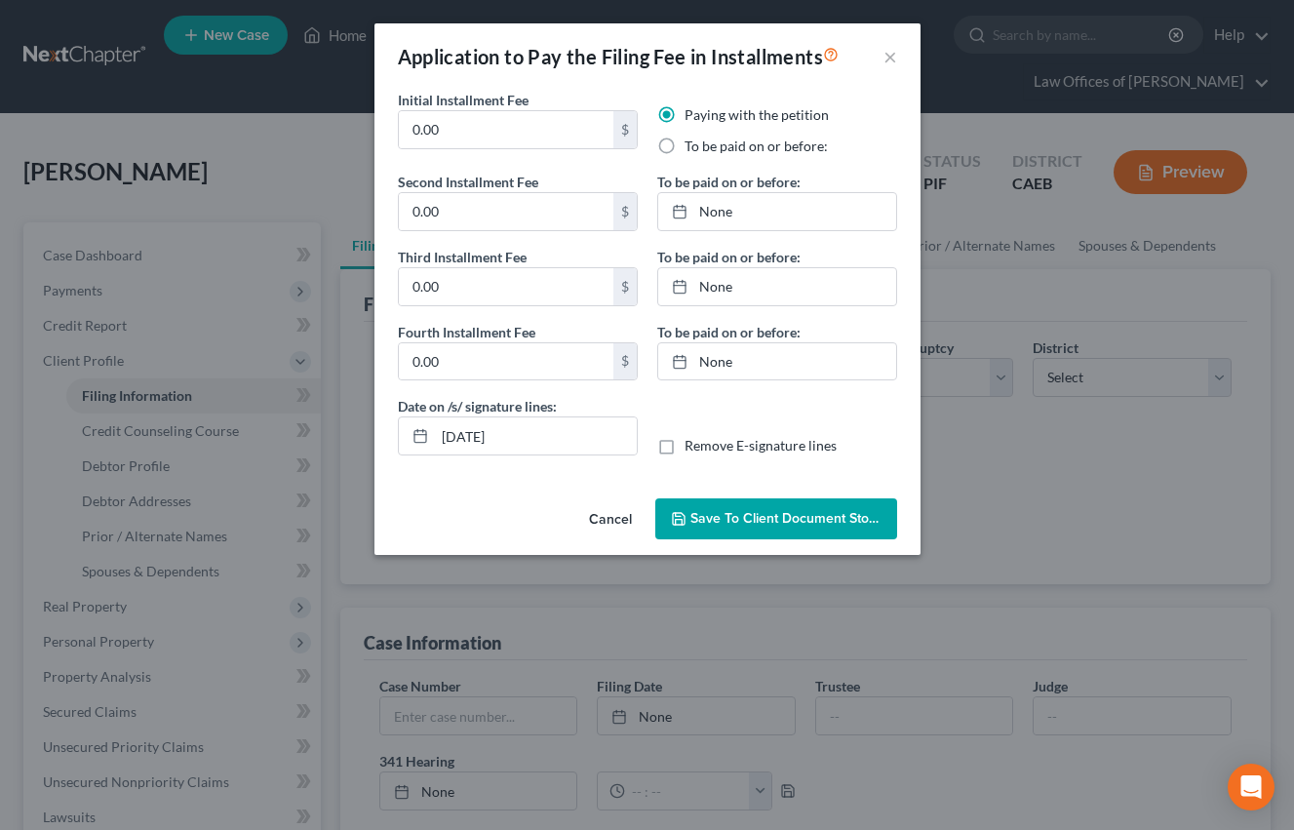
click at [600, 513] on button "Cancel" at bounding box center [610, 519] width 74 height 39
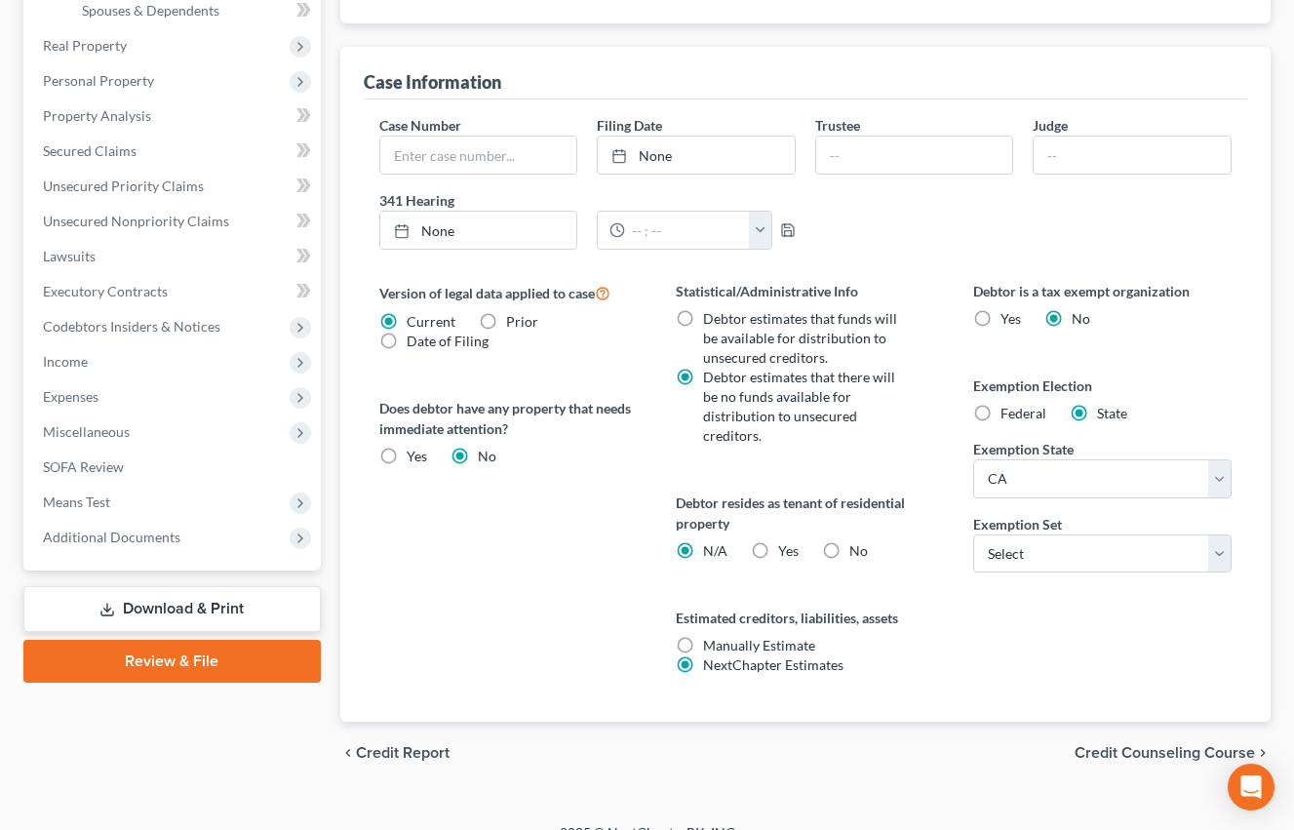
scroll to position [569, 0]
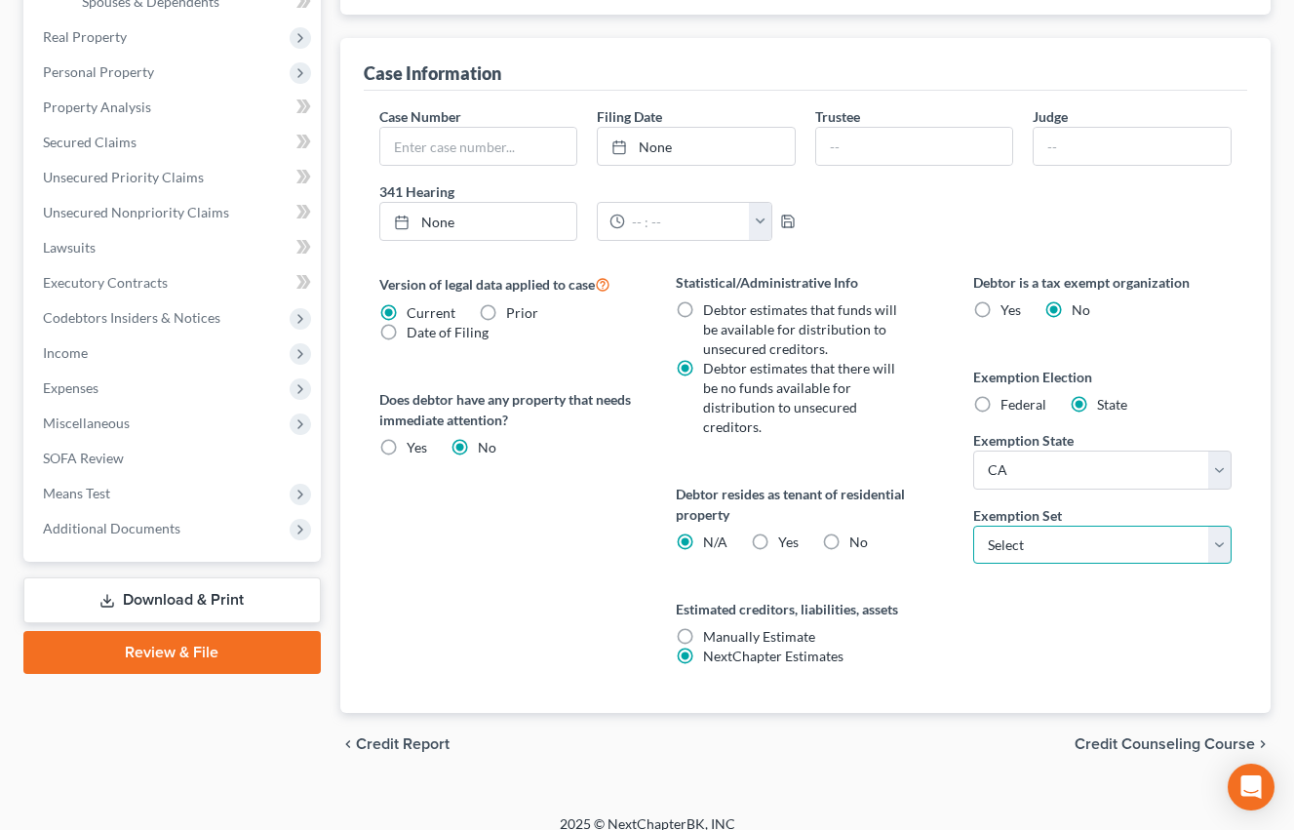
click at [998, 531] on select "Select 703 704" at bounding box center [1102, 545] width 258 height 39
select select "0"
click at [973, 526] on select "Select 703 704" at bounding box center [1102, 545] width 258 height 39
click at [778, 532] on label "Yes Yes" at bounding box center [788, 542] width 20 height 20
click at [786, 532] on input "Yes Yes" at bounding box center [792, 538] width 13 height 13
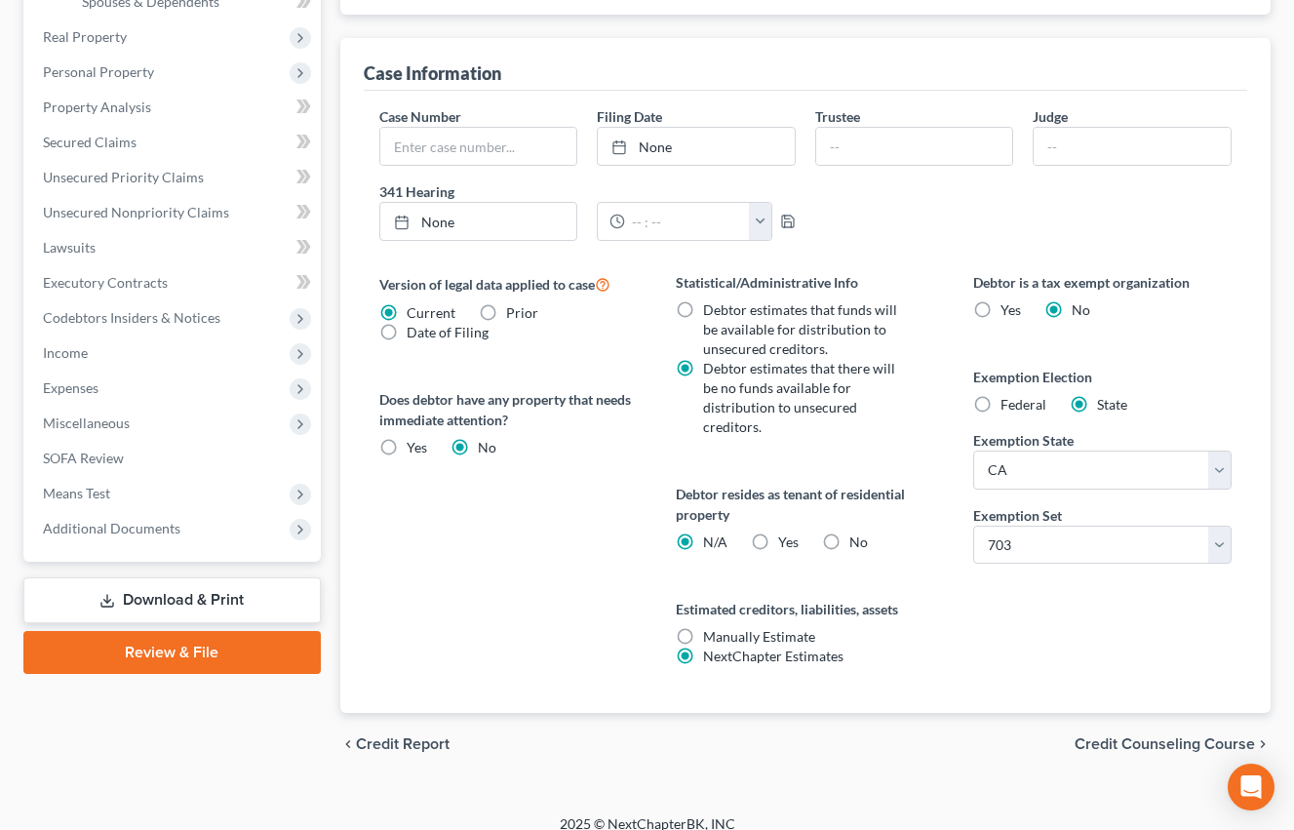
radio input "true"
radio input "false"
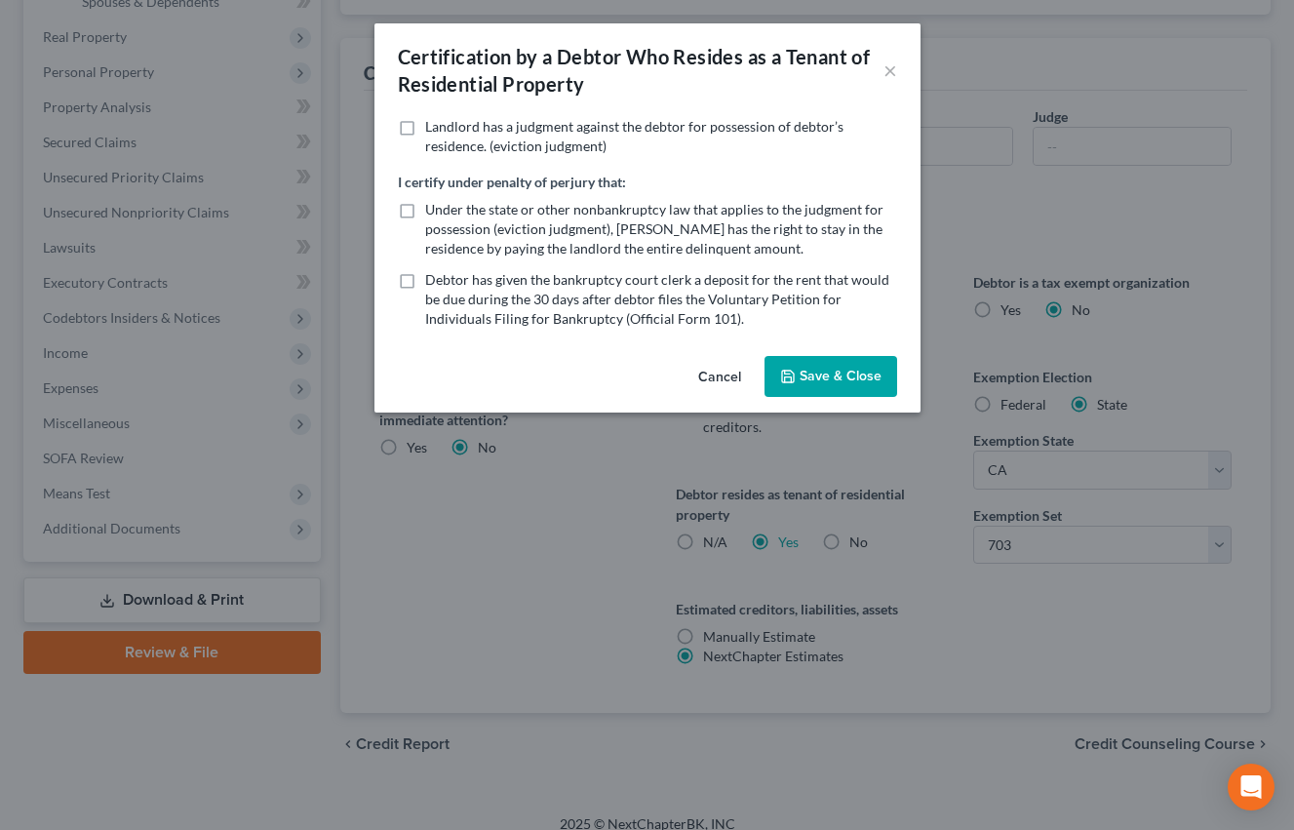
click at [722, 375] on button "Cancel" at bounding box center [720, 377] width 74 height 39
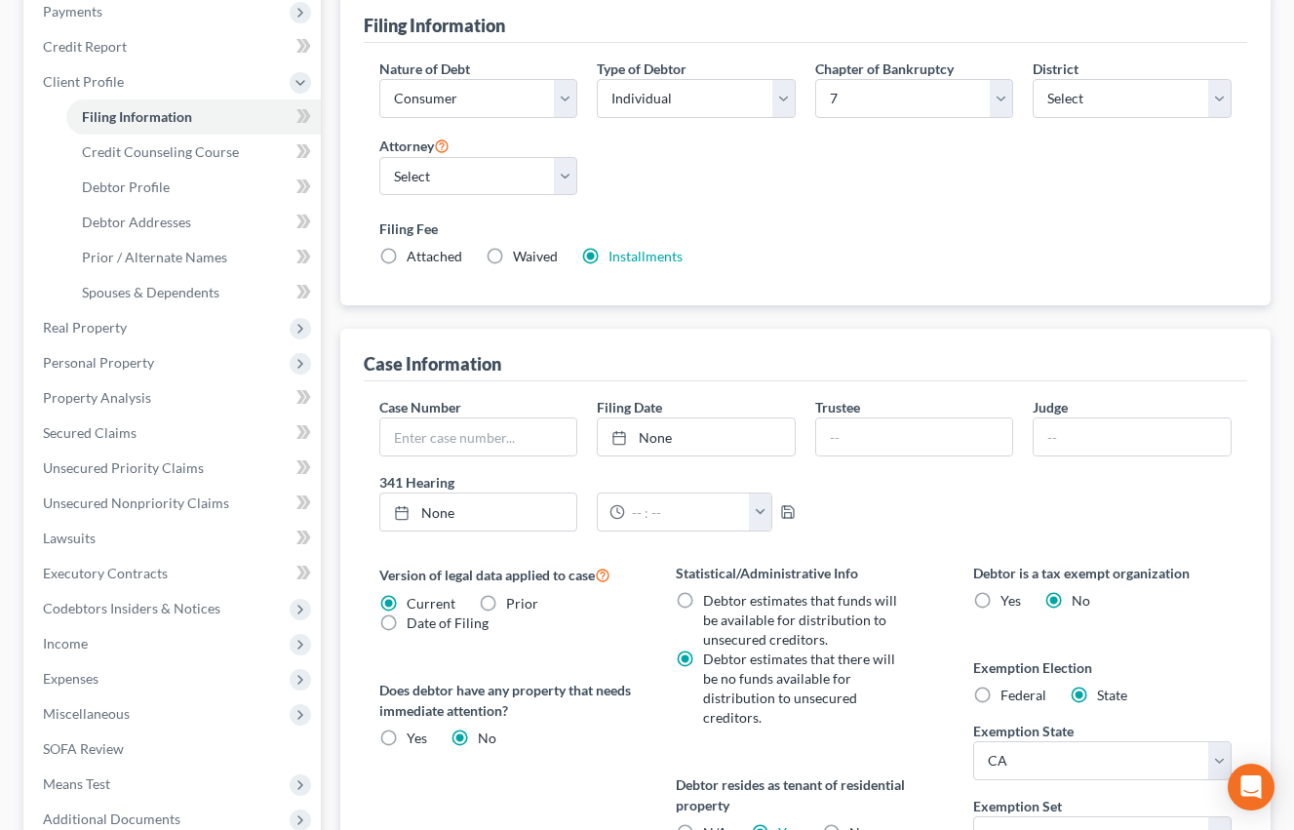
scroll to position [0, 0]
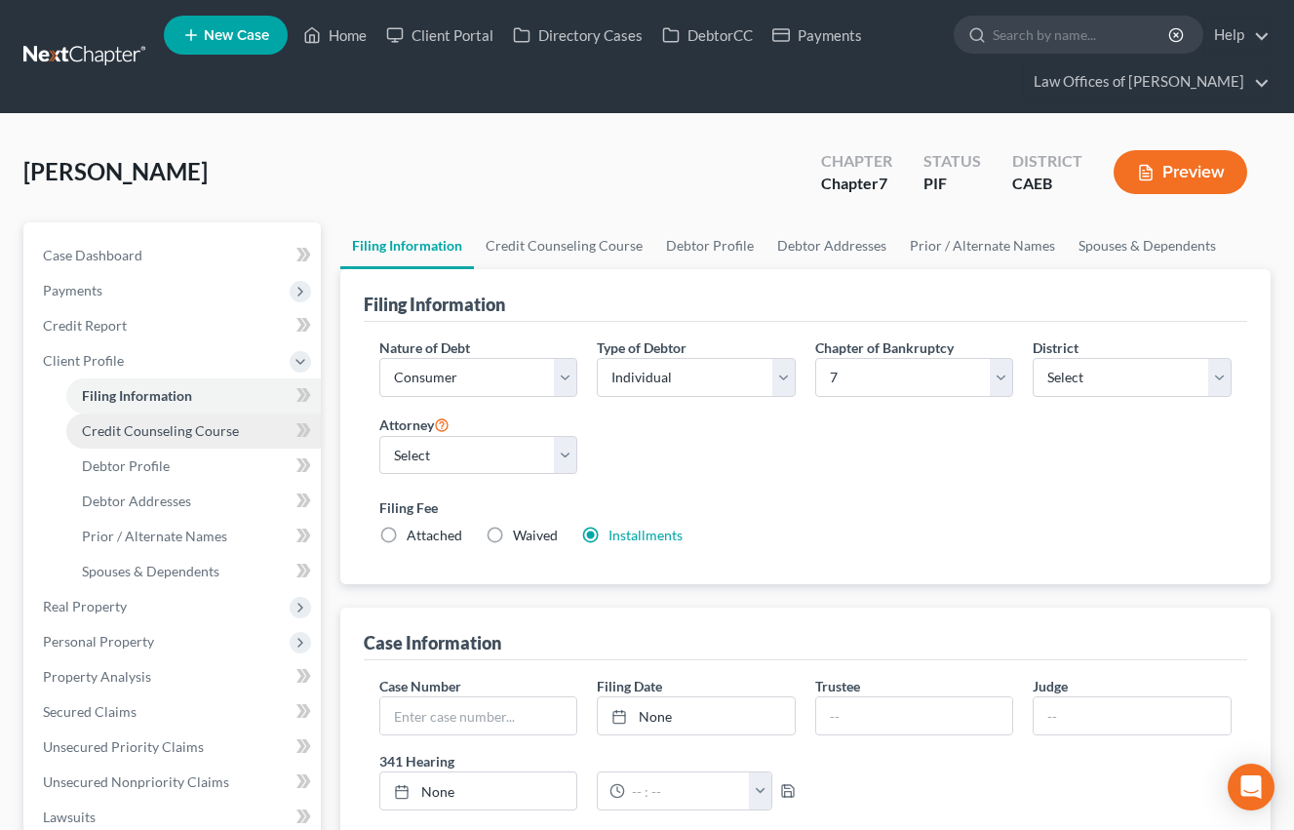
click at [168, 435] on span "Credit Counseling Course" at bounding box center [160, 430] width 157 height 17
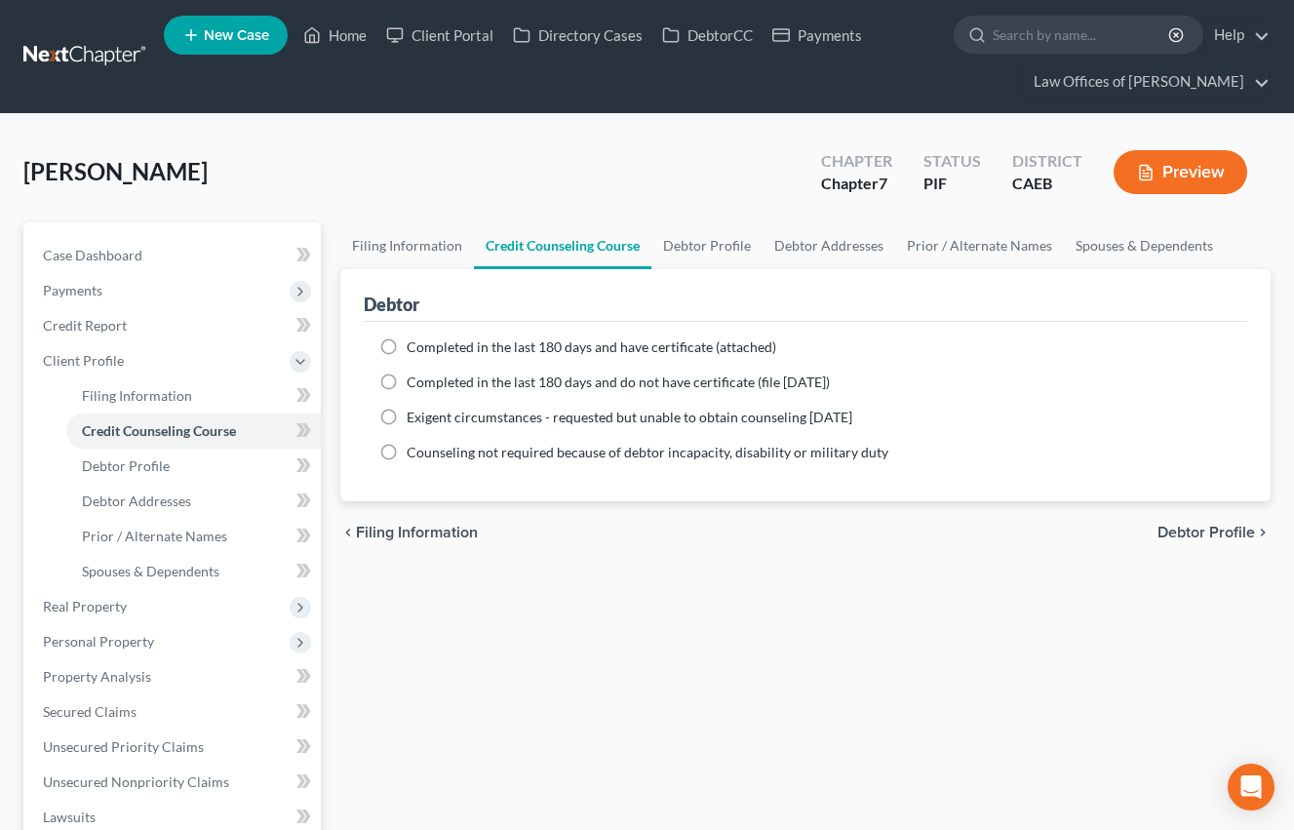
click at [407, 348] on label "Completed in the last 180 days and have certificate (attached)" at bounding box center [592, 347] width 370 height 20
click at [414, 348] on input "Completed in the last 180 days and have certificate (attached)" at bounding box center [420, 343] width 13 height 13
radio input "true"
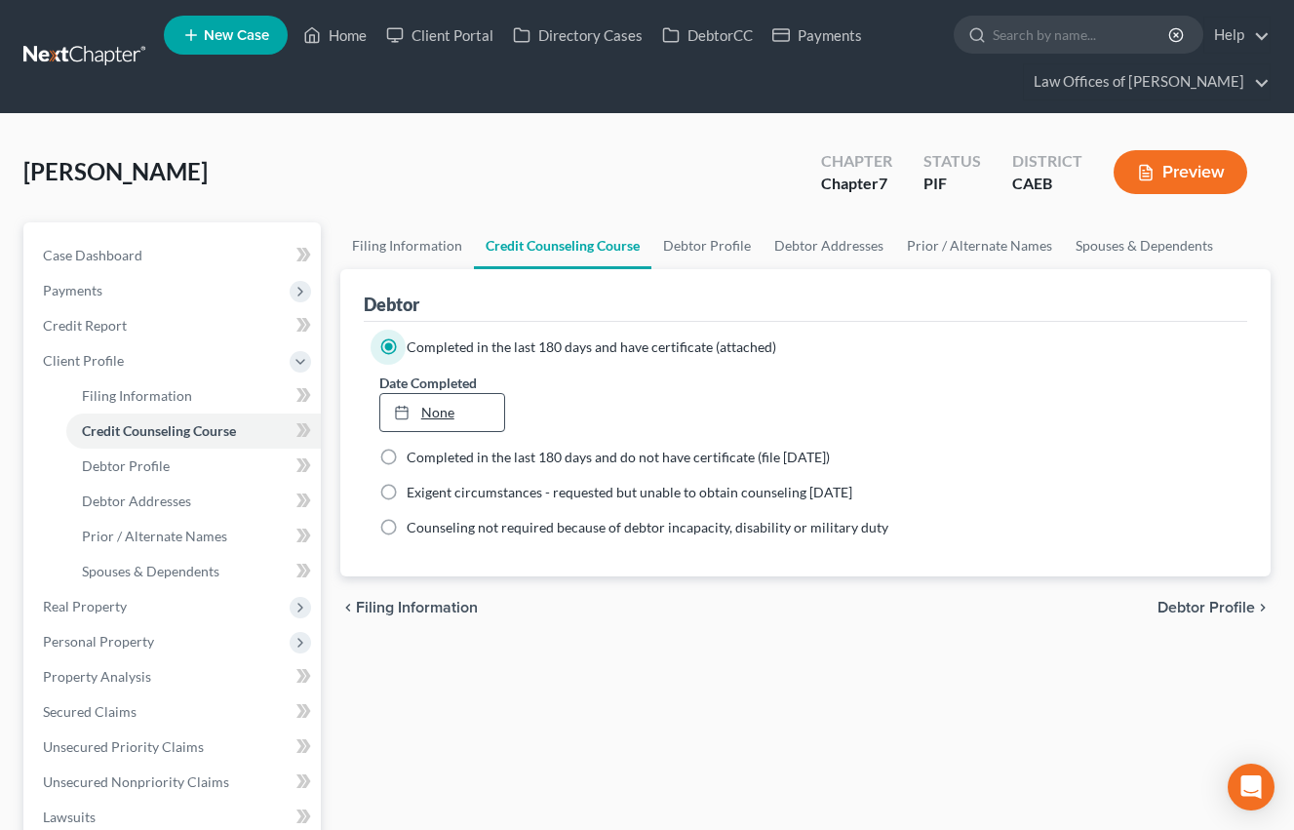
click at [450, 407] on link "None" at bounding box center [442, 412] width 124 height 37
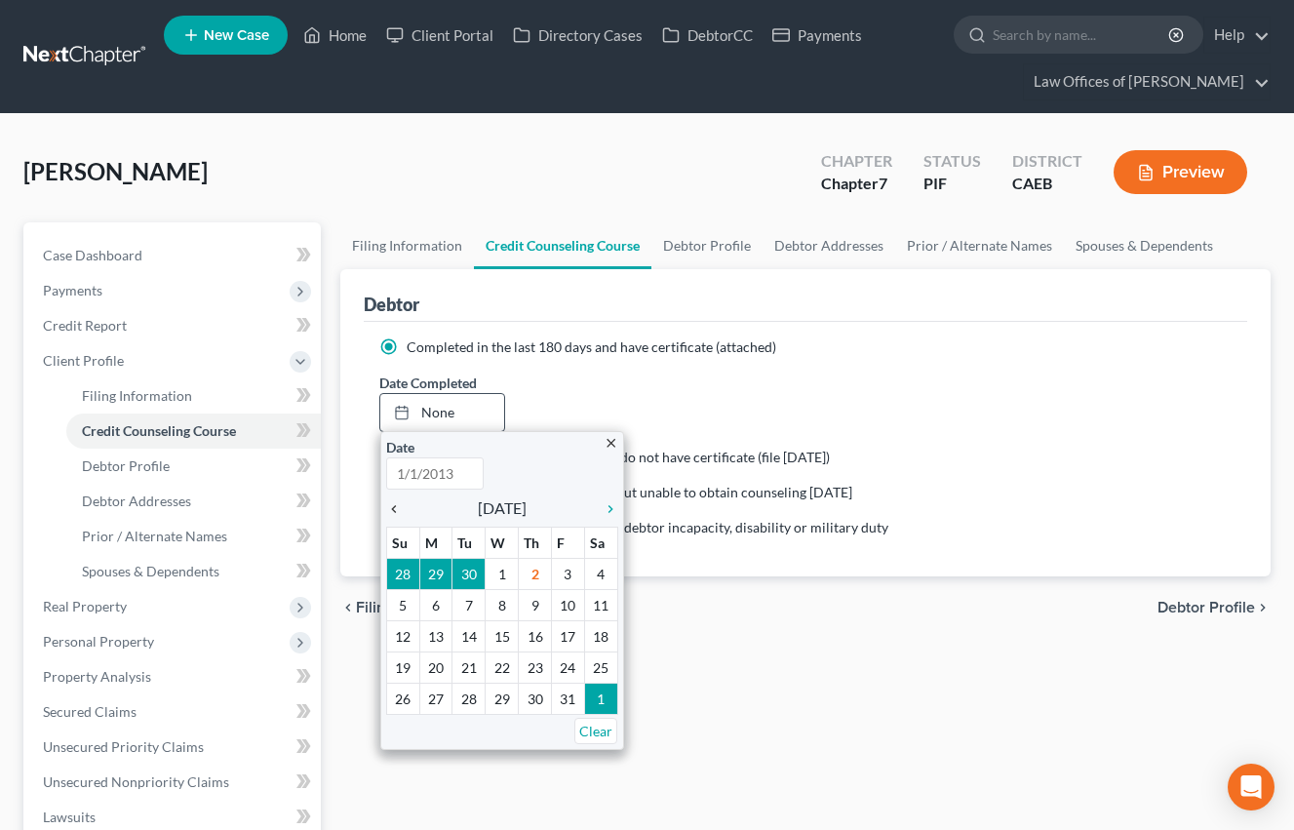
click at [394, 512] on icon "chevron_left" at bounding box center [398, 509] width 25 height 16
type input "[DATE]"
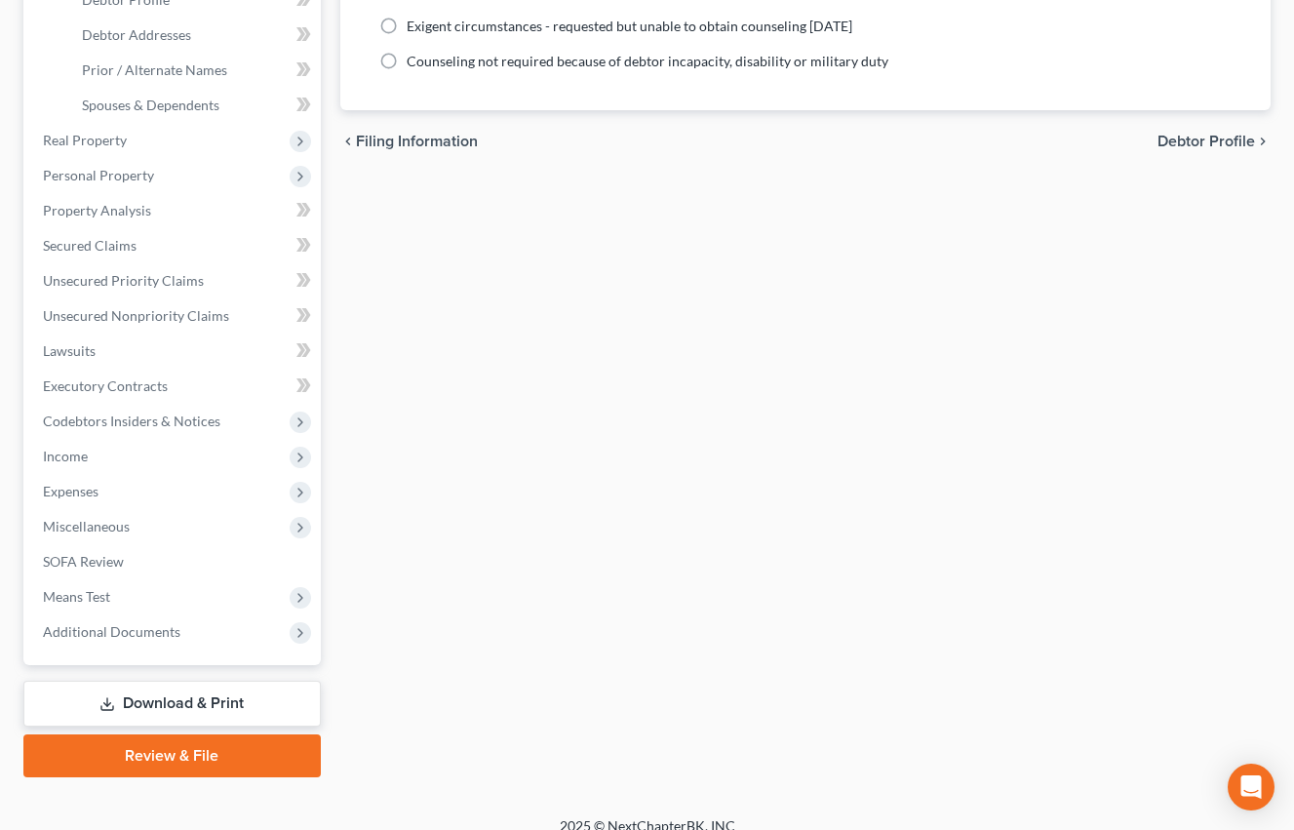
scroll to position [488, 0]
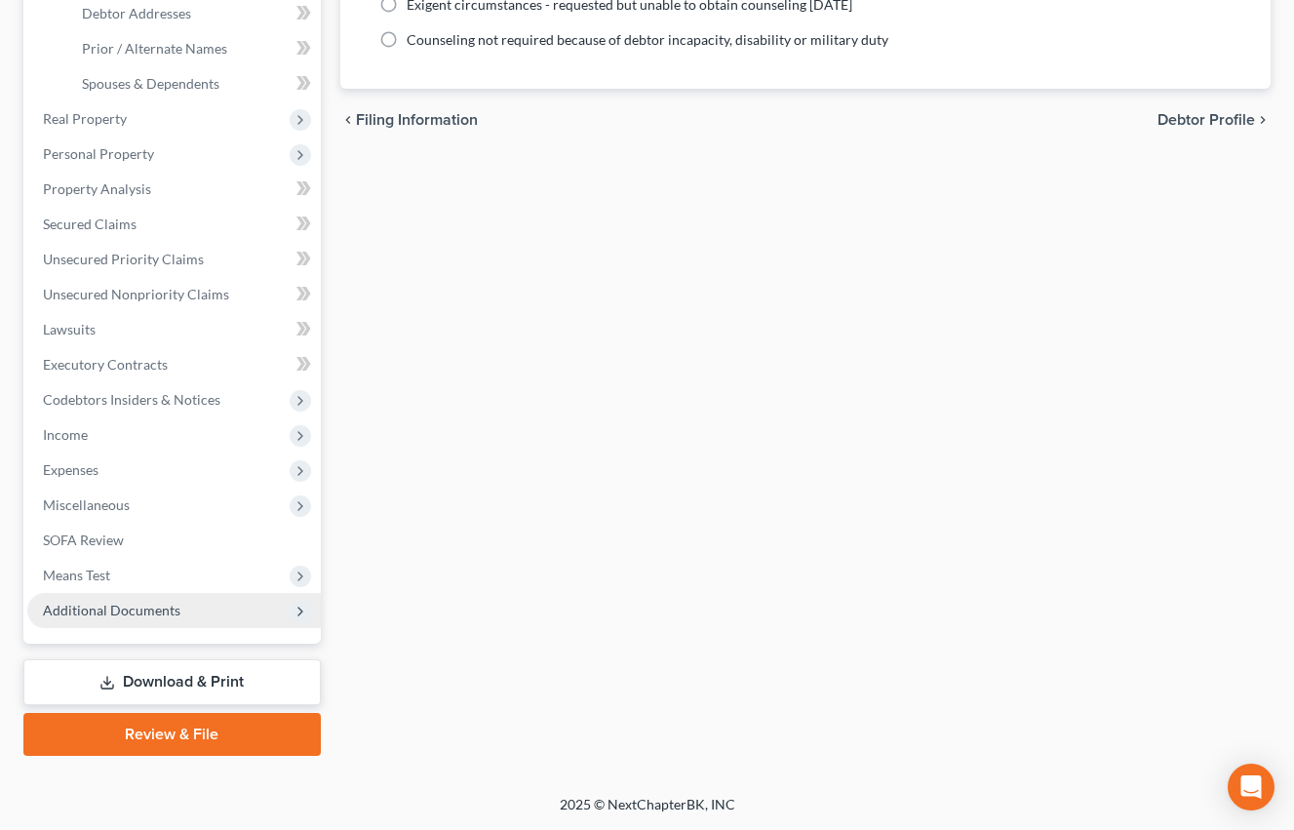
click at [176, 610] on span "Additional Documents" at bounding box center [111, 610] width 137 height 17
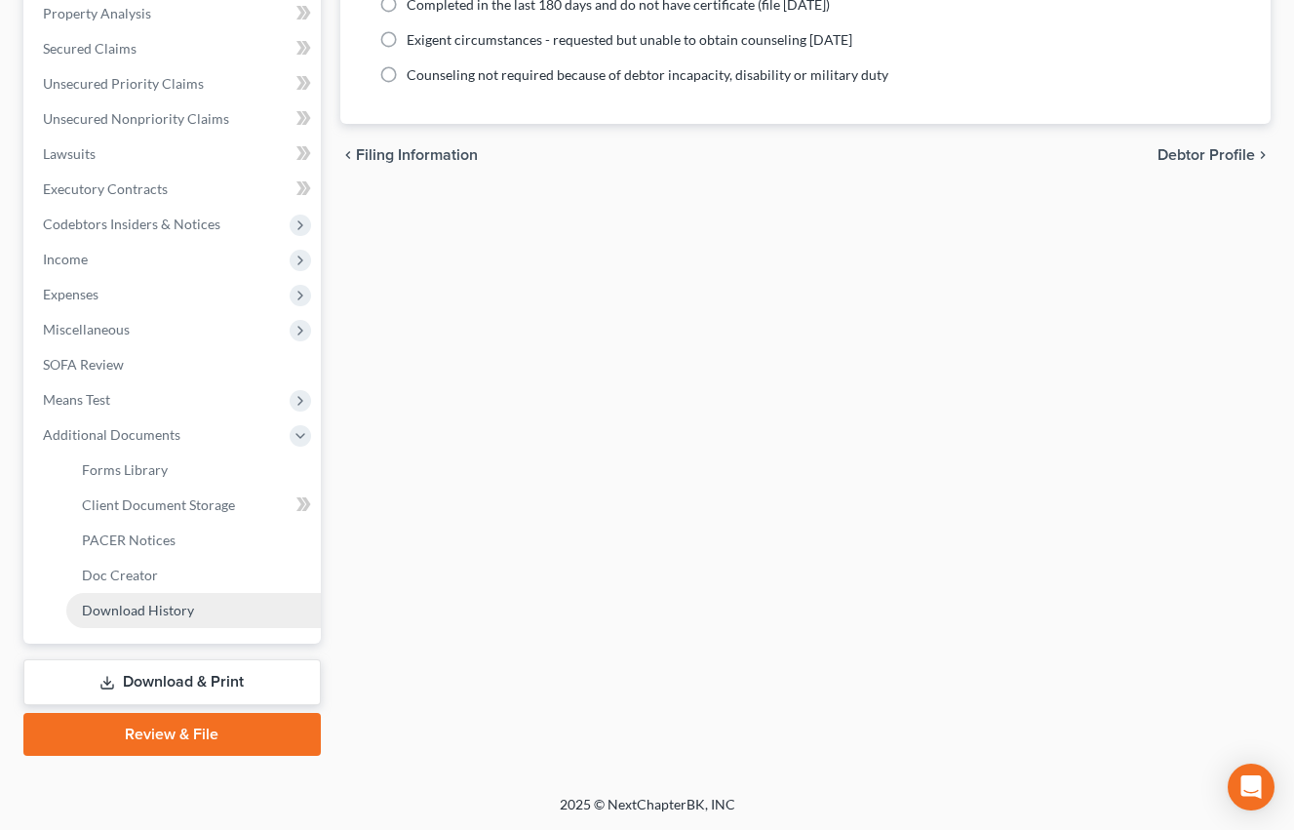
scroll to position [452, 0]
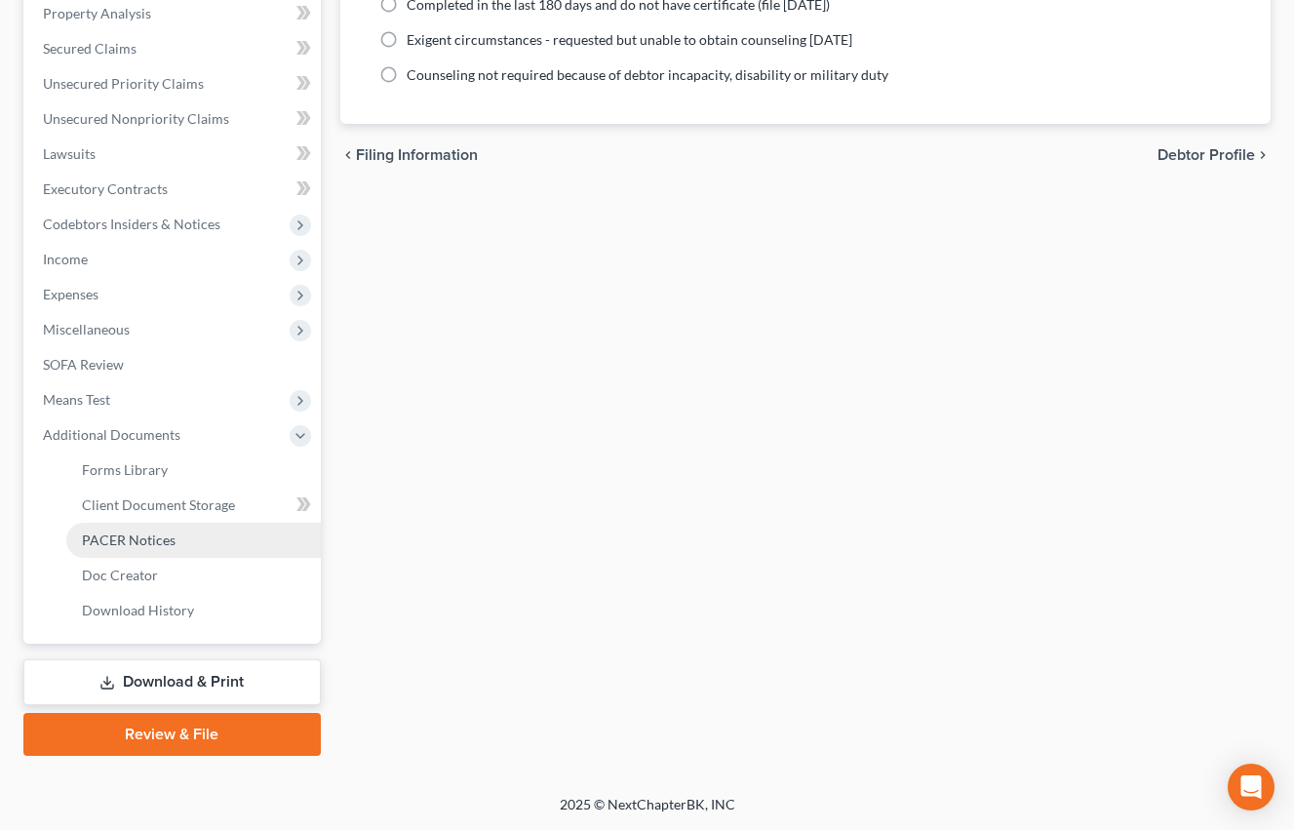
click at [177, 543] on link "PACER Notices" at bounding box center [193, 540] width 254 height 35
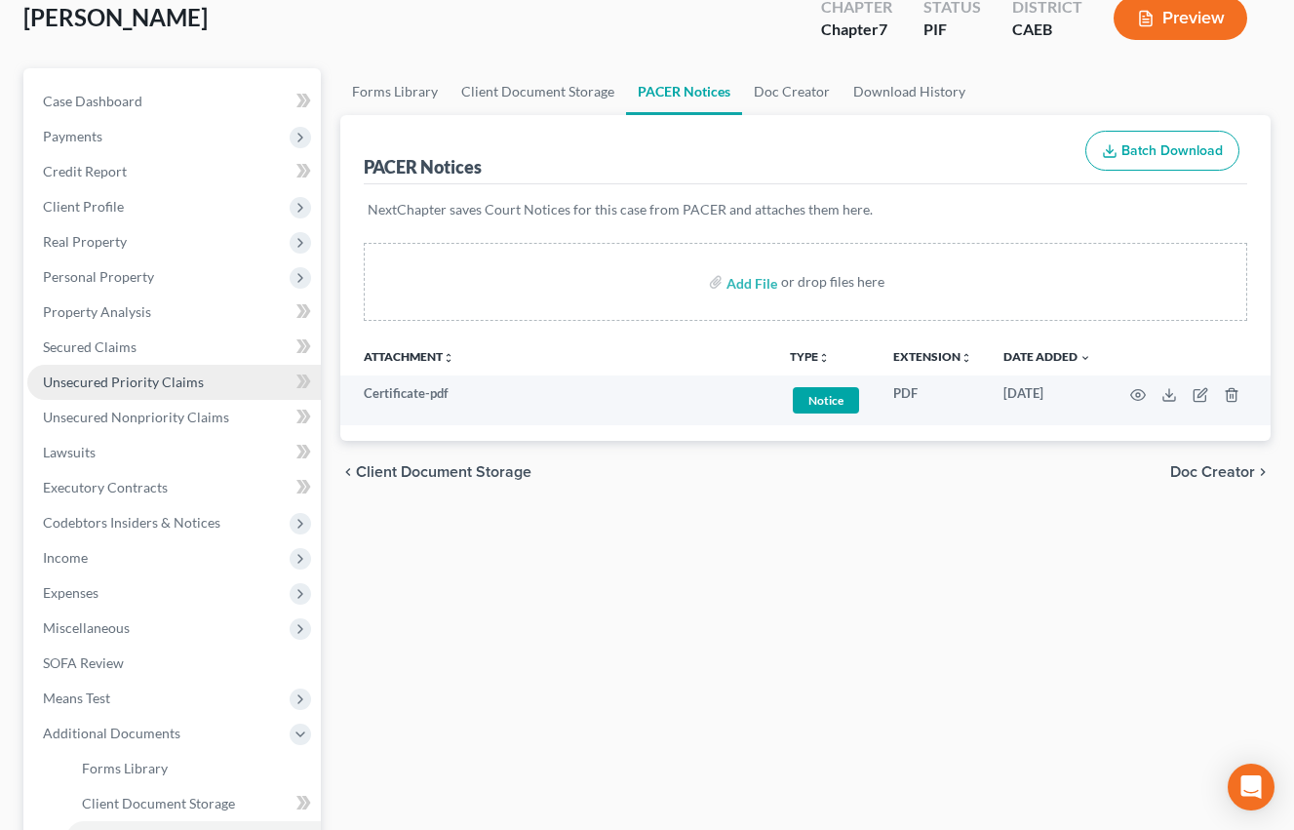
scroll to position [155, 0]
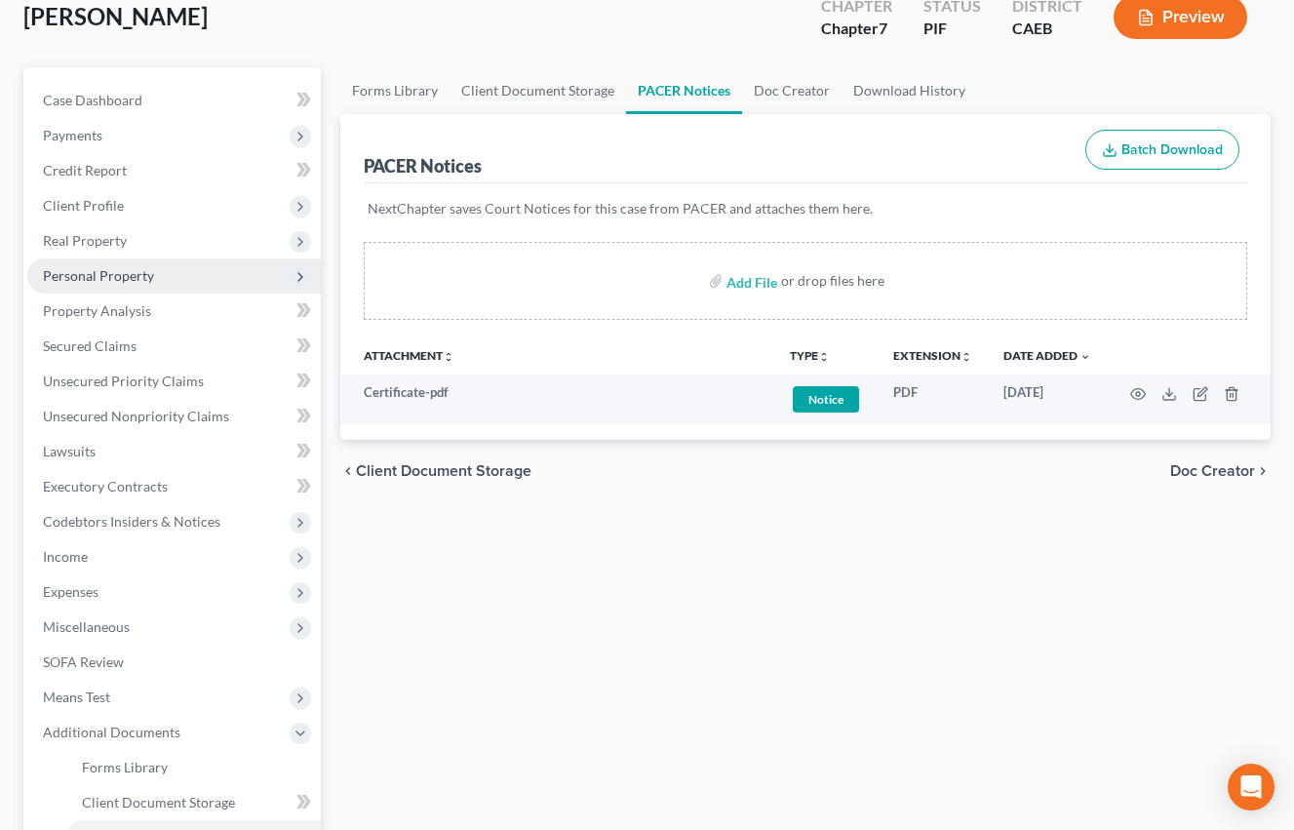
click at [89, 269] on span "Personal Property" at bounding box center [98, 275] width 111 height 17
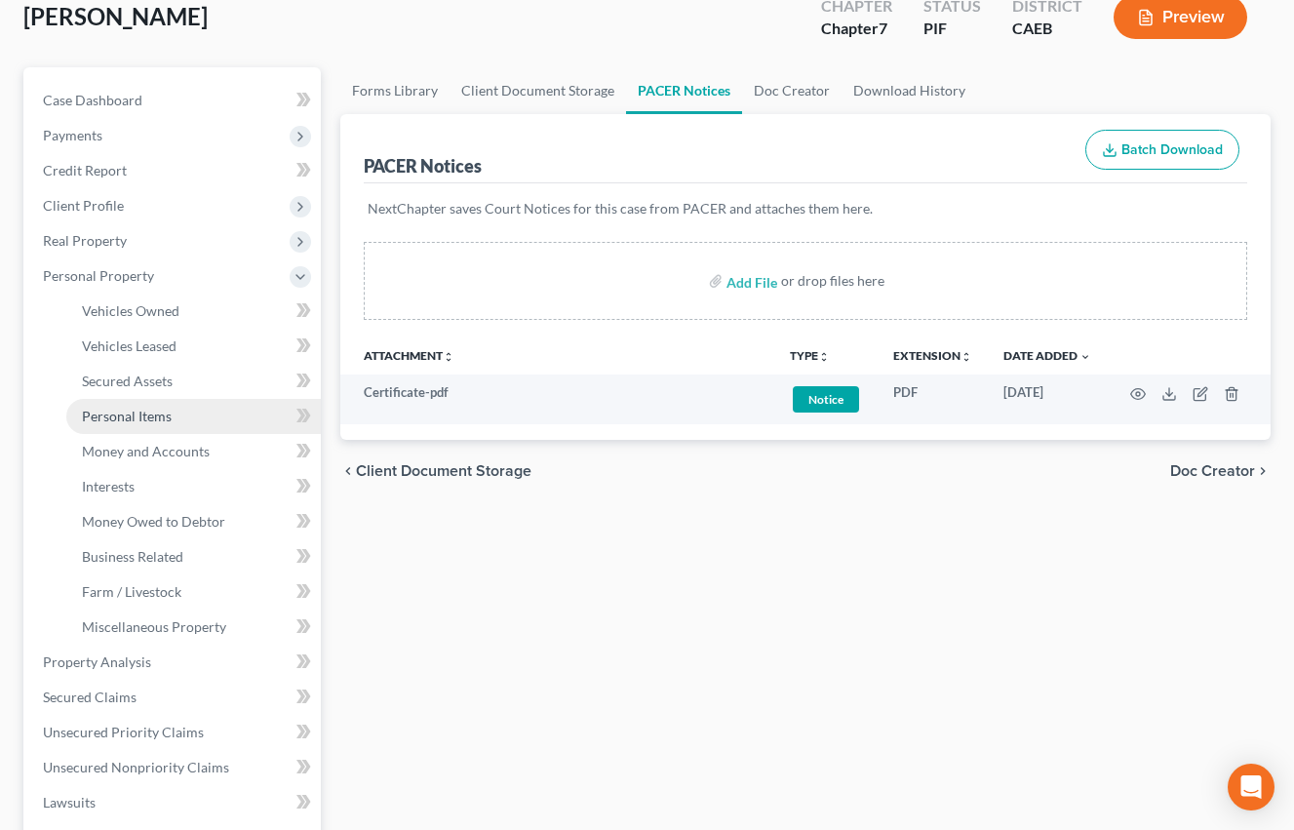
click at [156, 428] on link "Personal Items" at bounding box center [193, 416] width 254 height 35
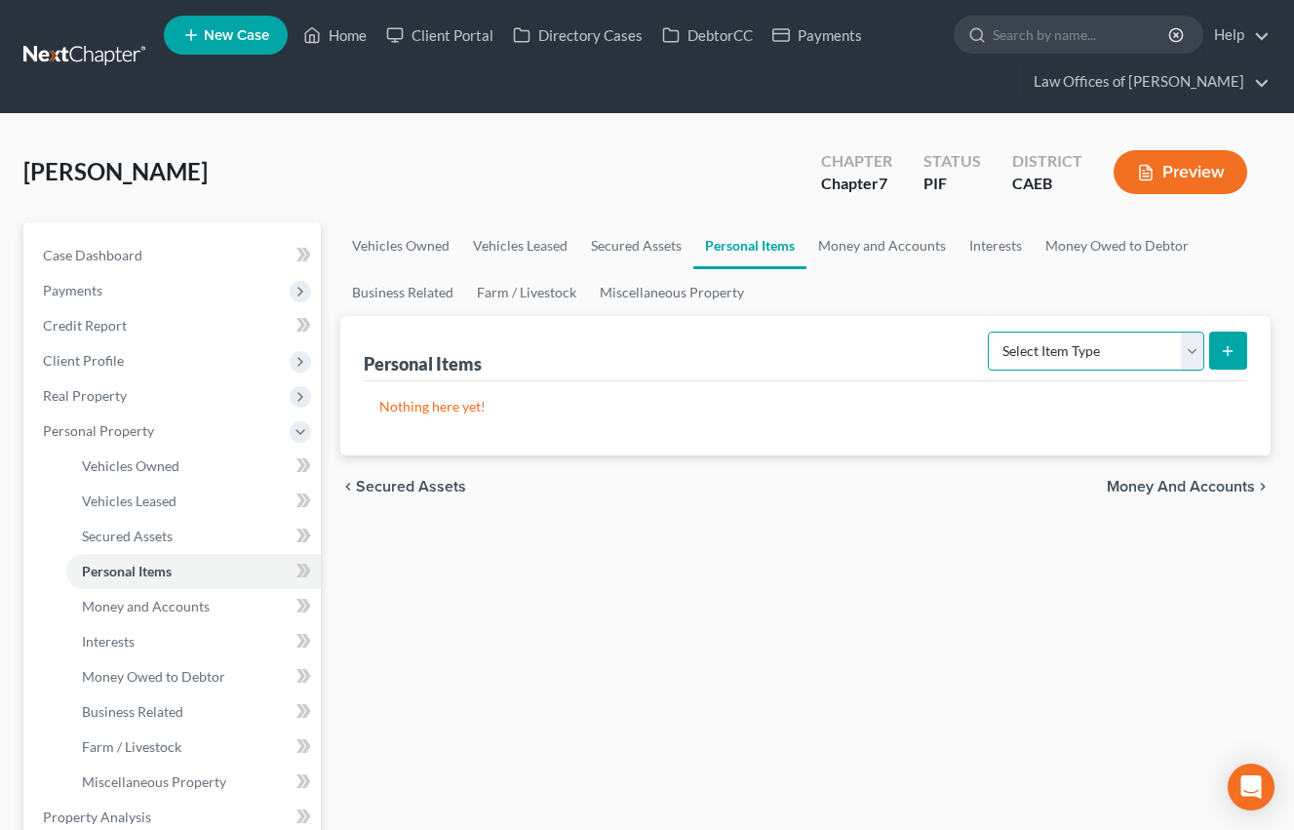
click at [1060, 358] on select "Select Item Type Clothing Collectibles Of Value Electronics Firearms Household …" at bounding box center [1096, 351] width 216 height 39
select select "clothing"
click at [990, 332] on select "Select Item Type Clothing Collectibles Of Value Electronics Firearms Household …" at bounding box center [1096, 351] width 216 height 39
click at [1242, 357] on button "submit" at bounding box center [1228, 351] width 38 height 38
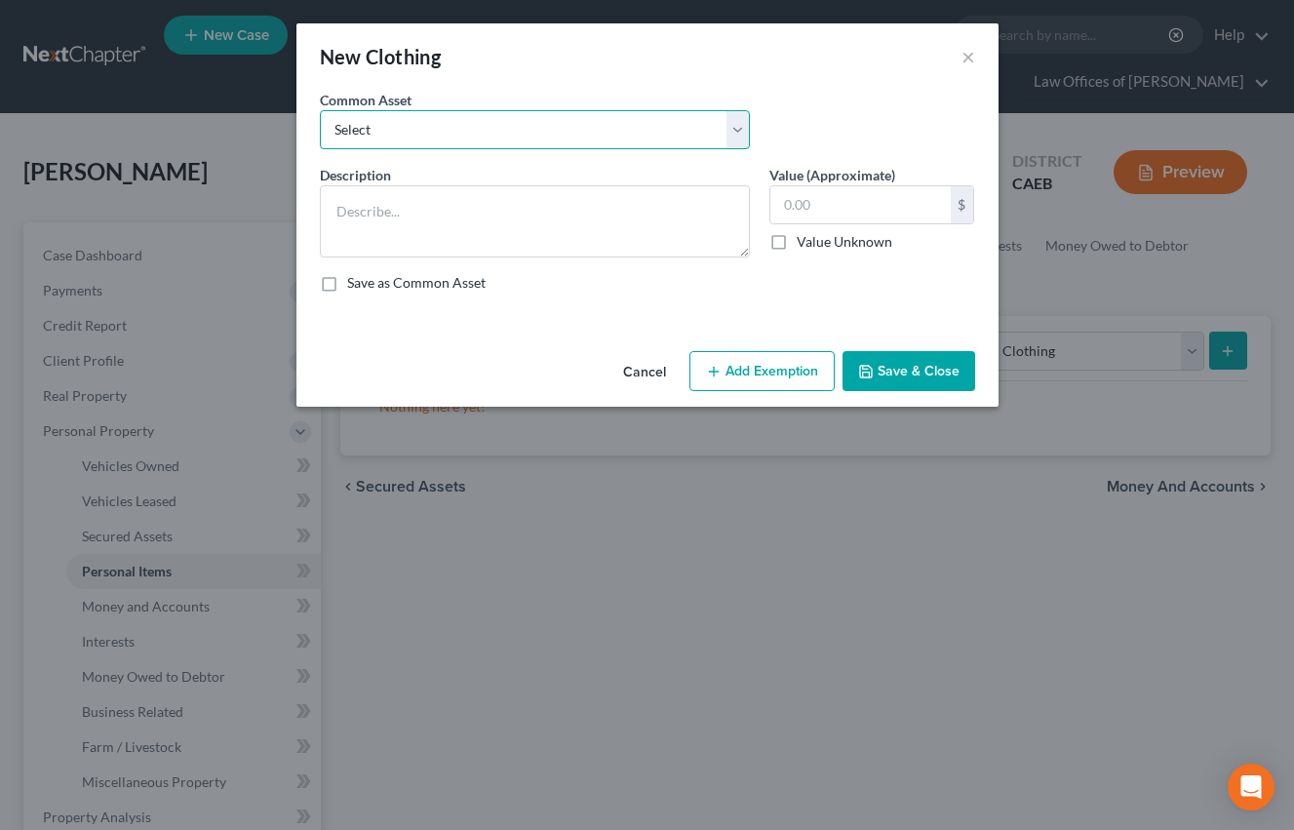
click at [676, 129] on select "Select Wardrobe" at bounding box center [535, 129] width 430 height 39
select select "0"
click at [320, 110] on select "Select Wardrobe" at bounding box center [535, 129] width 430 height 39
type textarea "Wardrobe"
click at [876, 212] on input "600.00" at bounding box center [860, 204] width 180 height 37
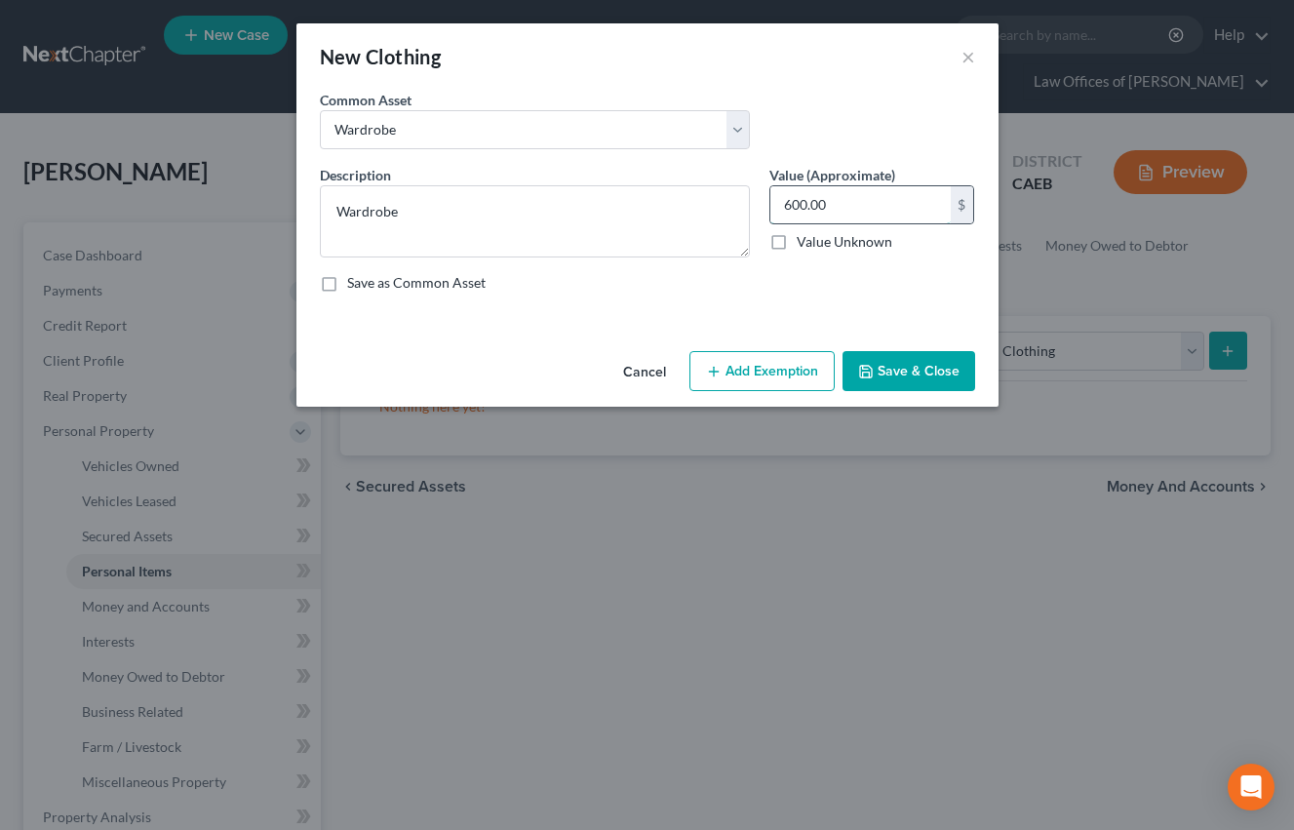
click at [866, 219] on input "600.00" at bounding box center [860, 204] width 180 height 37
type input "925"
click at [758, 377] on button "Add Exemption" at bounding box center [761, 371] width 145 height 41
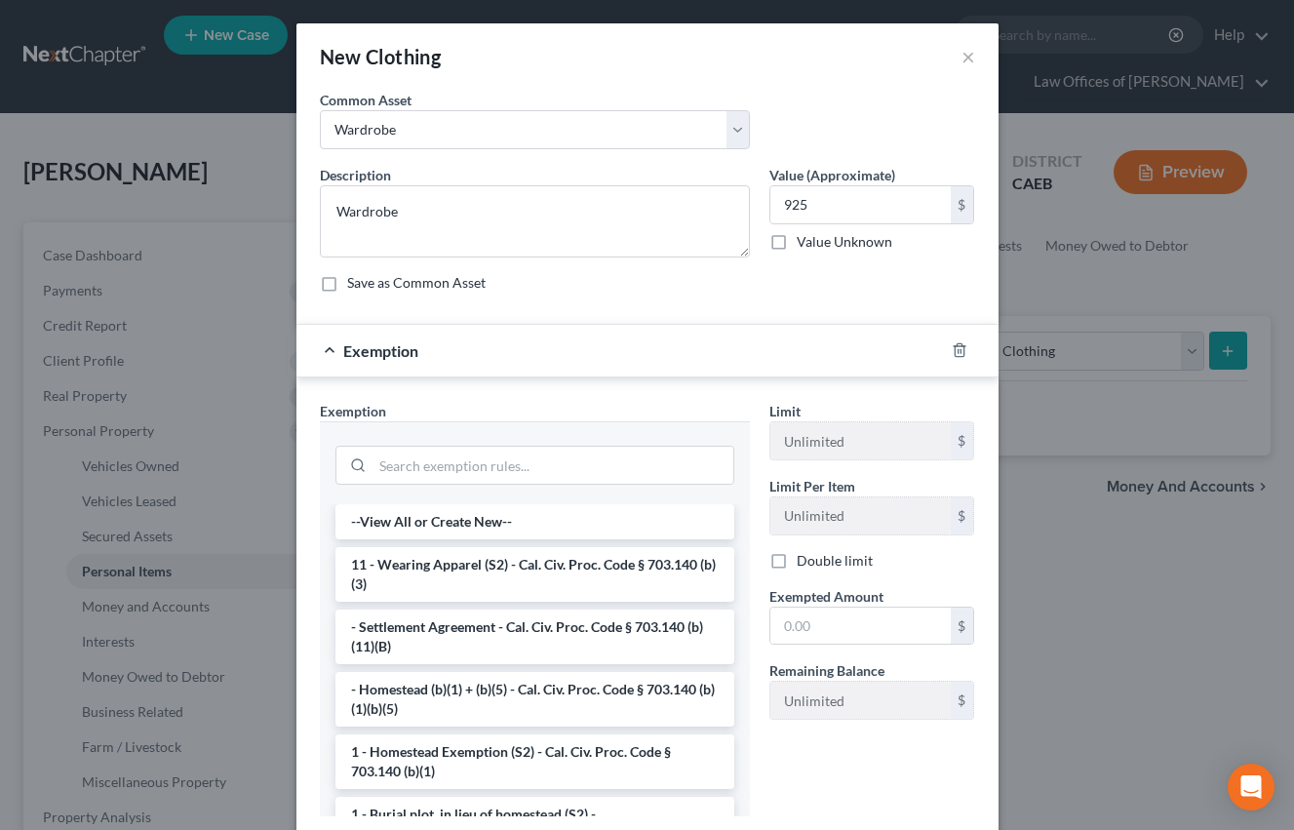
click at [511, 581] on li "11 - Wearing Apparel (S2) - Cal. Civ. Proc. Code § 703.140 (b)(3)" at bounding box center [534, 574] width 399 height 55
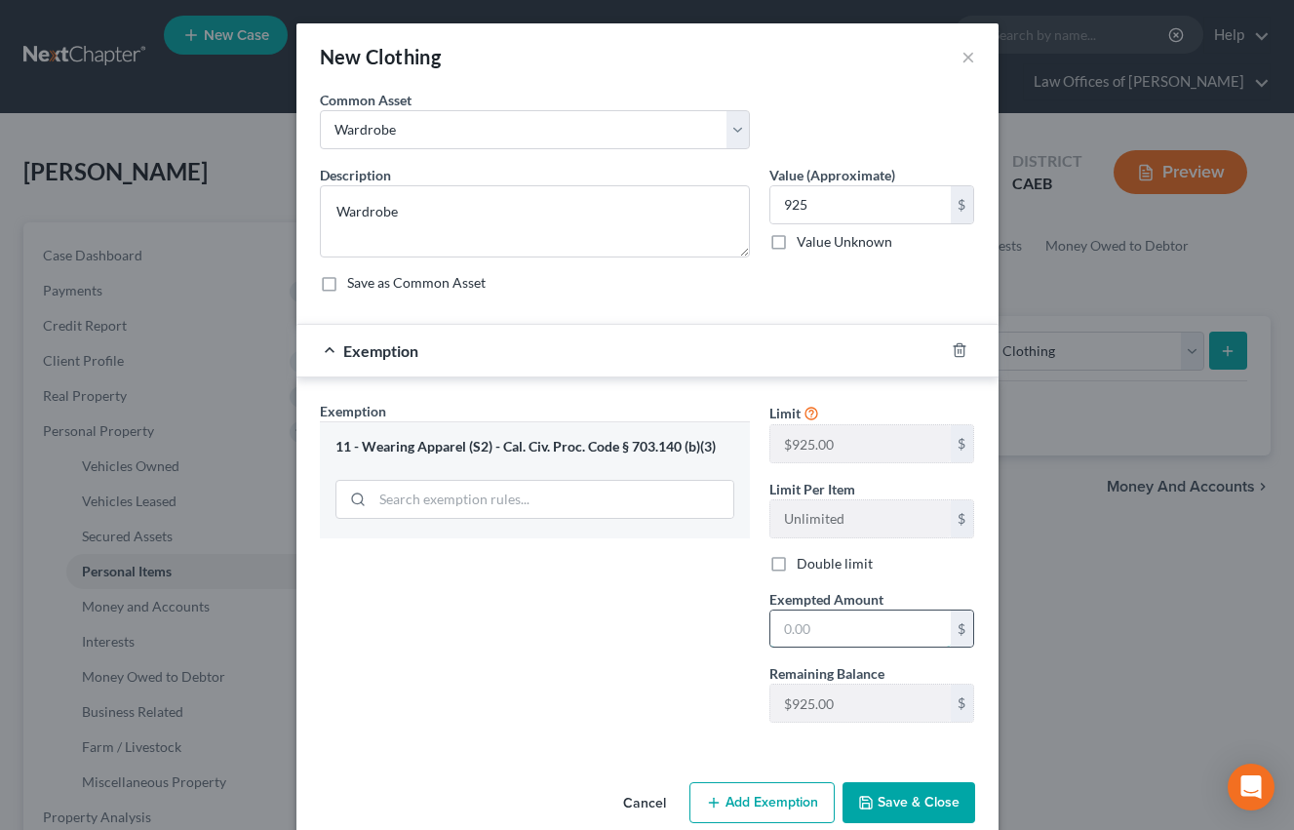
click at [848, 620] on input "text" at bounding box center [860, 628] width 180 height 37
type input "925"
click at [629, 620] on div "Exemption Set must be selected for CA. Exemption * 11 - Wearing Apparel (S2) - …" at bounding box center [535, 569] width 450 height 337
click at [905, 791] on button "Save & Close" at bounding box center [908, 802] width 133 height 41
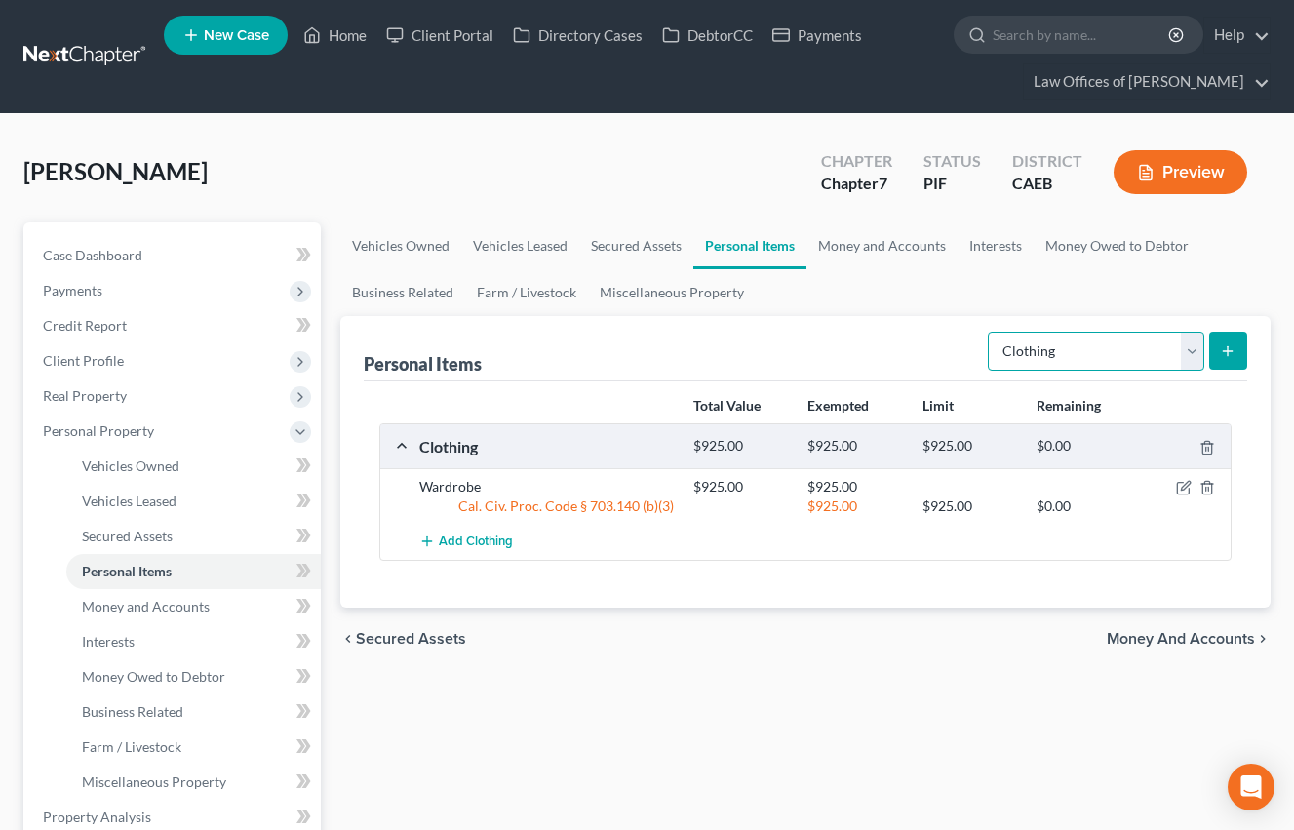
click at [1044, 359] on select "Select Item Type Clothing Collectibles Of Value Electronics Firearms Household …" at bounding box center [1096, 351] width 216 height 39
select select "electronics"
click at [990, 332] on select "Select Item Type Clothing Collectibles Of Value Electronics Firearms Household …" at bounding box center [1096, 351] width 216 height 39
click at [1226, 344] on icon "submit" at bounding box center [1228, 351] width 16 height 16
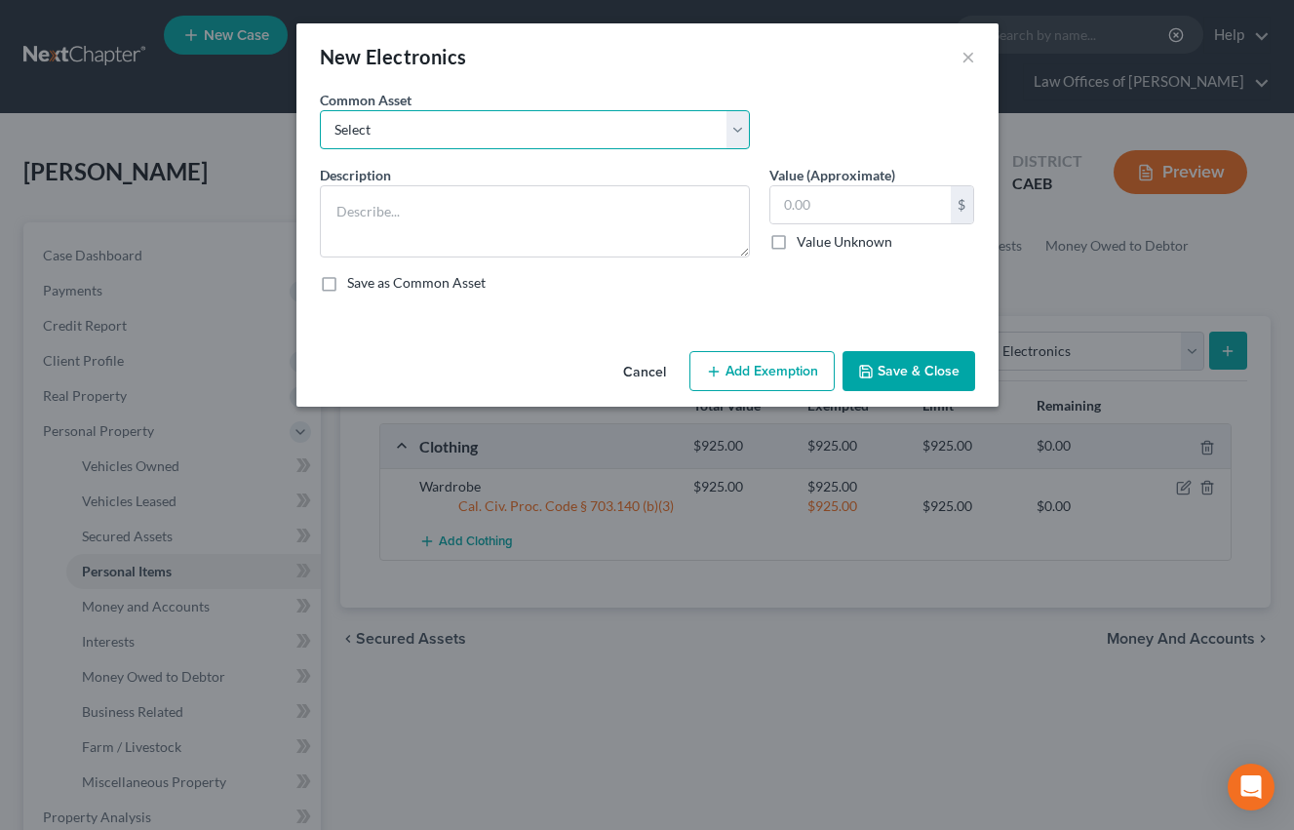
click at [720, 141] on select "Select Miscellaneous Electronic Items" at bounding box center [535, 129] width 430 height 39
select select "0"
click at [320, 110] on select "Select Miscellaneous Electronic Items" at bounding box center [535, 129] width 430 height 39
type textarea "Miscellaneous Electronic Items"
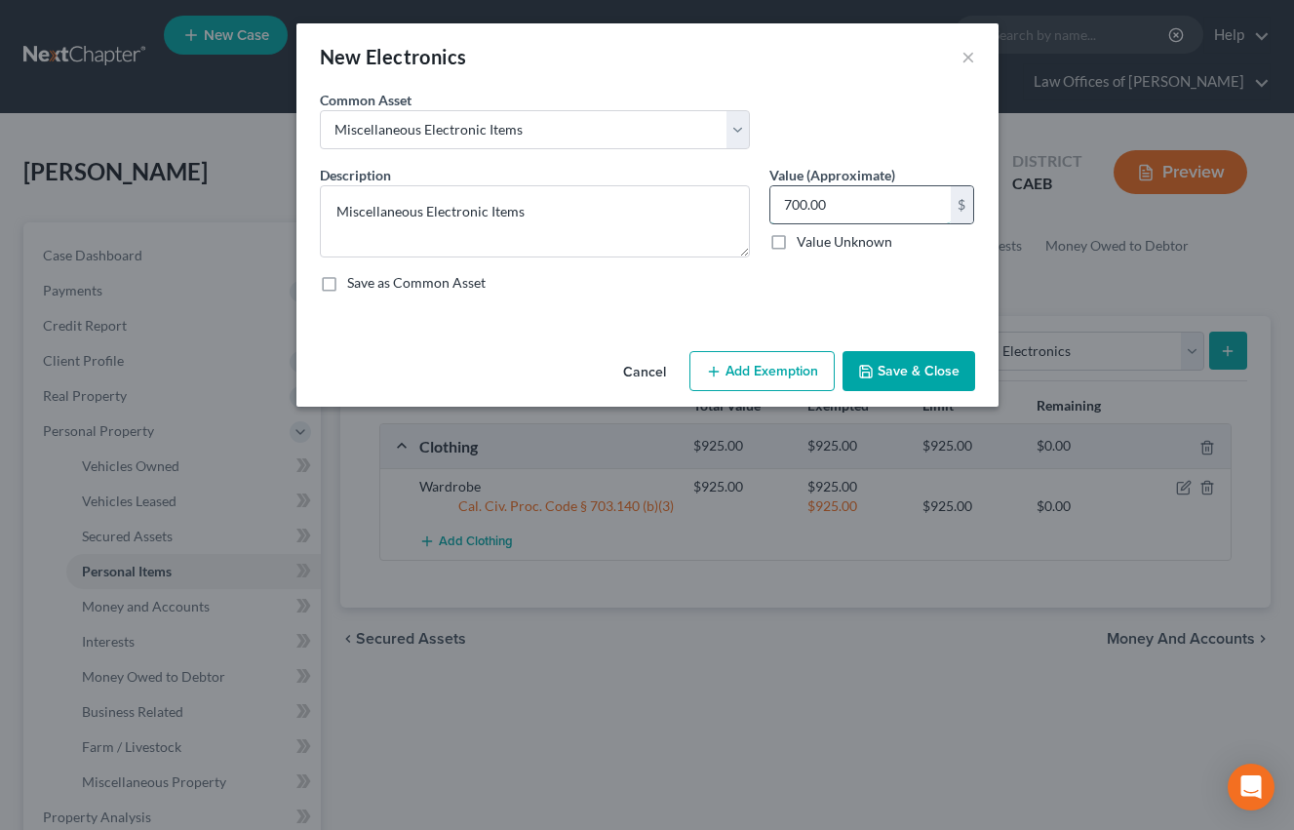
click at [806, 216] on input "700.00" at bounding box center [860, 204] width 180 height 37
type input "1,200"
click at [771, 382] on button "Add Exemption" at bounding box center [761, 371] width 145 height 41
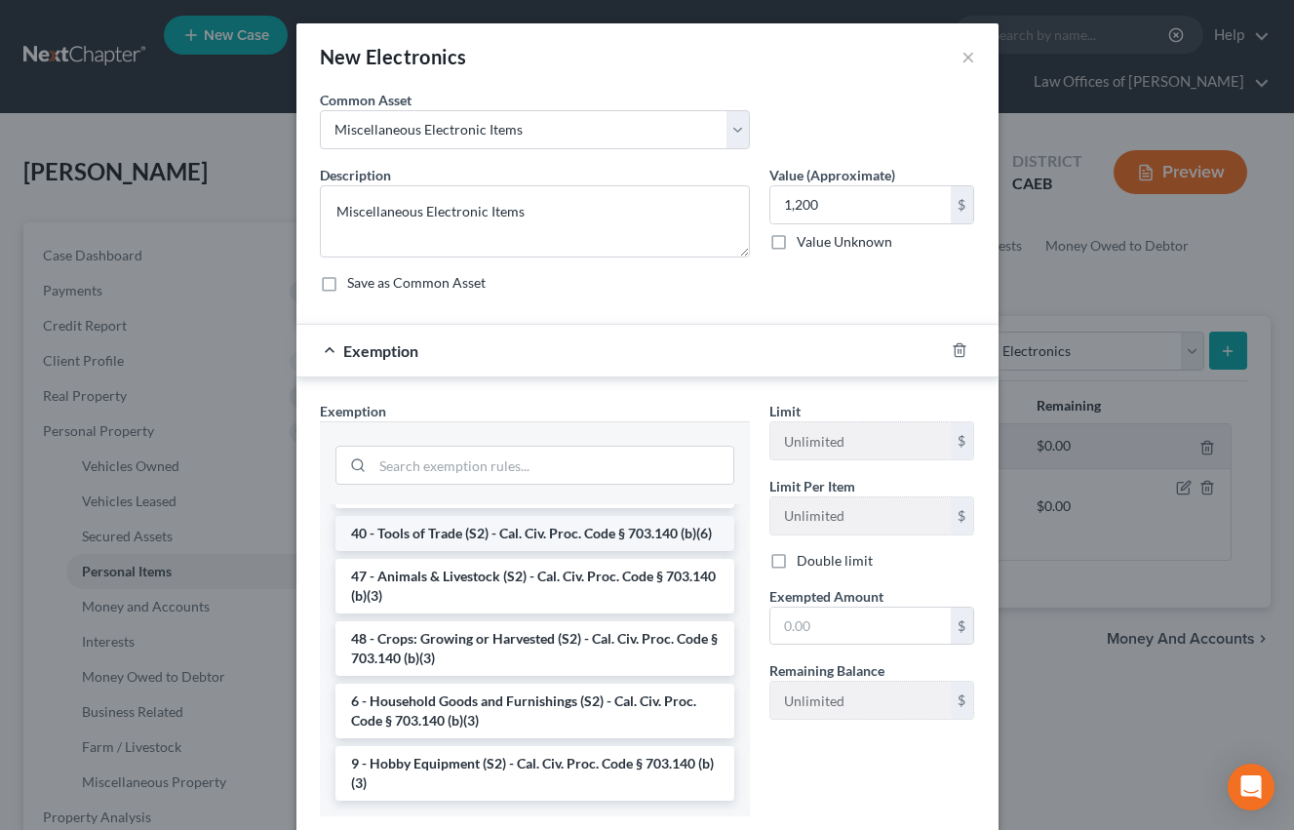
scroll to position [125, 0]
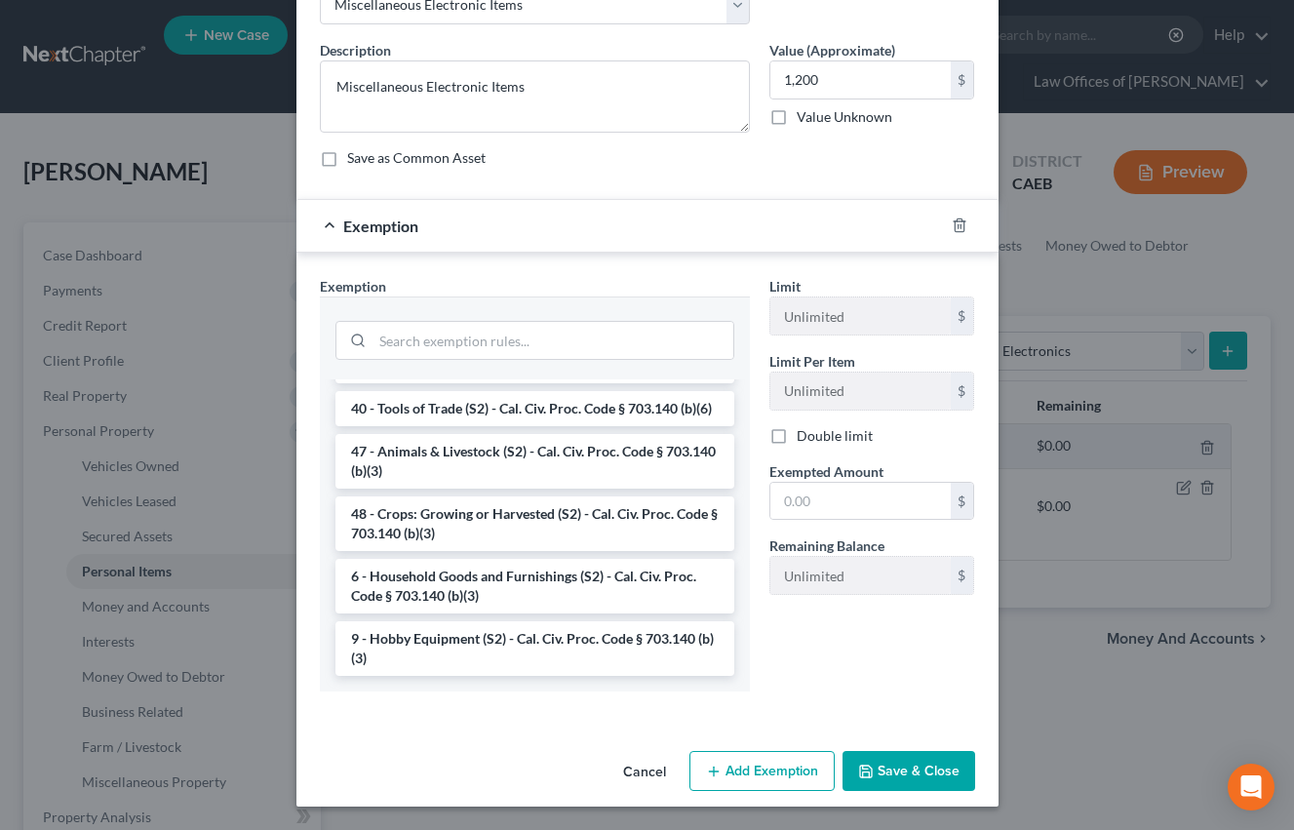
click at [427, 580] on li "6 - Household Goods and Furnishings (S2) - Cal. Civ. Proc. Code § 703.140 (b)(3)" at bounding box center [534, 586] width 399 height 55
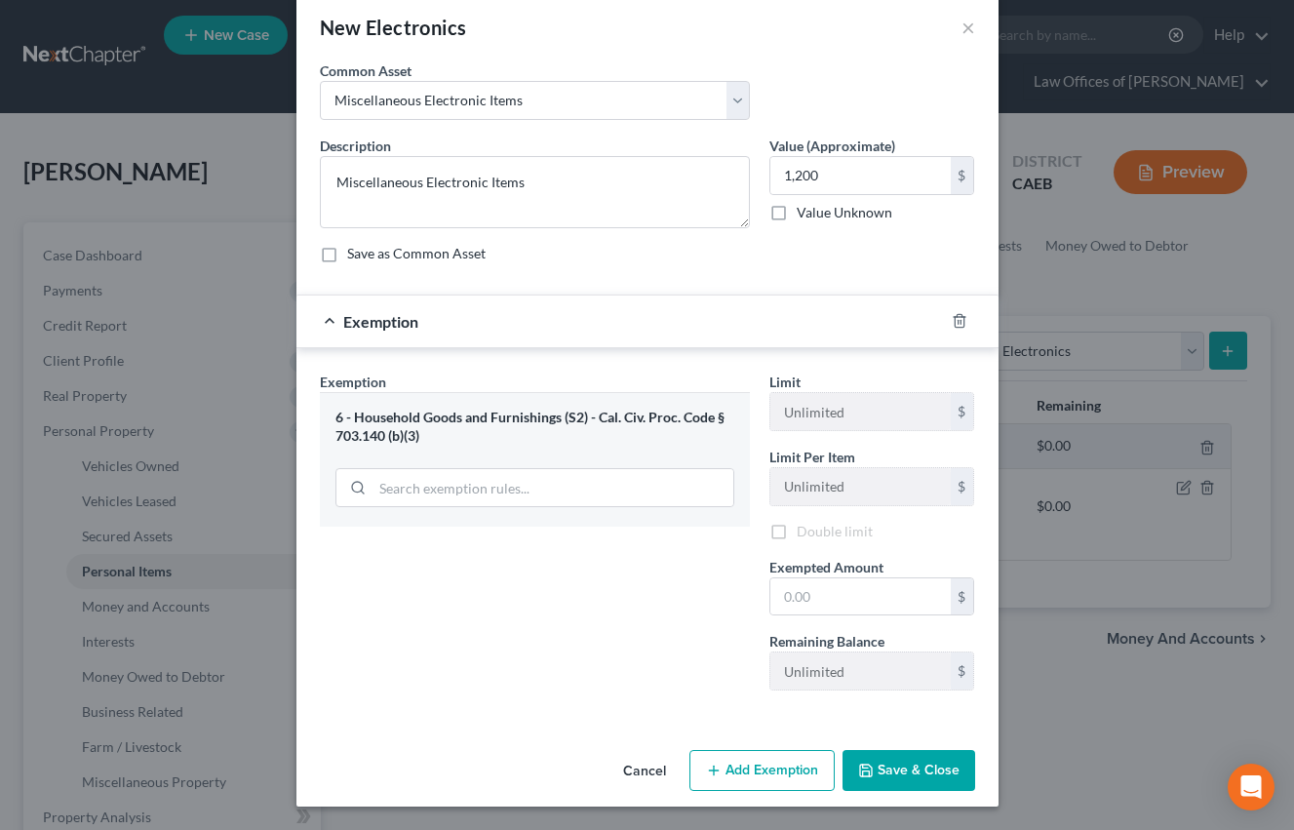
scroll to position [32, 0]
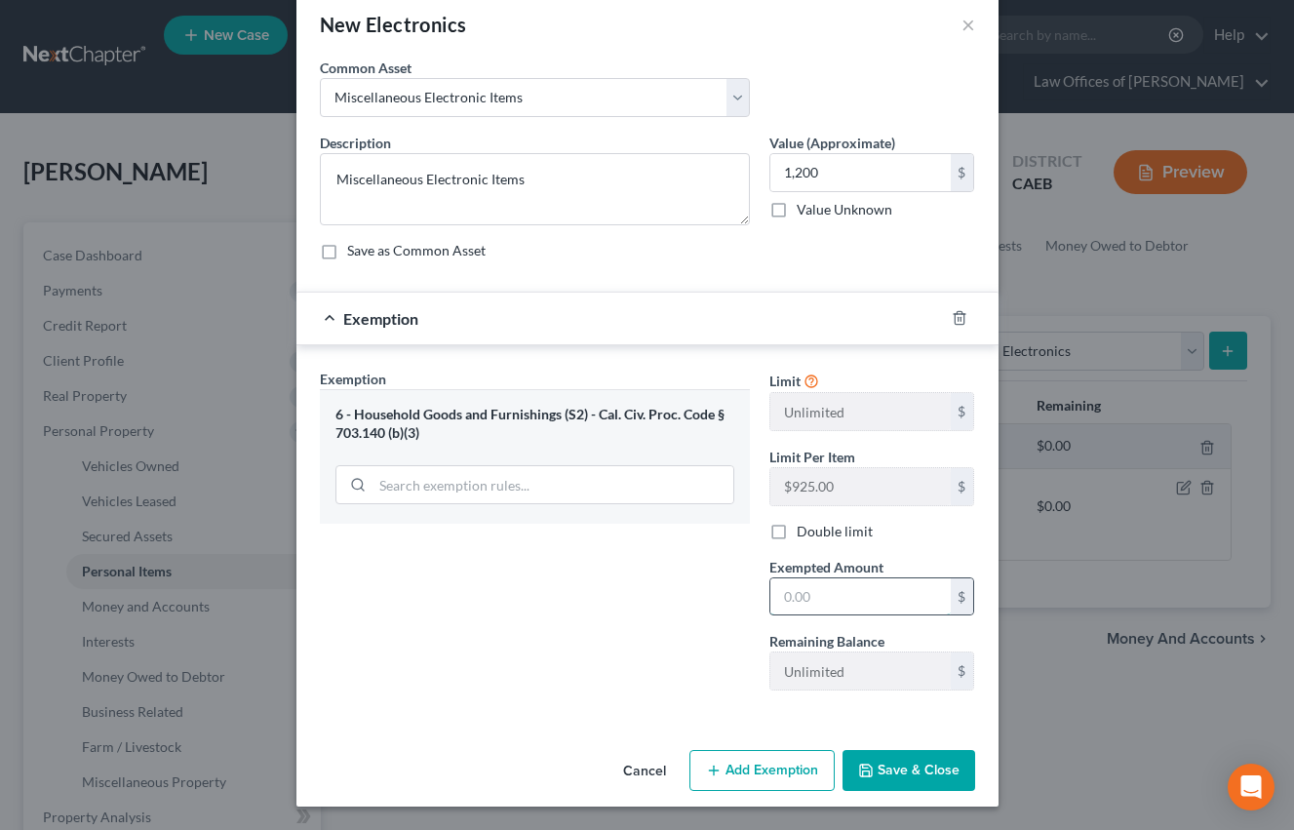
click at [840, 596] on input "text" at bounding box center [860, 596] width 180 height 37
type input "1,200"
drag, startPoint x: 726, startPoint y: 628, endPoint x: 735, endPoint y: 646, distance: 20.5
click at [726, 628] on div "Exemption Set must be selected for CA. Exemption * 6 - Household Goods and Furn…" at bounding box center [535, 537] width 450 height 337
click at [895, 775] on button "Save & Close" at bounding box center [908, 770] width 133 height 41
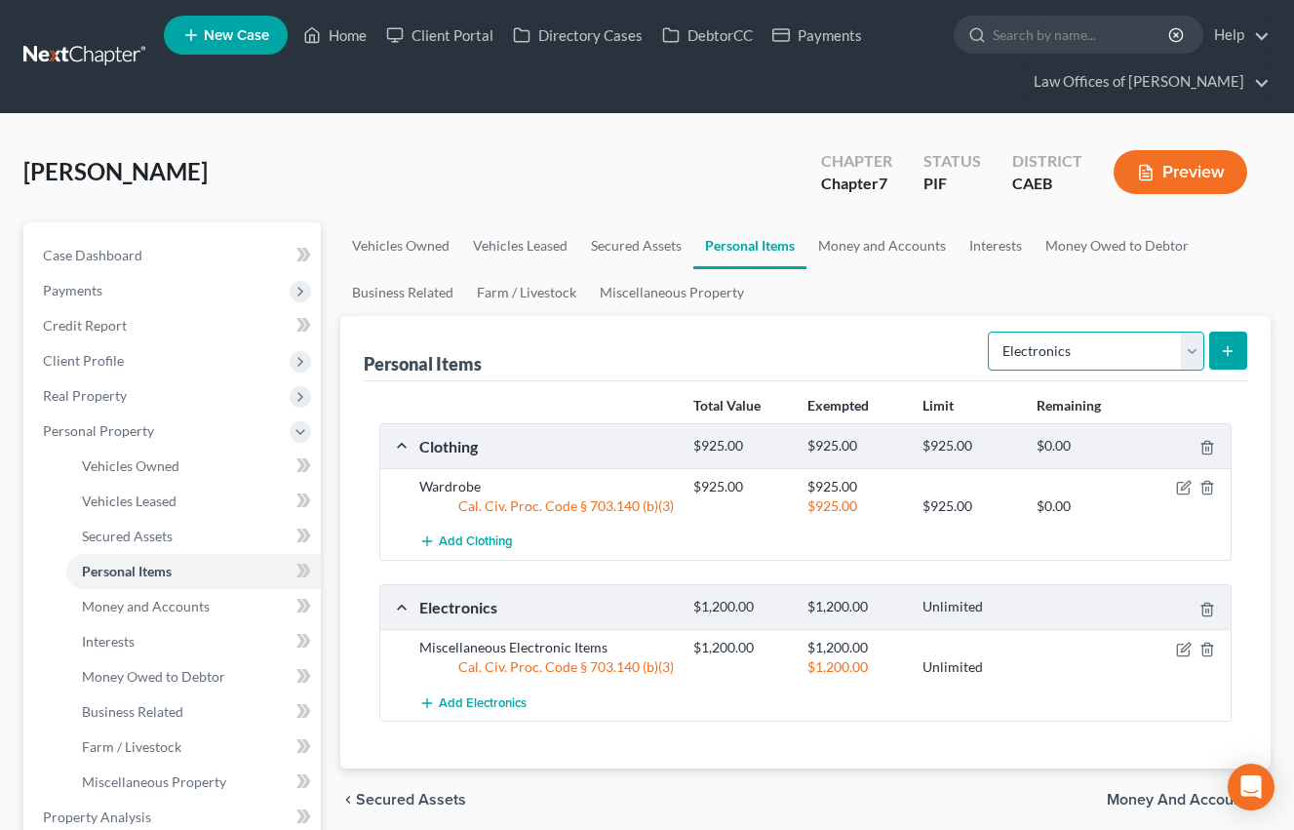
click at [1045, 354] on select "Select Item Type Clothing Collectibles Of Value Electronics Firearms Household …" at bounding box center [1096, 351] width 216 height 39
select select "household_goods"
click at [990, 332] on select "Select Item Type Clothing Collectibles Of Value Electronics Firearms Household …" at bounding box center [1096, 351] width 216 height 39
click at [1223, 352] on icon "submit" at bounding box center [1228, 351] width 16 height 16
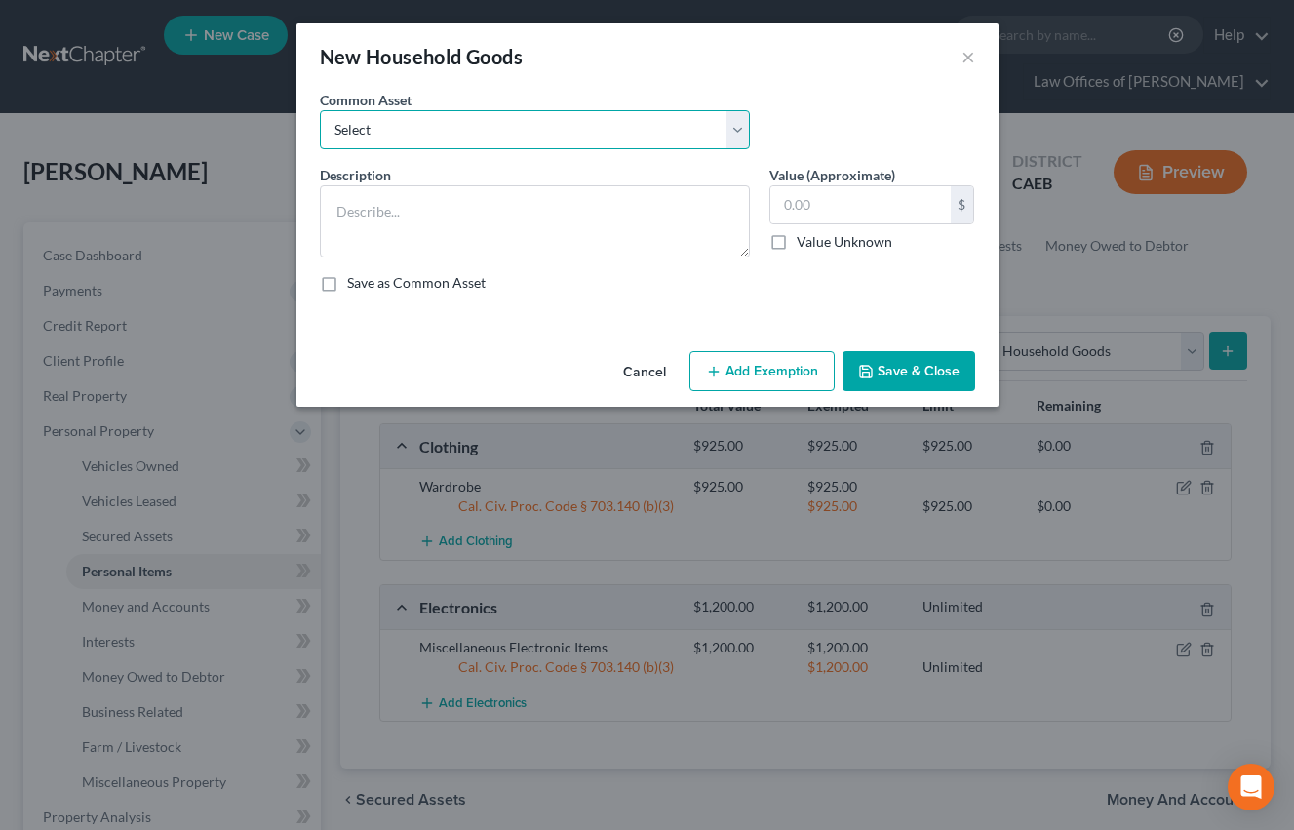
click at [508, 124] on select "Select Furniture and furnishings" at bounding box center [535, 129] width 430 height 39
select select "0"
click at [320, 110] on select "Select Furniture and furnishings" at bounding box center [535, 129] width 430 height 39
type textarea "Furniture and furnishings"
type input "1,200.00"
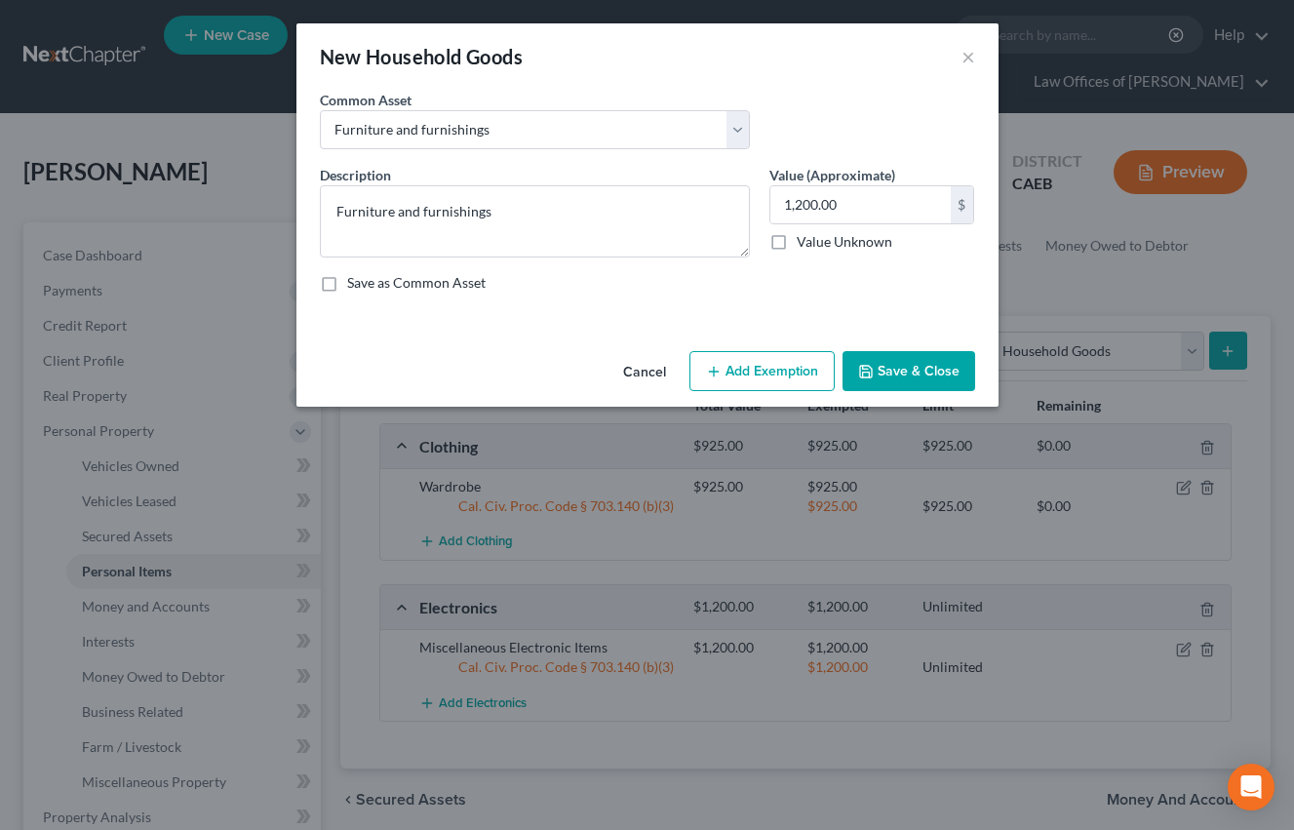
click at [750, 375] on button "Add Exemption" at bounding box center [761, 371] width 145 height 41
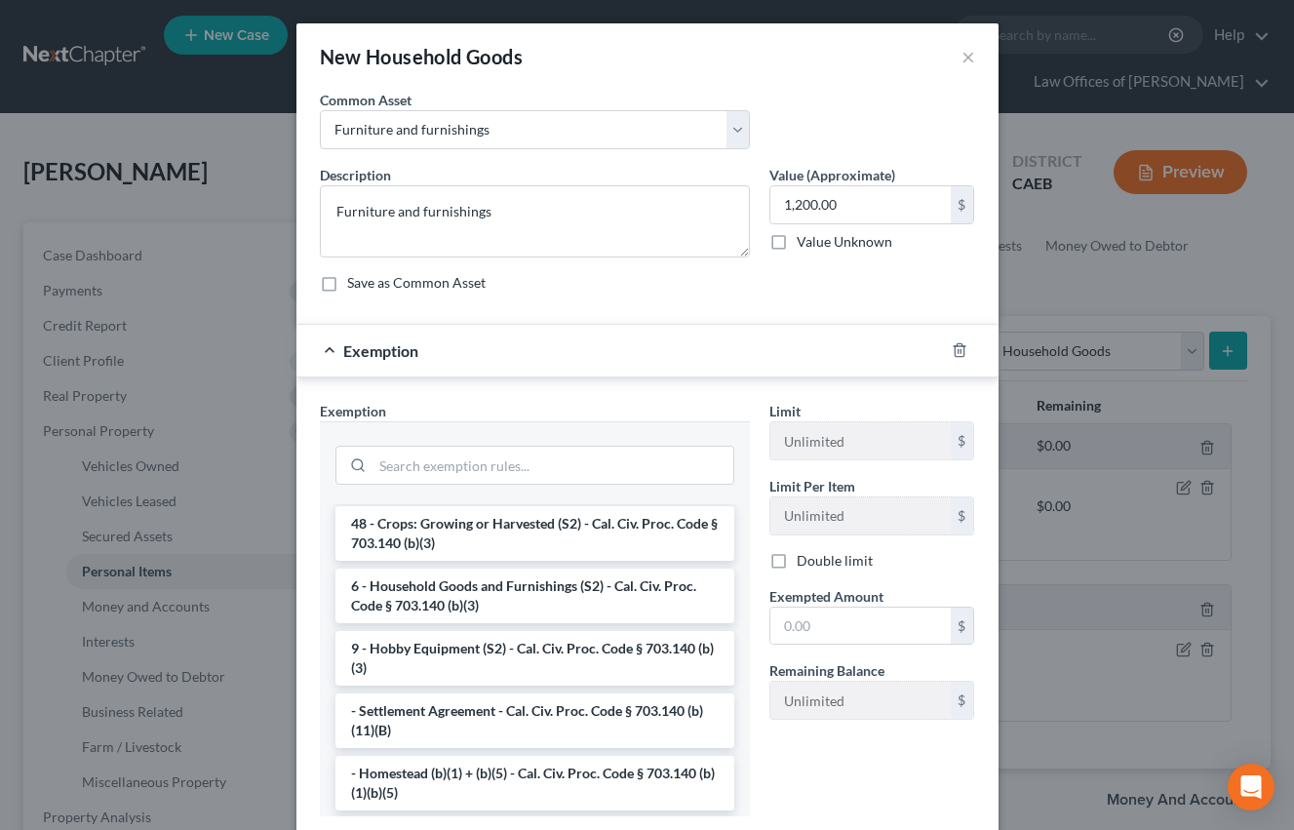
click at [548, 607] on li "6 - Household Goods and Furnishings (S2) - Cal. Civ. Proc. Code § 703.140 (b)(3)" at bounding box center [534, 595] width 399 height 55
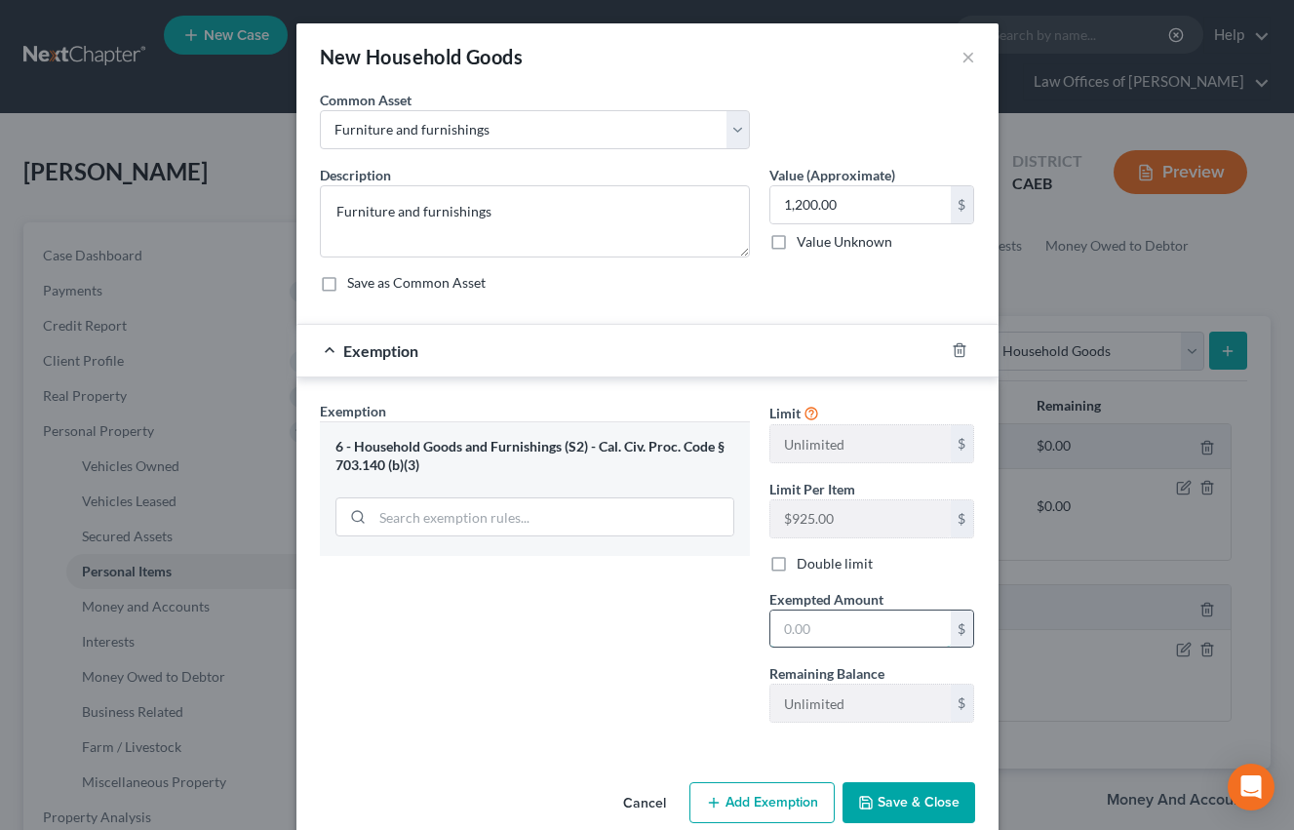
click at [862, 625] on input "text" at bounding box center [860, 628] width 180 height 37
type input "1"
type input "2,200"
click at [808, 202] on input "1,200.00" at bounding box center [860, 204] width 180 height 37
click at [804, 203] on input "1,200.00" at bounding box center [860, 204] width 180 height 37
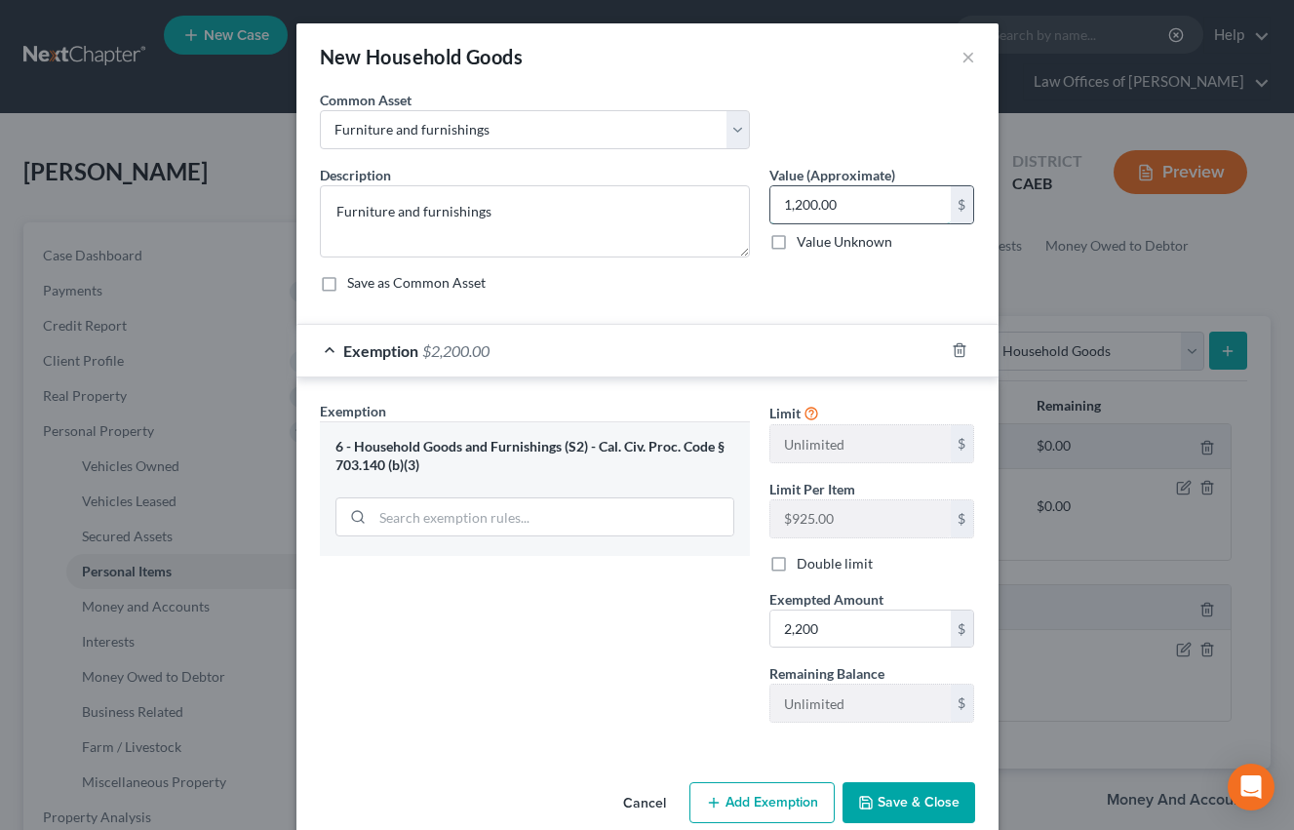
click at [804, 204] on input "1,200.00" at bounding box center [860, 204] width 180 height 37
type input "2,200"
click at [686, 632] on div "Exemption Set must be selected for CA. Exemption * 6 - Household Goods and Furn…" at bounding box center [535, 569] width 450 height 337
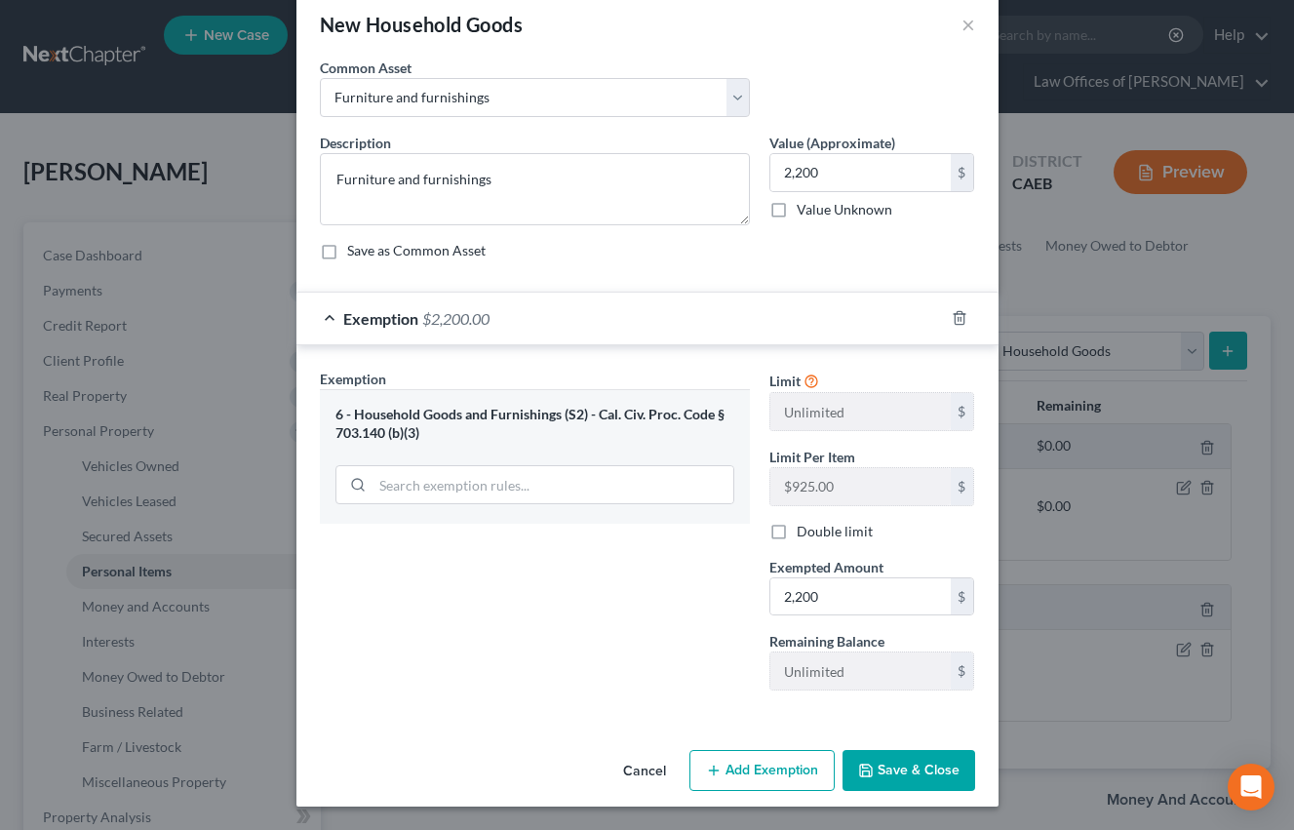
drag, startPoint x: 909, startPoint y: 775, endPoint x: 907, endPoint y: 764, distance: 10.9
click at [909, 775] on button "Save & Close" at bounding box center [908, 770] width 133 height 41
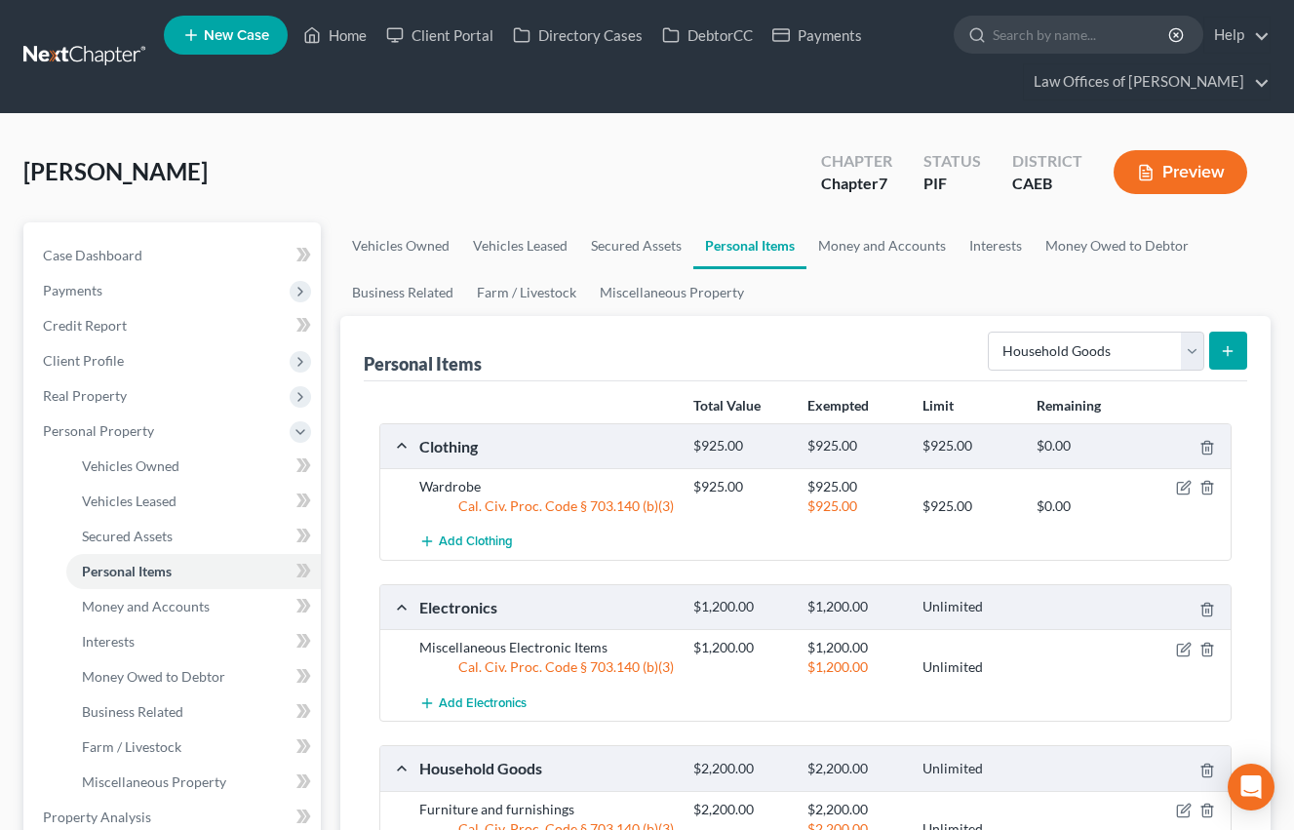
click at [1097, 372] on div "Select Item Type Clothing Collectibles Of Value Electronics Firearms Household …" at bounding box center [1113, 350] width 267 height 52
click at [1076, 353] on select "Select Item Type Clothing Collectibles Of Value Electronics Firearms Household …" at bounding box center [1096, 351] width 216 height 39
select select "jewelry"
click at [990, 332] on select "Select Item Type Clothing Collectibles Of Value Electronics Firearms Household …" at bounding box center [1096, 351] width 216 height 39
click at [1239, 353] on button "submit" at bounding box center [1228, 351] width 38 height 38
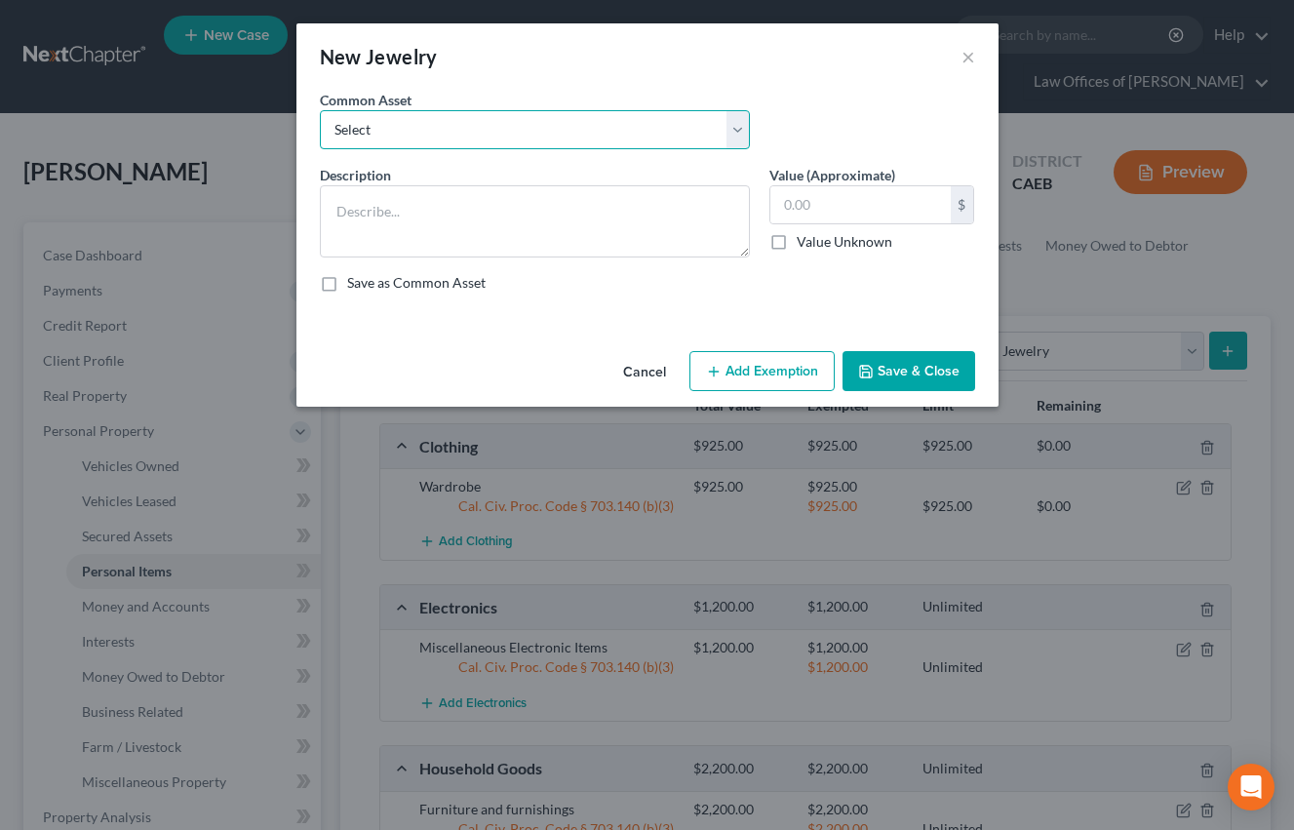
click at [547, 137] on select "Select Miscellaneous Jewelry" at bounding box center [535, 129] width 430 height 39
select select "0"
click at [320, 110] on select "Select Miscellaneous Jewelry" at bounding box center [535, 129] width 430 height 39
type textarea "Miscellaneous Jewelry"
type input "100.00"
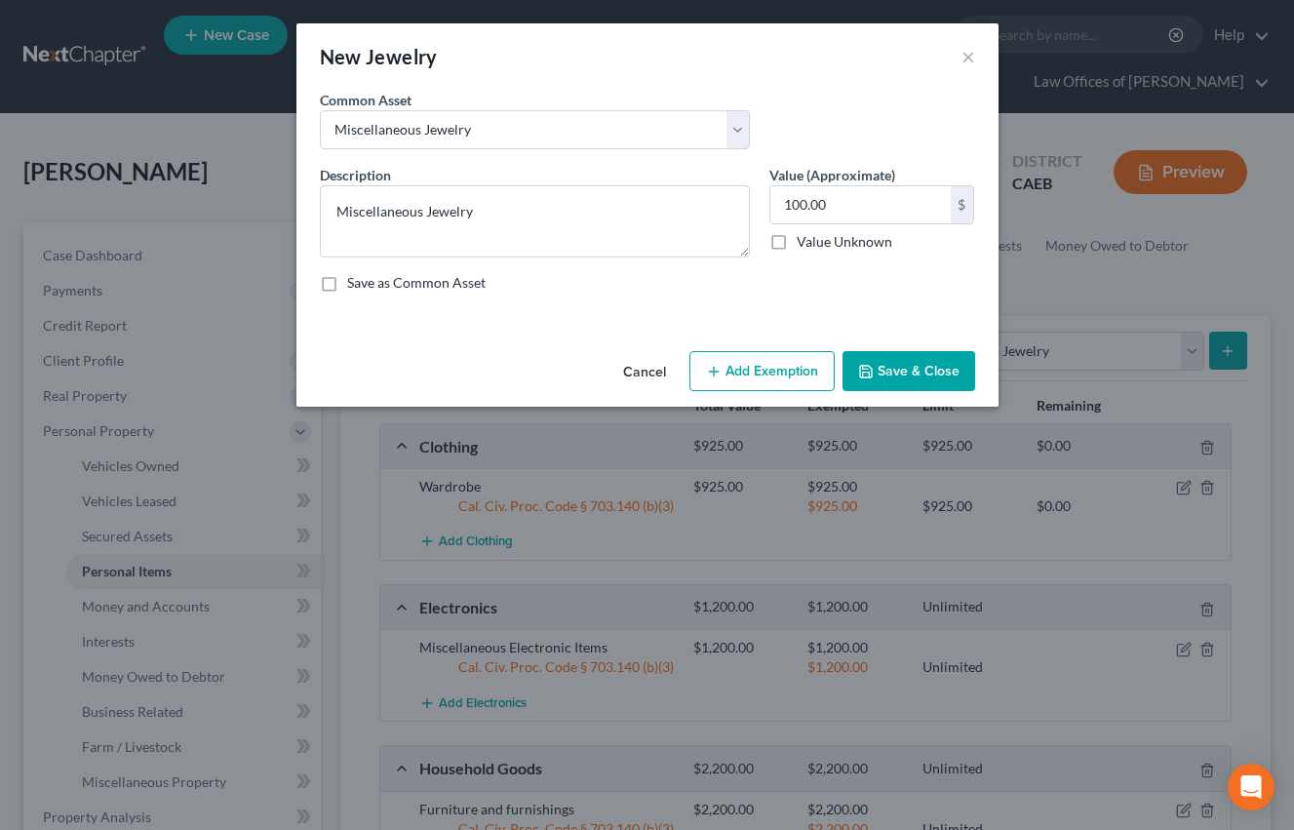
click at [721, 378] on button "Add Exemption" at bounding box center [761, 371] width 145 height 41
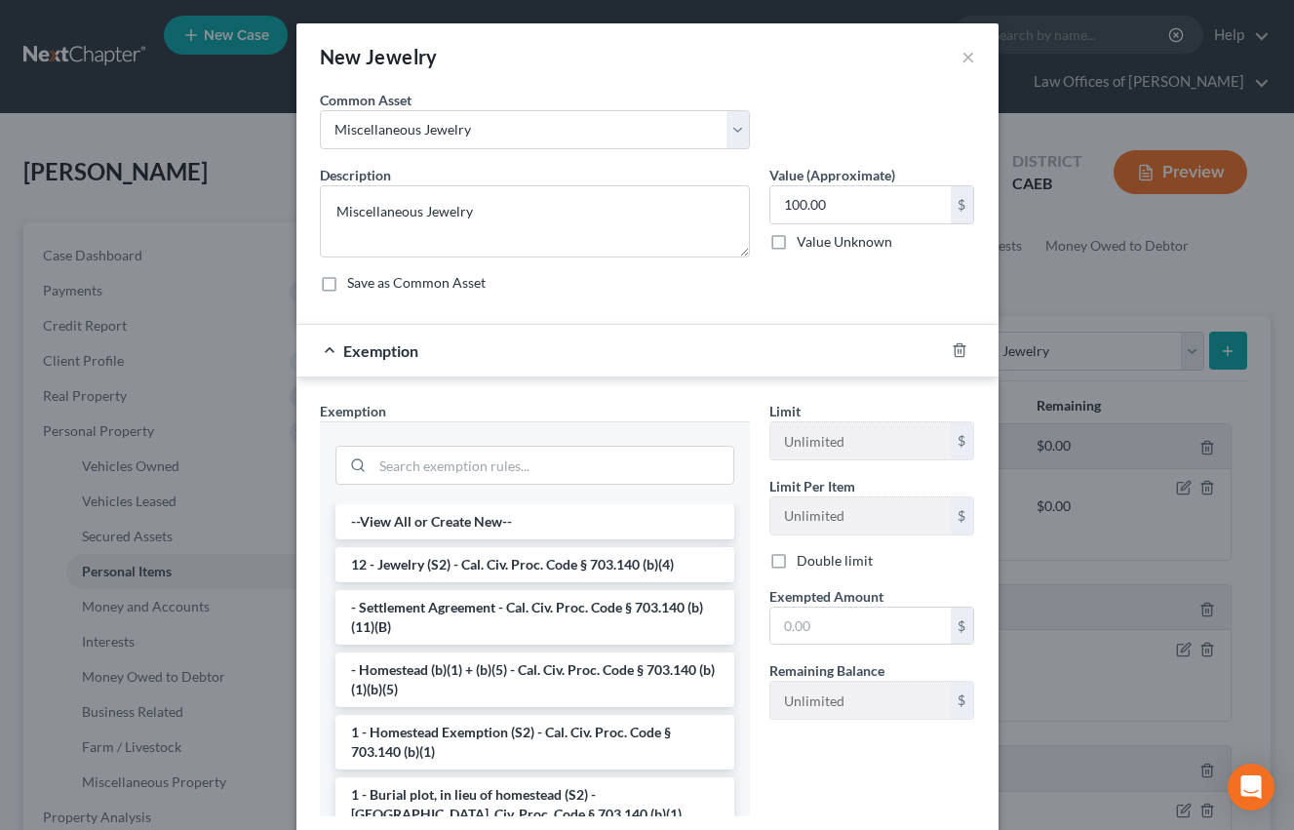
drag, startPoint x: 464, startPoint y: 565, endPoint x: 442, endPoint y: 568, distance: 22.8
click at [464, 566] on li "12 - Jewelry (S2) - Cal. Civ. Proc. Code § 703.140 (b)(4)" at bounding box center [534, 564] width 399 height 35
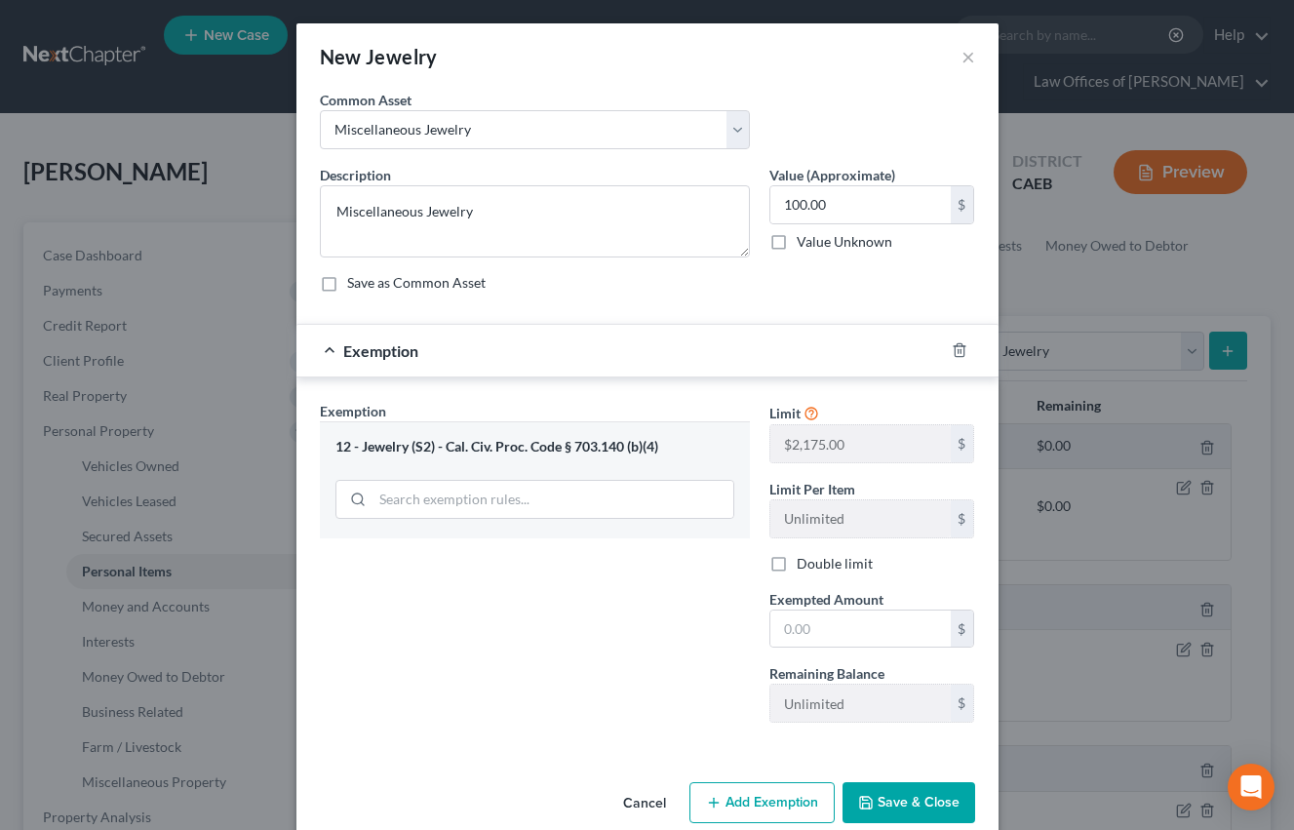
click at [155, 607] on div "New Jewelry × An exemption set must first be selected from the Filing Informati…" at bounding box center [647, 415] width 1294 height 830
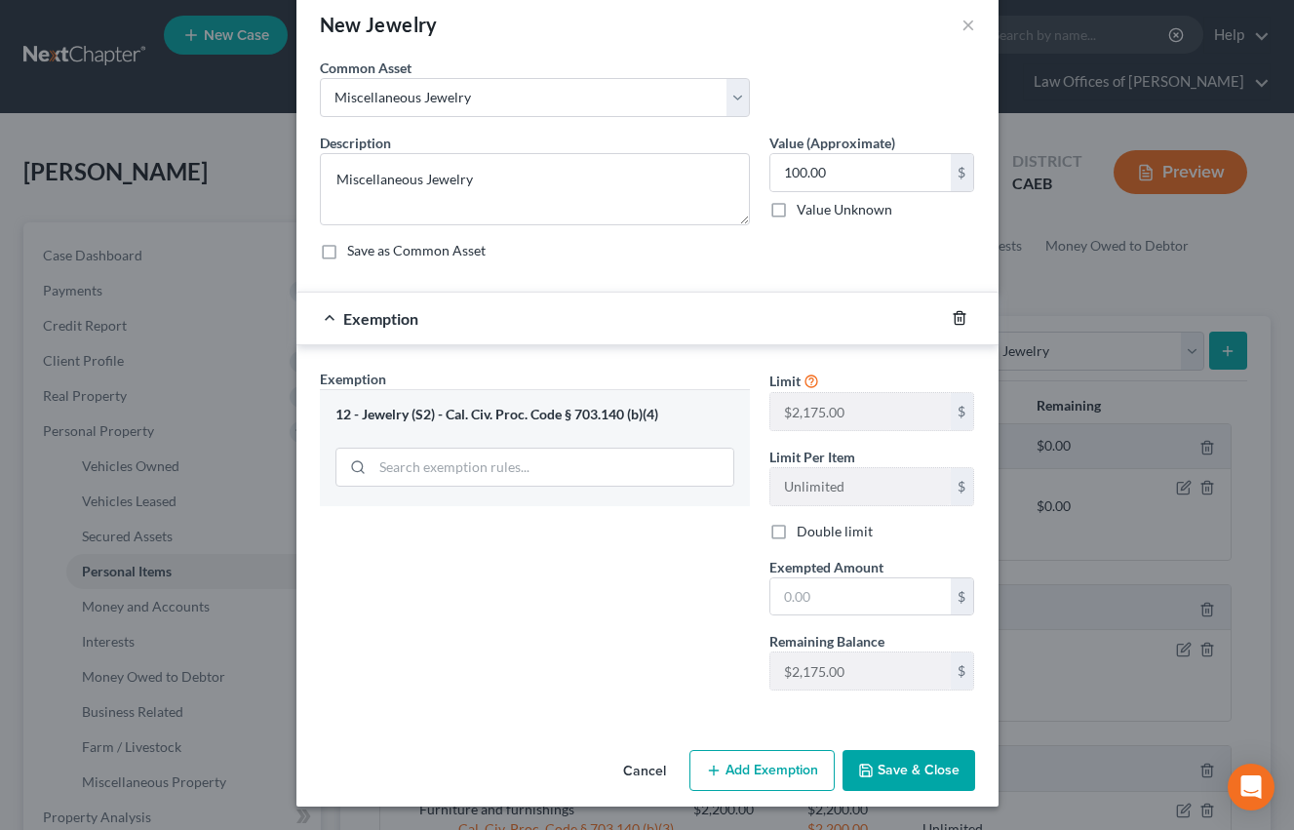
click at [956, 314] on polyline "button" at bounding box center [960, 314] width 12 height 0
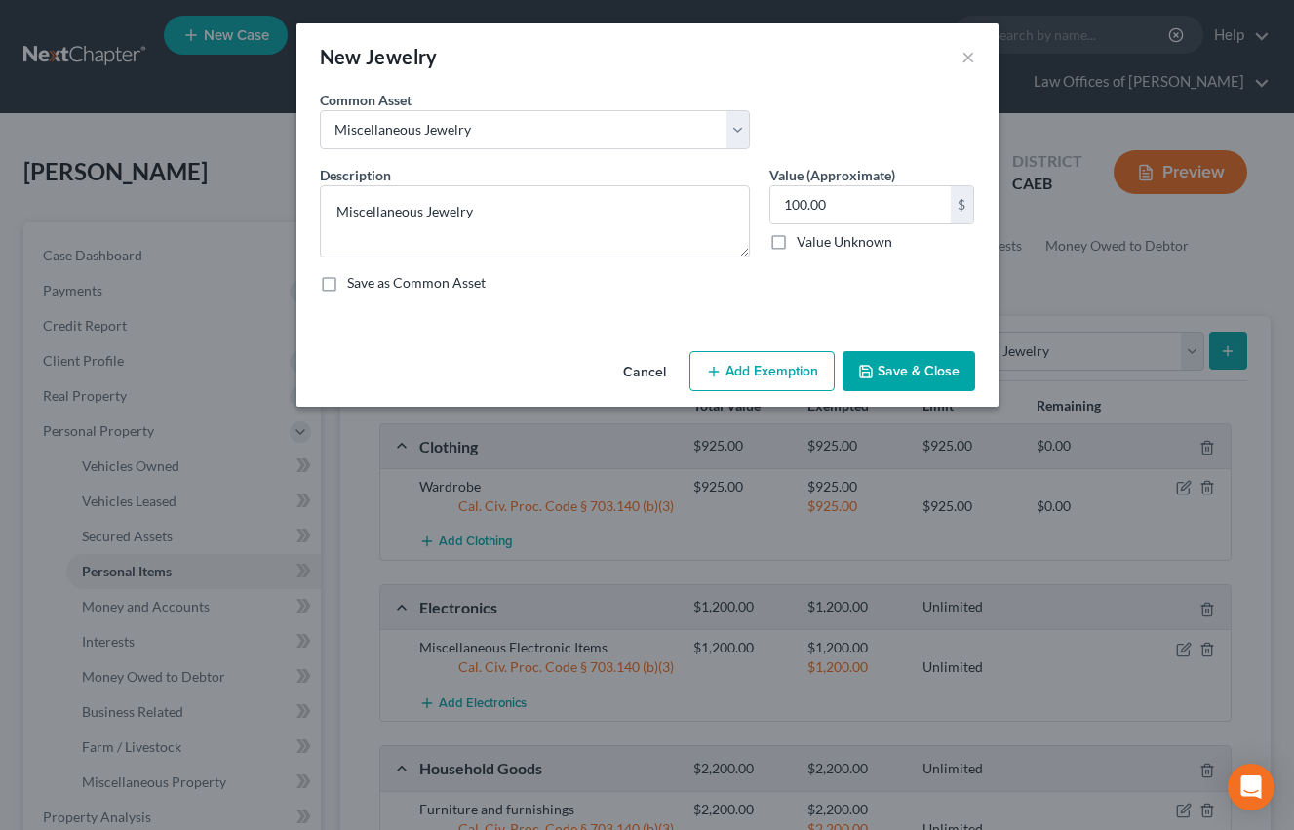
click at [804, 372] on button "Add Exemption" at bounding box center [761, 371] width 145 height 41
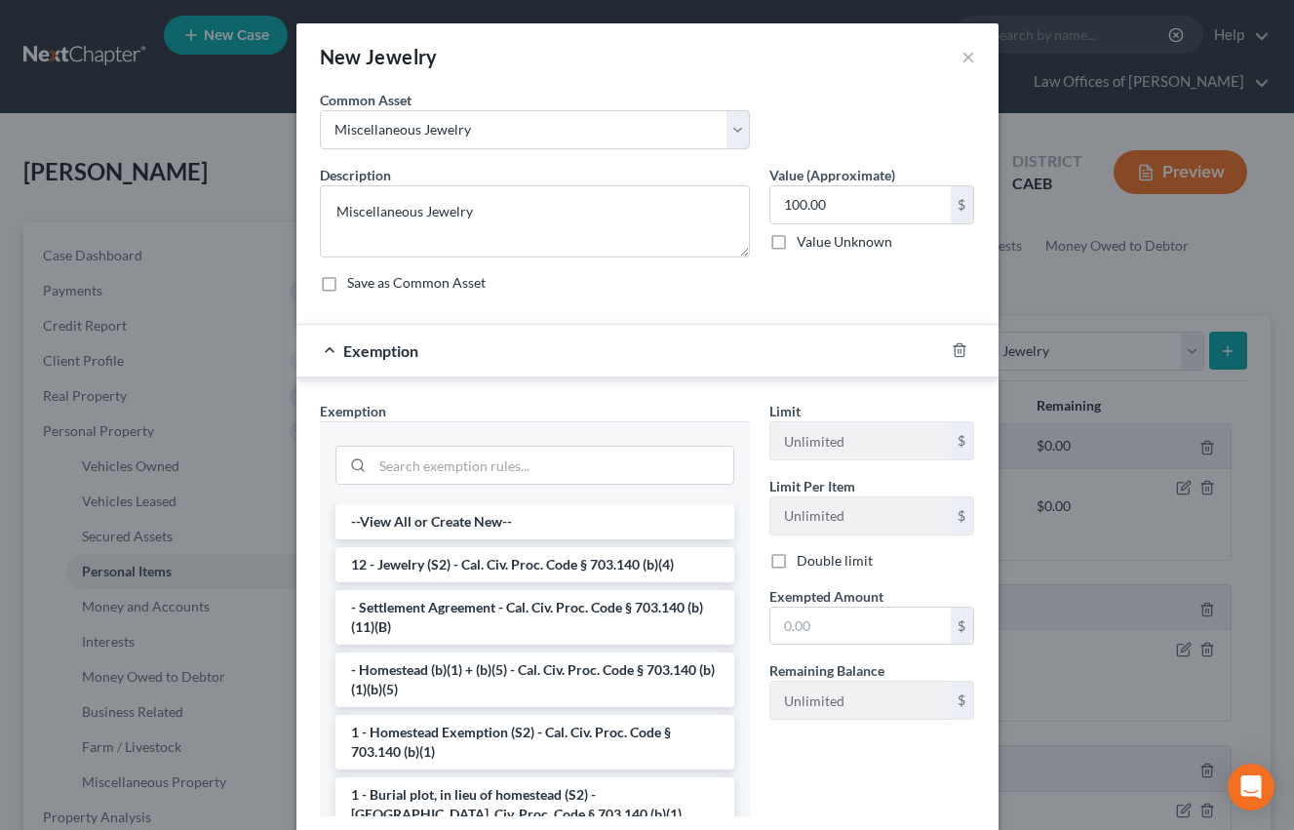
click at [511, 563] on li "12 - Jewelry (S2) - Cal. Civ. Proc. Code § 703.140 (b)(4)" at bounding box center [534, 564] width 399 height 35
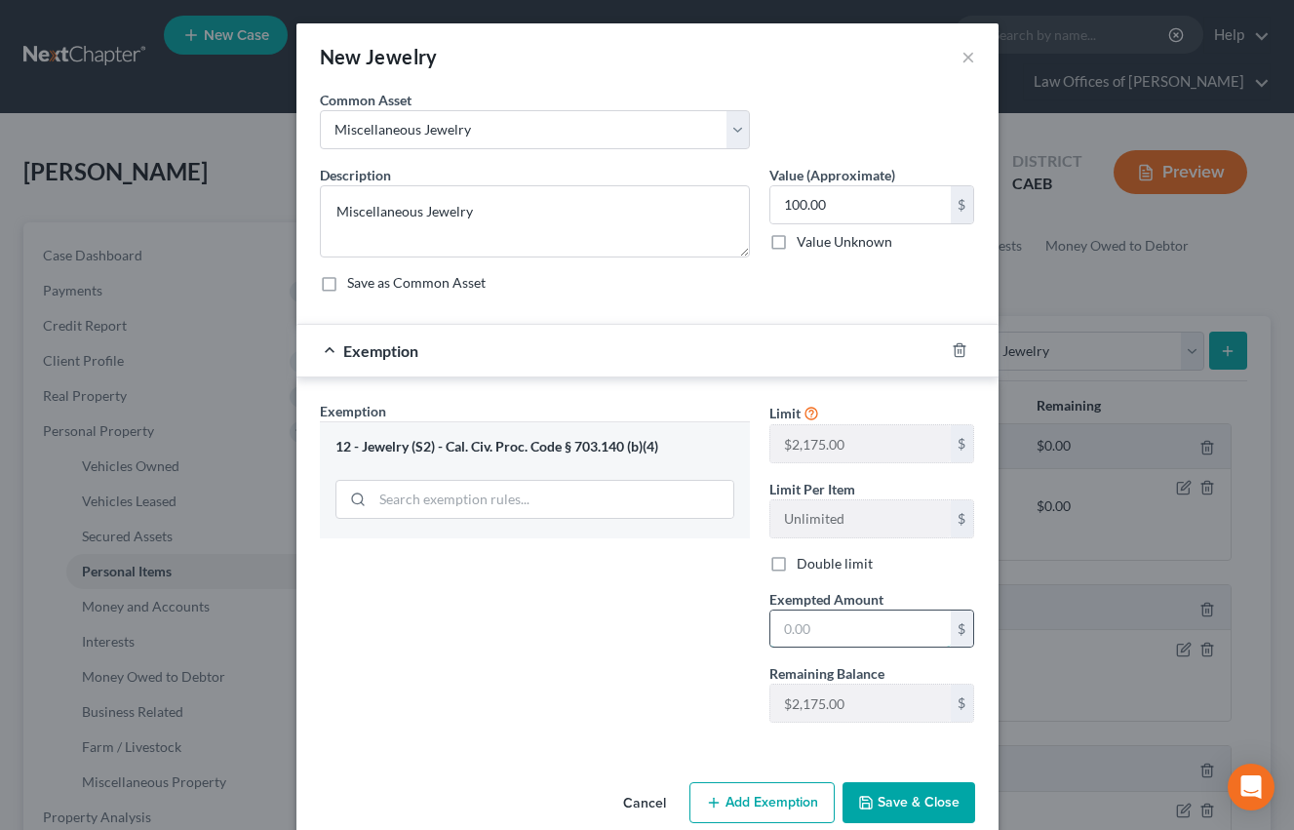
click at [846, 634] on input "text" at bounding box center [860, 628] width 180 height 37
type input "100"
click at [710, 671] on div "Exemption Set must be selected for CA. Exemption * 12 - Jewelry (S2) - Cal. Civ…" at bounding box center [535, 569] width 450 height 337
click at [936, 812] on button "Save & Close" at bounding box center [908, 802] width 133 height 41
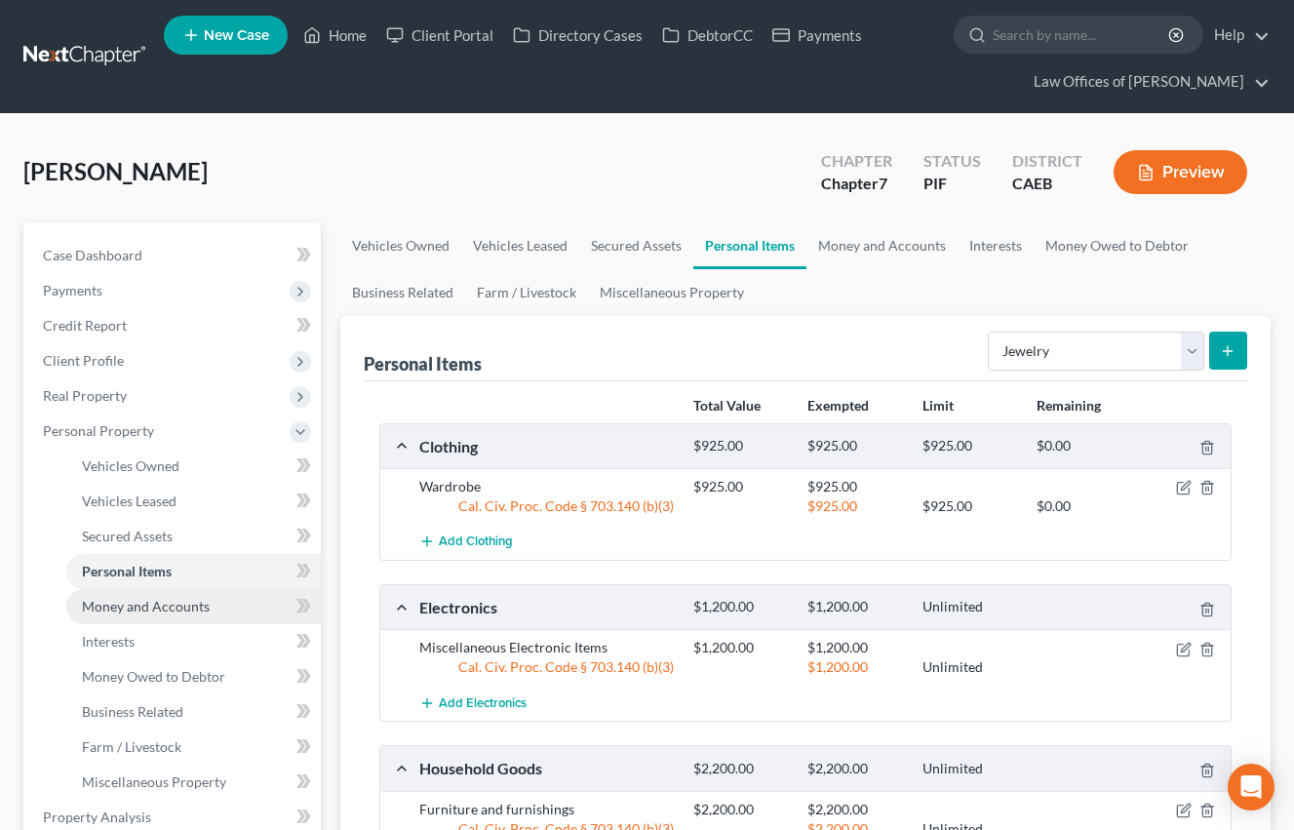
click at [173, 599] on span "Money and Accounts" at bounding box center [146, 606] width 128 height 17
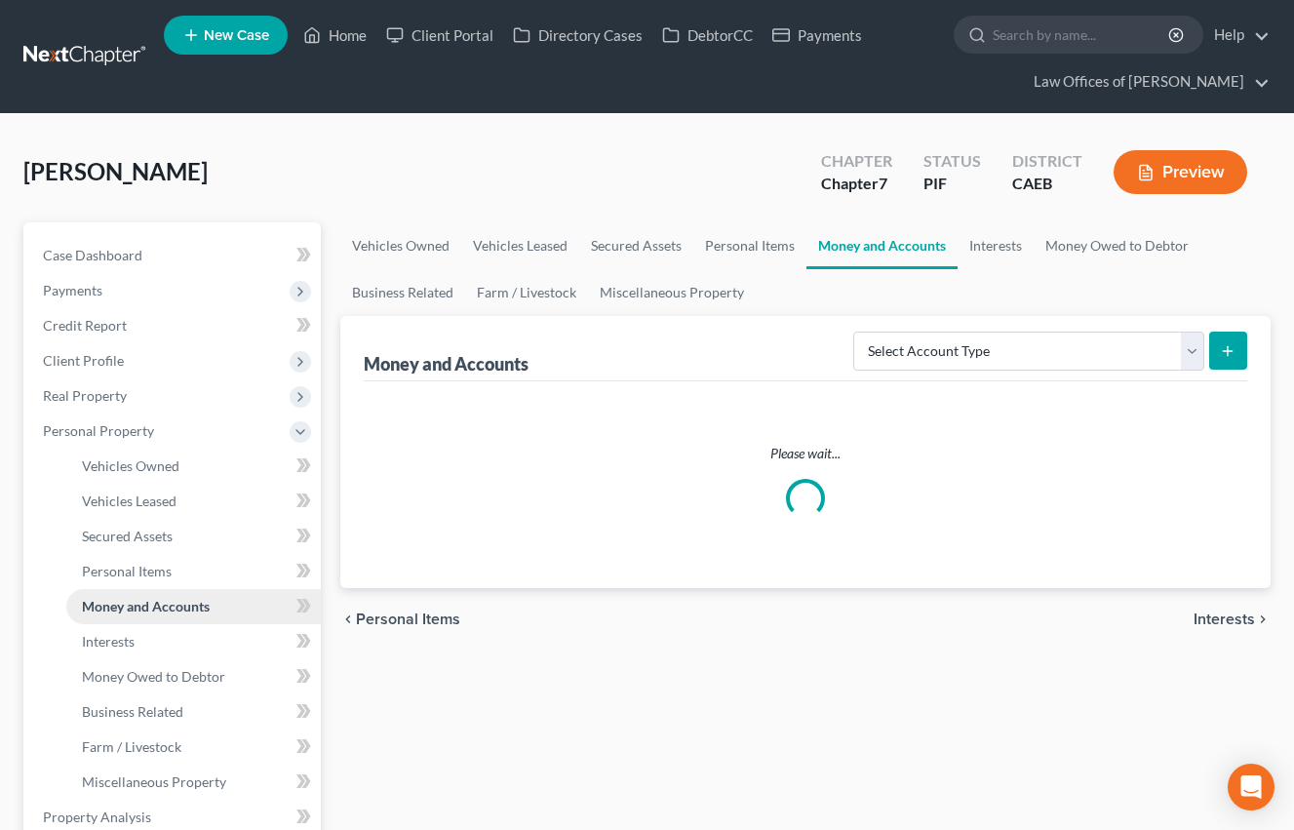
click at [175, 602] on span "Money and Accounts" at bounding box center [146, 606] width 128 height 17
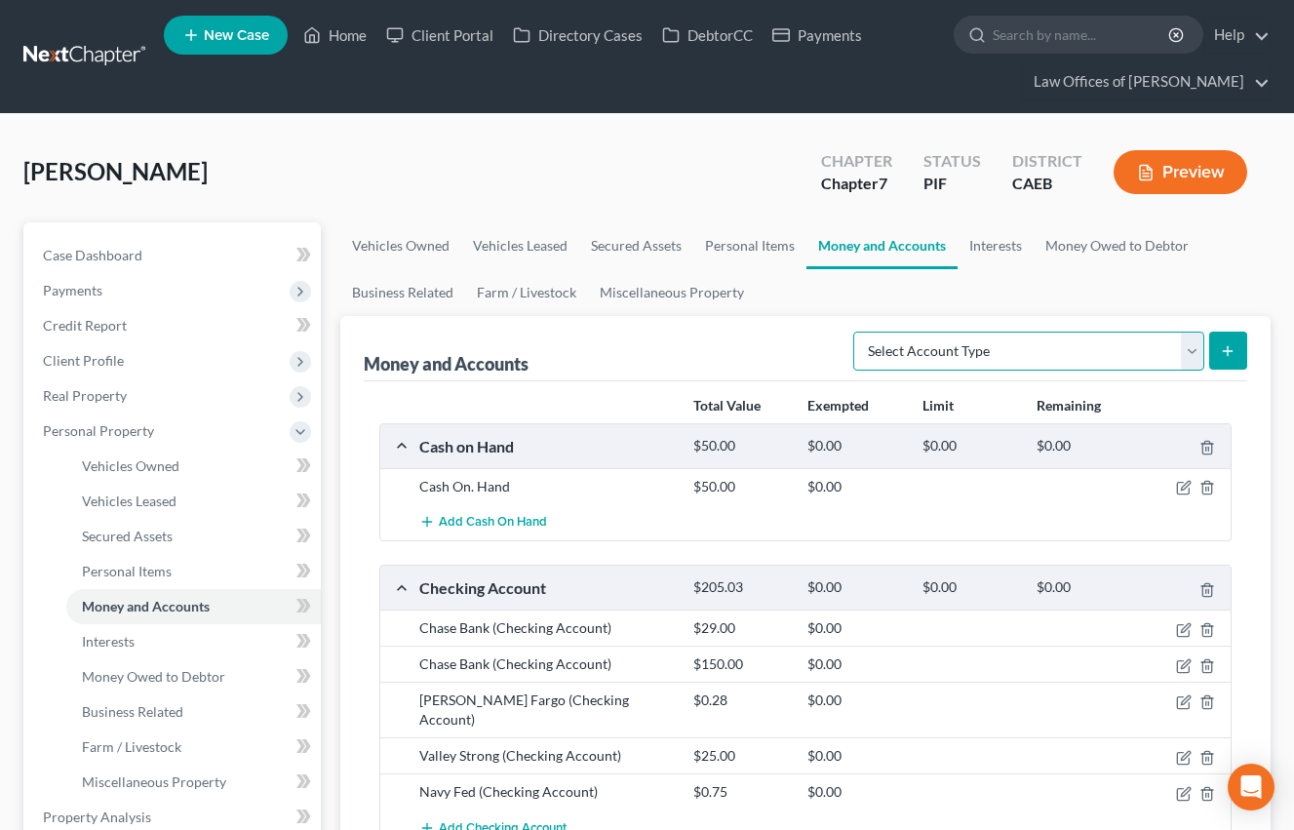
click at [949, 353] on select "Select Account Type Brokerage Cash on Hand Certificates of Deposit Checking Acc…" at bounding box center [1028, 351] width 351 height 39
select select "cash_on_hand"
click at [857, 332] on select "Select Account Type Brokerage Cash on Hand Certificates of Deposit Checking Acc…" at bounding box center [1028, 351] width 351 height 39
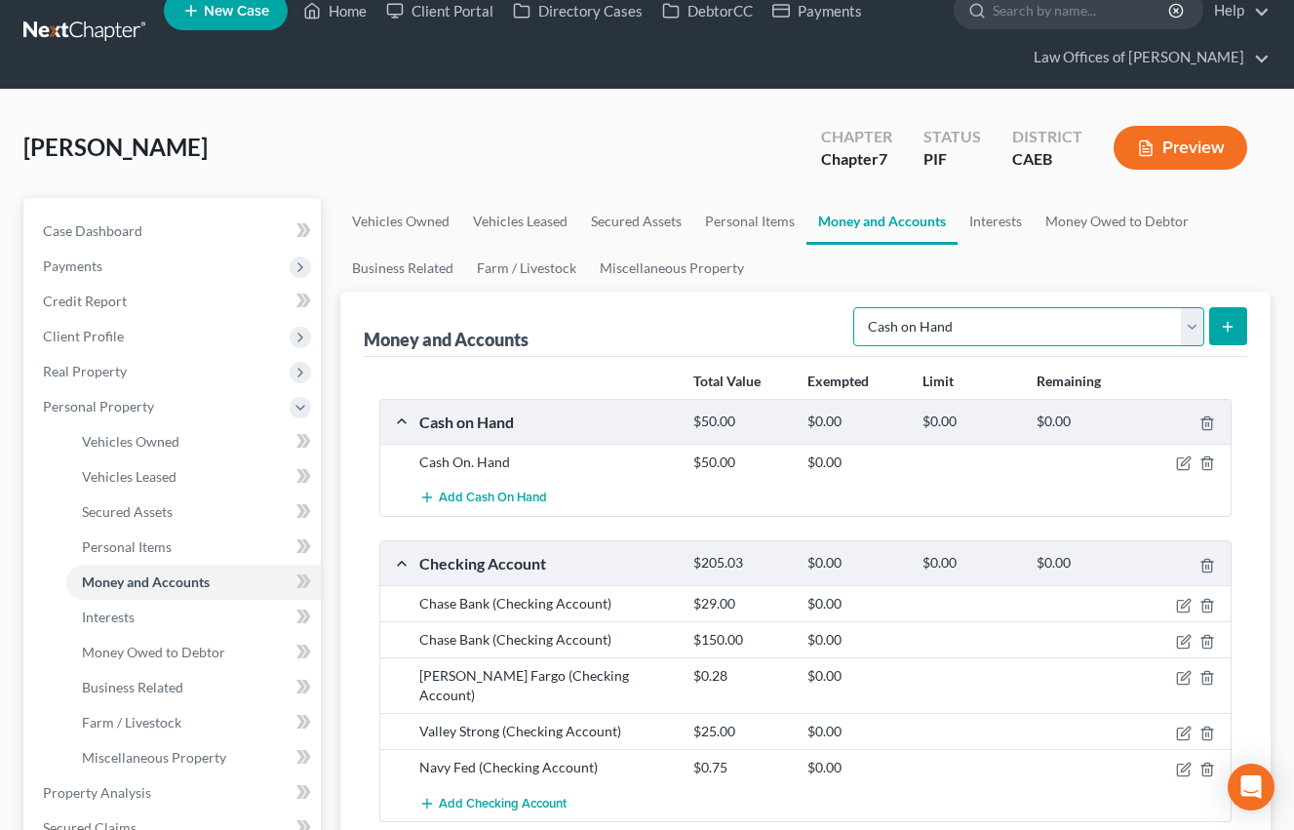
scroll to position [67, 0]
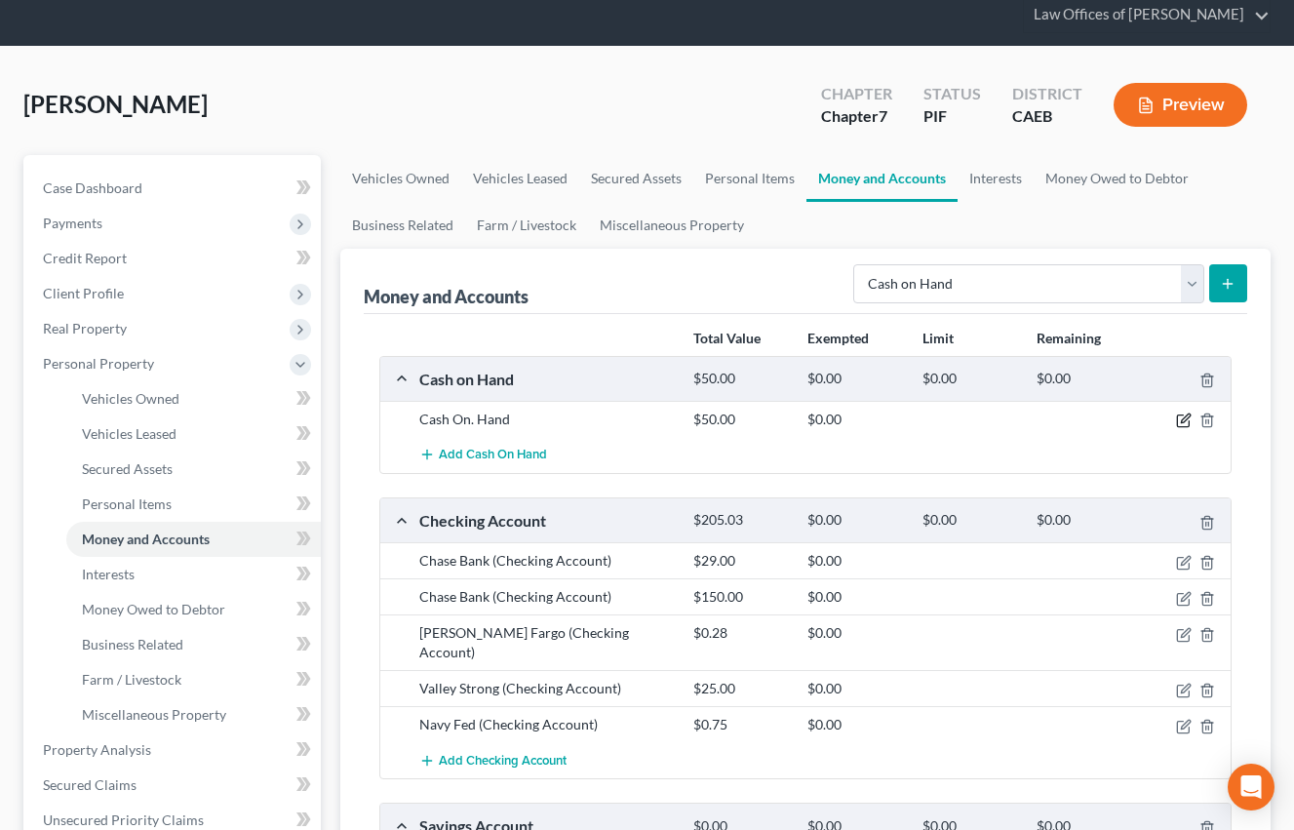
click at [1185, 419] on icon "button" at bounding box center [1184, 420] width 16 height 16
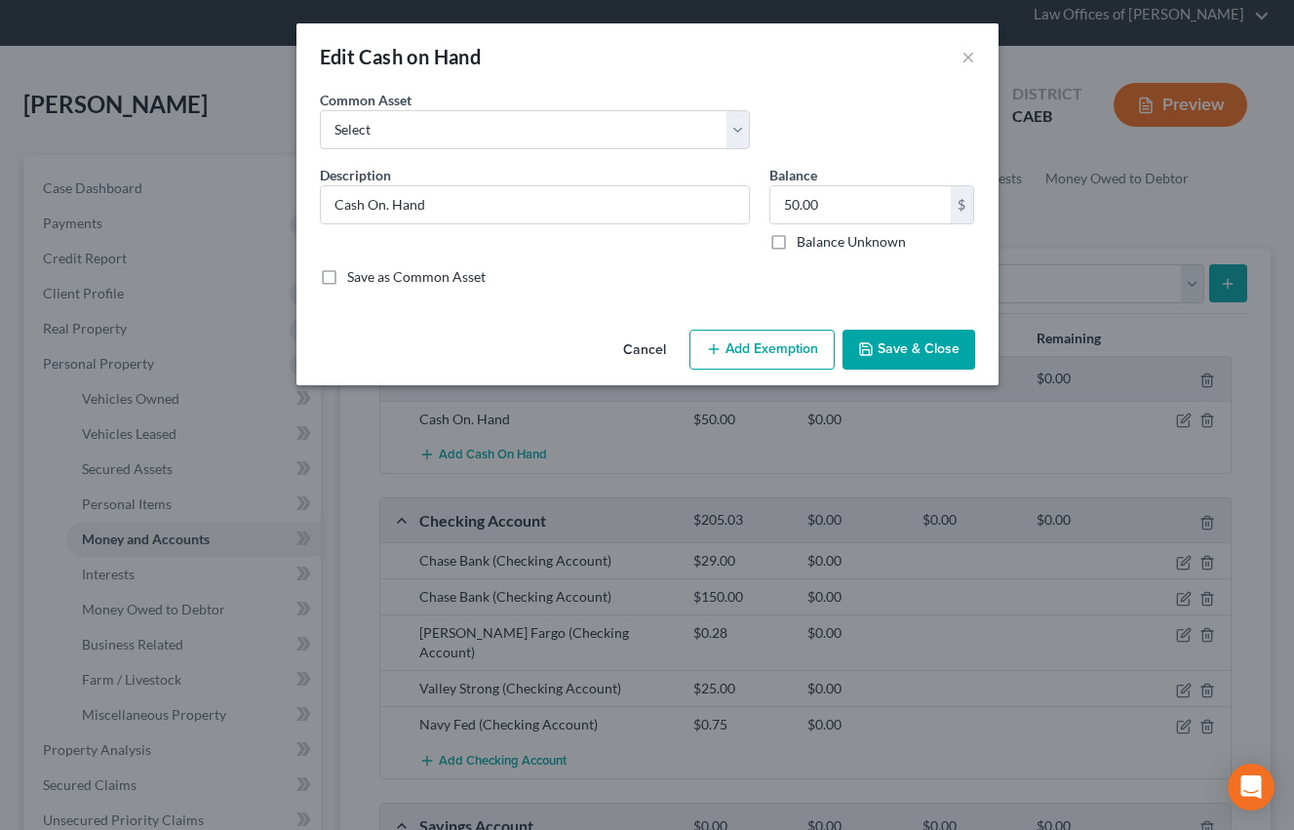
click at [756, 347] on button "Add Exemption" at bounding box center [761, 350] width 145 height 41
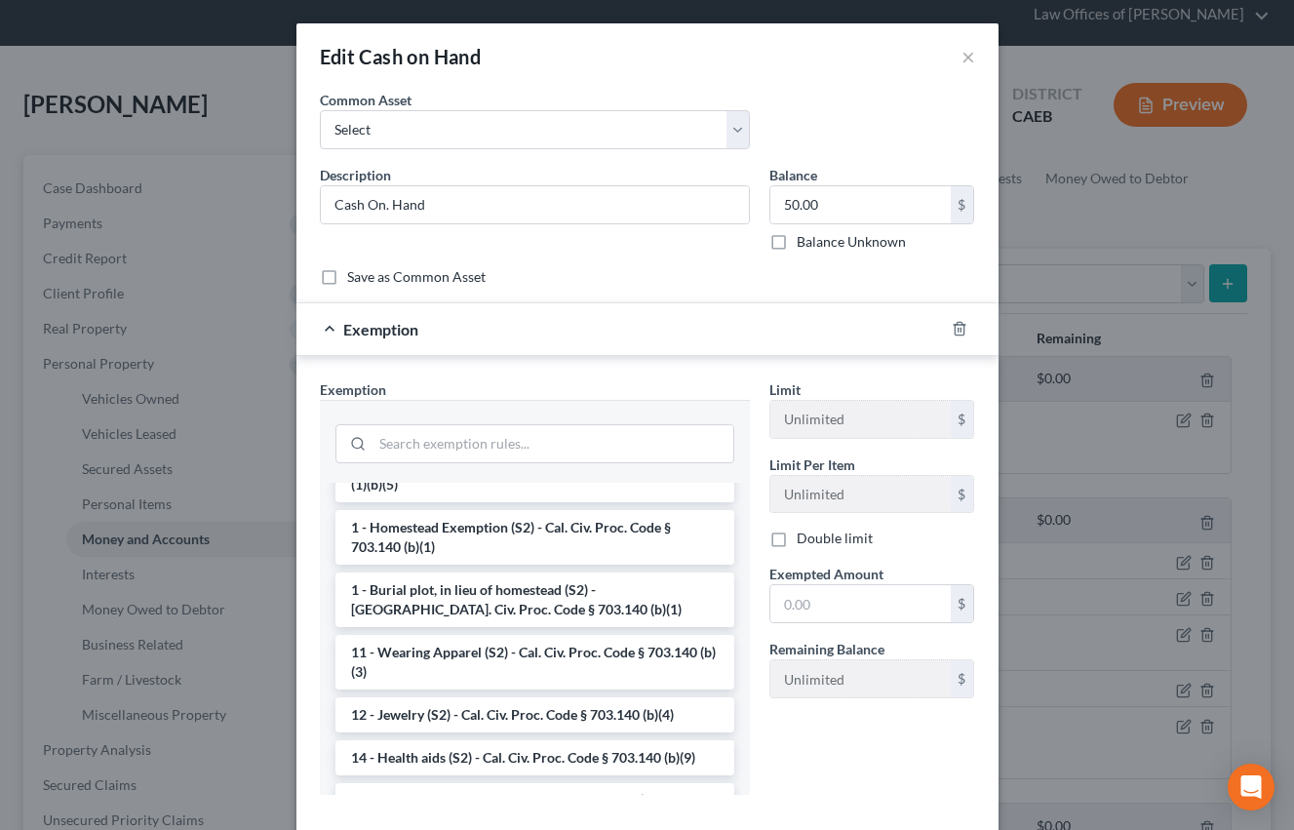
scroll to position [243, 0]
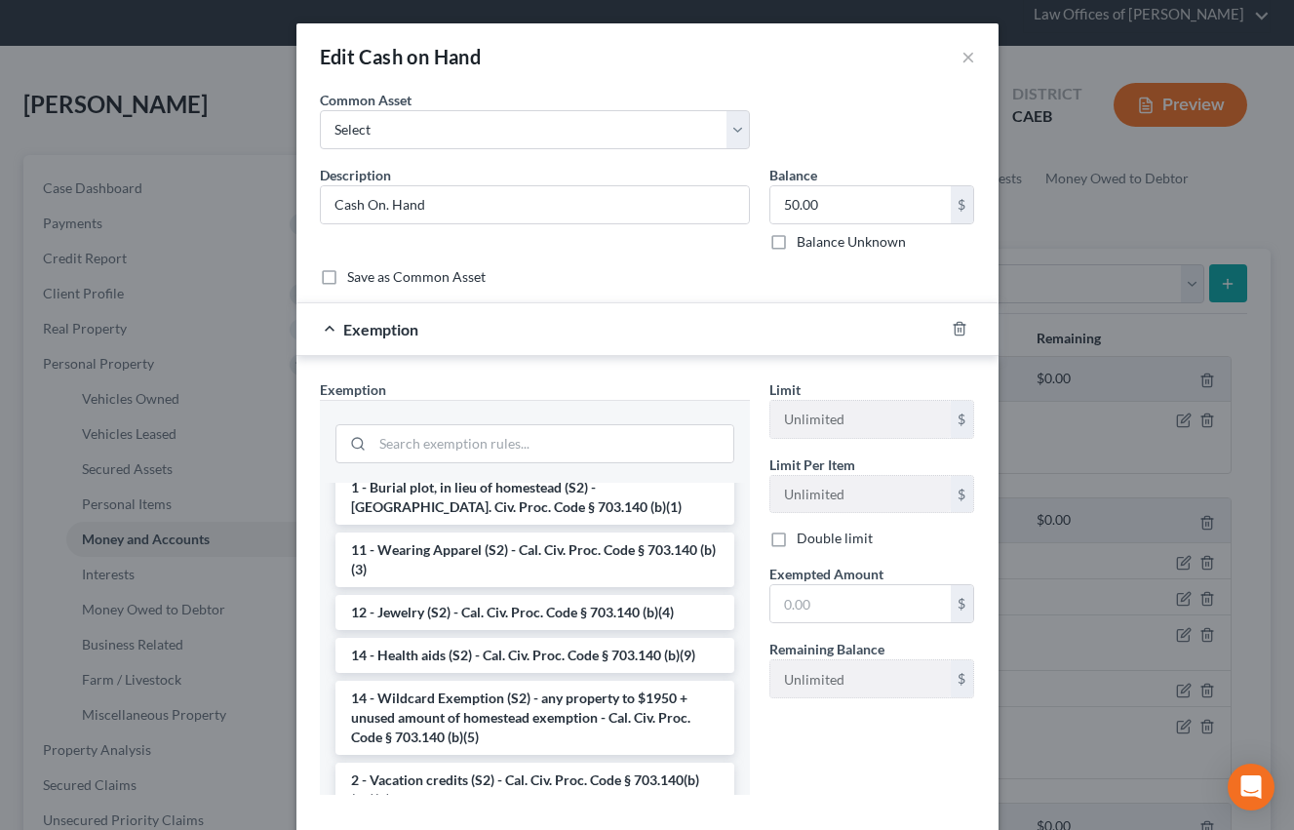
drag, startPoint x: 561, startPoint y: 724, endPoint x: 583, endPoint y: 719, distance: 23.2
click at [560, 724] on li "14 - Wildcard Exemption (S2) - any property to $1950 + unused amount of homeste…" at bounding box center [534, 718] width 399 height 74
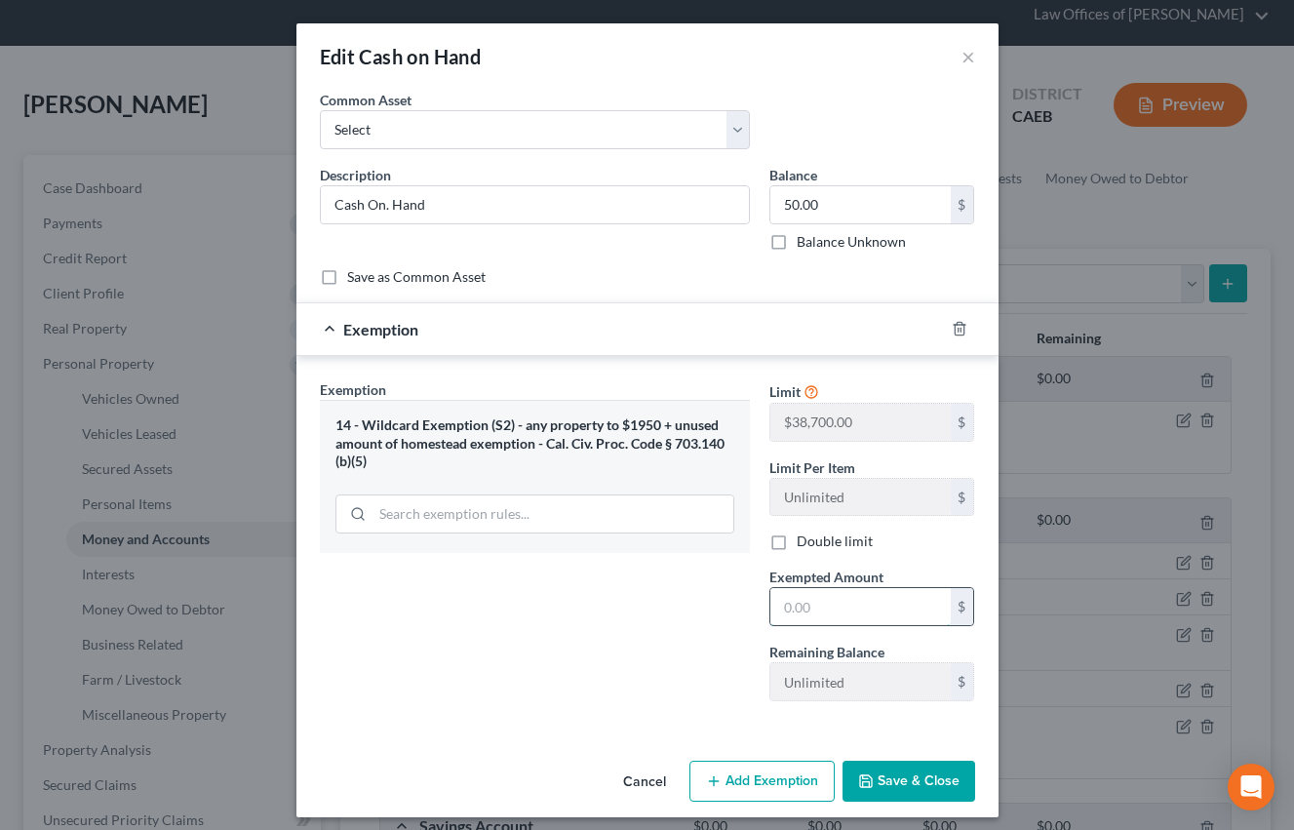
click at [820, 613] on input "text" at bounding box center [860, 606] width 180 height 37
type input "50"
click at [528, 647] on div "Exemption Set must be selected for CA. Exemption * 14 - Wildcard Exemption (S2)…" at bounding box center [535, 547] width 450 height 337
click at [885, 777] on button "Save & Close" at bounding box center [908, 781] width 133 height 41
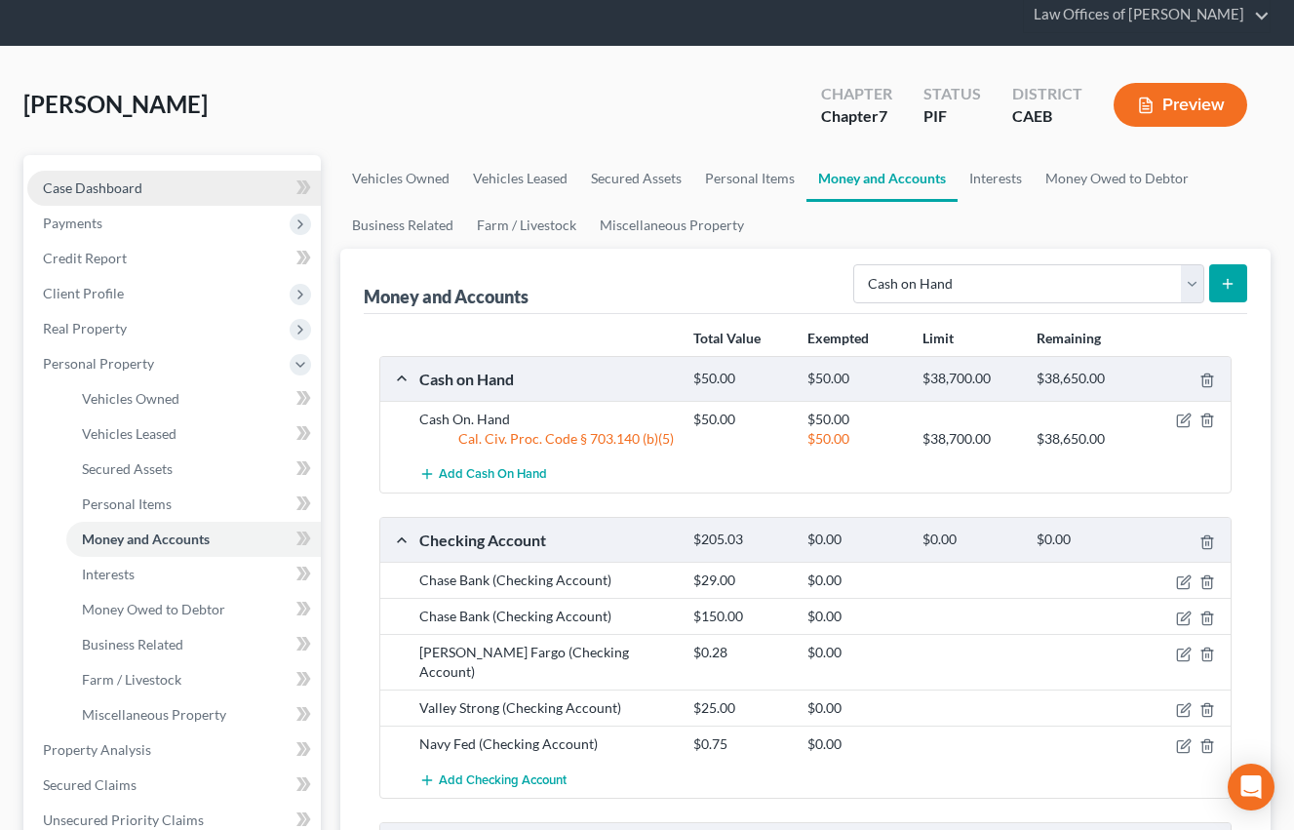
click at [111, 186] on span "Case Dashboard" at bounding box center [92, 187] width 99 height 17
select select "6"
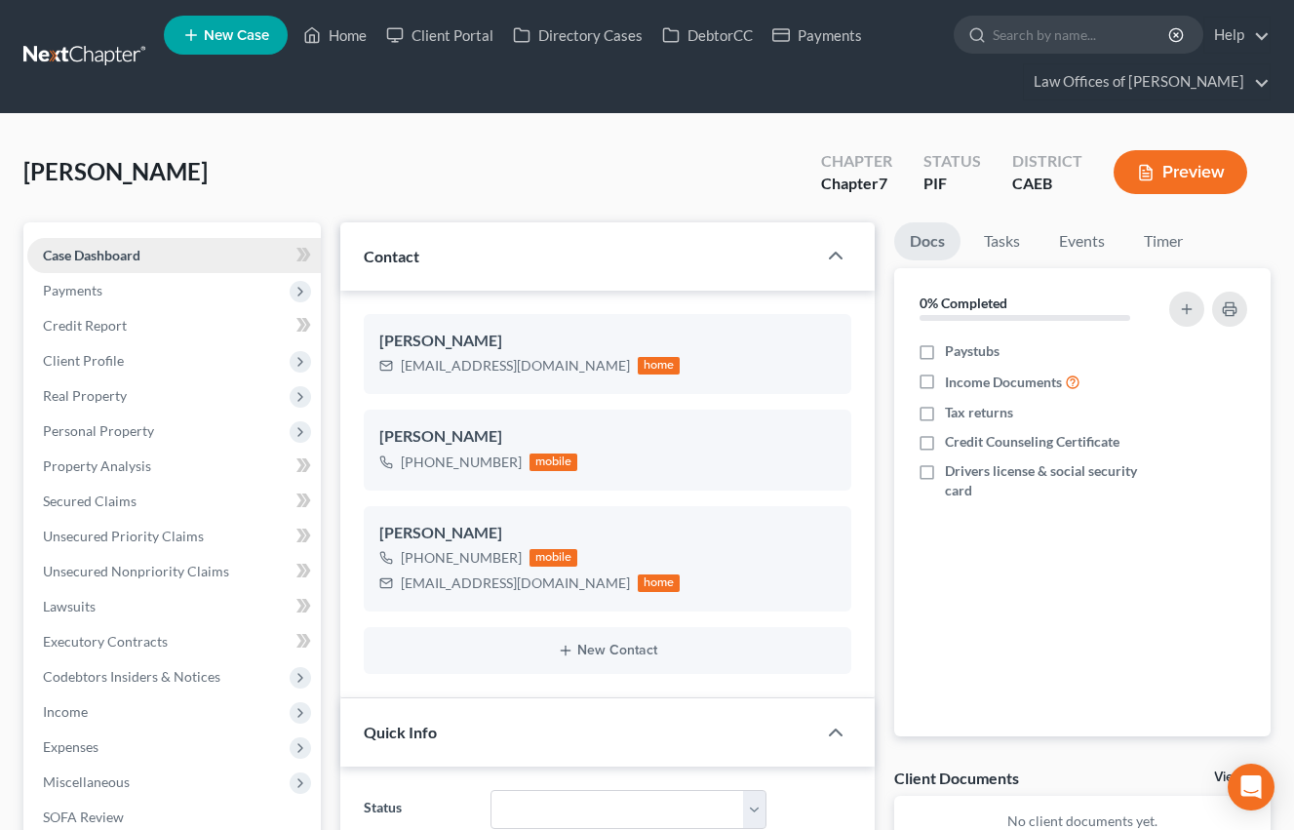
scroll to position [2274, 0]
click at [824, 475] on icon "button" at bounding box center [827, 474] width 9 height 13
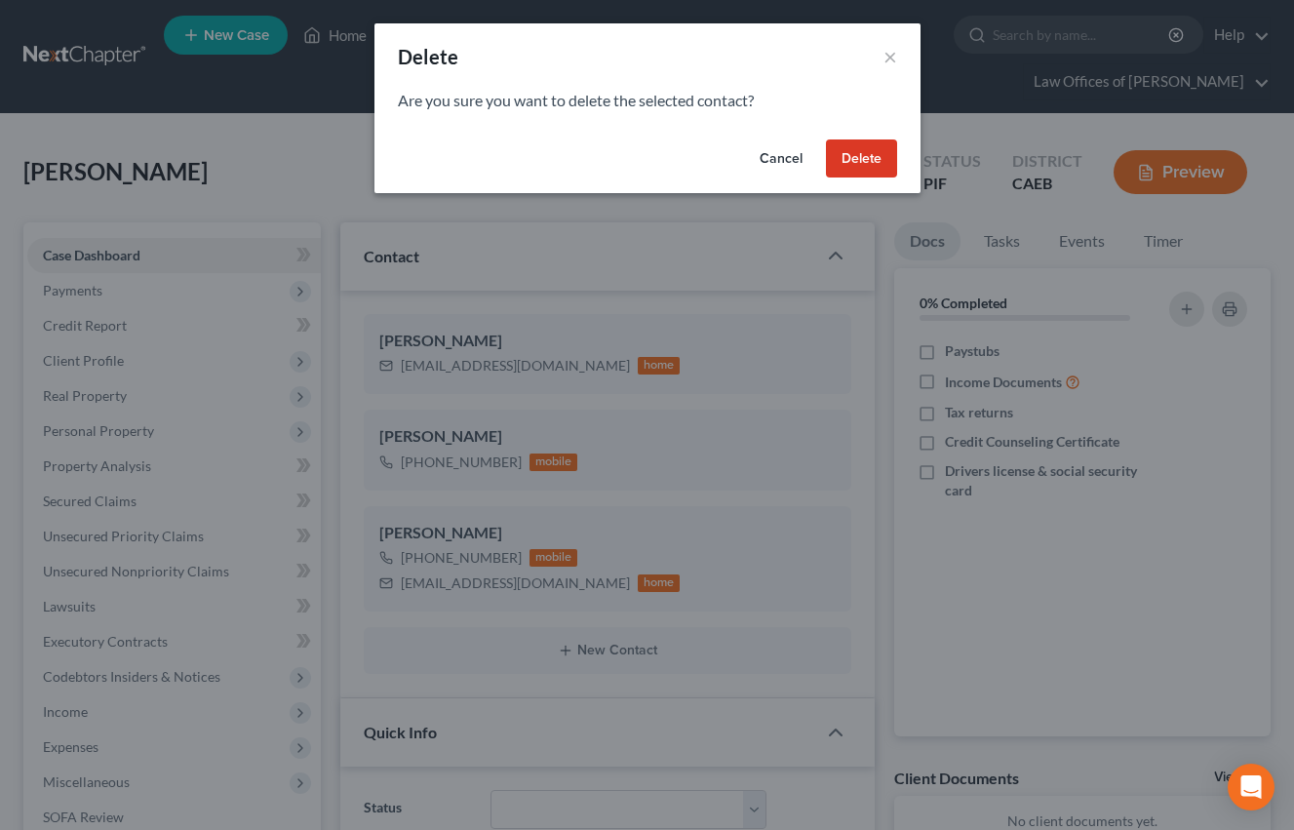
click at [873, 155] on button "Delete" at bounding box center [861, 158] width 71 height 39
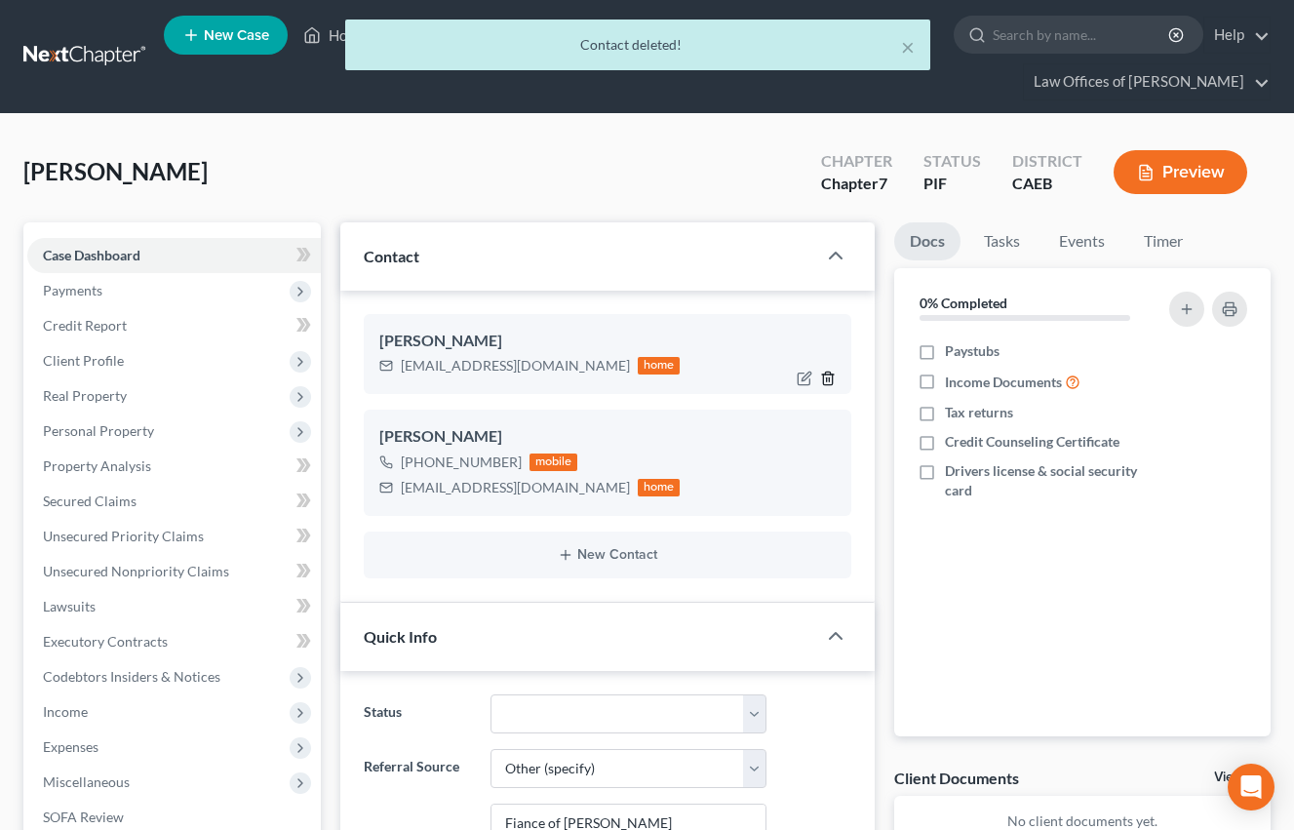
click at [829, 374] on polyline "button" at bounding box center [828, 374] width 12 height 0
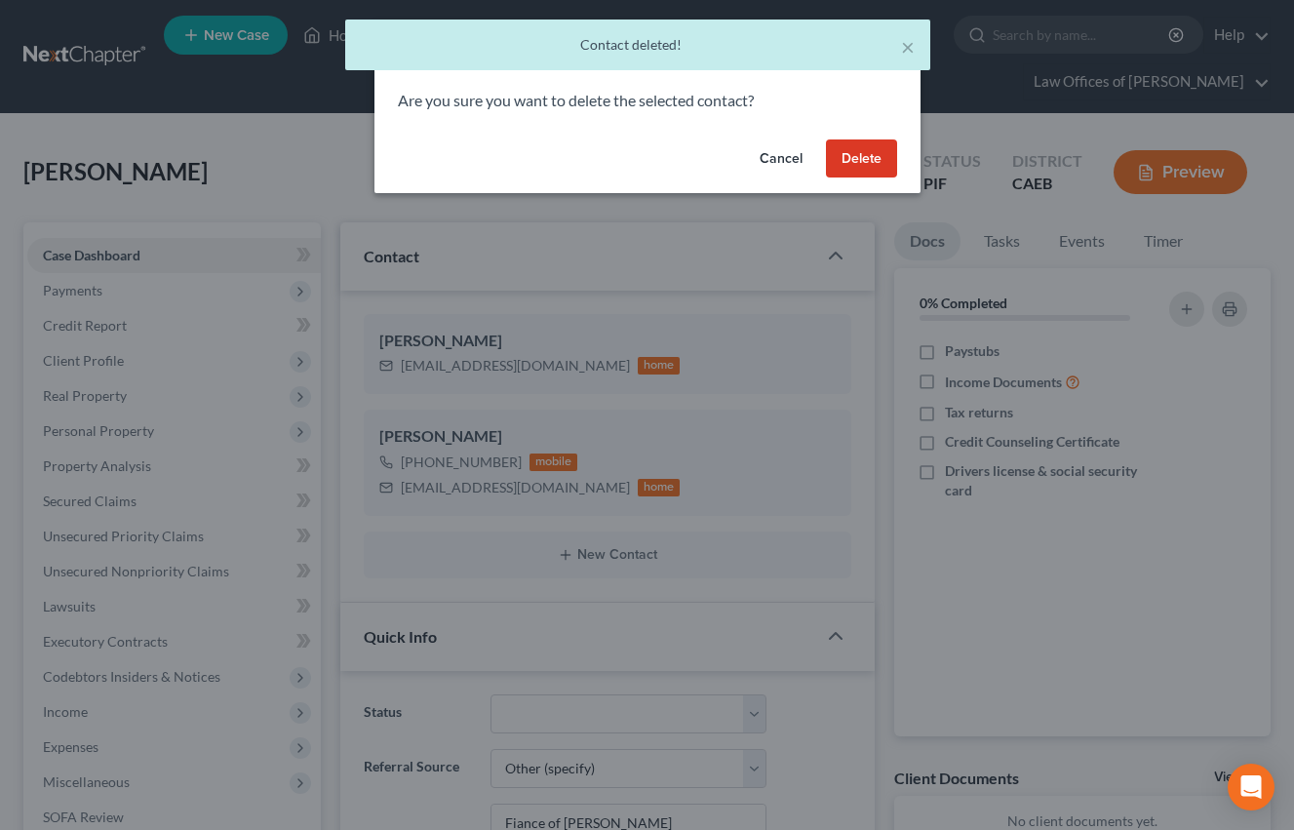
click at [871, 155] on button "Delete" at bounding box center [861, 158] width 71 height 39
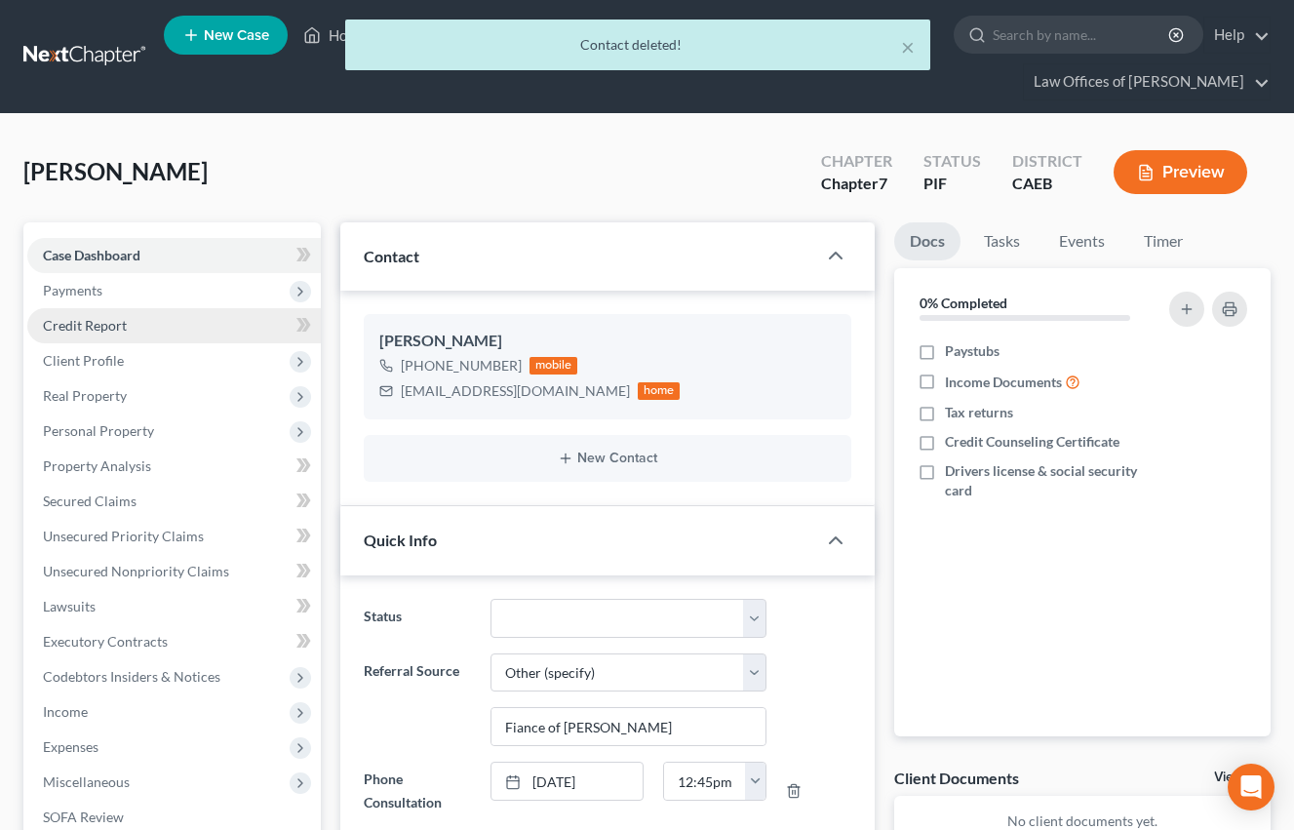
click at [119, 323] on span "Credit Report" at bounding box center [85, 325] width 84 height 17
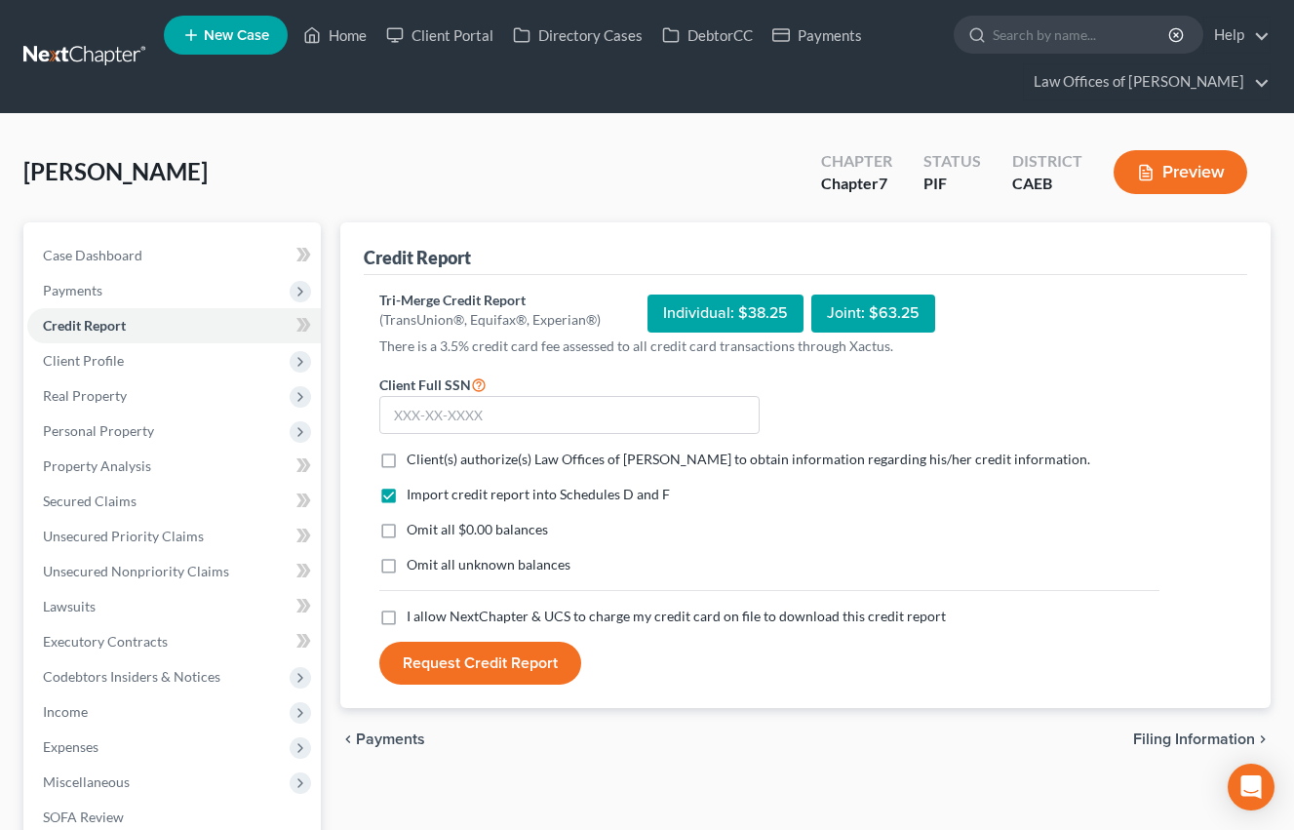
click at [407, 459] on label "Client(s) authorize(s) Law Offices of [PERSON_NAME] to obtain information regar…" at bounding box center [749, 460] width 684 height 20
click at [414, 459] on input "Client(s) authorize(s) Law Offices of [PERSON_NAME] to obtain information regar…" at bounding box center [420, 456] width 13 height 13
checkbox input "true"
drag, startPoint x: 382, startPoint y: 530, endPoint x: 386, endPoint y: 603, distance: 72.3
click at [407, 530] on label "Omit all $0.00 balances" at bounding box center [477, 530] width 141 height 20
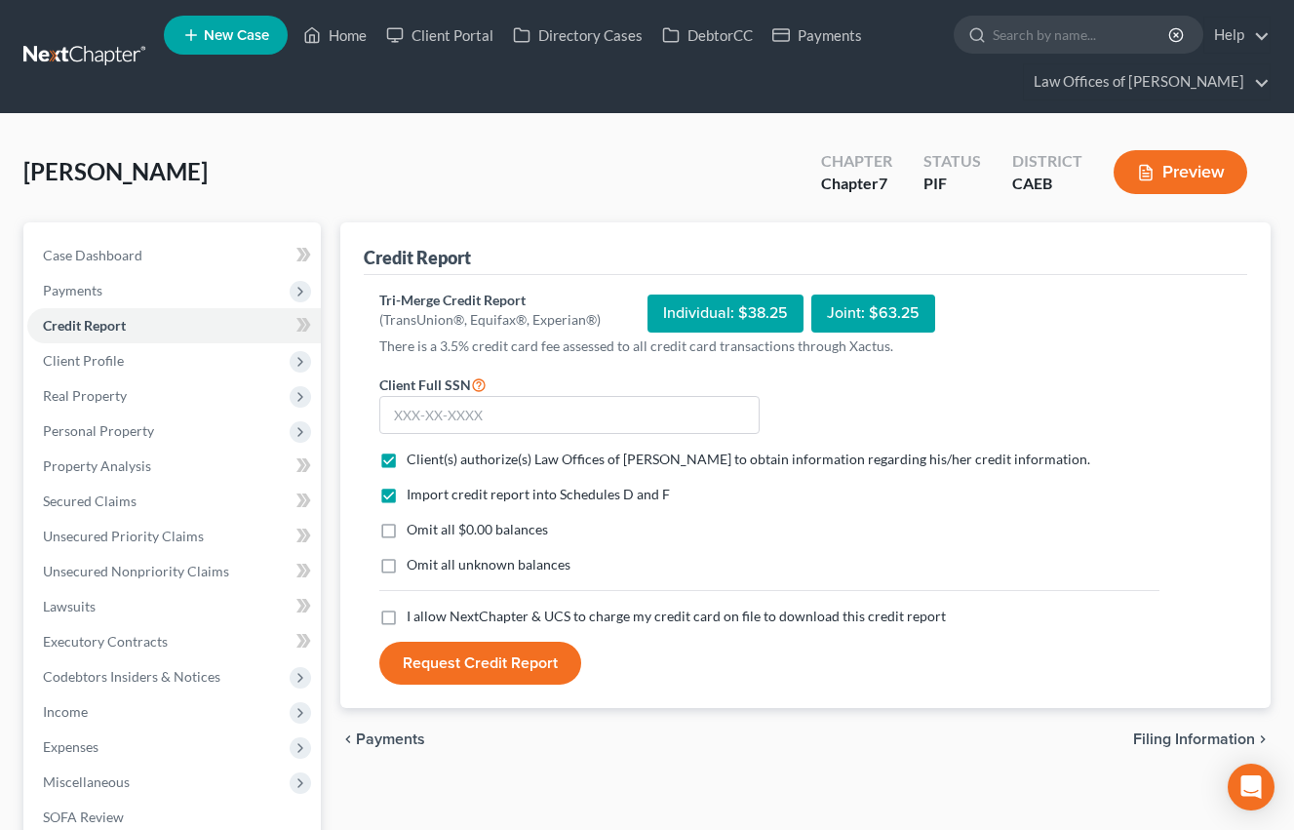
click at [414, 530] on input "Omit all $0.00 balances" at bounding box center [420, 526] width 13 height 13
checkbox input "true"
click at [407, 614] on label "I allow NextChapter & UCS to charge my credit card on file to download this cre…" at bounding box center [676, 617] width 539 height 20
click at [414, 614] on input "I allow NextChapter & UCS to charge my credit card on file to download this cre…" at bounding box center [420, 613] width 13 height 13
checkbox input "true"
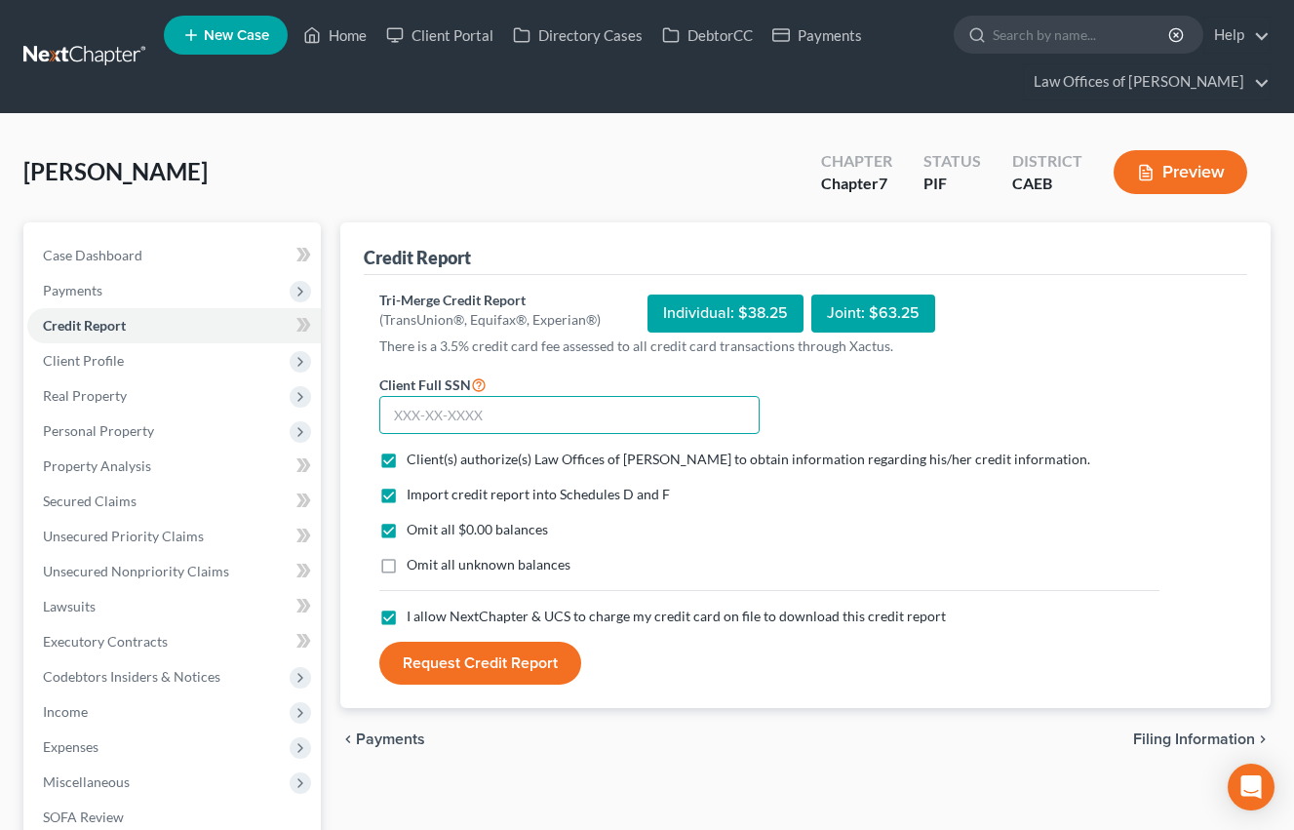
click at [461, 418] on input "text" at bounding box center [569, 415] width 380 height 39
type input "612-82-4239"
click at [497, 667] on button "Request Credit Report" at bounding box center [480, 663] width 202 height 43
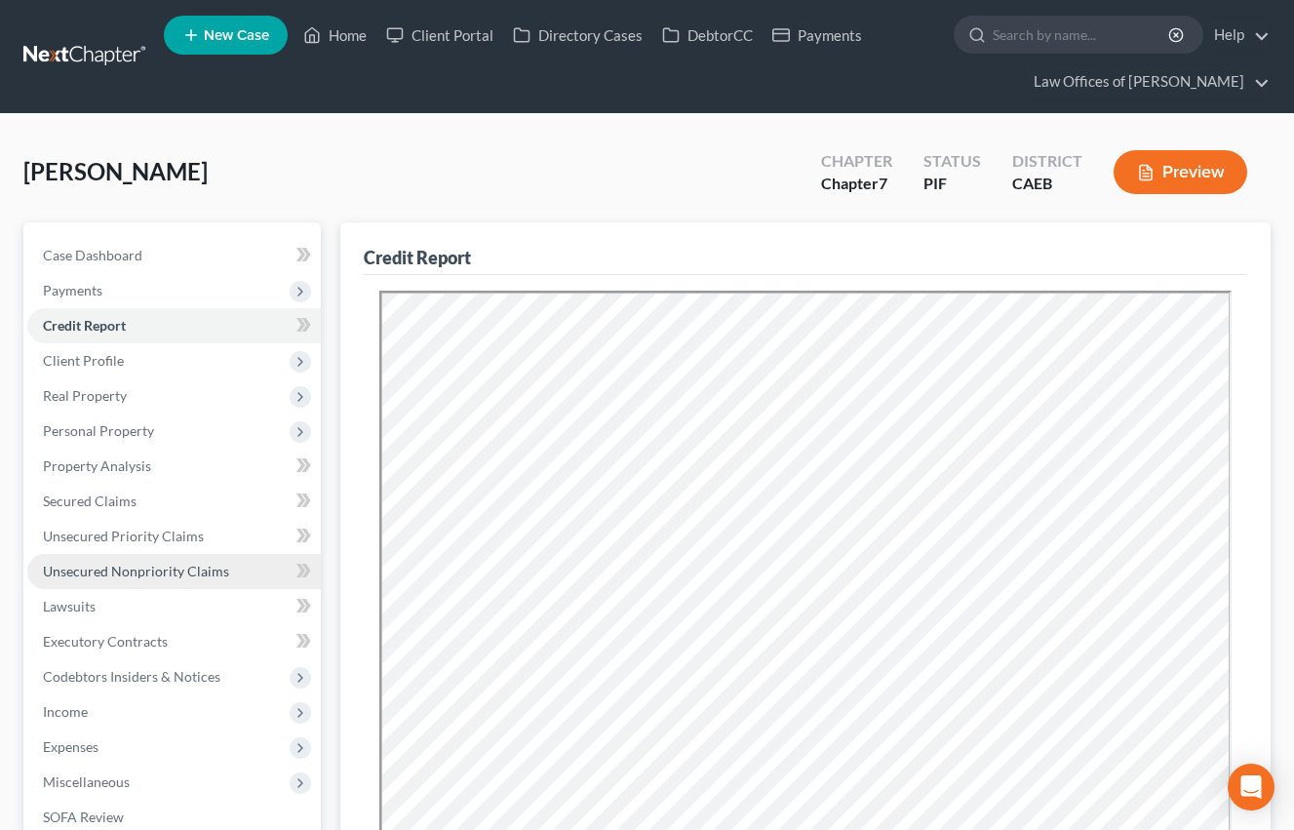
click at [184, 568] on span "Unsecured Nonpriority Claims" at bounding box center [136, 571] width 186 height 17
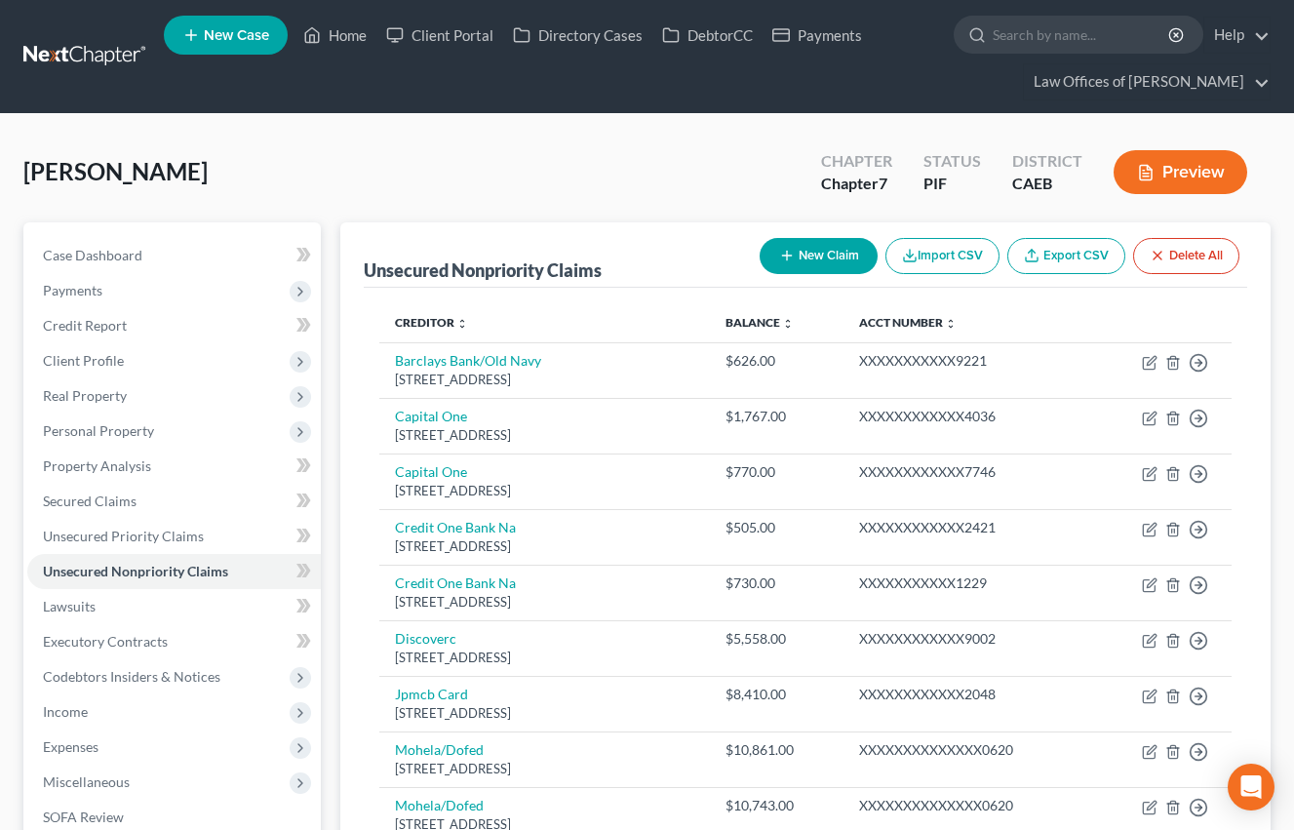
click at [1185, 161] on button "Preview" at bounding box center [1181, 172] width 134 height 44
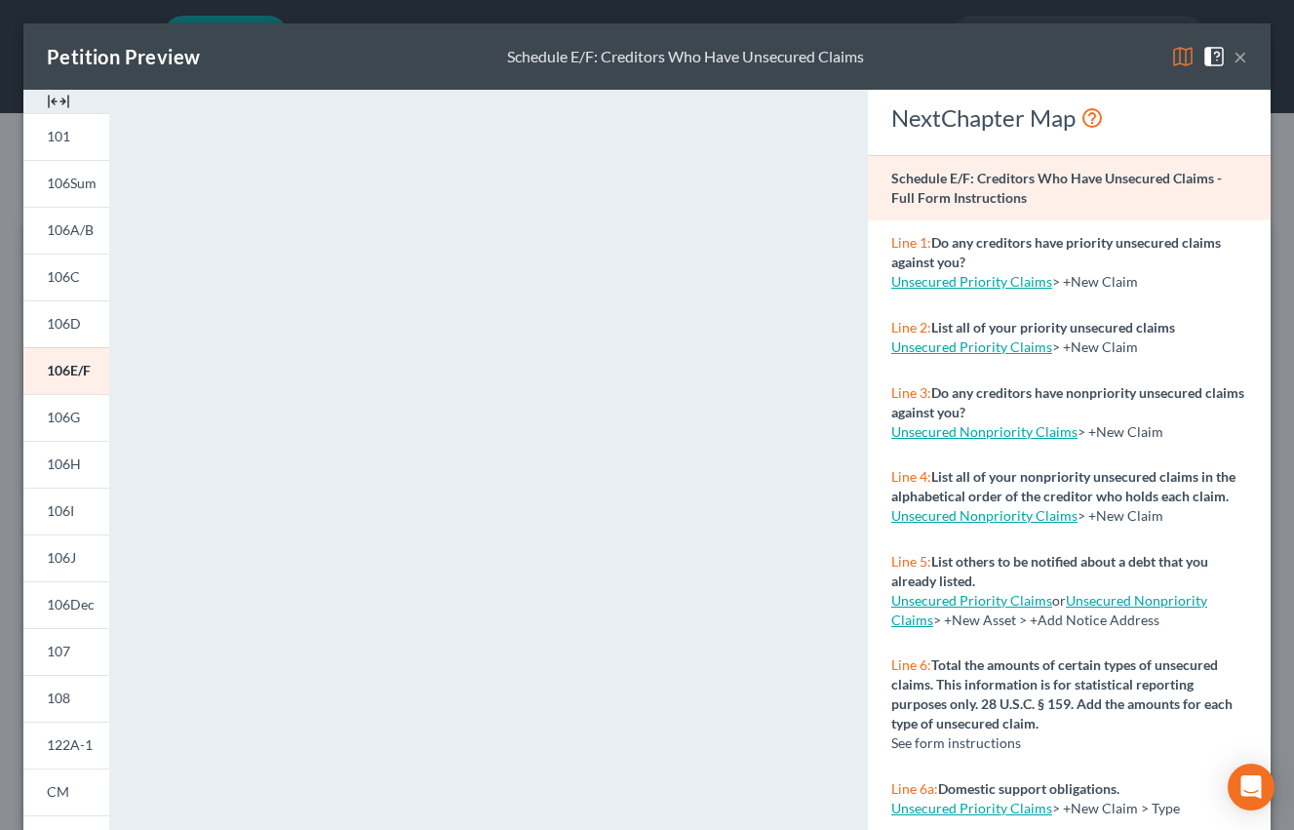
click at [1237, 60] on button "×" at bounding box center [1240, 56] width 14 height 23
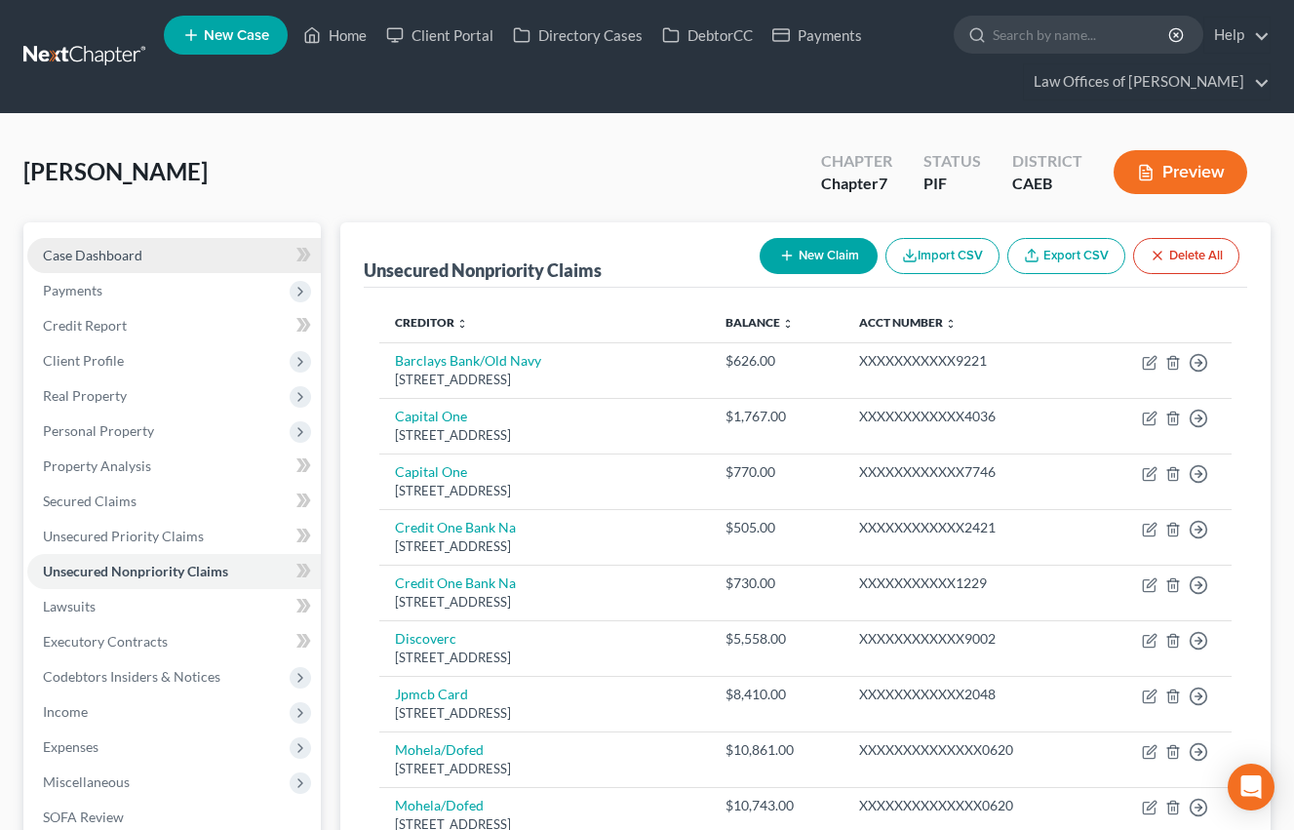
click at [126, 253] on span "Case Dashboard" at bounding box center [92, 255] width 99 height 17
select select "6"
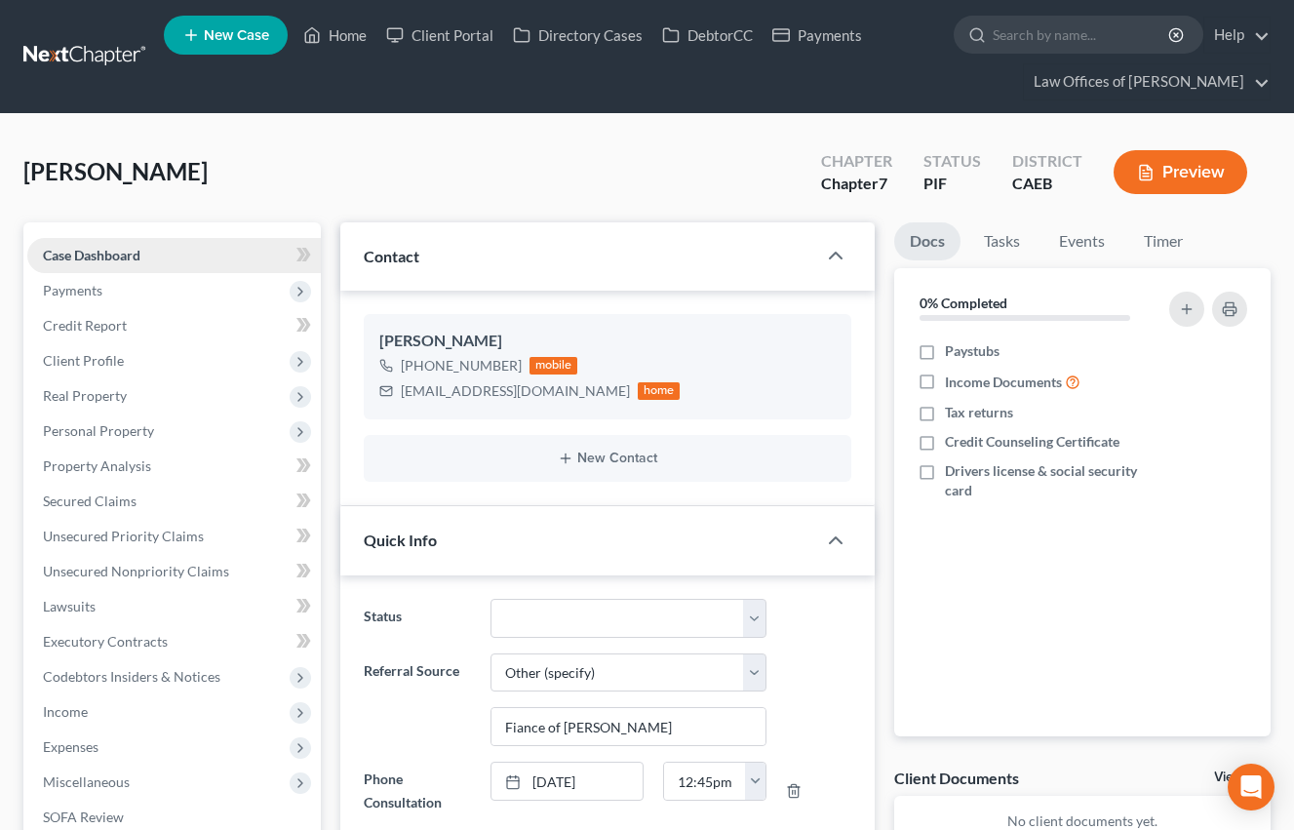
scroll to position [2274, 0]
drag, startPoint x: 400, startPoint y: 391, endPoint x: 531, endPoint y: 396, distance: 131.7
click at [531, 396] on div "[EMAIL_ADDRESS][DOMAIN_NAME]" at bounding box center [515, 391] width 229 height 20
copy div "[EMAIL_ADDRESS][DOMAIN_NAME]"
click at [119, 350] on span "Client Profile" at bounding box center [174, 360] width 294 height 35
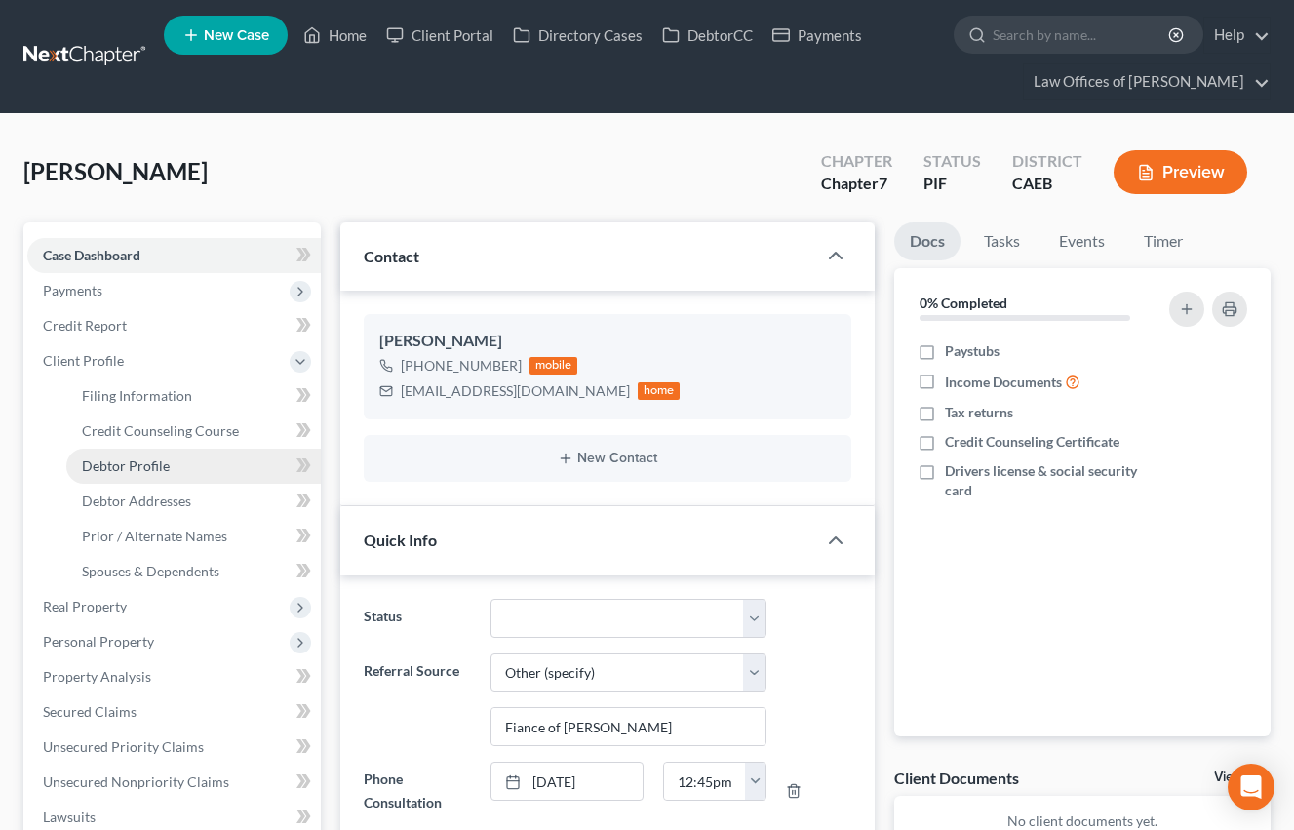
click at [162, 462] on span "Debtor Profile" at bounding box center [126, 465] width 88 height 17
select select "0"
select select "2"
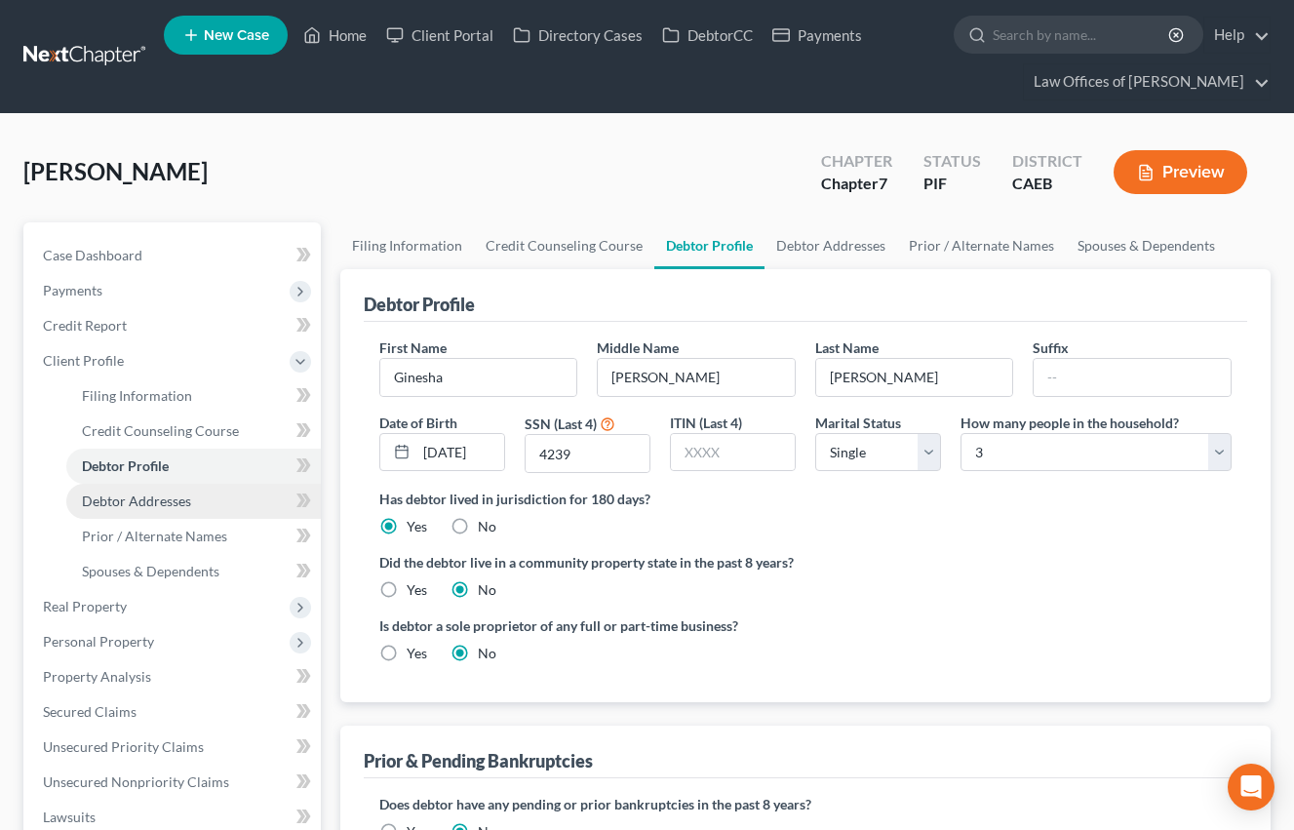
click at [151, 497] on span "Debtor Addresses" at bounding box center [136, 500] width 109 height 17
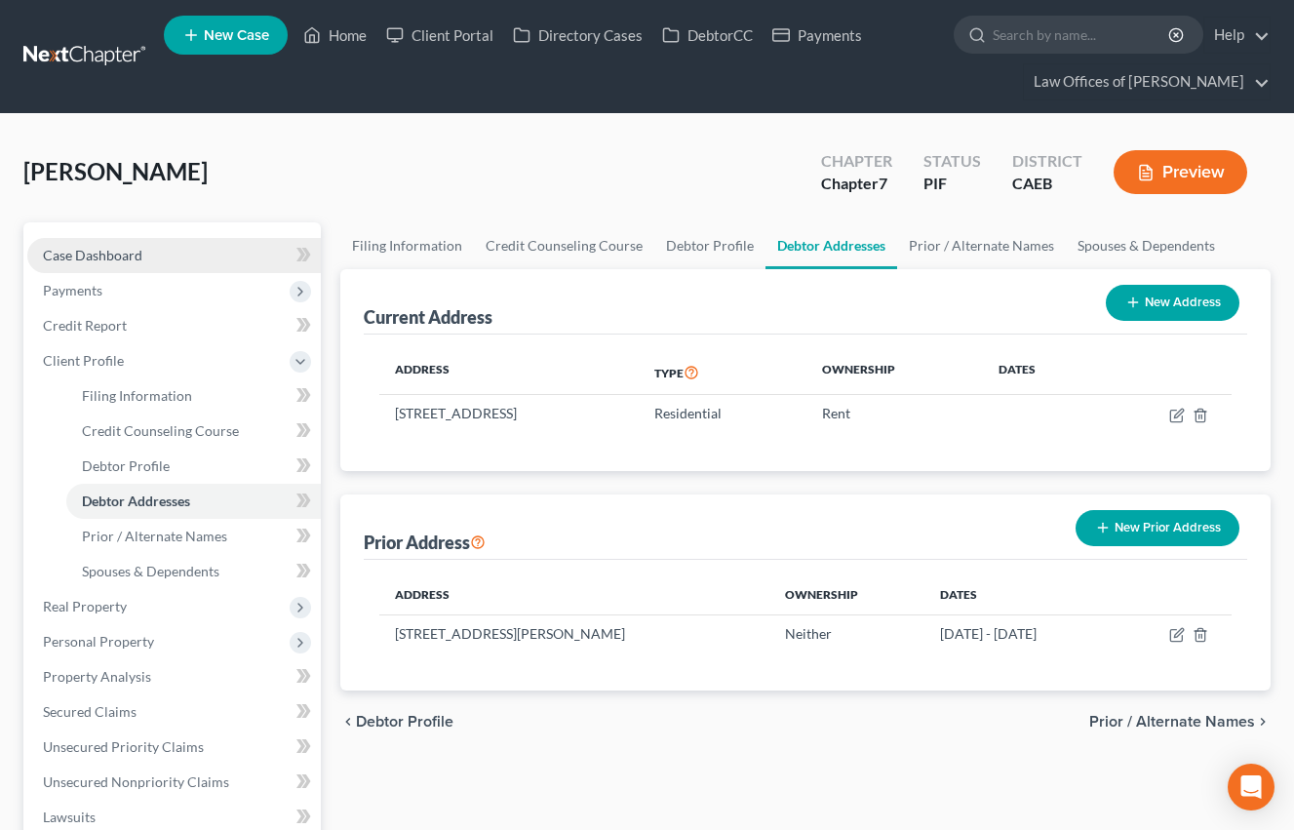
click at [109, 254] on span "Case Dashboard" at bounding box center [92, 255] width 99 height 17
select select "6"
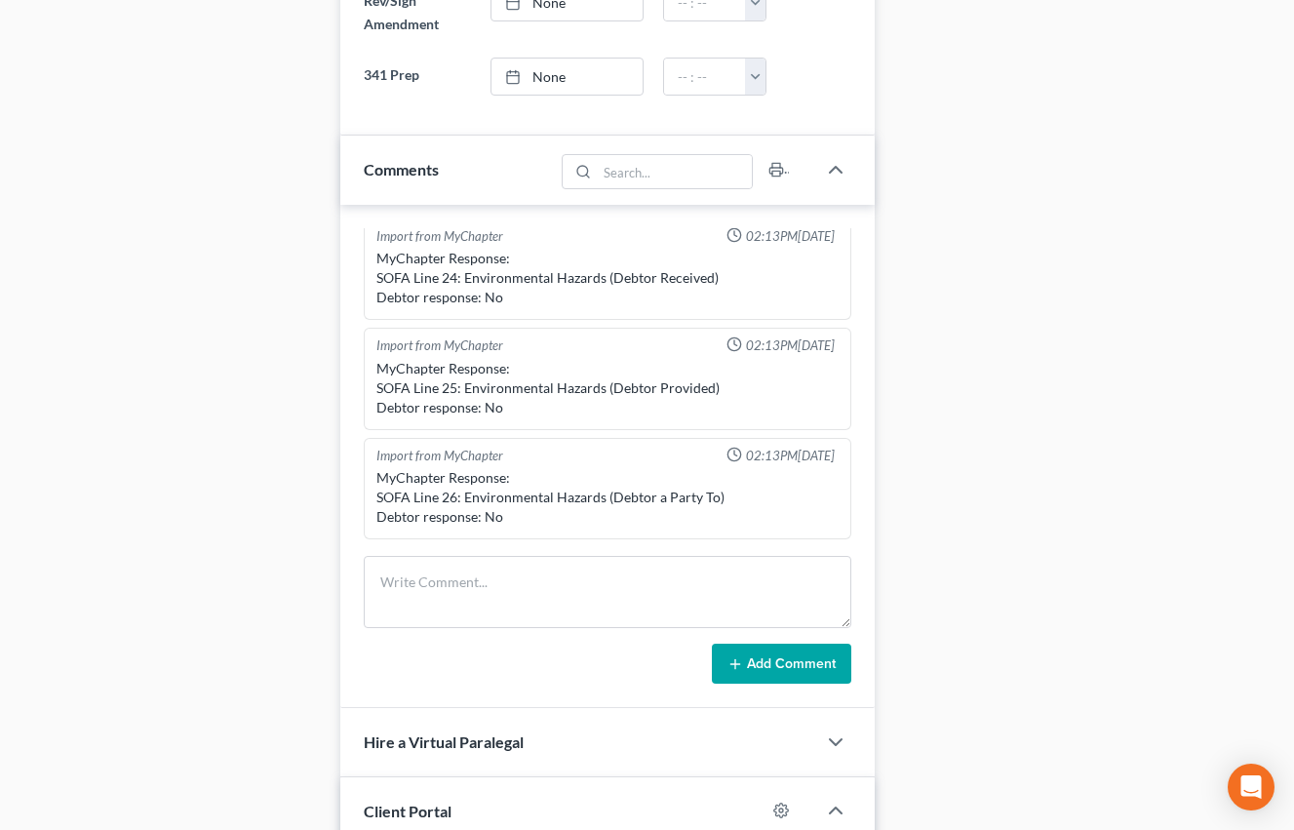
scroll to position [519, 0]
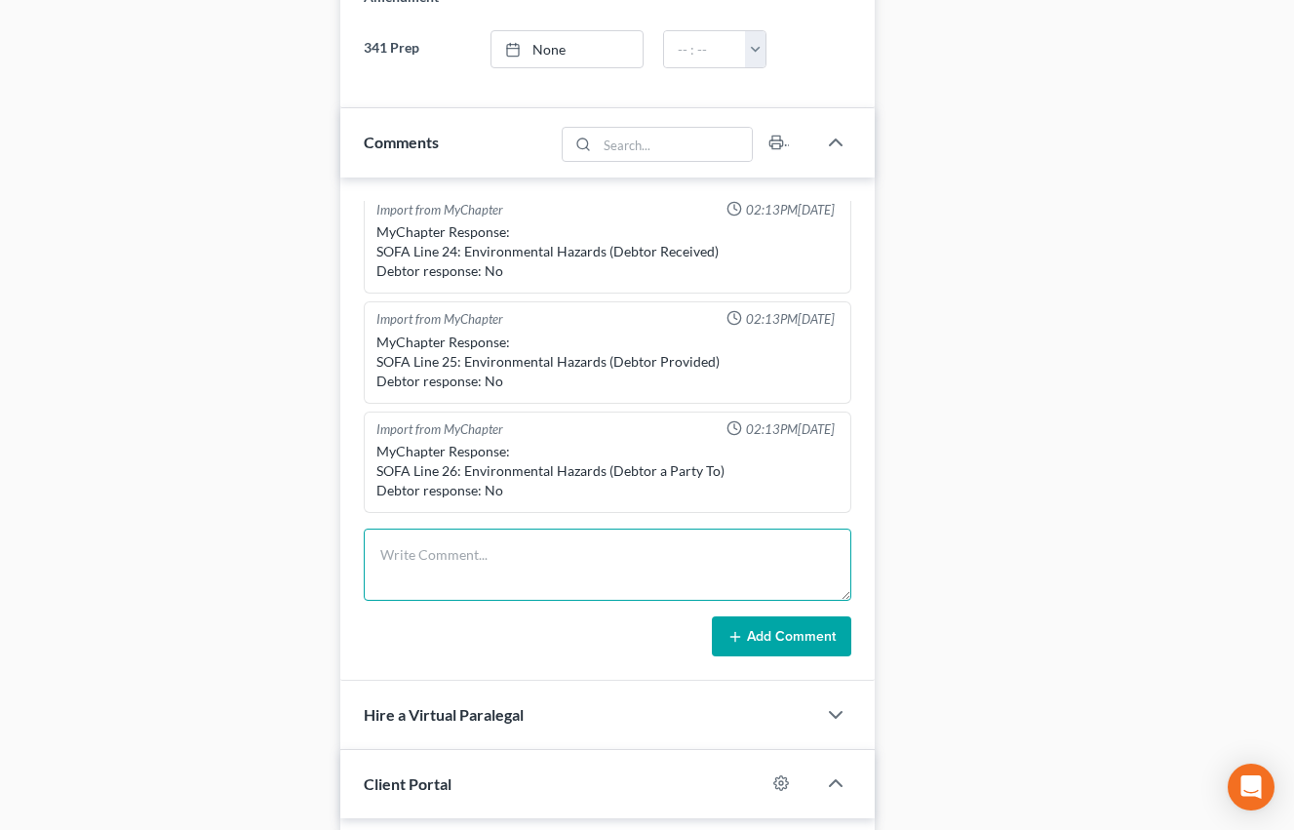
click at [468, 552] on textarea at bounding box center [608, 564] width 488 height 72
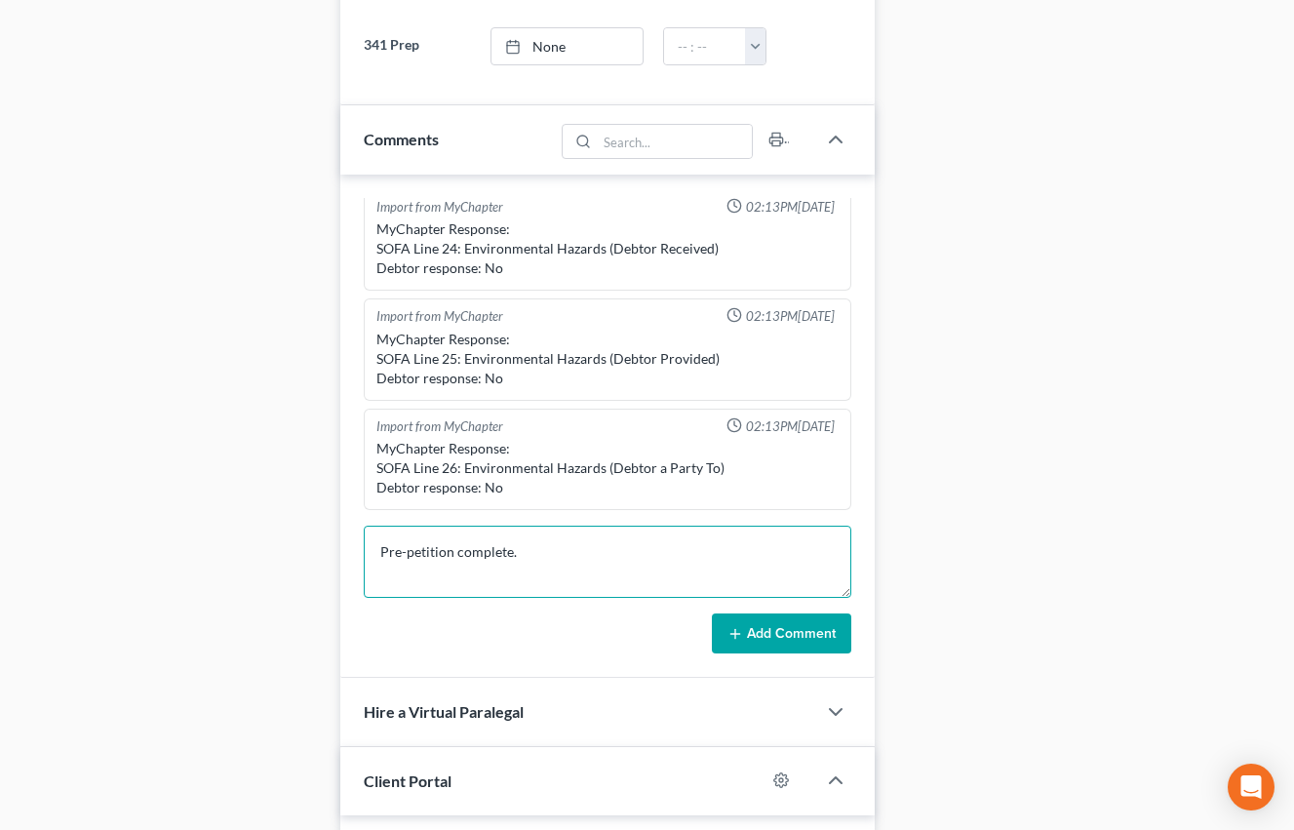
type textarea "Pre-petition complete."
drag, startPoint x: 774, startPoint y: 642, endPoint x: 684, endPoint y: 600, distance: 99.9
click at [774, 642] on button "Add Comment" at bounding box center [781, 633] width 139 height 41
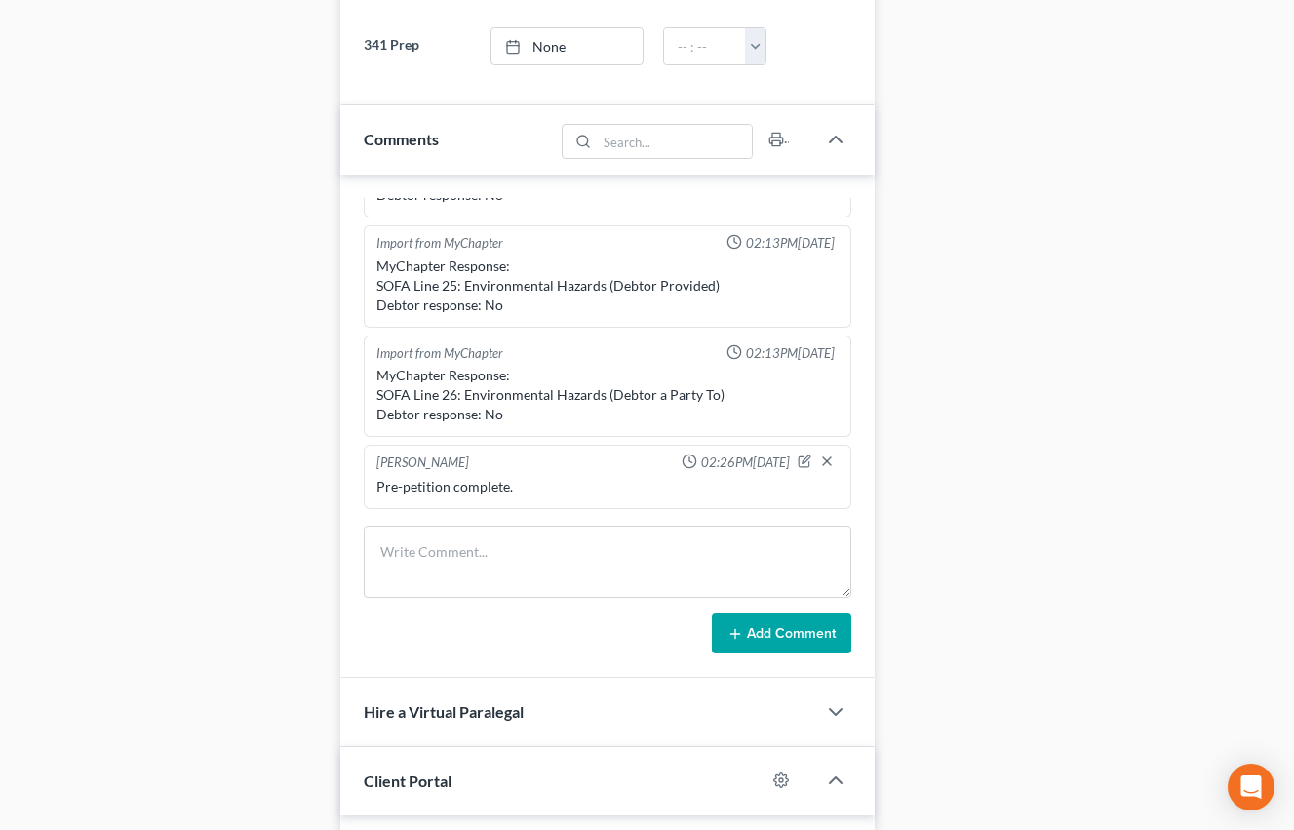
scroll to position [0, 0]
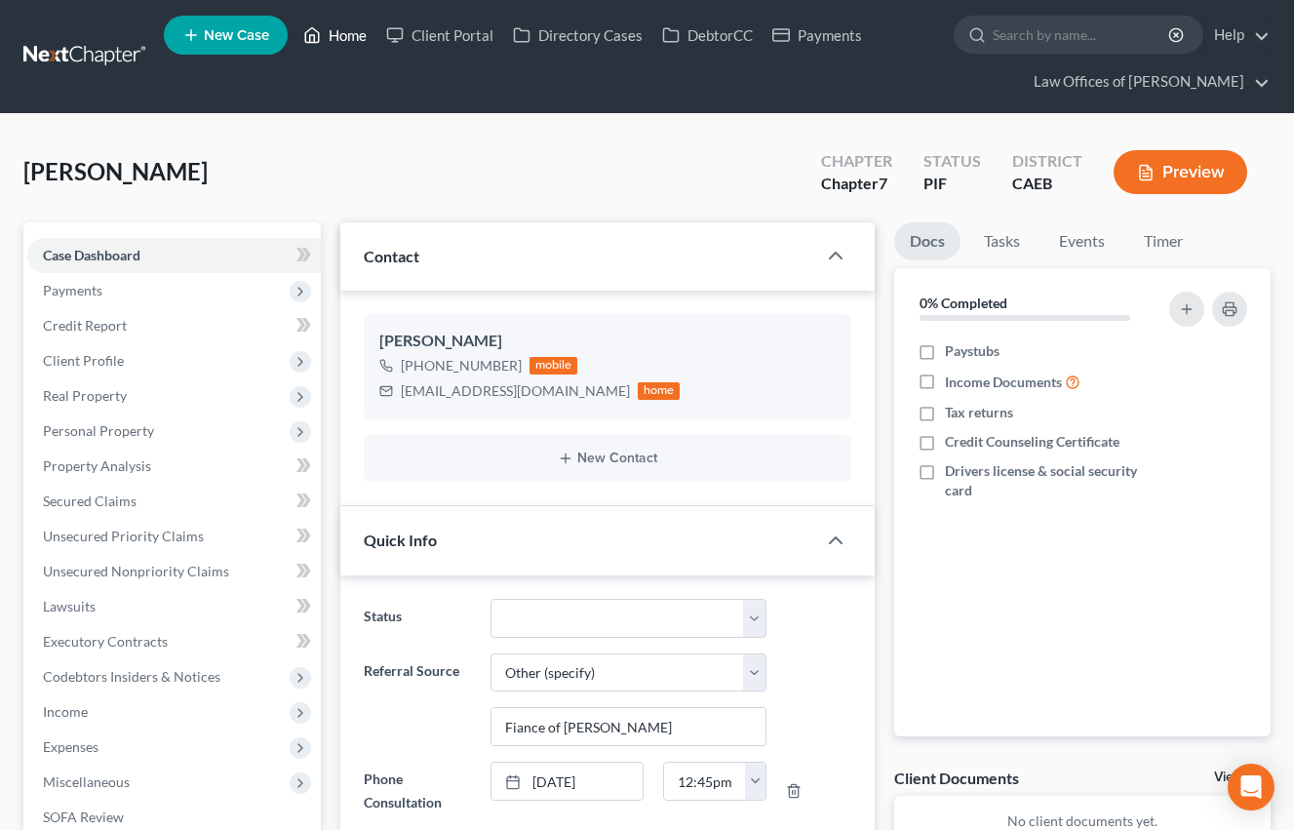
click at [351, 40] on link "Home" at bounding box center [335, 35] width 83 height 35
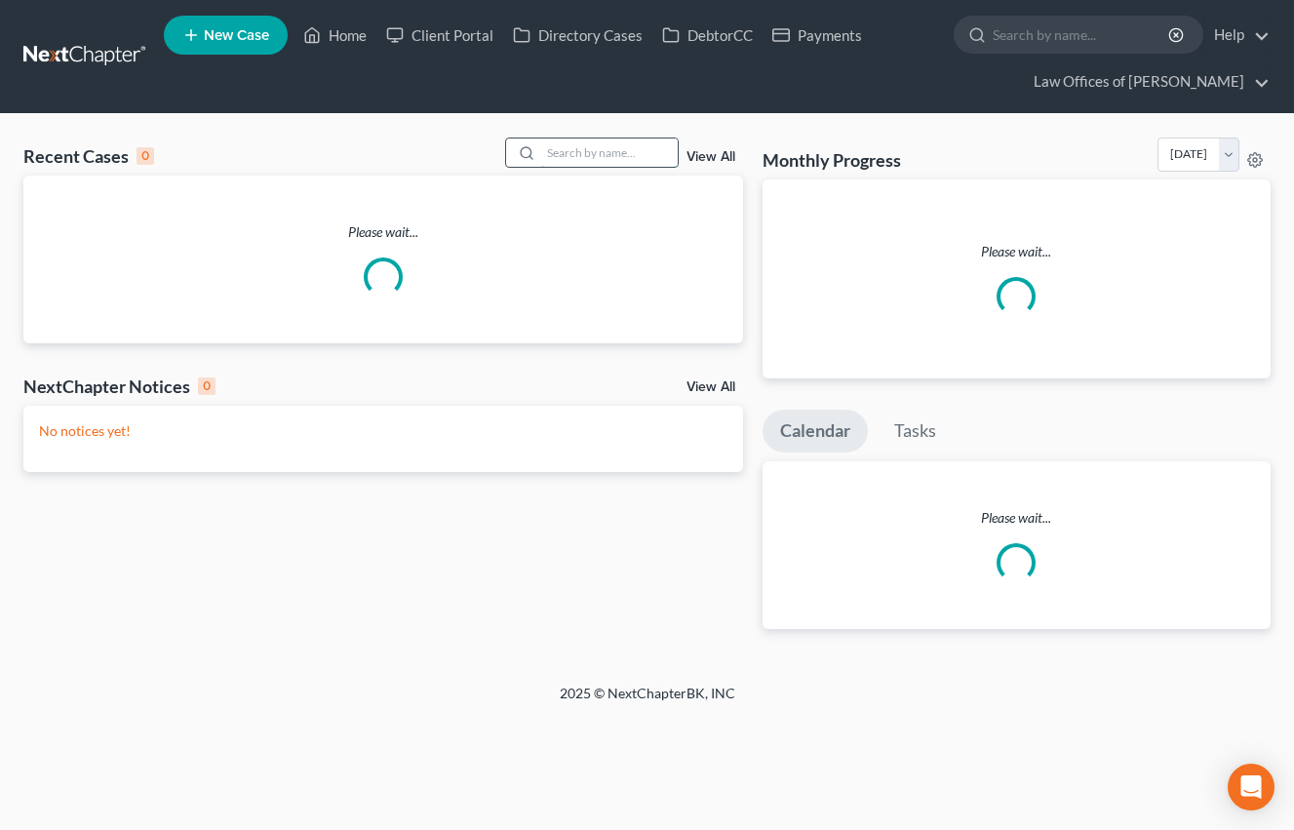
click at [565, 147] on input "search" at bounding box center [609, 152] width 137 height 28
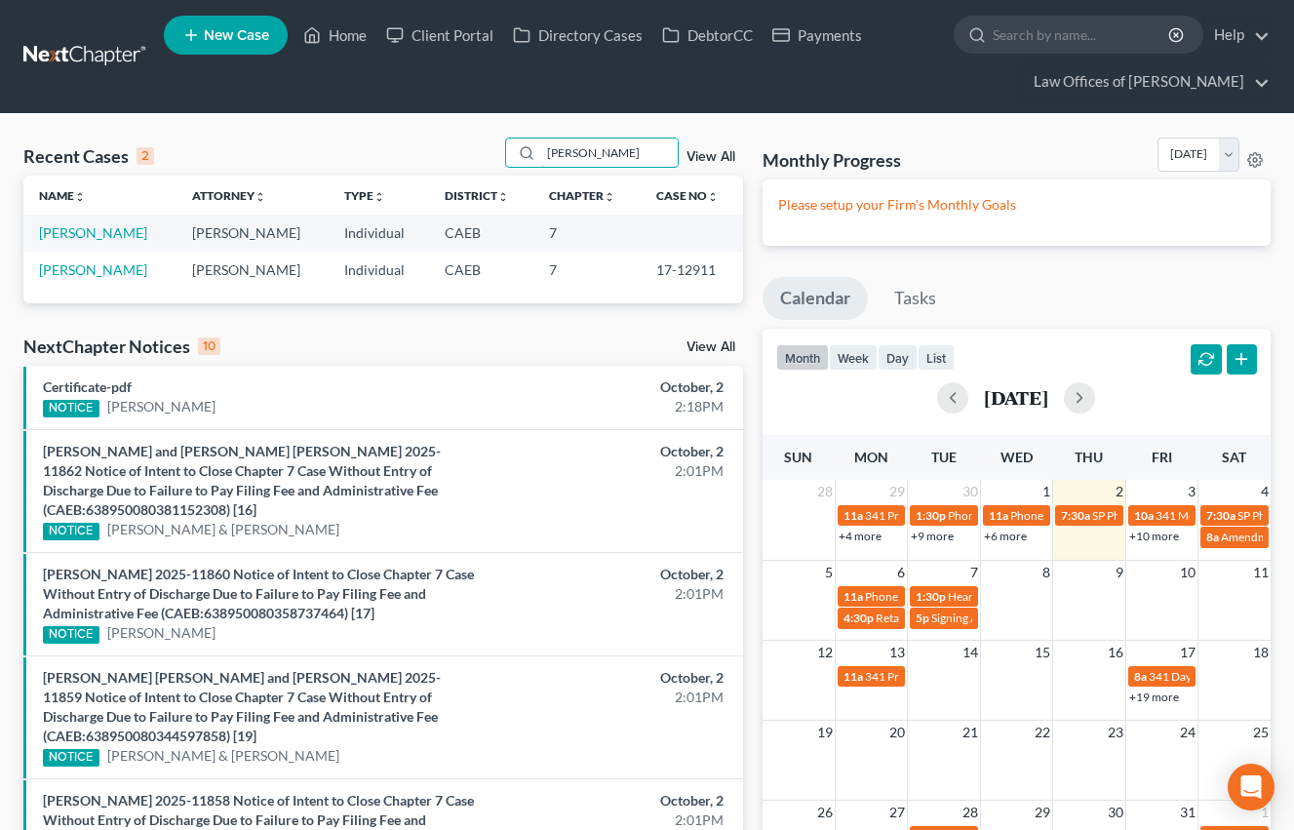
type input "barron"
click at [93, 246] on td "Barron, Anthony" at bounding box center [99, 233] width 153 height 36
click at [87, 231] on link "Barron, Anthony" at bounding box center [93, 232] width 108 height 17
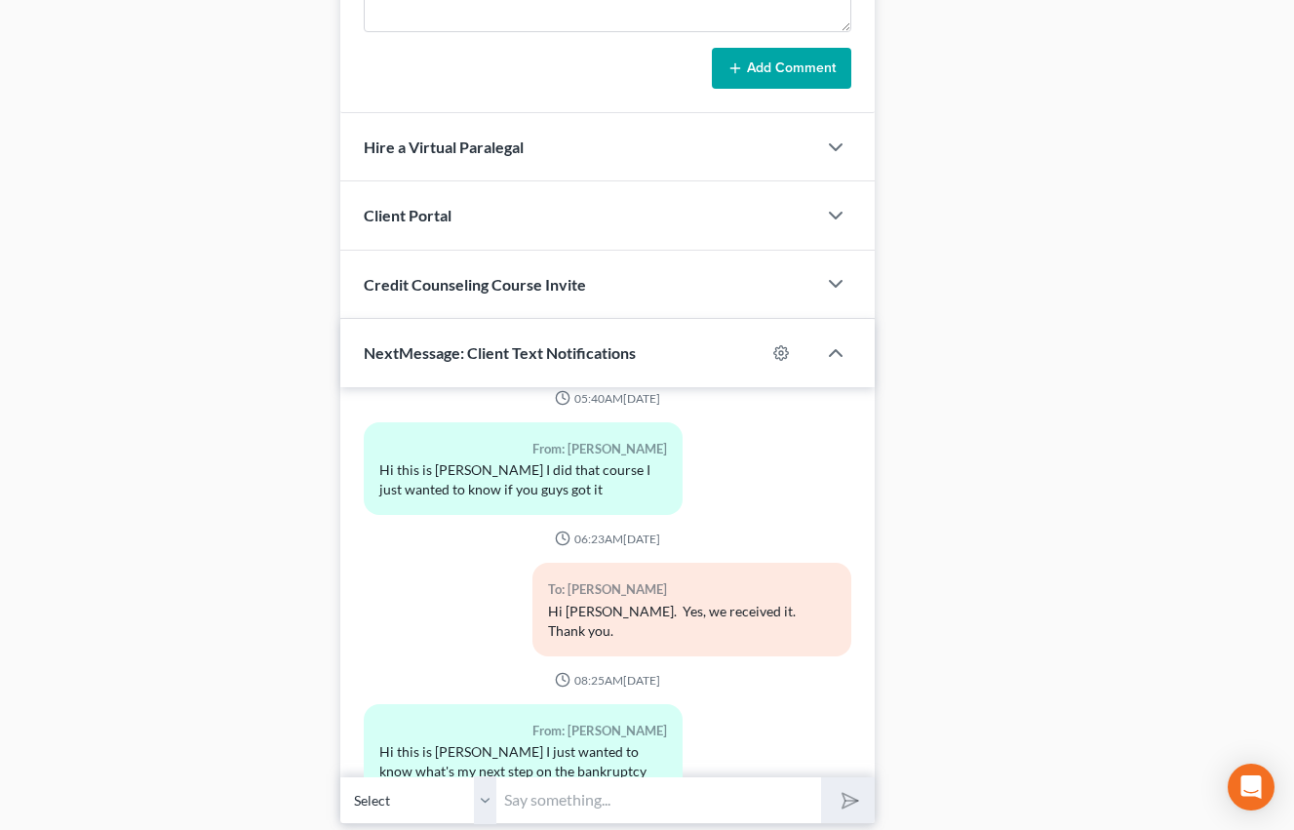
scroll to position [1830, 0]
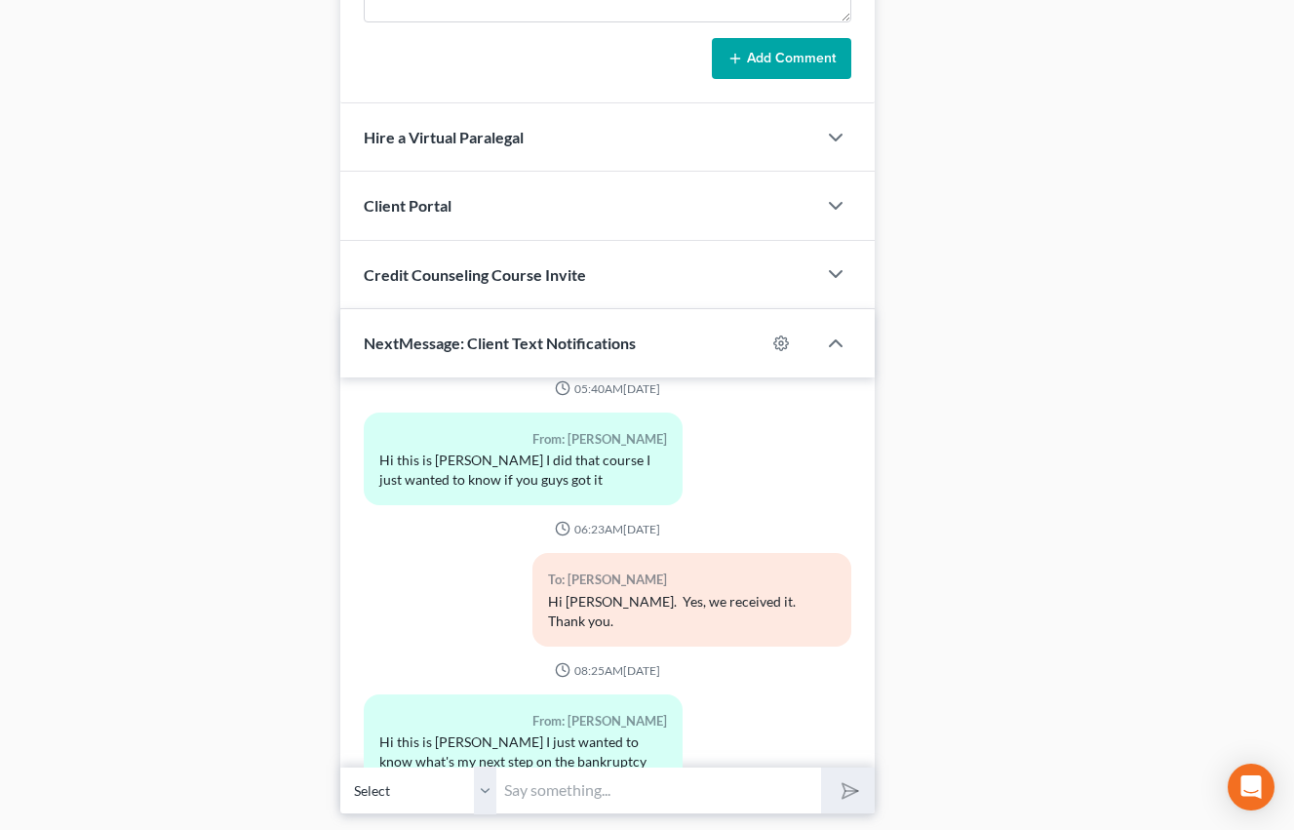
click at [453, 199] on div "Client Portal" at bounding box center [578, 205] width 476 height 67
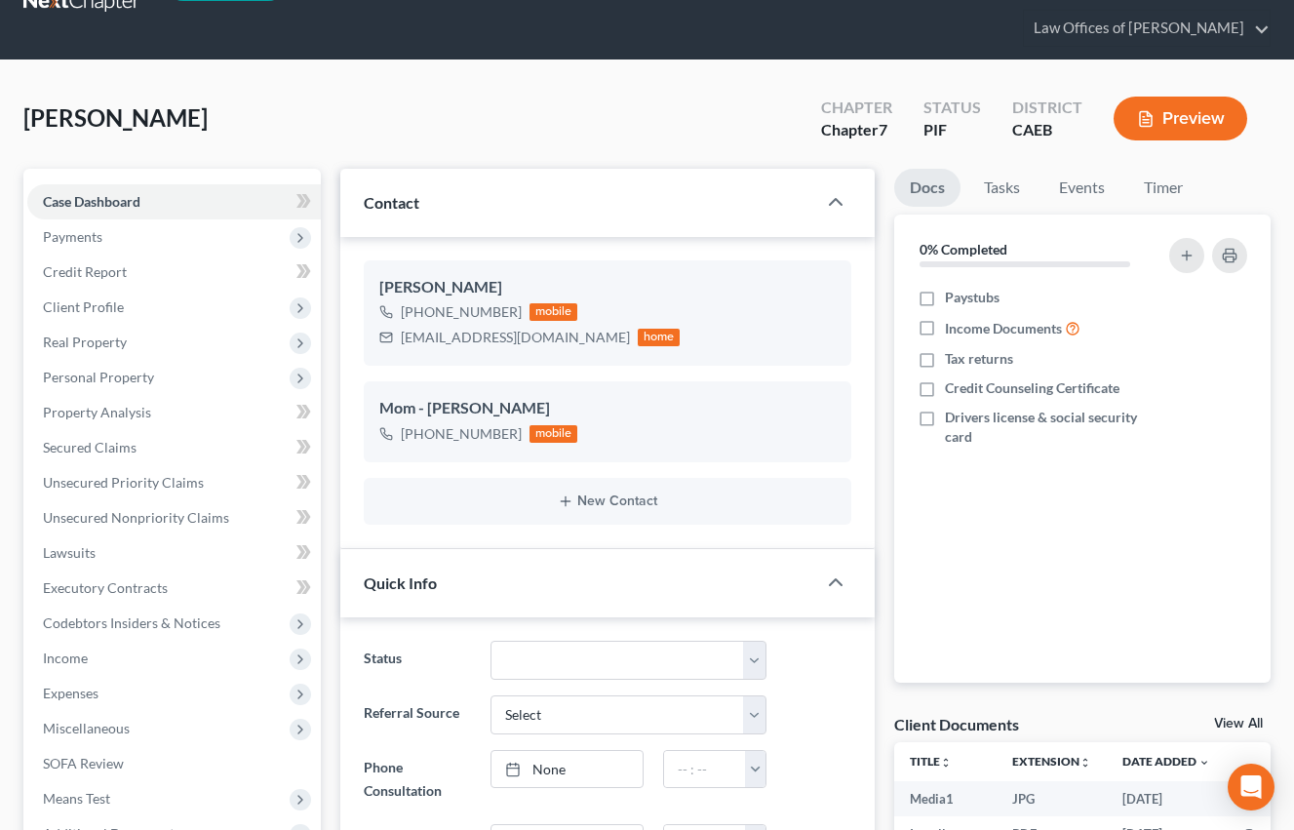
scroll to position [0, 0]
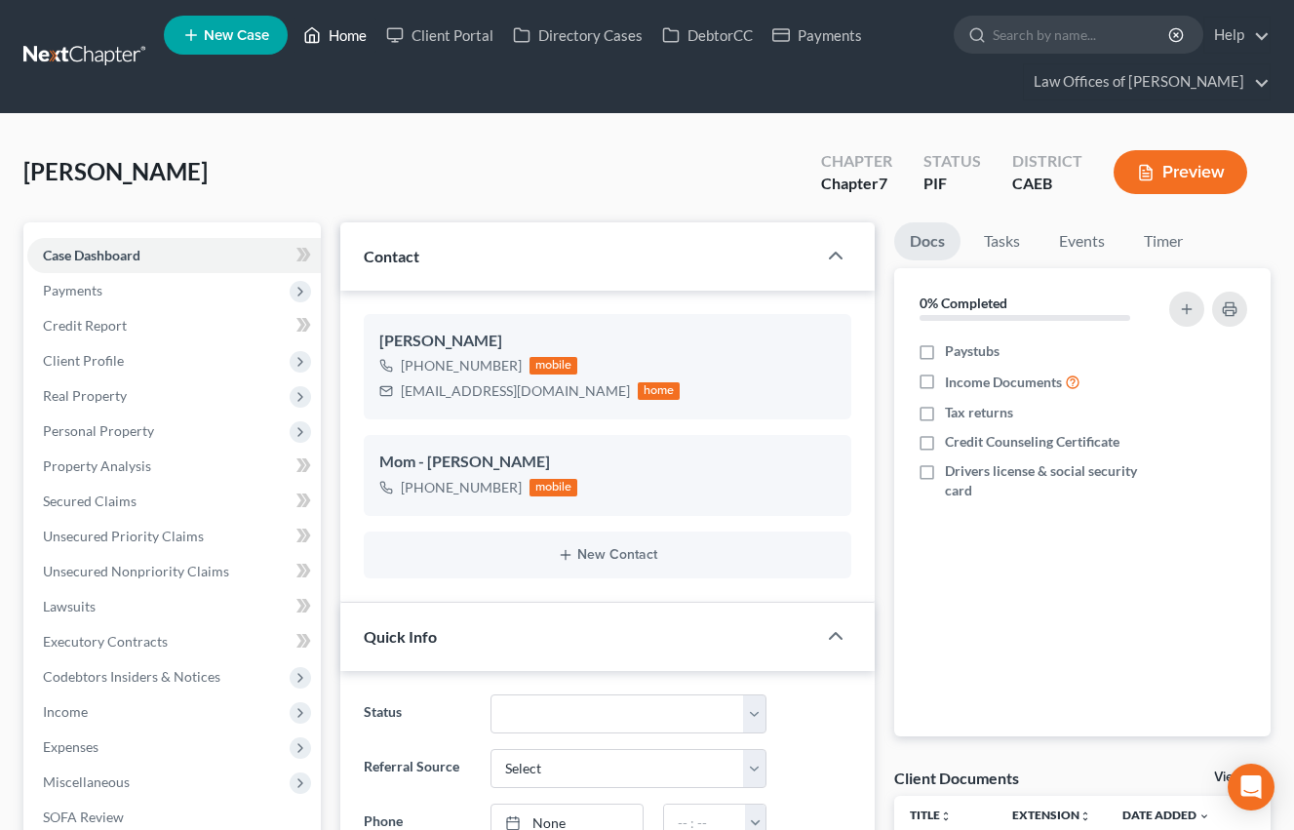
click at [373, 37] on link "Home" at bounding box center [335, 35] width 83 height 35
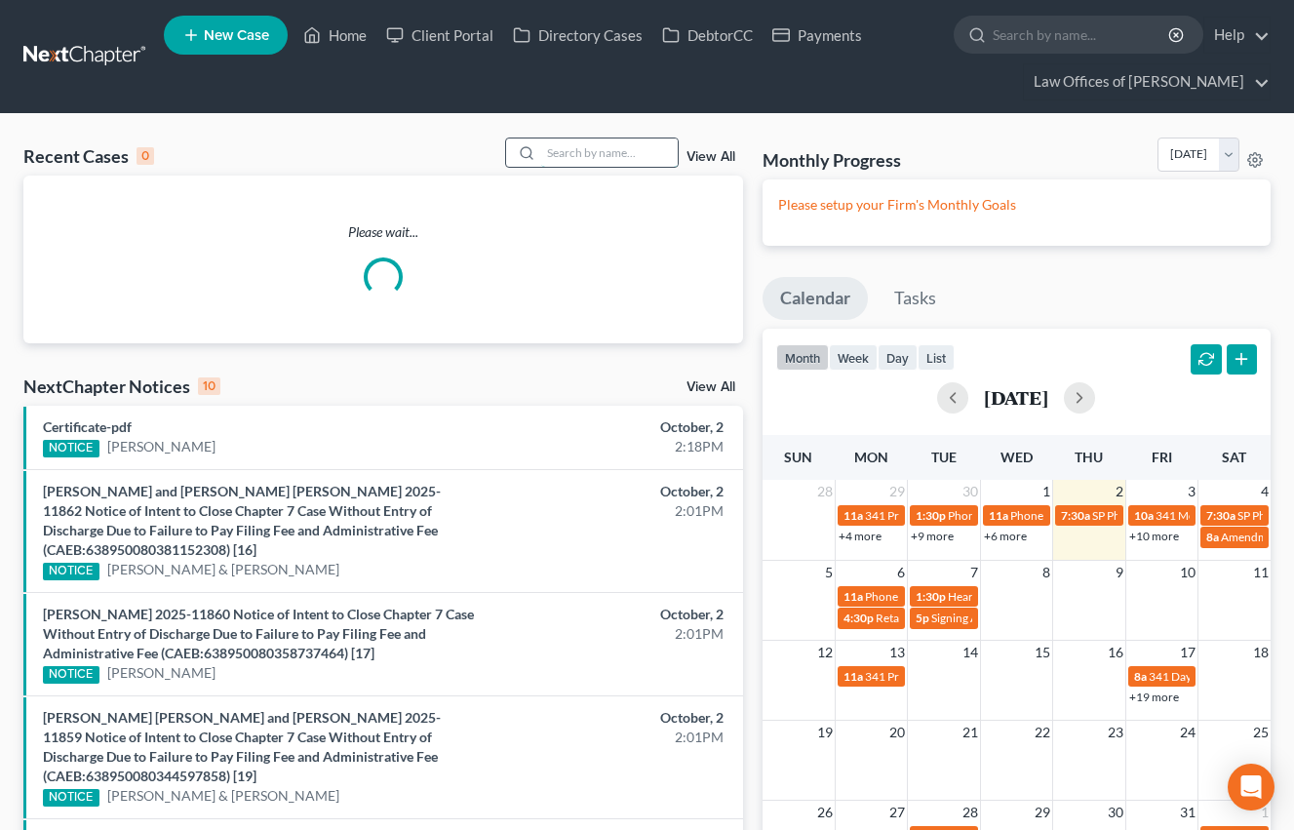
click at [631, 148] on input "search" at bounding box center [609, 152] width 137 height 28
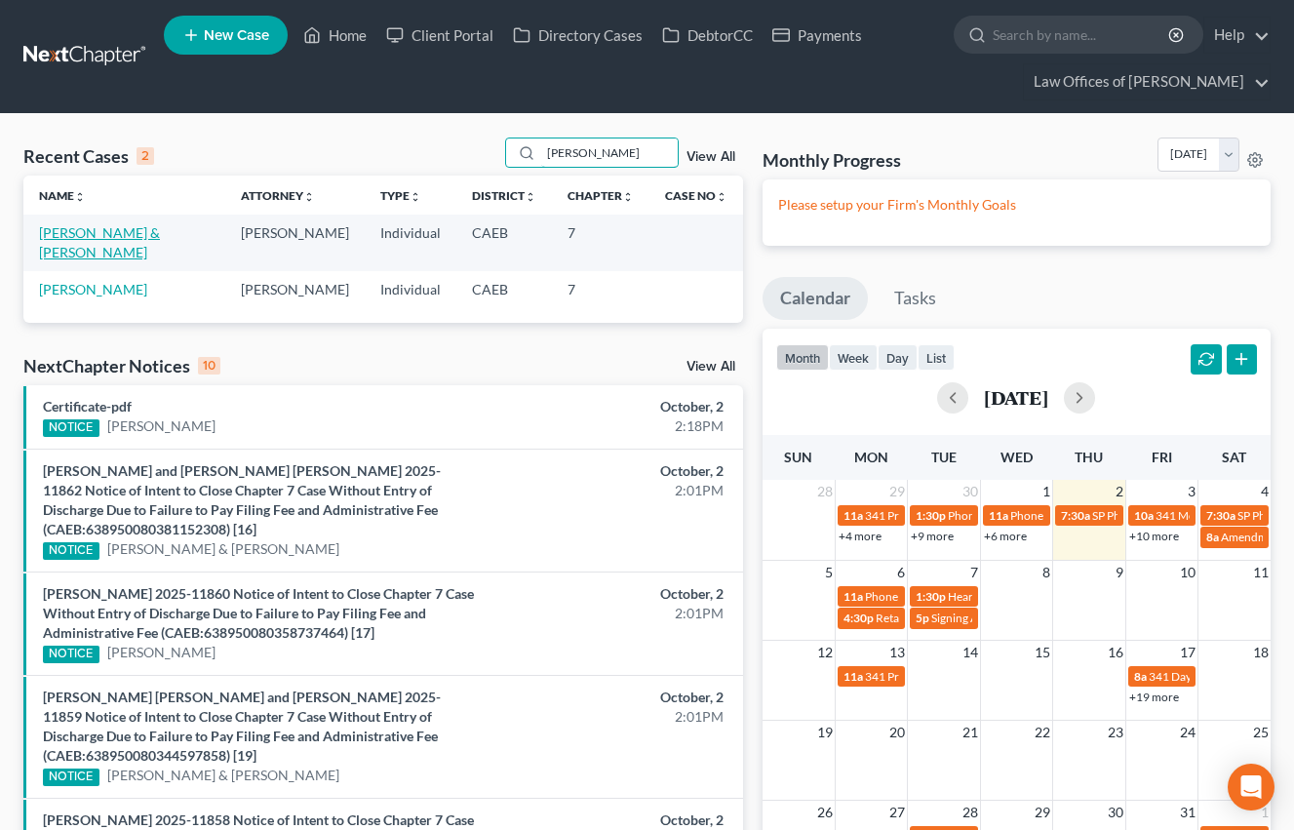
type input "harrell"
click at [160, 233] on link "[PERSON_NAME] & [PERSON_NAME]" at bounding box center [99, 242] width 121 height 36
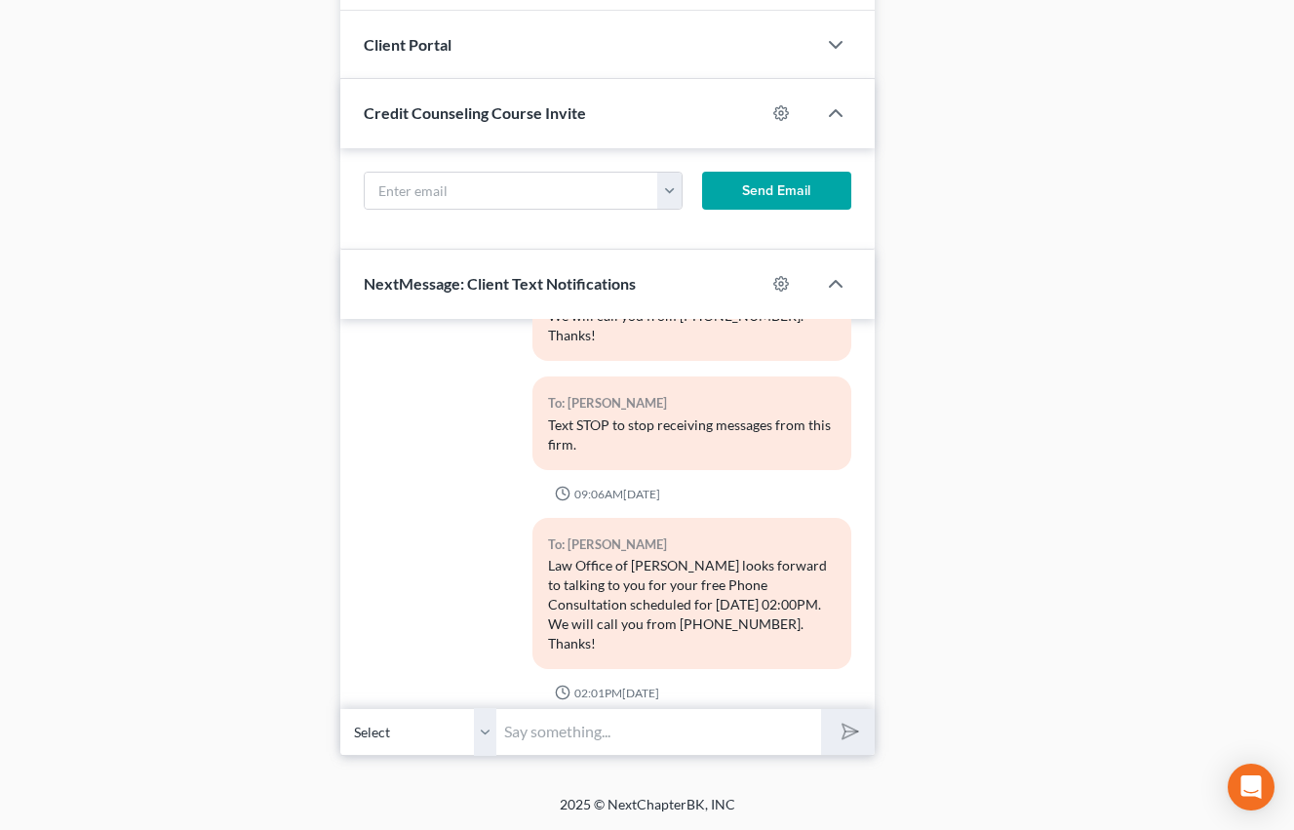
scroll to position [153, 0]
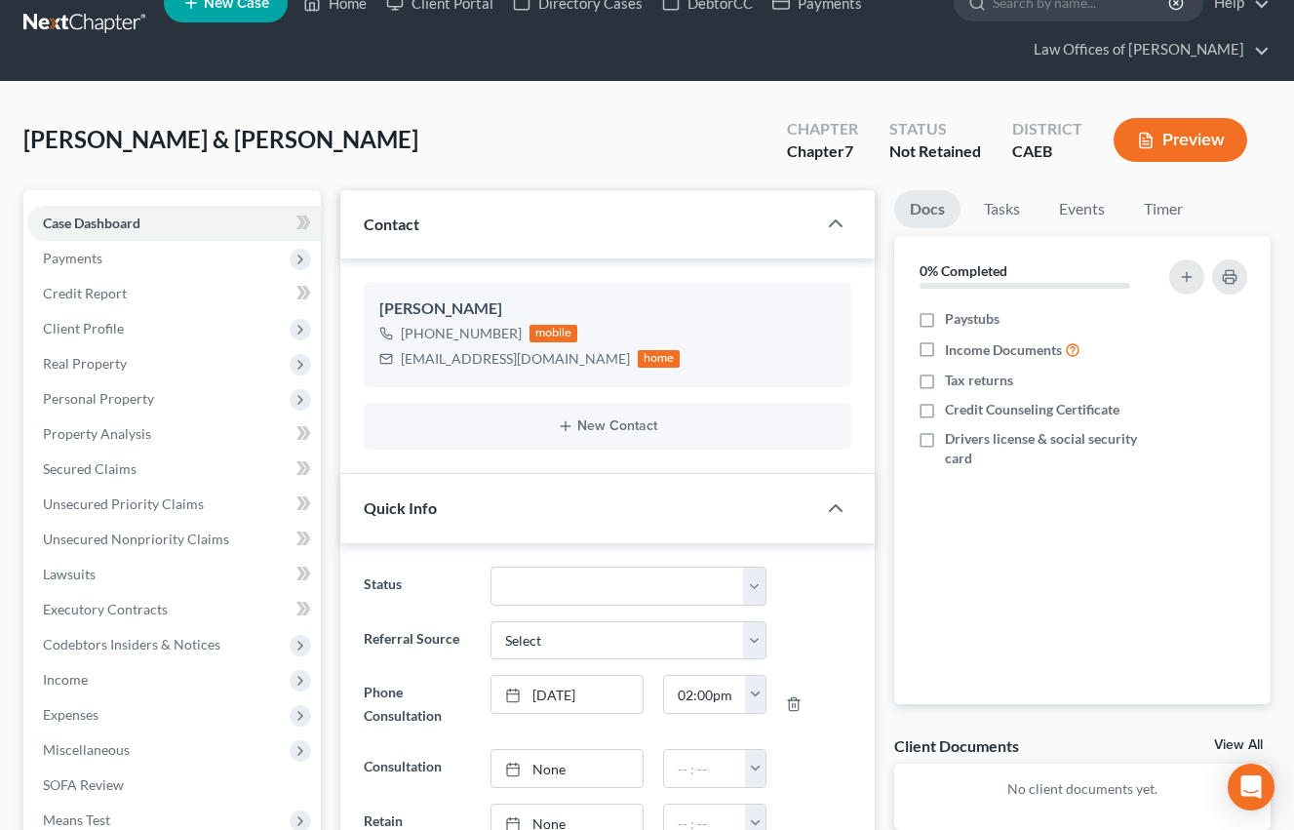
scroll to position [0, 0]
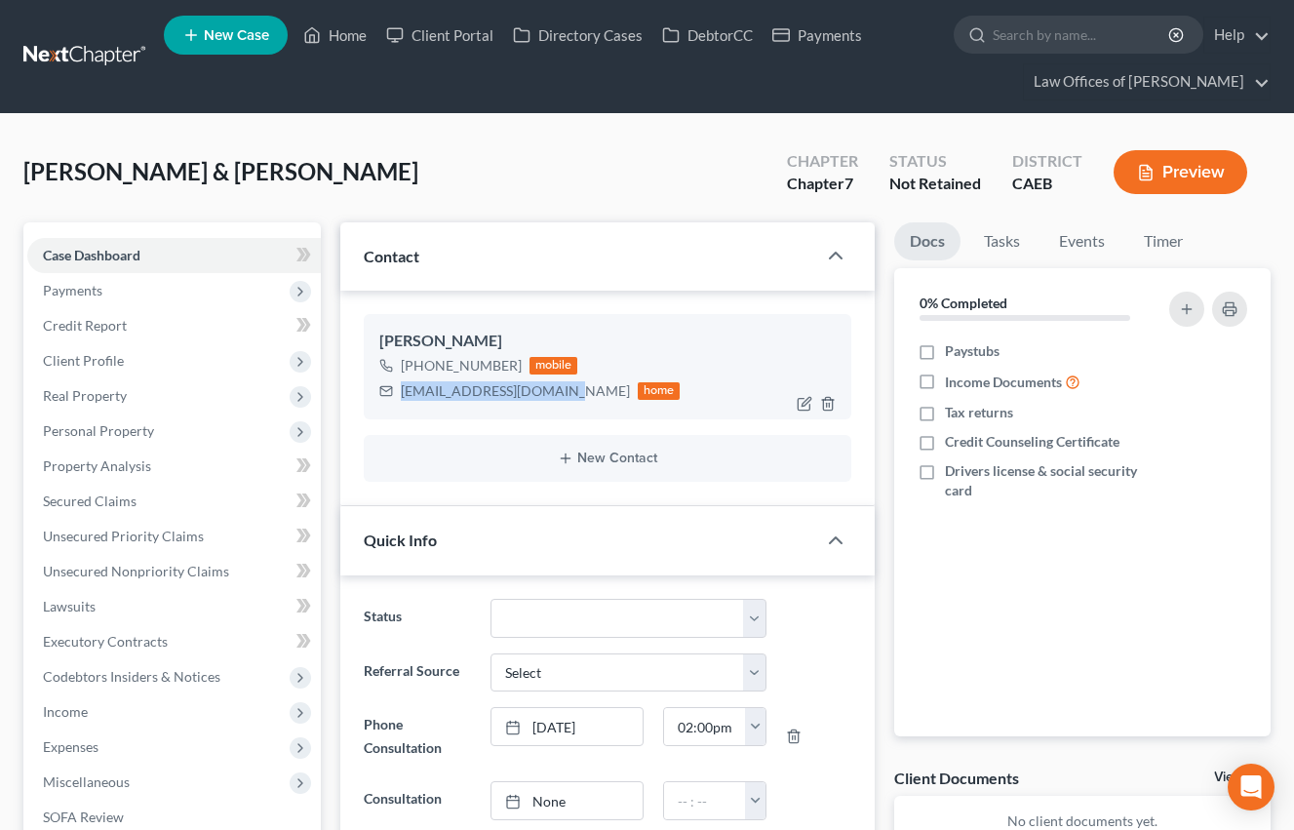
drag, startPoint x: 402, startPoint y: 391, endPoint x: 552, endPoint y: 390, distance: 150.2
click at [552, 390] on div "tanyaharrell7@gmail.com" at bounding box center [515, 391] width 229 height 20
copy div "tanyaharrell7@gmail.com"
drag, startPoint x: 719, startPoint y: 172, endPoint x: 447, endPoint y: 395, distance: 352.0
click at [719, 172] on div "Harrell, Tanya & Brown, Violet Upgraded Chapter Chapter 7 Status Not Retained D…" at bounding box center [646, 179] width 1247 height 85
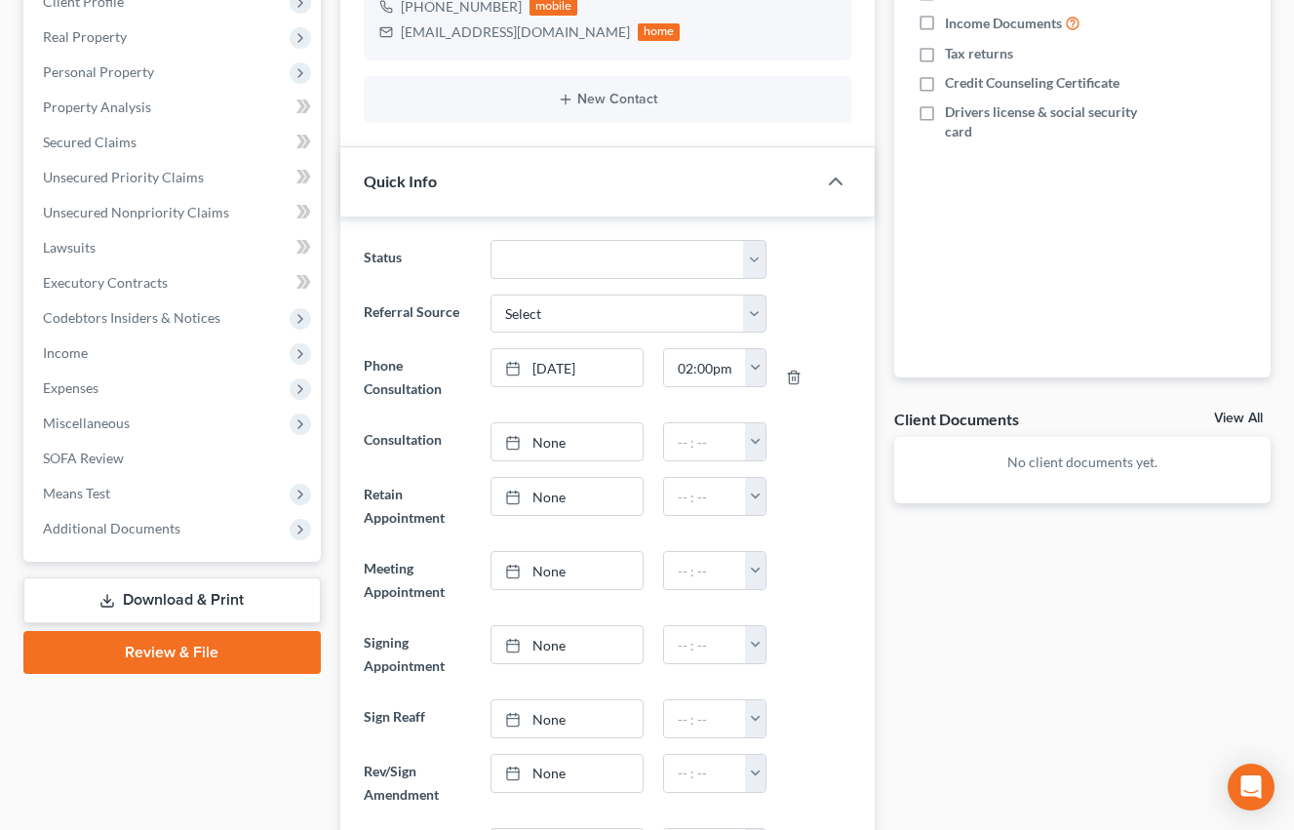
scroll to position [364, 0]
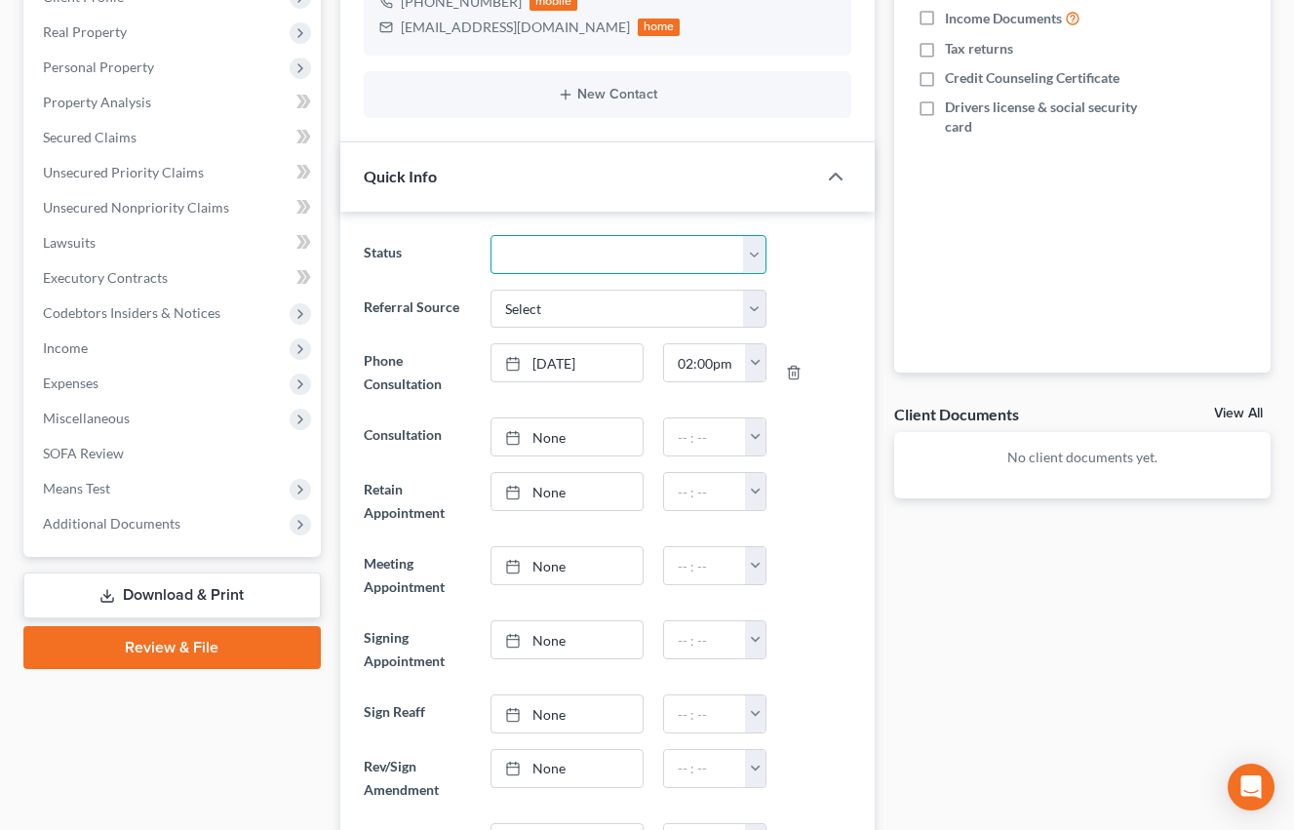
click at [574, 249] on select "Cancelled/Refund Closed Consultation Declined Discharged Filed Income Check In …" at bounding box center [628, 254] width 277 height 39
select select "14"
click at [490, 235] on select "Cancelled/Refund Closed Consultation Declined Discharged Filed Income Check In …" at bounding box center [628, 254] width 277 height 39
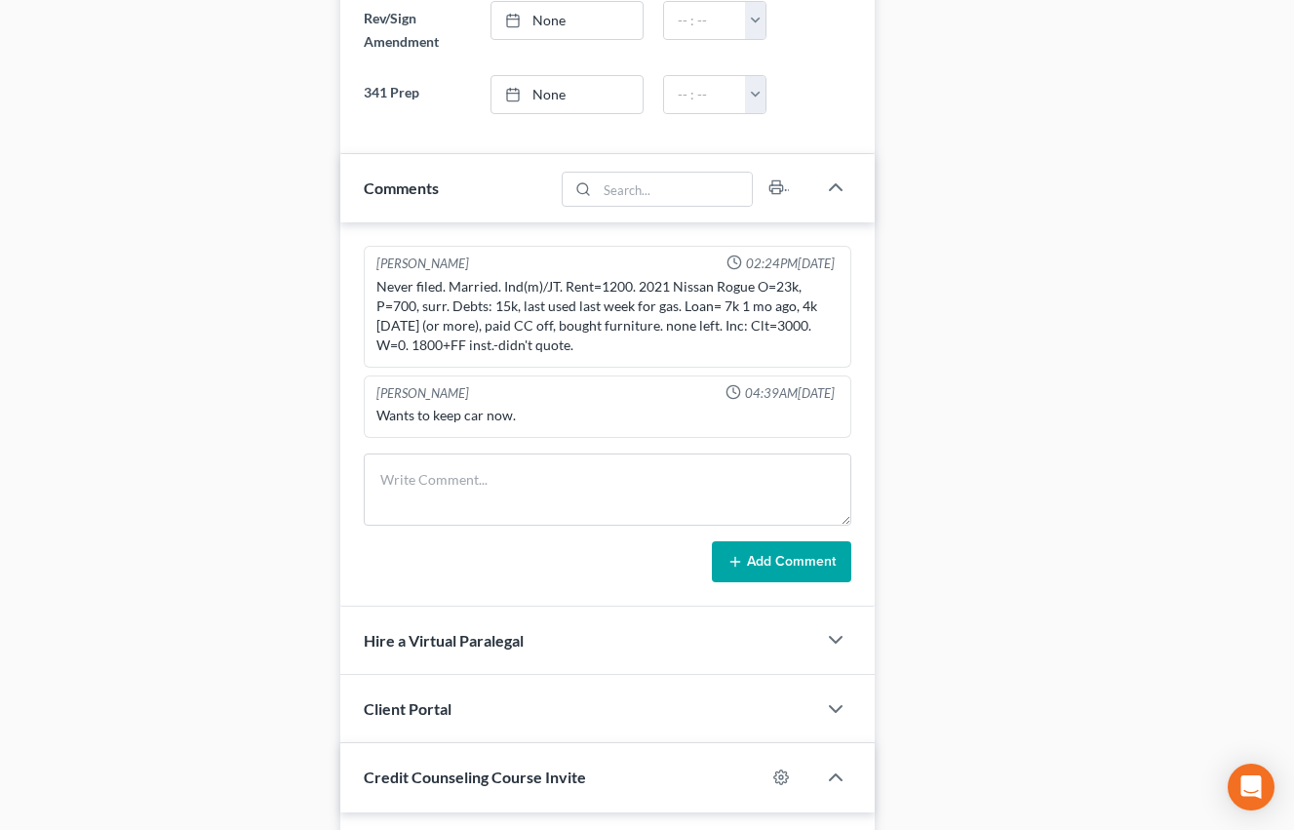
scroll to position [0, 0]
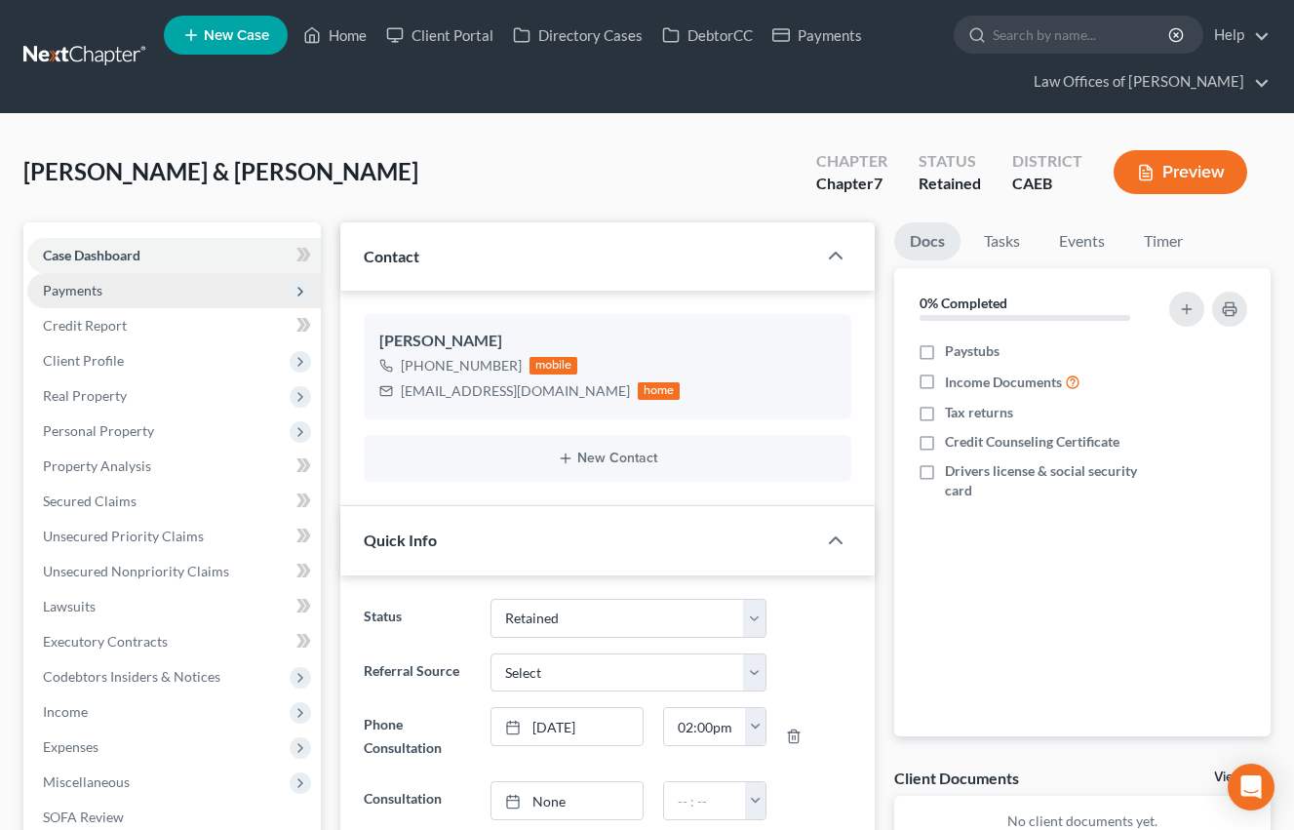
click at [85, 283] on span "Payments" at bounding box center [72, 290] width 59 height 17
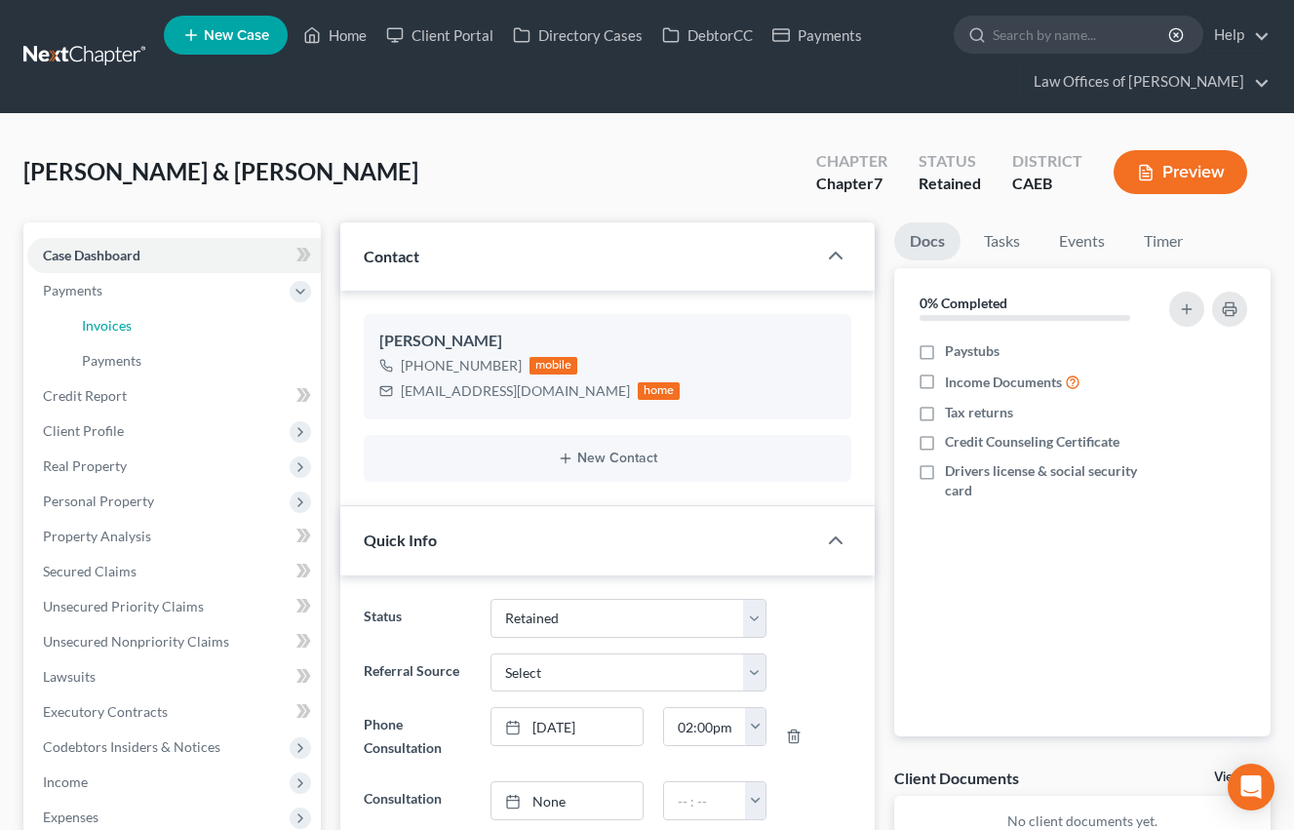
click at [149, 331] on link "Invoices" at bounding box center [193, 325] width 254 height 35
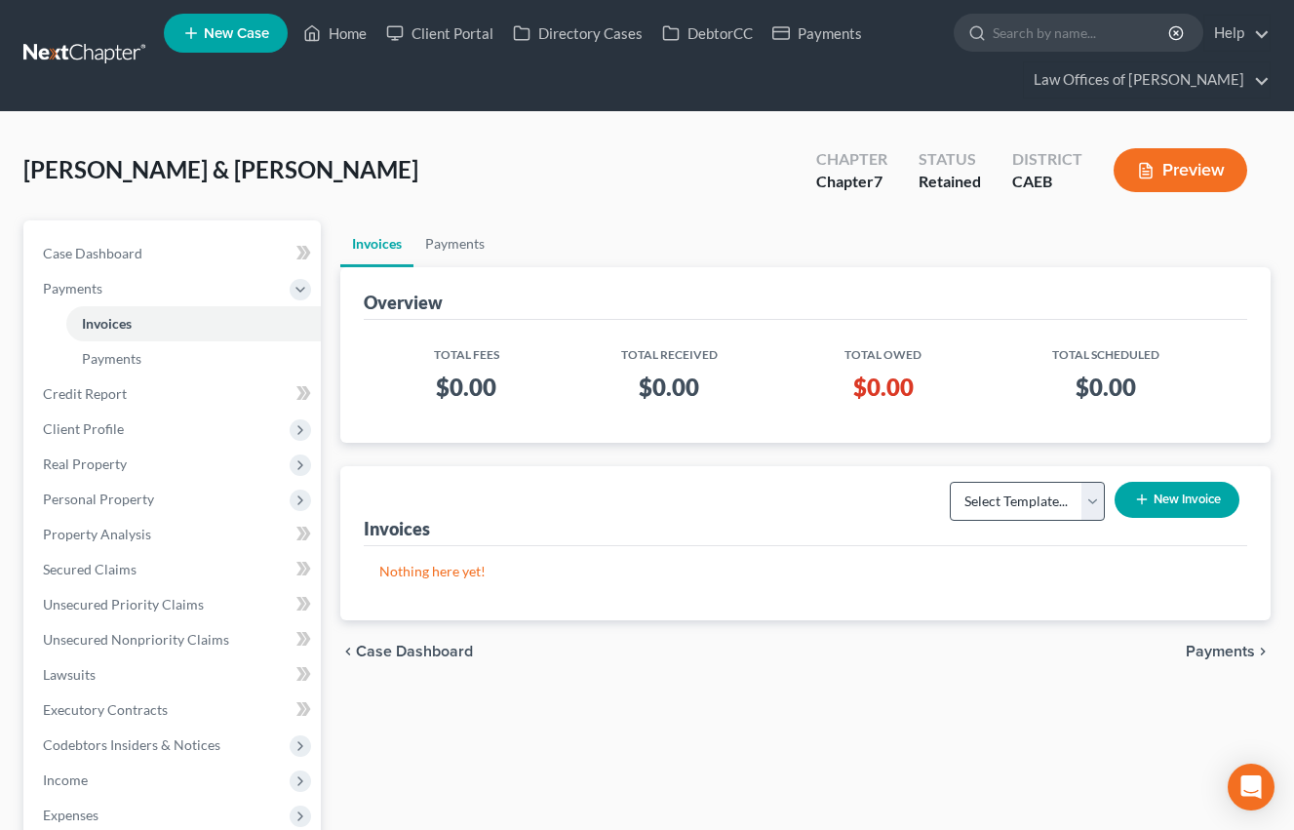
scroll to position [103, 0]
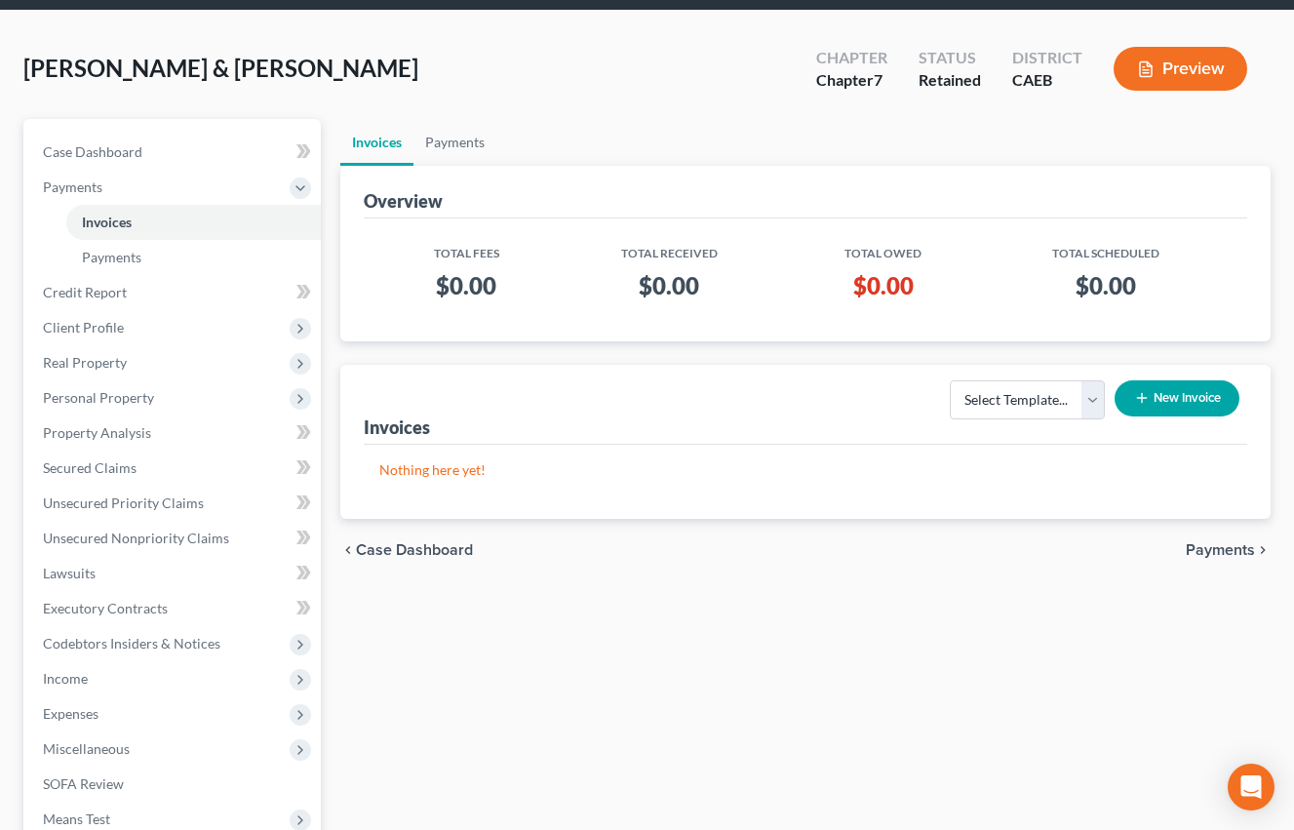
click at [1157, 409] on button "New Invoice" at bounding box center [1177, 398] width 125 height 36
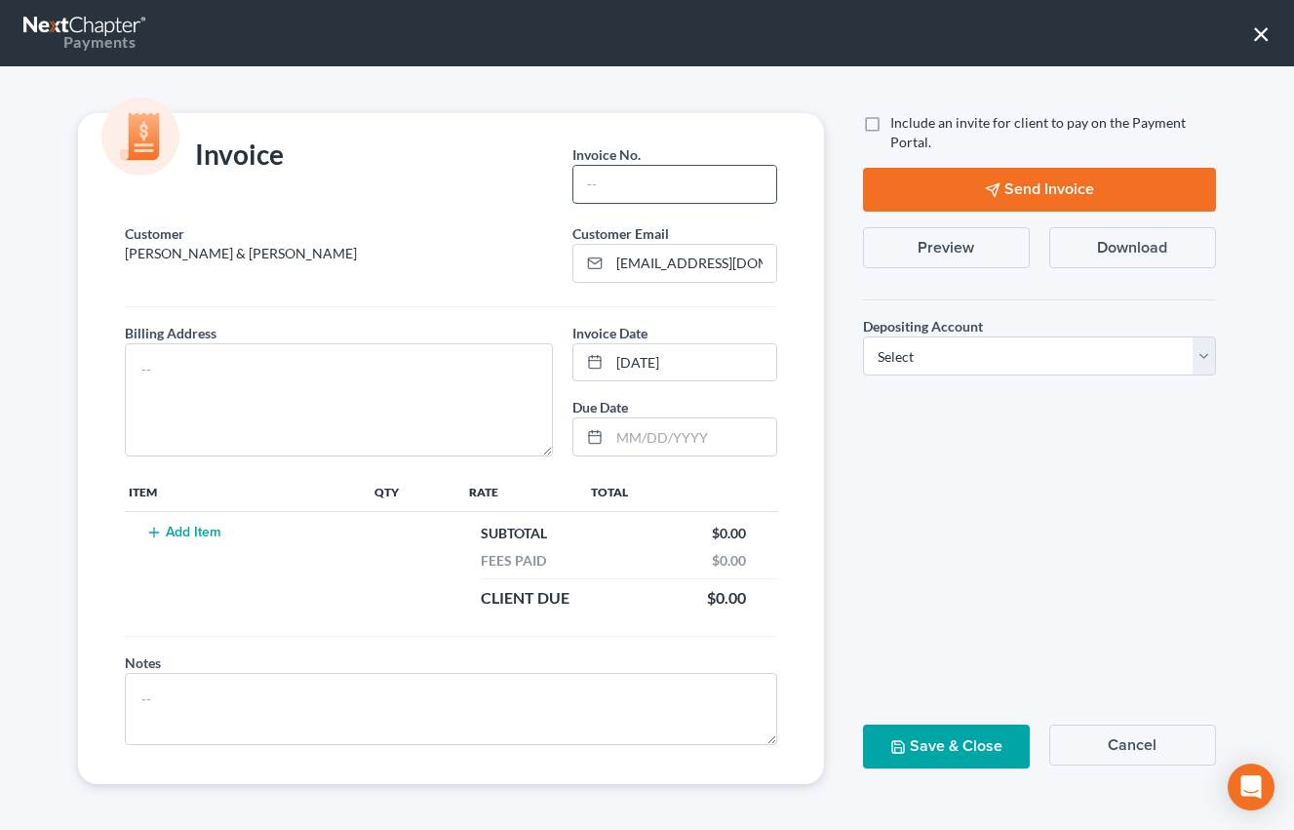
click at [605, 196] on input "text" at bounding box center [674, 184] width 203 height 37
type input "10022502"
click at [307, 393] on textarea at bounding box center [339, 399] width 428 height 113
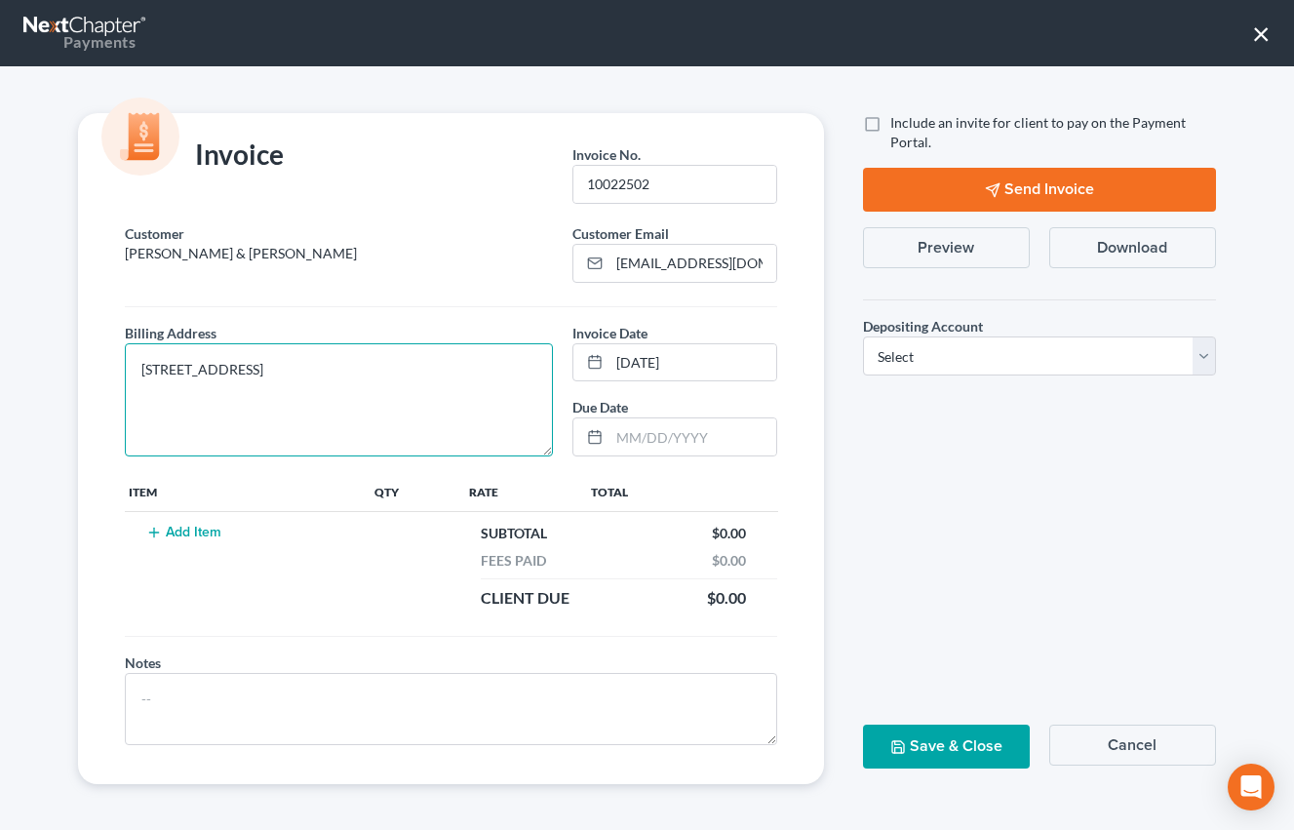
type textarea "1331 L St. Bakersfield, CA 93301"
click at [176, 529] on button "Add Item" at bounding box center [183, 533] width 86 height 16
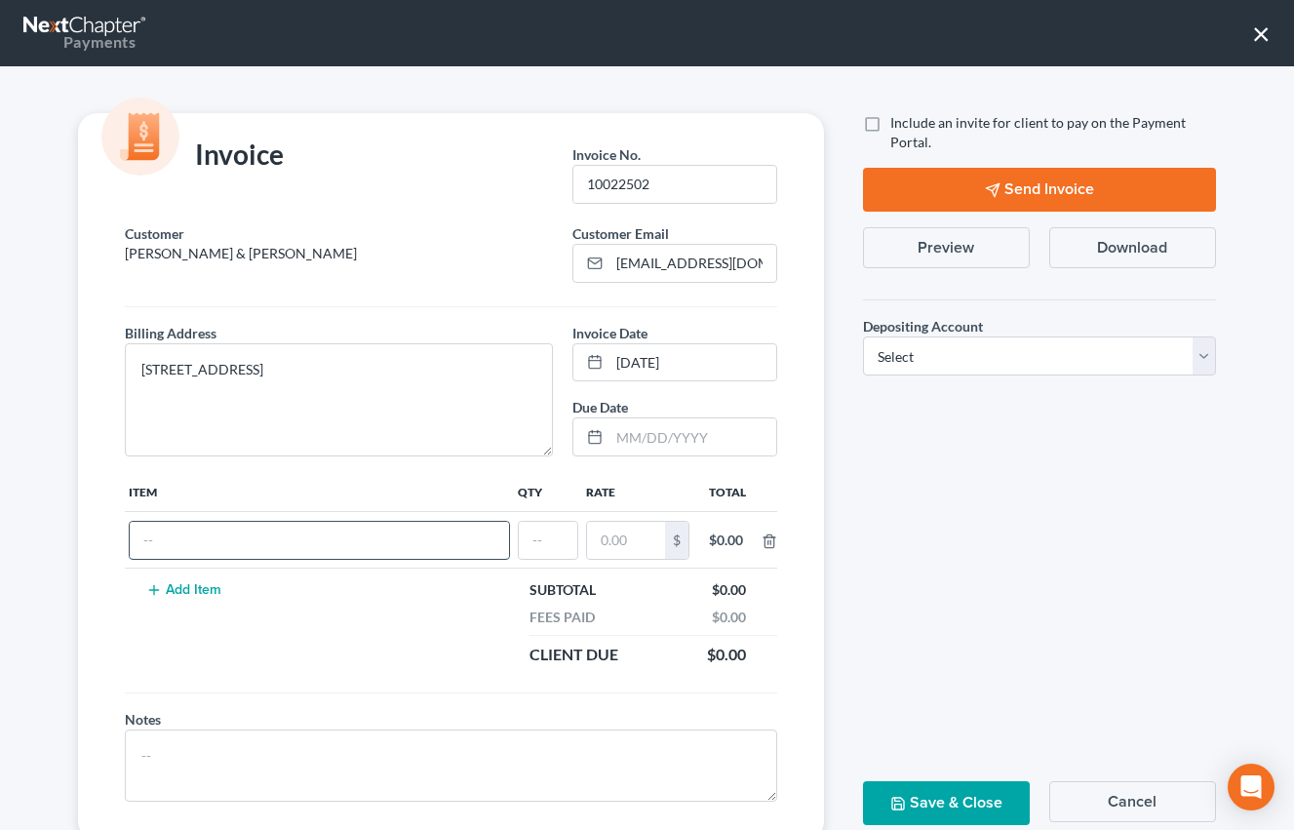
click at [233, 535] on input "text" at bounding box center [319, 540] width 379 height 37
type input "Attorneys Fee"
type input "1"
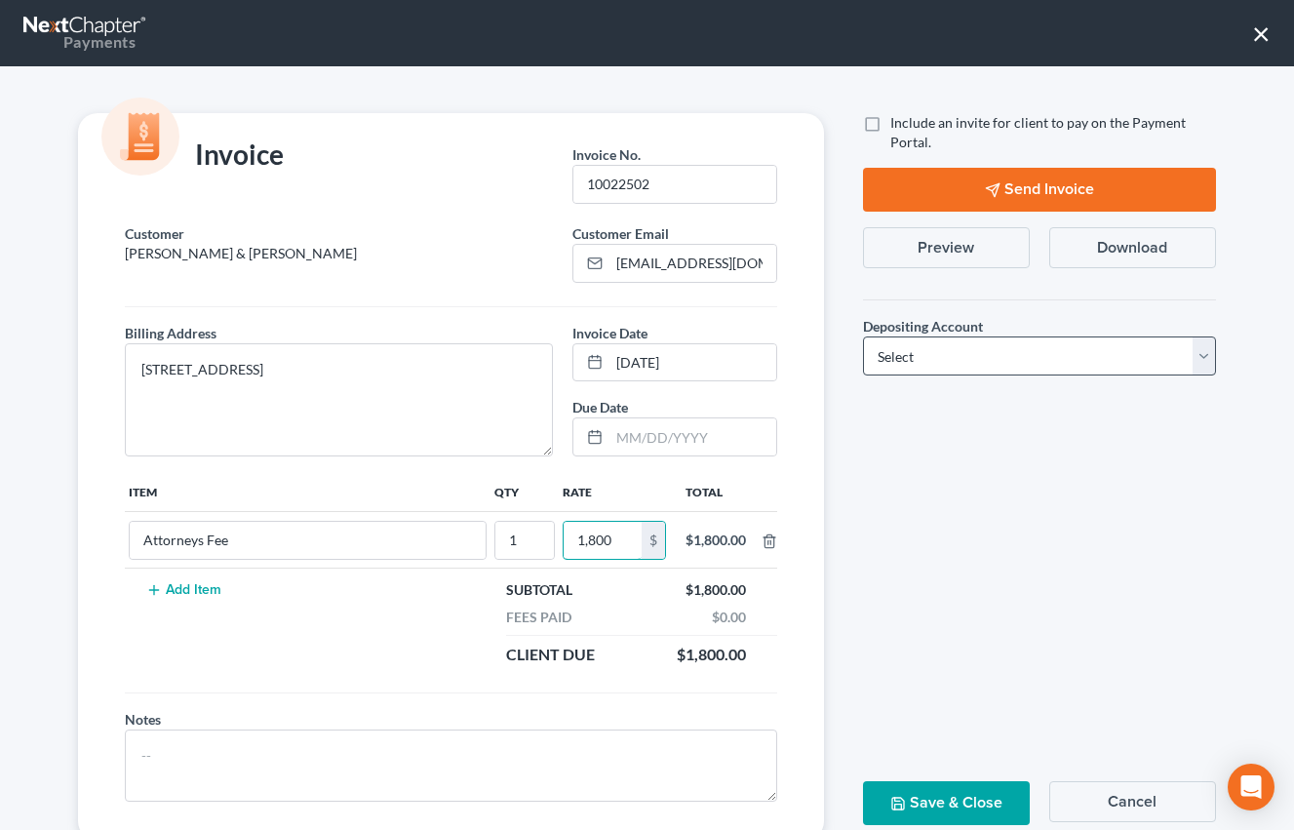
type input "1,800"
click at [896, 363] on select "Select Operation Trust" at bounding box center [1039, 355] width 353 height 39
select select "0"
click at [863, 336] on select "Select Operation Trust" at bounding box center [1039, 355] width 353 height 39
drag, startPoint x: 925, startPoint y: 805, endPoint x: 951, endPoint y: 717, distance: 92.3
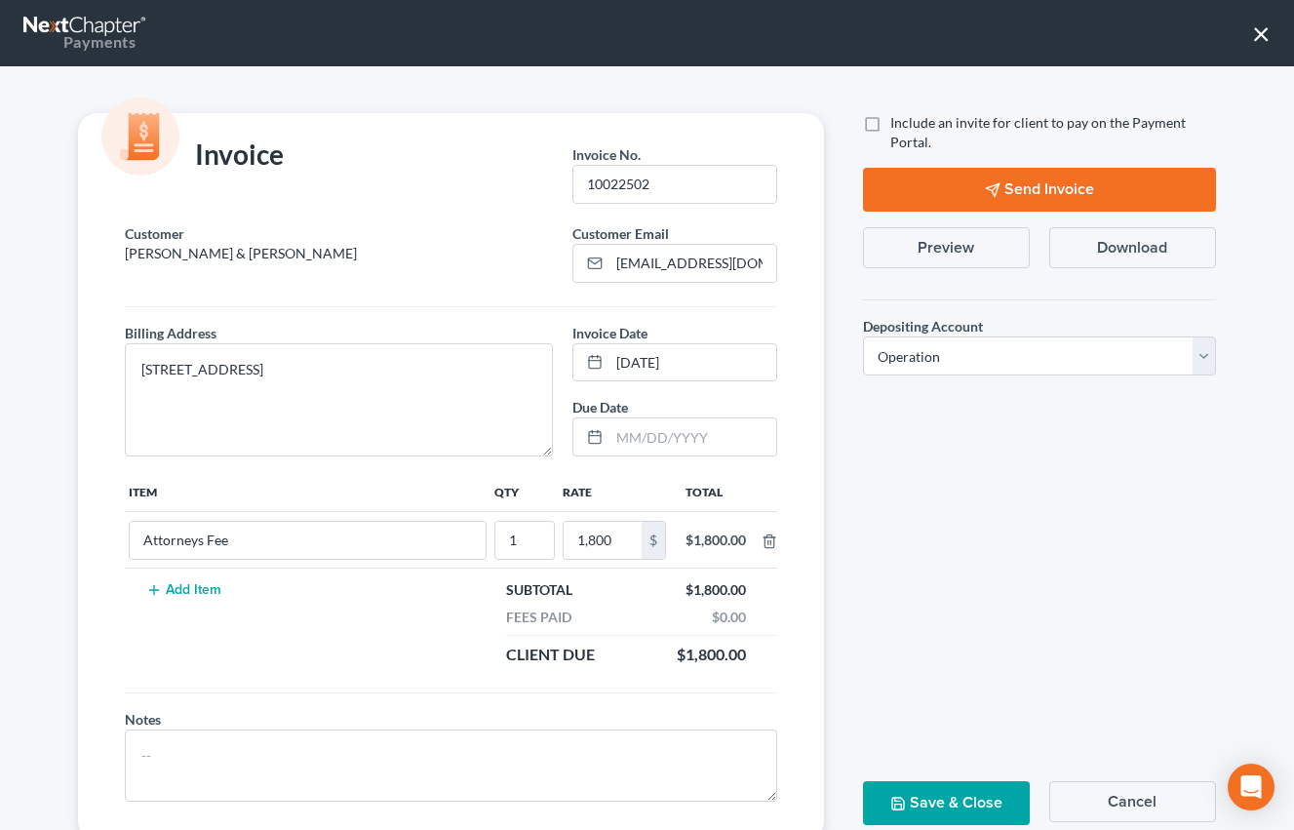
click at [925, 805] on button "Save & Close" at bounding box center [946, 803] width 167 height 44
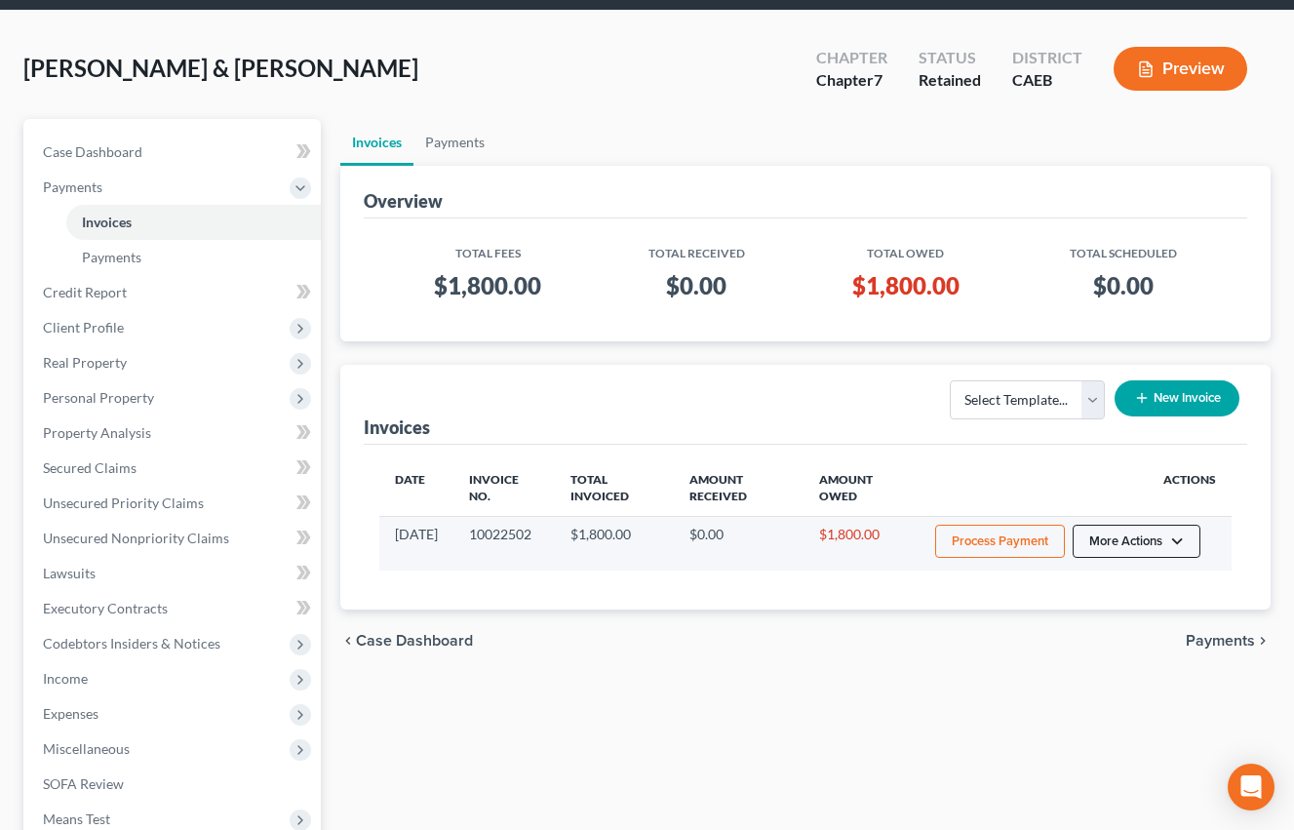
drag, startPoint x: 1170, startPoint y: 536, endPoint x: 1153, endPoint y: 567, distance: 35.0
click at [1170, 536] on button "More Actions" at bounding box center [1137, 541] width 128 height 33
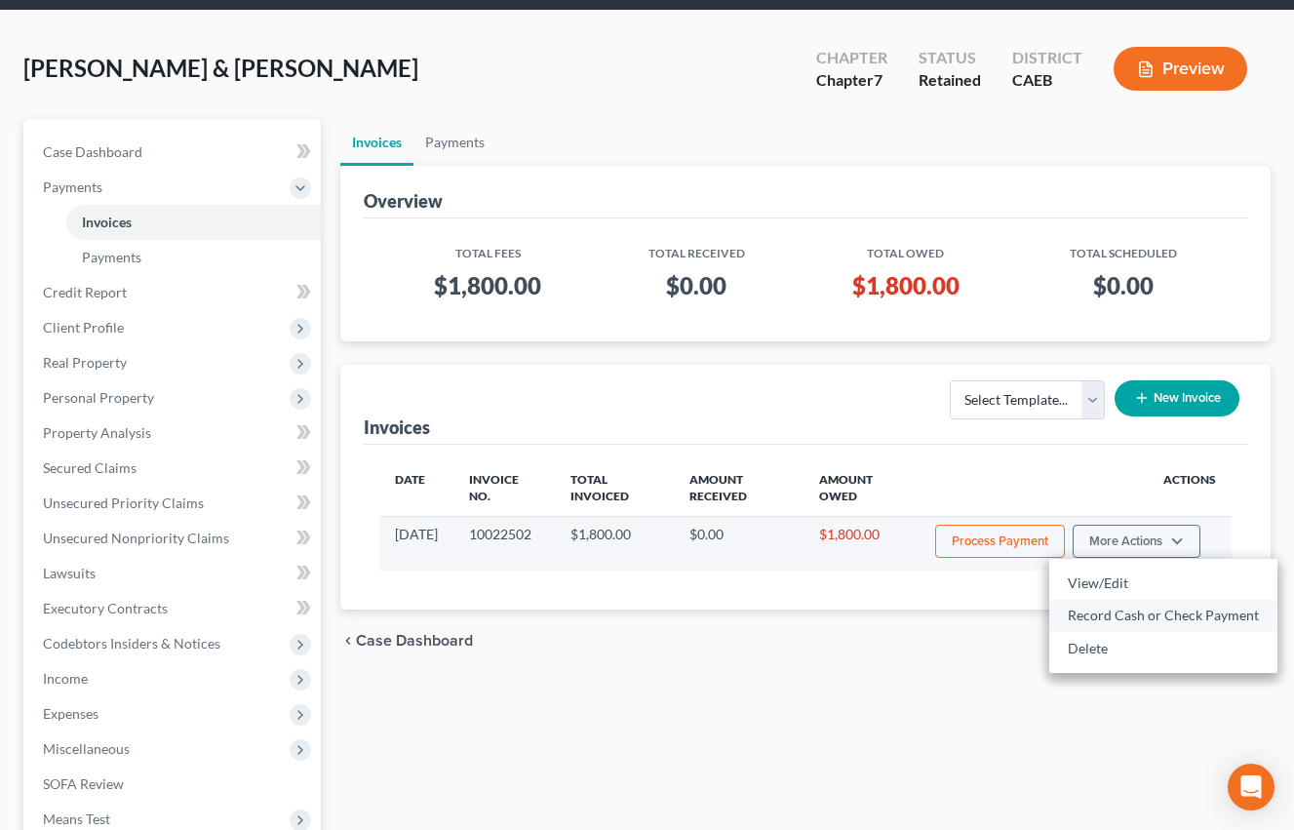
click at [1086, 612] on link "Record Cash or Check Payment" at bounding box center [1163, 615] width 228 height 33
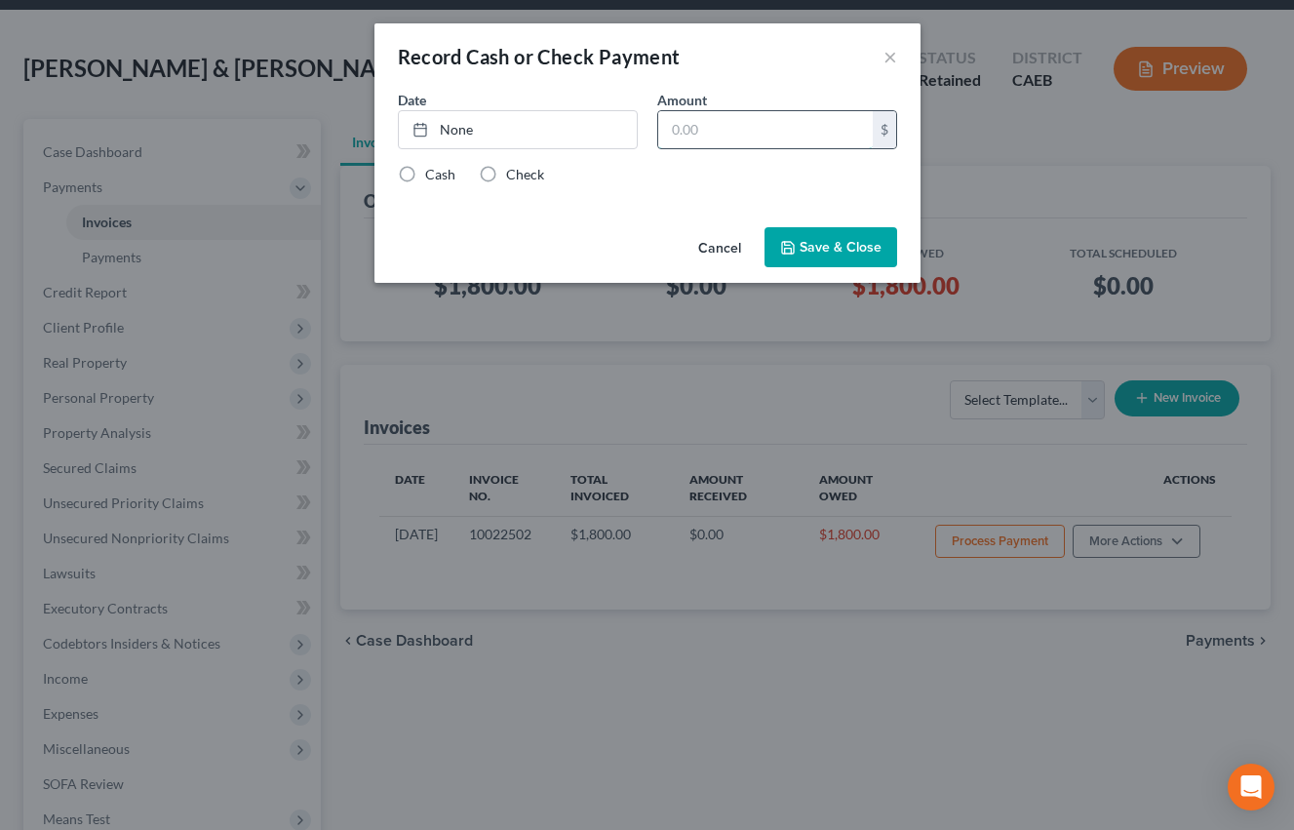
click at [736, 130] on input "text" at bounding box center [765, 129] width 215 height 37
type input "100"
click at [643, 150] on div "Date None close Date Time chevron_left October 2025 chevron_right Su M Tu W Th …" at bounding box center [647, 127] width 519 height 75
click at [604, 144] on link "None" at bounding box center [518, 129] width 238 height 37
type input "[DATE]"
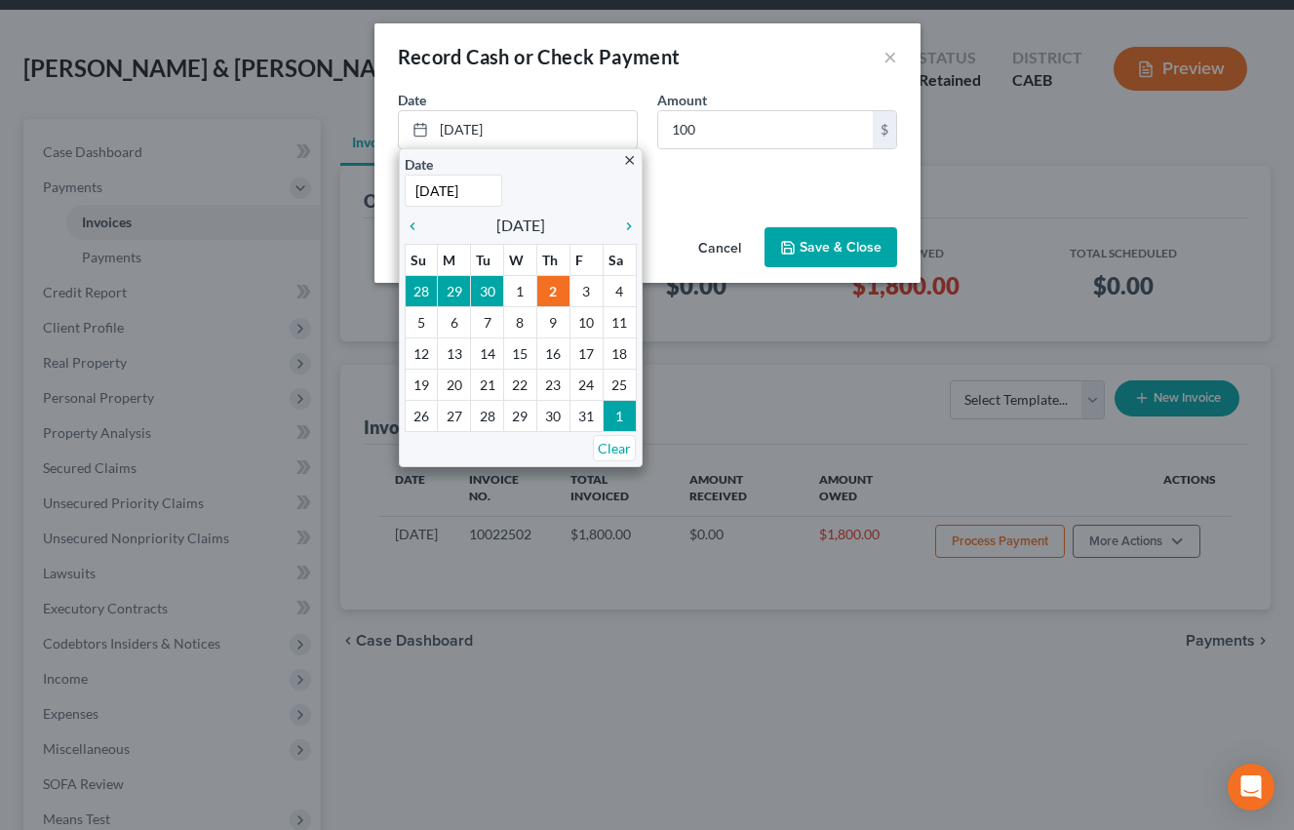
click at [700, 176] on div "Cash Check" at bounding box center [647, 175] width 499 height 20
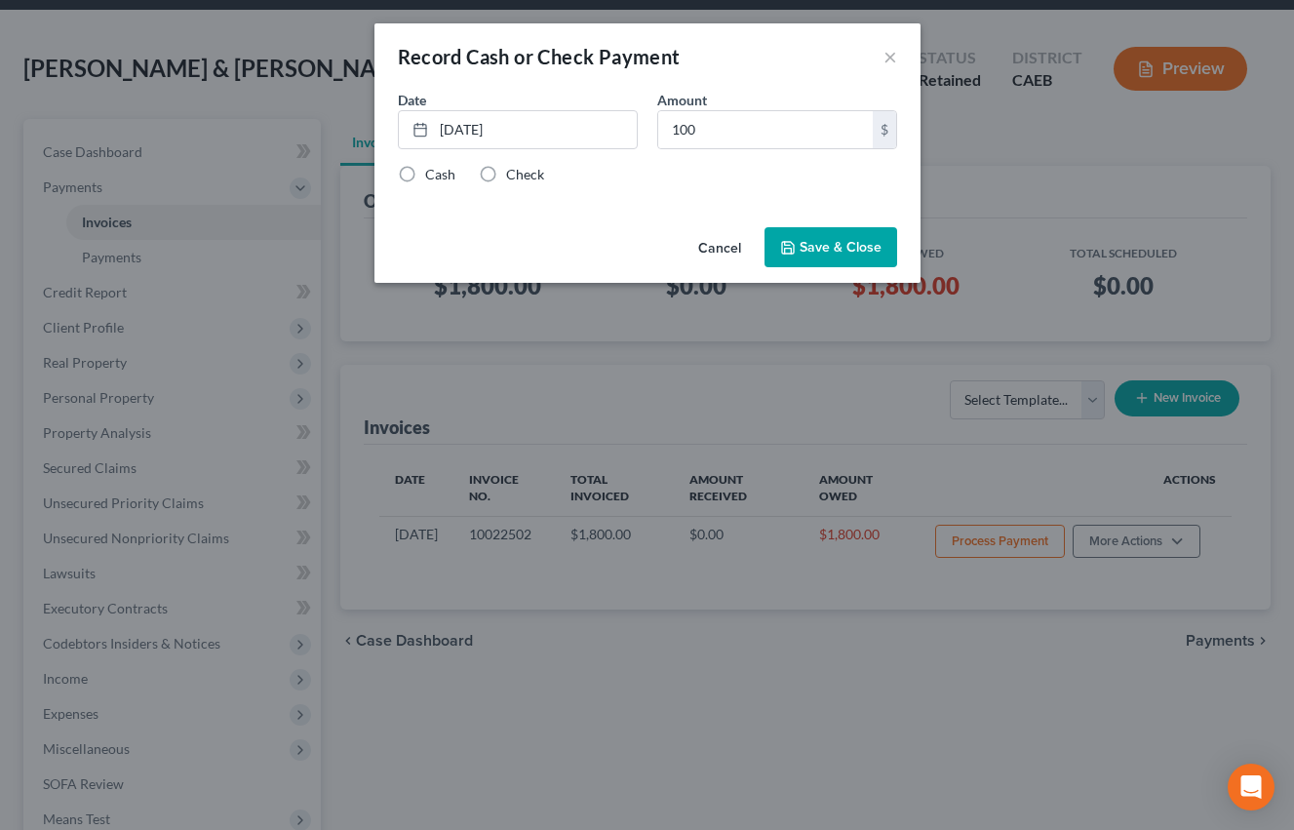
drag, startPoint x: 481, startPoint y: 173, endPoint x: 853, endPoint y: 237, distance: 378.0
click at [506, 173] on label "Check" at bounding box center [525, 175] width 38 height 20
click at [514, 173] on input "Check" at bounding box center [520, 171] width 13 height 13
radio input "true"
click at [837, 247] on button "Save & Close" at bounding box center [830, 247] width 133 height 41
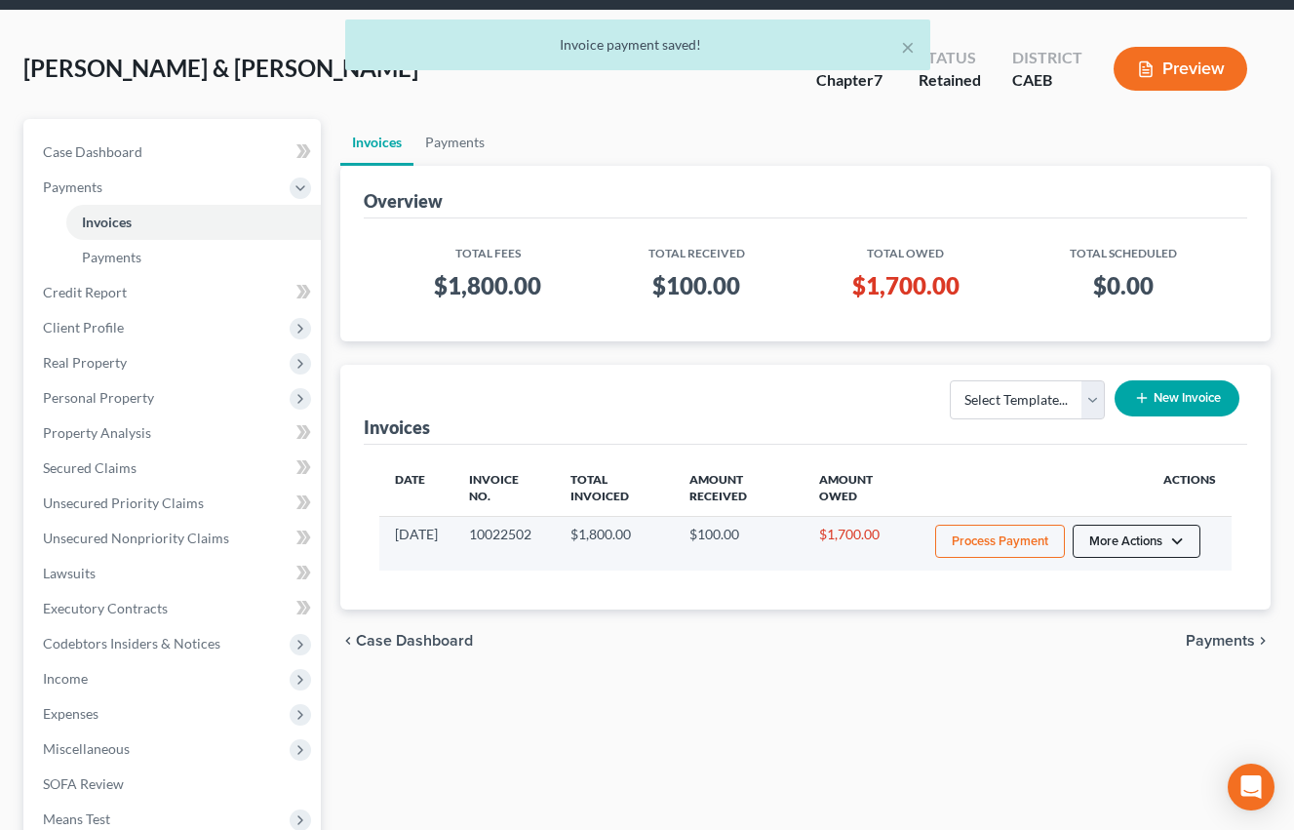
click at [1182, 550] on button "More Actions" at bounding box center [1137, 541] width 128 height 33
click at [1083, 587] on link "View/Edit" at bounding box center [1163, 583] width 228 height 33
select select "0"
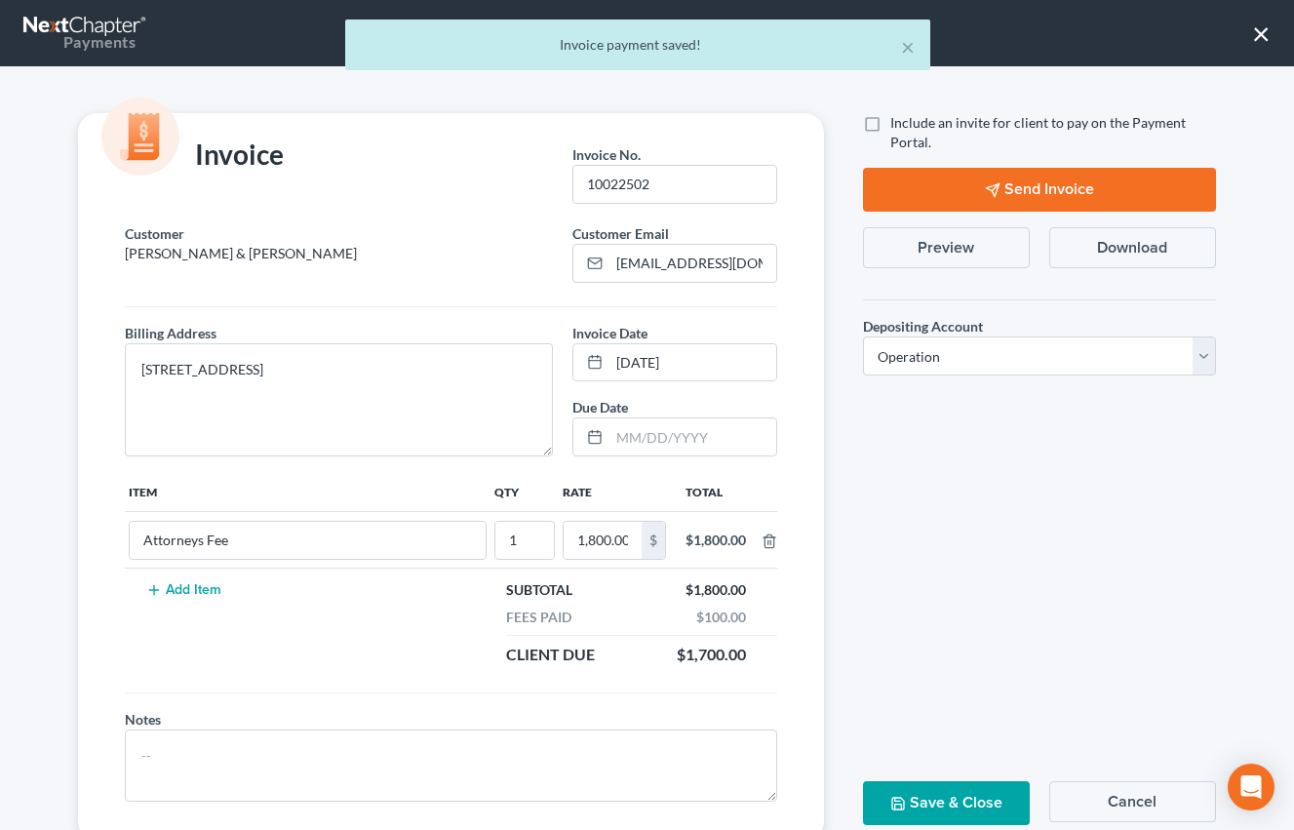
click at [950, 255] on button "Preview" at bounding box center [946, 247] width 167 height 41
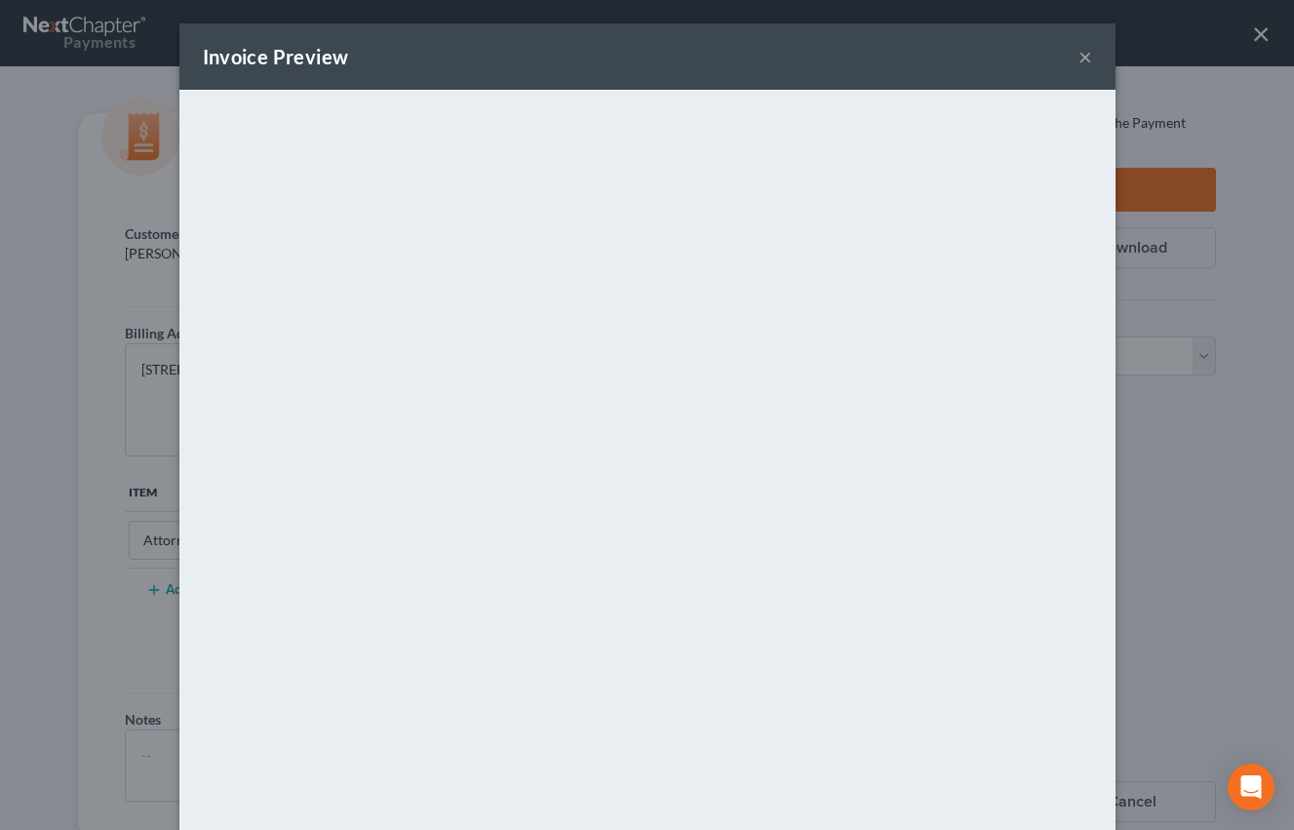
drag, startPoint x: 1085, startPoint y: 58, endPoint x: 1061, endPoint y: 61, distance: 24.7
click at [1085, 58] on button "×" at bounding box center [1085, 56] width 14 height 23
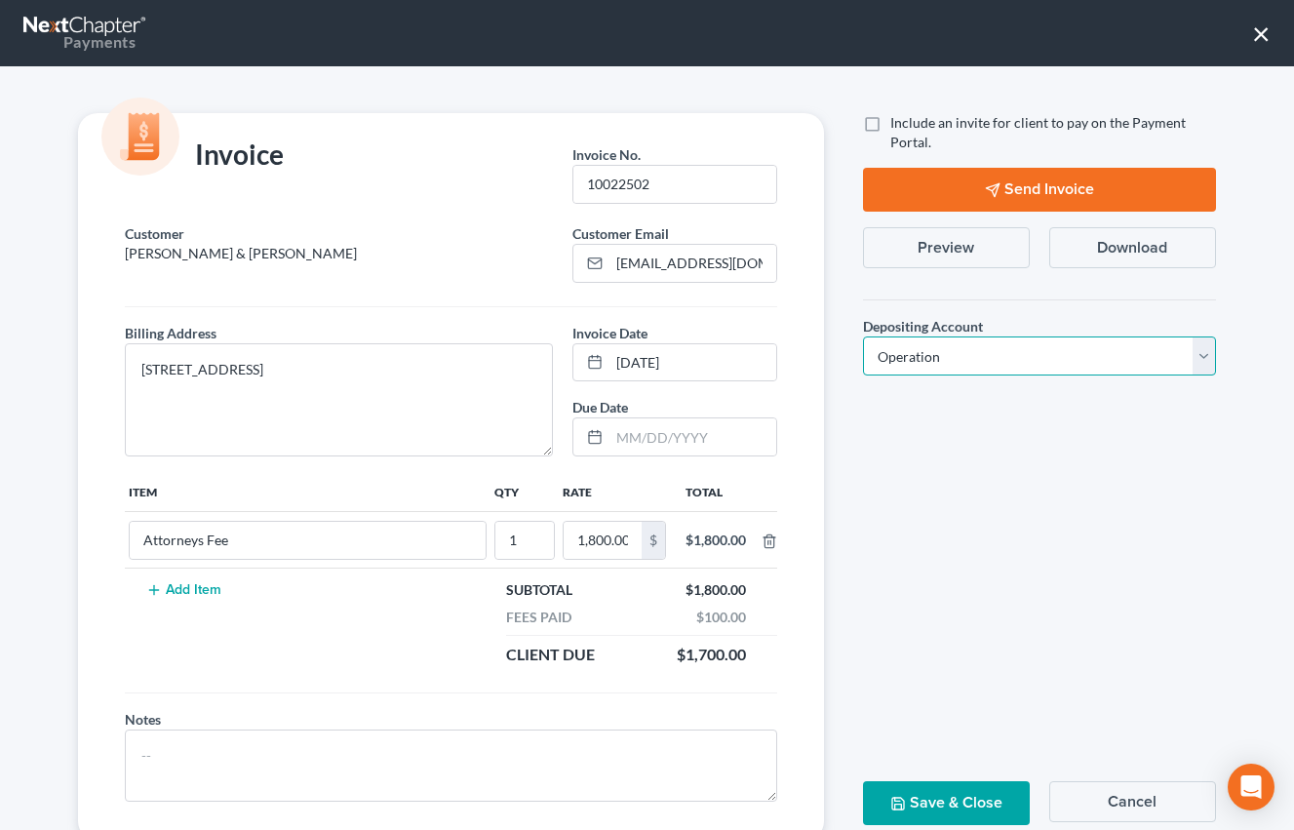
click at [1135, 354] on select "Select Operation Trust" at bounding box center [1039, 355] width 353 height 39
click at [951, 251] on button "Preview" at bounding box center [946, 247] width 167 height 41
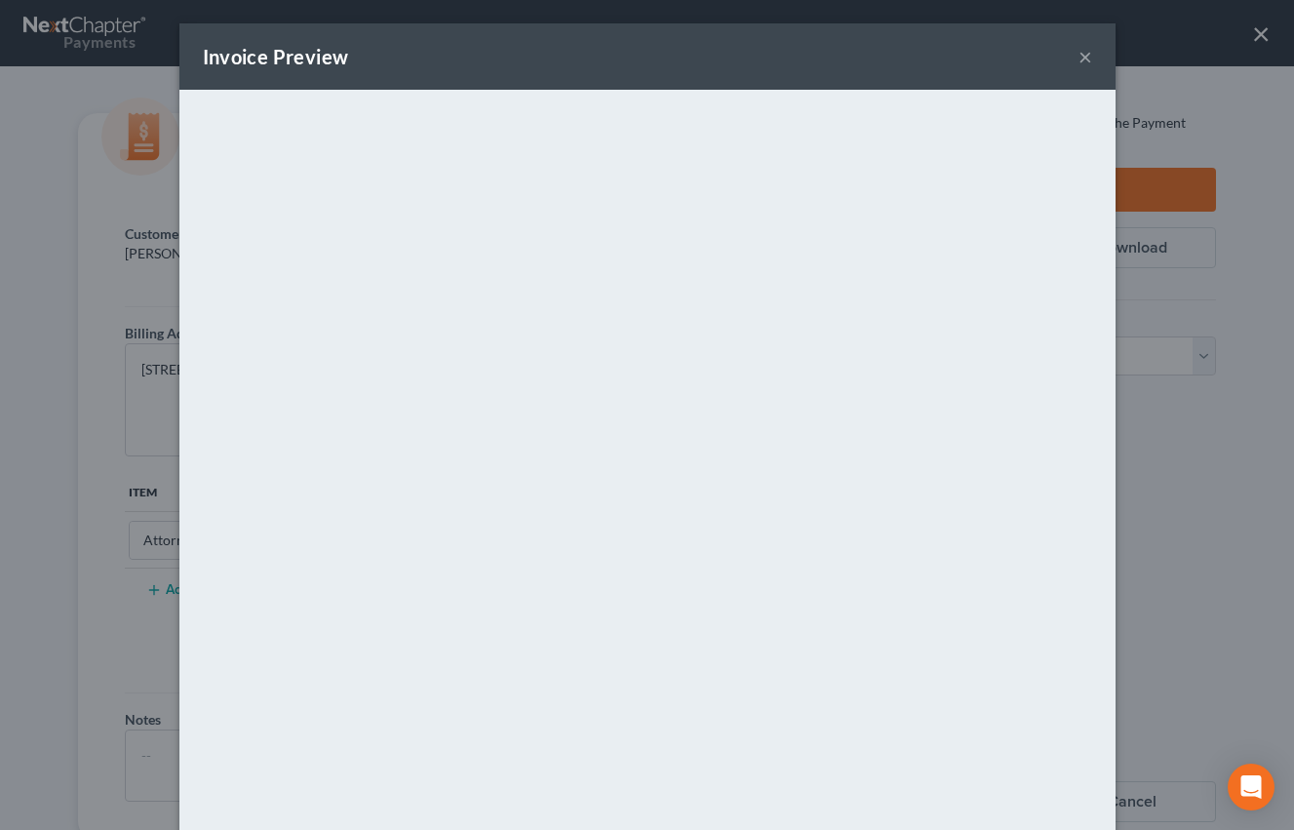
click at [1088, 50] on button "×" at bounding box center [1085, 56] width 14 height 23
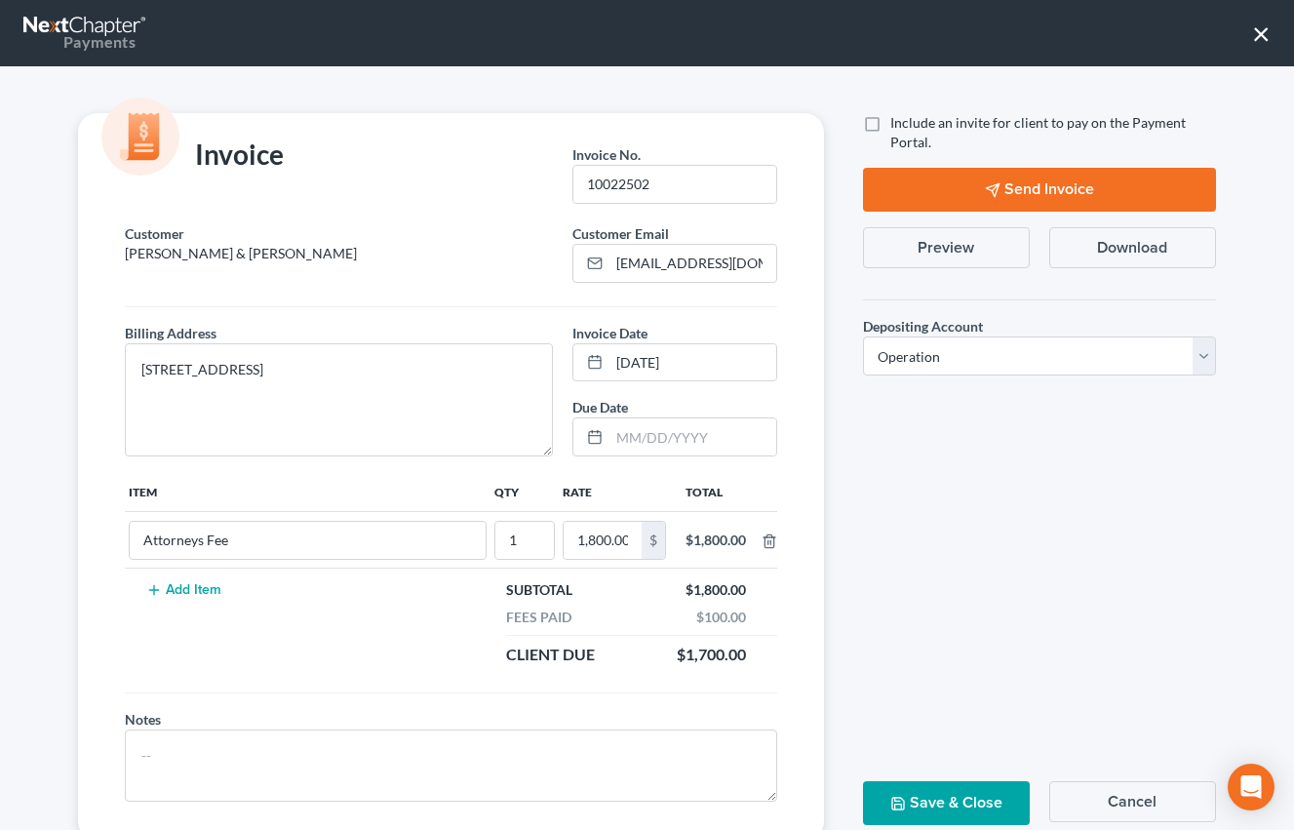
click at [1264, 34] on button "×" at bounding box center [1261, 33] width 19 height 31
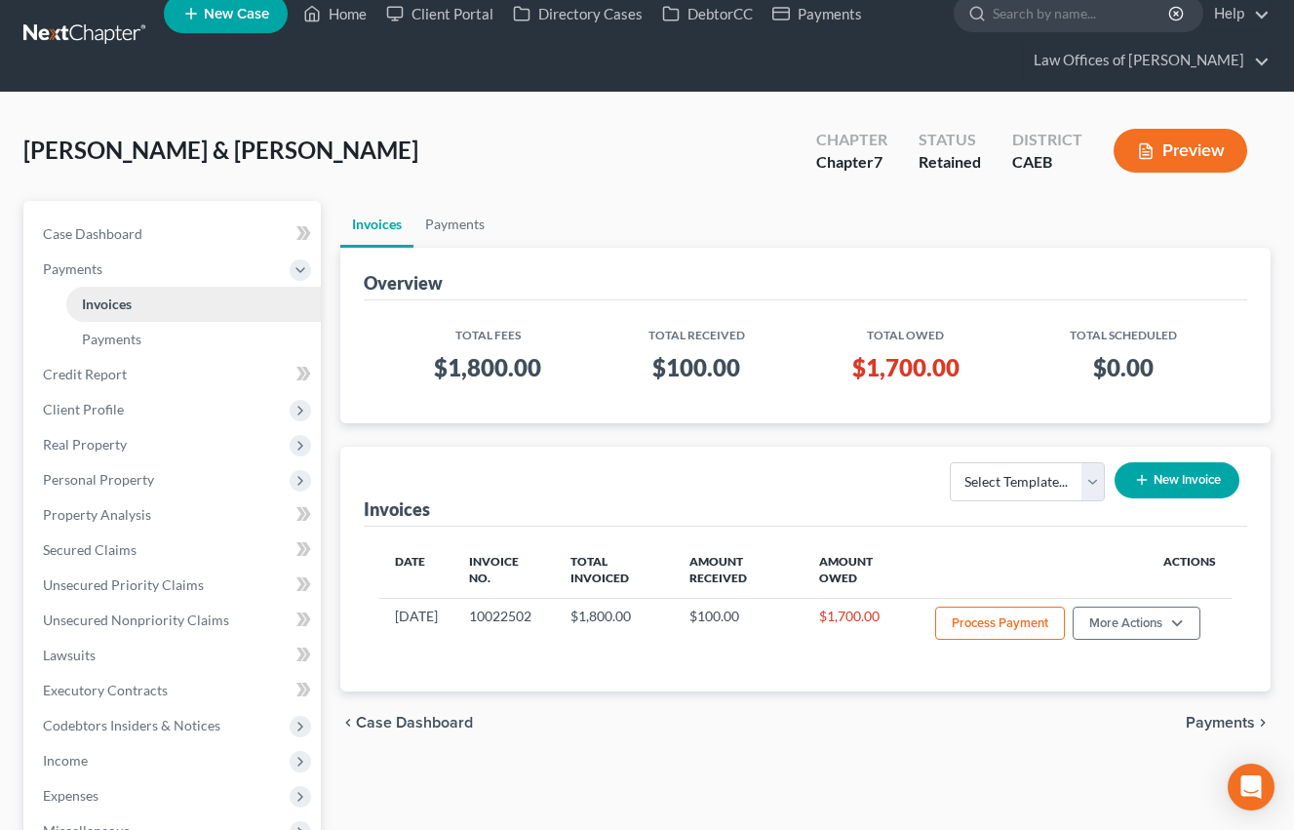
scroll to position [0, 0]
